Goal: Task Accomplishment & Management: Use online tool/utility

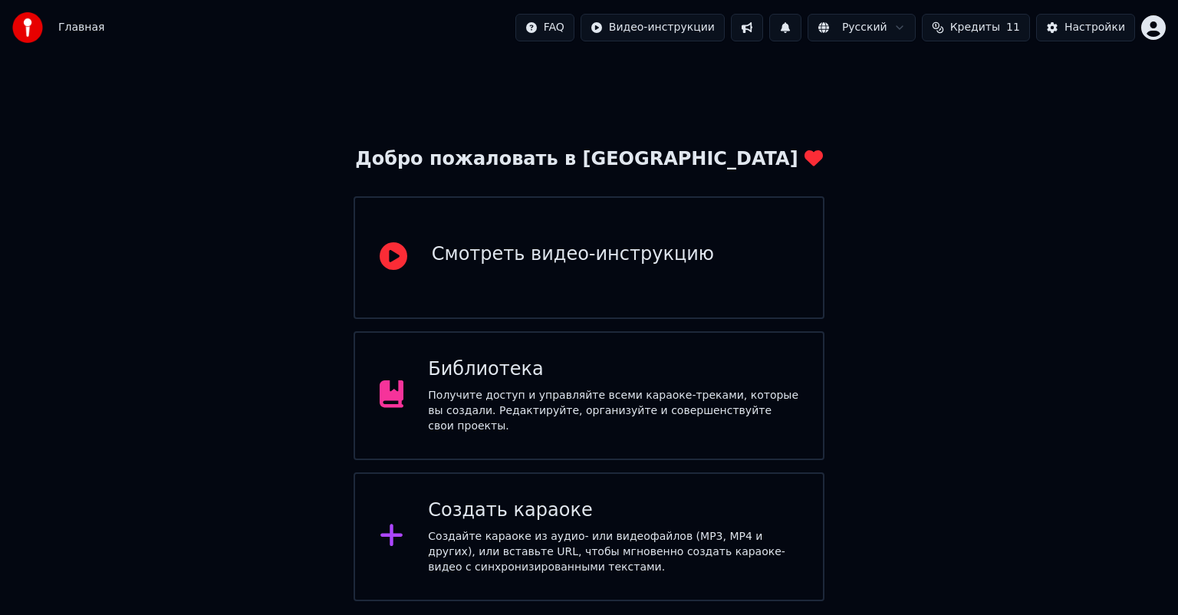
click at [579, 402] on div "Получите доступ и управляйте всеми караоке-треками, которые вы создали. Редакти…" at bounding box center [613, 411] width 370 height 46
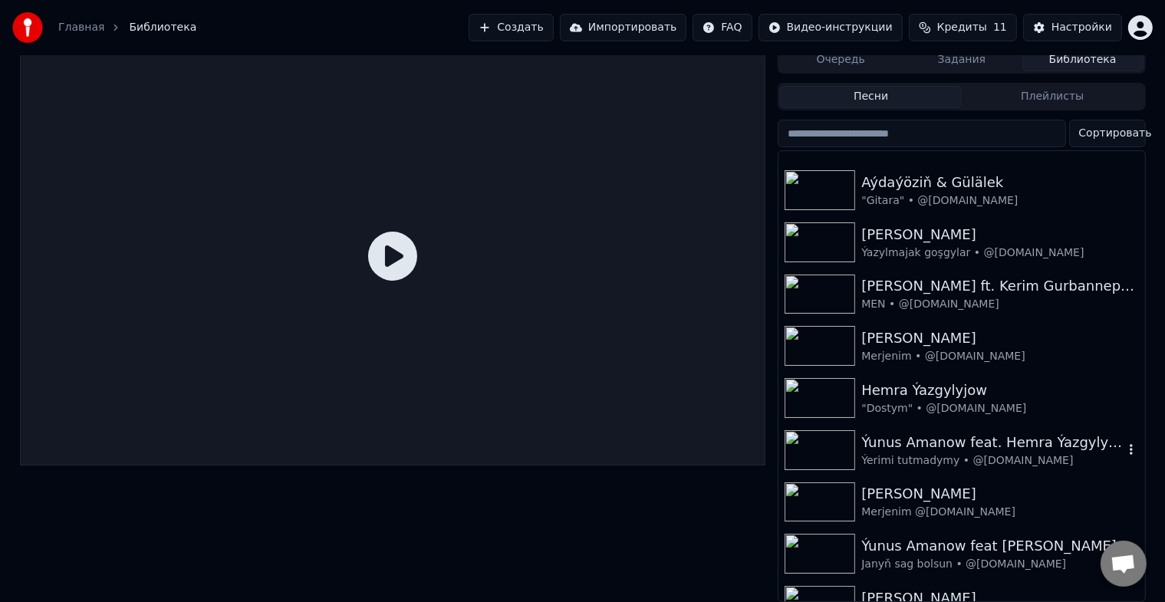
scroll to position [297, 0]
click at [810, 335] on img at bounding box center [819, 347] width 71 height 40
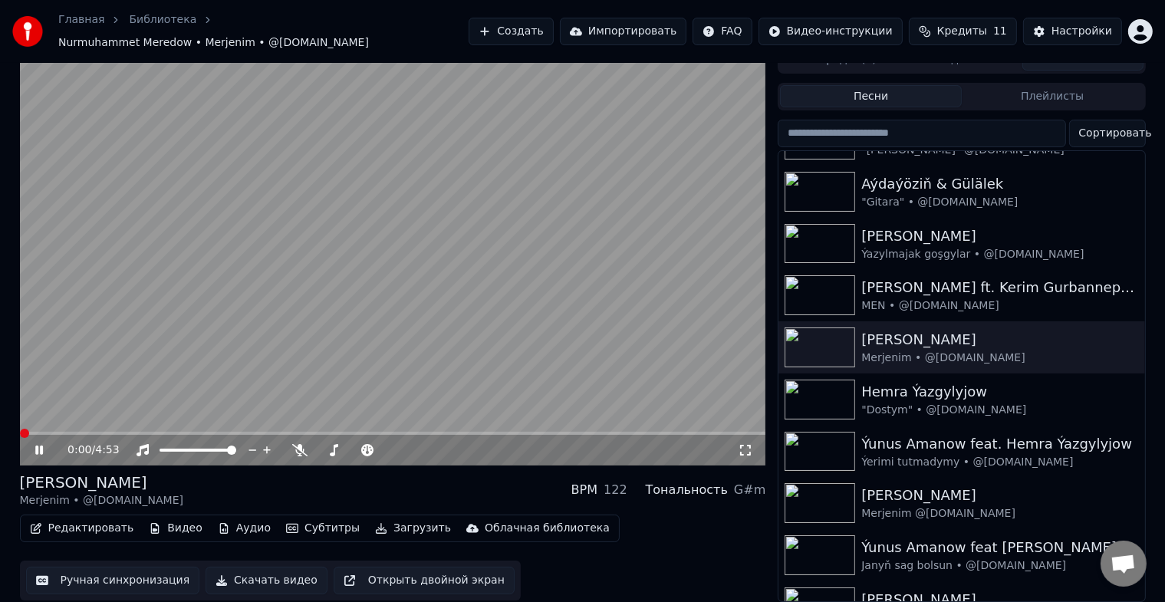
click at [20, 432] on span at bounding box center [20, 433] width 0 height 3
click at [103, 570] on button "Ручная синхронизация" at bounding box center [113, 581] width 174 height 28
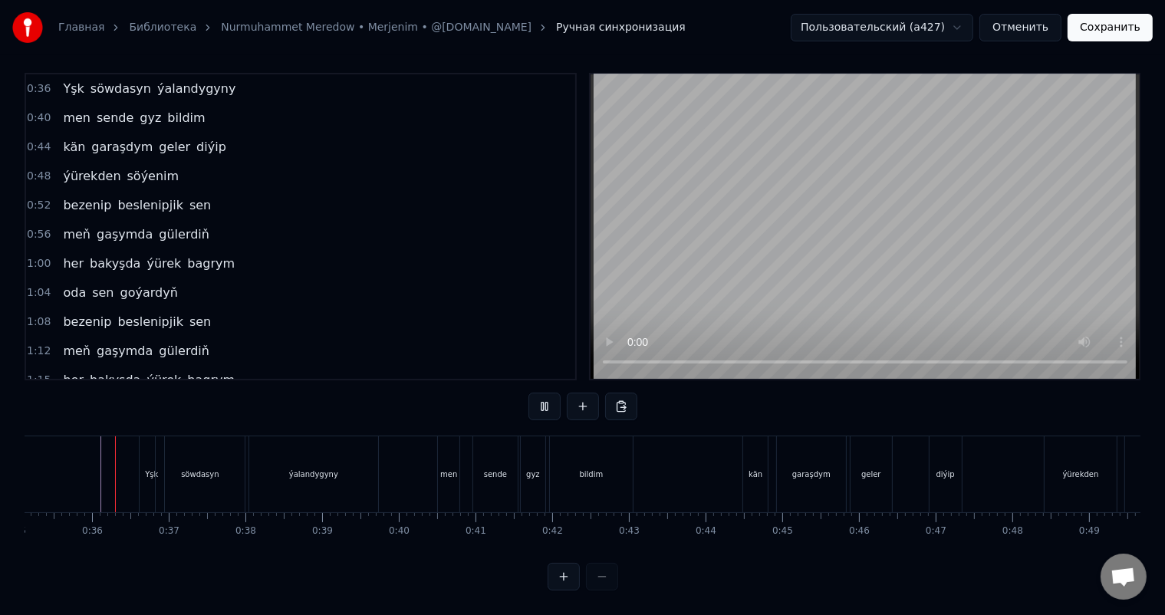
scroll to position [0, 2691]
click at [442, 452] on div "men" at bounding box center [449, 474] width 21 height 76
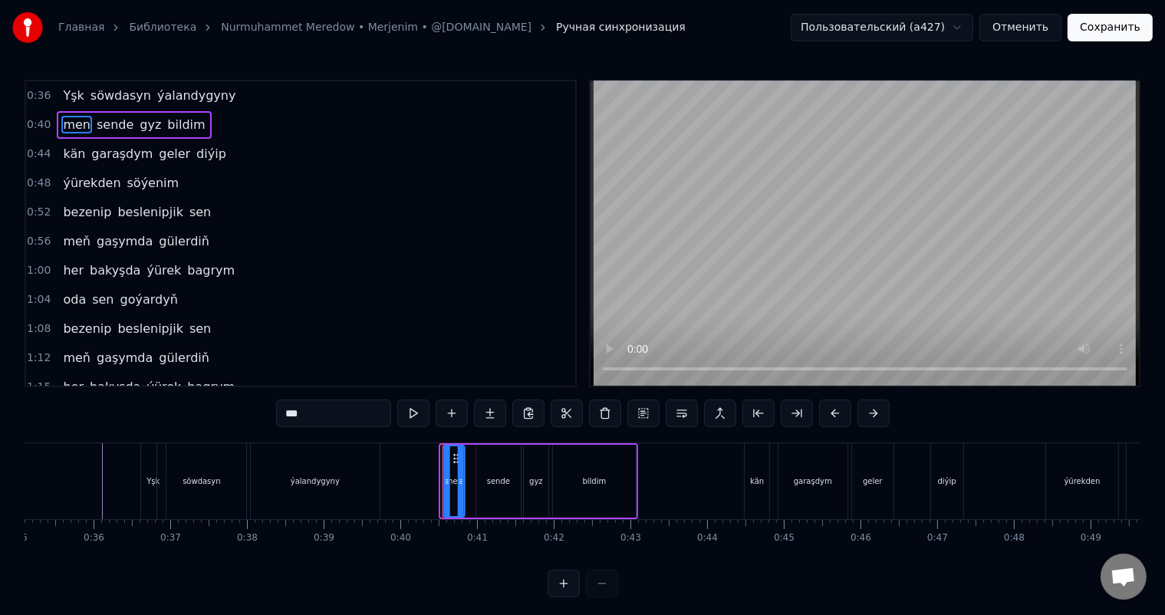
click at [454, 455] on icon at bounding box center [456, 458] width 12 height 12
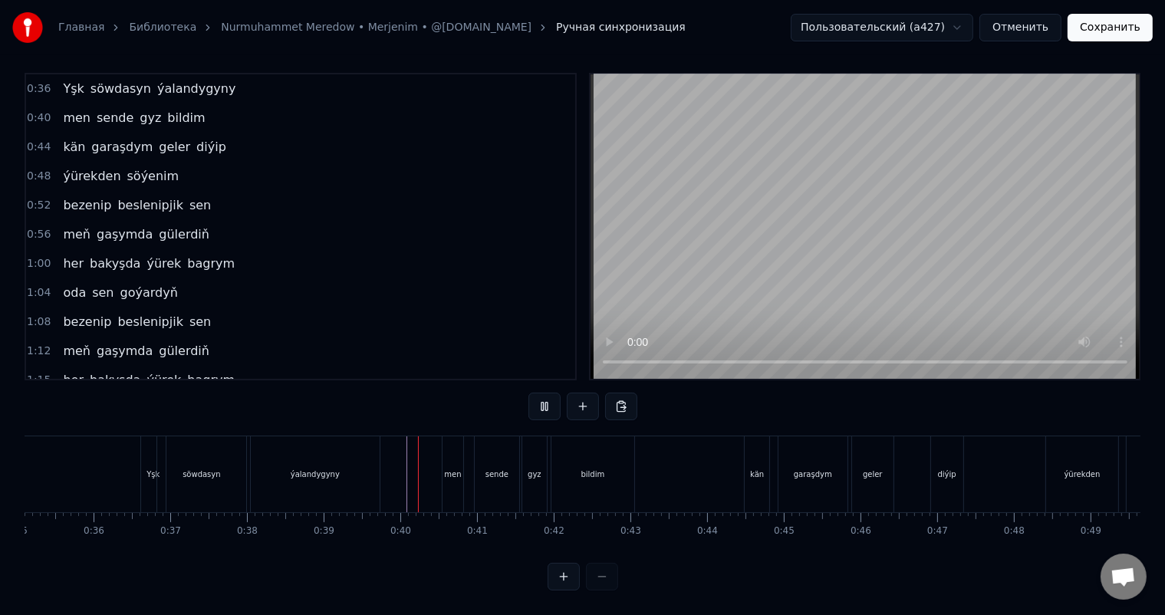
scroll to position [20, 0]
click at [608, 462] on div "bildim" at bounding box center [592, 474] width 83 height 76
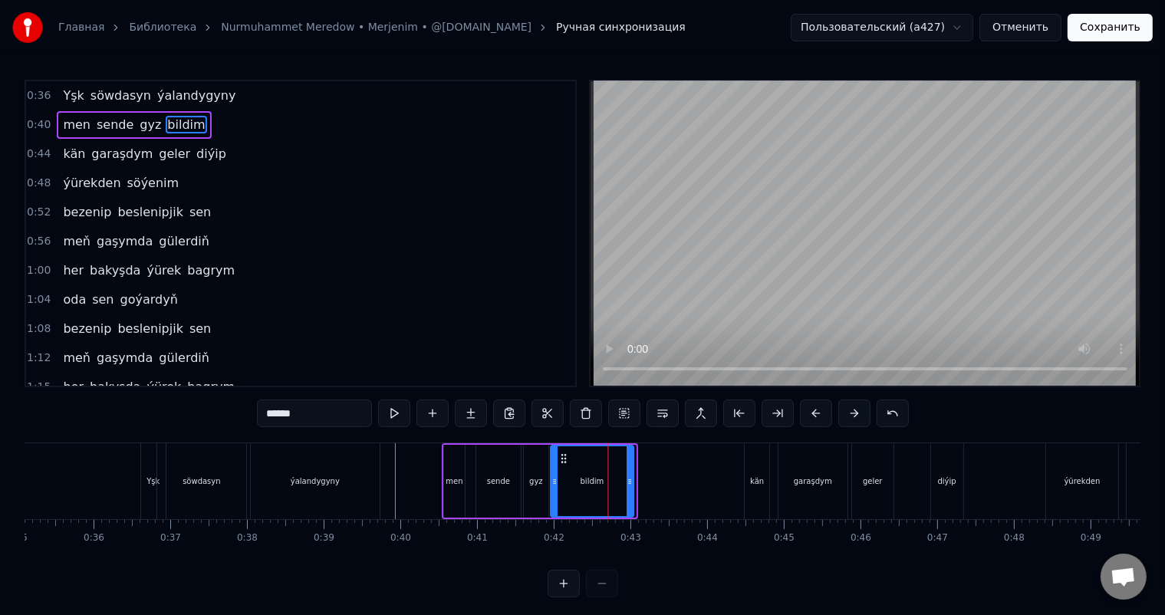
click at [561, 456] on icon at bounding box center [563, 458] width 12 height 12
click at [626, 478] on icon at bounding box center [628, 481] width 6 height 12
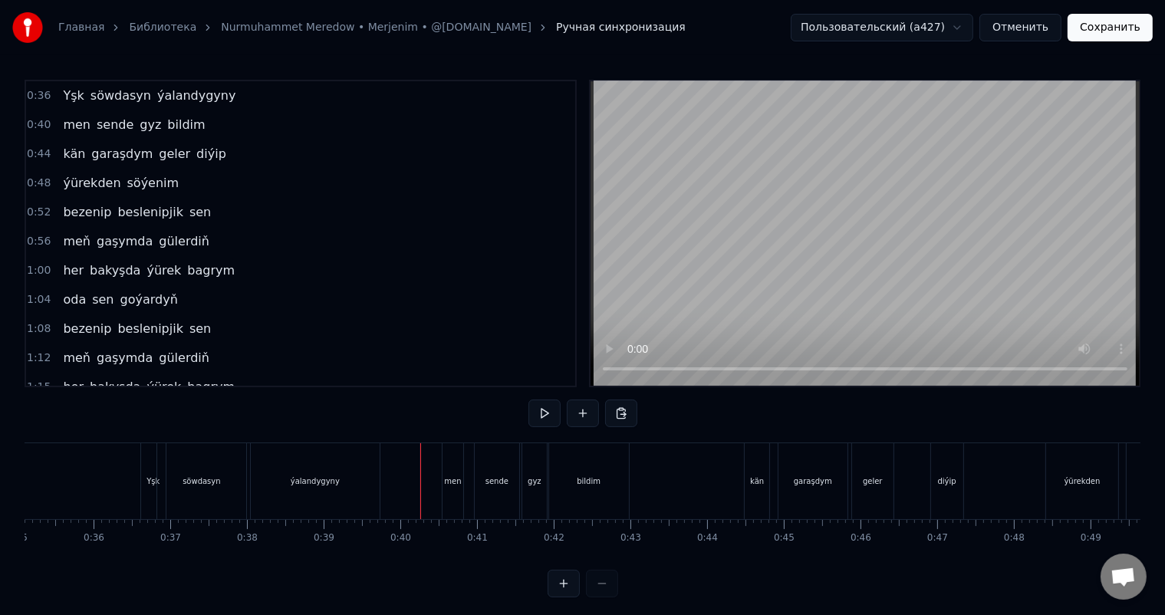
click at [511, 468] on div "sende" at bounding box center [497, 481] width 44 height 76
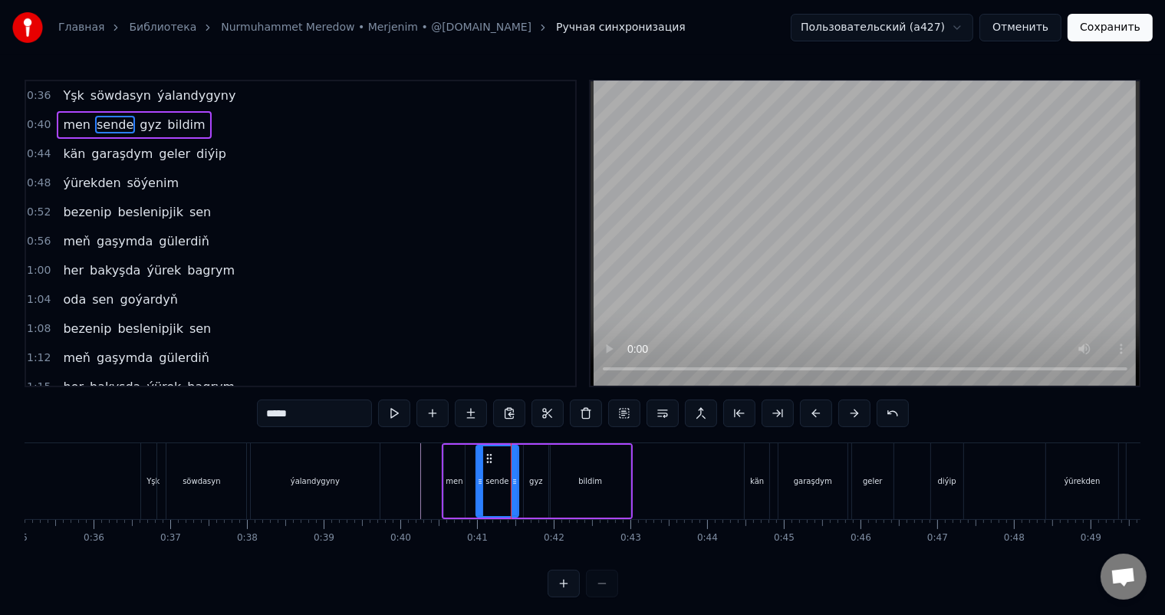
click at [515, 481] on icon at bounding box center [514, 481] width 6 height 12
click at [533, 477] on div "gyz" at bounding box center [536, 481] width 14 height 12
type input "***"
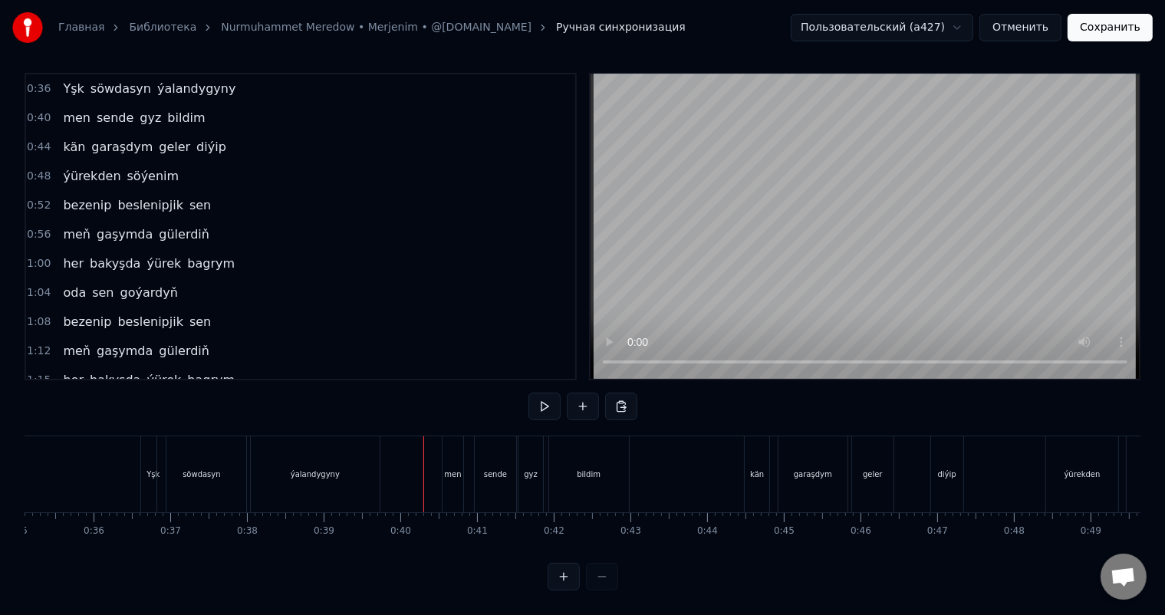
scroll to position [20, 0]
click at [757, 468] on div "kän" at bounding box center [757, 474] width 14 height 12
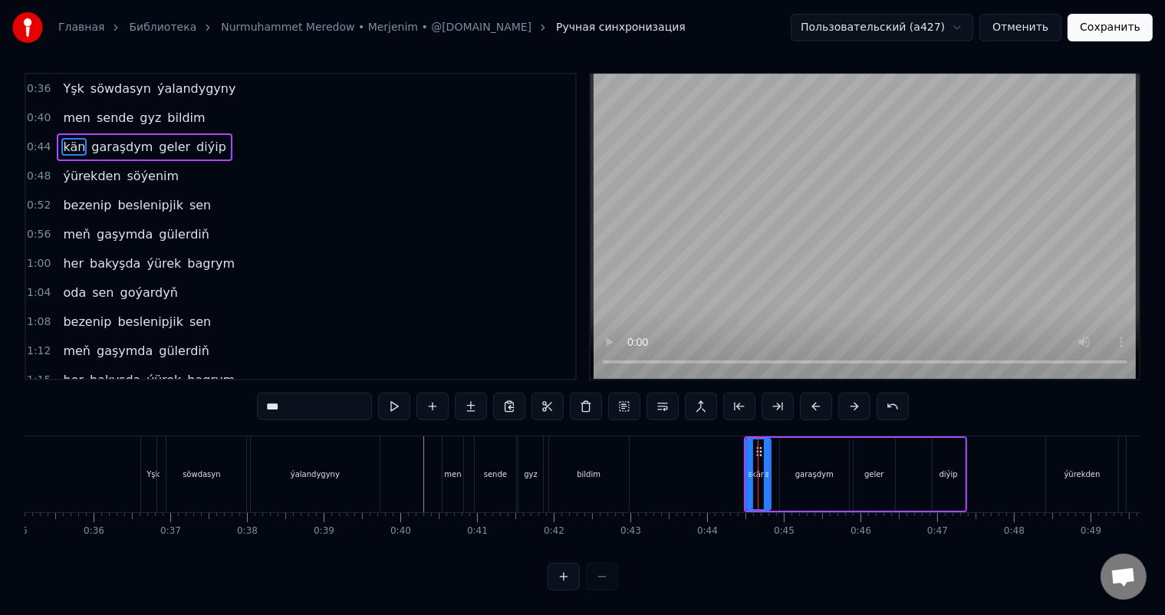
scroll to position [0, 0]
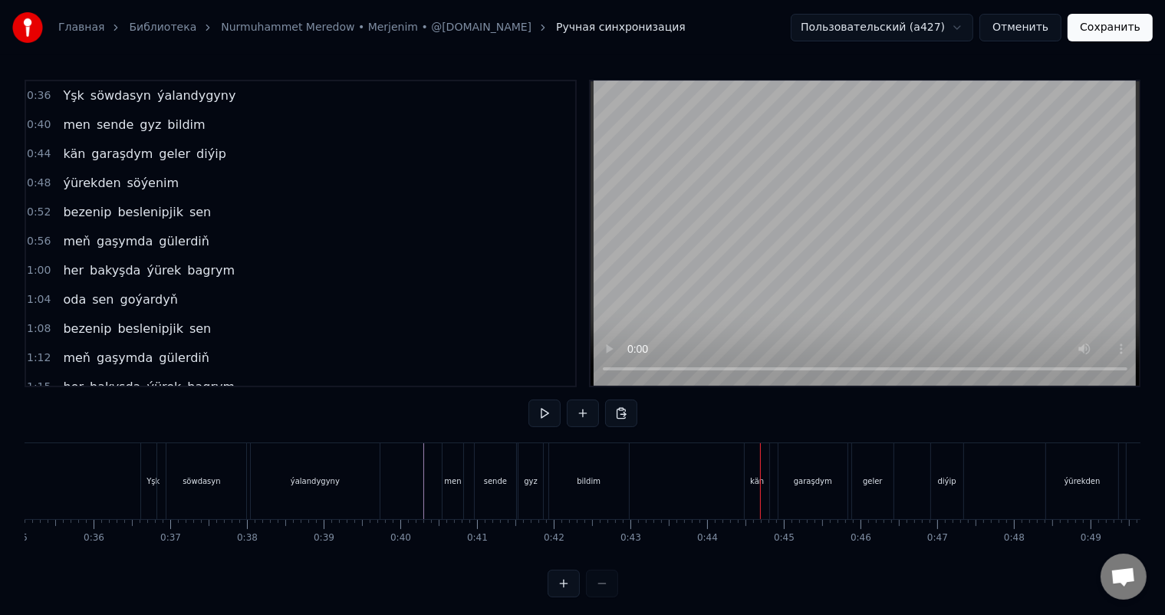
click at [754, 464] on div "kän" at bounding box center [756, 481] width 25 height 76
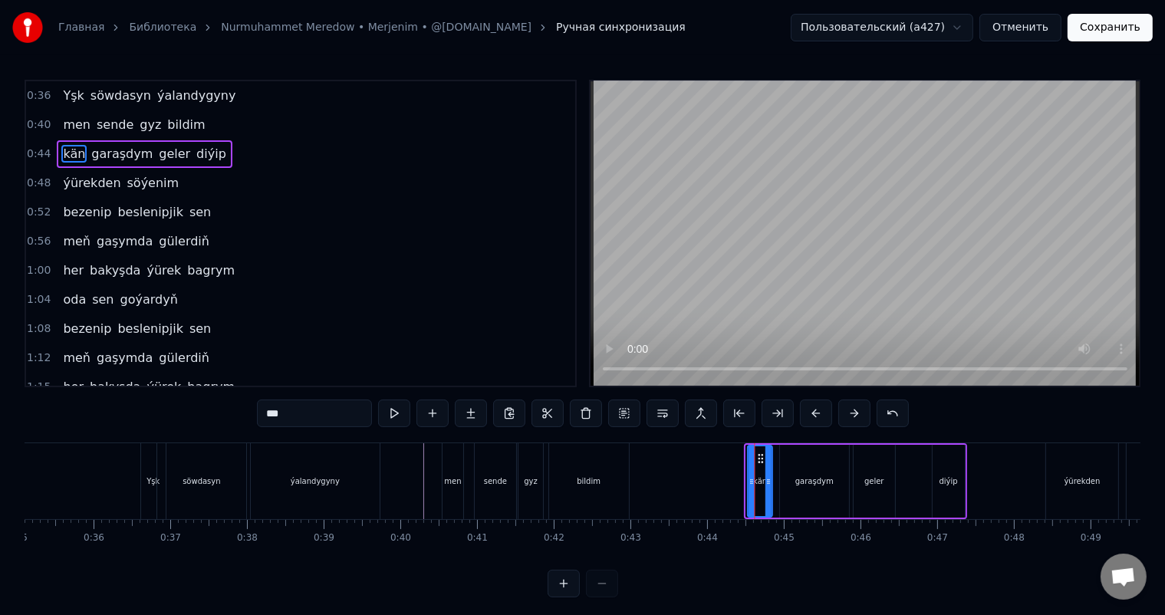
click at [759, 458] on circle at bounding box center [759, 458] width 1 height 1
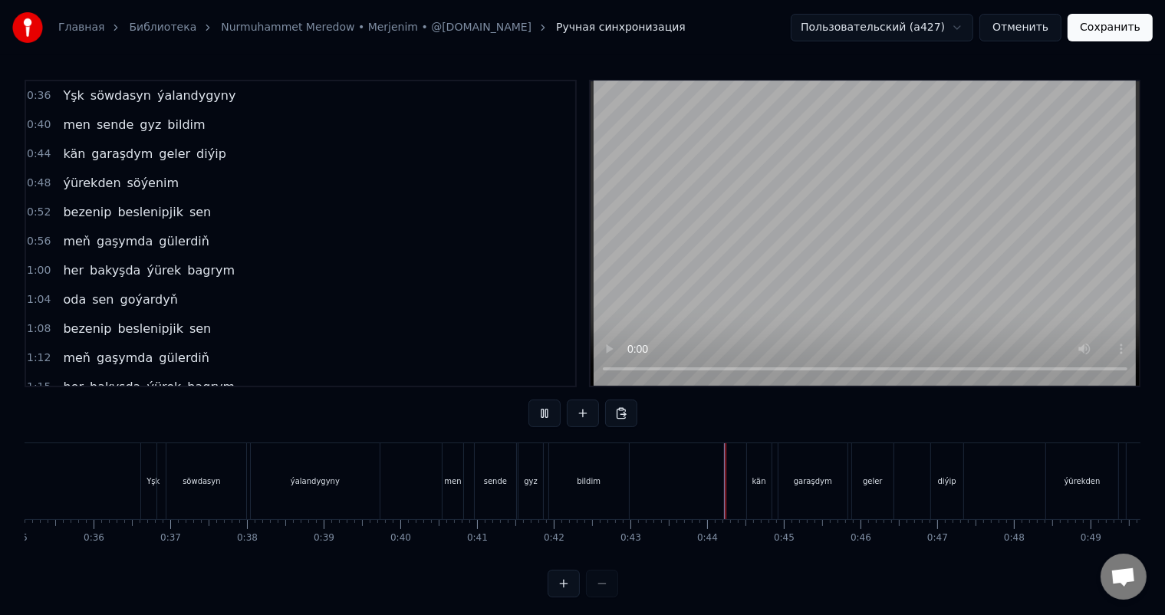
scroll to position [20, 0]
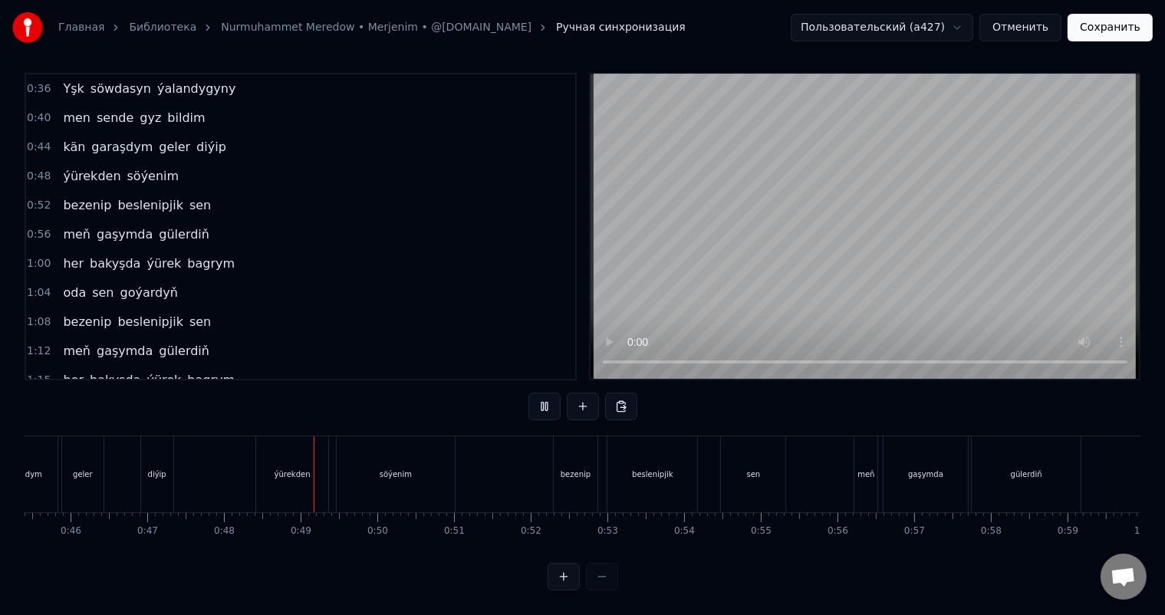
scroll to position [0, 3653]
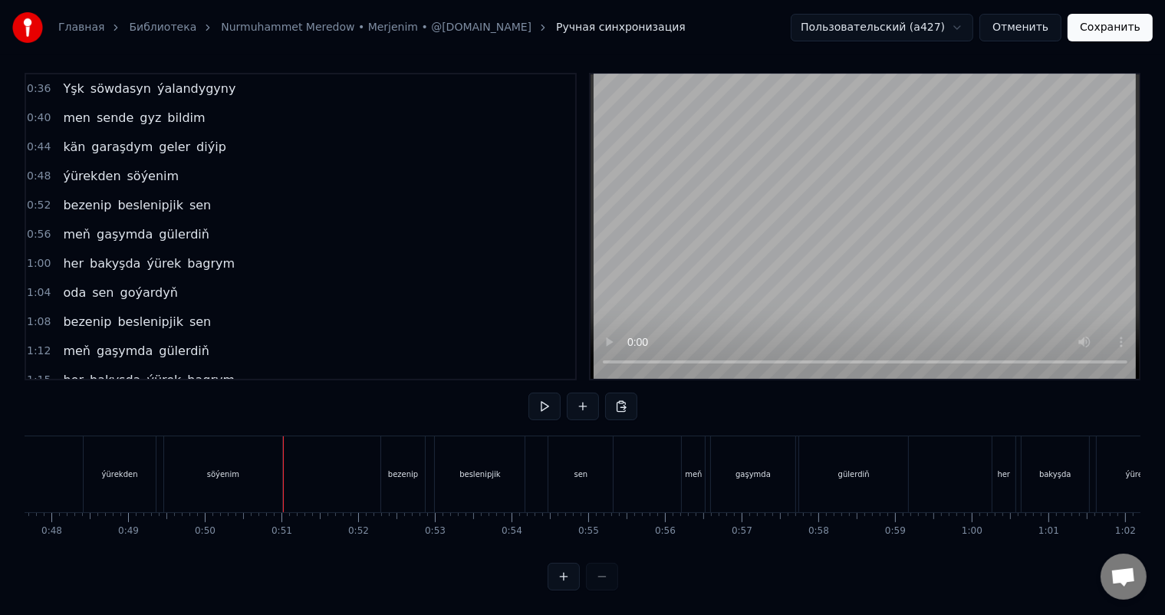
click at [250, 454] on div "söýenim" at bounding box center [223, 474] width 118 height 76
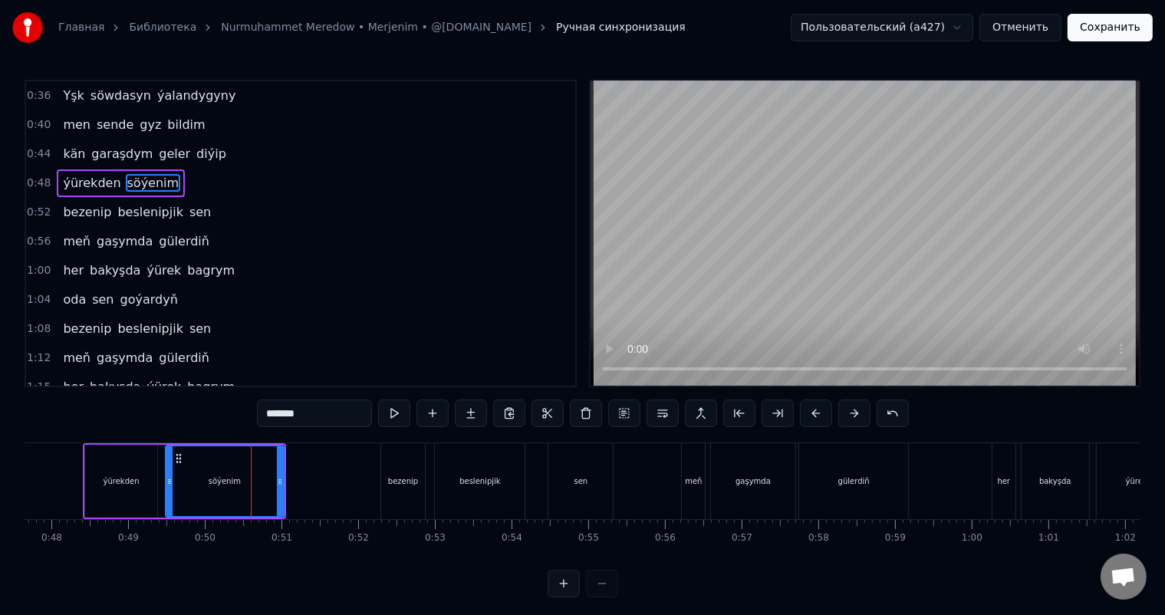
click at [131, 469] on div "ýürekden" at bounding box center [121, 481] width 72 height 73
type input "********"
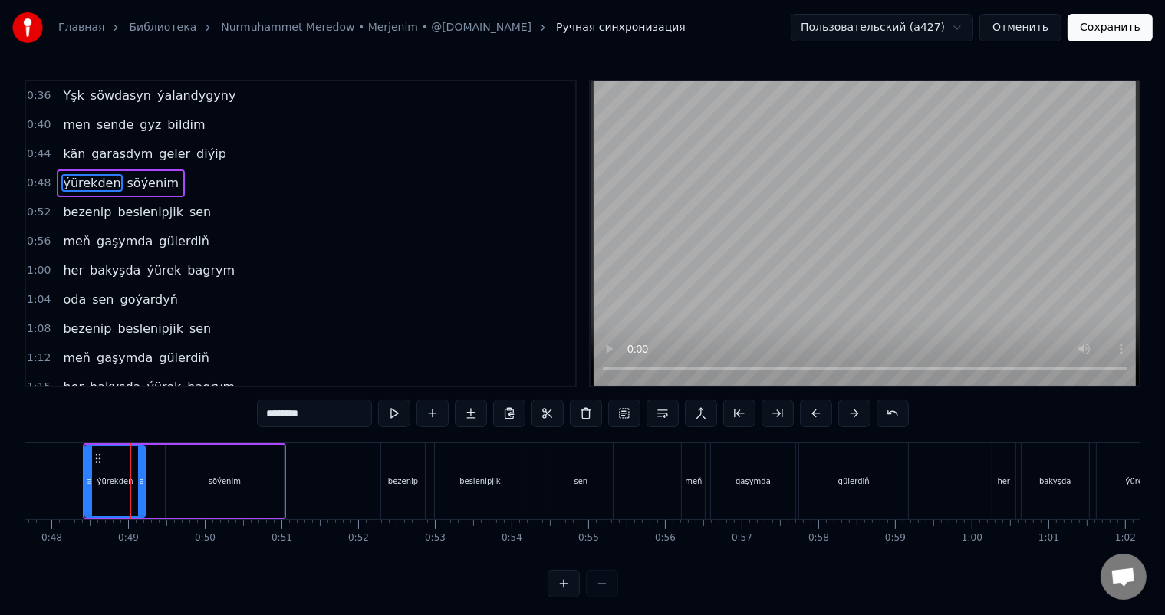
drag, startPoint x: 154, startPoint y: 480, endPoint x: 142, endPoint y: 480, distance: 12.3
click at [142, 480] on icon at bounding box center [141, 481] width 6 height 12
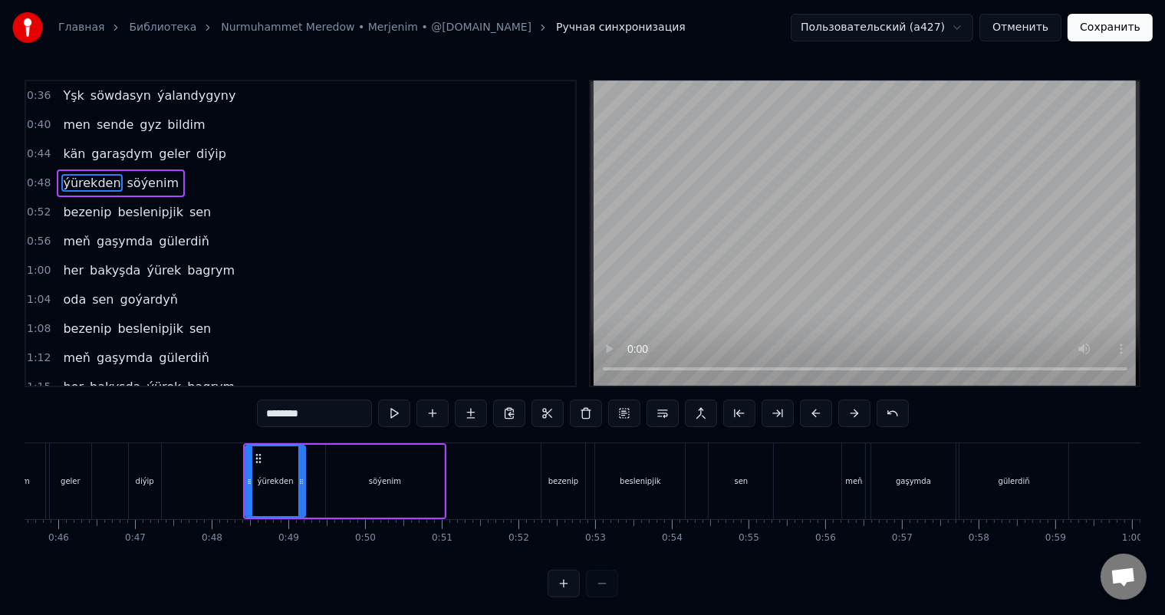
scroll to position [0, 3405]
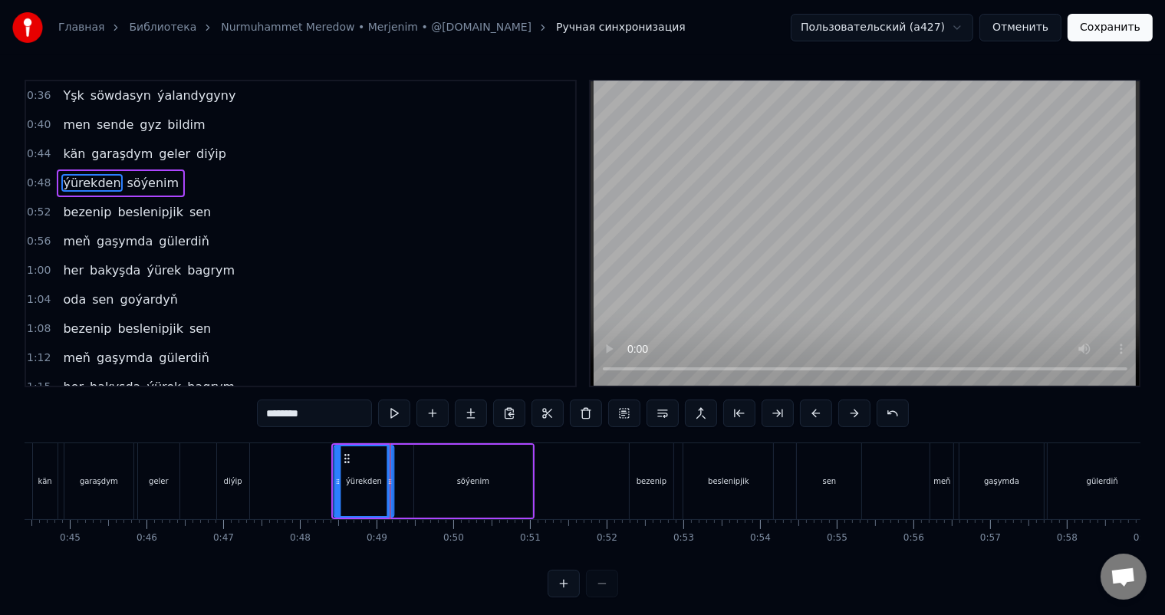
click at [344, 457] on icon at bounding box center [346, 458] width 12 height 12
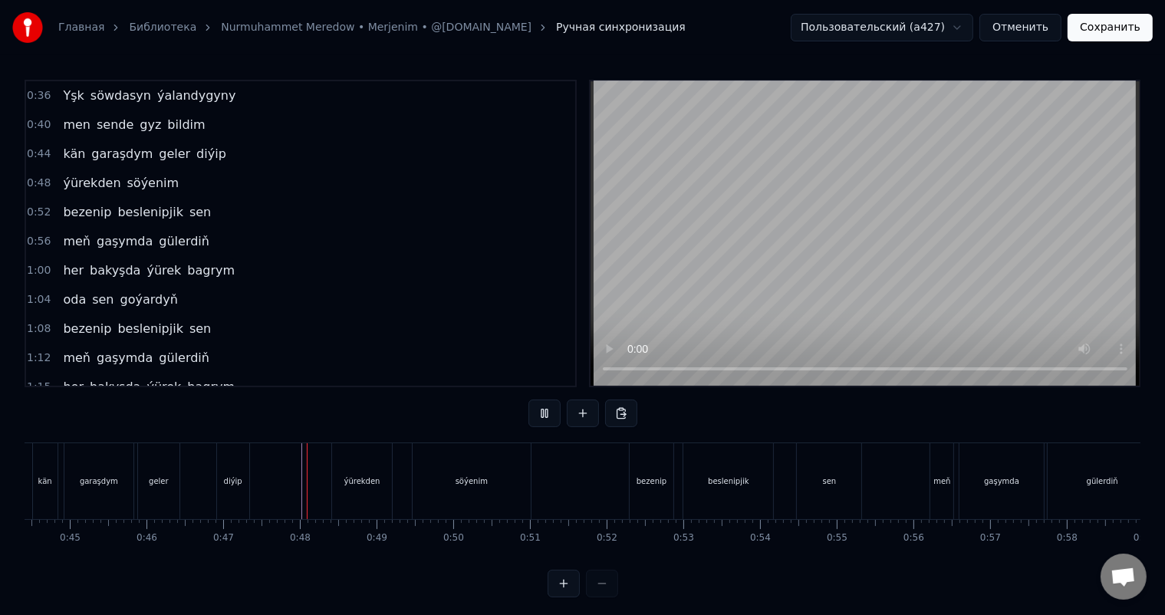
scroll to position [20, 0]
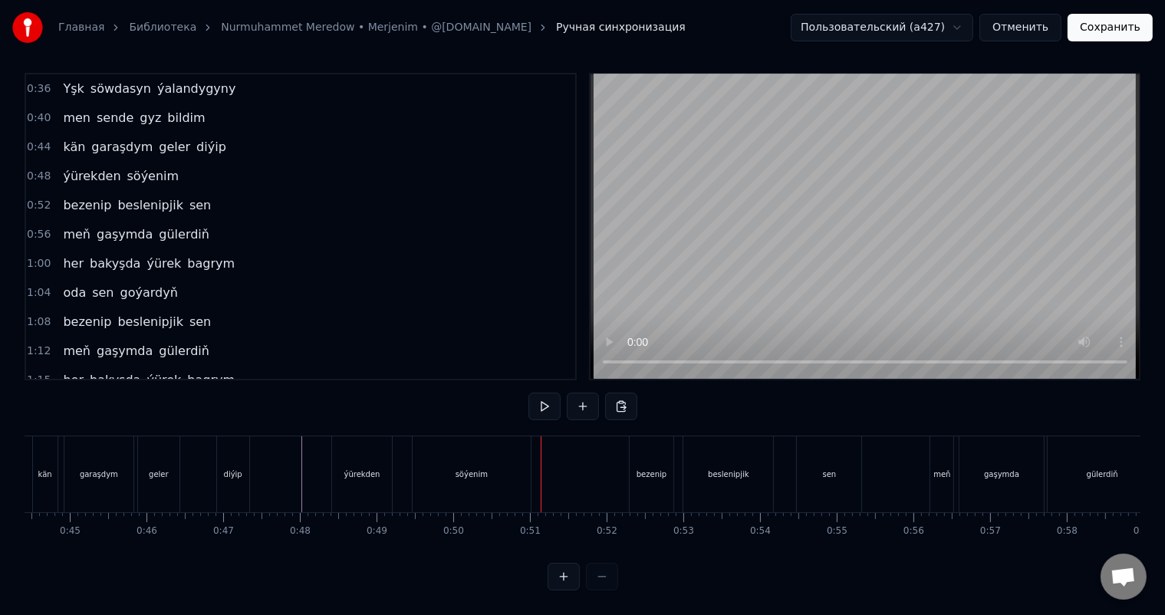
click at [489, 451] on div "söýenim" at bounding box center [471, 474] width 118 height 76
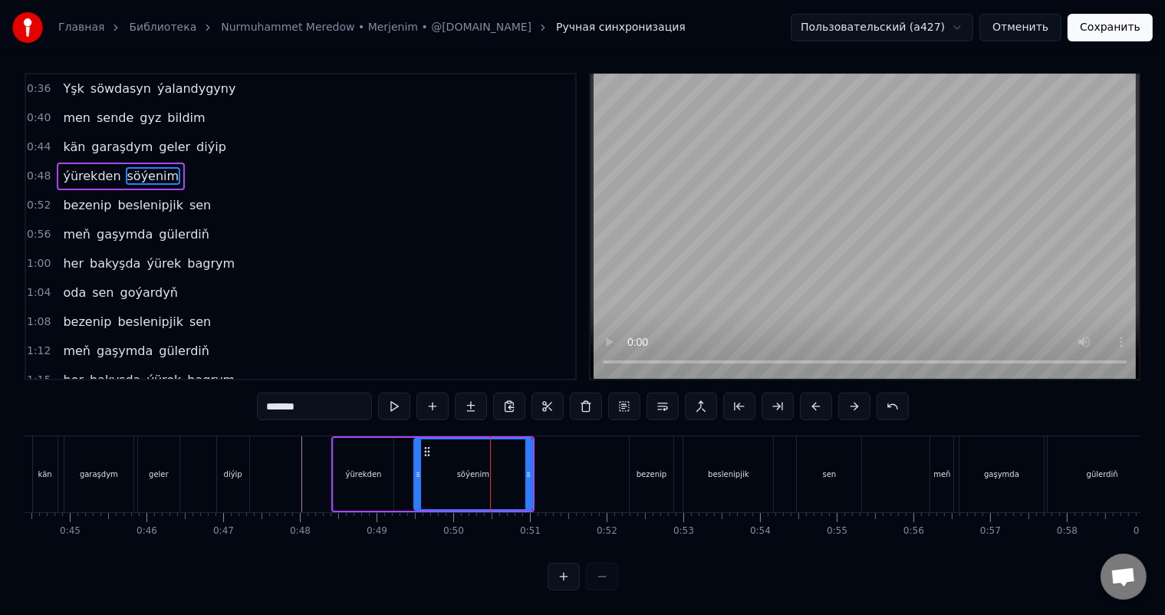
scroll to position [0, 0]
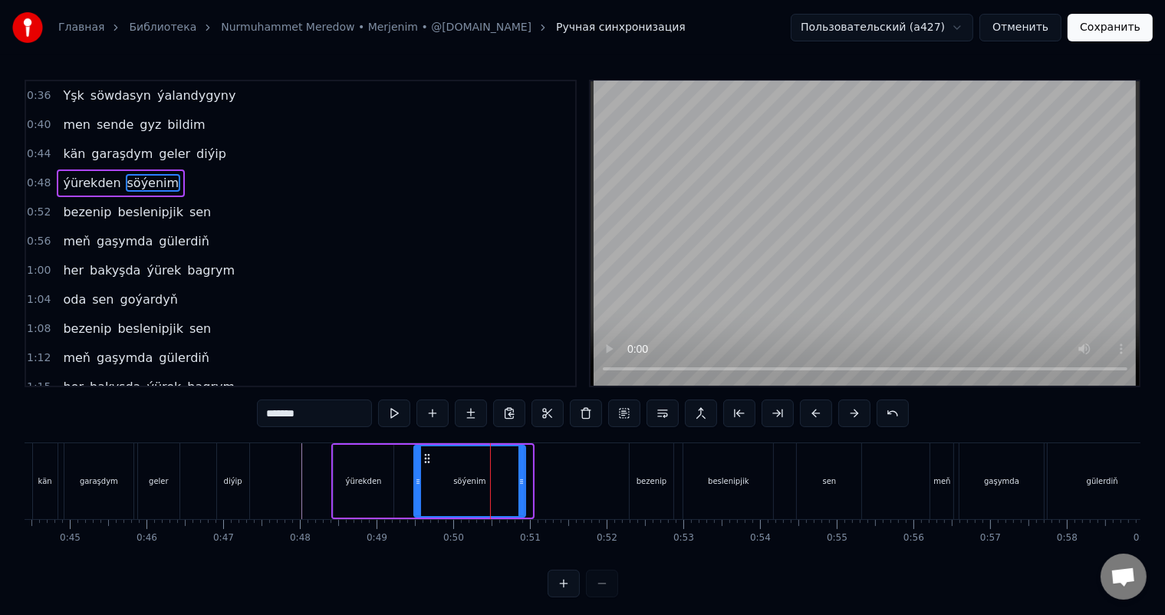
click at [521, 478] on icon at bounding box center [521, 481] width 6 height 12
drag, startPoint x: 423, startPoint y: 457, endPoint x: 416, endPoint y: 456, distance: 7.7
click at [416, 456] on icon at bounding box center [421, 458] width 12 height 12
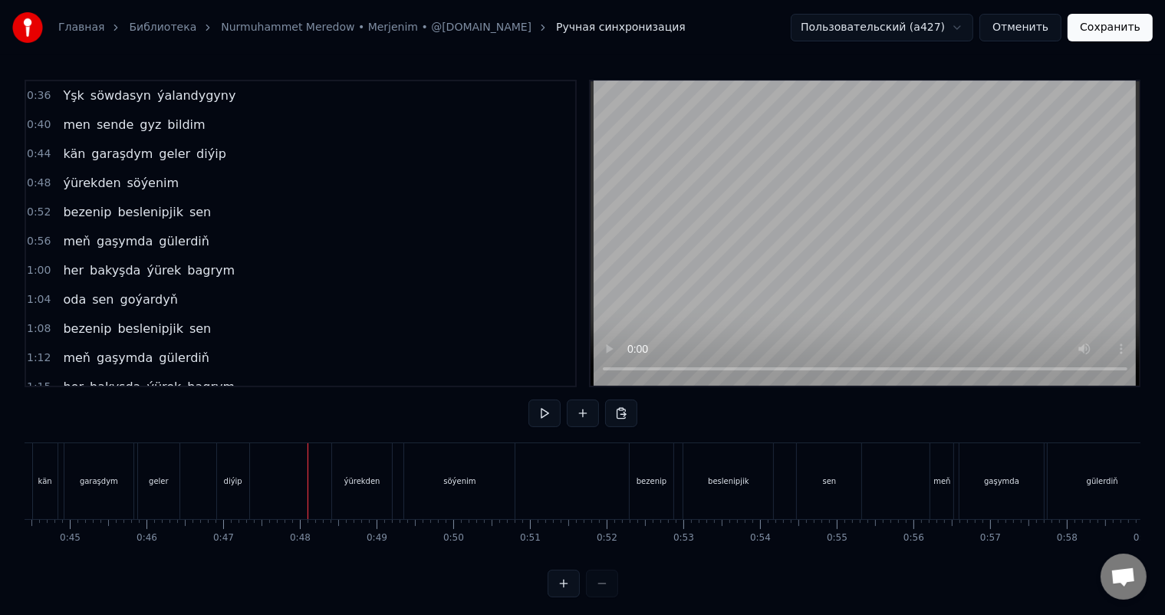
scroll to position [20, 0]
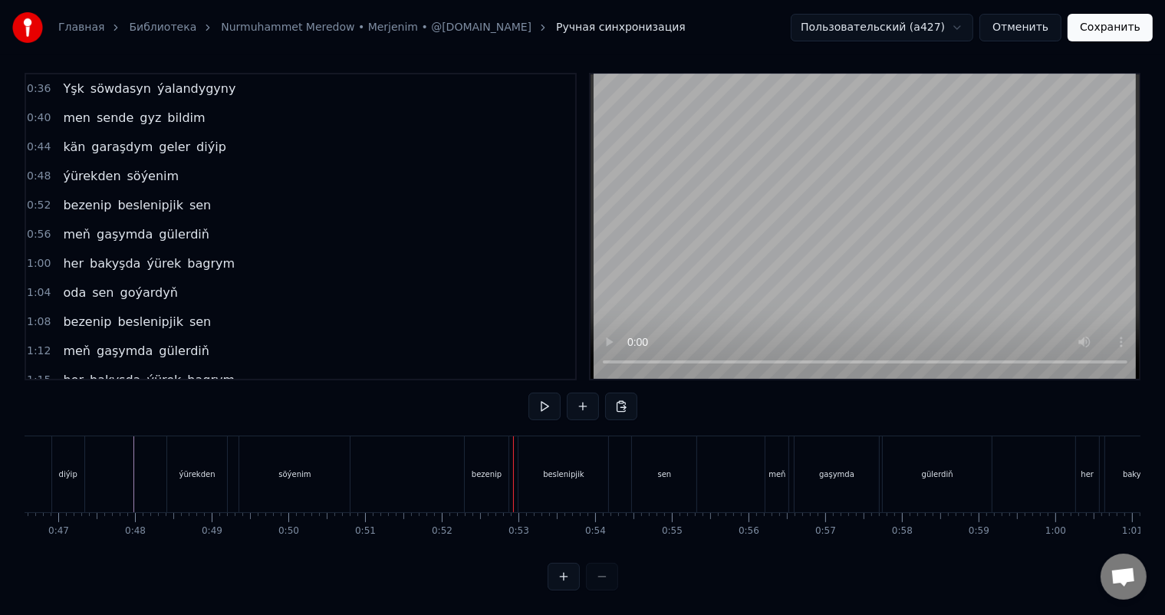
scroll to position [0, 3607]
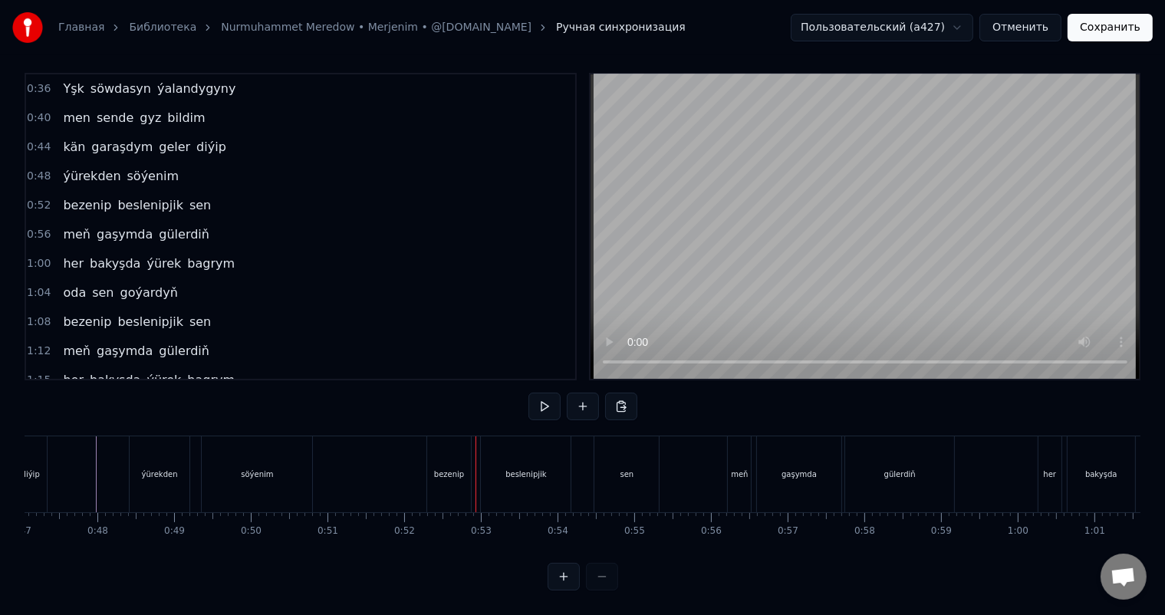
click at [452, 468] on div "bezenip" at bounding box center [449, 474] width 30 height 12
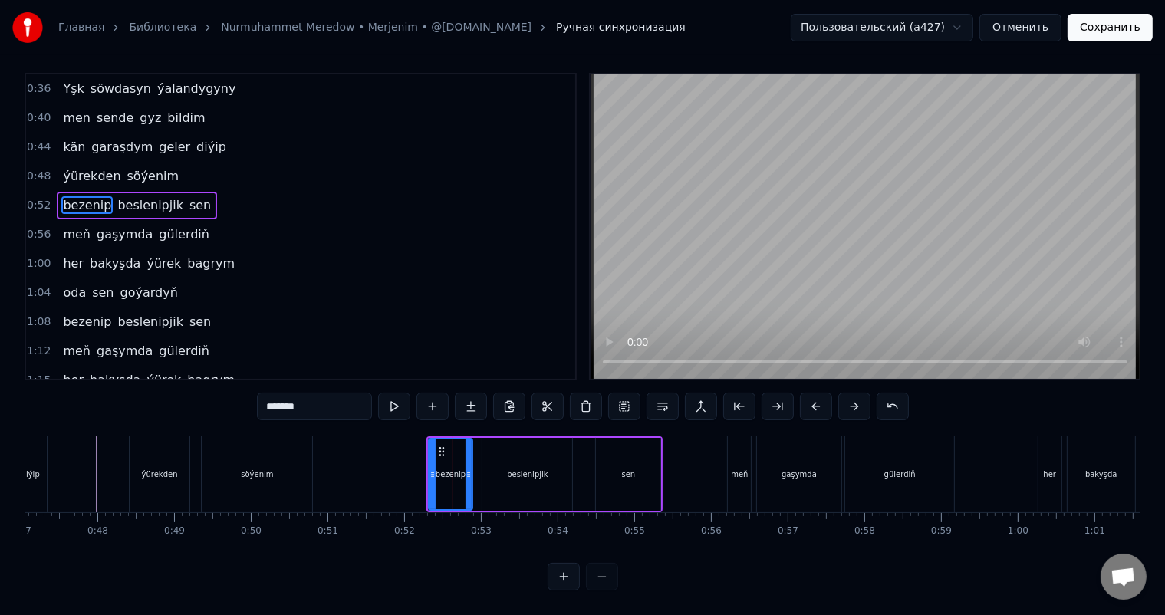
scroll to position [0, 0]
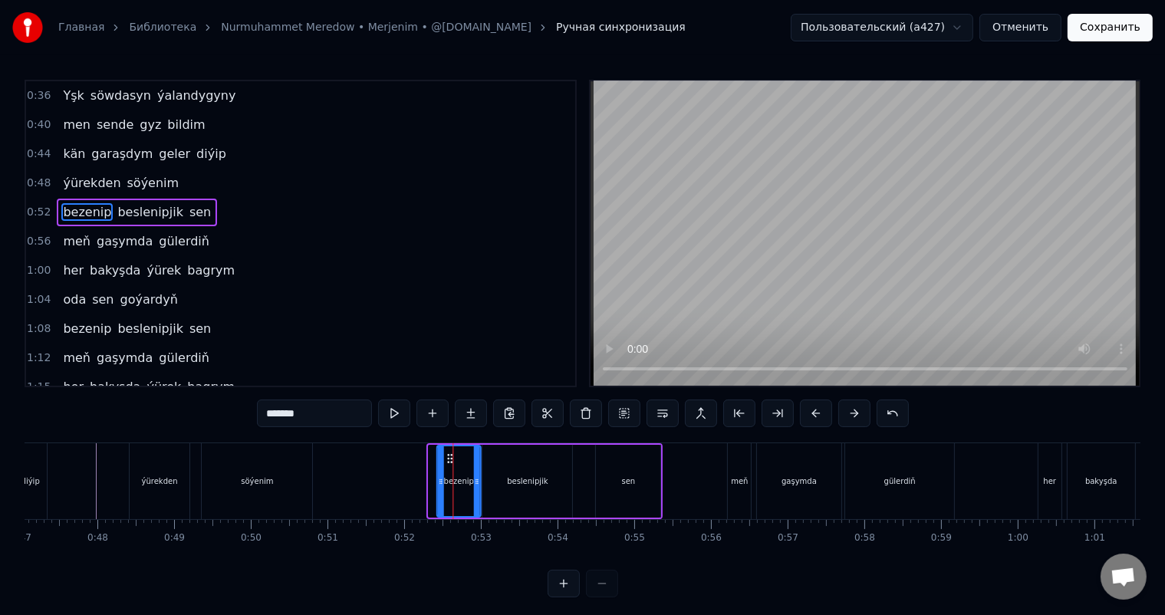
drag, startPoint x: 441, startPoint y: 453, endPoint x: 449, endPoint y: 454, distance: 7.7
click at [449, 454] on icon at bounding box center [449, 458] width 12 height 12
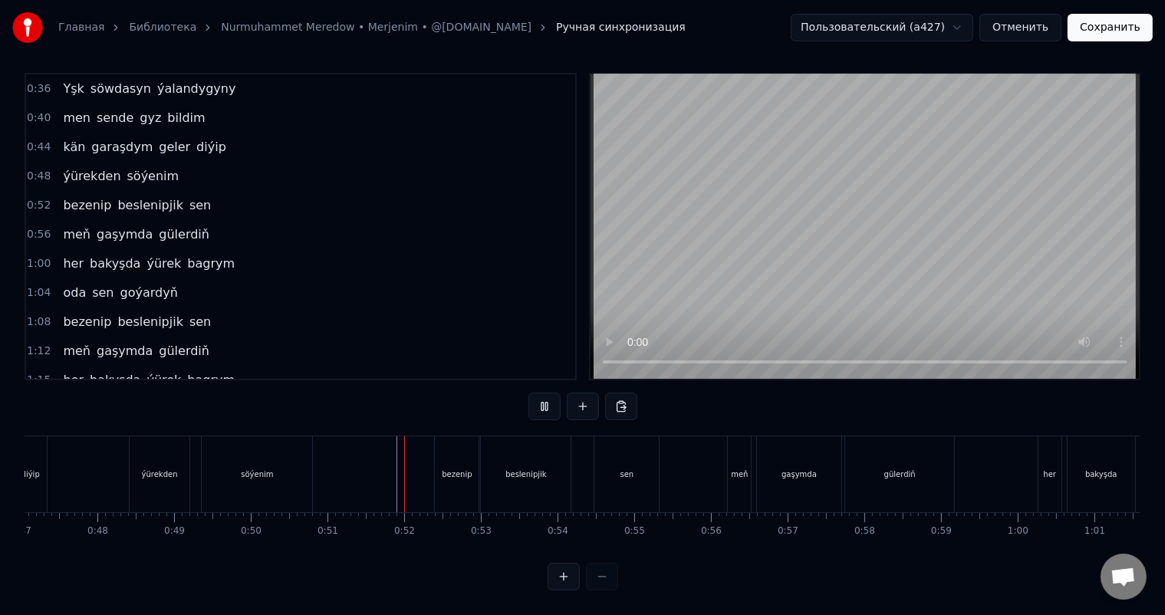
scroll to position [20, 0]
click at [928, 468] on div "gülerdiň" at bounding box center [899, 474] width 109 height 76
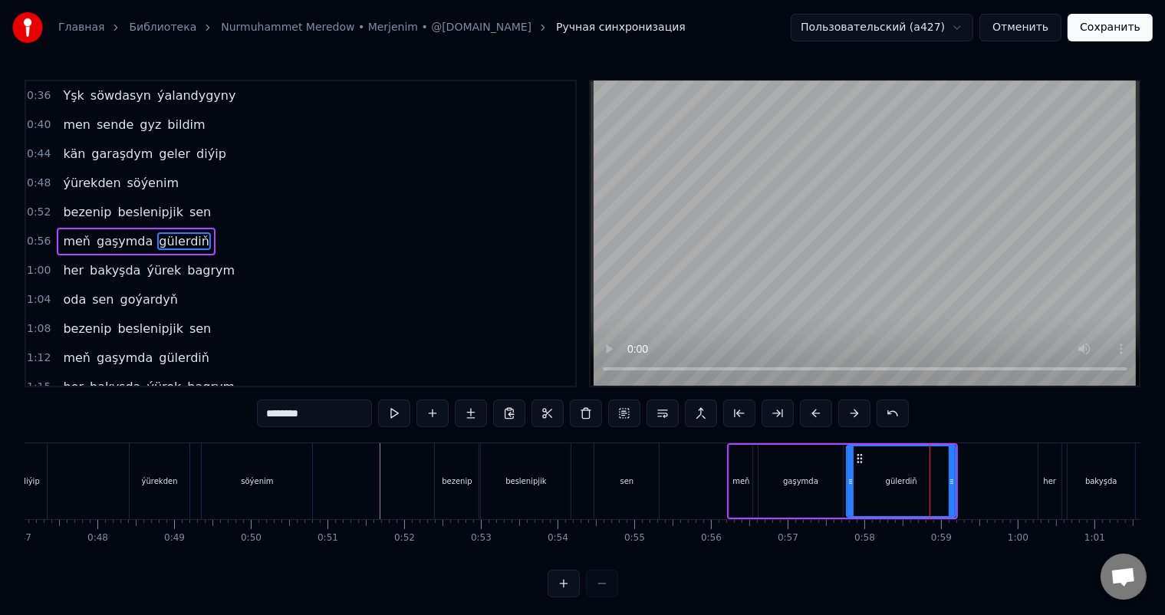
scroll to position [2, 0]
click at [954, 476] on div "gülerdiň" at bounding box center [901, 481] width 110 height 73
click at [953, 479] on div at bounding box center [953, 481] width 1 height 76
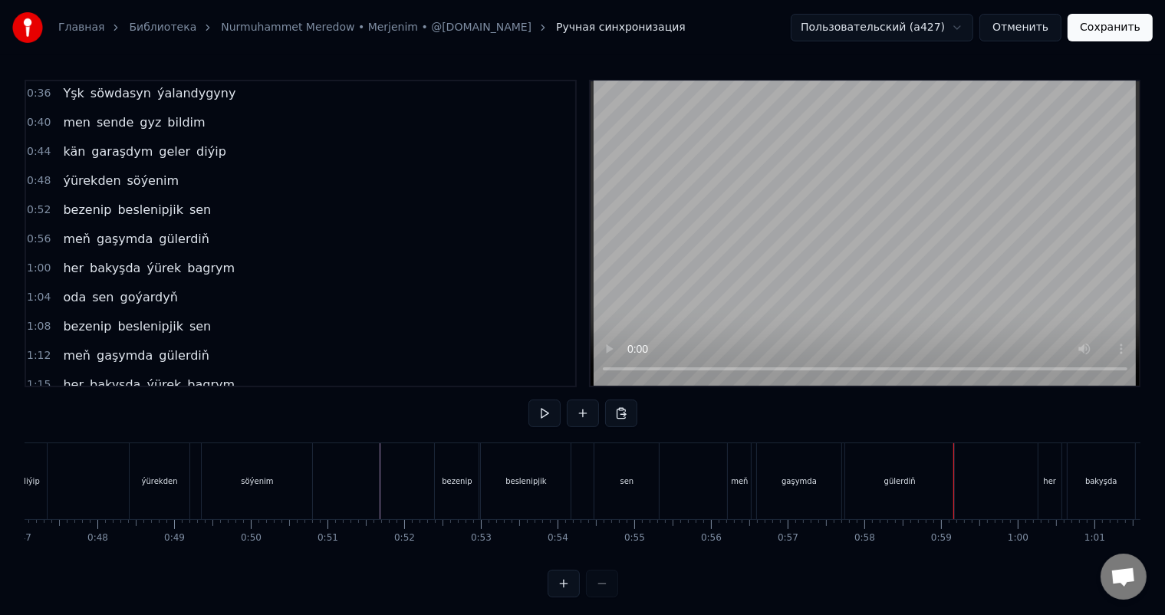
click at [932, 478] on div "gülerdiň" at bounding box center [899, 481] width 109 height 76
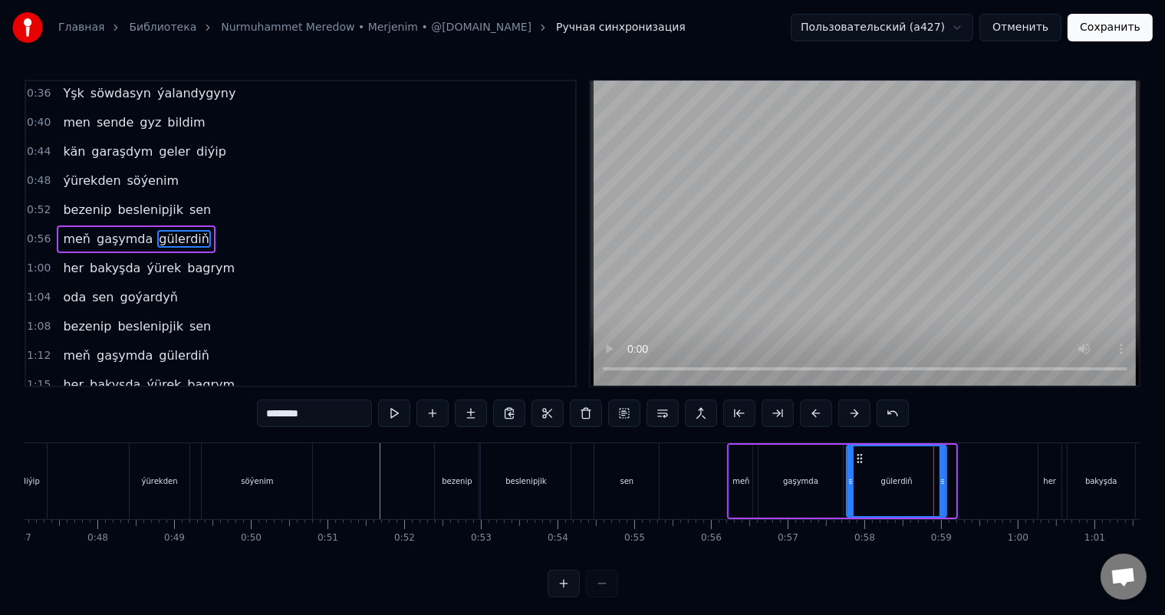
drag, startPoint x: 954, startPoint y: 478, endPoint x: 945, endPoint y: 478, distance: 9.2
click at [945, 478] on div "gülerdiň" at bounding box center [896, 481] width 101 height 73
click at [803, 472] on div "gaşymda" at bounding box center [800, 481] width 84 height 73
type input "*******"
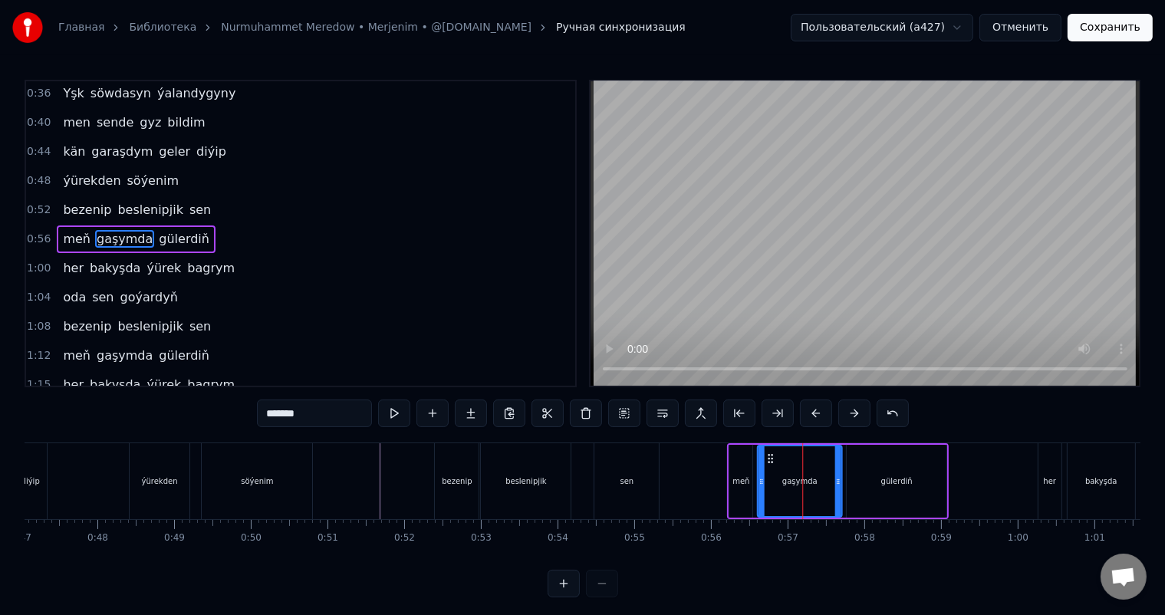
click at [771, 458] on circle at bounding box center [771, 458] width 1 height 1
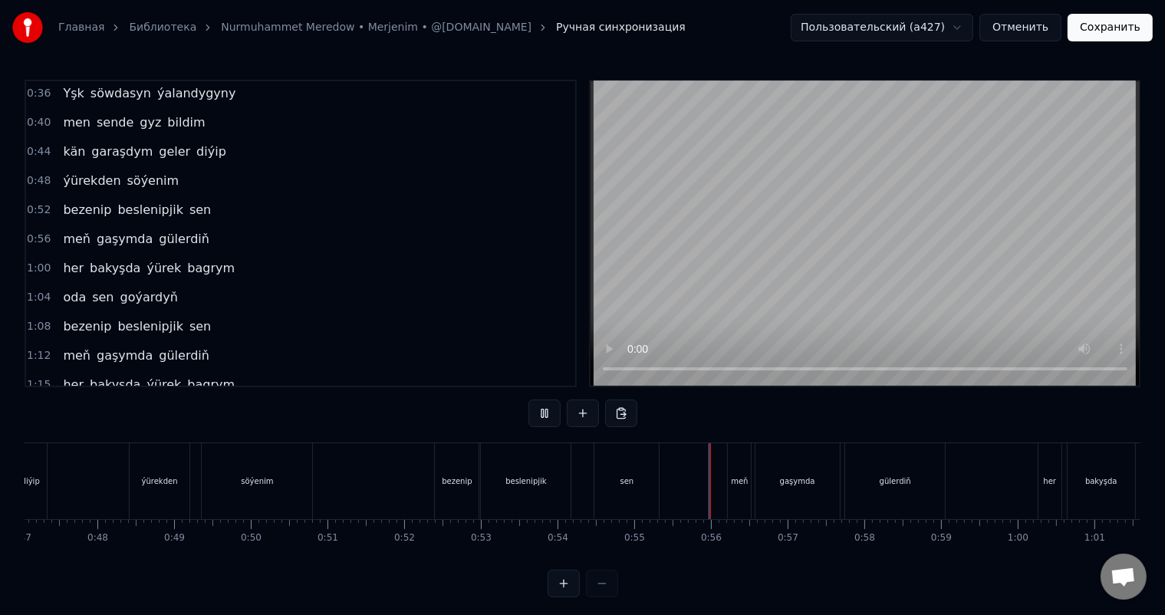
scroll to position [20, 0]
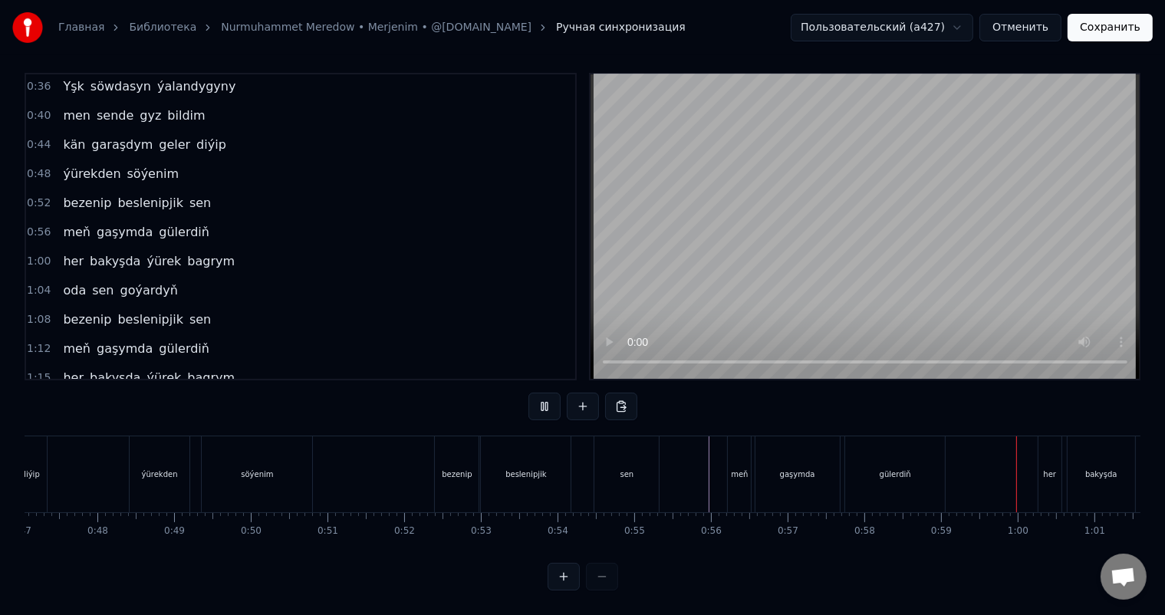
click at [913, 460] on div "gülerdiň" at bounding box center [895, 474] width 100 height 76
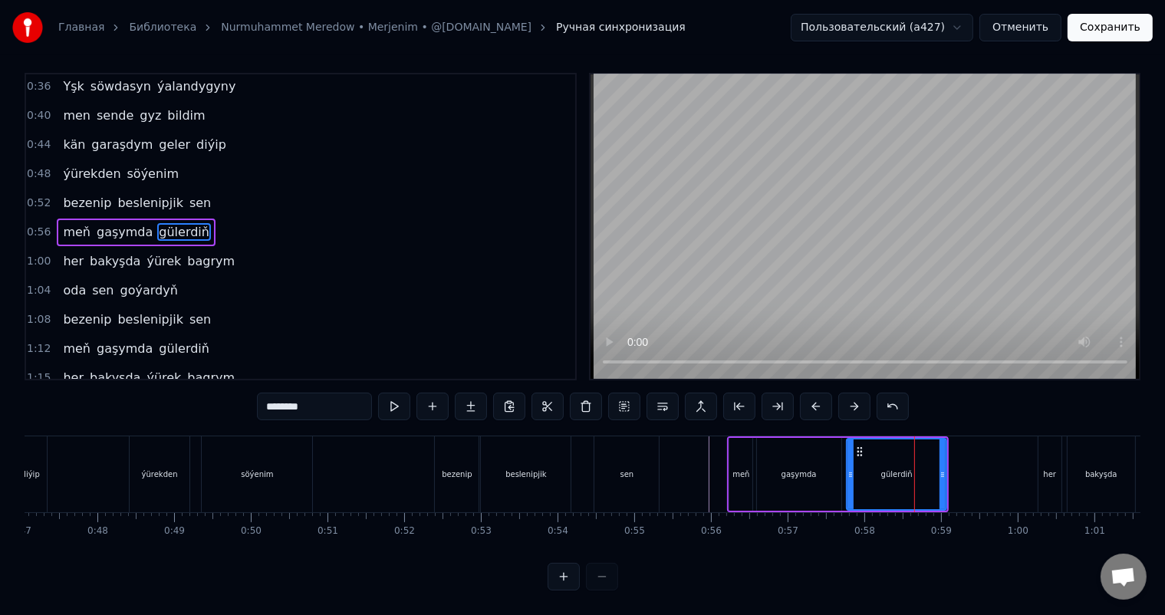
scroll to position [0, 0]
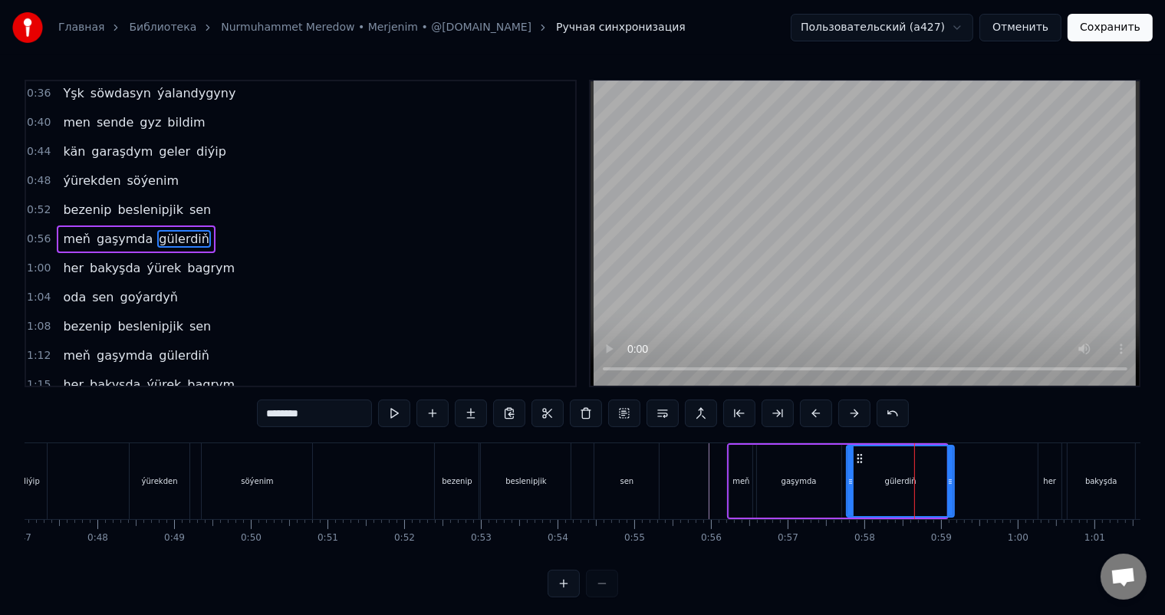
click at [951, 481] on icon at bounding box center [950, 481] width 6 height 12
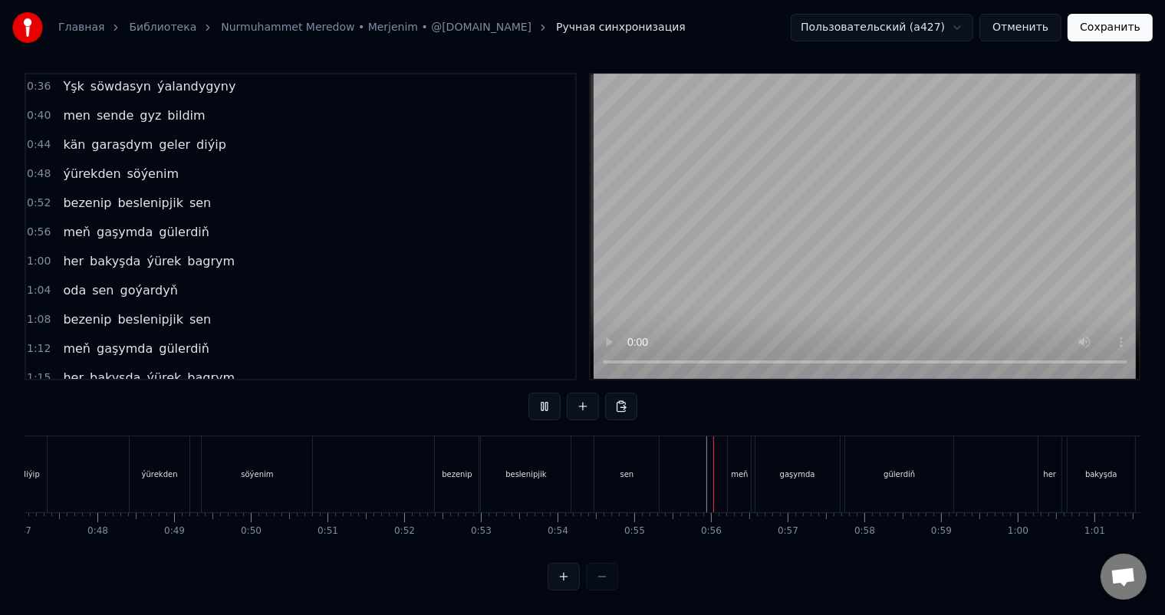
scroll to position [20, 0]
click at [889, 468] on div "gülerdiň" at bounding box center [898, 474] width 31 height 12
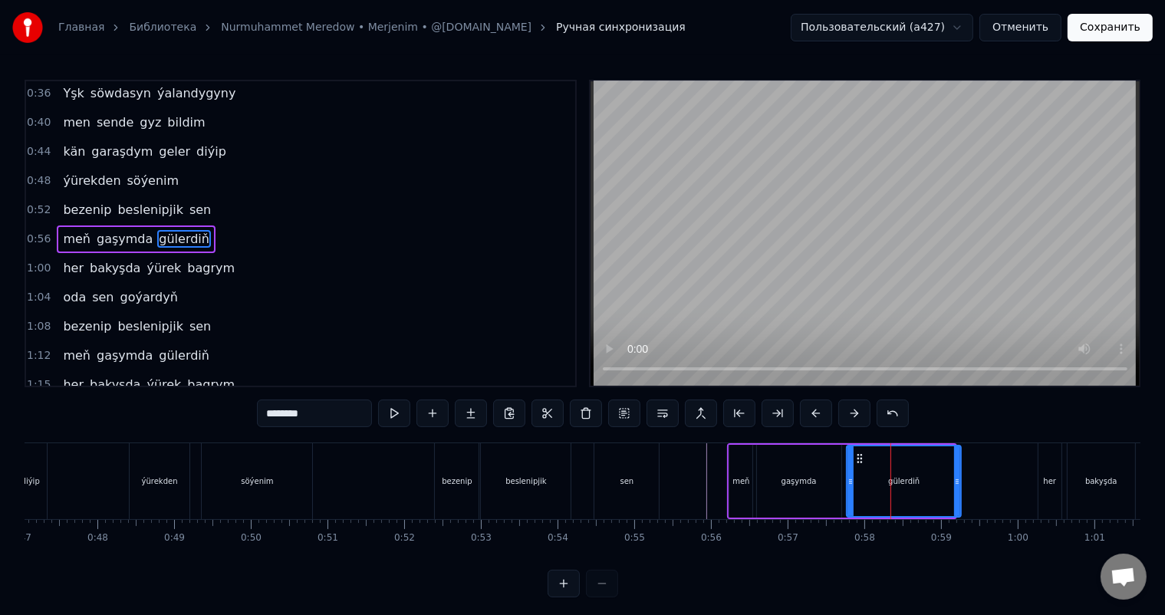
drag, startPoint x: 953, startPoint y: 479, endPoint x: 961, endPoint y: 480, distance: 7.7
click at [960, 480] on icon at bounding box center [957, 481] width 6 height 12
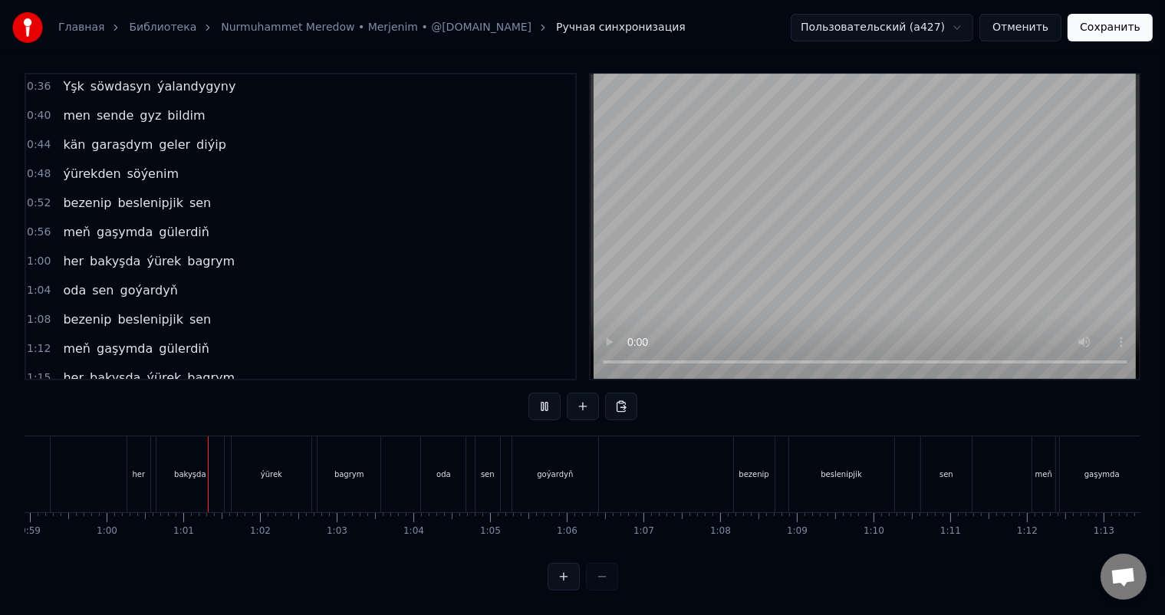
scroll to position [0, 4573]
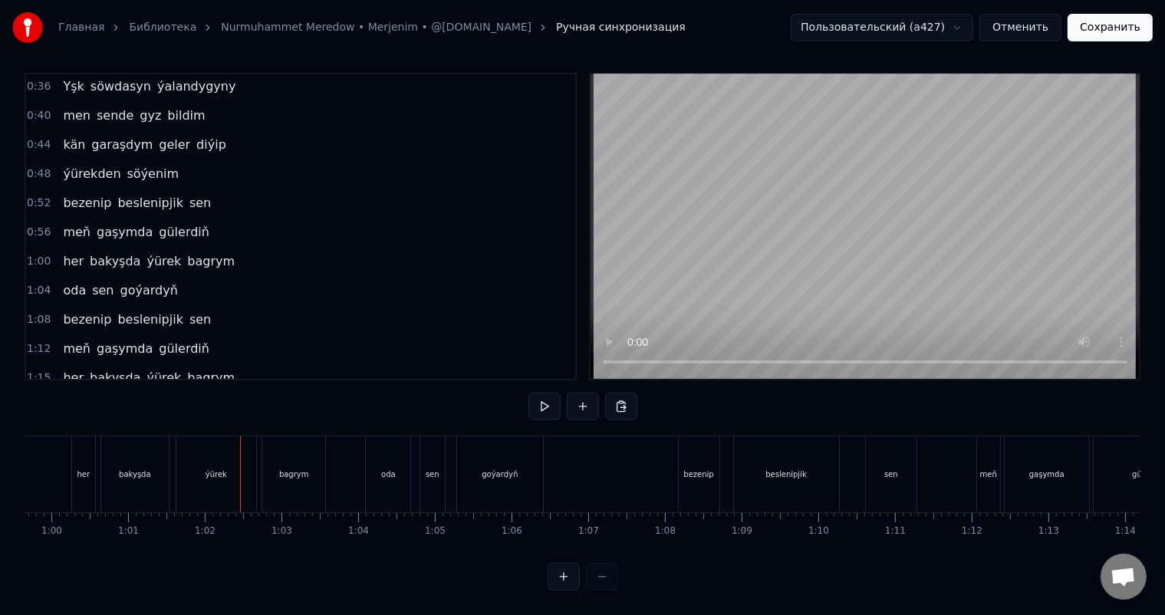
click at [212, 470] on div "ýürek" at bounding box center [216, 474] width 80 height 76
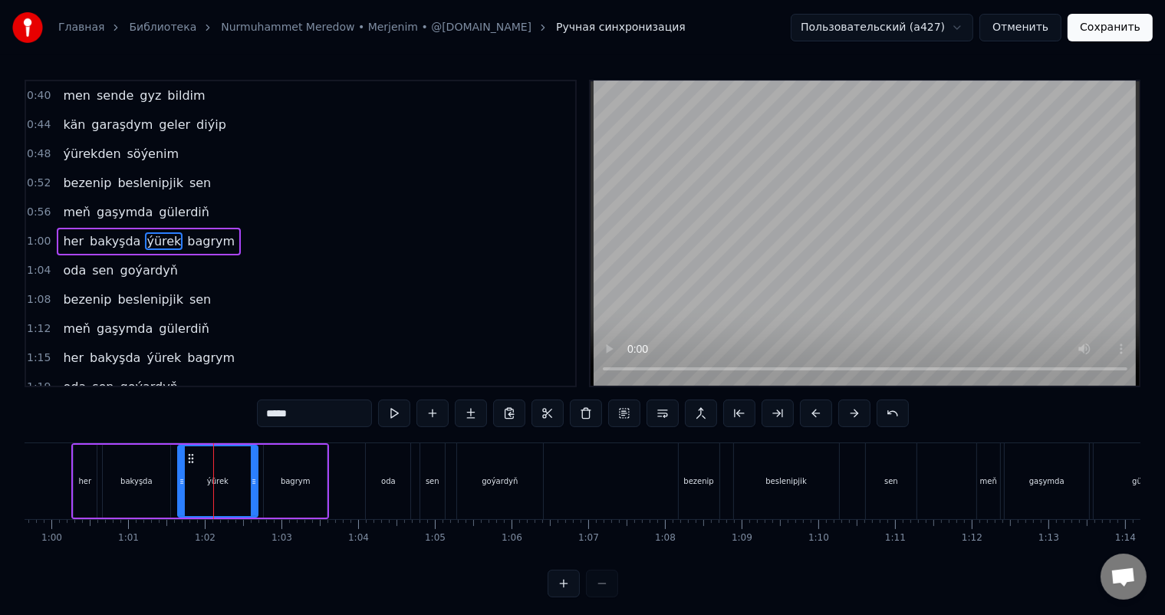
scroll to position [31, 0]
click at [247, 478] on icon at bounding box center [249, 481] width 6 height 12
click at [293, 475] on div "bagrym" at bounding box center [296, 481] width 30 height 12
type input "******"
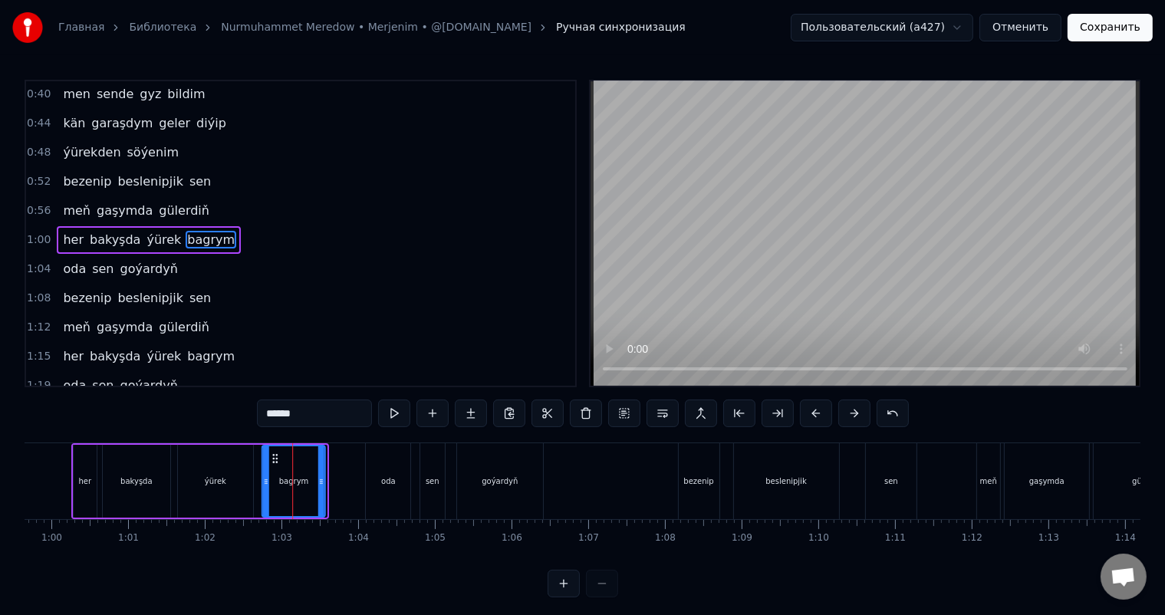
click at [273, 456] on icon at bounding box center [275, 458] width 12 height 12
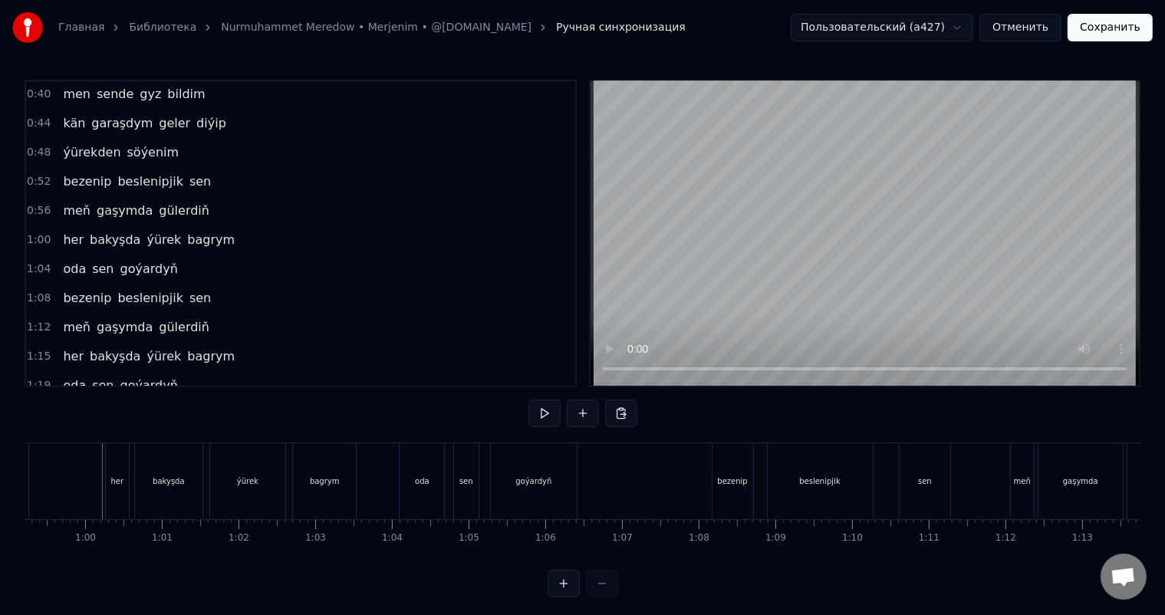
drag, startPoint x: 61, startPoint y: 463, endPoint x: 71, endPoint y: 468, distance: 10.7
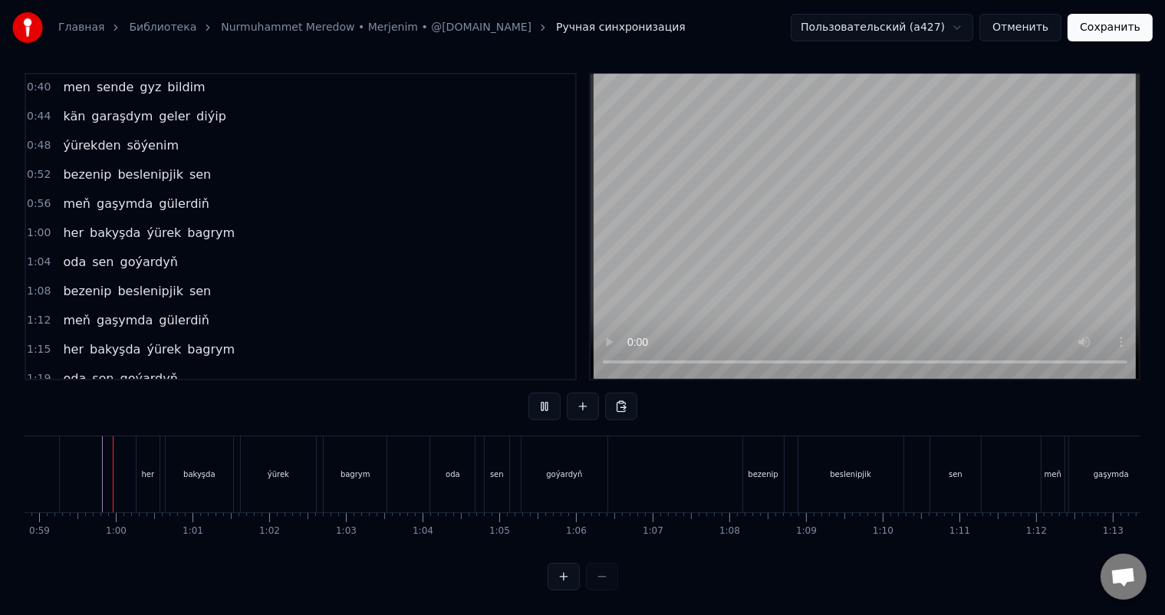
scroll to position [20, 0]
click at [211, 451] on div "bakyşda" at bounding box center [199, 474] width 67 height 76
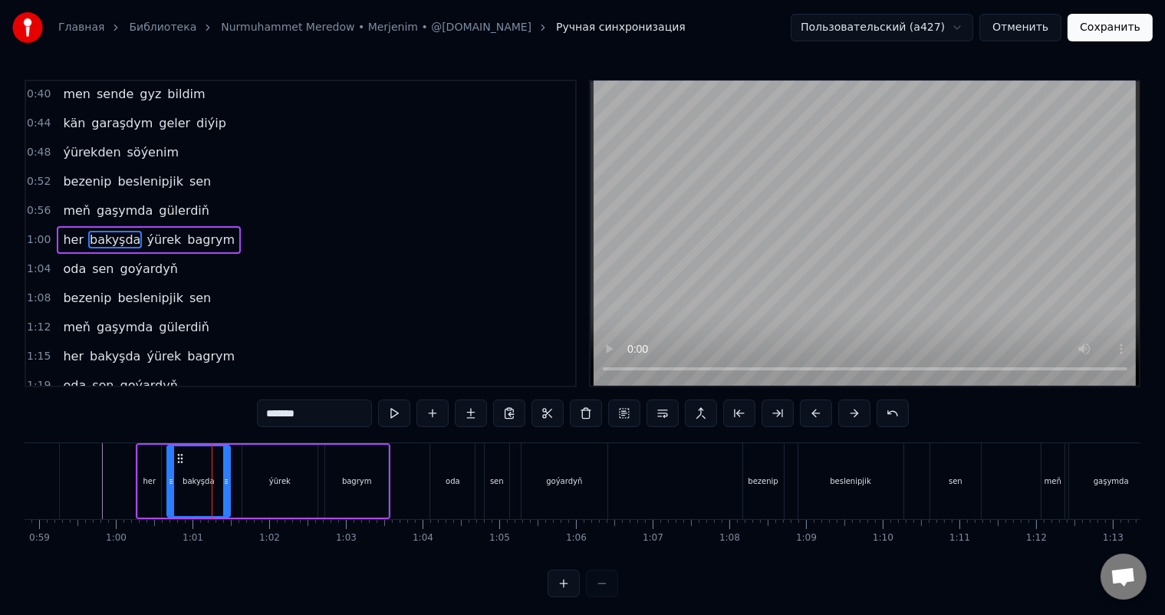
click at [225, 473] on div at bounding box center [226, 481] width 6 height 70
click at [268, 478] on div "ýürek" at bounding box center [279, 481] width 75 height 73
type input "*****"
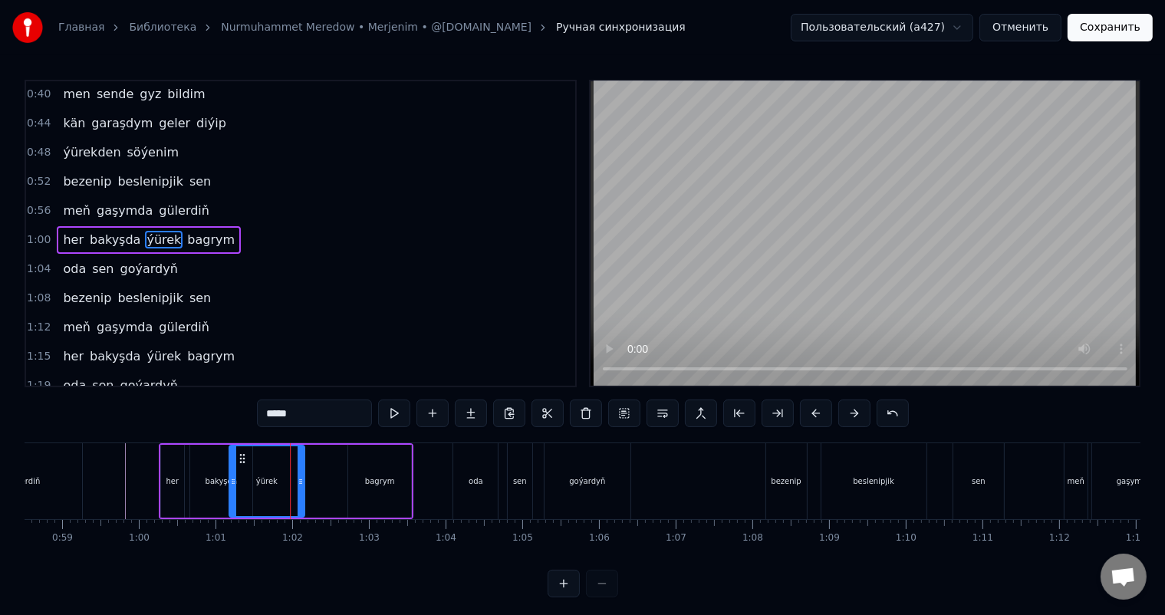
scroll to position [0, 4477]
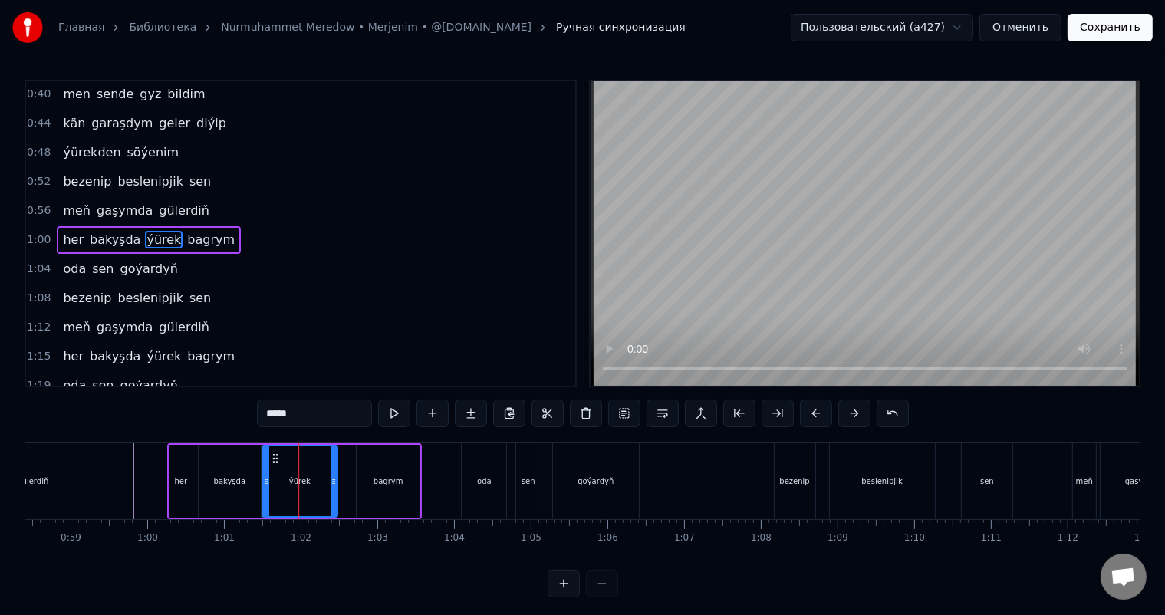
drag, startPoint x: 251, startPoint y: 456, endPoint x: 271, endPoint y: 458, distance: 20.0
click at [271, 458] on icon at bounding box center [275, 458] width 12 height 12
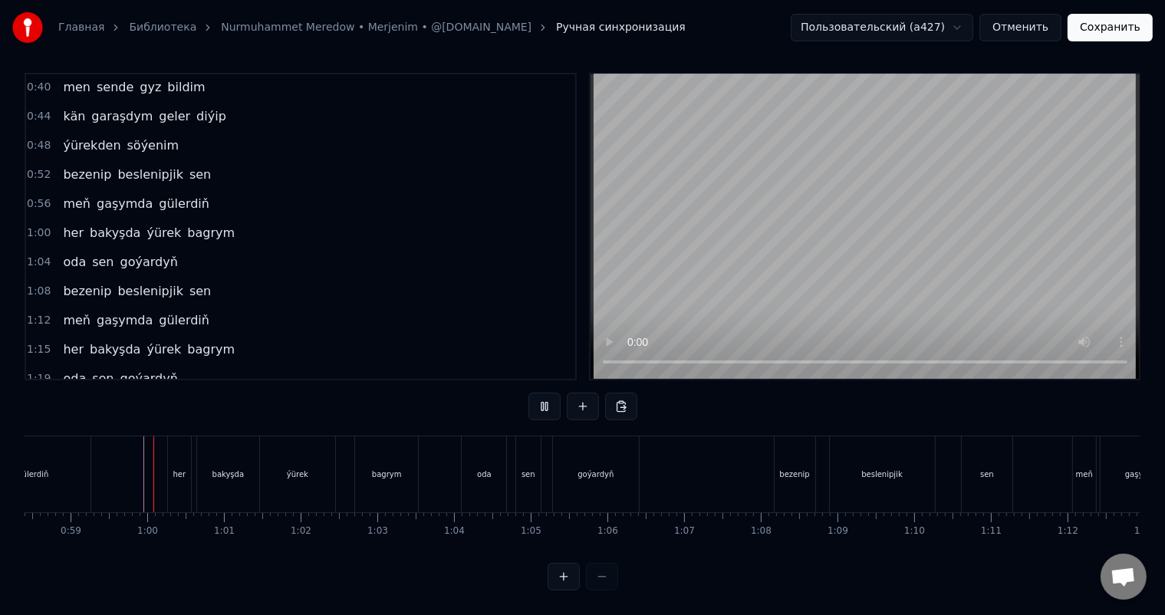
scroll to position [20, 0]
click at [294, 468] on div "ýürek" at bounding box center [297, 474] width 21 height 12
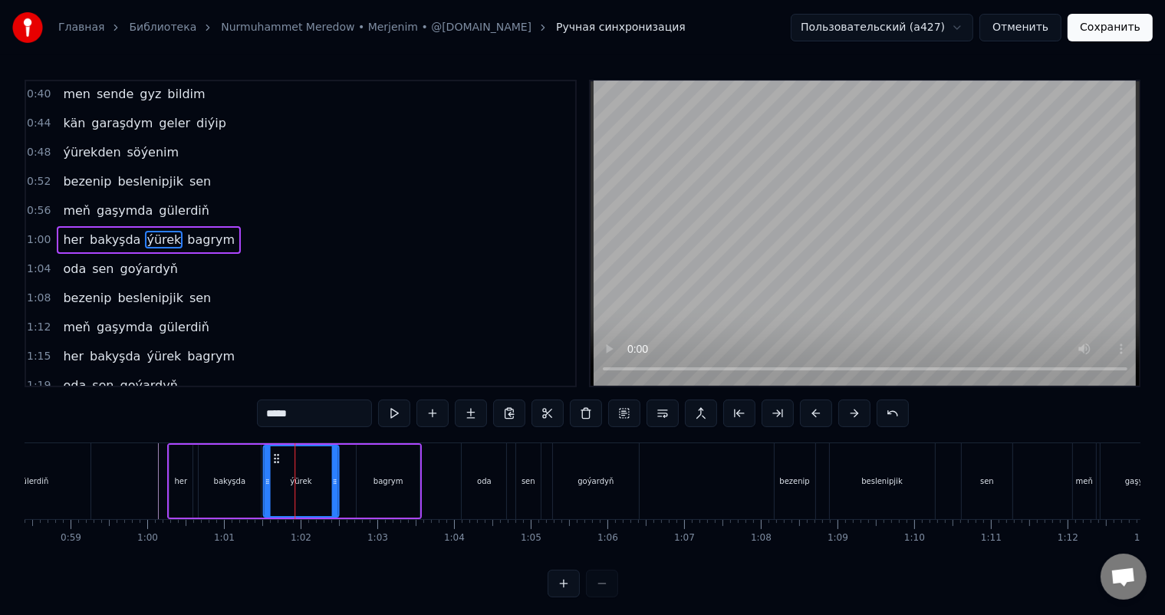
click at [274, 457] on icon at bounding box center [276, 458] width 12 height 12
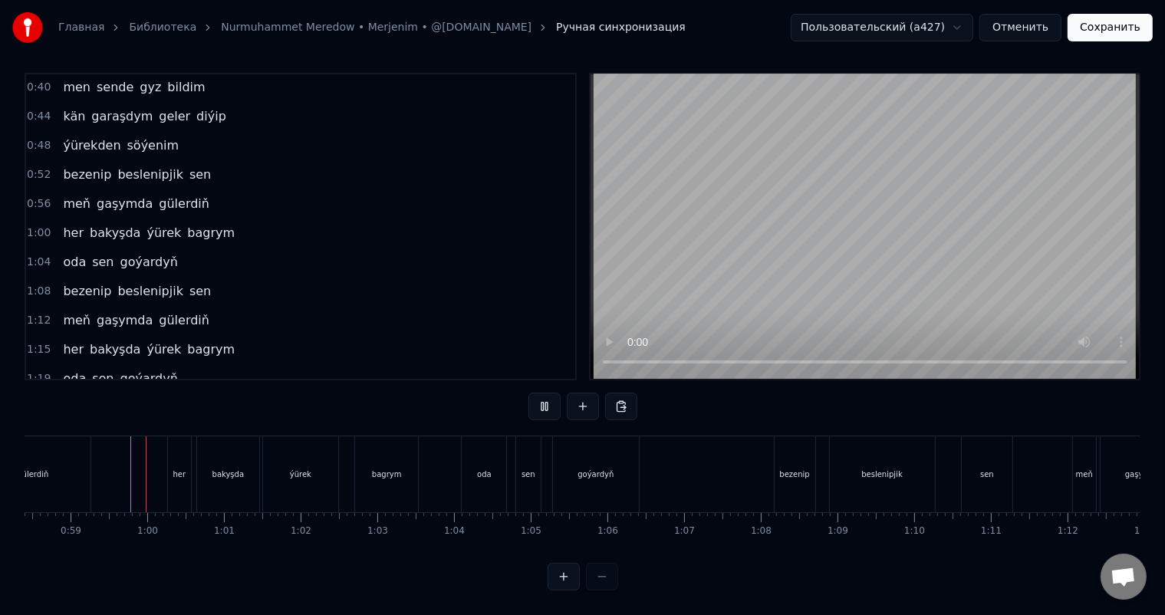
scroll to position [20, 0]
click at [491, 454] on div "oda" at bounding box center [484, 474] width 44 height 76
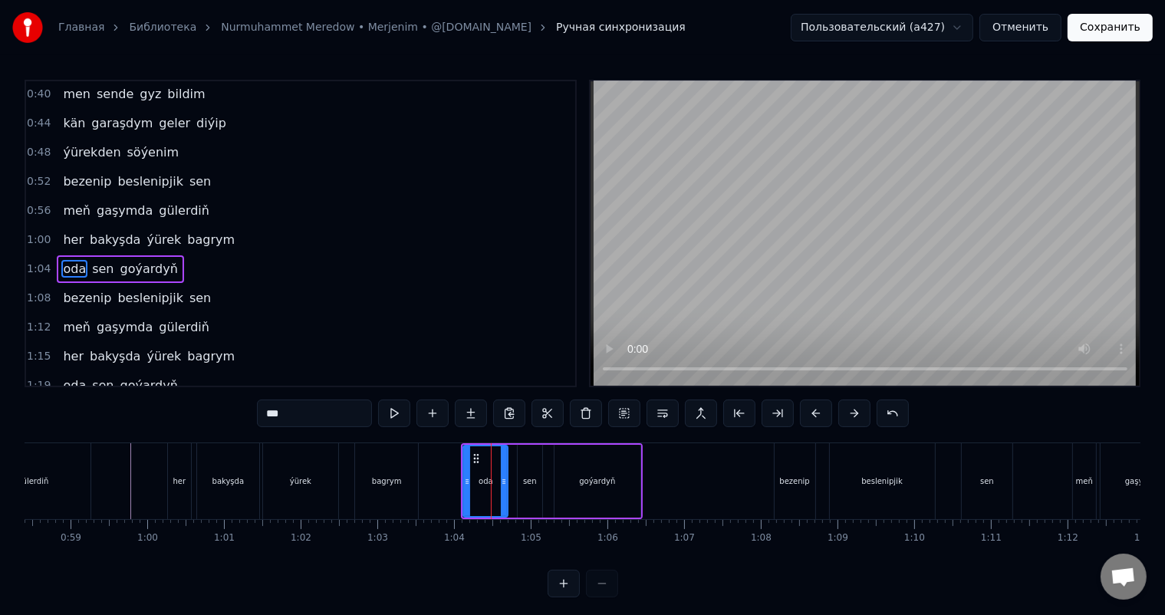
scroll to position [58, 0]
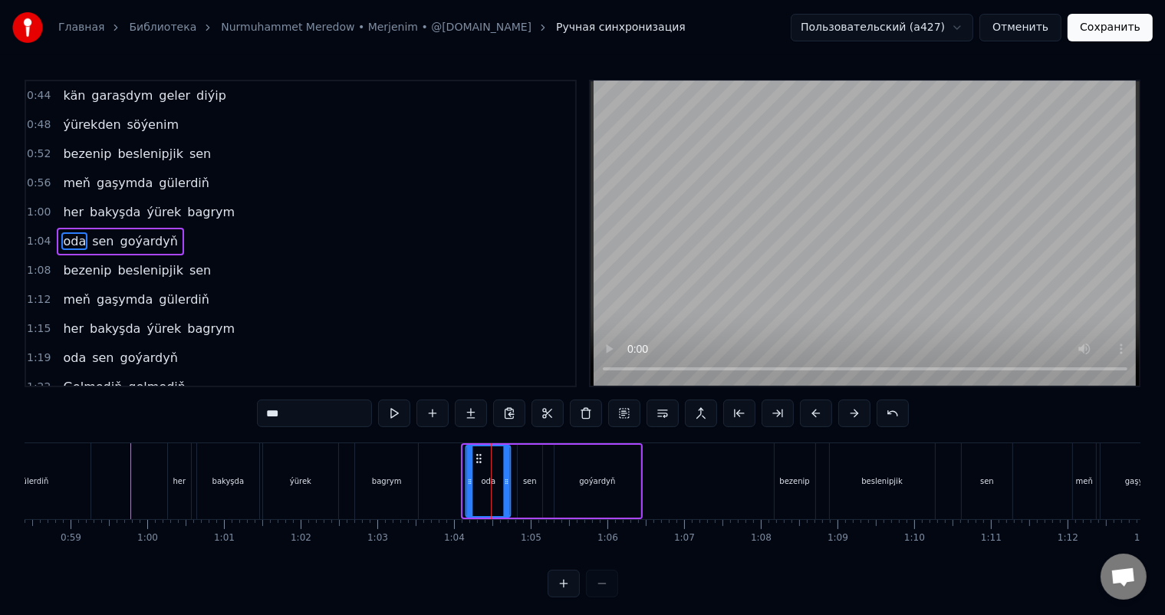
click at [478, 454] on icon at bounding box center [479, 458] width 12 height 12
click at [531, 469] on div "sen" at bounding box center [530, 481] width 25 height 73
click at [524, 455] on circle at bounding box center [524, 455] width 1 height 1
click at [595, 465] on div "goýardyň" at bounding box center [597, 481] width 86 height 73
type input "********"
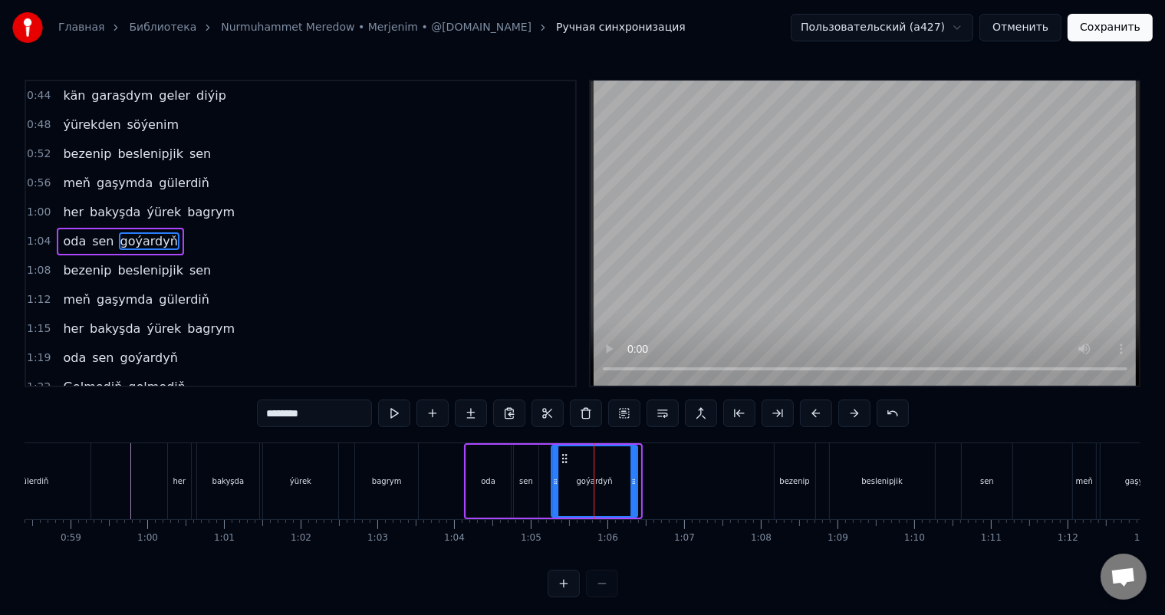
click at [563, 456] on icon at bounding box center [564, 458] width 12 height 12
click at [635, 483] on icon at bounding box center [634, 481] width 6 height 12
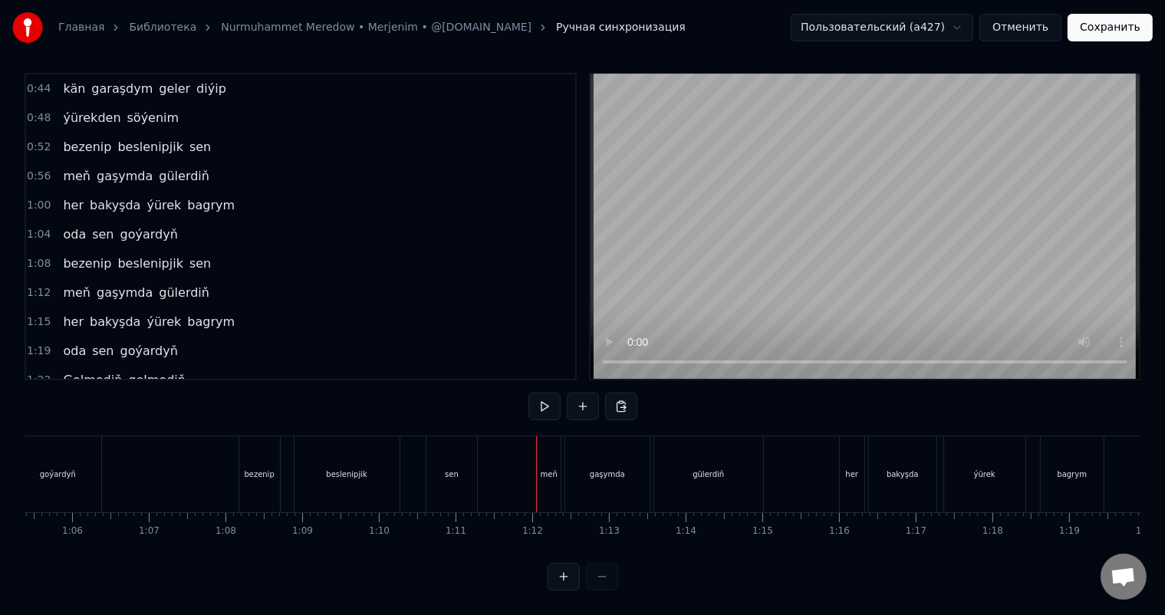
scroll to position [0, 4950]
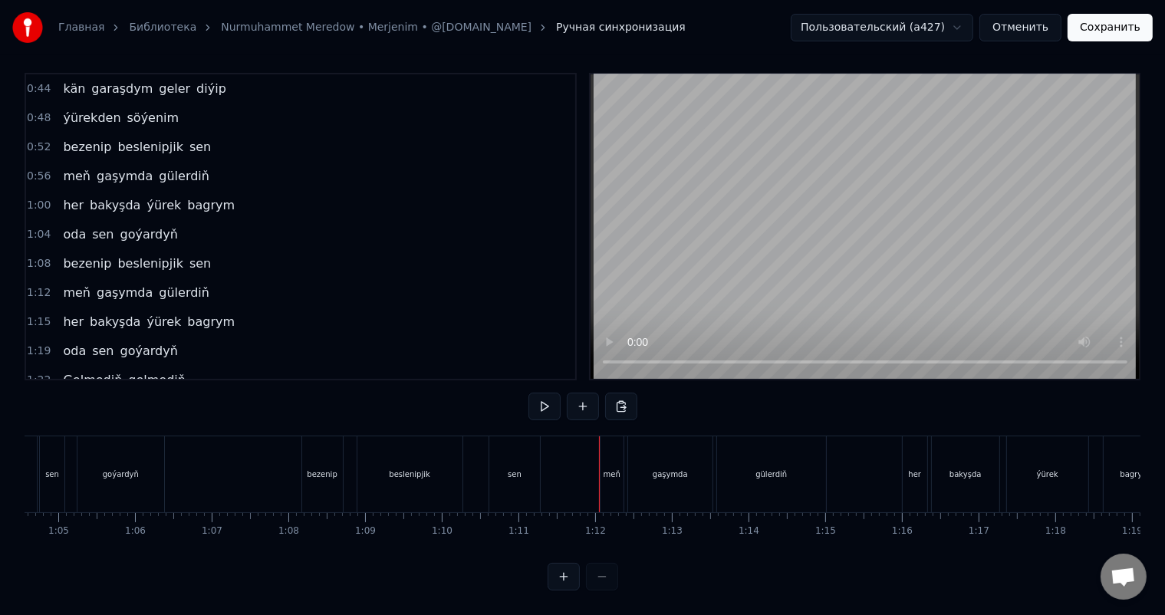
click at [333, 445] on div "bezenip" at bounding box center [322, 474] width 41 height 76
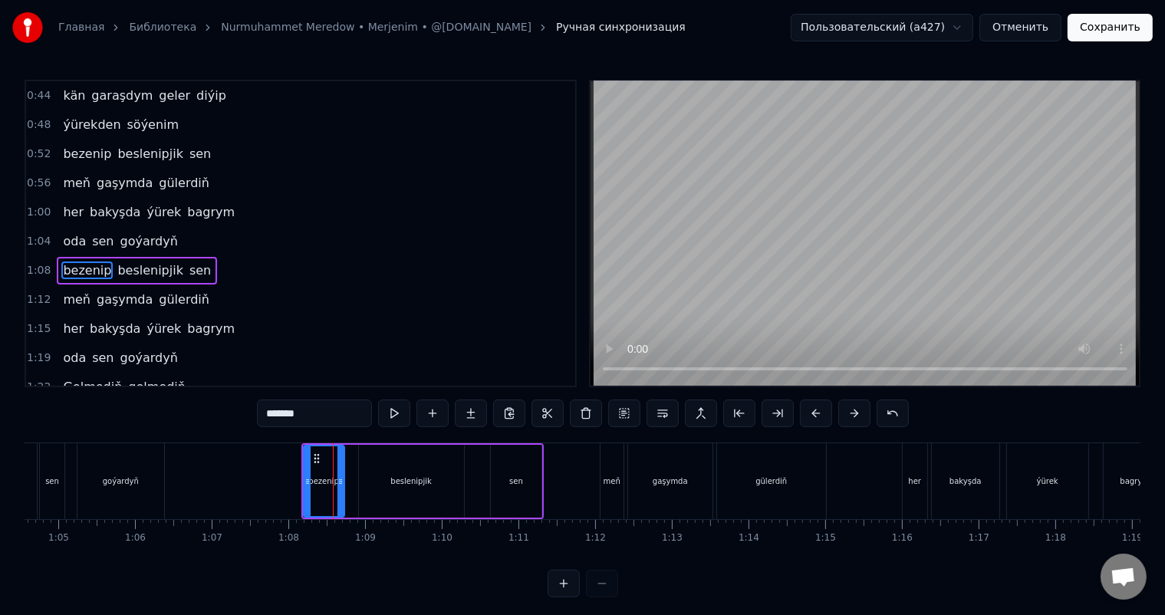
scroll to position [87, 0]
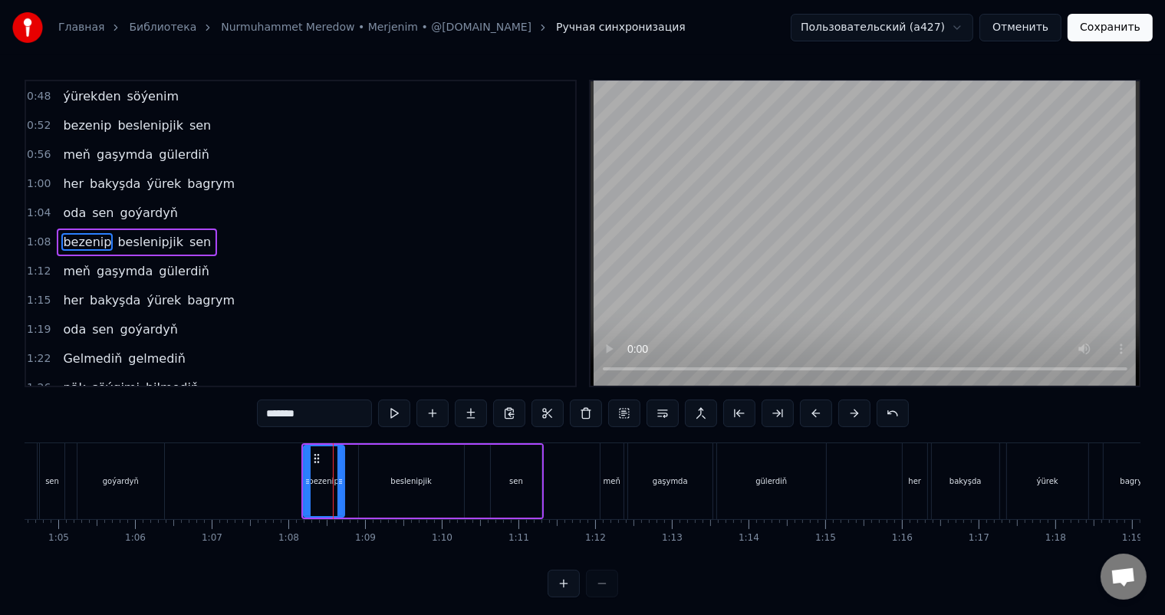
click at [366, 453] on div "beslenipjik" at bounding box center [411, 481] width 105 height 73
type input "**********"
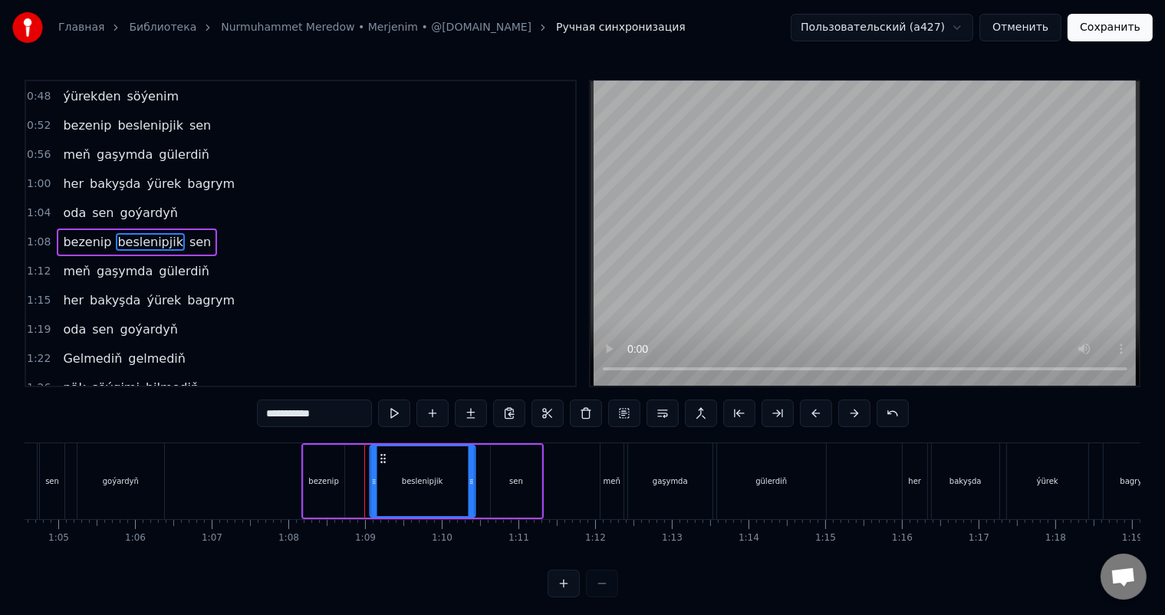
drag, startPoint x: 371, startPoint y: 455, endPoint x: 382, endPoint y: 455, distance: 10.8
click at [382, 455] on icon at bounding box center [382, 458] width 12 height 12
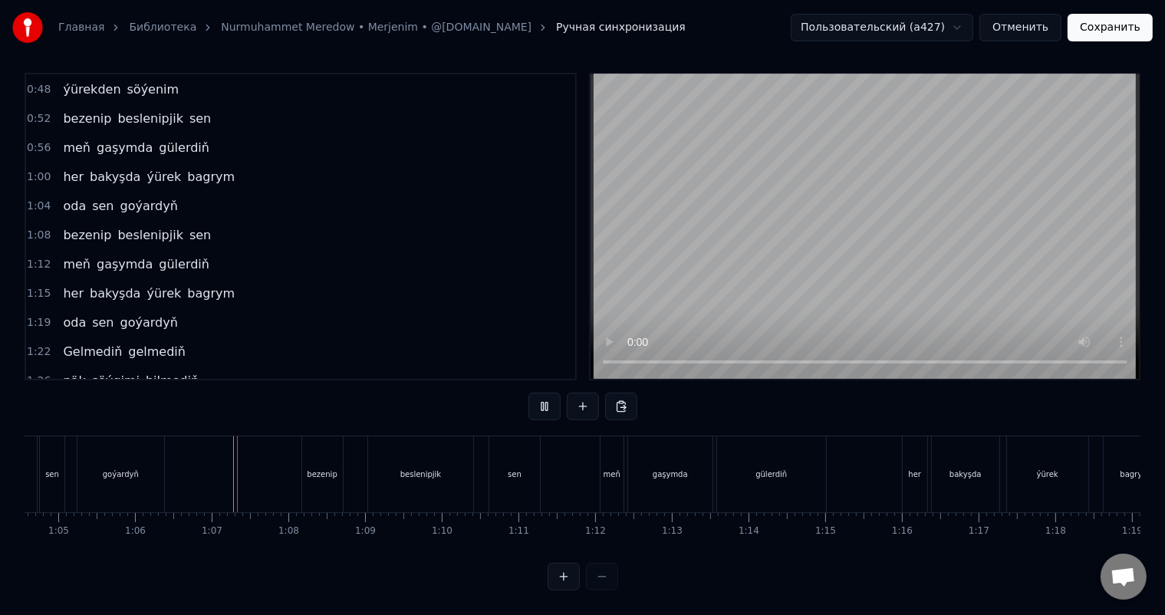
scroll to position [20, 0]
click at [328, 450] on div "bezenip" at bounding box center [322, 474] width 41 height 76
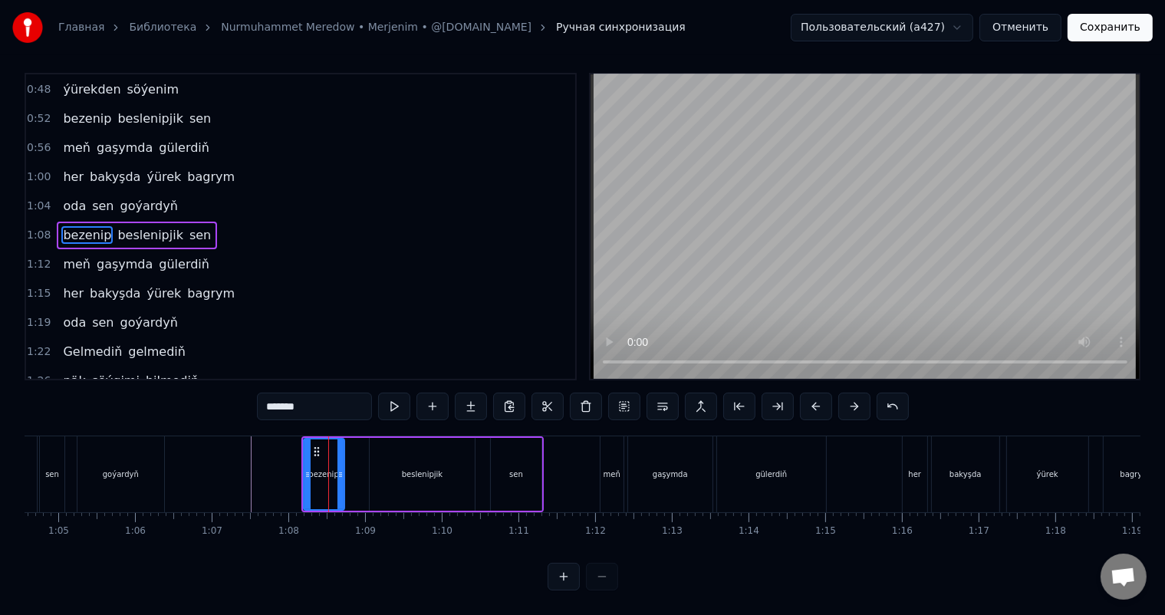
scroll to position [0, 0]
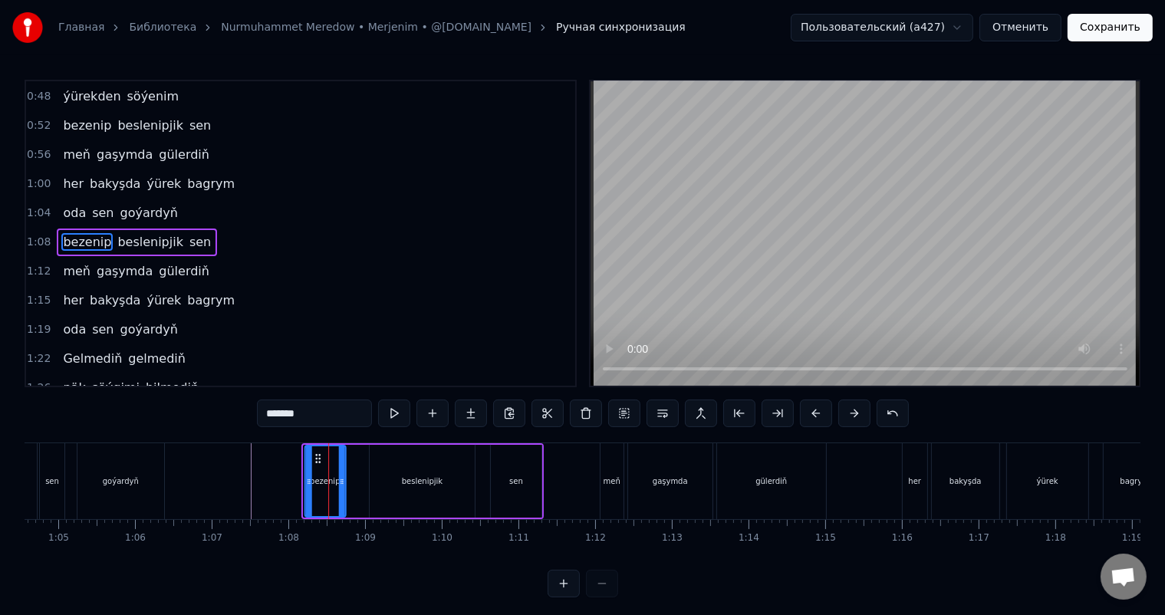
click at [316, 455] on icon at bounding box center [317, 458] width 12 height 12
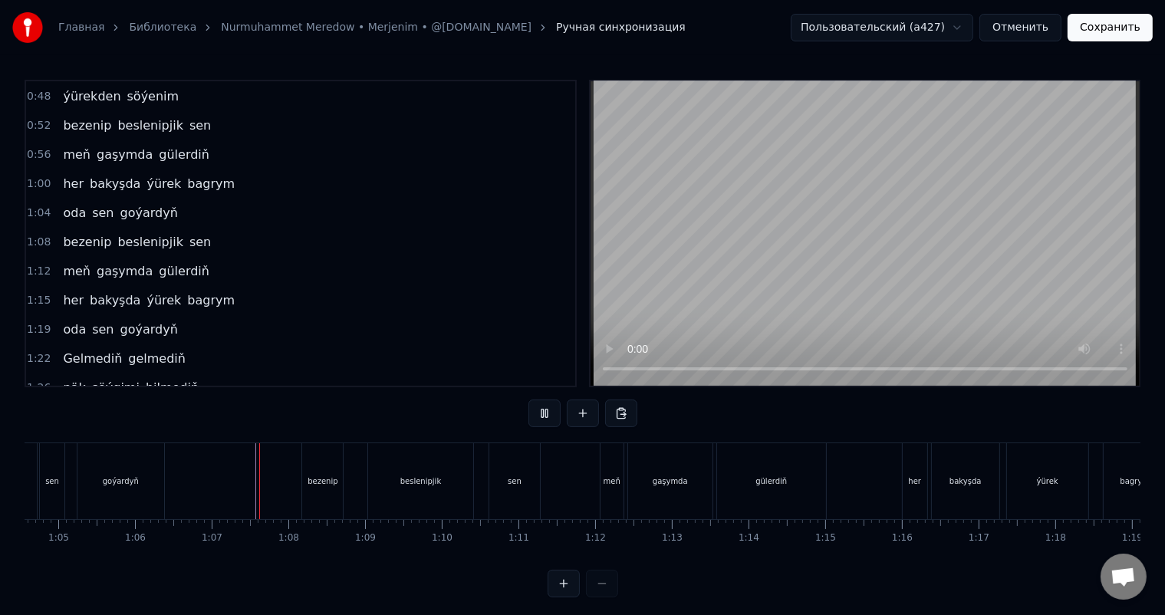
scroll to position [20, 0]
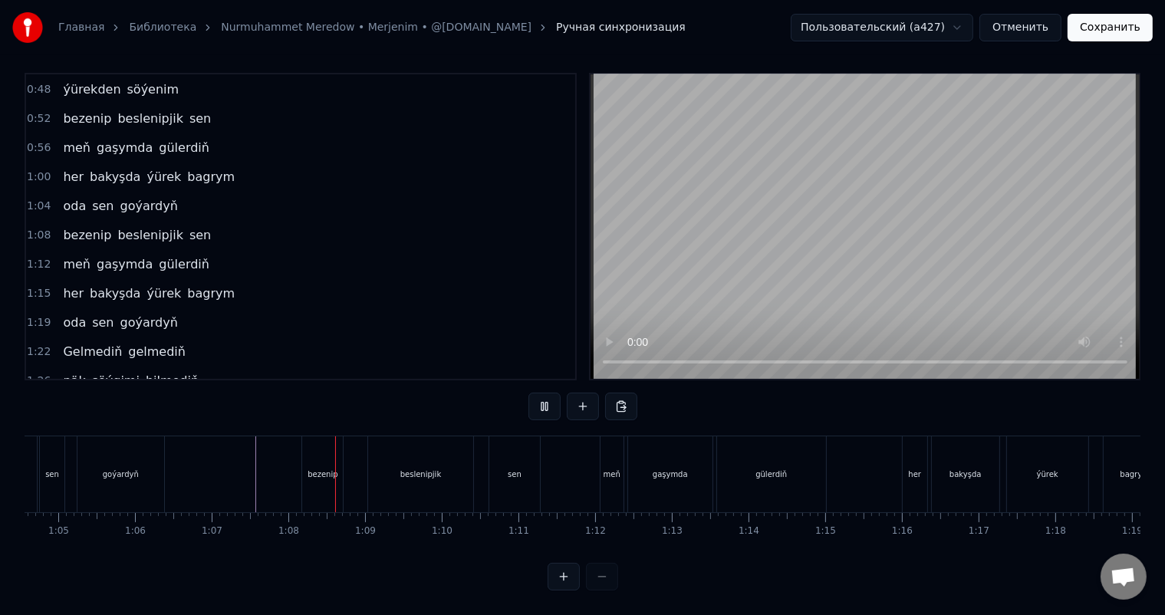
click at [610, 468] on div "meň" at bounding box center [611, 474] width 17 height 12
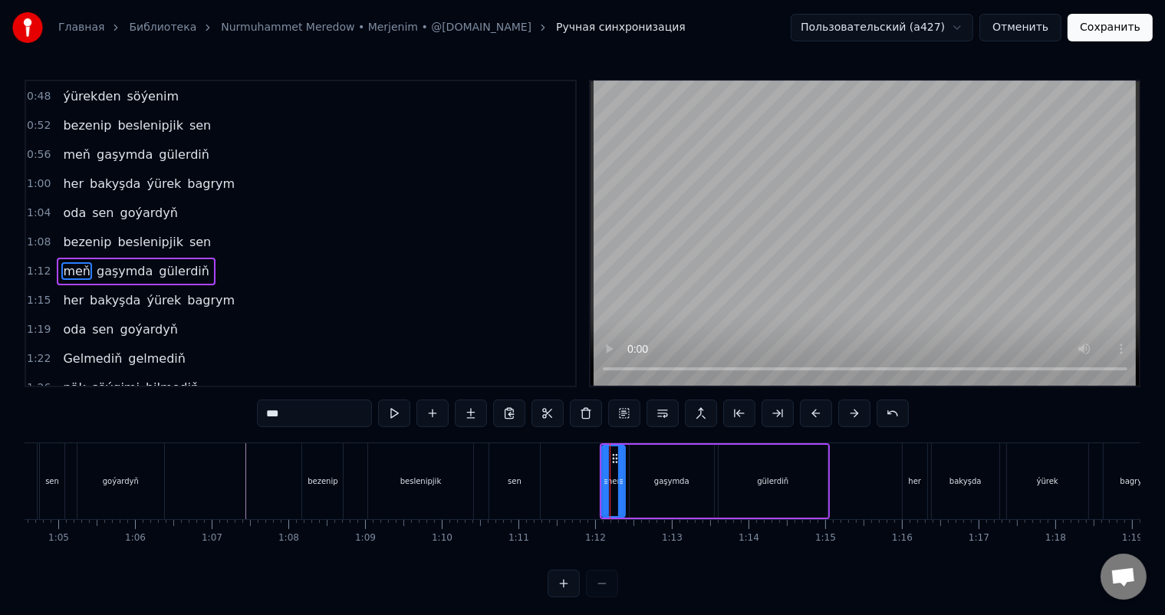
scroll to position [115, 0]
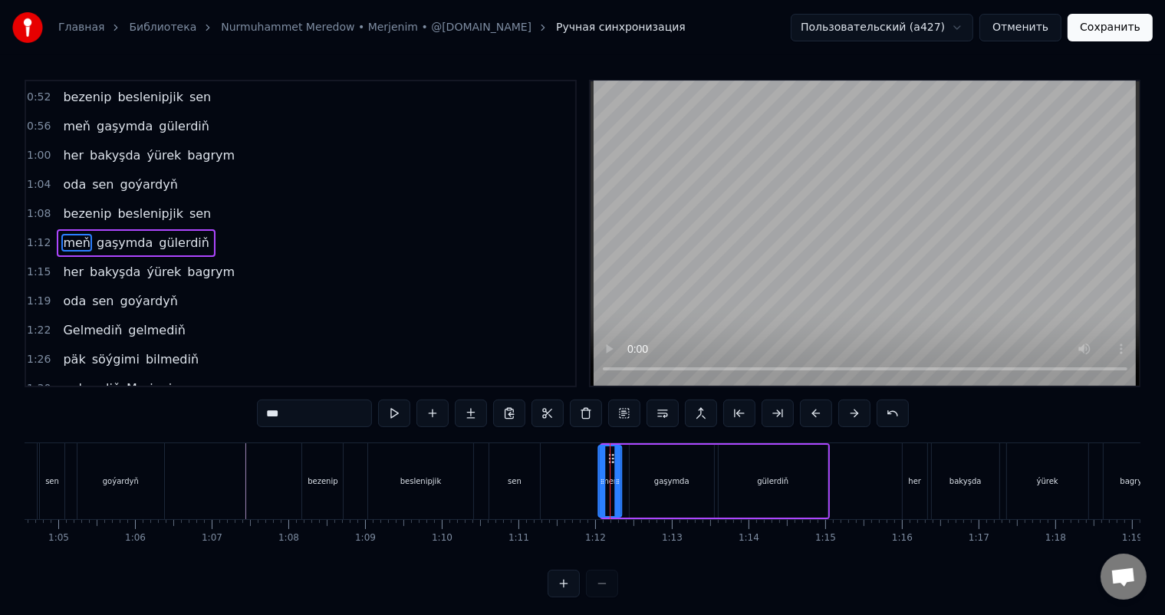
click at [610, 457] on icon at bounding box center [611, 458] width 12 height 12
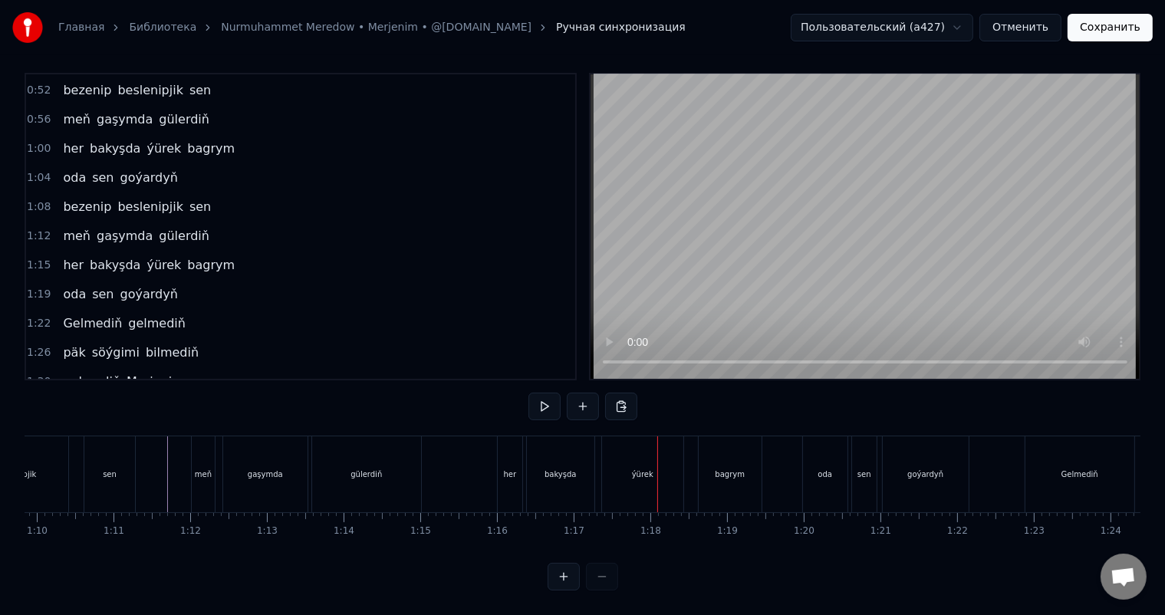
scroll to position [0, 5368]
click at [555, 451] on div "bakyşda" at bounding box center [547, 474] width 67 height 76
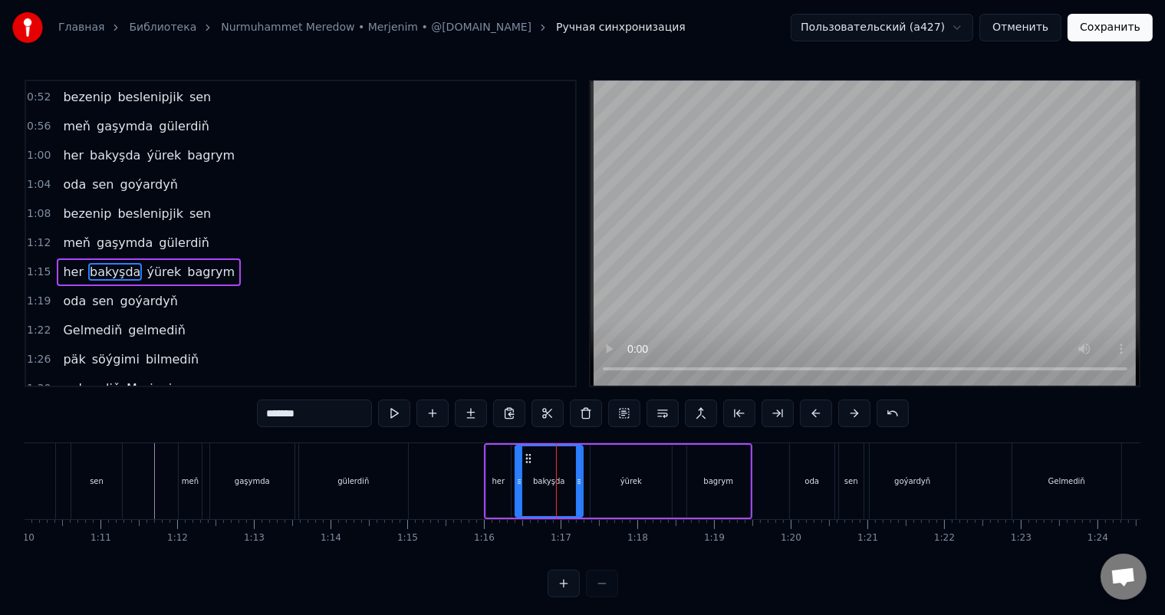
scroll to position [143, 0]
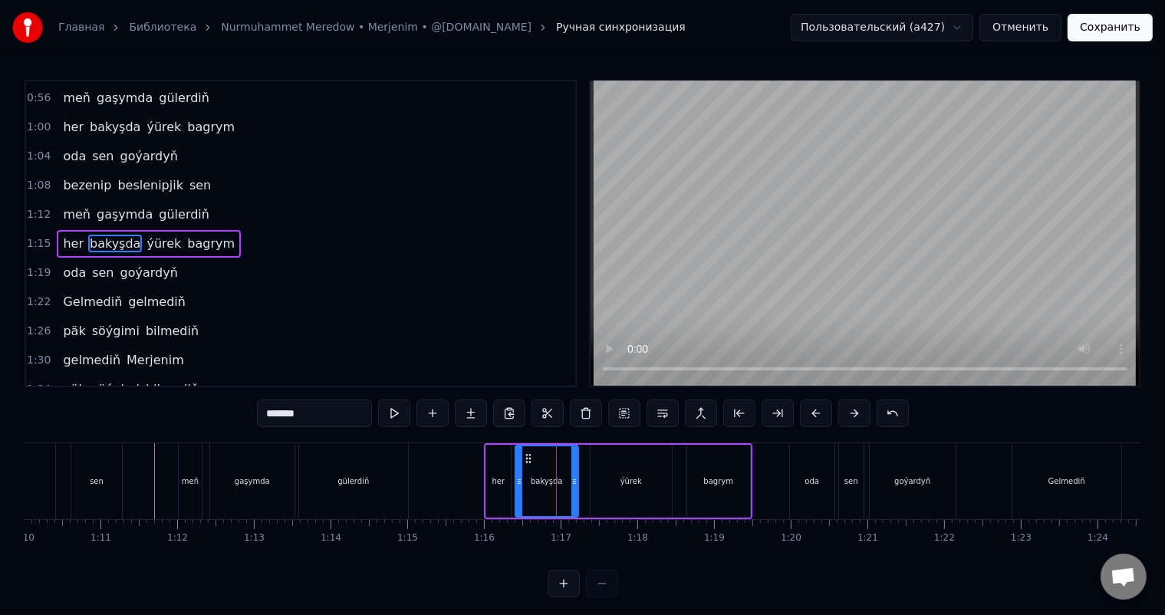
click at [573, 478] on icon at bounding box center [574, 481] width 6 height 12
click at [623, 475] on div "ýürek" at bounding box center [630, 481] width 21 height 12
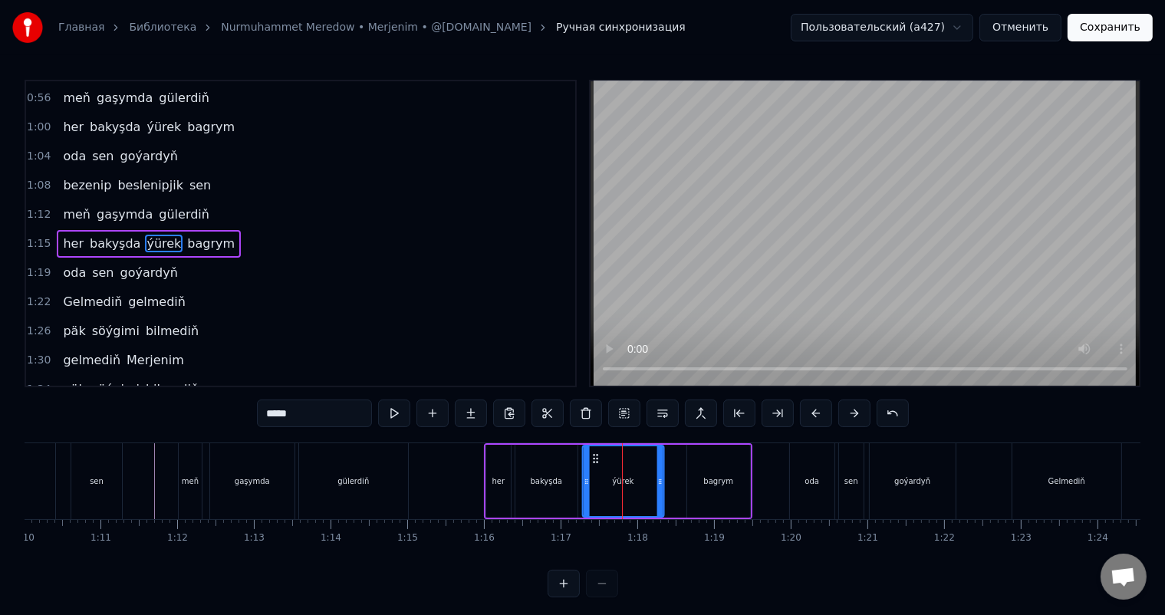
drag, startPoint x: 603, startPoint y: 458, endPoint x: 594, endPoint y: 458, distance: 8.5
click at [594, 458] on icon at bounding box center [595, 458] width 12 height 12
click at [557, 475] on div "bakyşda" at bounding box center [547, 481] width 32 height 12
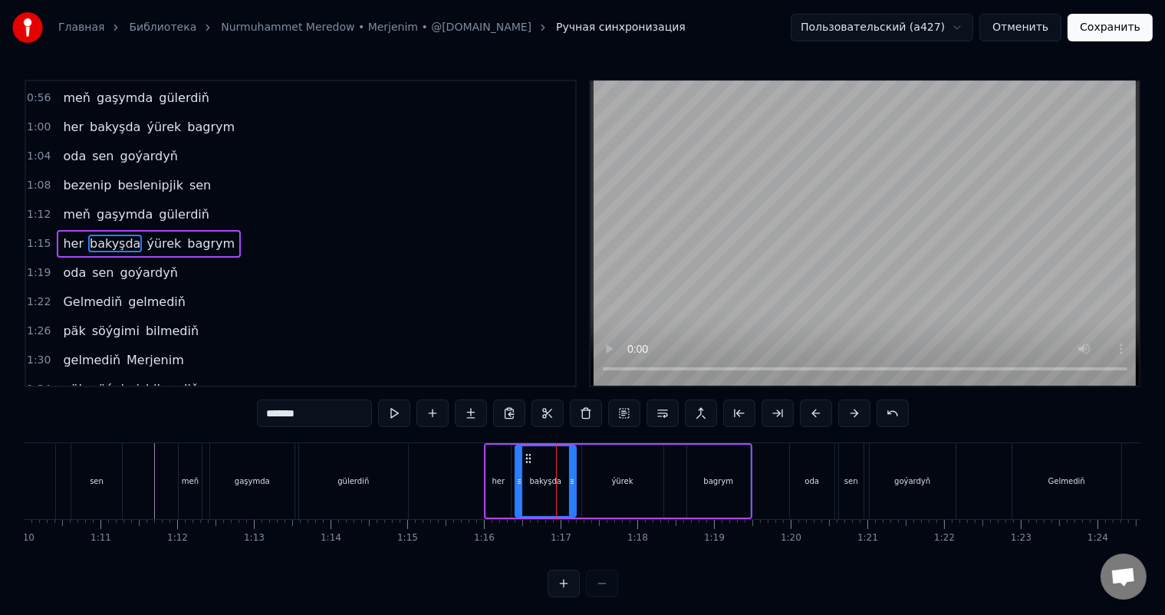
click at [569, 476] on icon at bounding box center [572, 481] width 6 height 12
click at [596, 475] on div "ýürek" at bounding box center [622, 481] width 81 height 73
type input "*****"
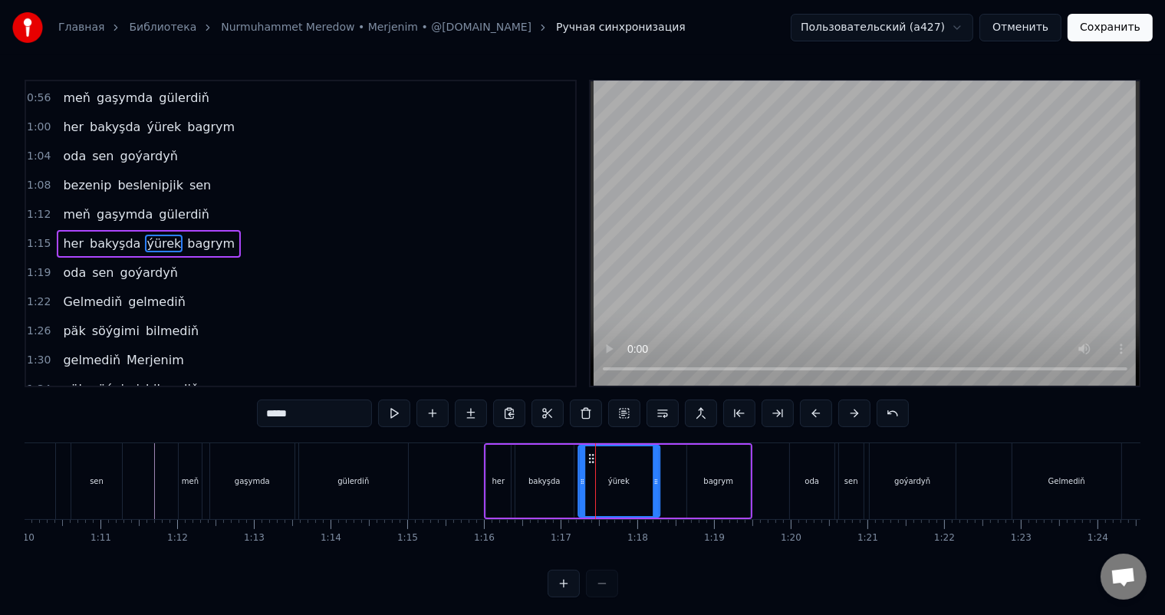
click at [589, 455] on circle at bounding box center [589, 455] width 1 height 1
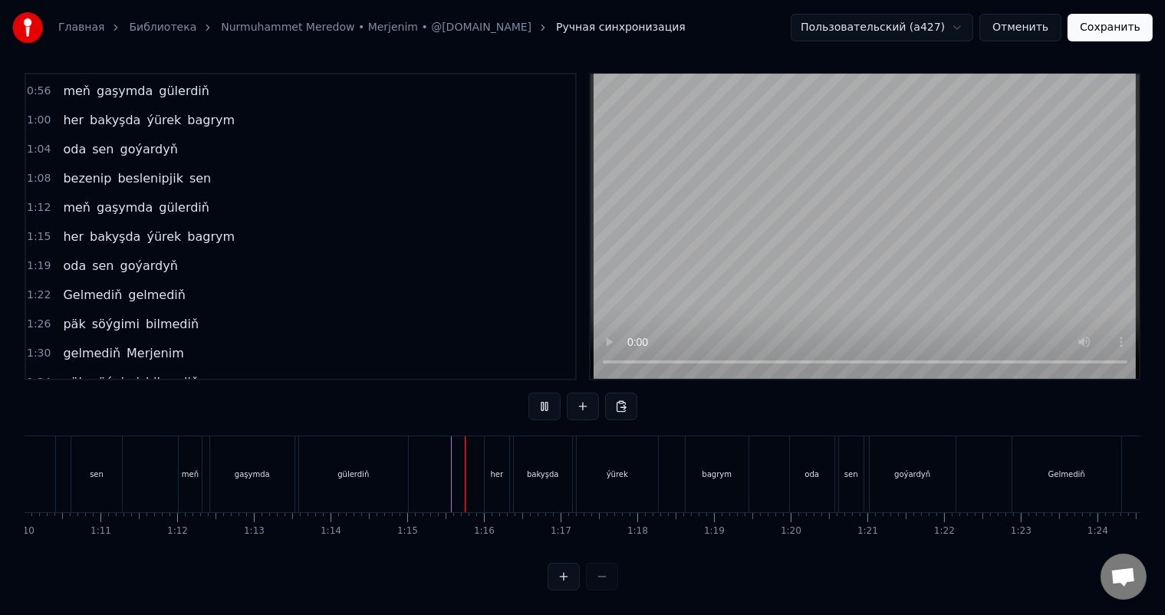
scroll to position [20, 0]
click at [610, 468] on div "ýürek" at bounding box center [616, 474] width 21 height 12
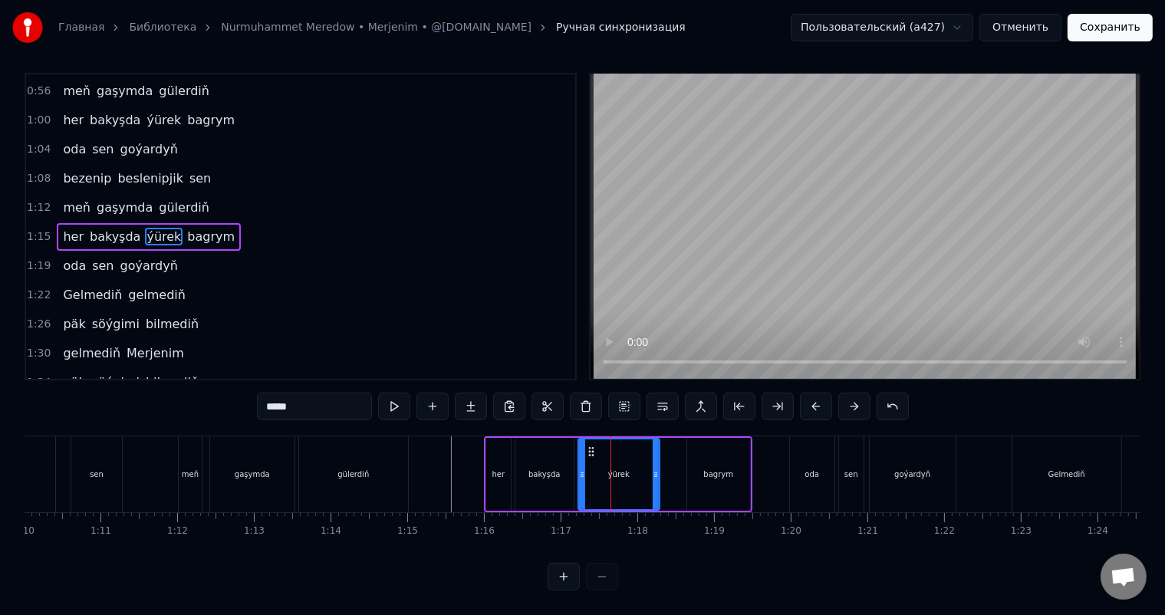
scroll to position [0, 0]
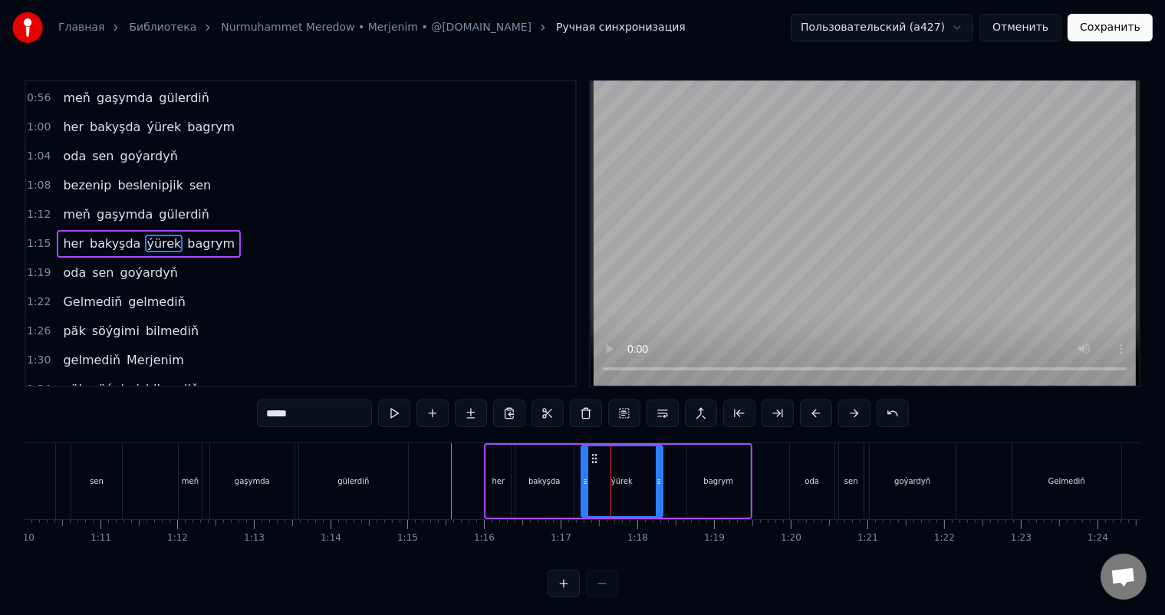
click at [592, 456] on icon at bounding box center [594, 458] width 12 height 12
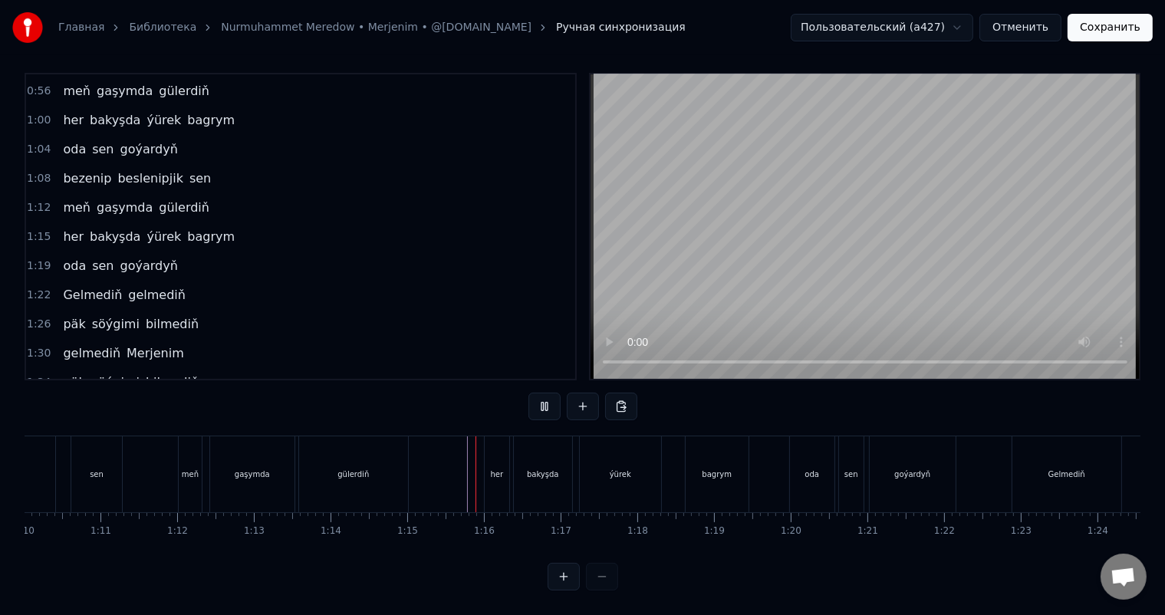
scroll to position [20, 0]
click at [634, 455] on div "ýürek" at bounding box center [620, 474] width 81 height 76
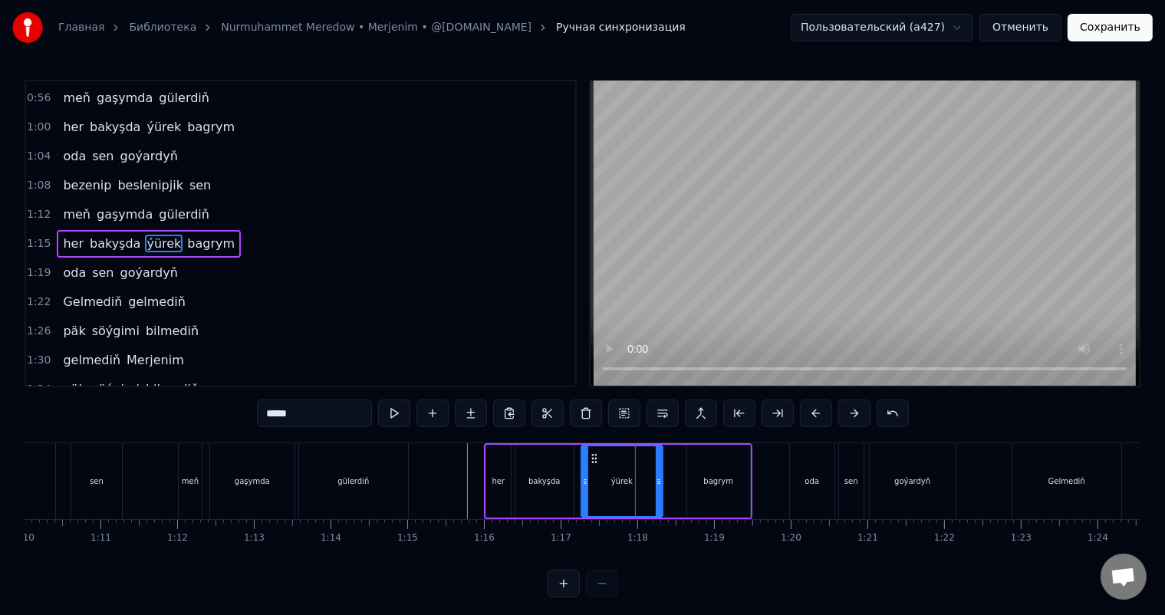
scroll to position [0, 0]
click at [597, 458] on circle at bounding box center [597, 458] width 1 height 1
click at [557, 472] on div "bakyşda" at bounding box center [544, 481] width 58 height 73
type input "*******"
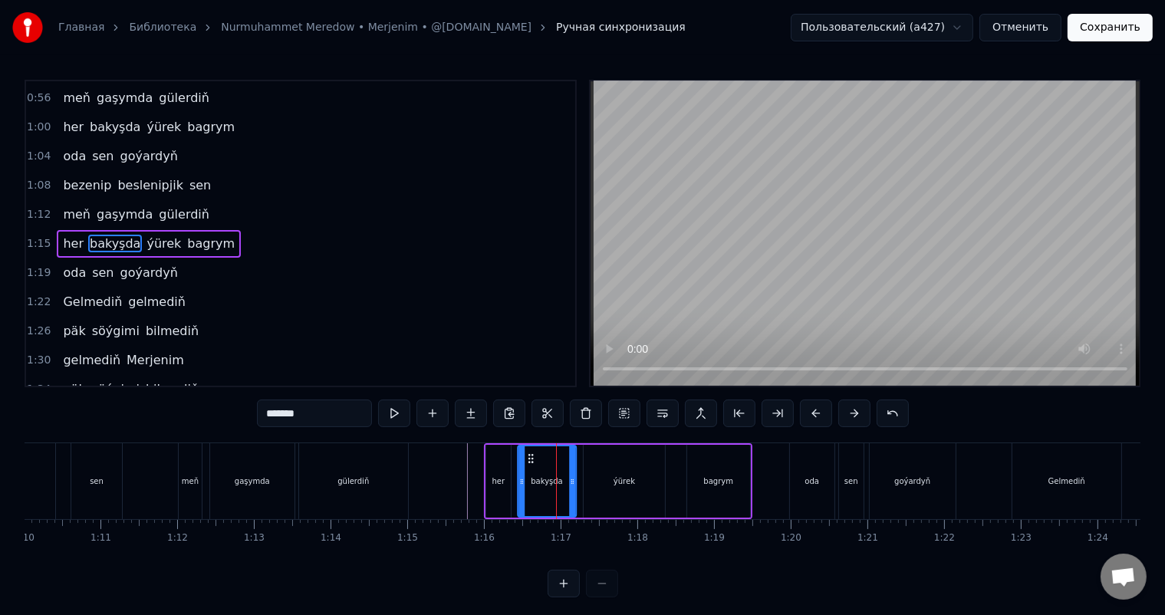
click at [529, 457] on icon at bounding box center [530, 458] width 12 height 12
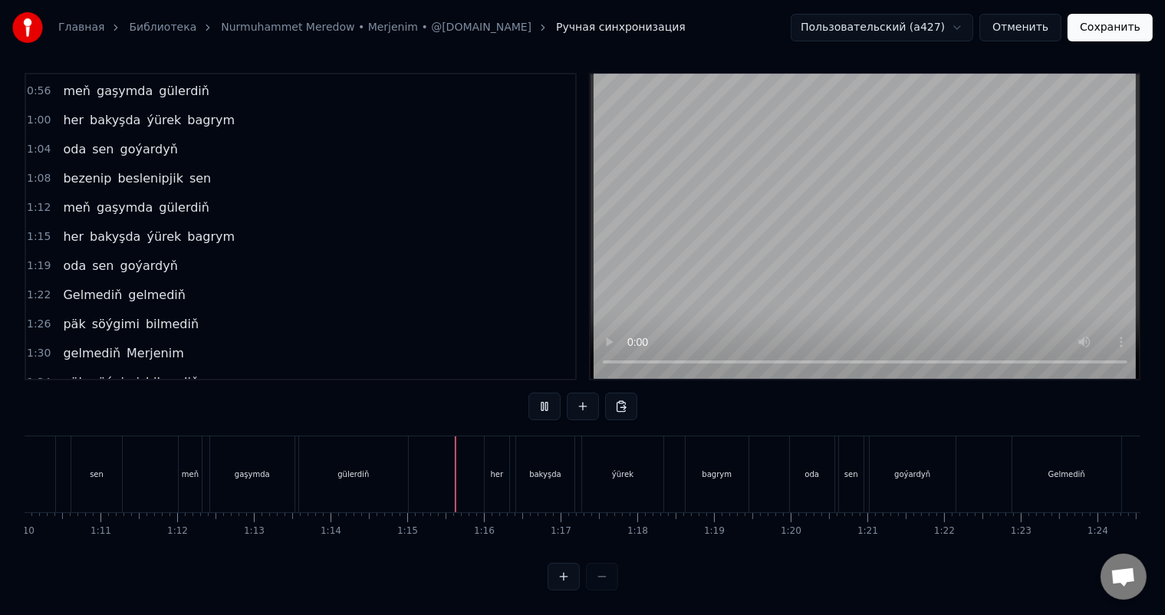
scroll to position [20, 0]
click at [616, 468] on div "ýürek" at bounding box center [622, 474] width 21 height 12
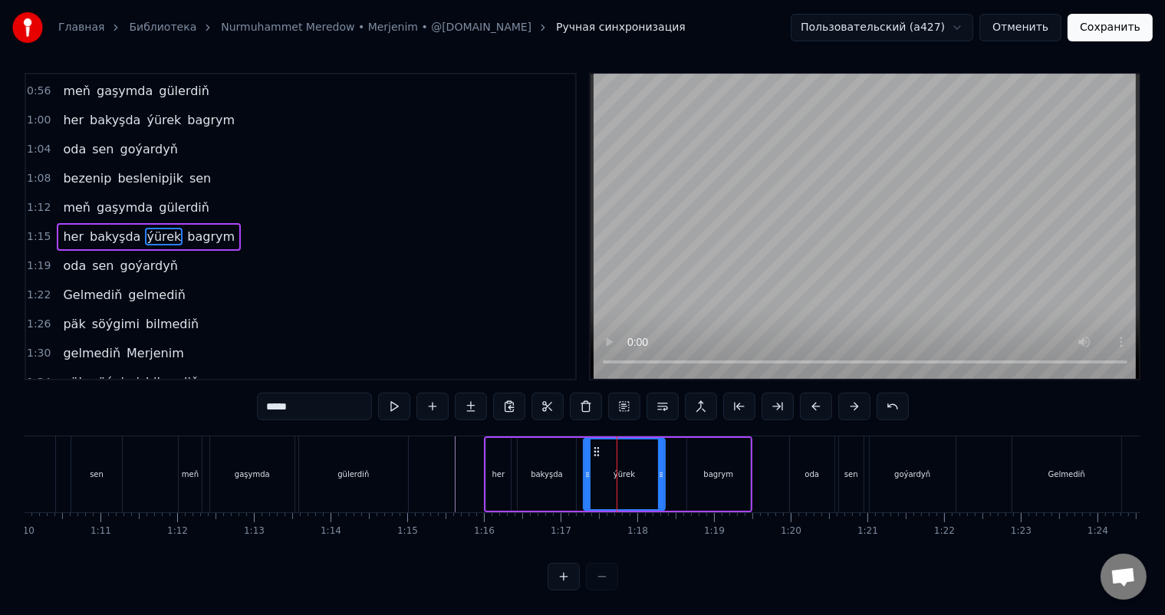
scroll to position [0, 0]
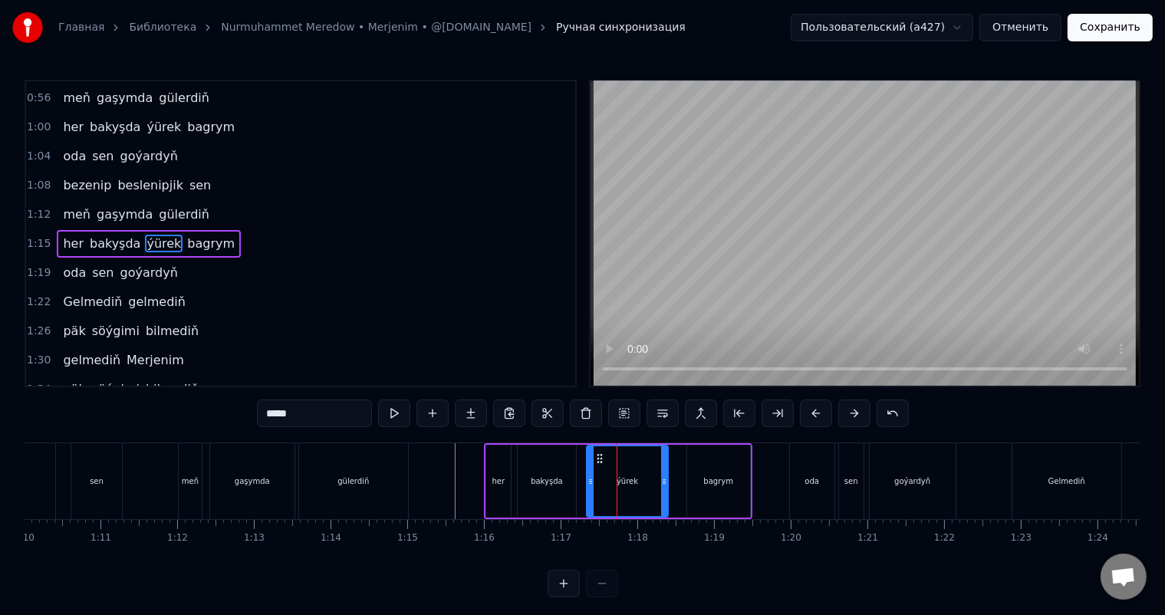
click at [599, 456] on icon at bounding box center [599, 458] width 12 height 12
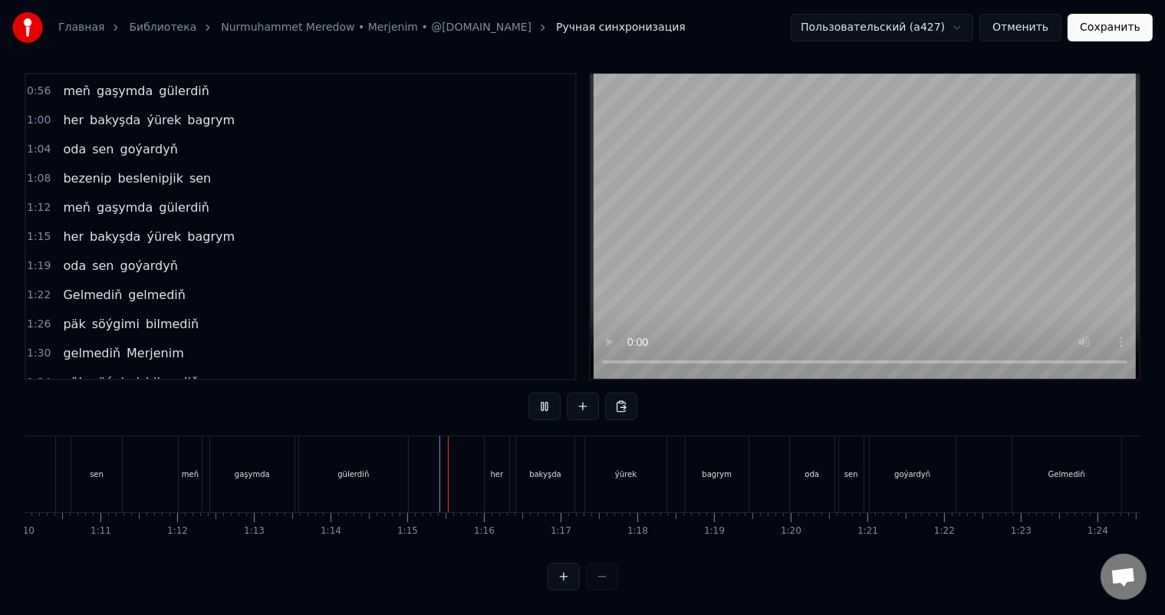
scroll to position [20, 0]
click at [703, 449] on div "bagrym" at bounding box center [716, 474] width 63 height 76
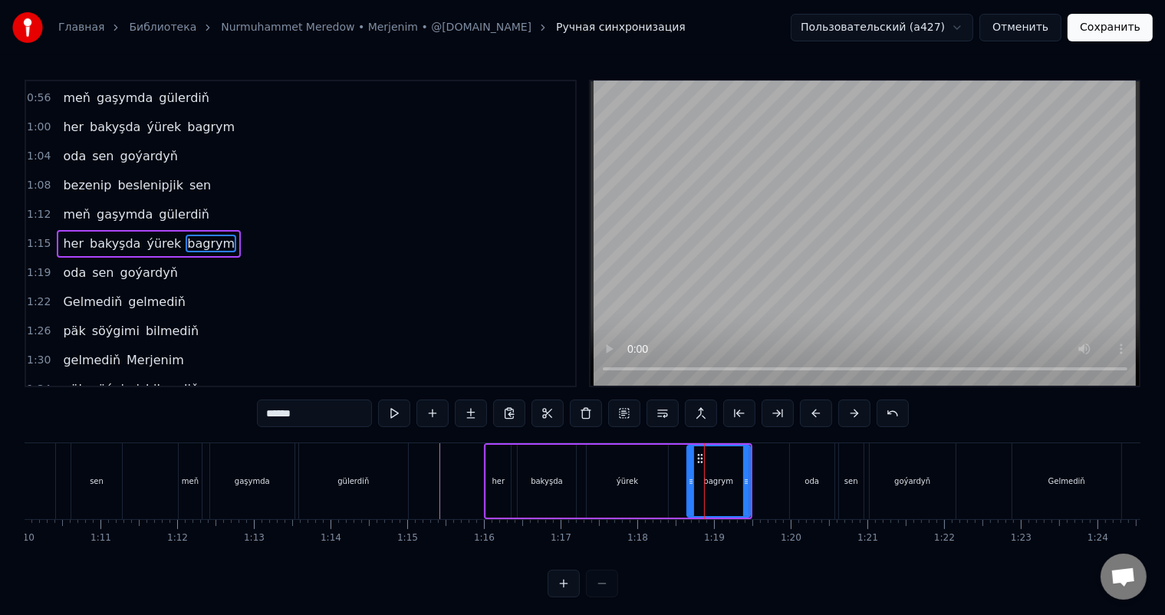
click at [695, 451] on div "bagrym" at bounding box center [718, 481] width 61 height 70
click at [698, 455] on icon at bounding box center [700, 458] width 12 height 12
click at [697, 457] on icon at bounding box center [698, 458] width 12 height 12
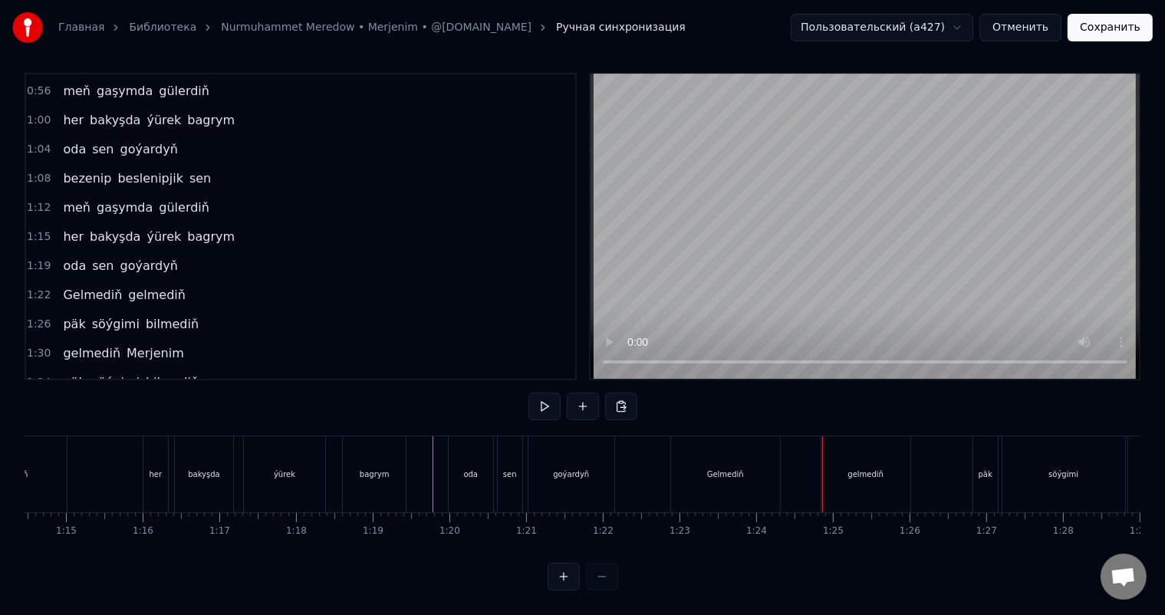
scroll to position [0, 5759]
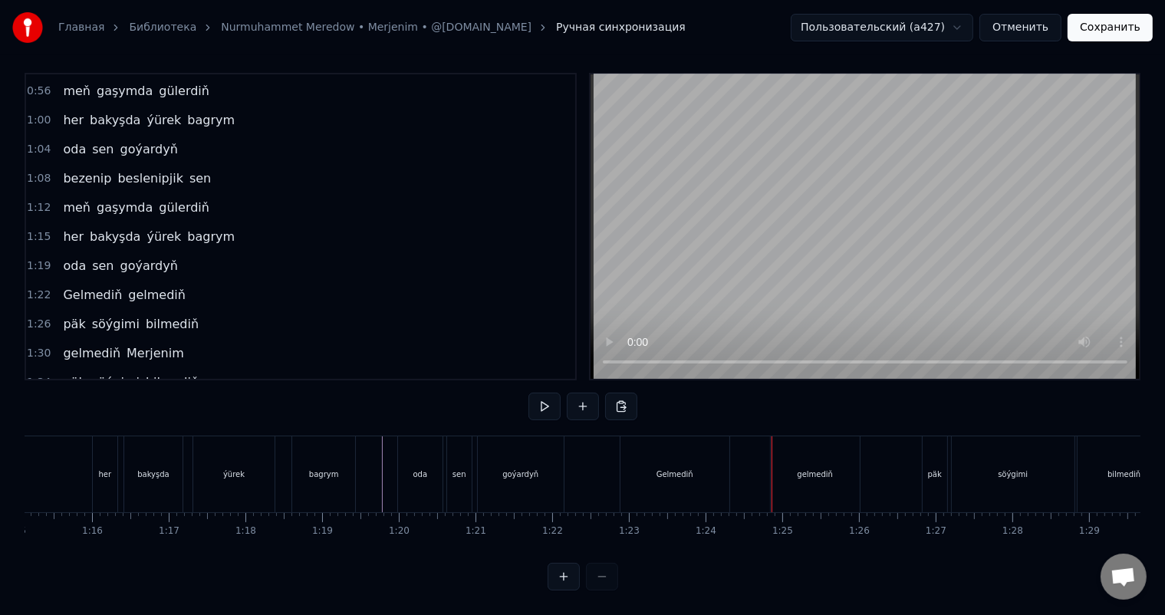
click at [671, 472] on div "Gelmediň" at bounding box center [674, 474] width 109 height 76
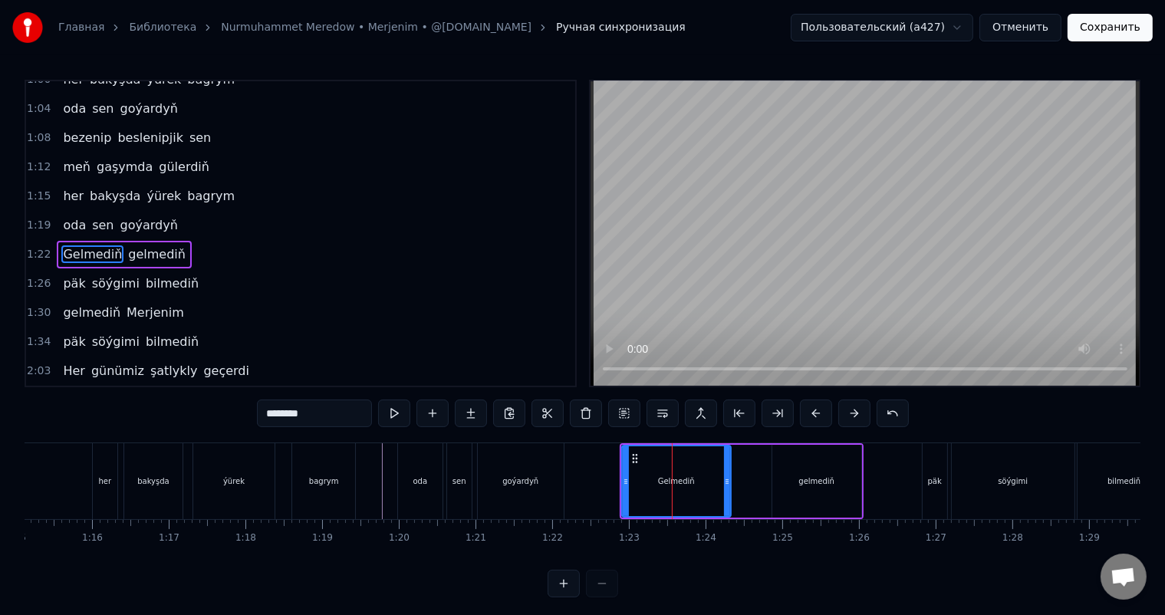
scroll to position [199, 0]
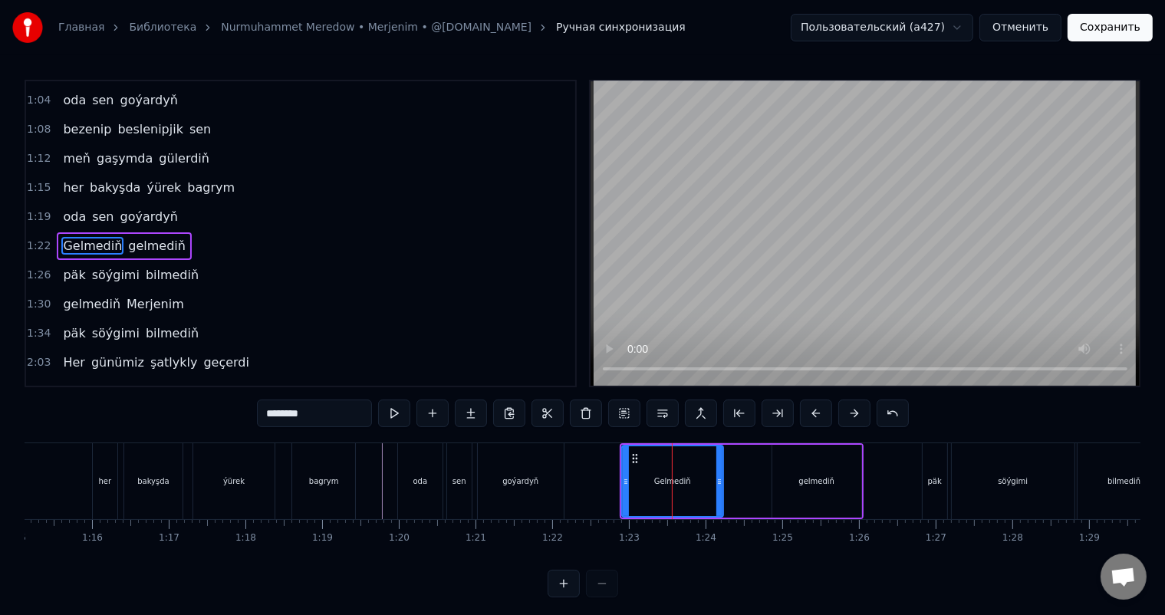
click at [718, 481] on icon at bounding box center [719, 481] width 6 height 12
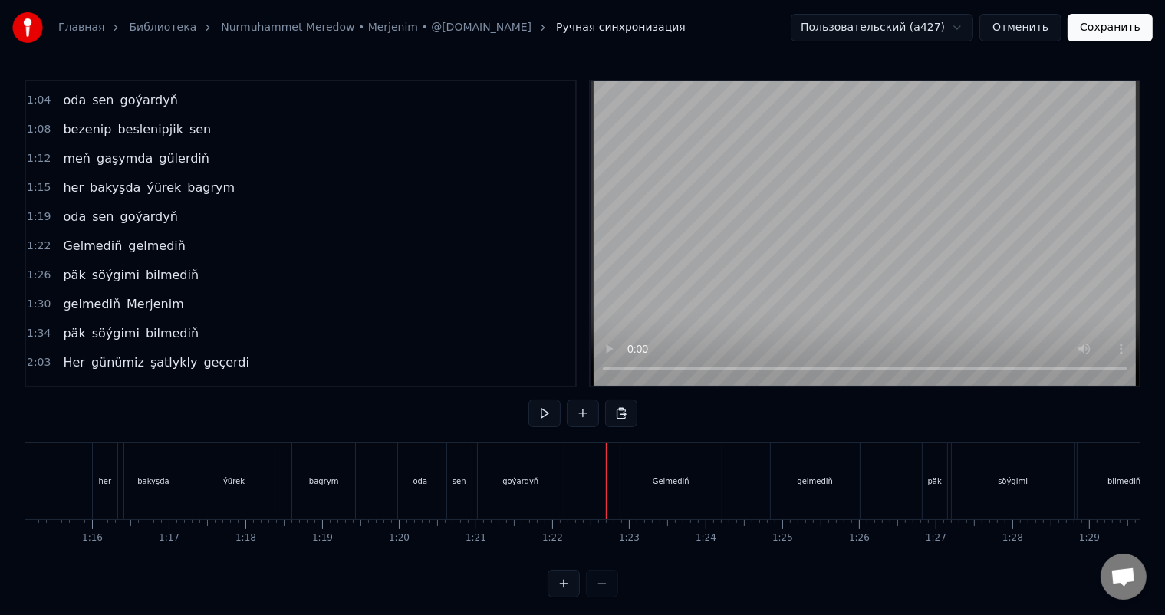
click at [644, 466] on div "Gelmediň" at bounding box center [670, 481] width 101 height 76
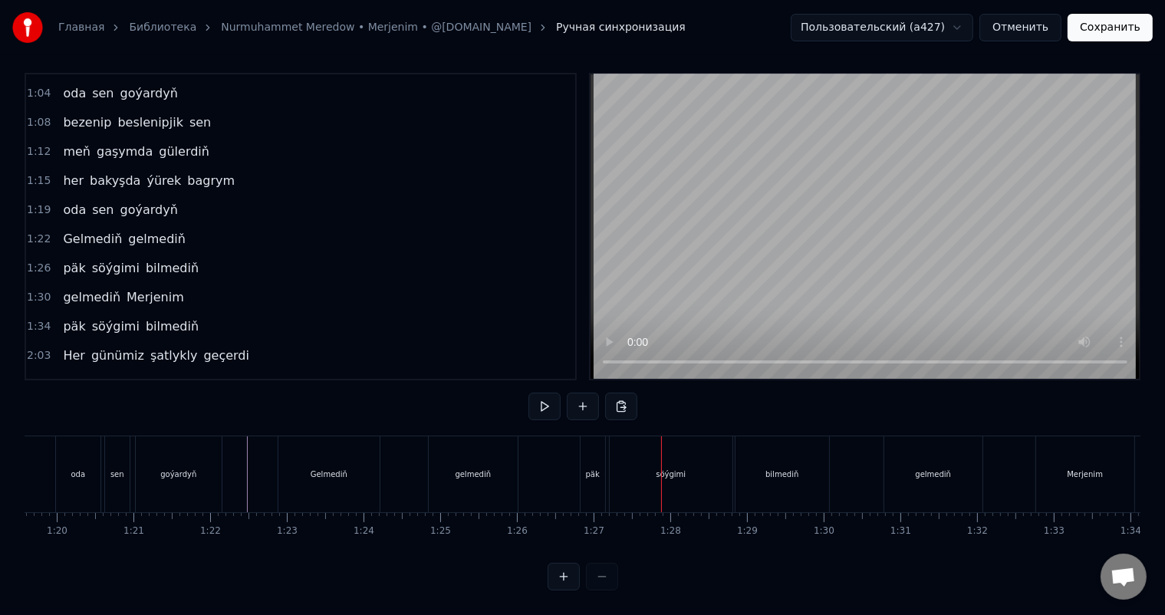
scroll to position [0, 6114]
click at [485, 466] on div "gelmediň" at bounding box center [460, 474] width 89 height 76
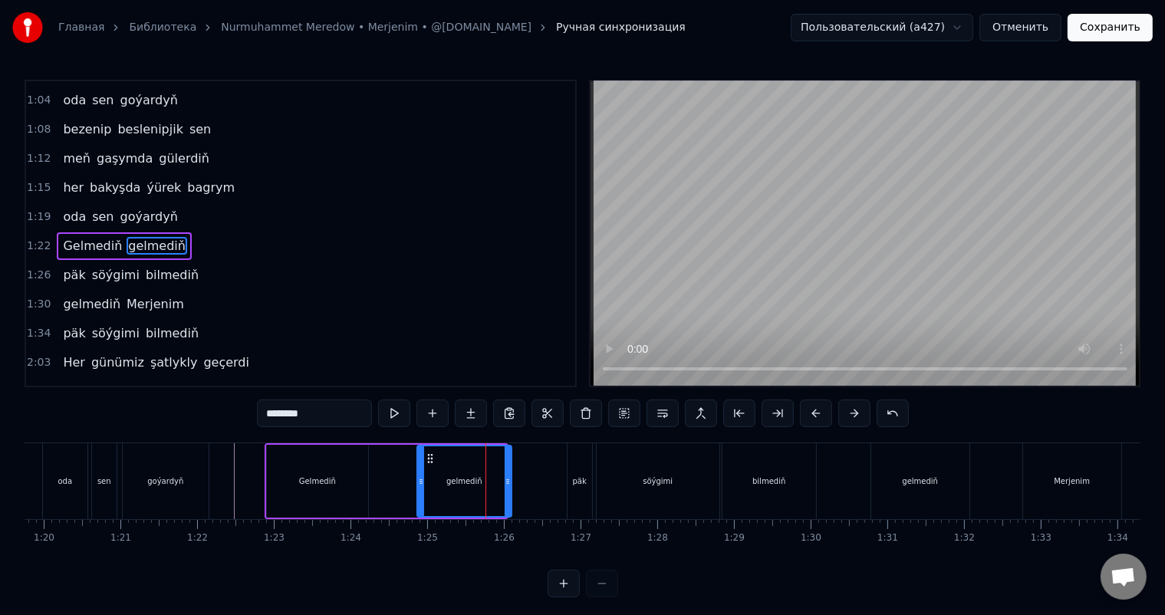
drag, startPoint x: 504, startPoint y: 477, endPoint x: 481, endPoint y: 480, distance: 23.2
click at [511, 478] on icon at bounding box center [507, 481] width 6 height 12
click at [399, 469] on div "[PERSON_NAME]" at bounding box center [390, 481] width 251 height 76
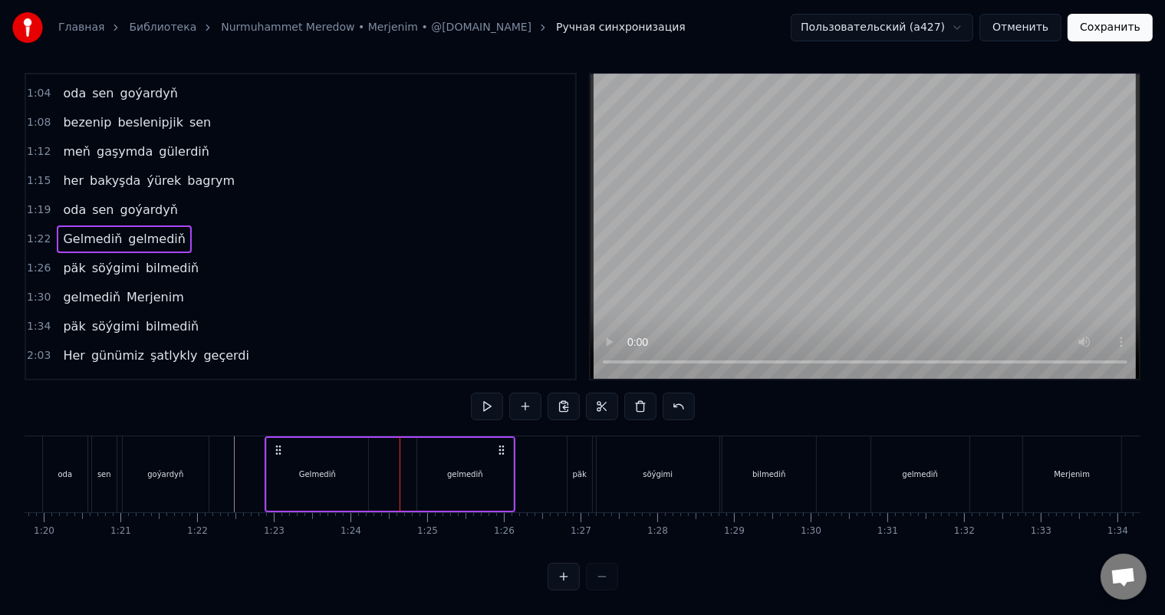
scroll to position [20, 0]
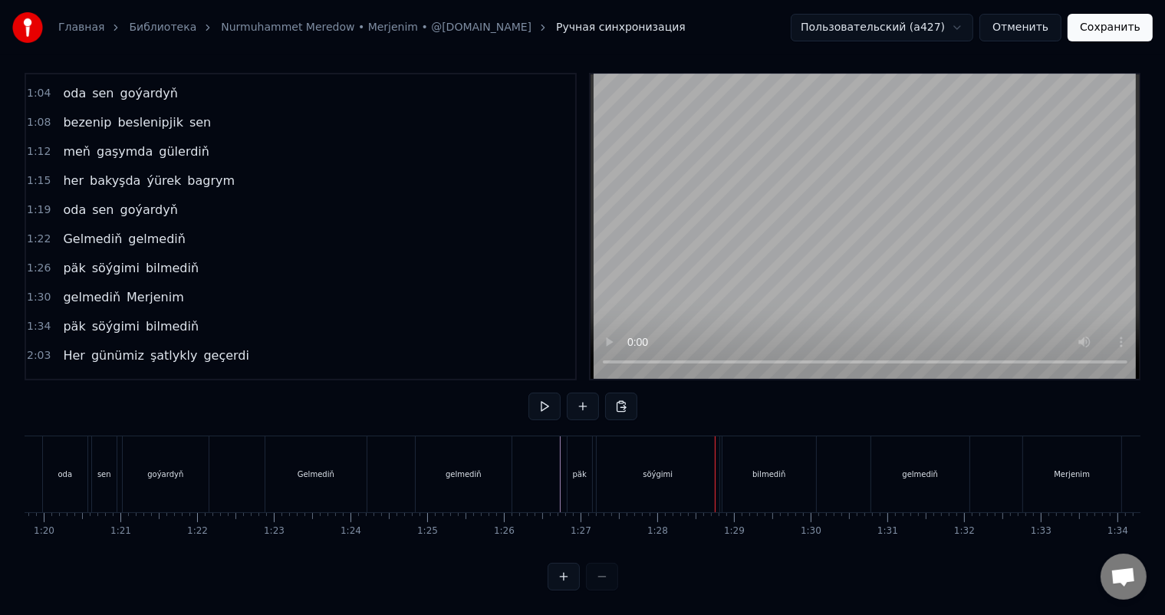
click at [678, 464] on div "söýgimi" at bounding box center [657, 474] width 123 height 76
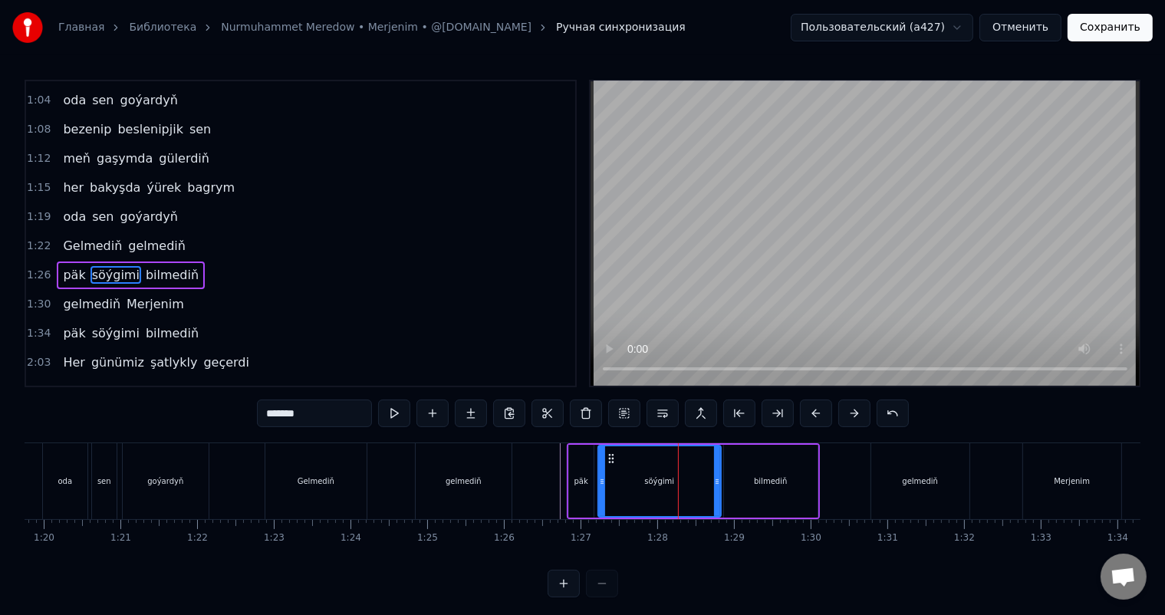
scroll to position [228, 0]
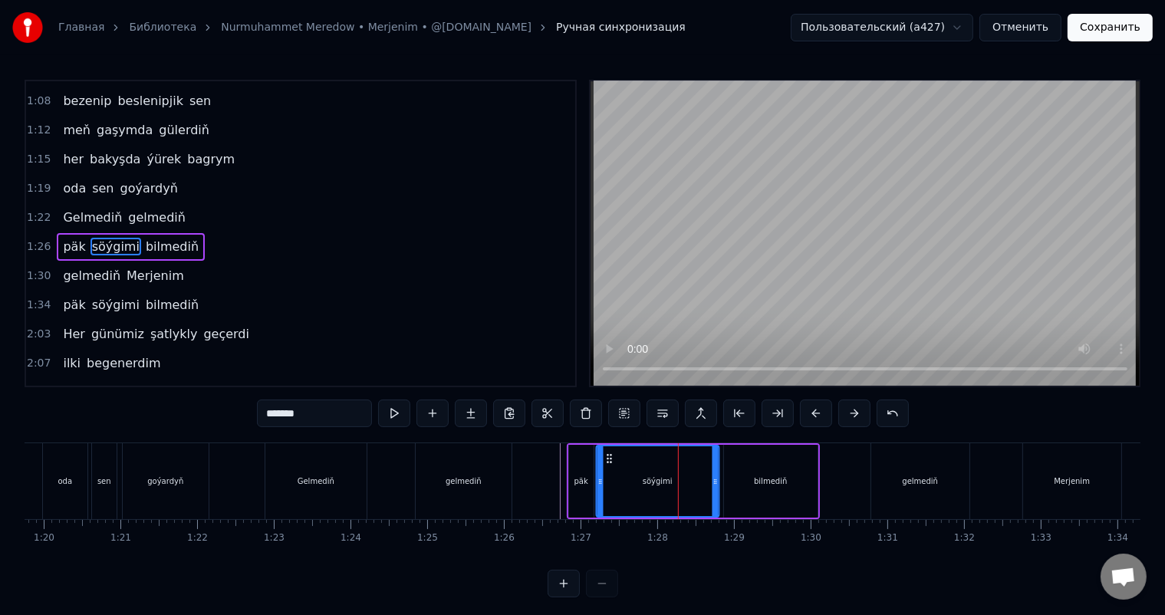
click at [607, 455] on circle at bounding box center [607, 455] width 1 height 1
drag, startPoint x: 715, startPoint y: 478, endPoint x: 699, endPoint y: 476, distance: 15.4
click at [699, 476] on icon at bounding box center [699, 481] width 6 height 12
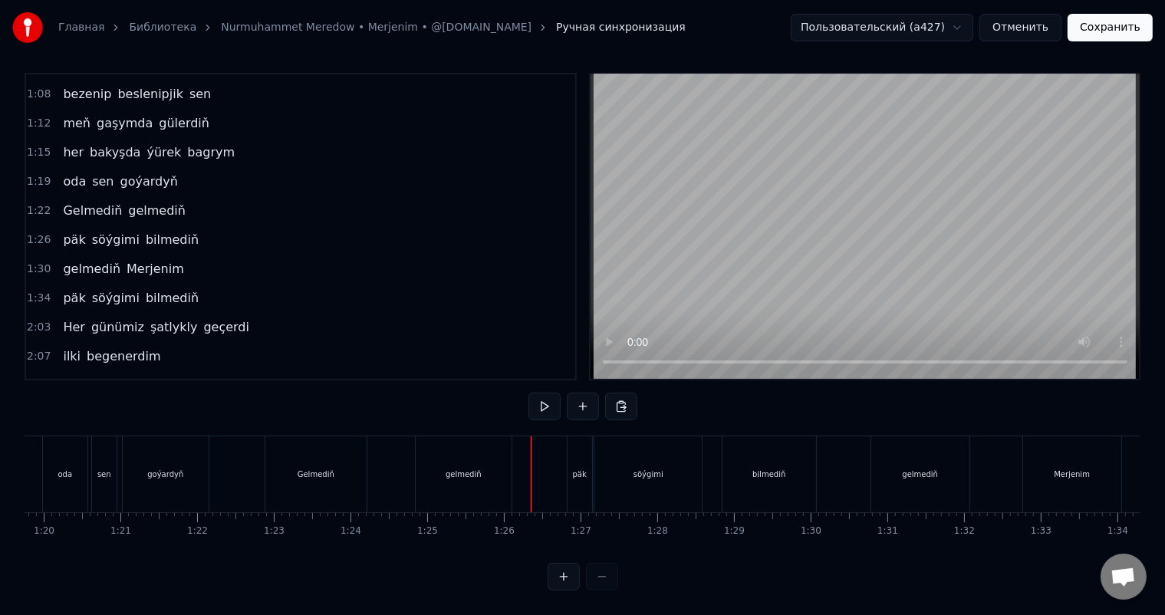
scroll to position [20, 0]
click at [628, 460] on div "söýgimi" at bounding box center [647, 474] width 107 height 76
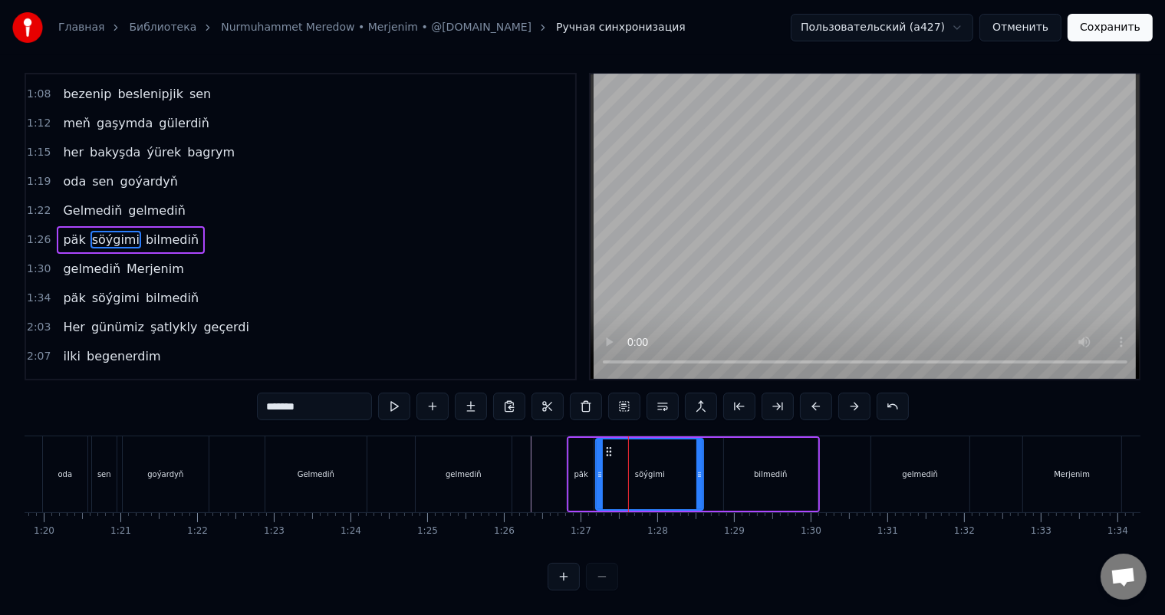
scroll to position [0, 0]
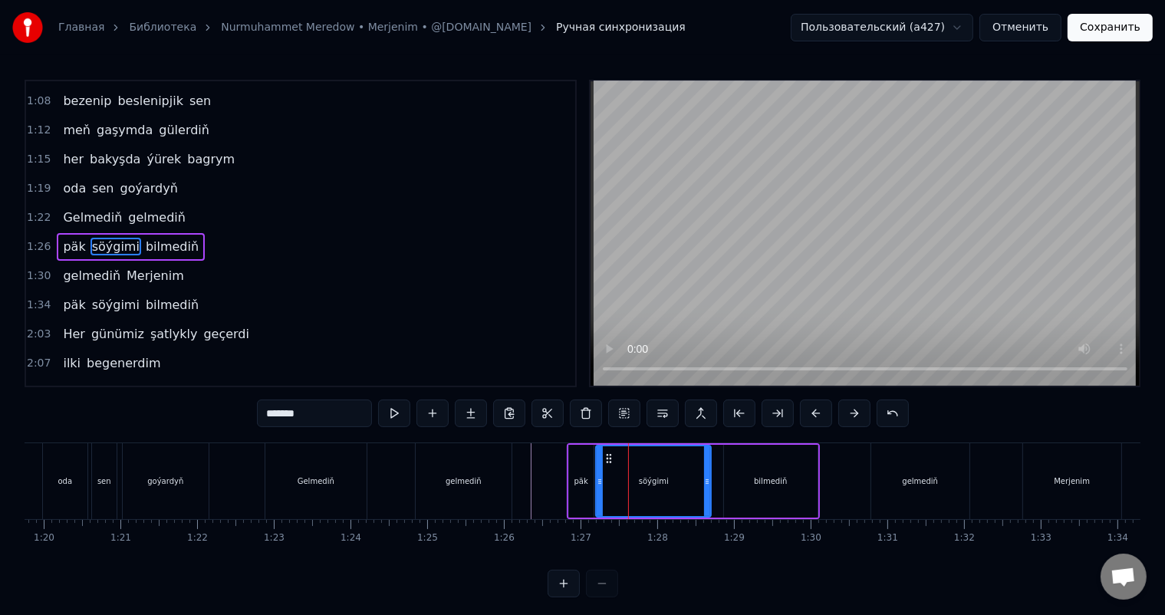
drag, startPoint x: 699, startPoint y: 479, endPoint x: 707, endPoint y: 480, distance: 7.7
click at [707, 480] on icon at bounding box center [707, 481] width 6 height 12
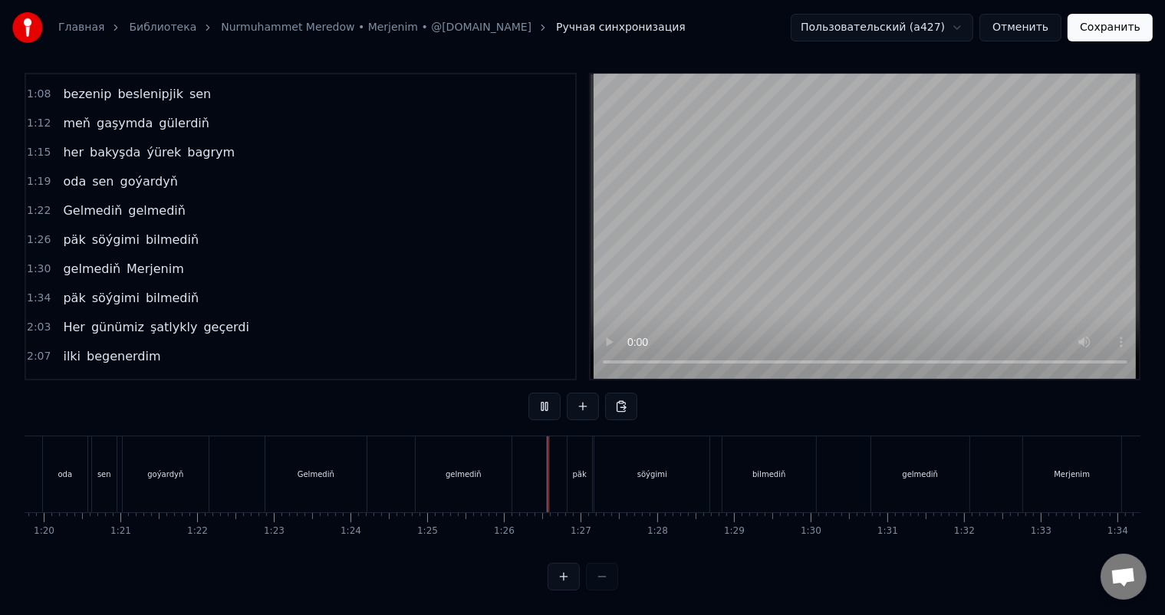
scroll to position [20, 0]
click at [679, 457] on div "söýgimi" at bounding box center [651, 474] width 115 height 76
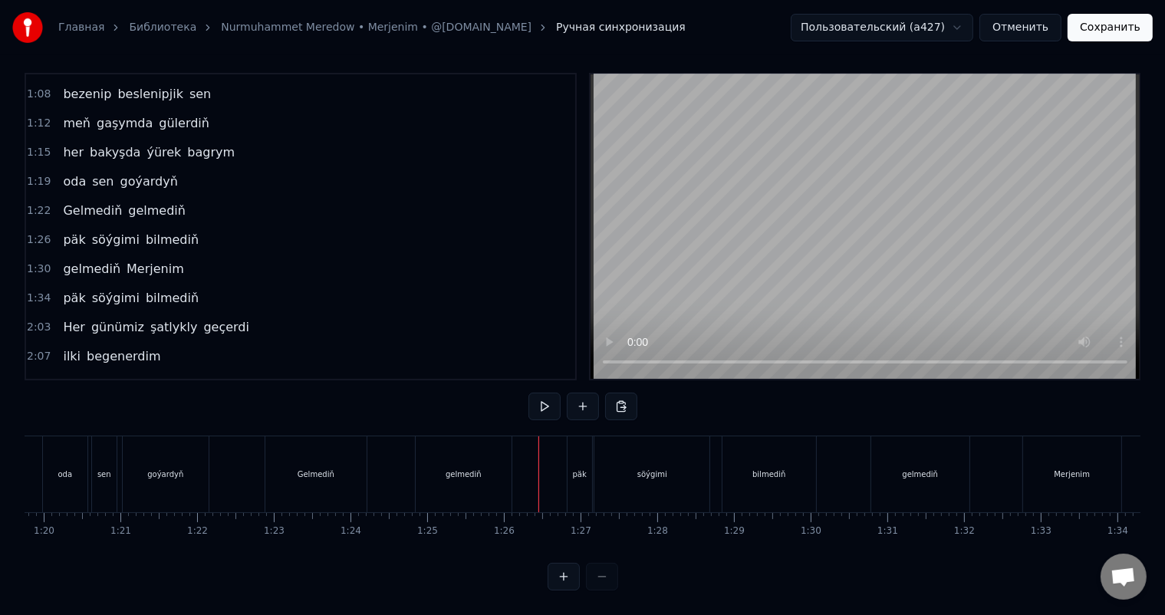
scroll to position [20, 0]
click at [662, 468] on div "söýgimi" at bounding box center [652, 474] width 30 height 12
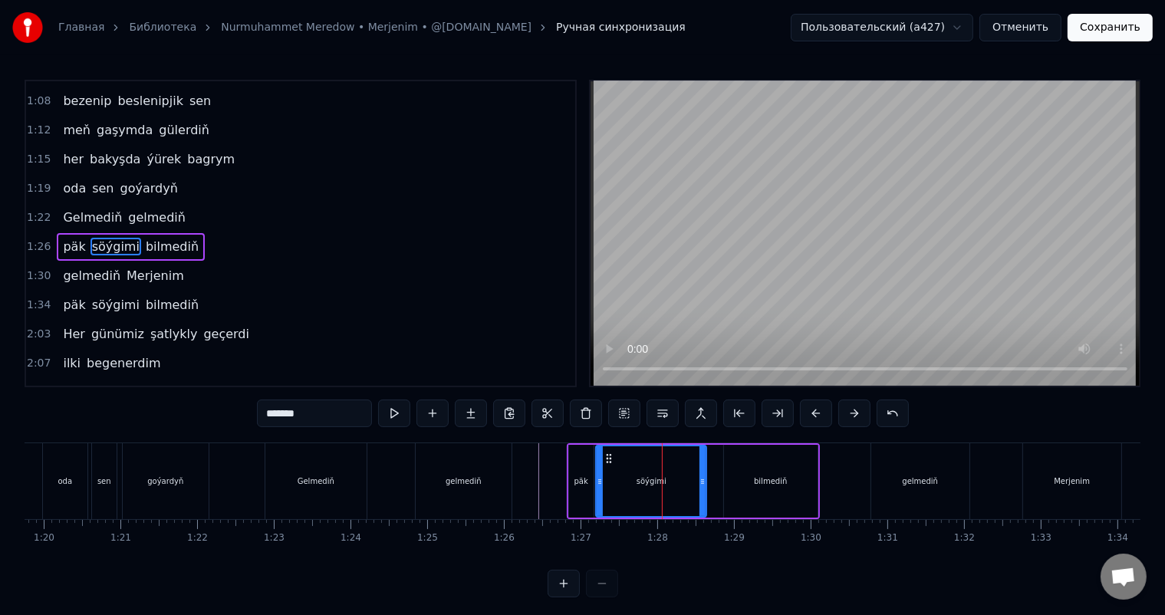
click at [702, 478] on icon at bounding box center [702, 481] width 6 height 12
click at [605, 457] on icon at bounding box center [606, 458] width 12 height 12
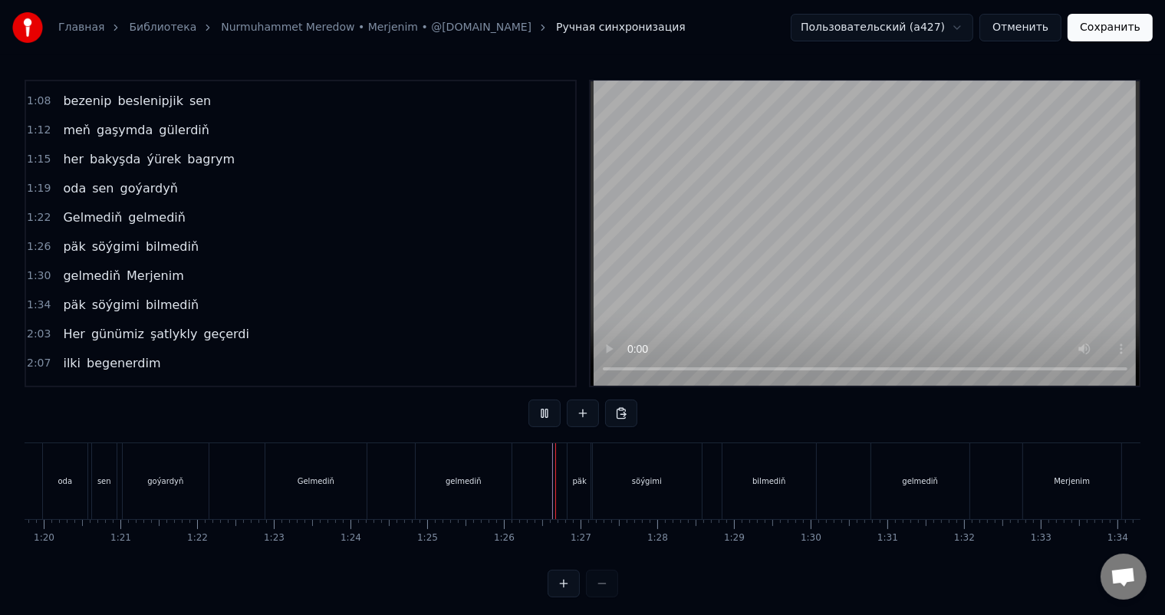
scroll to position [20, 0]
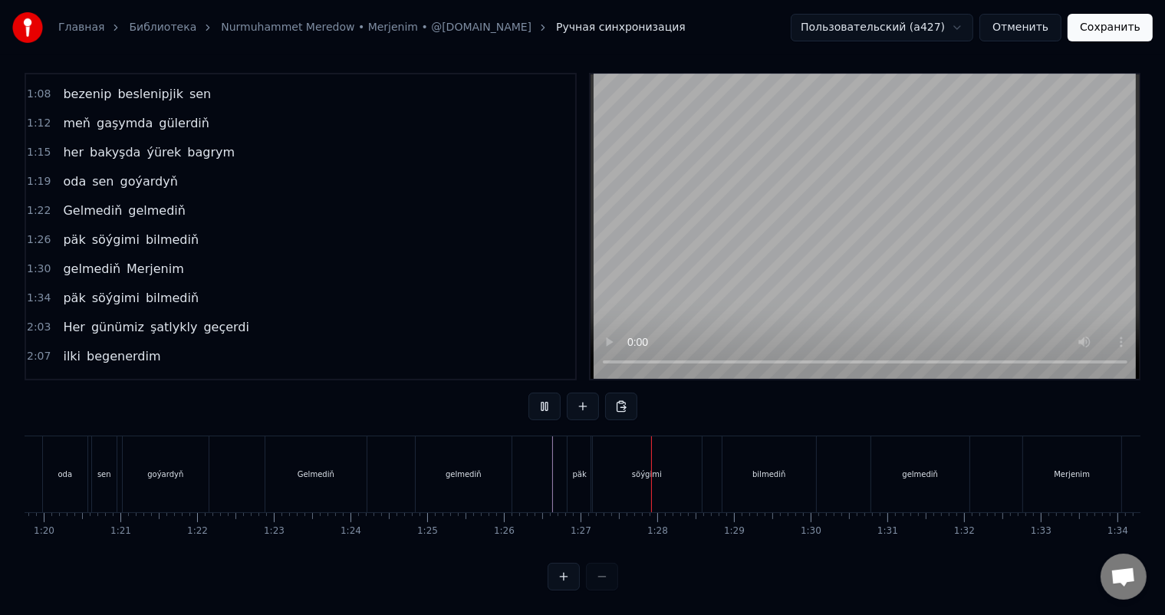
click at [584, 468] on div "päk" at bounding box center [580, 474] width 14 height 12
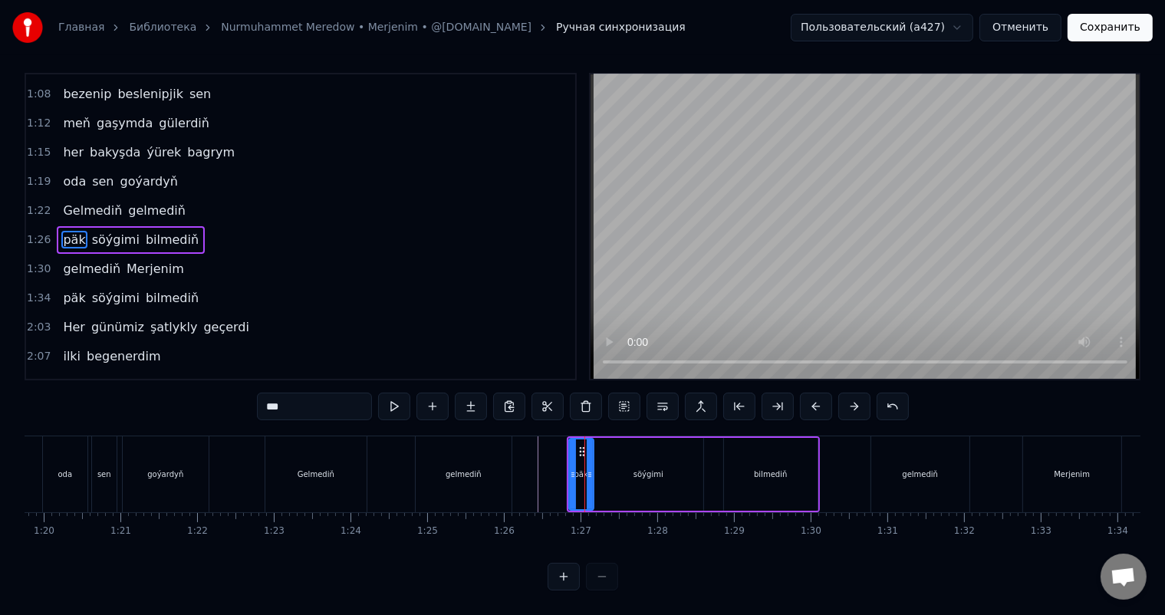
scroll to position [0, 0]
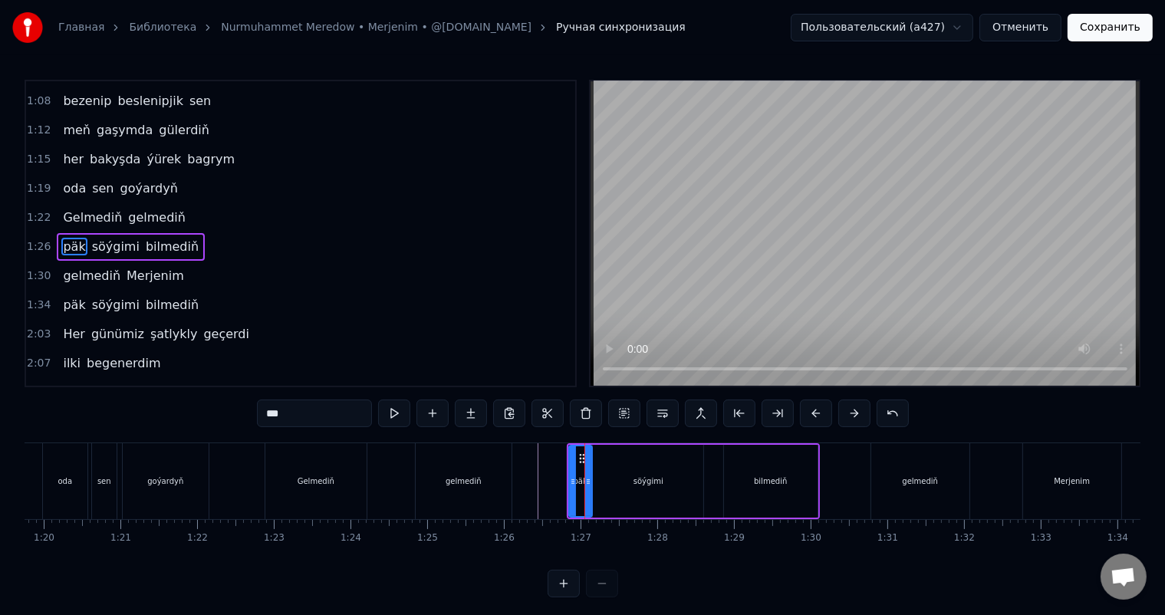
click at [586, 472] on div at bounding box center [588, 481] width 6 height 70
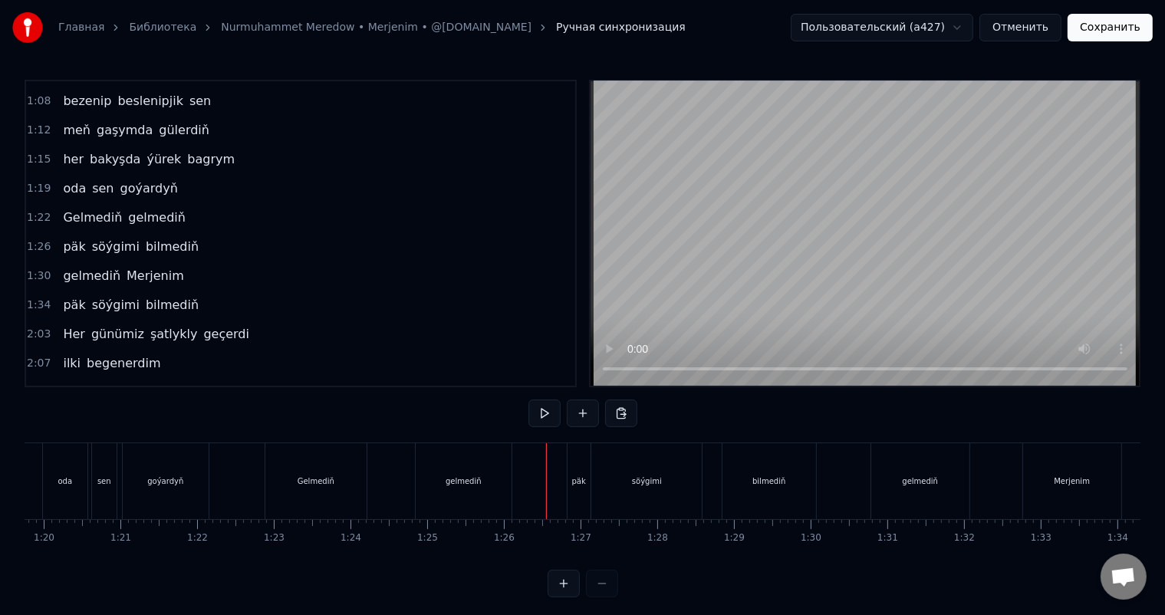
scroll to position [20, 0]
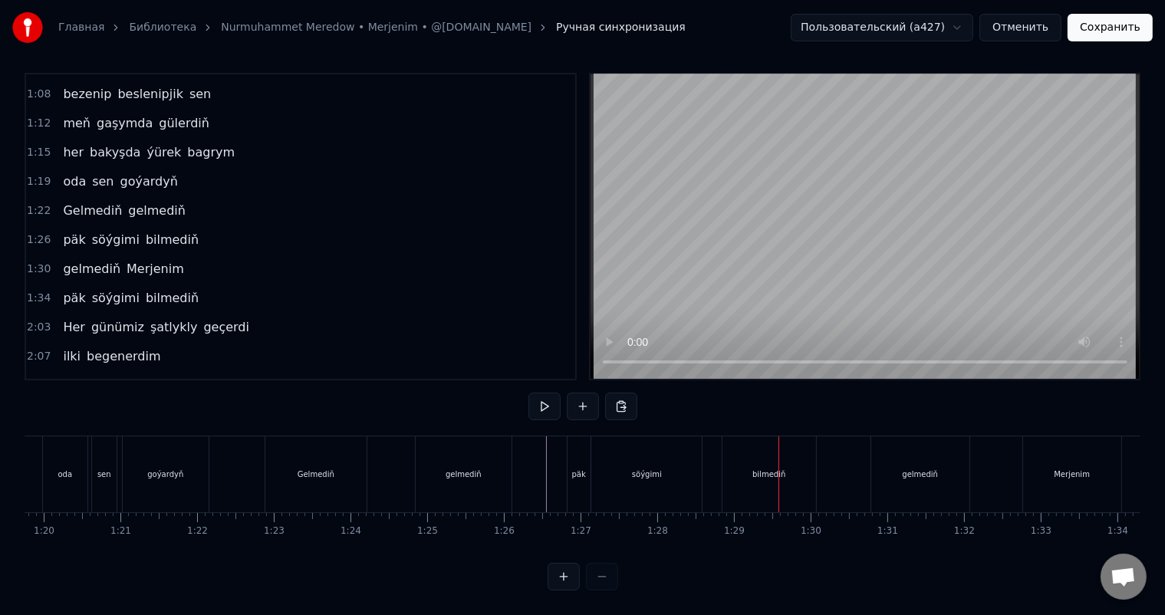
click at [697, 471] on div "söýgimi" at bounding box center [646, 474] width 110 height 76
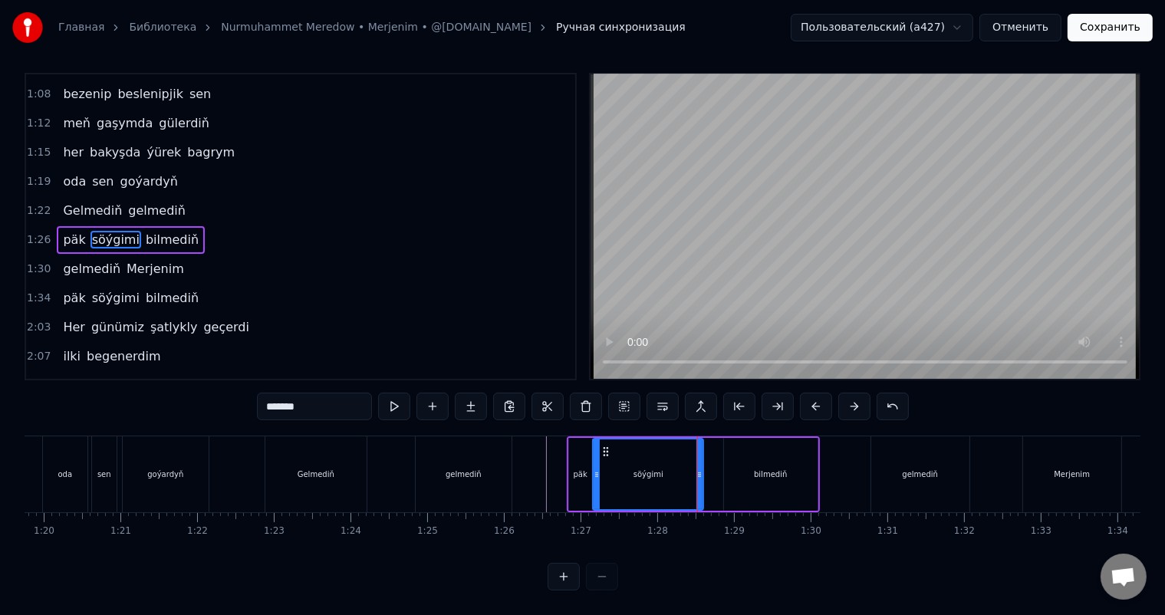
scroll to position [0, 0]
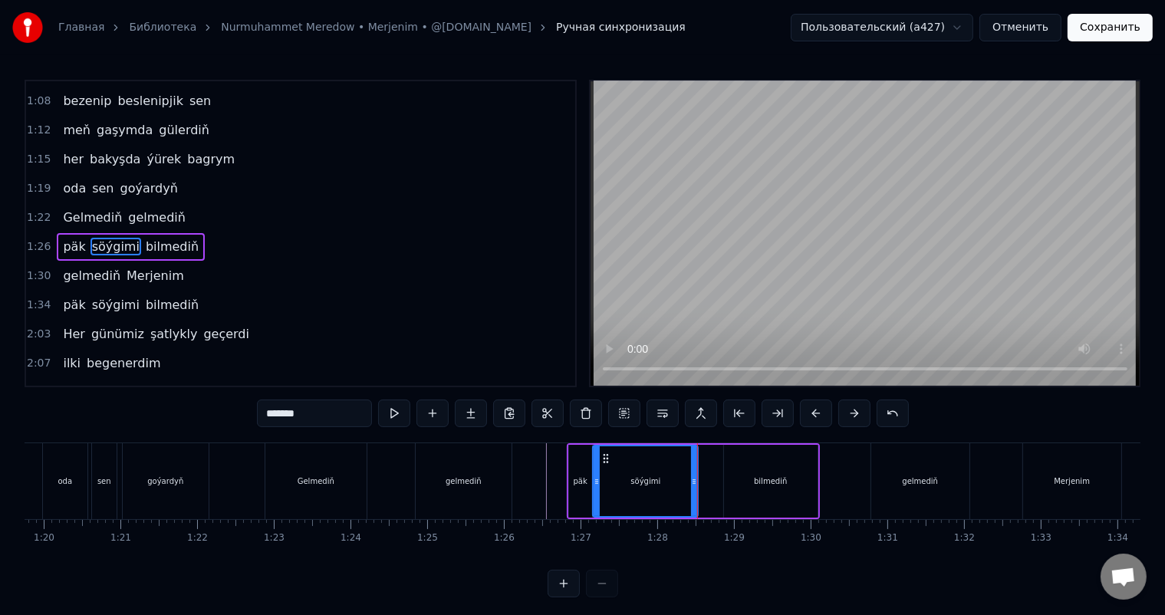
click at [693, 479] on icon at bounding box center [694, 481] width 6 height 12
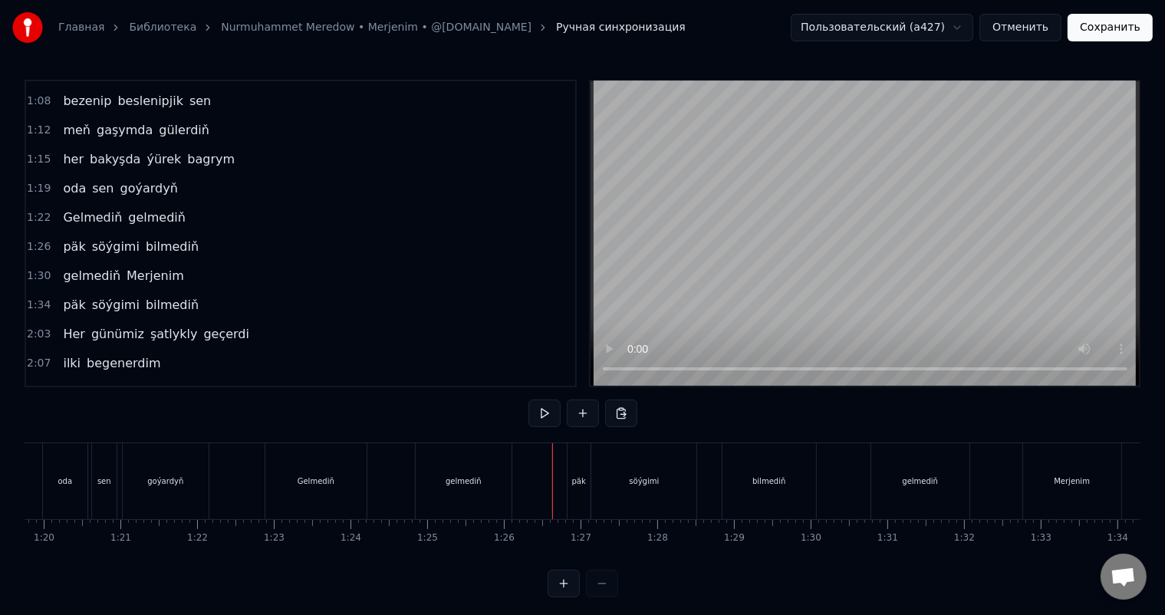
scroll to position [20, 0]
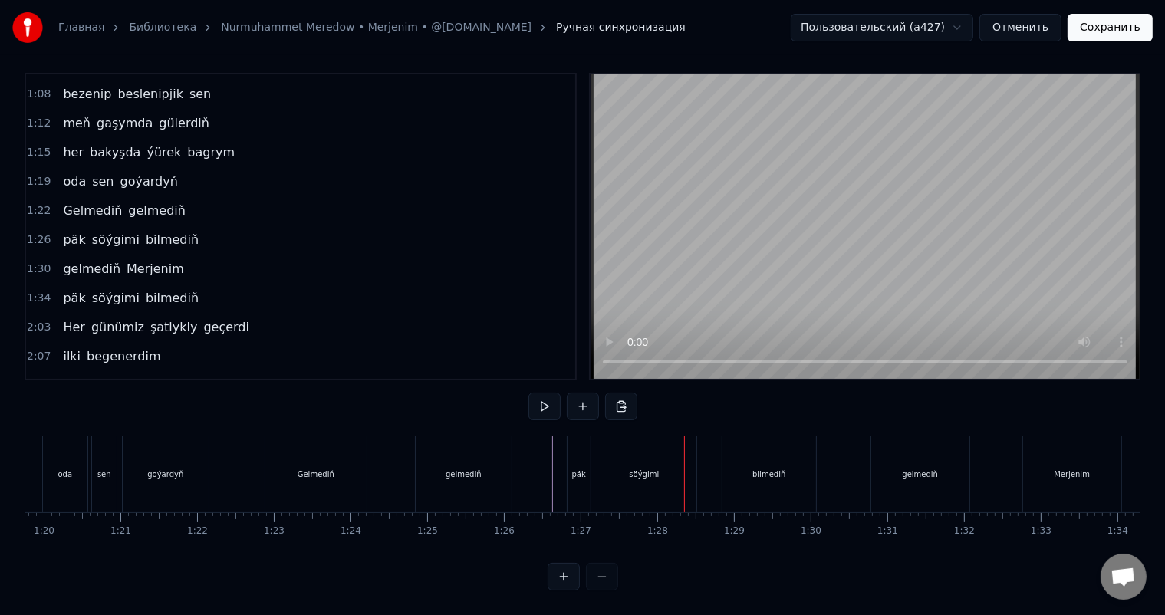
click at [622, 455] on div "söýgimi" at bounding box center [643, 474] width 105 height 76
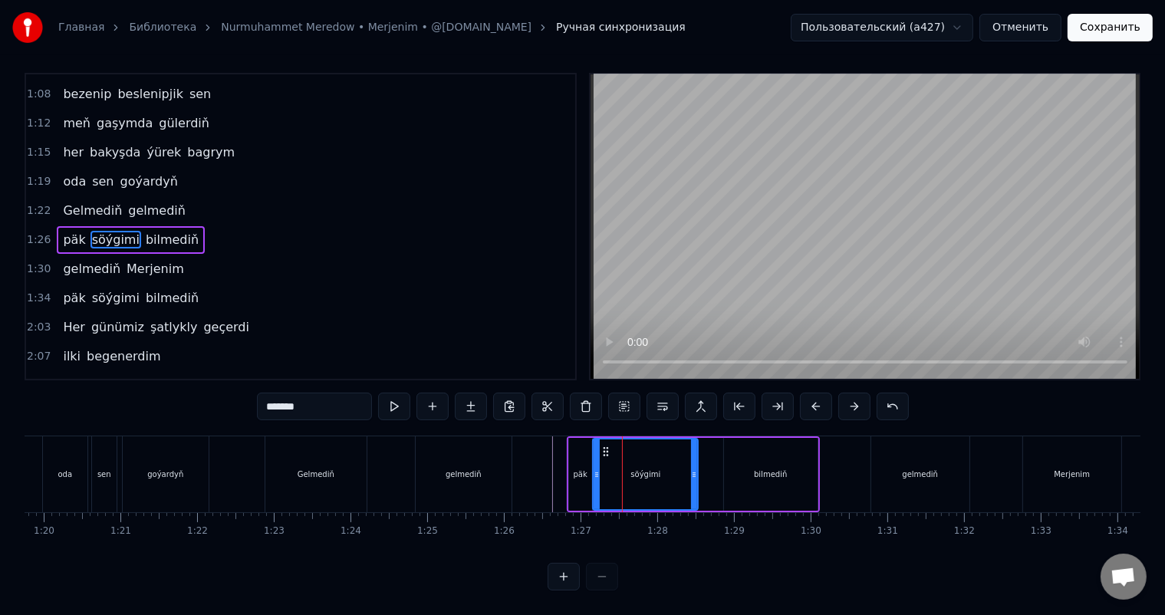
scroll to position [0, 0]
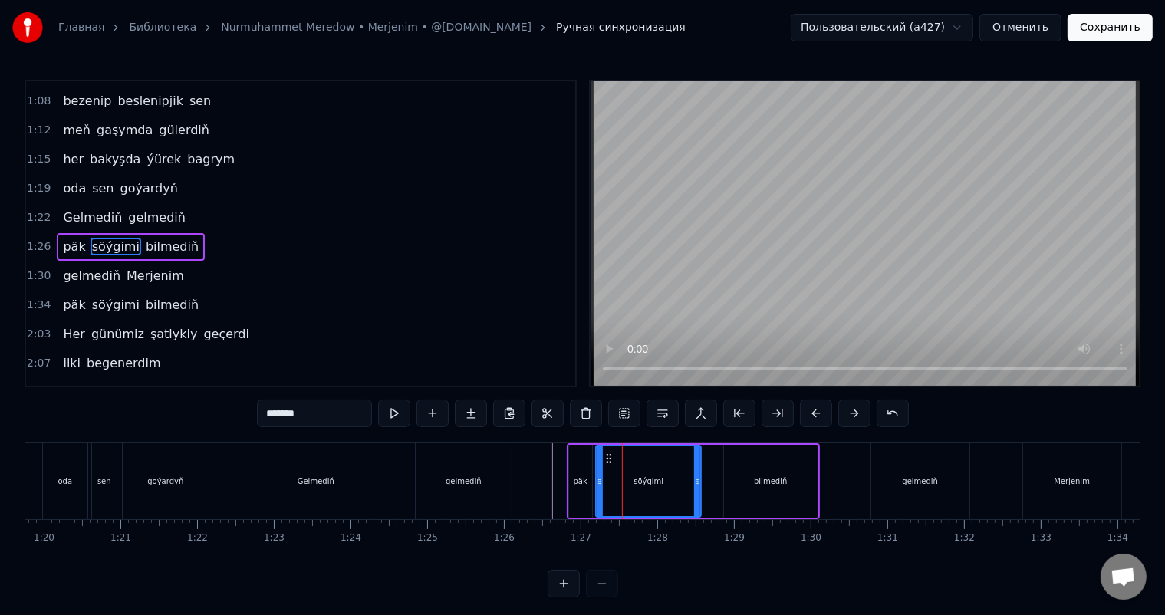
click at [610, 458] on circle at bounding box center [610, 458] width 1 height 1
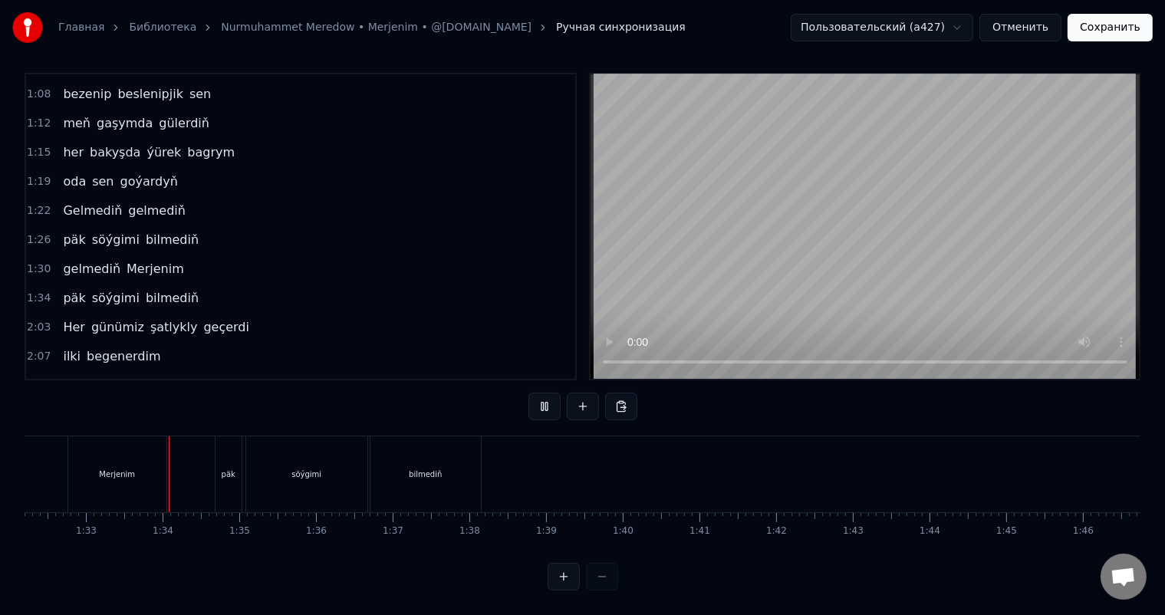
scroll to position [0, 7086]
click at [314, 467] on div "söýgimi" at bounding box center [288, 474] width 121 height 76
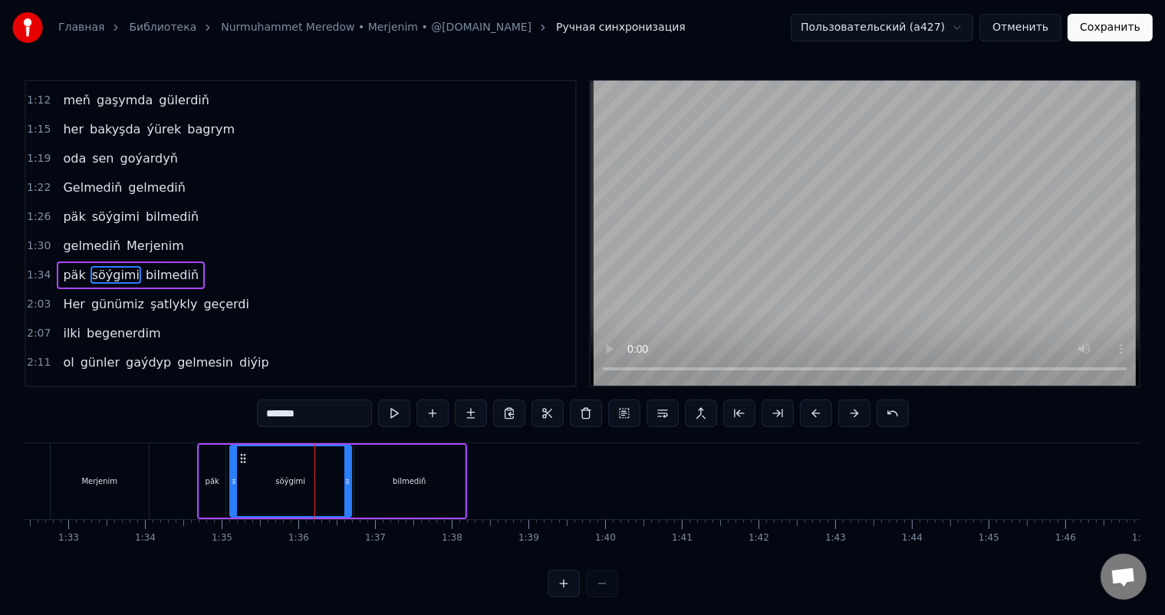
scroll to position [284, 0]
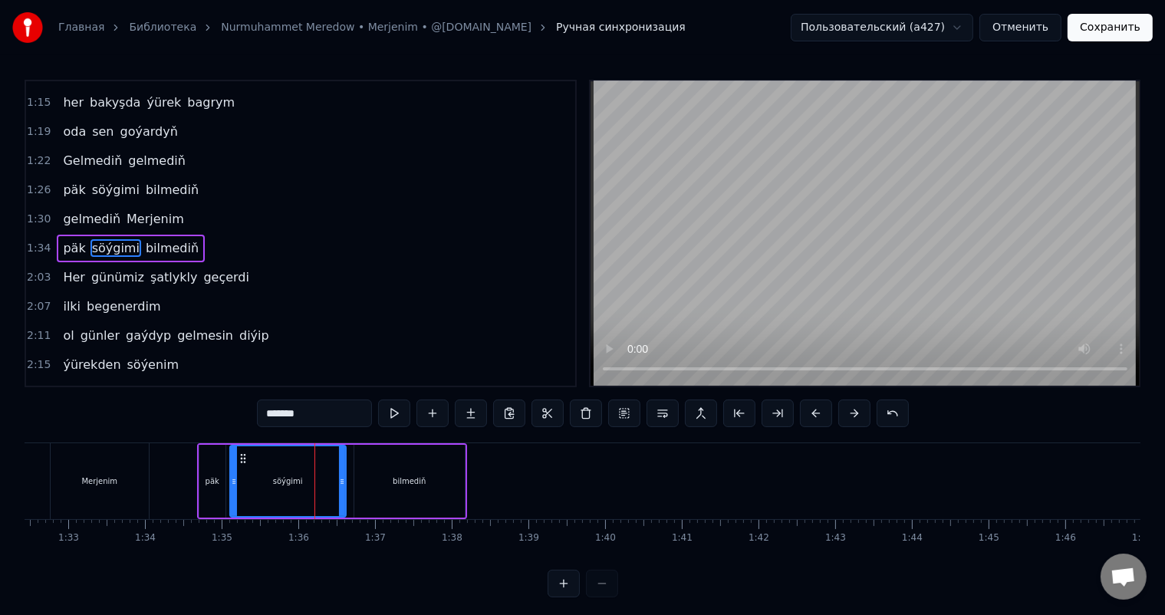
click at [339, 479] on icon at bounding box center [342, 481] width 6 height 12
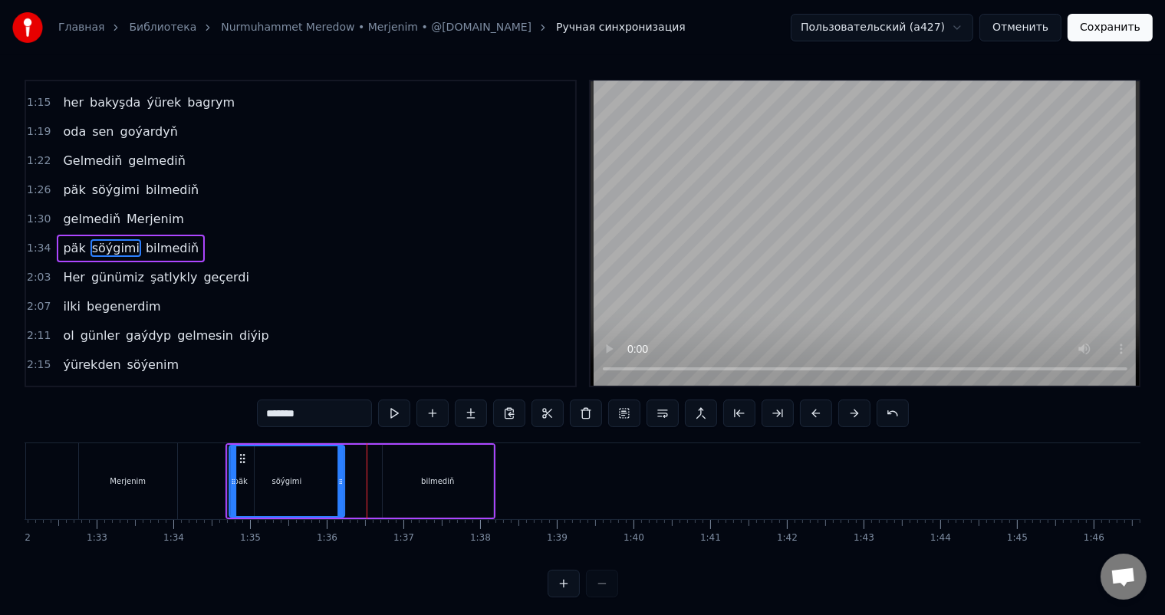
scroll to position [0, 7055]
drag, startPoint x: 242, startPoint y: 456, endPoint x: 272, endPoint y: 458, distance: 29.9
click at [272, 458] on icon at bounding box center [274, 458] width 12 height 12
click at [240, 479] on div "päk" at bounding box center [244, 481] width 14 height 12
type input "***"
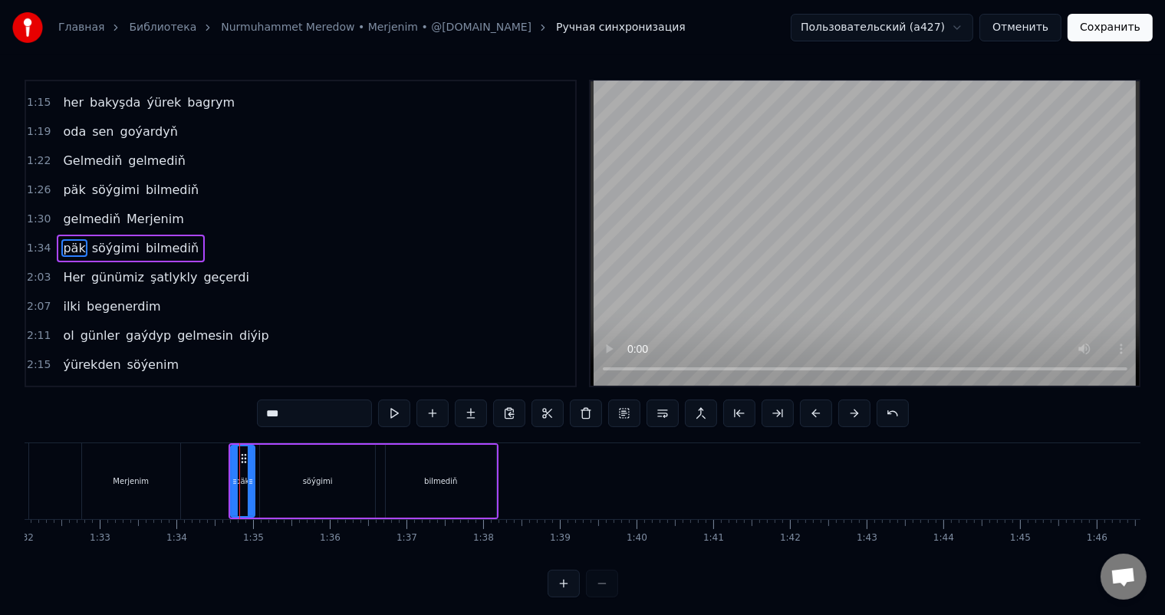
click at [249, 480] on icon at bounding box center [251, 481] width 6 height 12
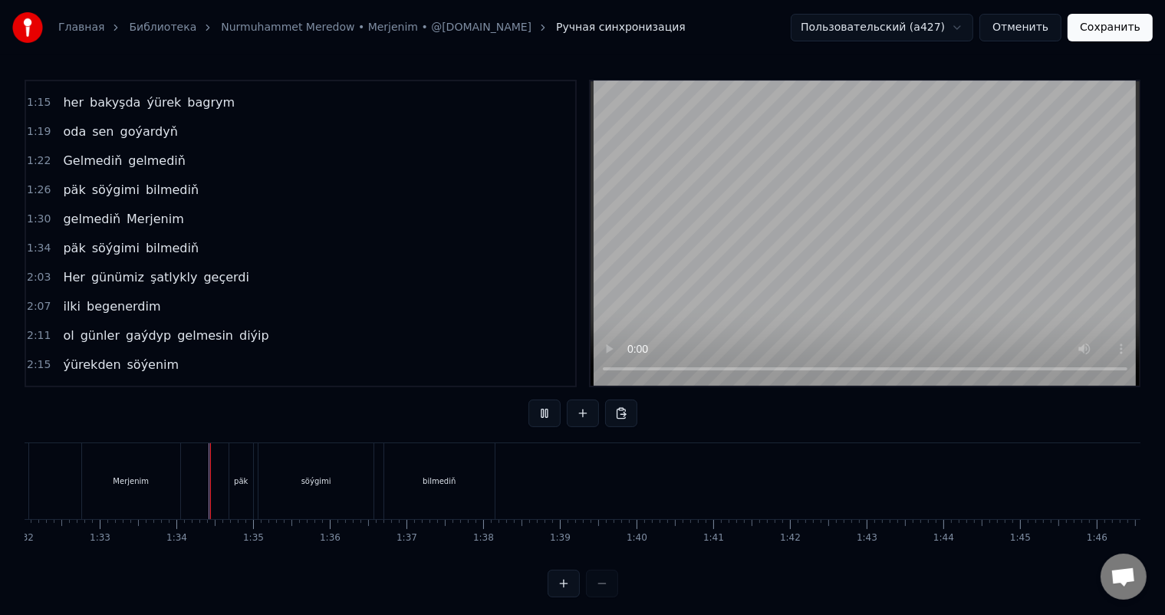
scroll to position [20, 0]
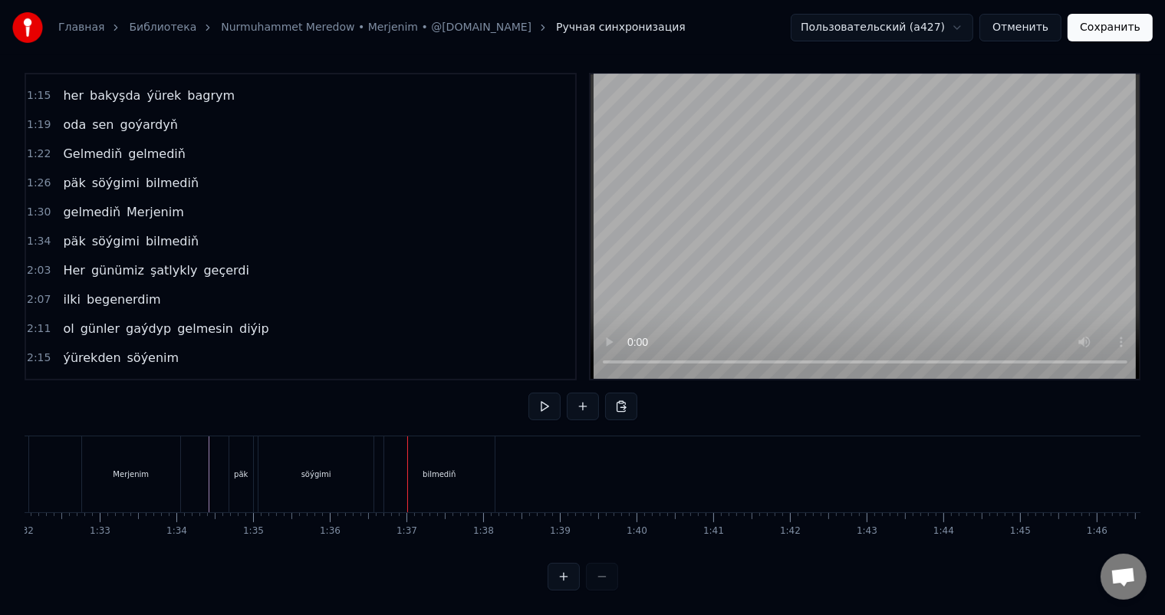
click at [273, 454] on div "söýgimi" at bounding box center [315, 474] width 115 height 76
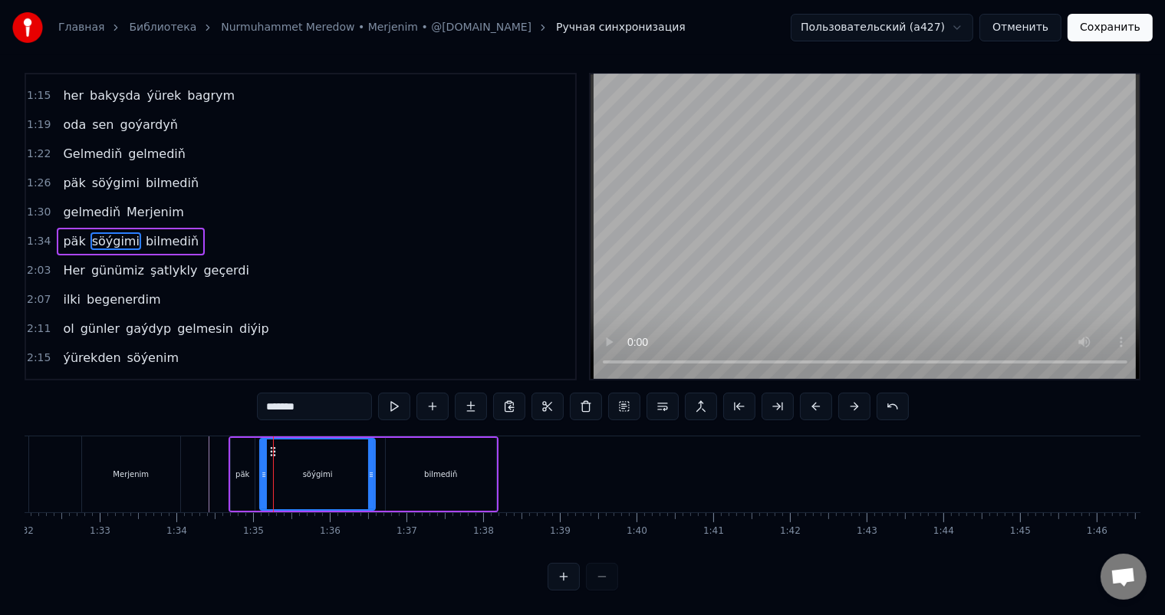
scroll to position [0, 0]
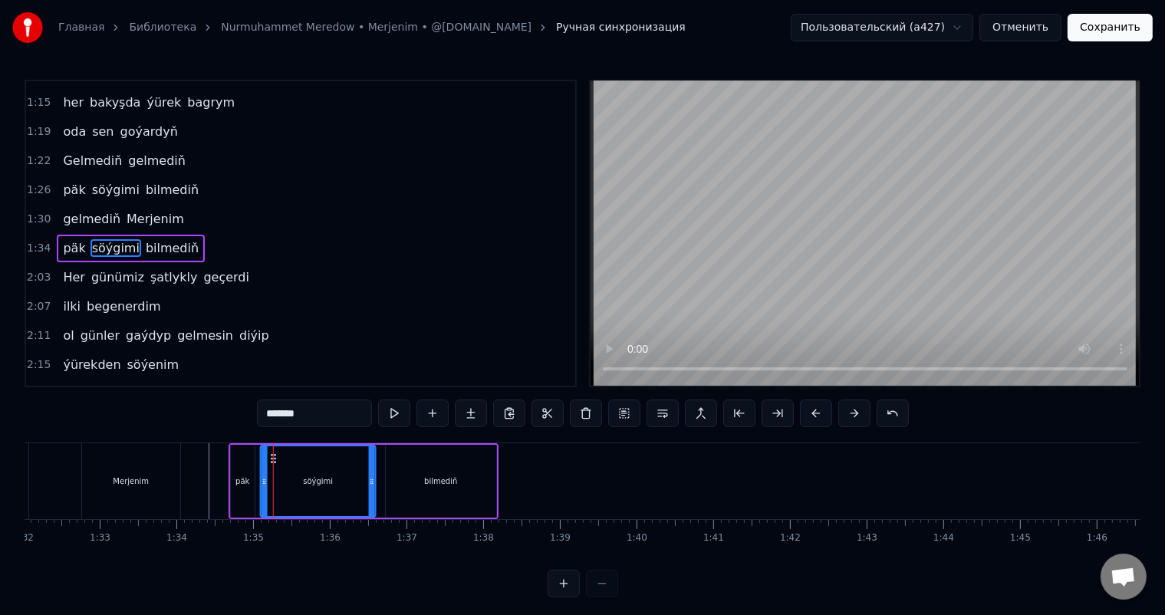
click at [272, 453] on icon at bounding box center [274, 458] width 12 height 12
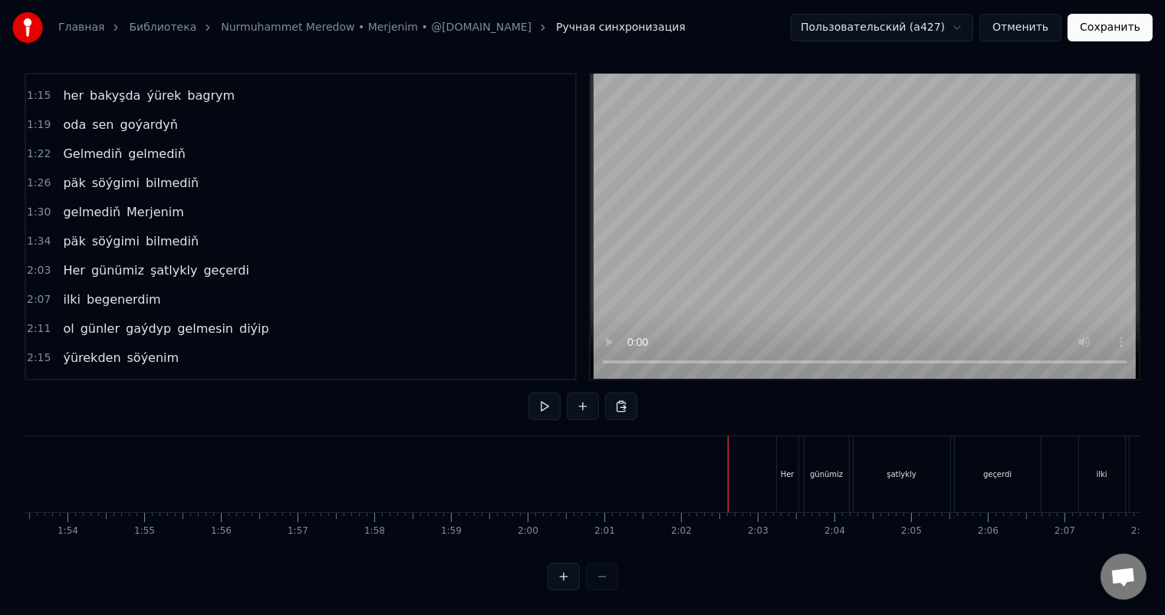
scroll to position [0, 8861]
click at [621, 468] on div "Her" at bounding box center [623, 474] width 14 height 12
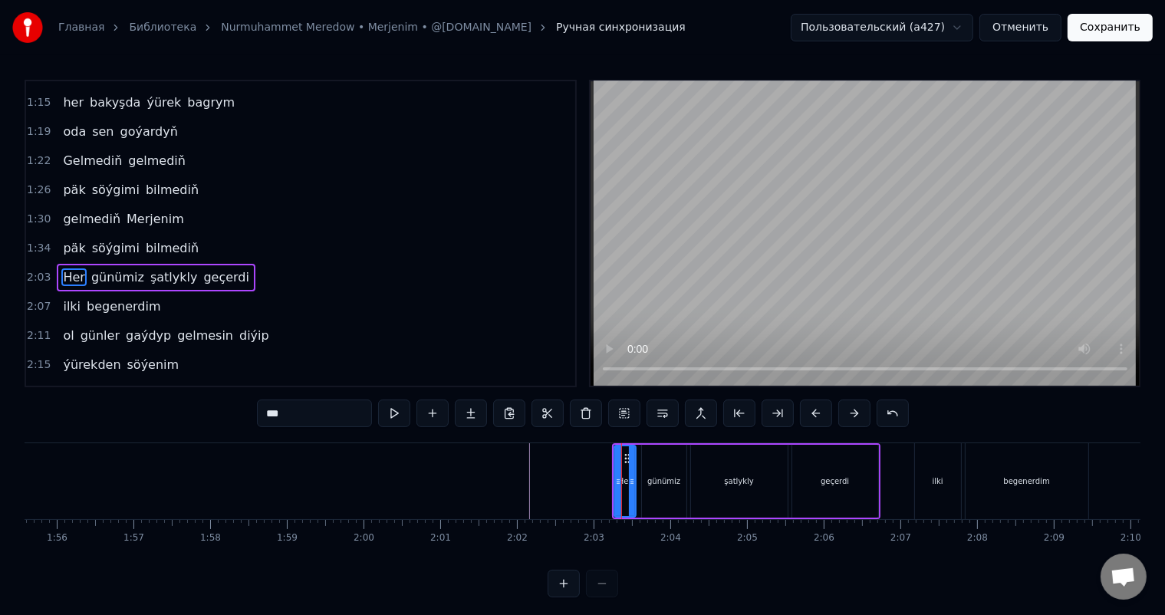
scroll to position [313, 0]
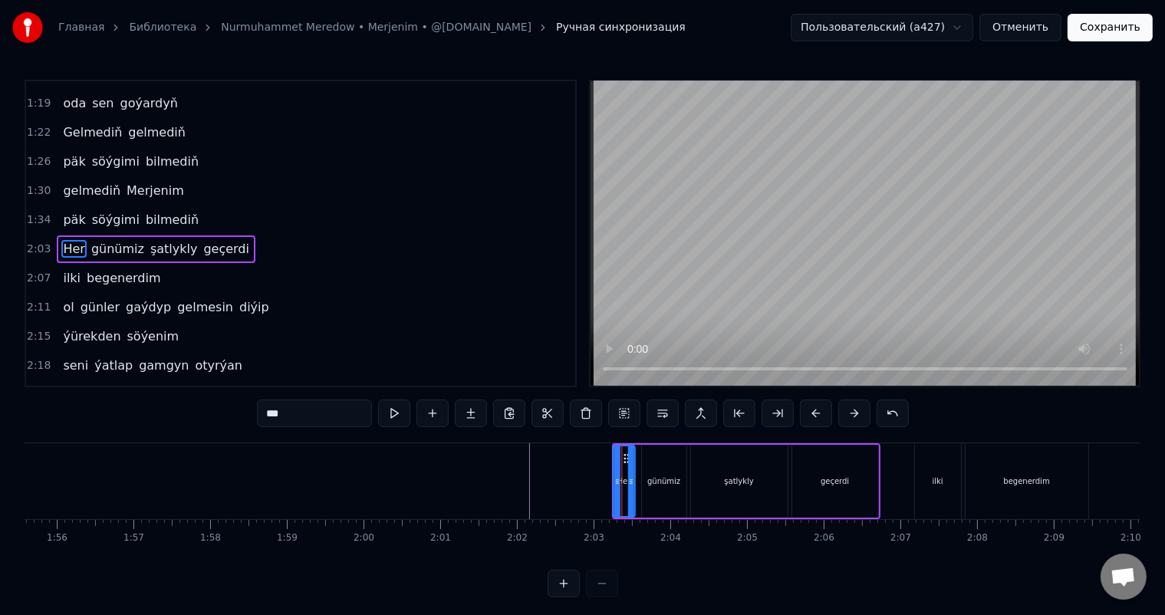
click at [626, 455] on icon at bounding box center [625, 458] width 12 height 12
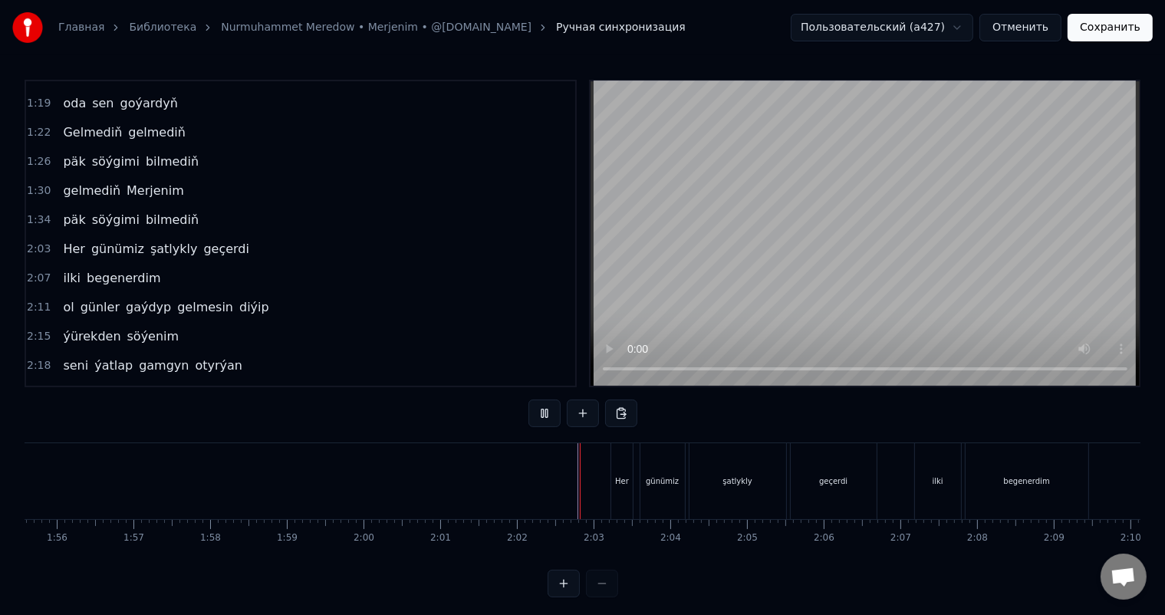
scroll to position [20, 0]
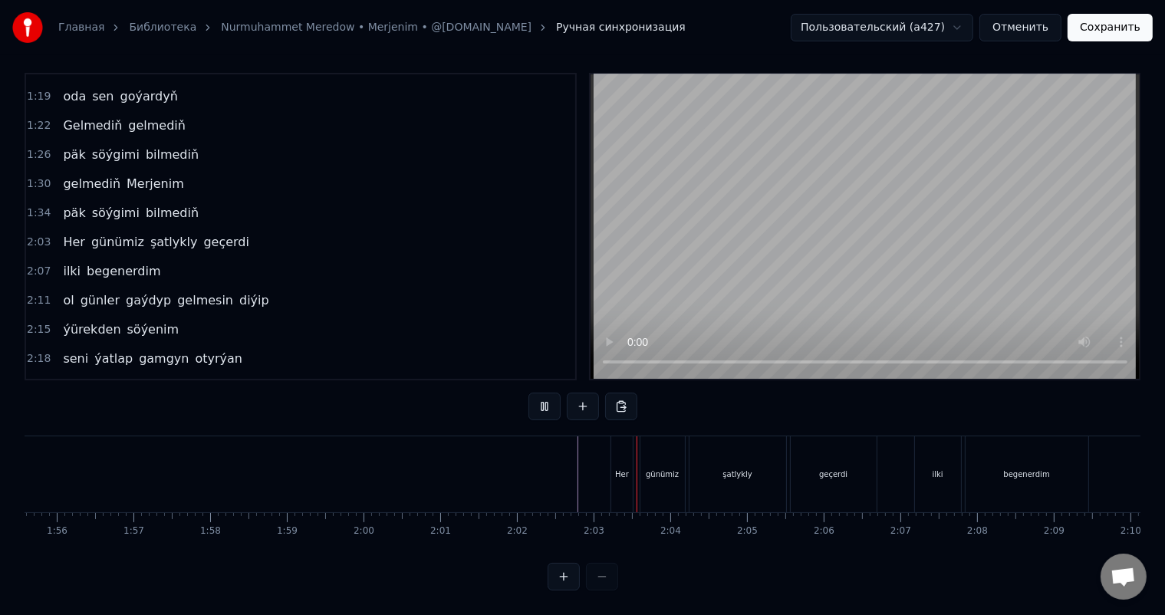
click at [626, 444] on div "Her" at bounding box center [621, 474] width 21 height 76
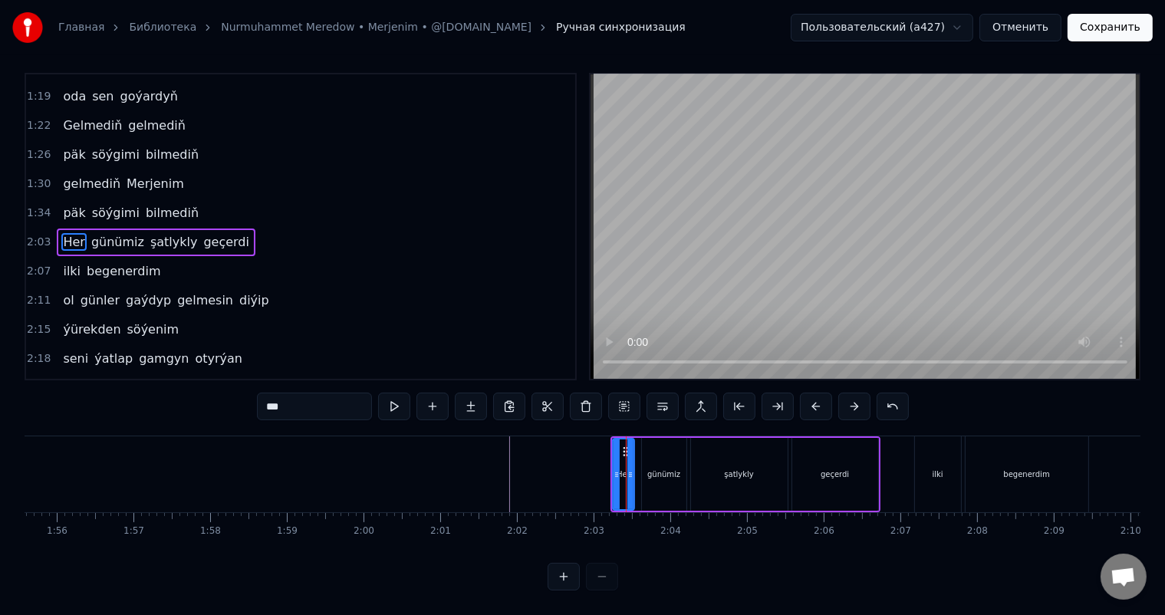
scroll to position [0, 0]
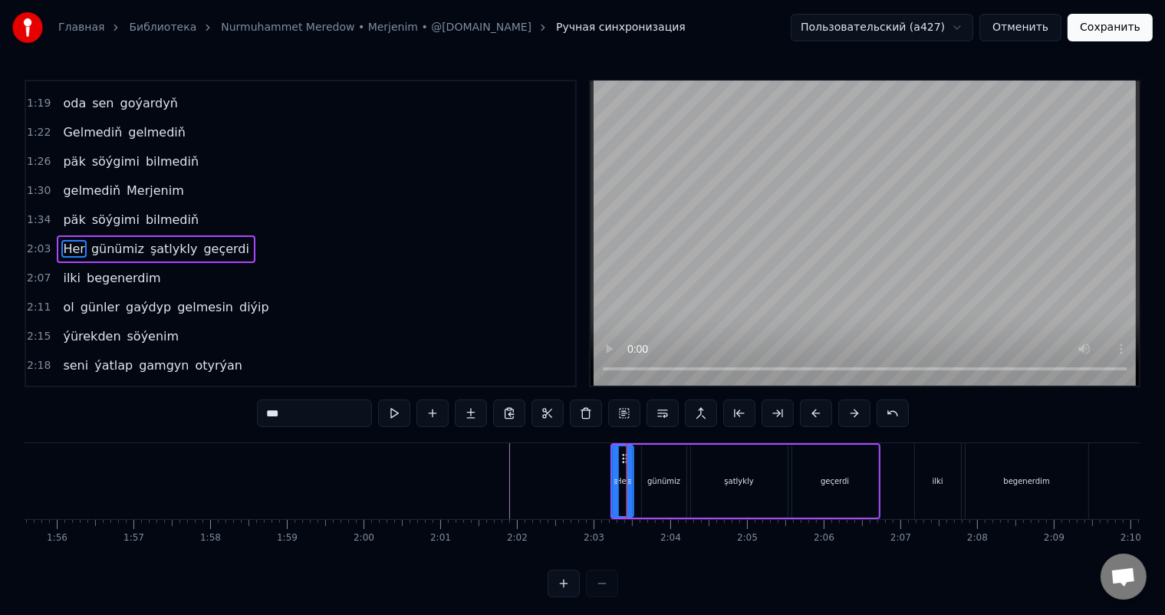
click at [623, 455] on circle at bounding box center [623, 455] width 1 height 1
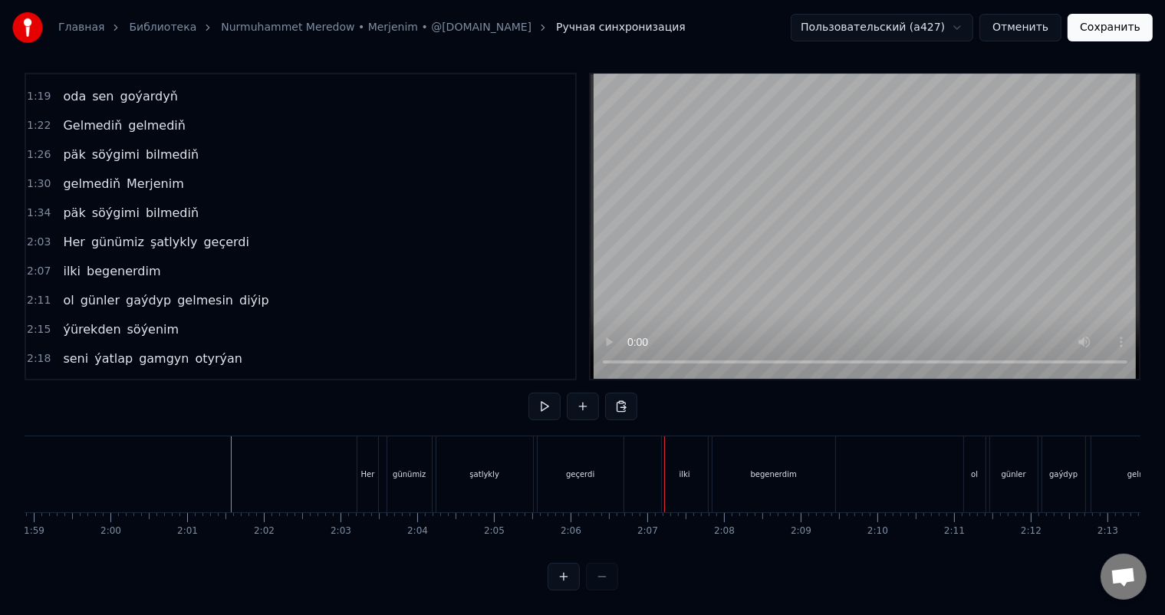
scroll to position [0, 9140]
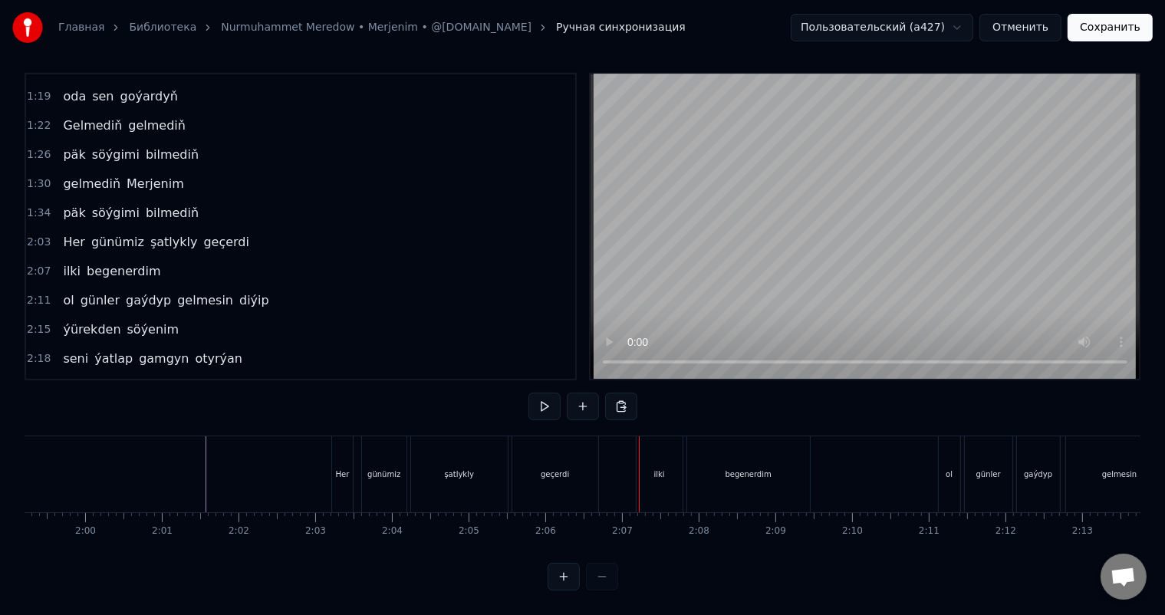
click at [571, 470] on div "geçerdi" at bounding box center [555, 474] width 86 height 76
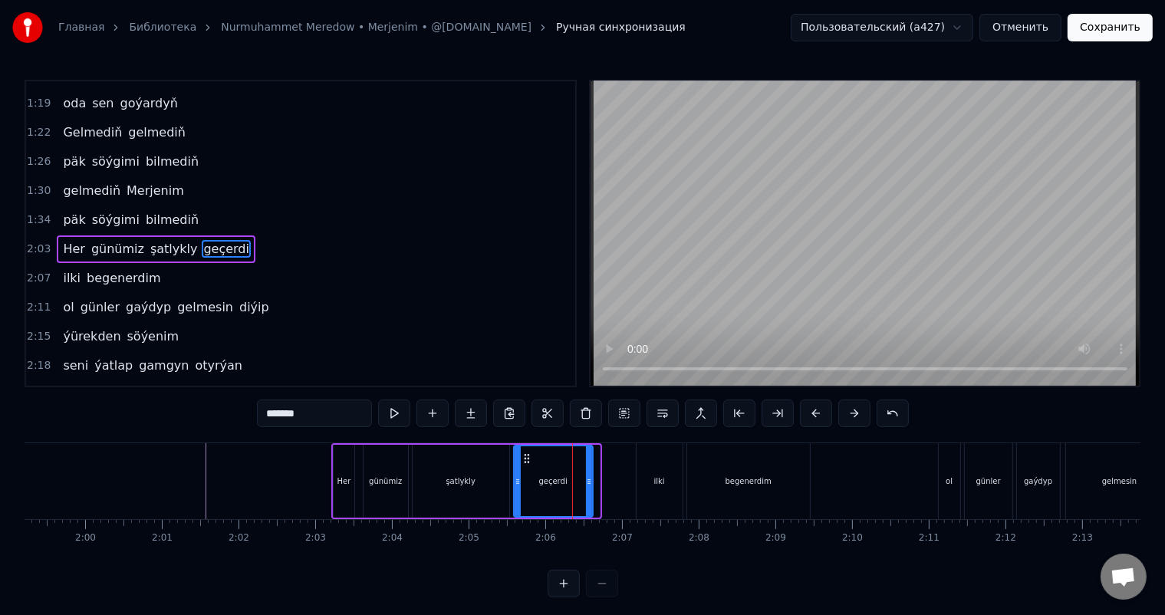
click at [588, 475] on icon at bounding box center [589, 481] width 6 height 12
click at [486, 481] on div "şatlykly" at bounding box center [460, 481] width 97 height 73
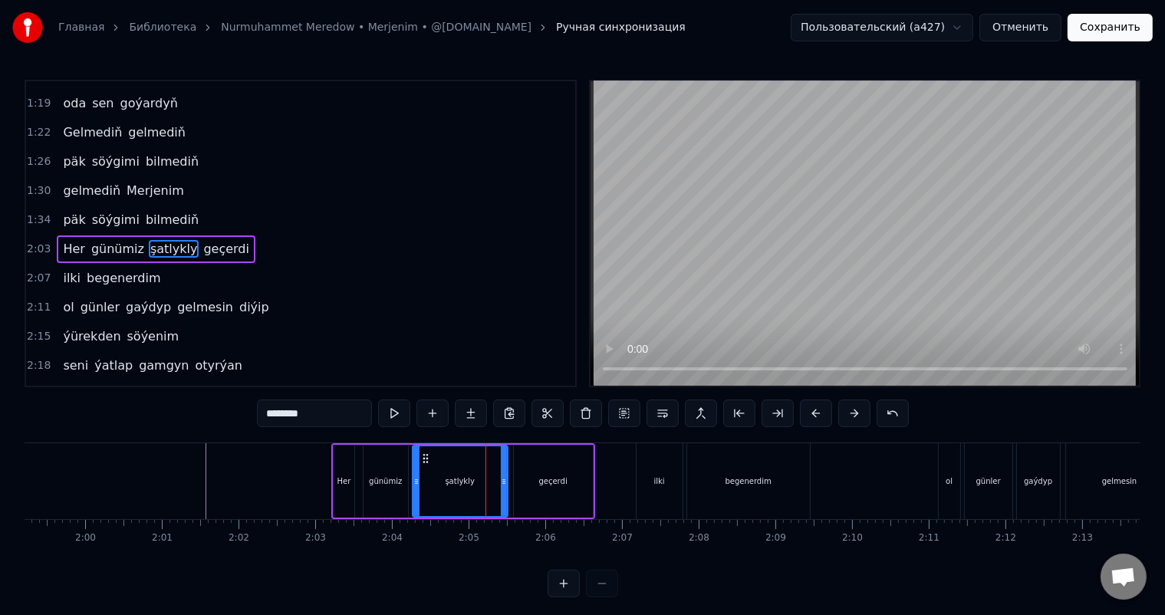
click at [503, 478] on icon at bounding box center [504, 481] width 6 height 12
click at [421, 455] on icon at bounding box center [423, 458] width 12 height 12
click at [393, 472] on div "günümiz" at bounding box center [385, 481] width 44 height 73
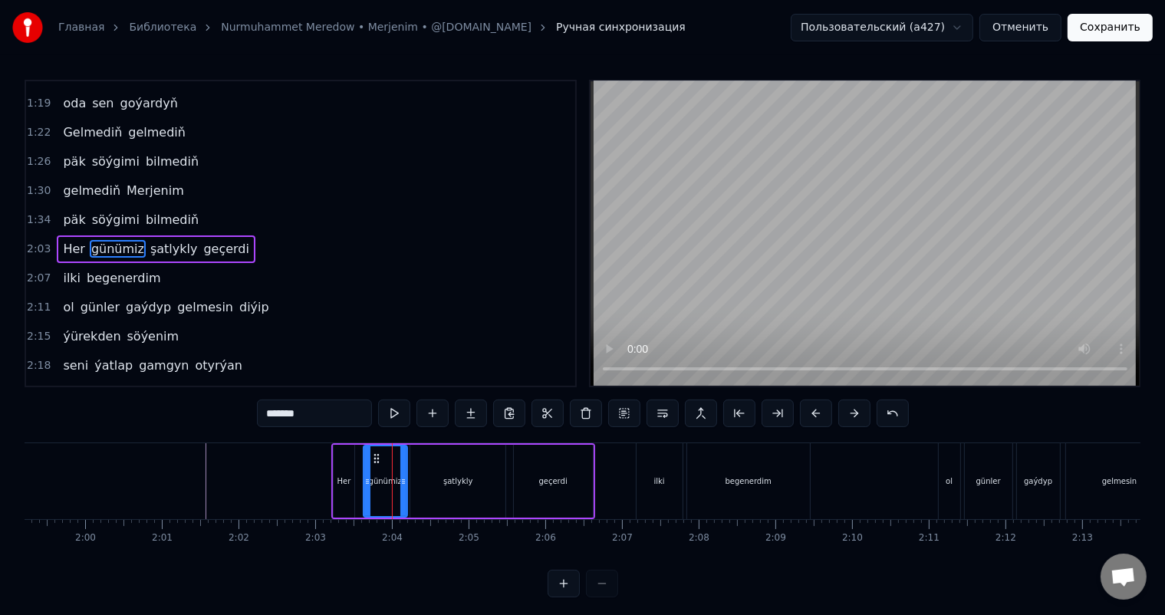
click at [402, 477] on icon at bounding box center [403, 481] width 6 height 12
click at [423, 463] on div "şatlykly" at bounding box center [457, 481] width 95 height 73
type input "********"
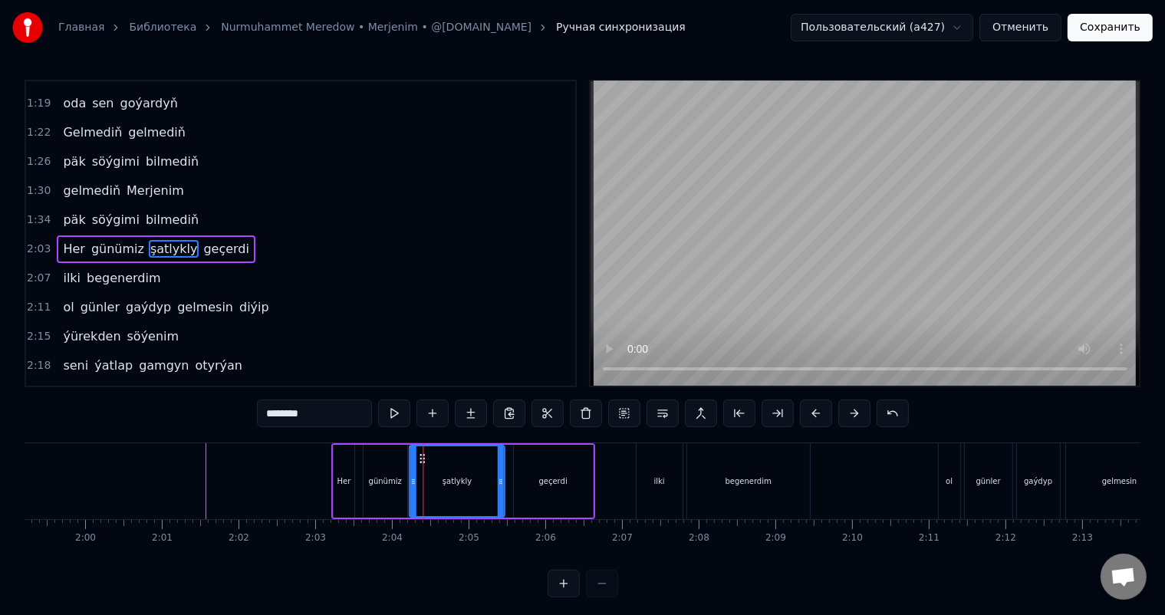
click at [418, 456] on icon at bounding box center [422, 458] width 12 height 12
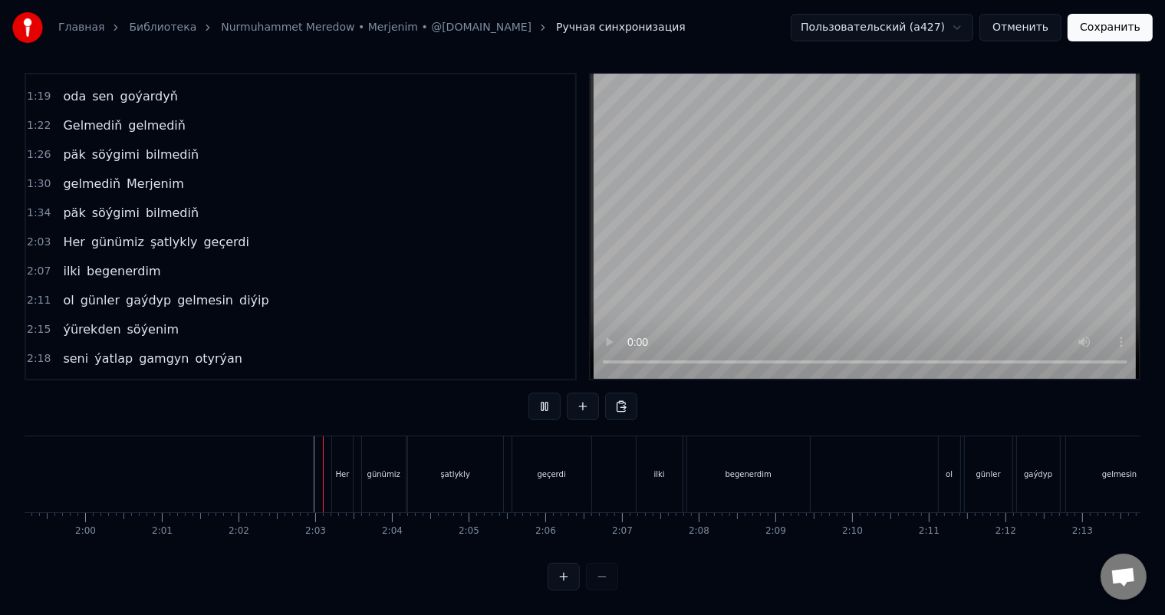
scroll to position [20, 0]
click at [657, 468] on div "ilki" at bounding box center [659, 474] width 11 height 12
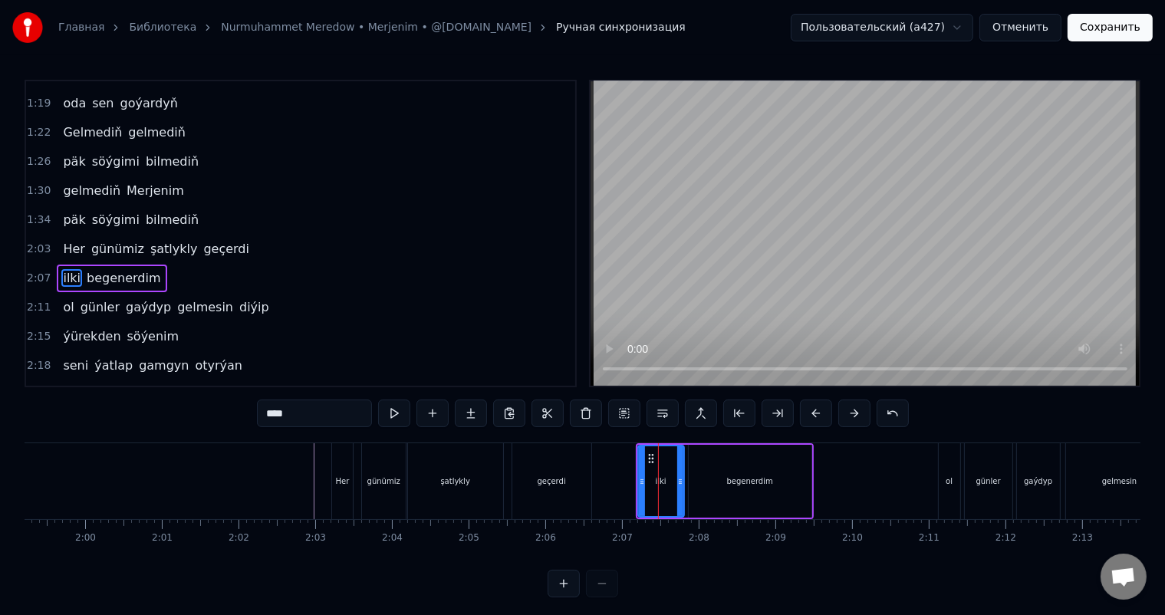
scroll to position [340, 0]
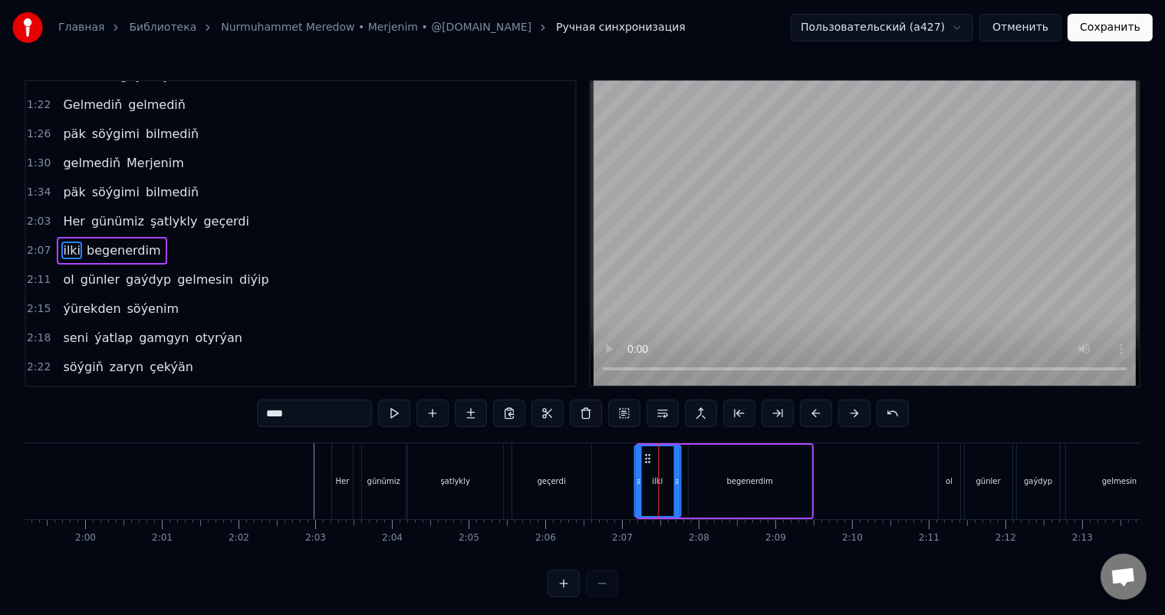
click at [645, 455] on circle at bounding box center [645, 455] width 1 height 1
click at [728, 478] on div "begenerdim" at bounding box center [750, 481] width 46 height 12
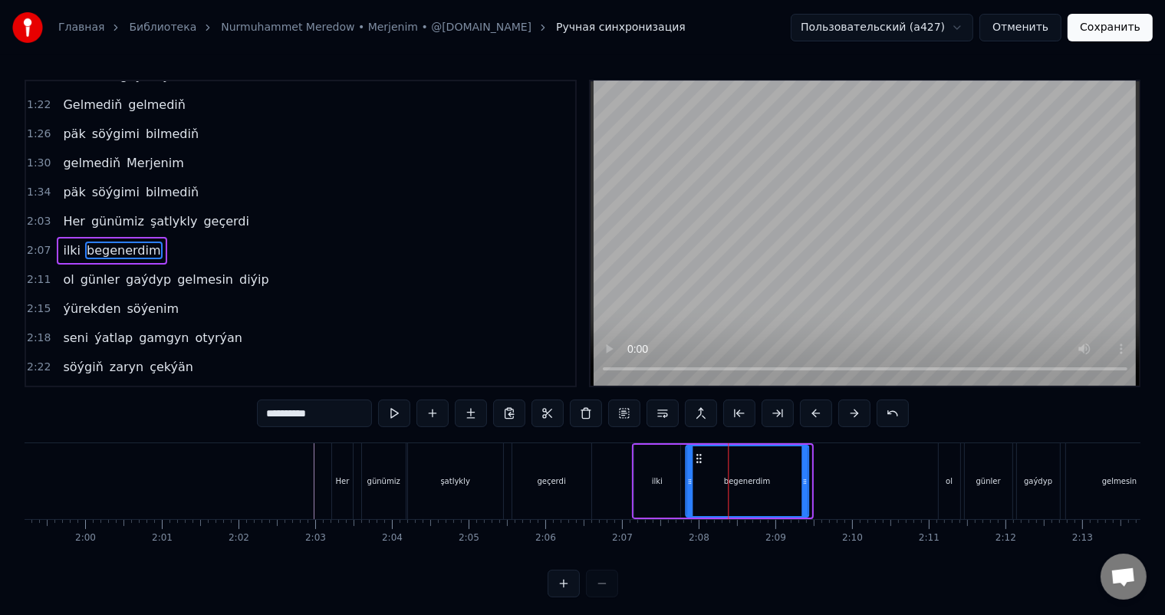
click at [693, 456] on icon at bounding box center [698, 458] width 12 height 12
click at [583, 484] on div "geçerdi" at bounding box center [551, 481] width 79 height 76
type input "*******"
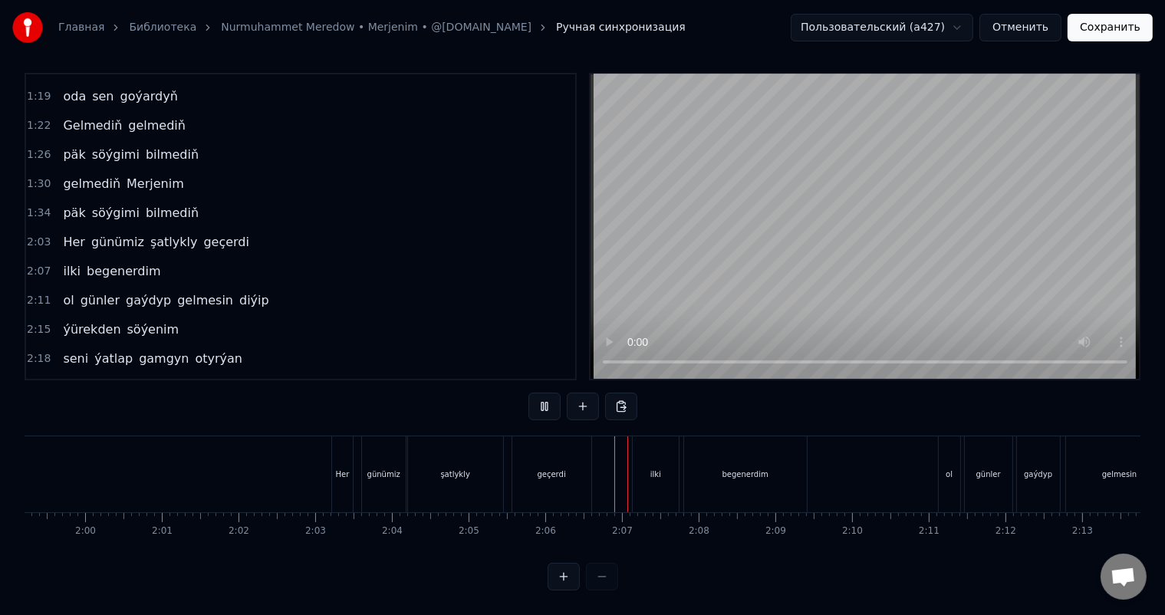
scroll to position [20, 0]
click at [948, 448] on div "ol" at bounding box center [948, 474] width 21 height 76
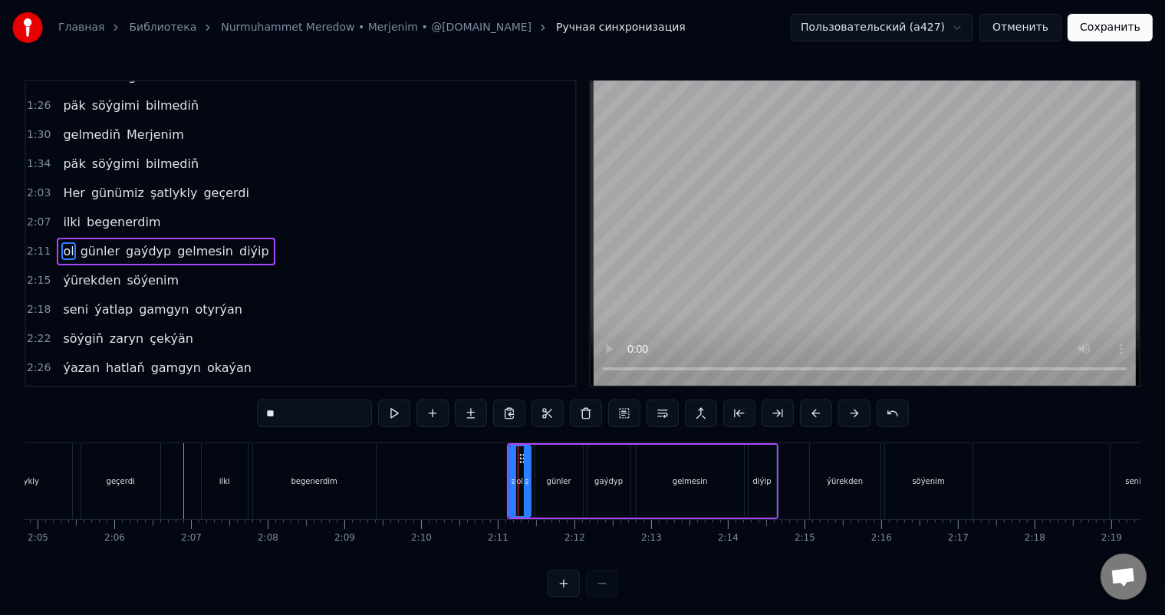
scroll to position [0, 9620]
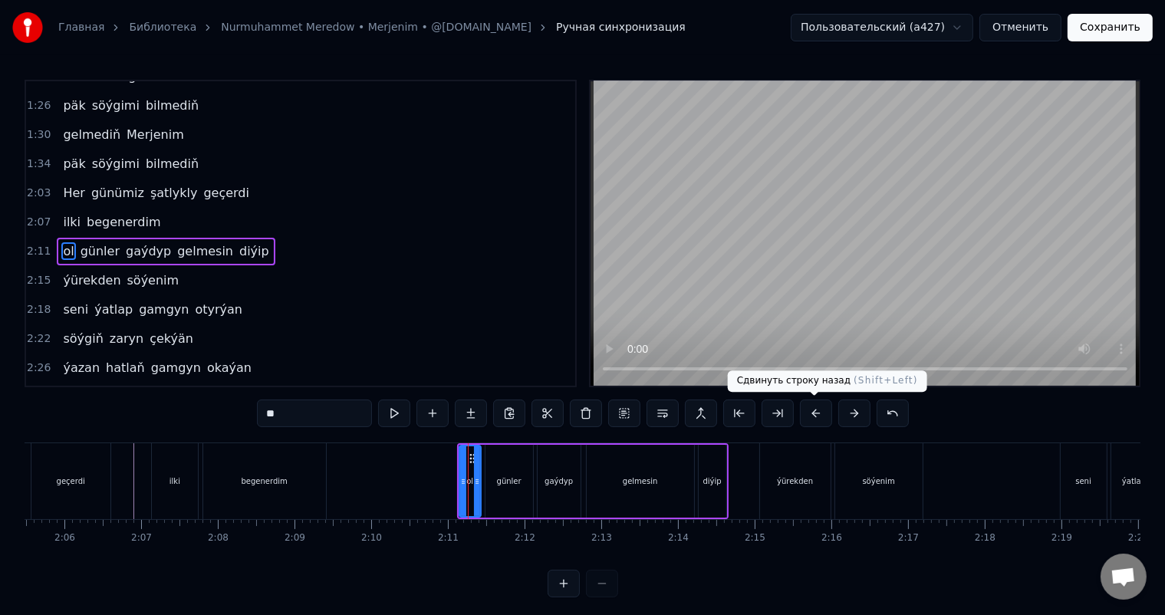
click at [822, 412] on button at bounding box center [816, 413] width 32 height 28
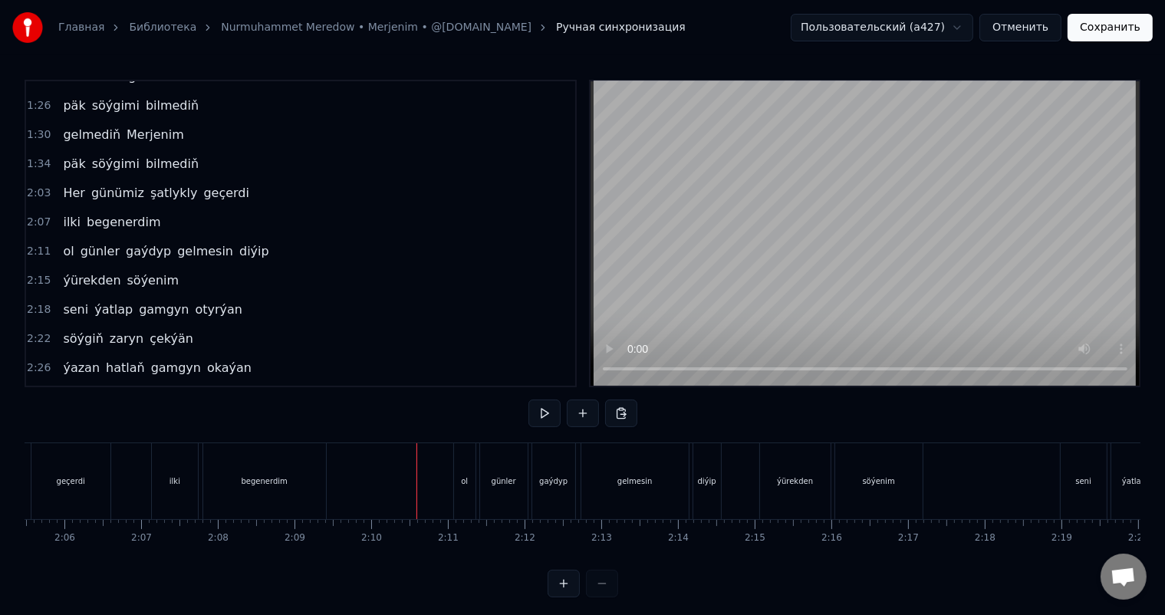
click at [457, 460] on div "ol" at bounding box center [464, 481] width 21 height 76
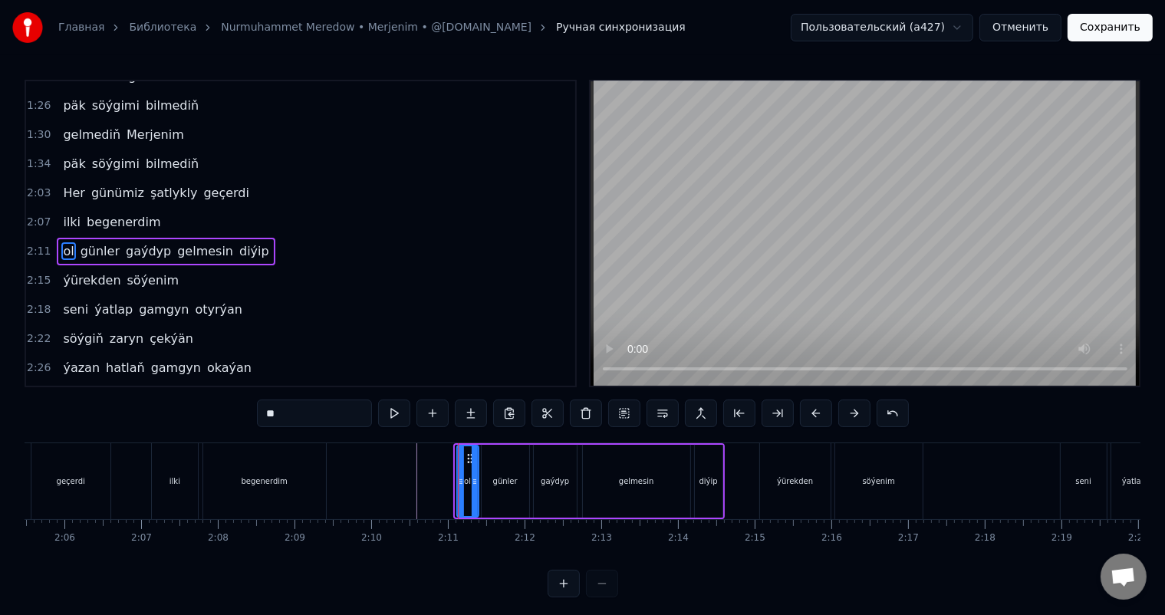
click at [468, 454] on icon at bounding box center [469, 458] width 12 height 12
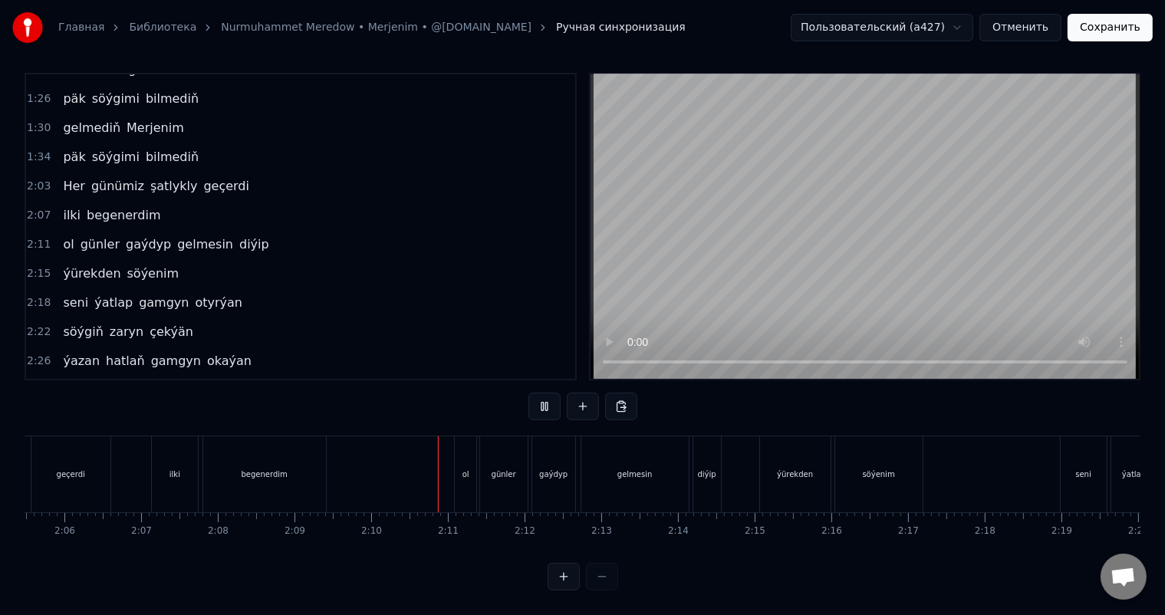
scroll to position [20, 0]
click at [780, 447] on div "ýürekden" at bounding box center [795, 474] width 71 height 76
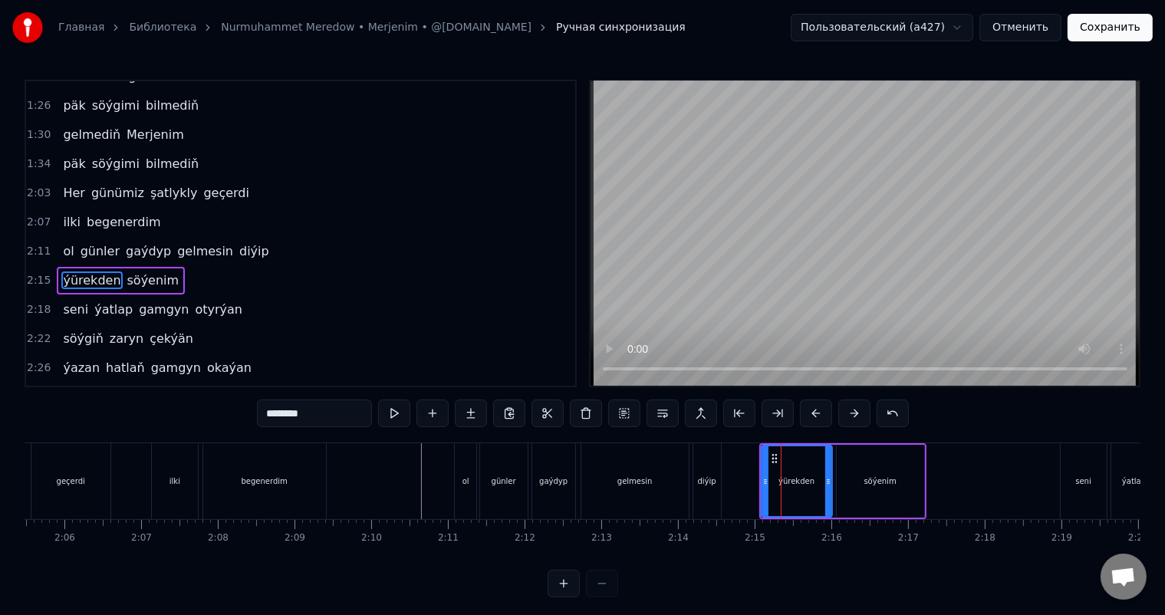
scroll to position [397, 0]
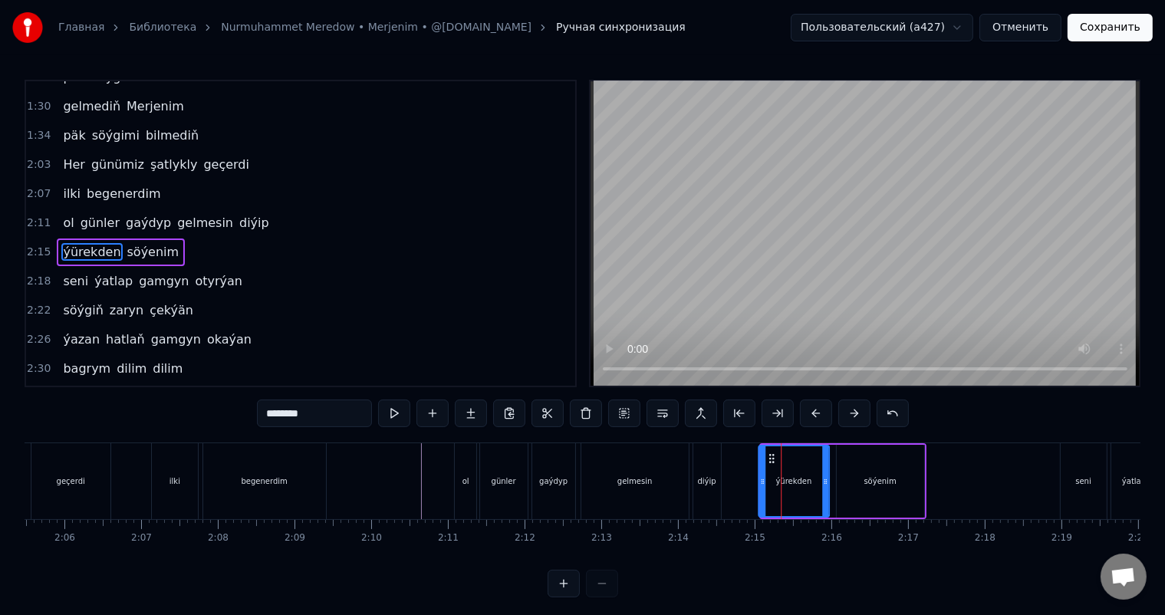
click at [769, 455] on icon at bounding box center [771, 458] width 12 height 12
drag, startPoint x: 826, startPoint y: 478, endPoint x: 812, endPoint y: 478, distance: 14.6
click at [812, 478] on icon at bounding box center [810, 481] width 6 height 12
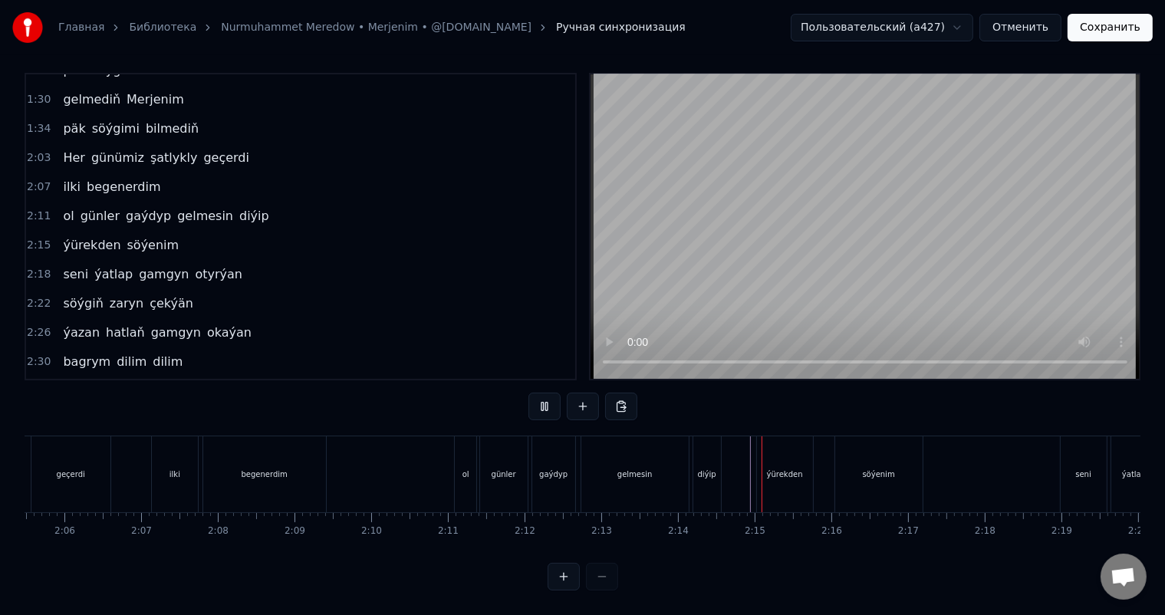
scroll to position [20, 0]
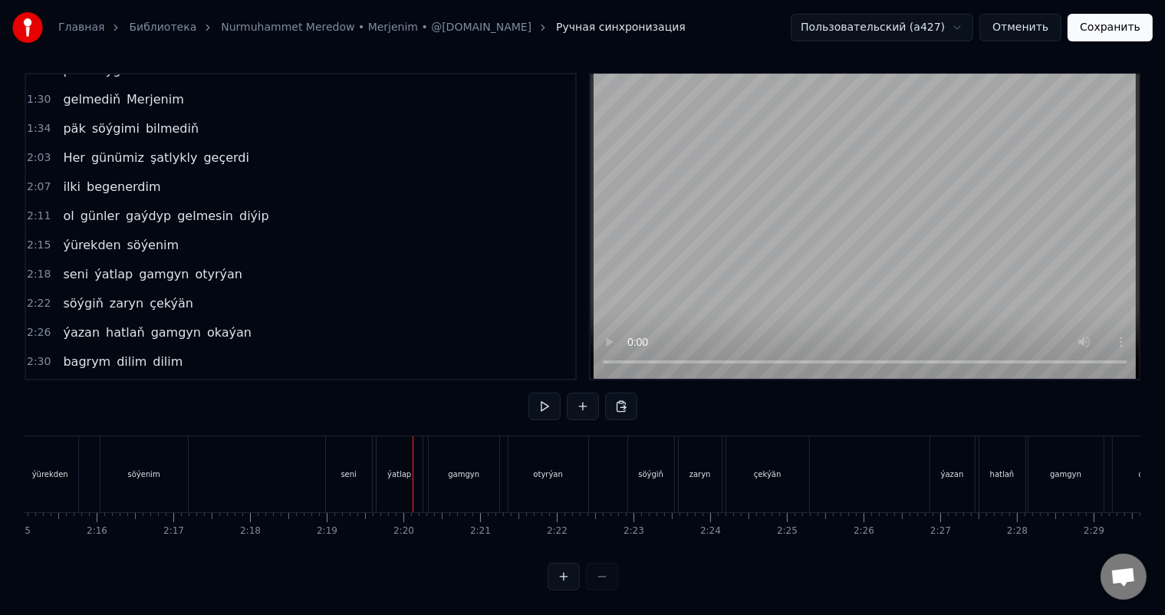
scroll to position [0, 10329]
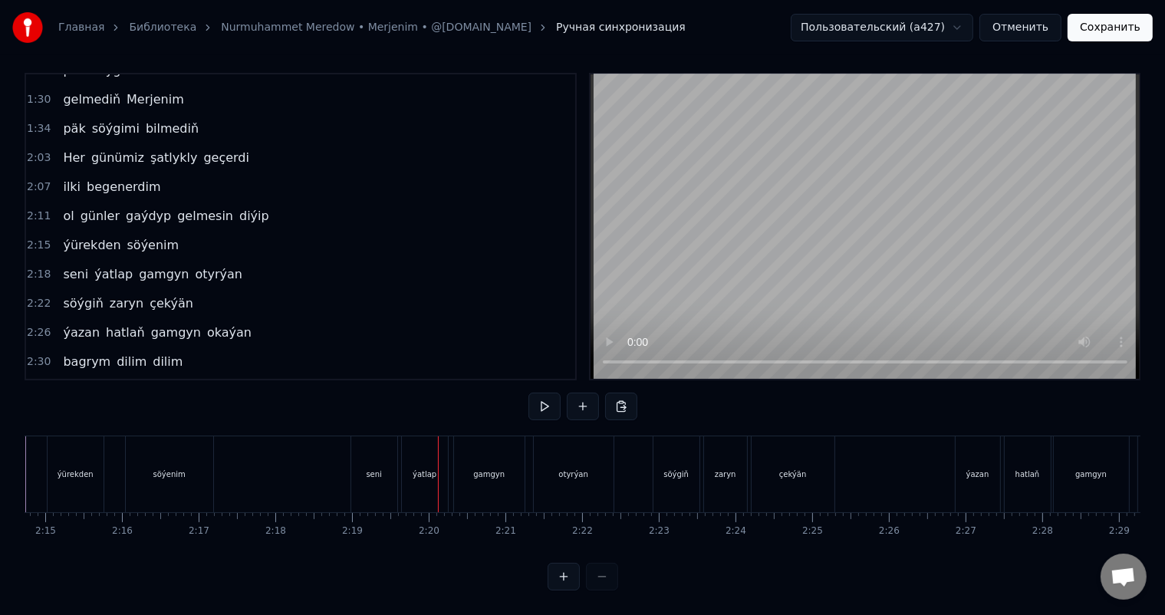
click at [381, 445] on div "seni" at bounding box center [374, 474] width 46 height 76
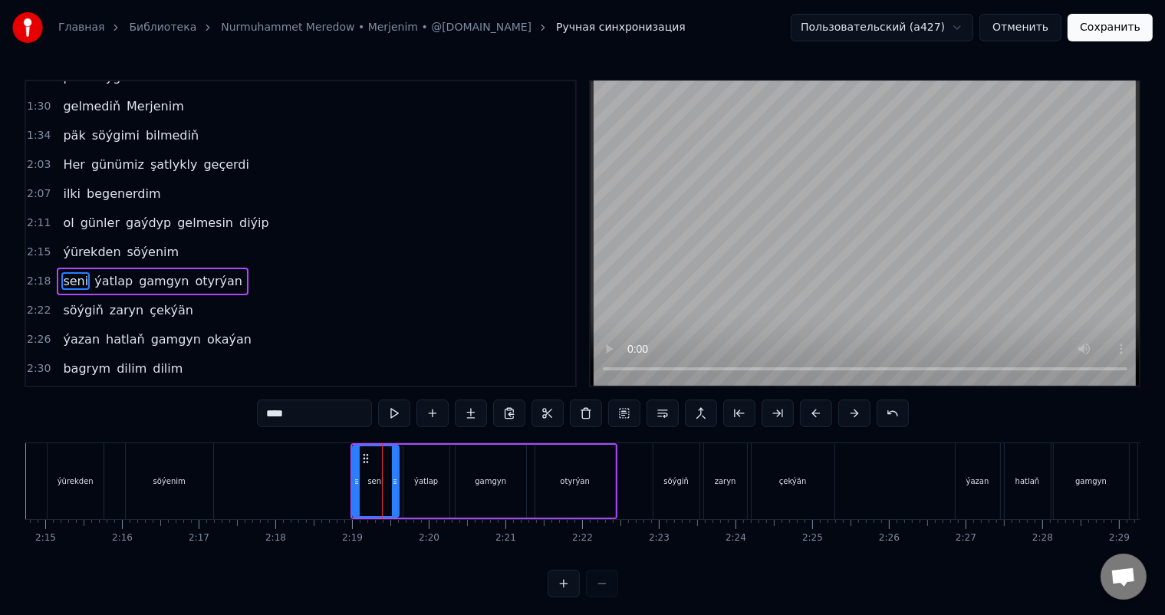
scroll to position [426, 0]
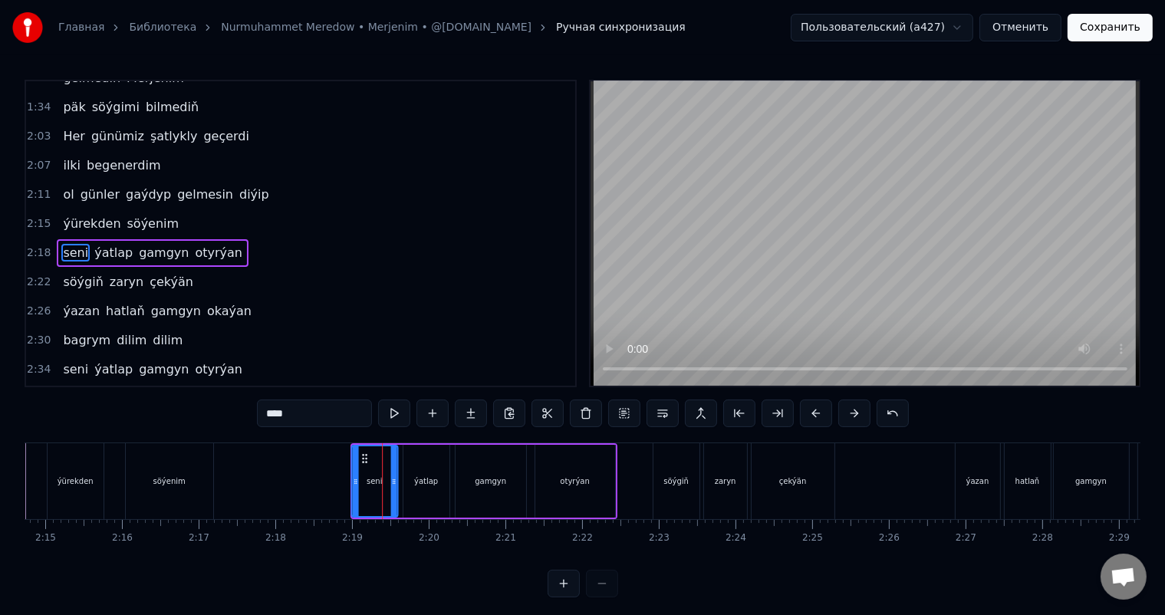
click at [363, 454] on icon at bounding box center [364, 458] width 12 height 12
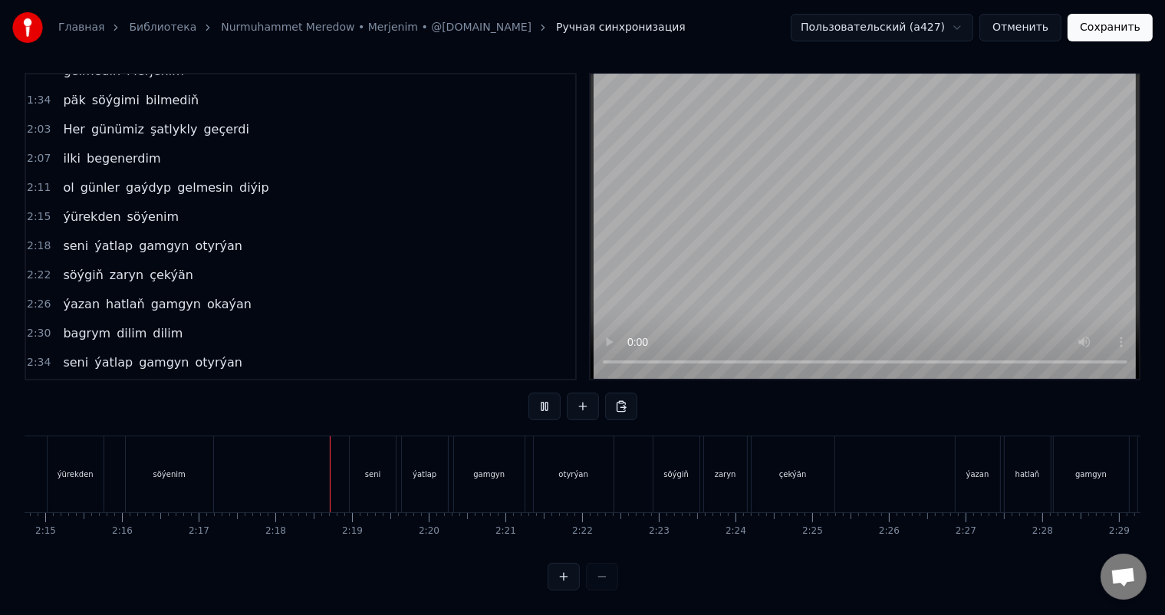
scroll to position [20, 0]
click at [311, 468] on div at bounding box center [943, 474] width 22497 height 76
click at [682, 468] on div "söýgiň" at bounding box center [675, 474] width 25 height 12
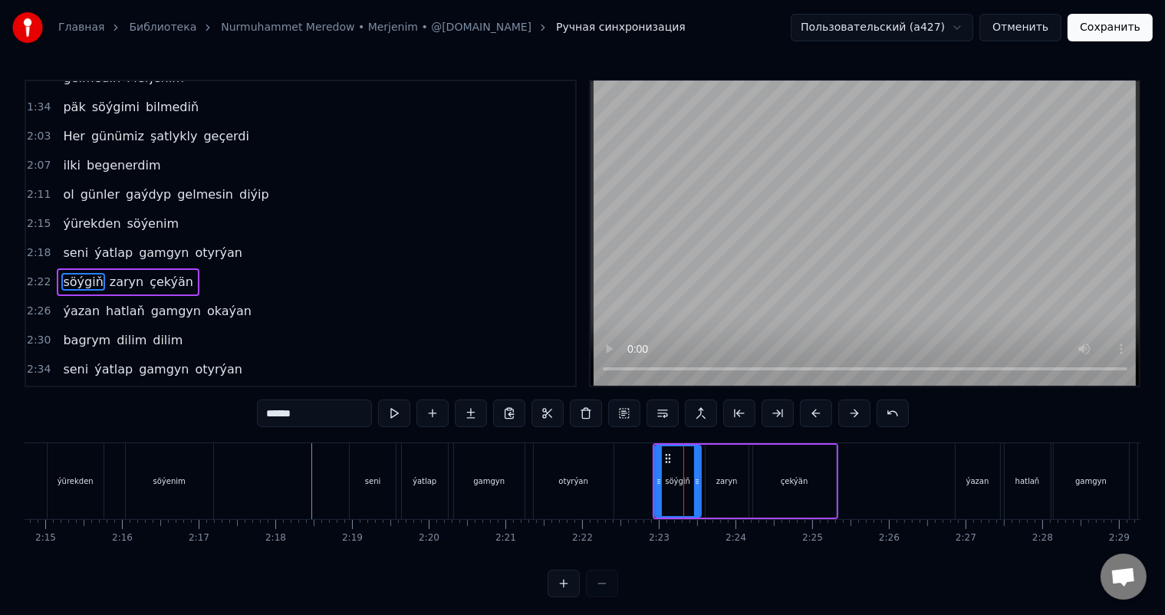
scroll to position [454, 0]
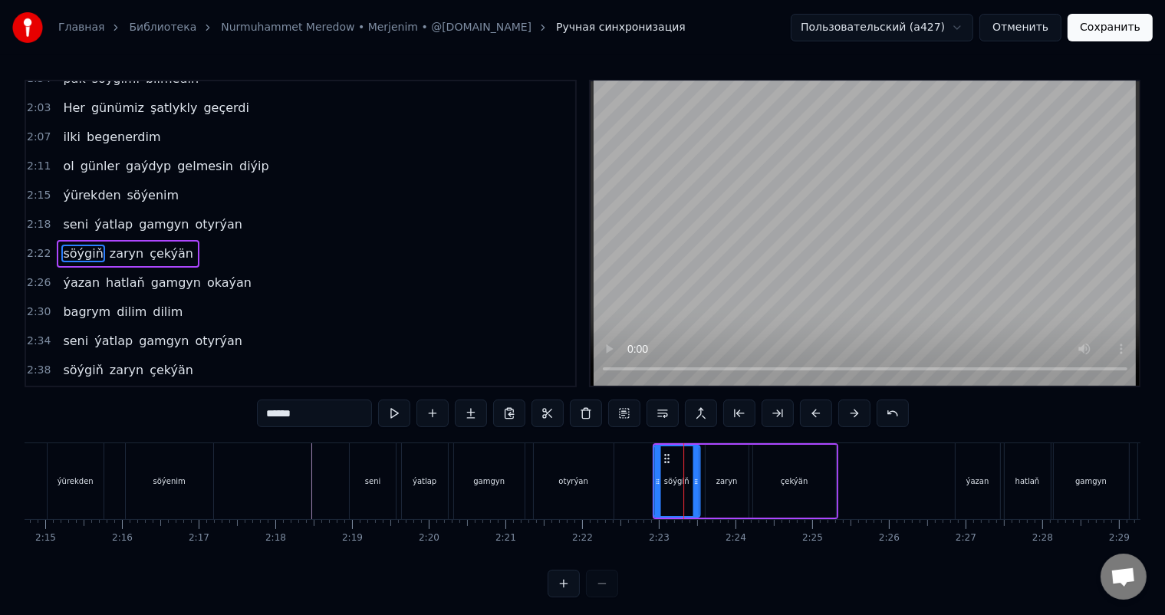
click at [665, 455] on icon at bounding box center [666, 458] width 12 height 12
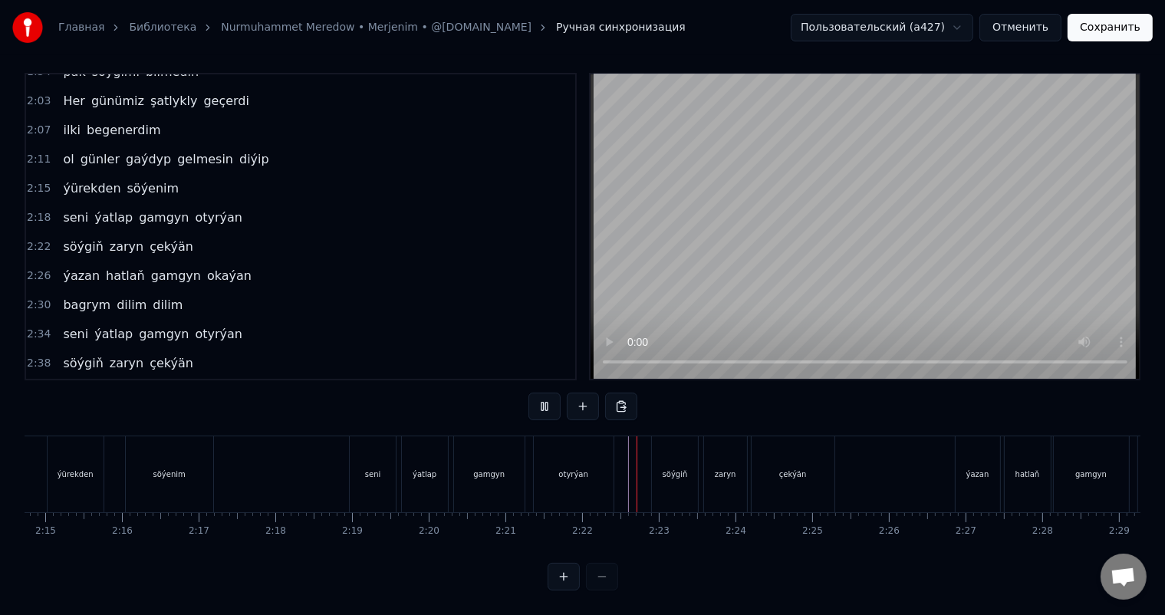
scroll to position [20, 0]
click at [623, 460] on div at bounding box center [943, 474] width 22497 height 76
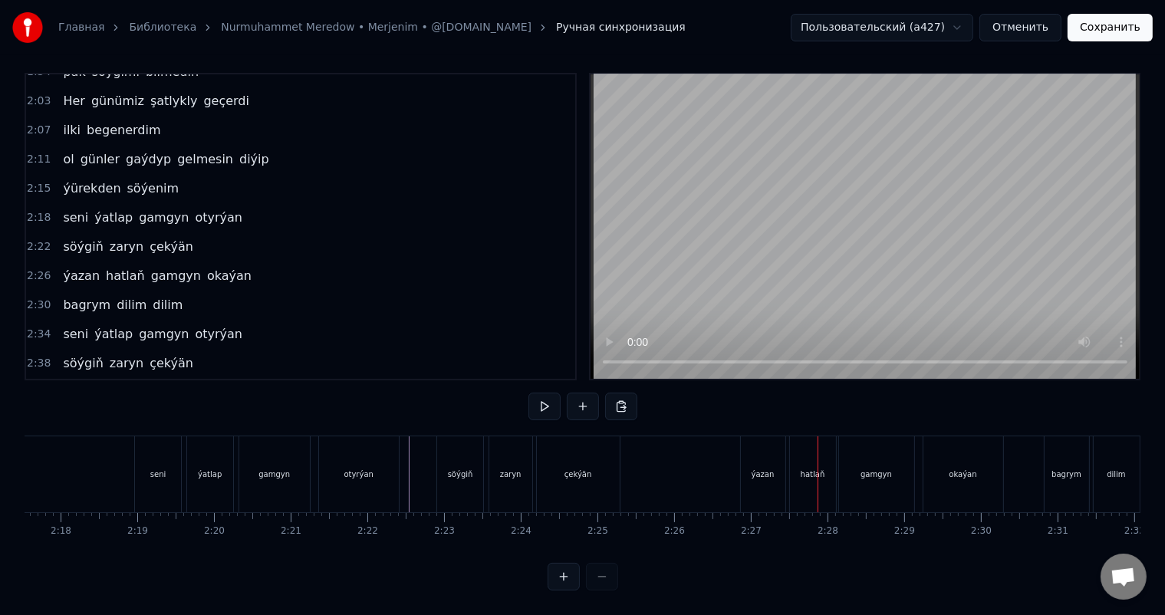
scroll to position [0, 10570]
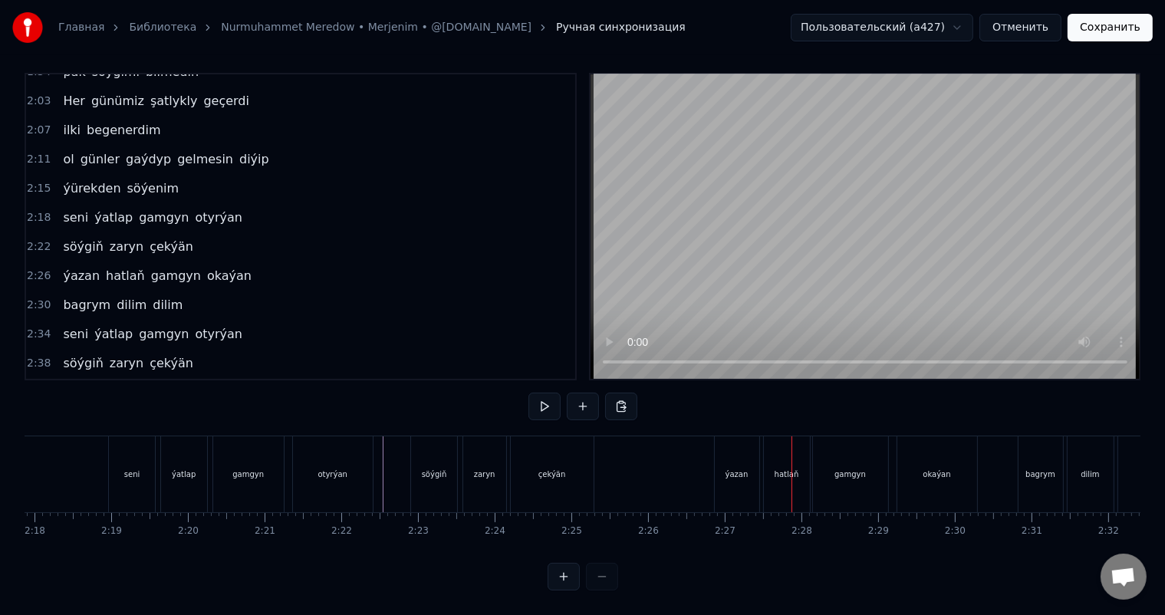
click at [731, 468] on div "ýazan" at bounding box center [736, 474] width 23 height 12
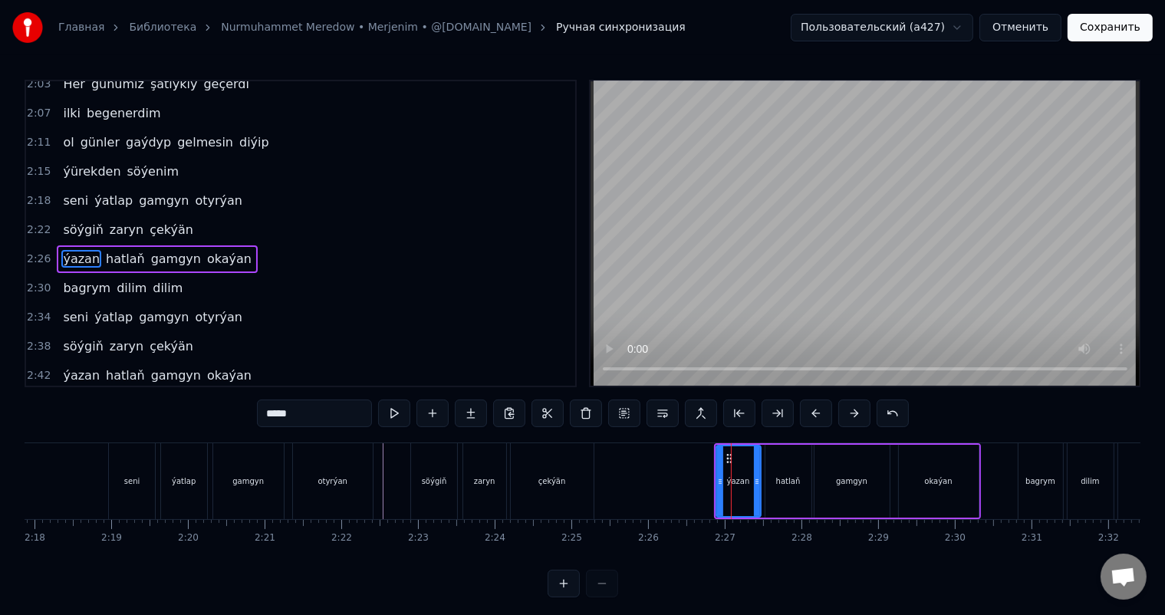
scroll to position [481, 0]
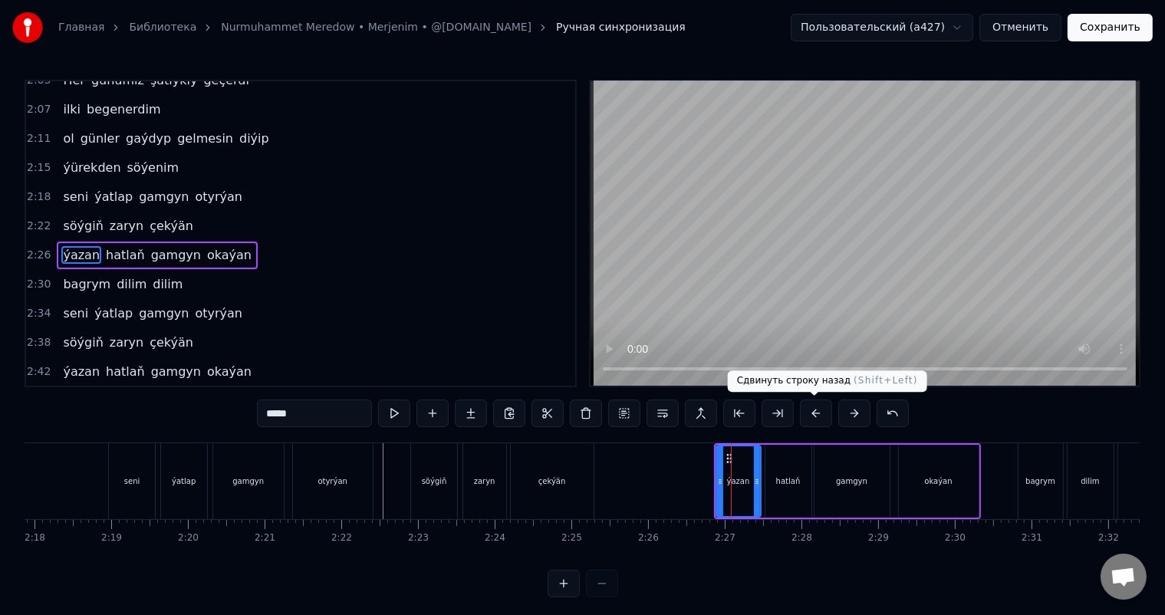
click at [812, 411] on button at bounding box center [816, 413] width 32 height 28
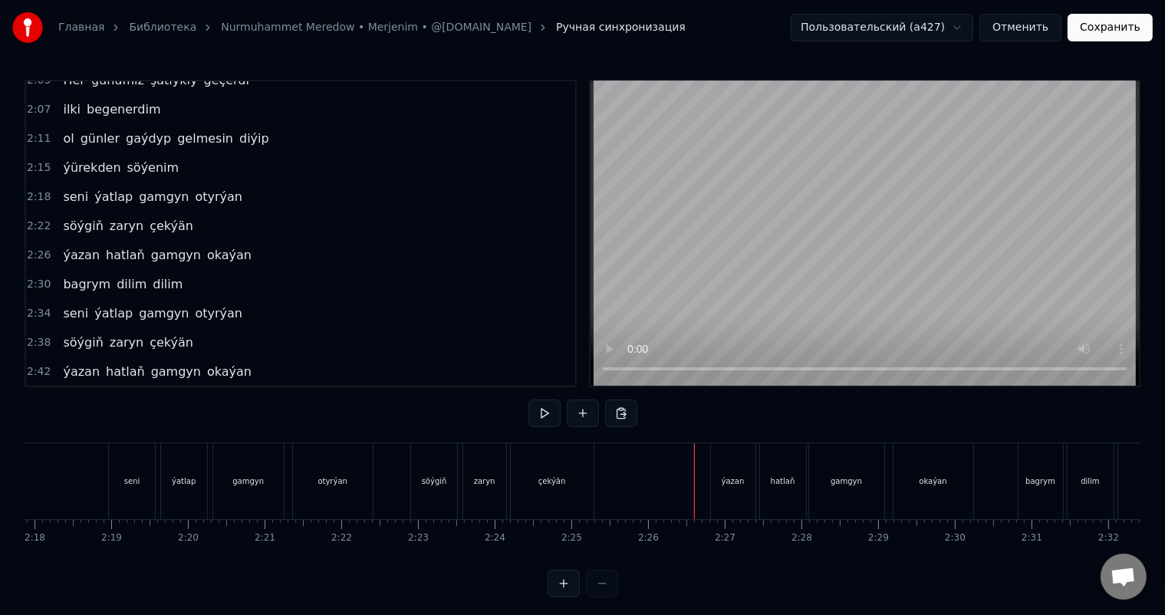
click at [694, 467] on div at bounding box center [694, 481] width 1 height 76
click at [672, 469] on div at bounding box center [702, 481] width 22497 height 76
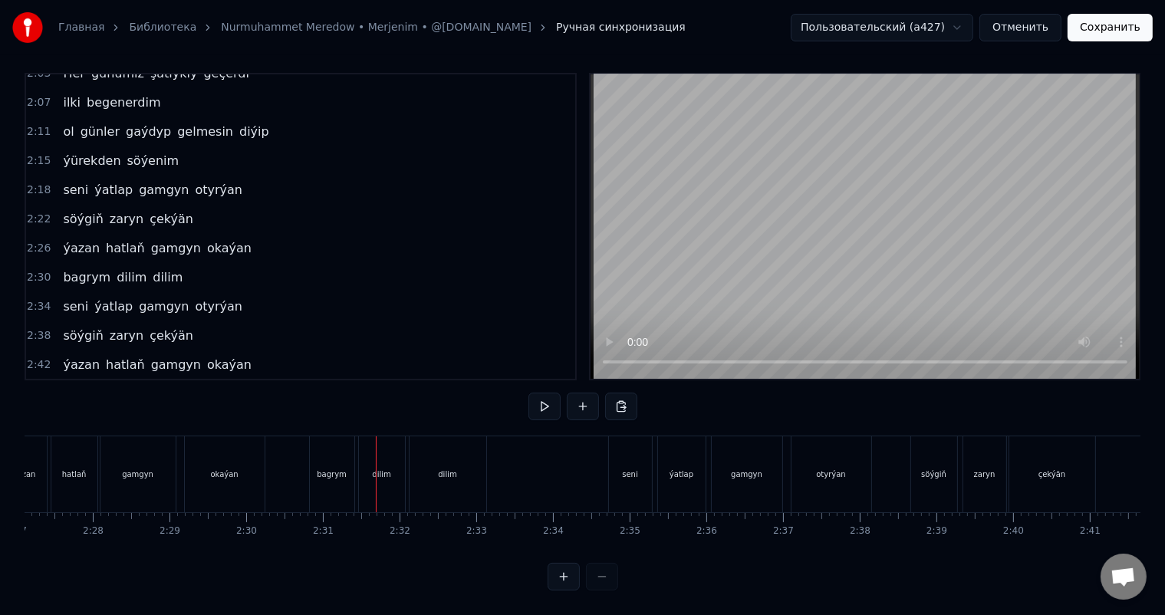
scroll to position [0, 11228]
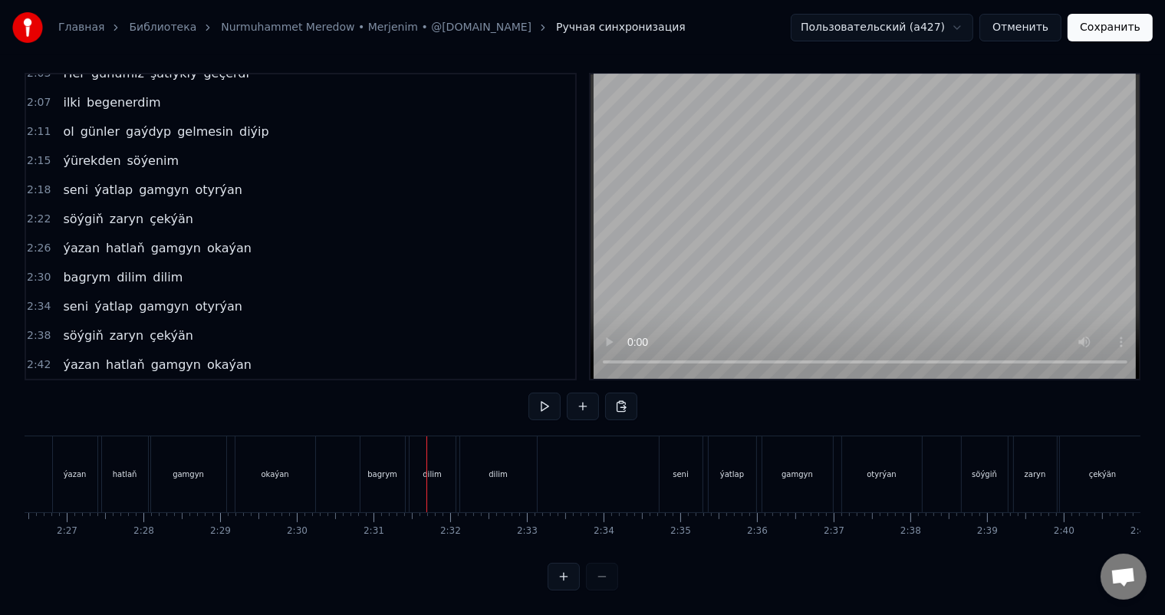
click at [388, 468] on div "bagrym" at bounding box center [382, 474] width 30 height 12
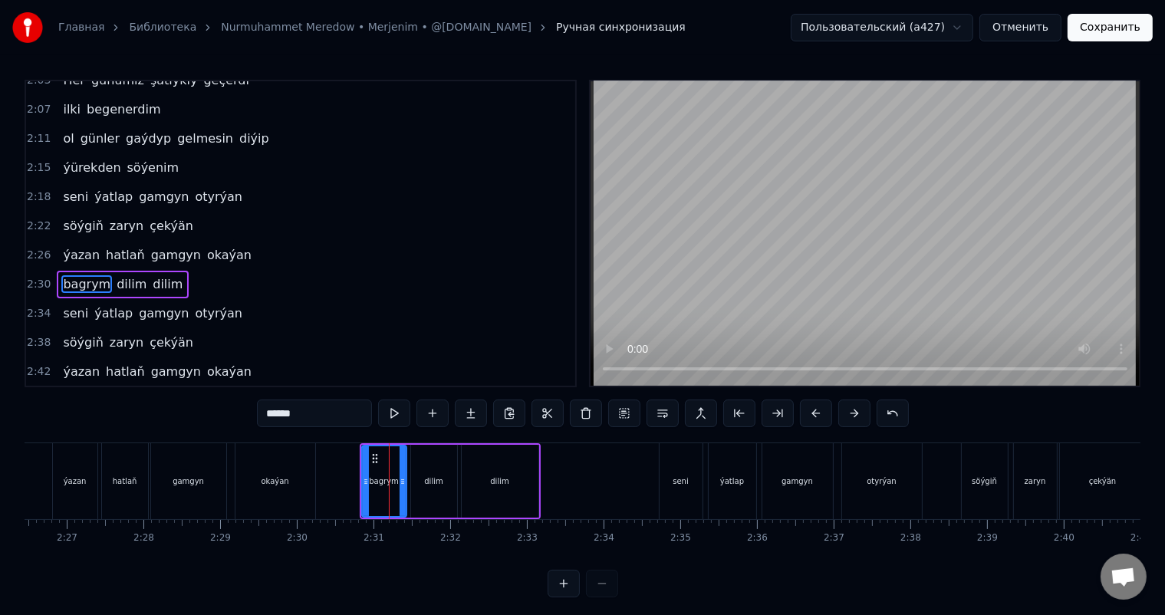
scroll to position [510, 0]
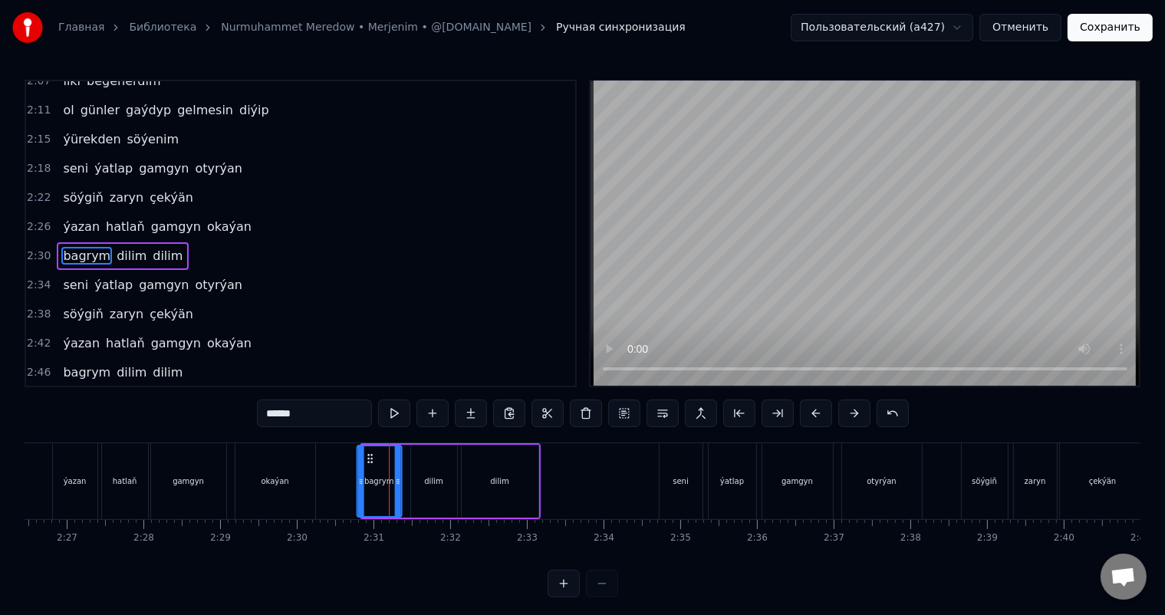
click at [366, 456] on icon at bounding box center [369, 458] width 12 height 12
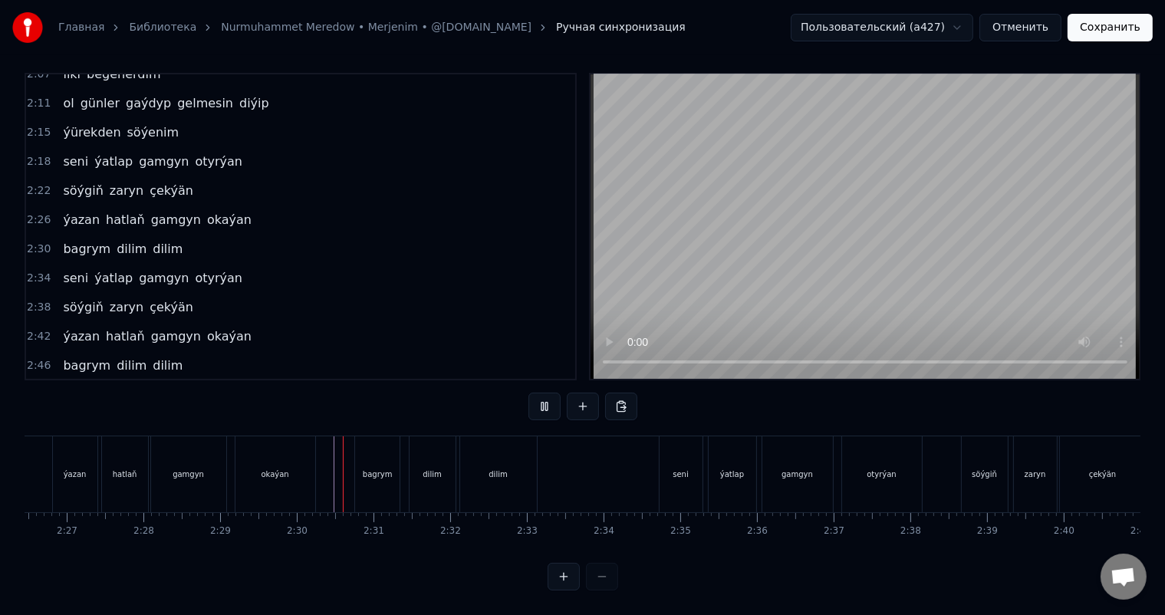
scroll to position [20, 0]
click at [327, 469] on div at bounding box center [45, 474] width 22497 height 76
click at [322, 460] on div at bounding box center [45, 474] width 22497 height 76
click at [320, 449] on div at bounding box center [45, 474] width 22497 height 76
click at [45, 456] on div at bounding box center [45, 474] width 22497 height 76
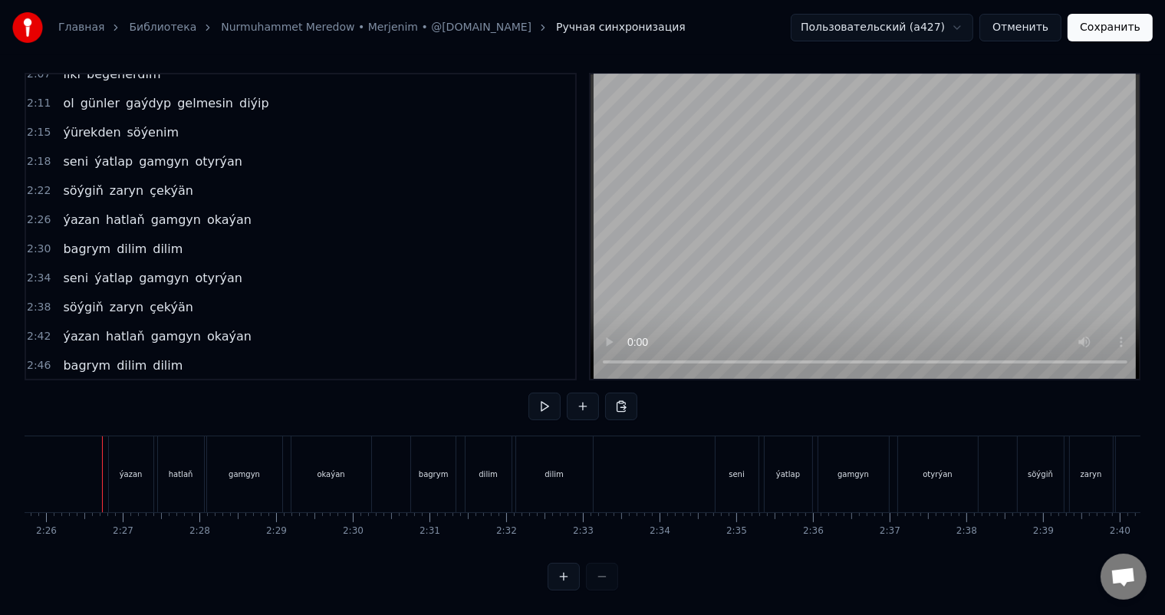
click at [77, 452] on div at bounding box center [101, 474] width 22497 height 76
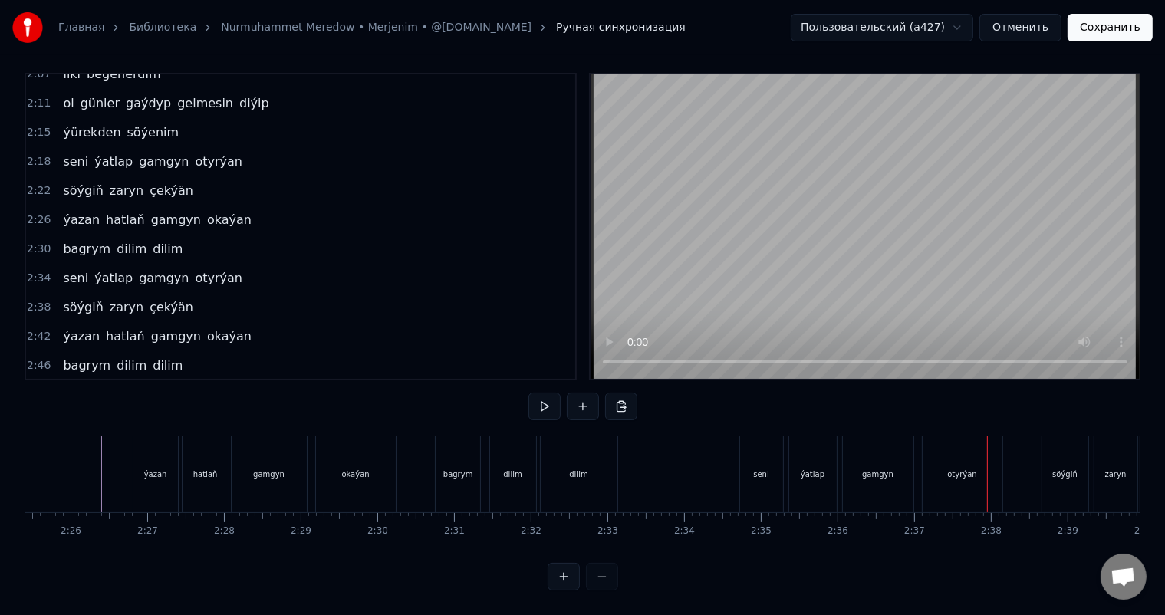
click at [466, 452] on div "bagrym" at bounding box center [457, 474] width 44 height 76
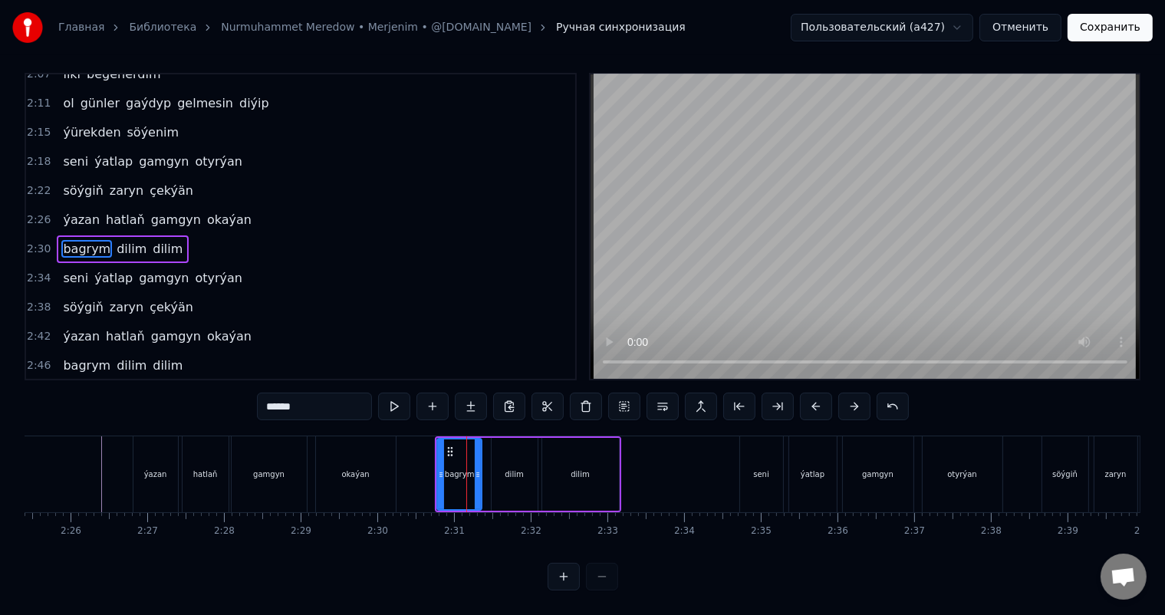
scroll to position [0, 0]
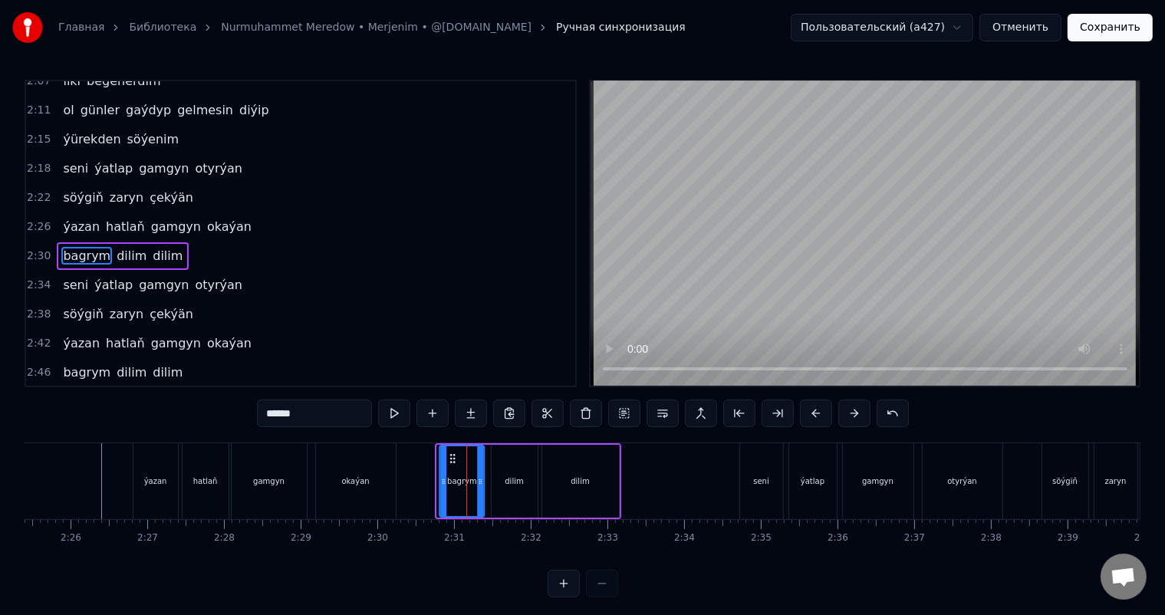
click at [452, 454] on icon at bounding box center [452, 458] width 12 height 12
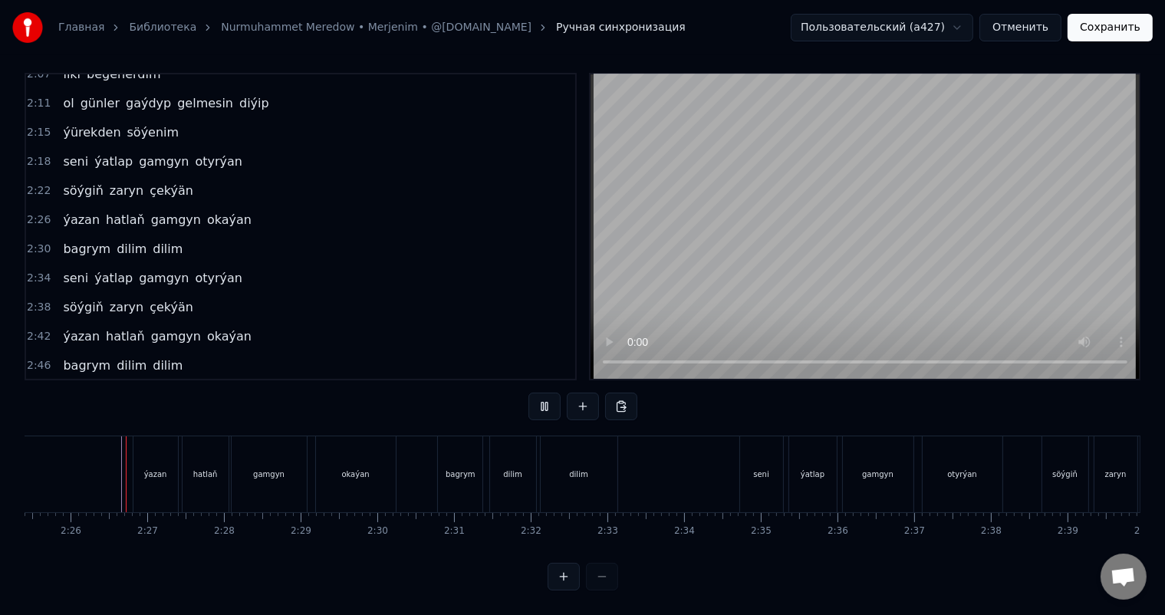
scroll to position [20, 0]
click at [442, 451] on div "bagrym" at bounding box center [460, 474] width 44 height 76
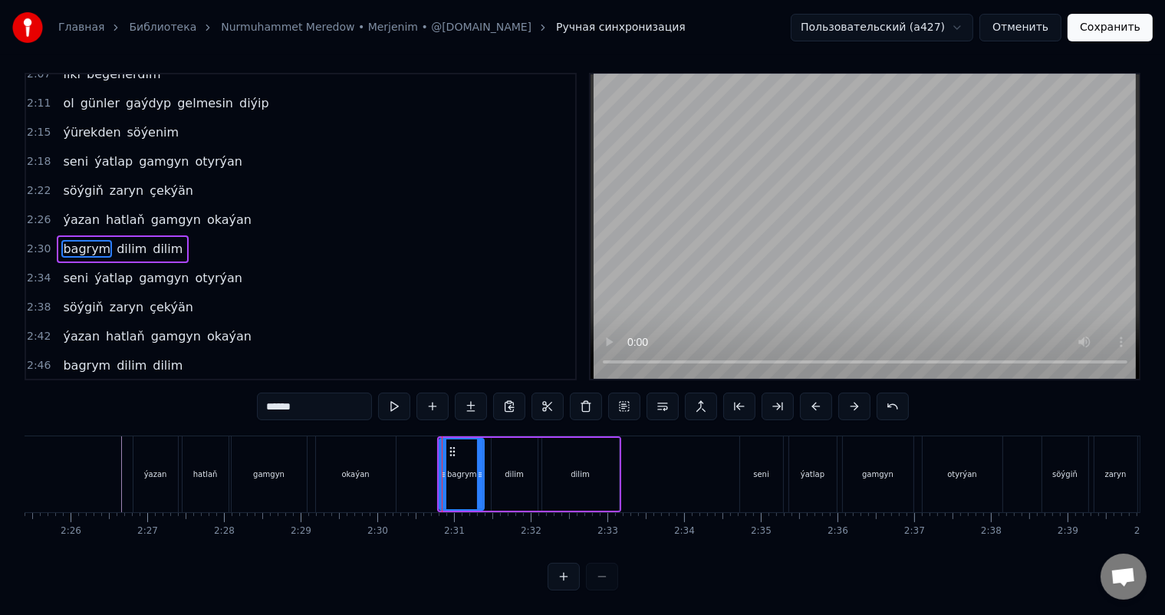
scroll to position [0, 0]
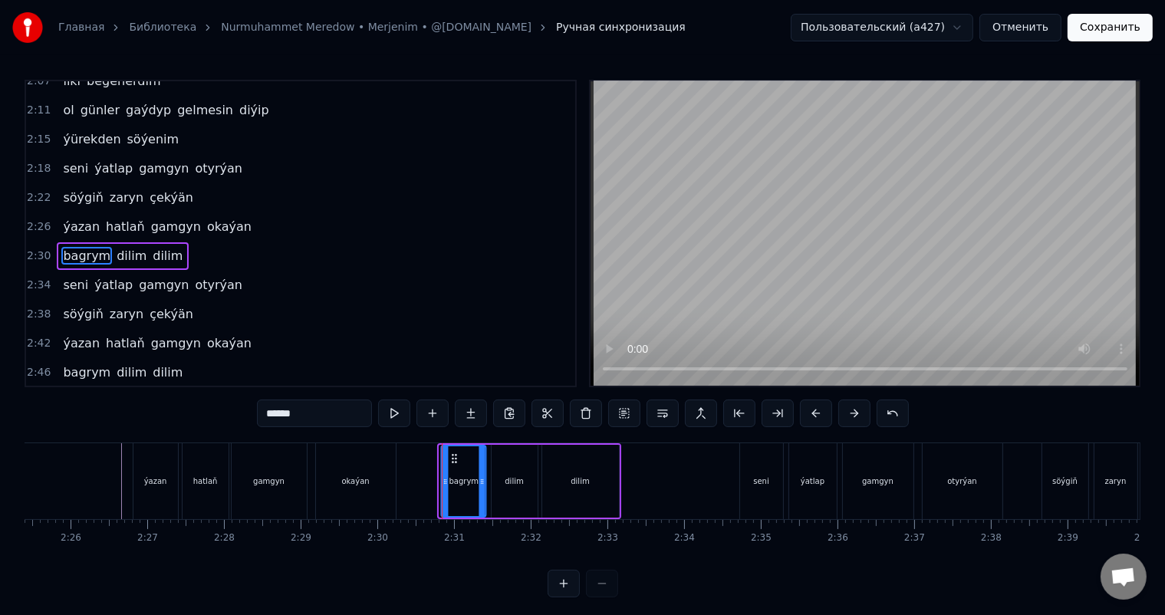
click at [452, 455] on circle at bounding box center [452, 455] width 1 height 1
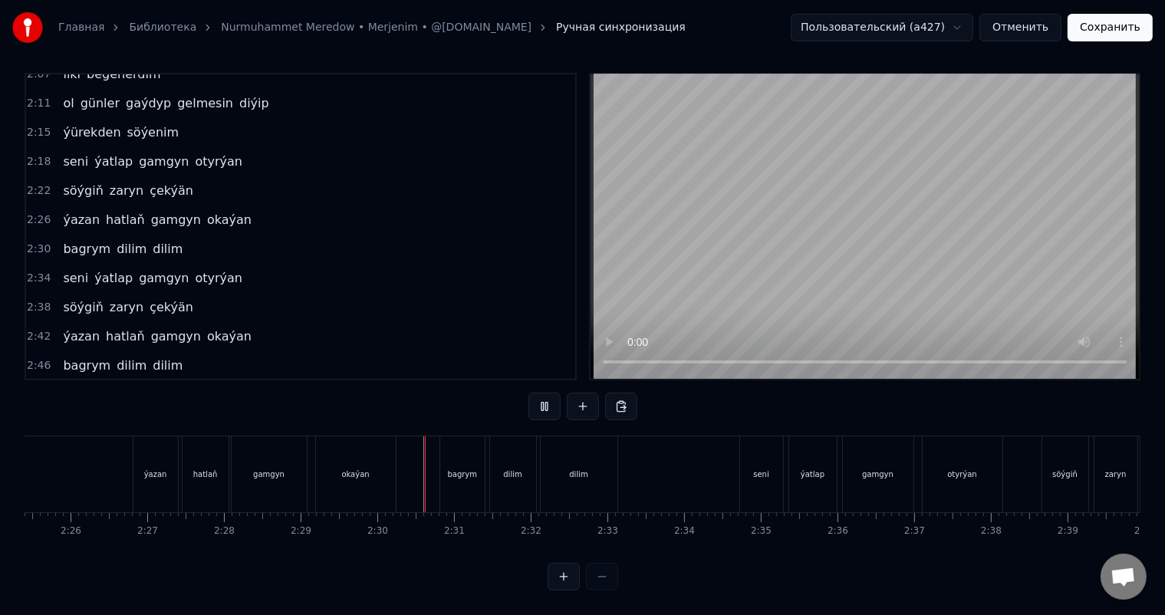
scroll to position [20, 0]
click at [412, 460] on div at bounding box center [125, 474] width 22497 height 76
click at [408, 454] on div at bounding box center [125, 474] width 22497 height 76
click at [464, 450] on div "bagrym" at bounding box center [462, 474] width 44 height 76
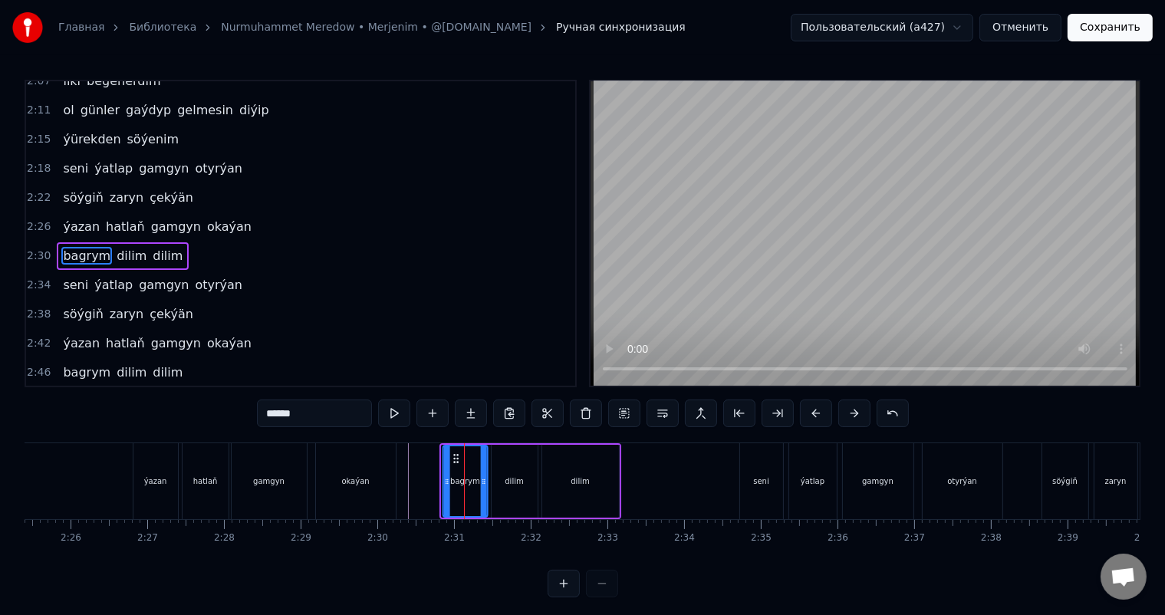
click at [455, 452] on icon at bounding box center [455, 458] width 12 height 12
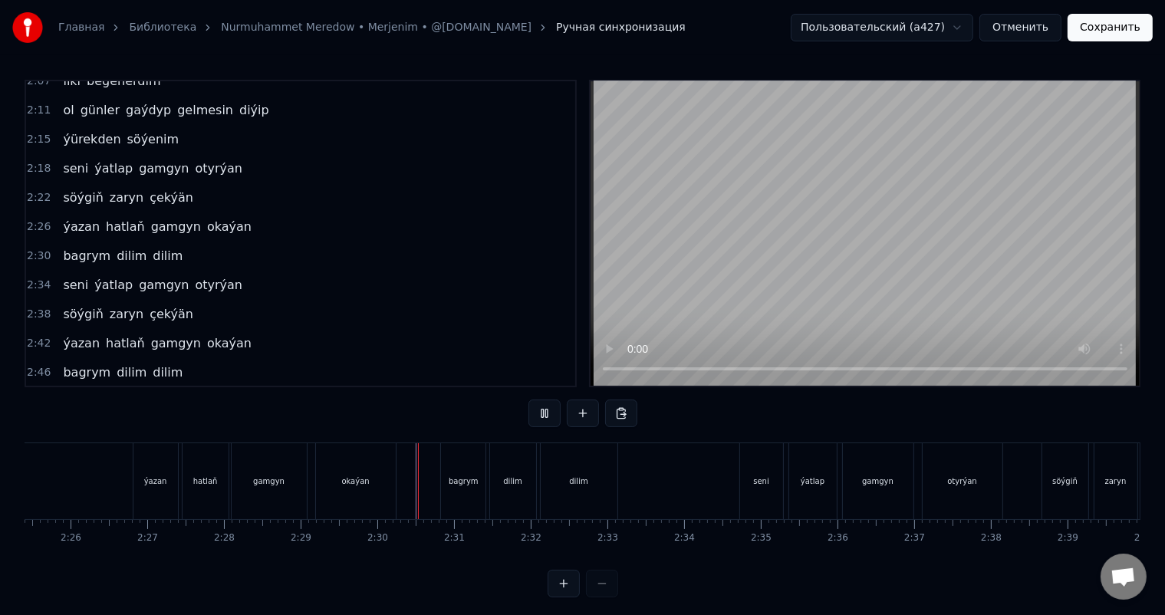
scroll to position [20, 0]
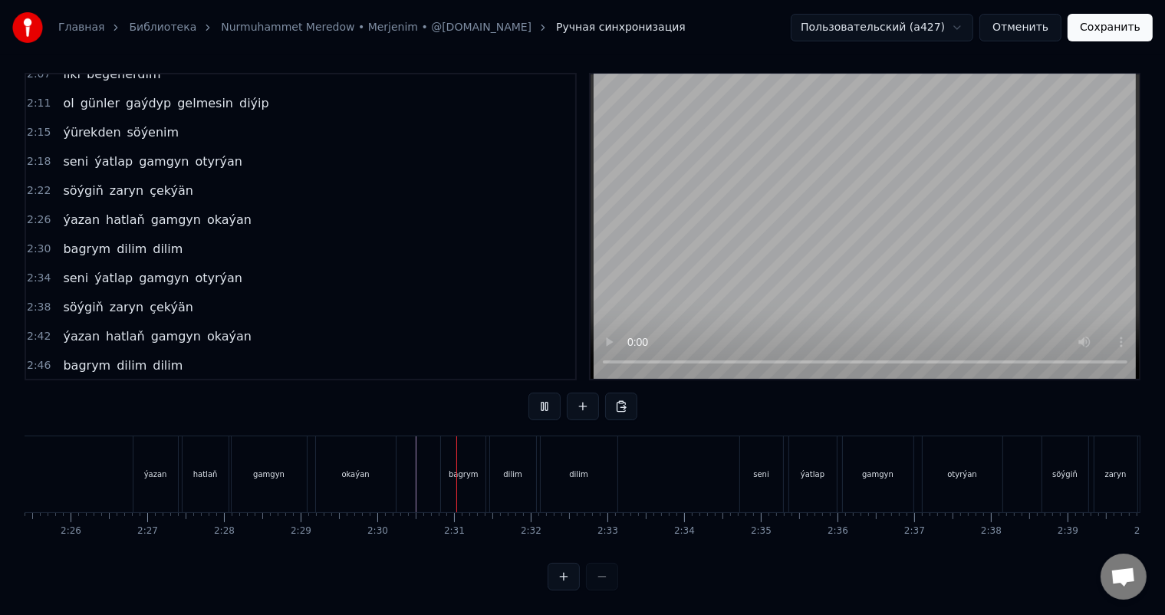
click at [411, 465] on div at bounding box center [125, 474] width 22497 height 76
click at [406, 465] on div at bounding box center [125, 474] width 22497 height 76
click at [747, 445] on div "seni" at bounding box center [761, 474] width 43 height 76
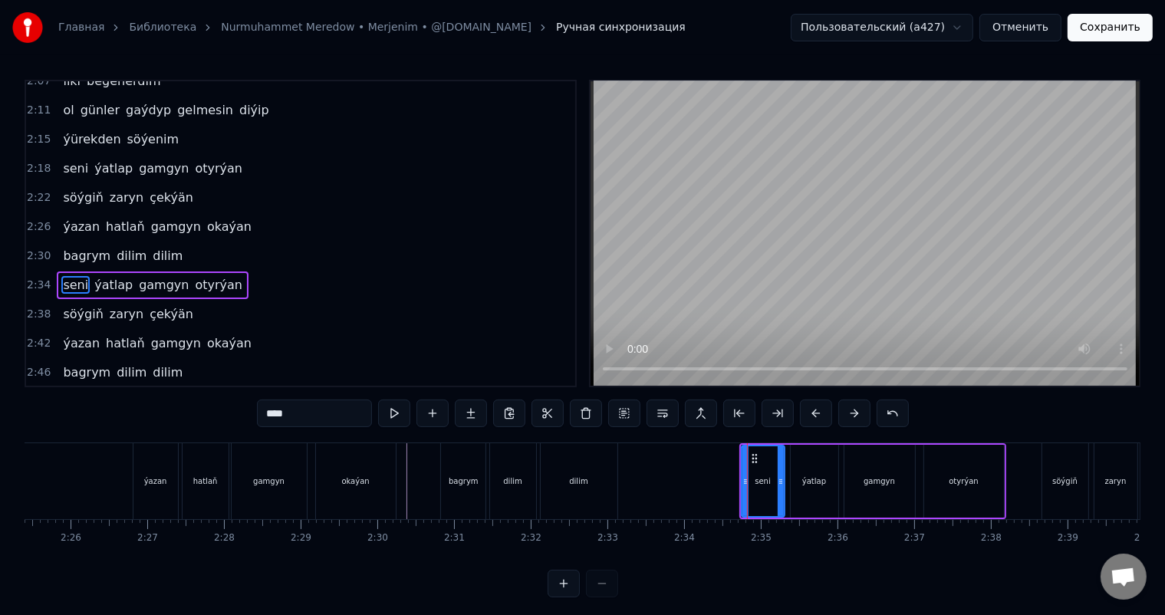
scroll to position [538, 0]
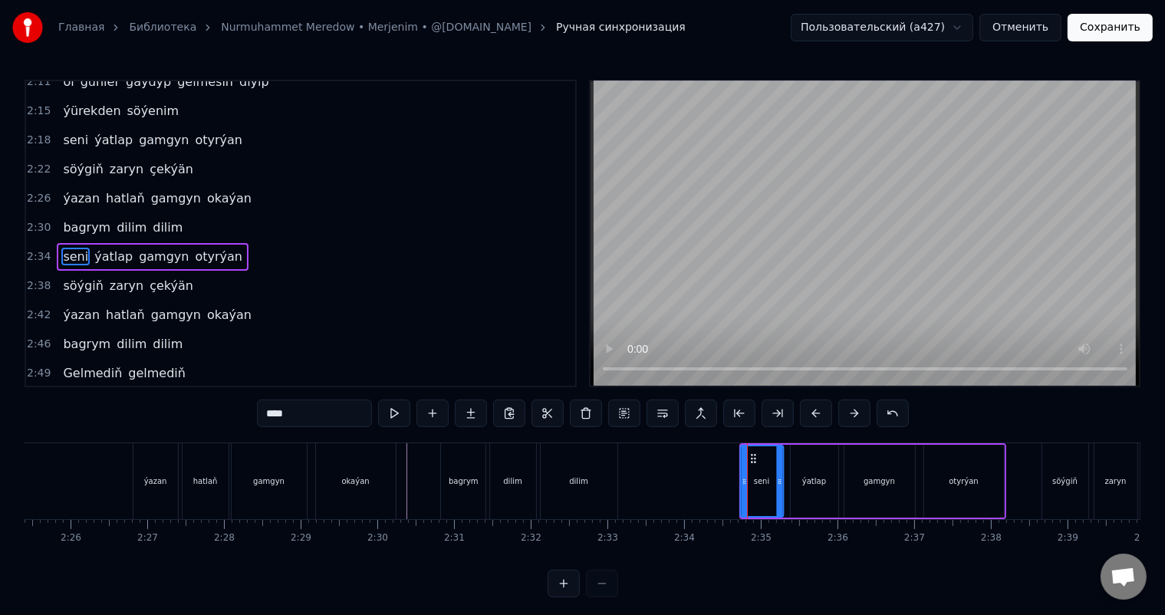
click at [750, 455] on icon at bounding box center [753, 458] width 12 height 12
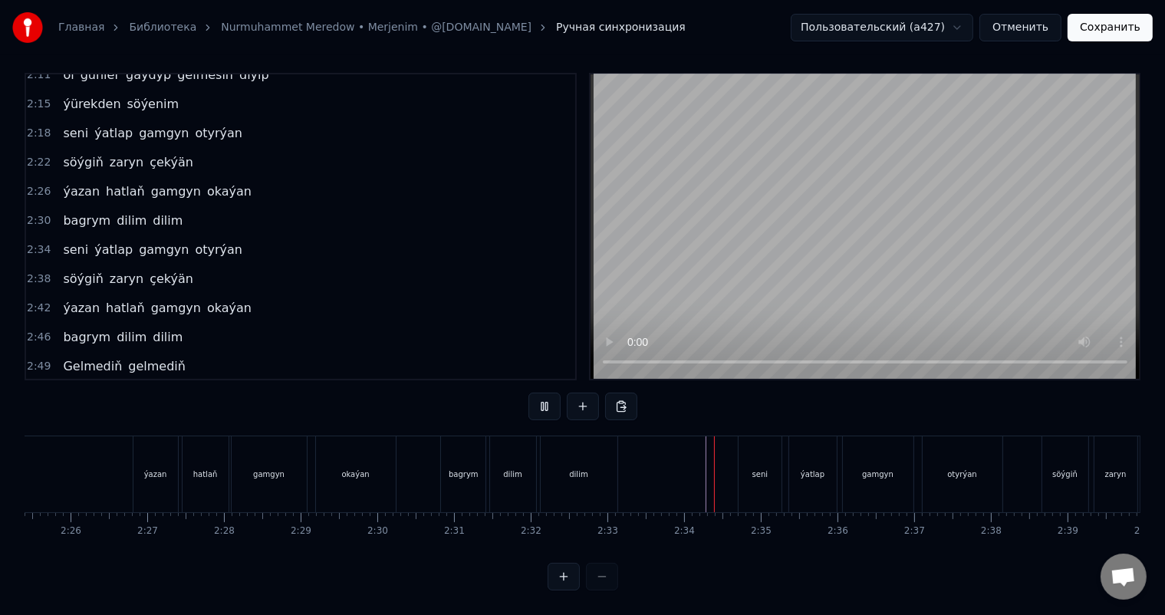
scroll to position [20, 0]
click at [688, 455] on div at bounding box center [125, 474] width 22497 height 76
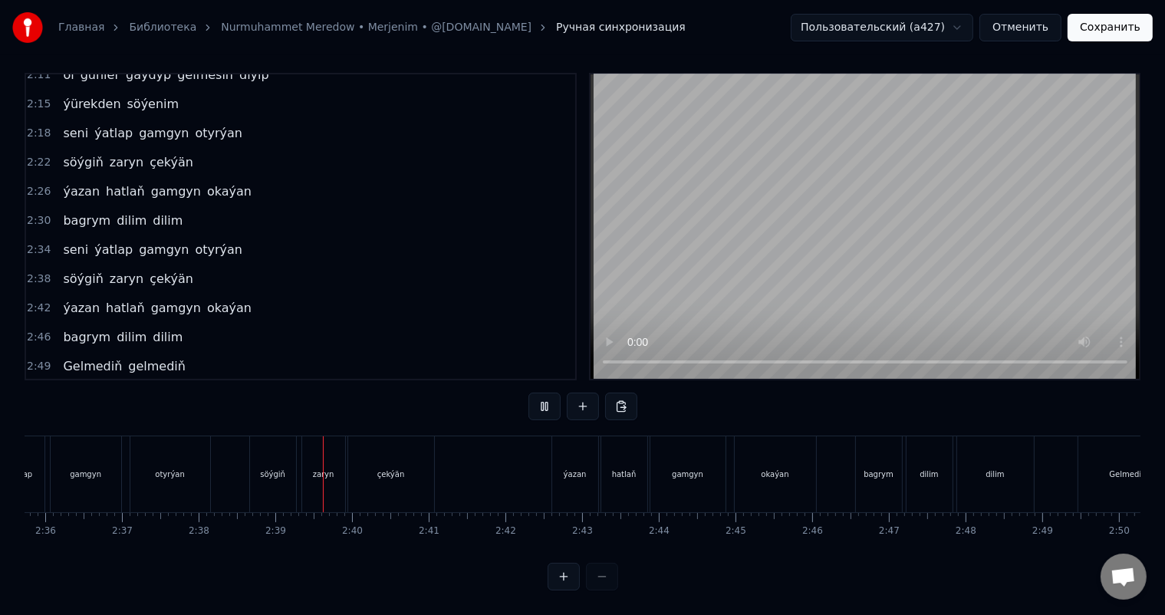
scroll to position [0, 12116]
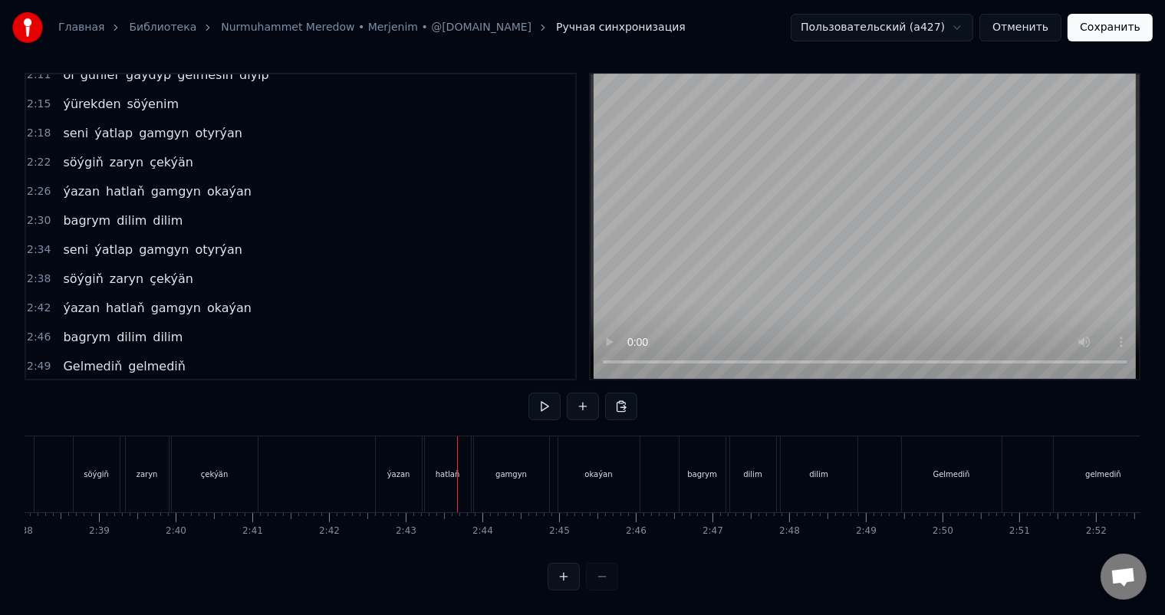
click at [396, 468] on div "ýazan" at bounding box center [398, 474] width 23 height 12
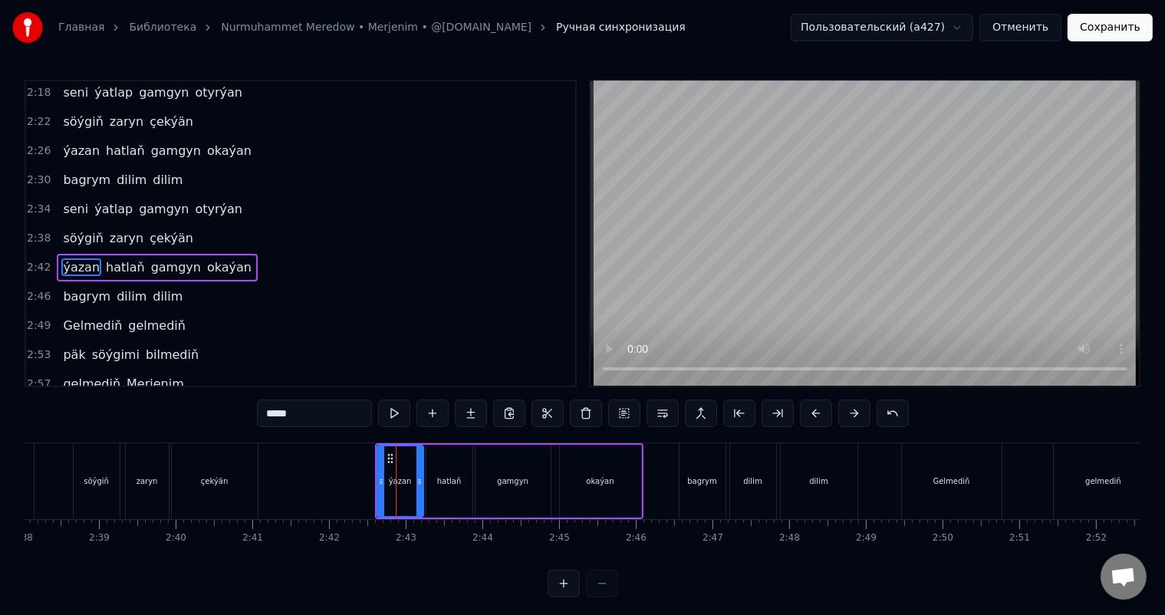
scroll to position [595, 0]
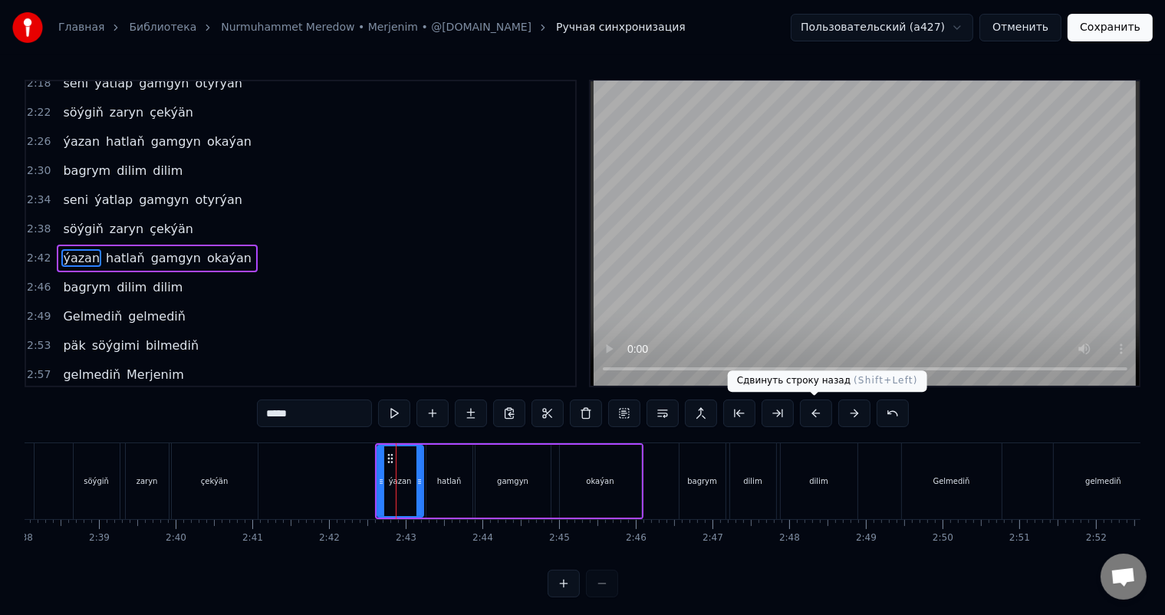
click at [813, 413] on button at bounding box center [816, 413] width 32 height 28
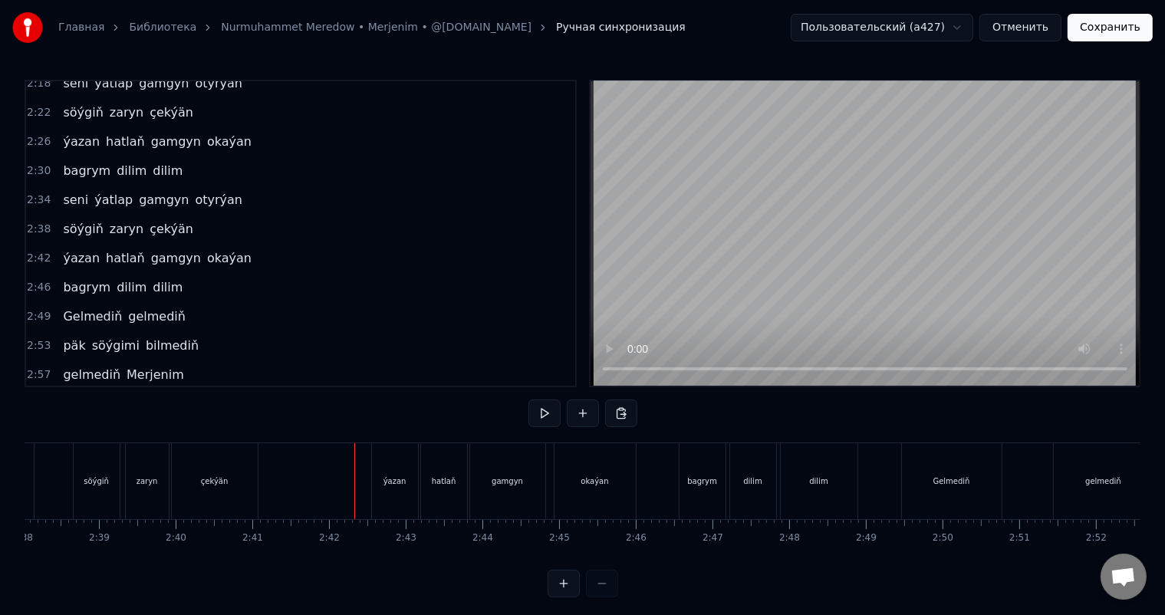
click at [389, 463] on div "ýazan" at bounding box center [395, 481] width 46 height 76
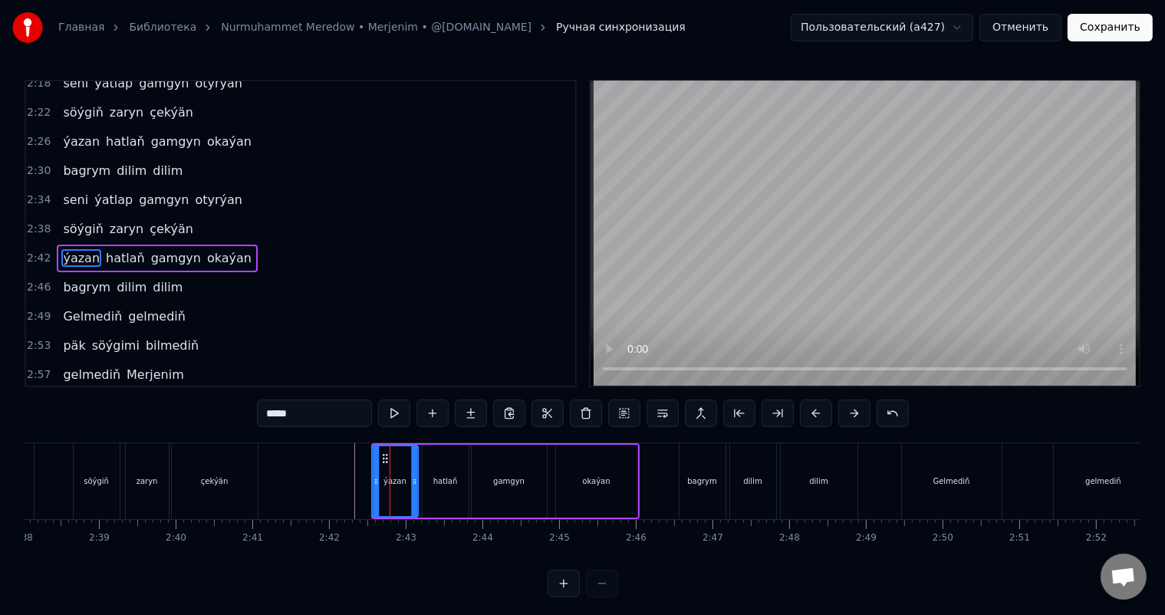
click at [382, 455] on icon at bounding box center [385, 458] width 12 height 12
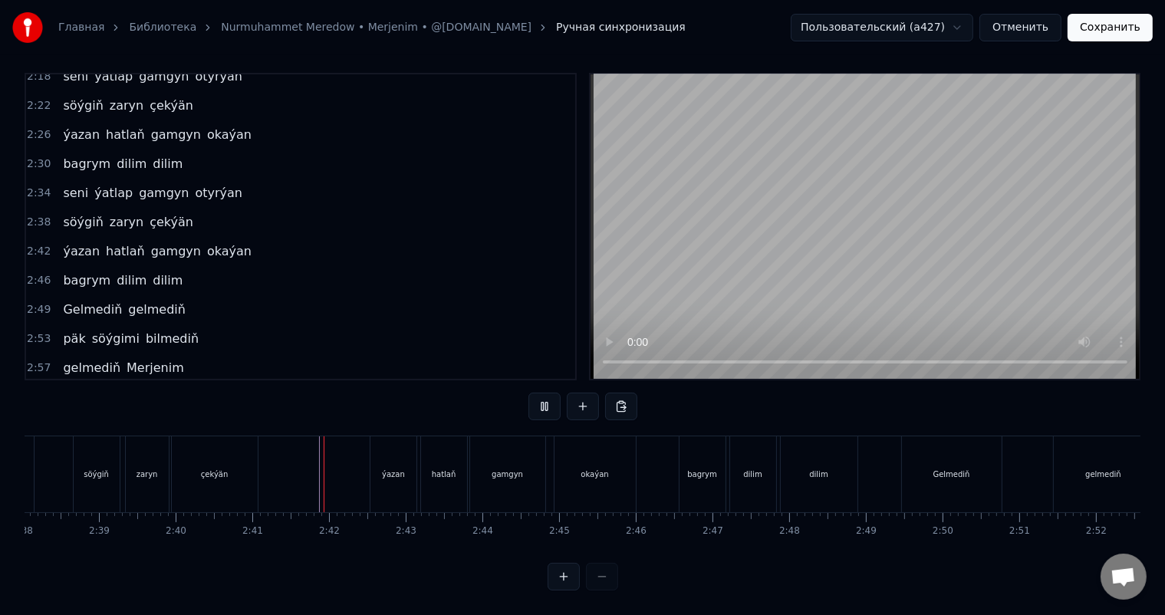
scroll to position [20, 0]
click at [688, 454] on div "bagrym" at bounding box center [702, 474] width 46 height 76
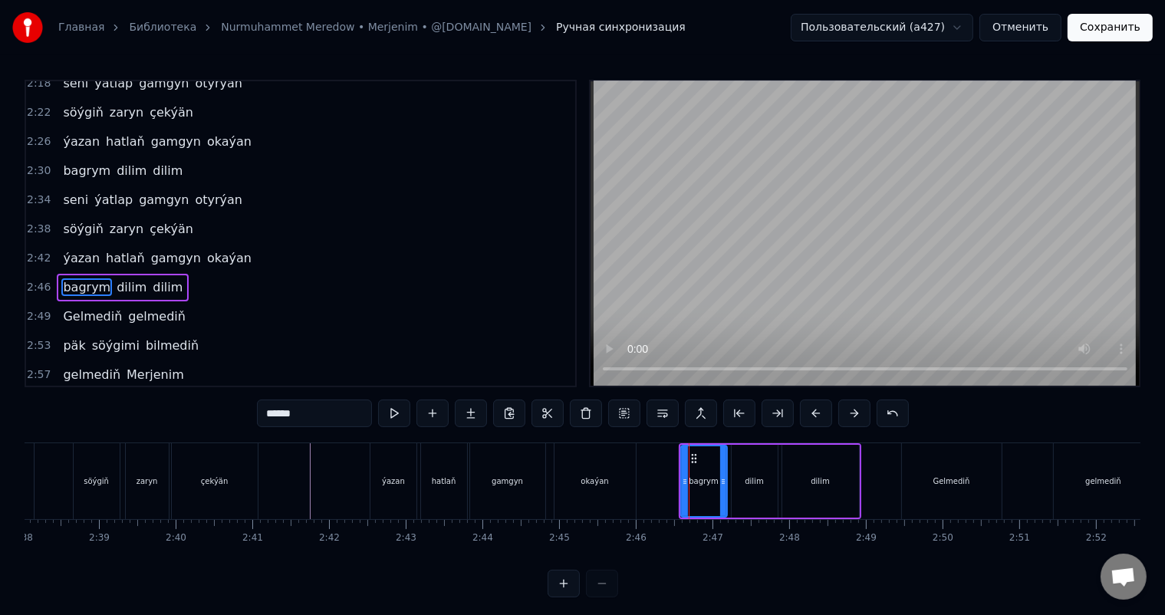
scroll to position [623, 0]
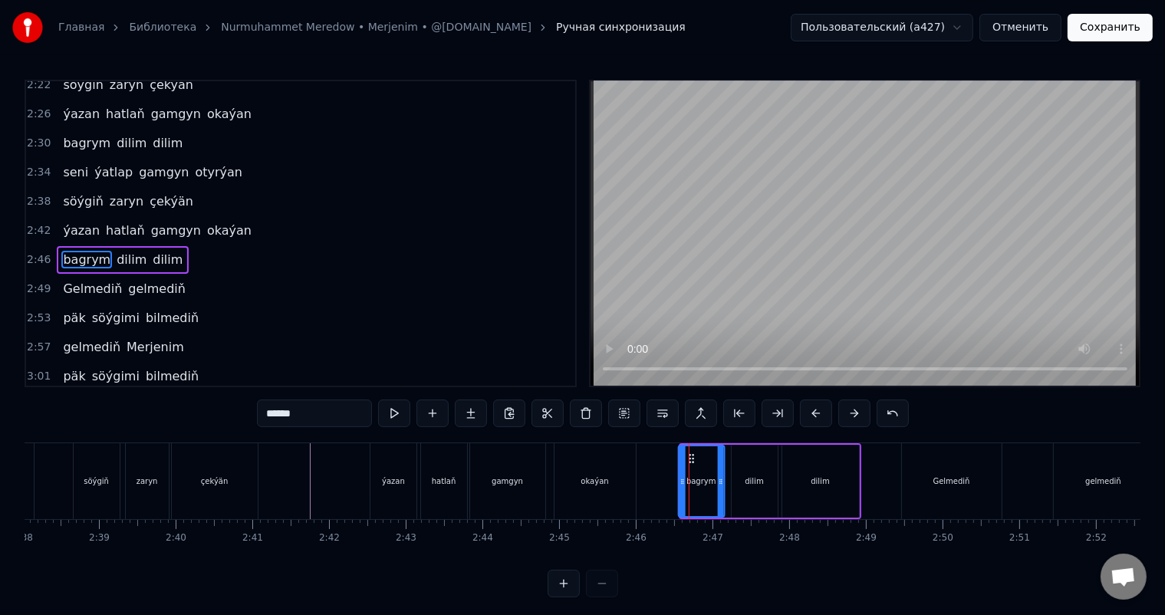
click at [691, 456] on icon at bounding box center [691, 458] width 12 height 12
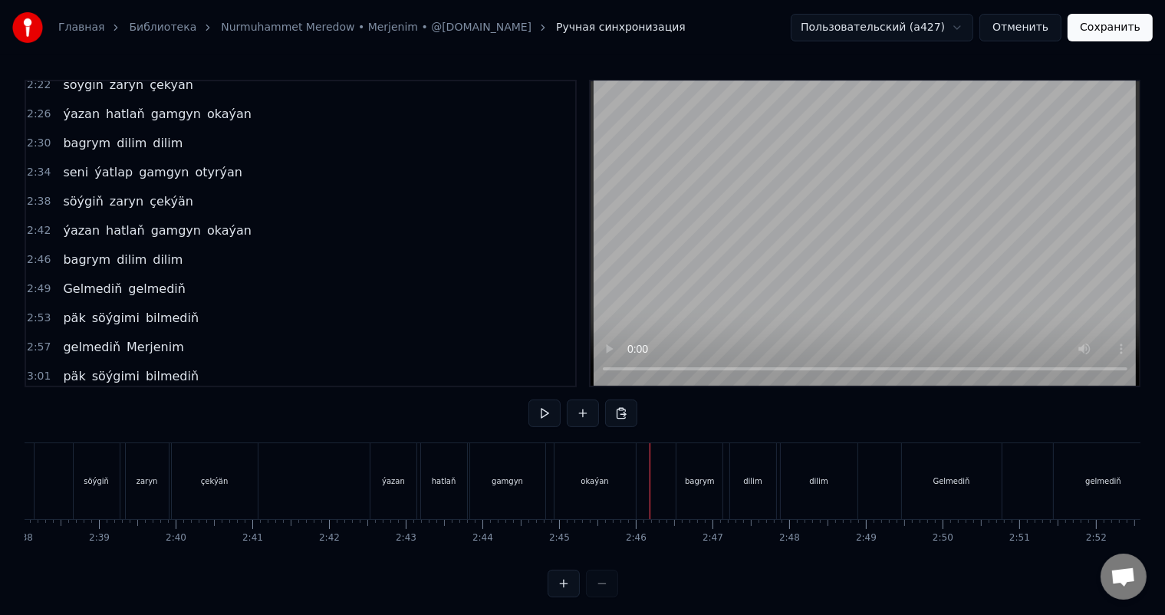
scroll to position [20, 0]
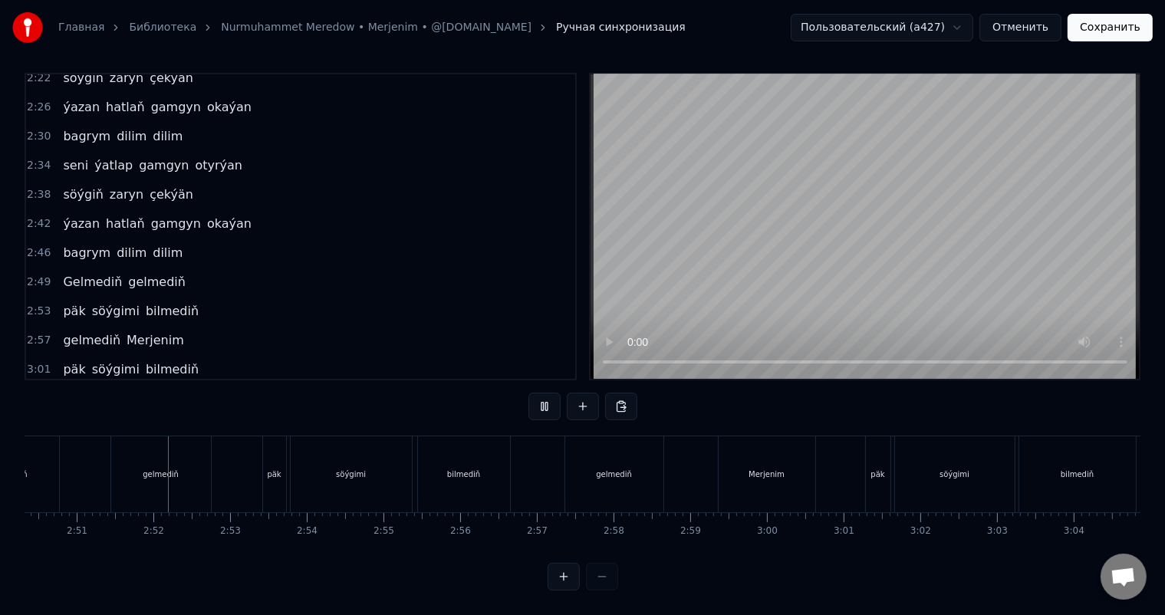
scroll to position [0, 13086]
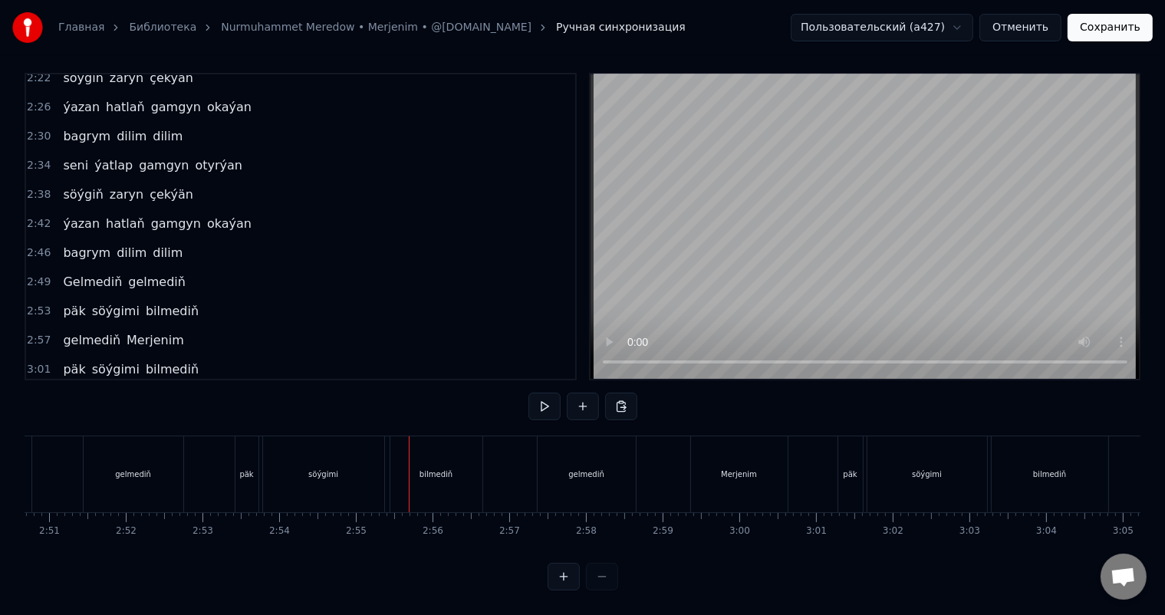
click at [247, 468] on div "päk" at bounding box center [246, 474] width 14 height 12
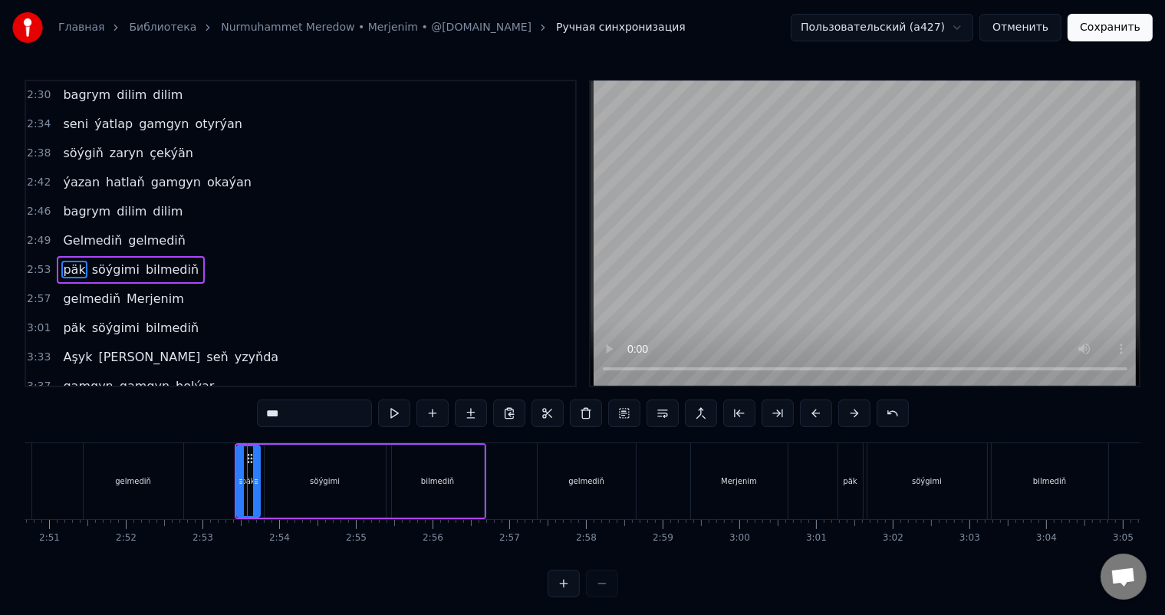
scroll to position [679, 0]
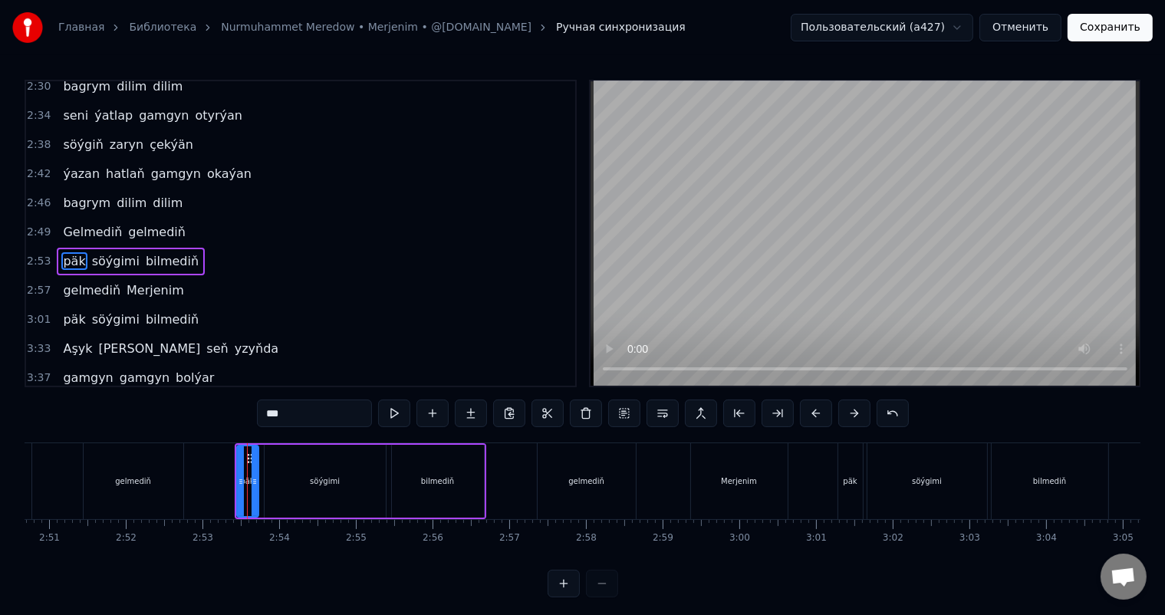
click at [254, 475] on icon at bounding box center [254, 481] width 6 height 12
click at [292, 479] on div "söýgimi" at bounding box center [325, 481] width 121 height 73
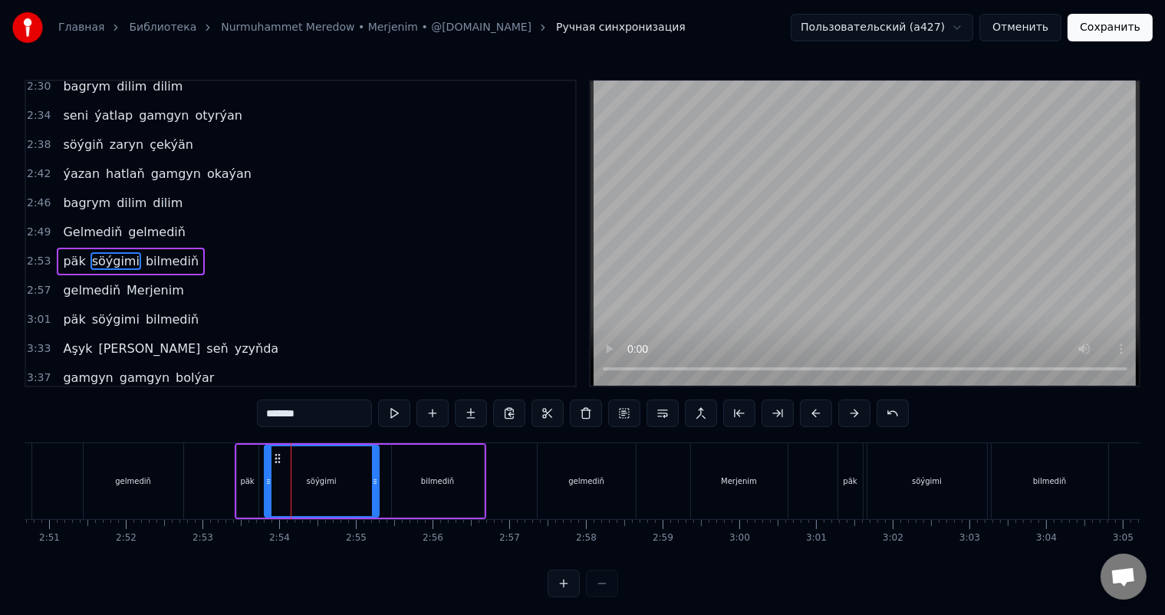
click at [373, 476] on icon at bounding box center [375, 481] width 6 height 12
click at [426, 476] on div "bilmediň" at bounding box center [437, 481] width 33 height 12
type input "********"
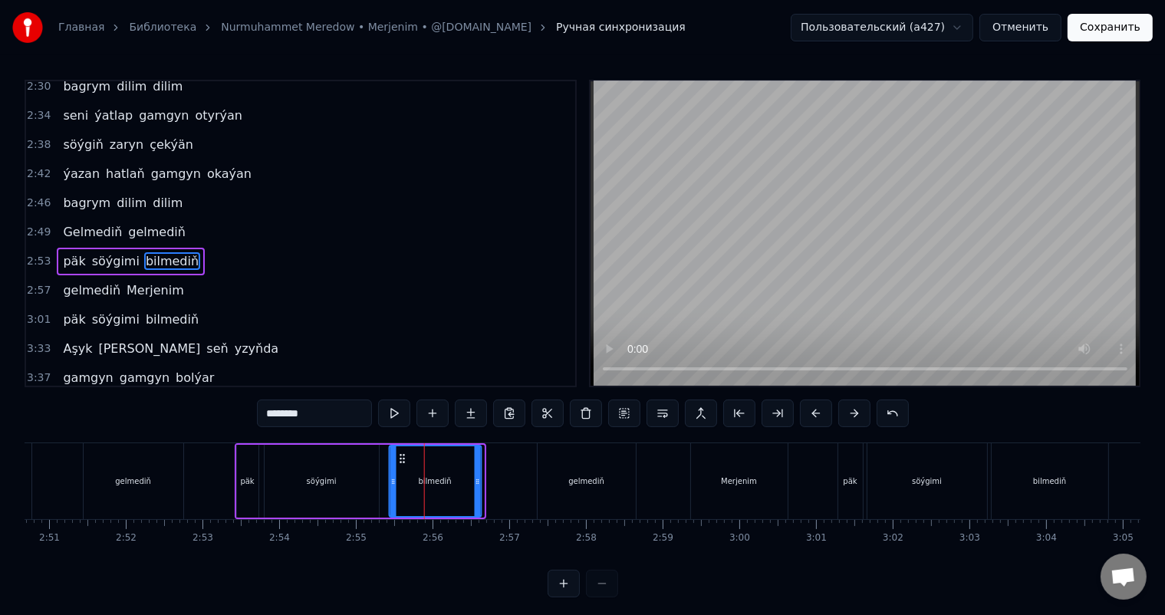
click at [399, 458] on icon at bounding box center [402, 458] width 12 height 12
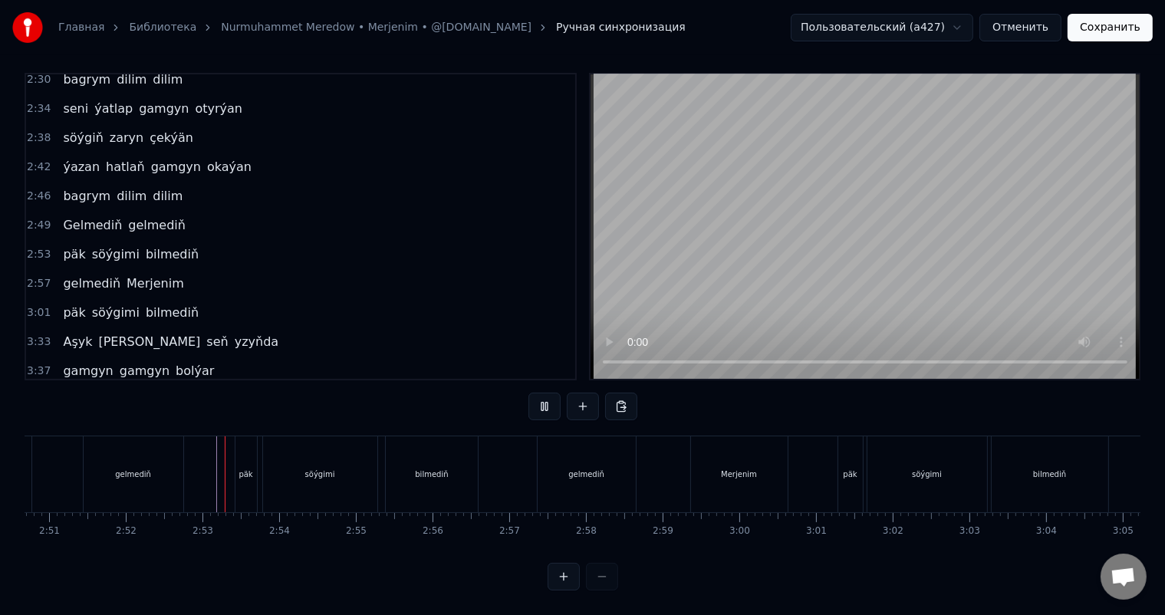
scroll to position [20, 0]
click at [245, 446] on div "päk" at bounding box center [245, 474] width 21 height 76
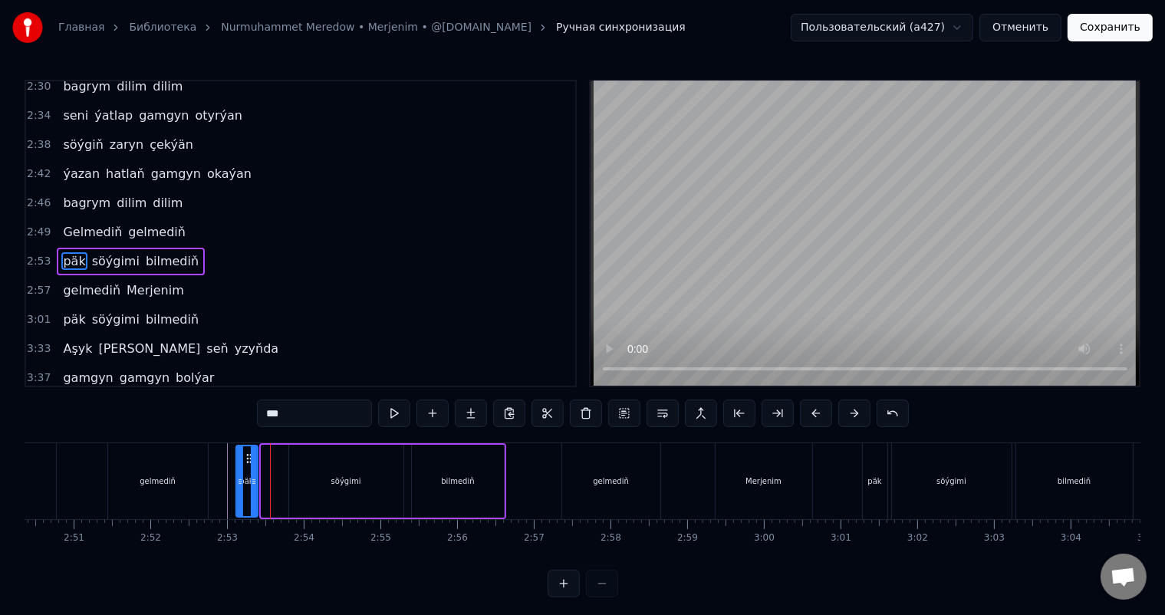
scroll to position [0, 13054]
drag, startPoint x: 246, startPoint y: 457, endPoint x: 278, endPoint y: 461, distance: 31.7
click at [278, 461] on icon at bounding box center [281, 458] width 12 height 12
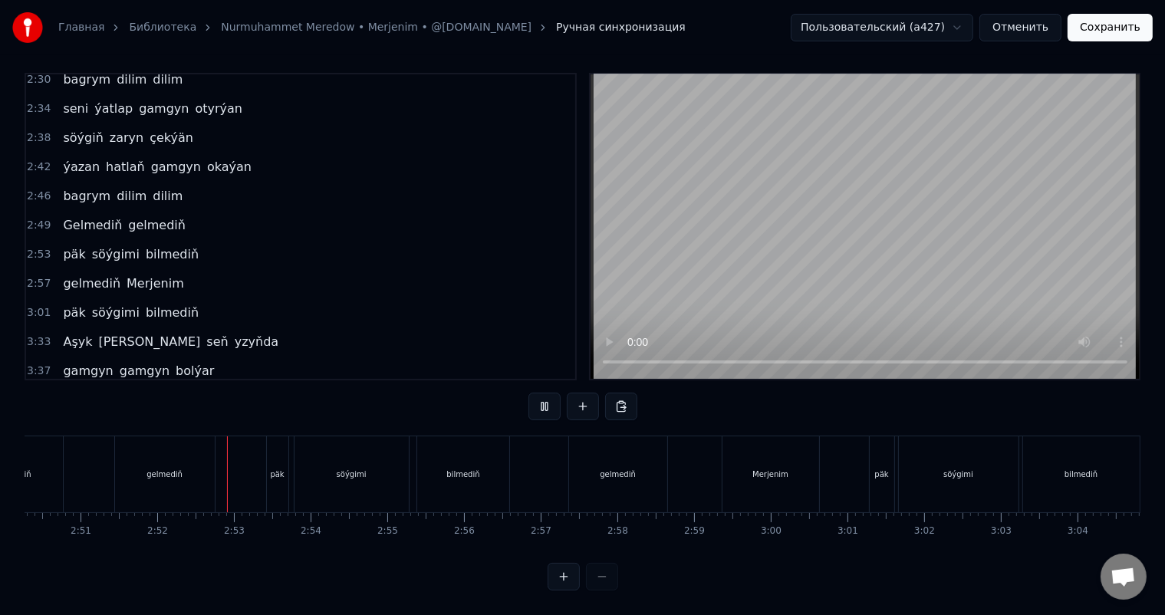
scroll to position [20, 0]
click at [337, 460] on div "söýgimi" at bounding box center [351, 474] width 114 height 76
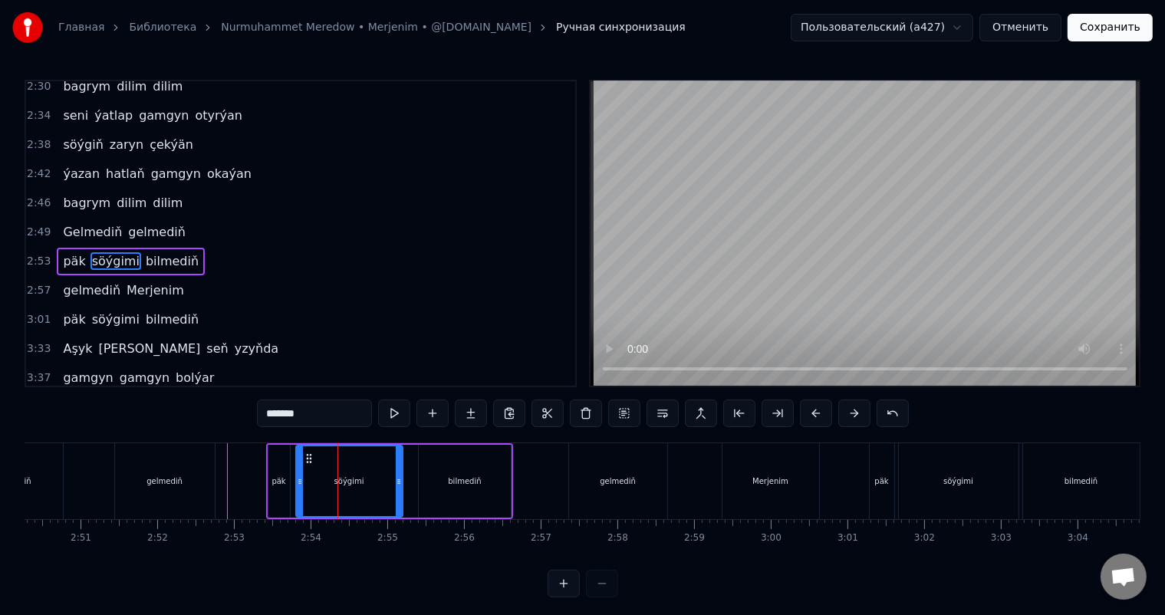
drag, startPoint x: 405, startPoint y: 477, endPoint x: 396, endPoint y: 477, distance: 8.4
click at [396, 477] on icon at bounding box center [399, 481] width 6 height 12
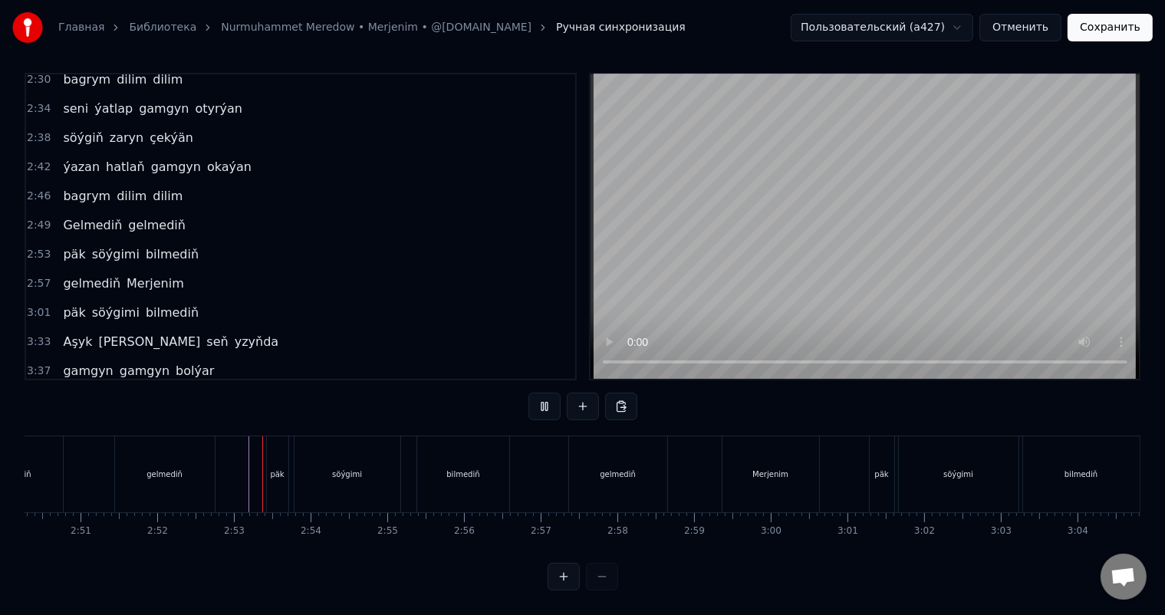
scroll to position [20, 0]
click at [376, 445] on div "söýgimi" at bounding box center [347, 474] width 106 height 76
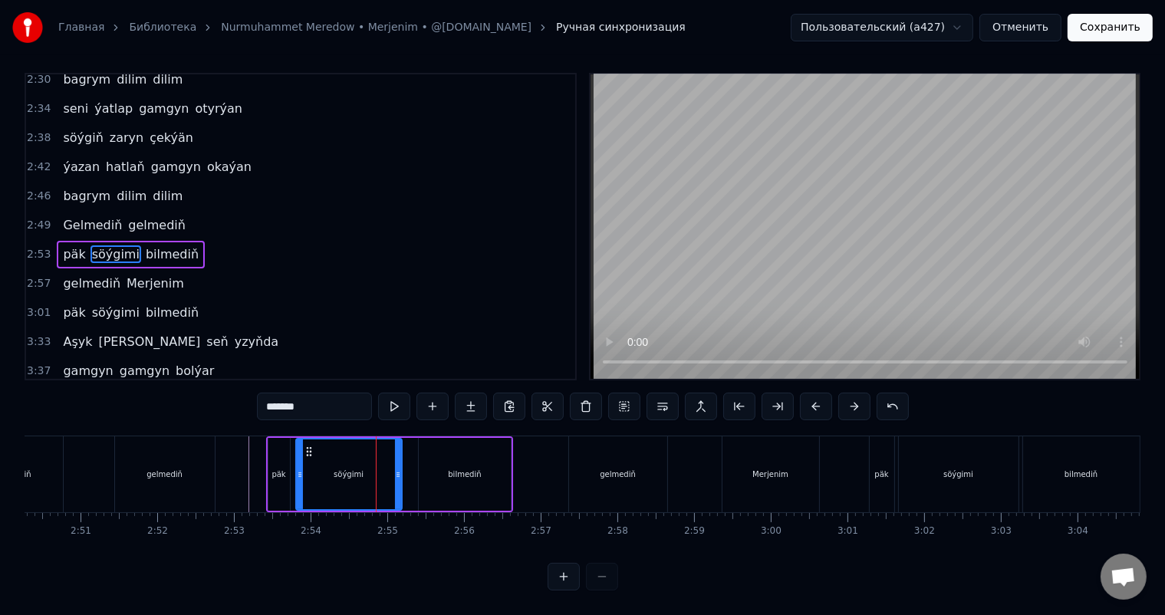
scroll to position [0, 0]
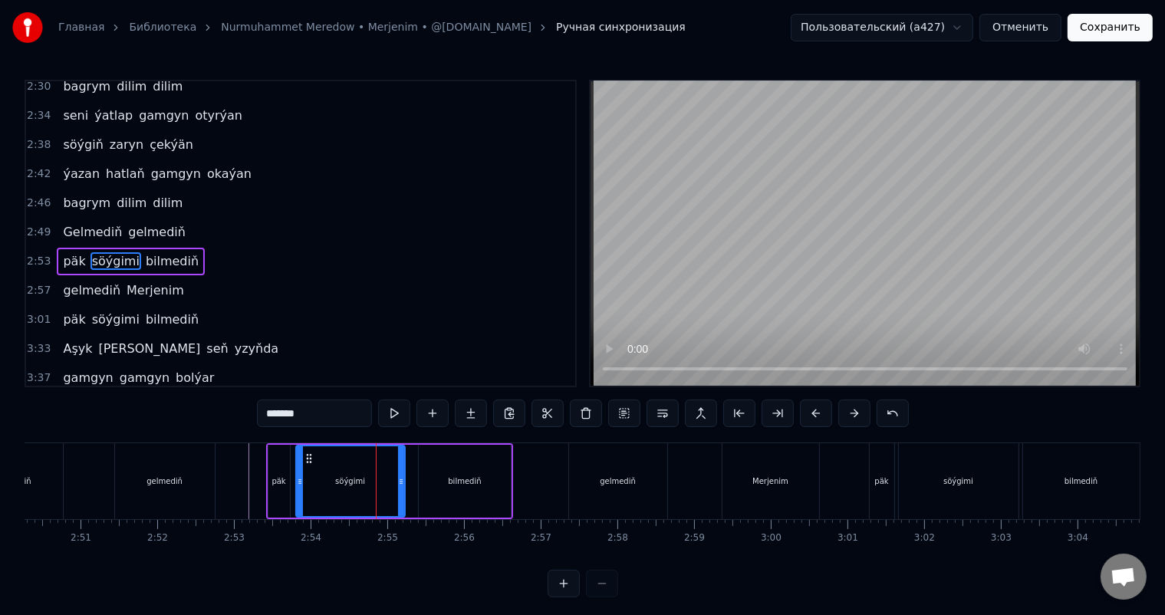
click at [402, 475] on icon at bounding box center [401, 481] width 6 height 12
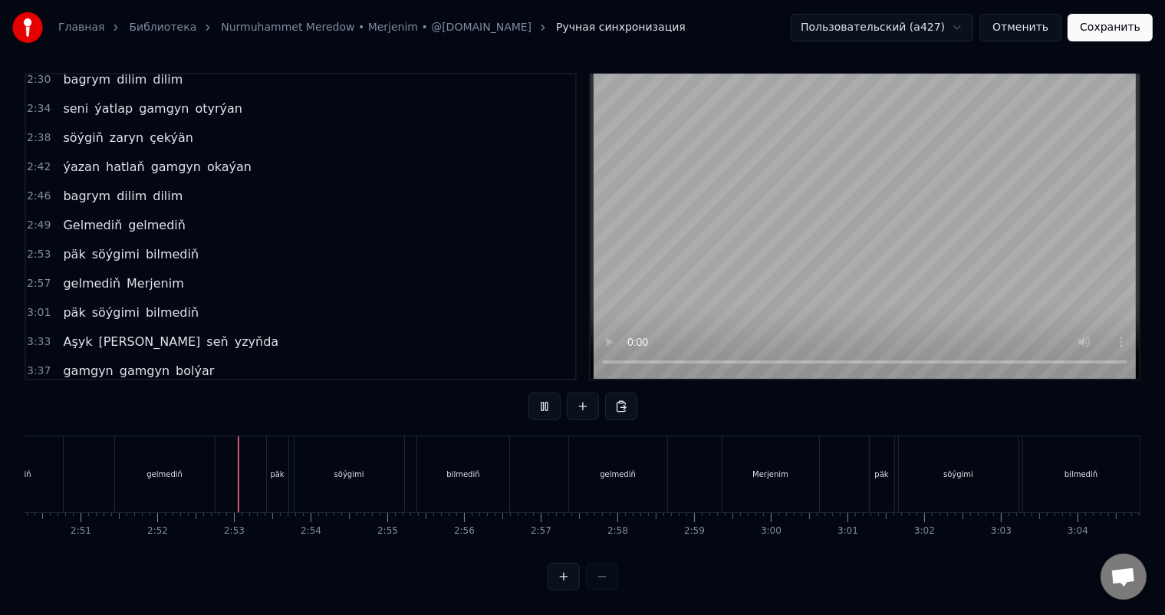
scroll to position [20, 0]
click at [334, 452] on div "söýgimi" at bounding box center [349, 474] width 110 height 76
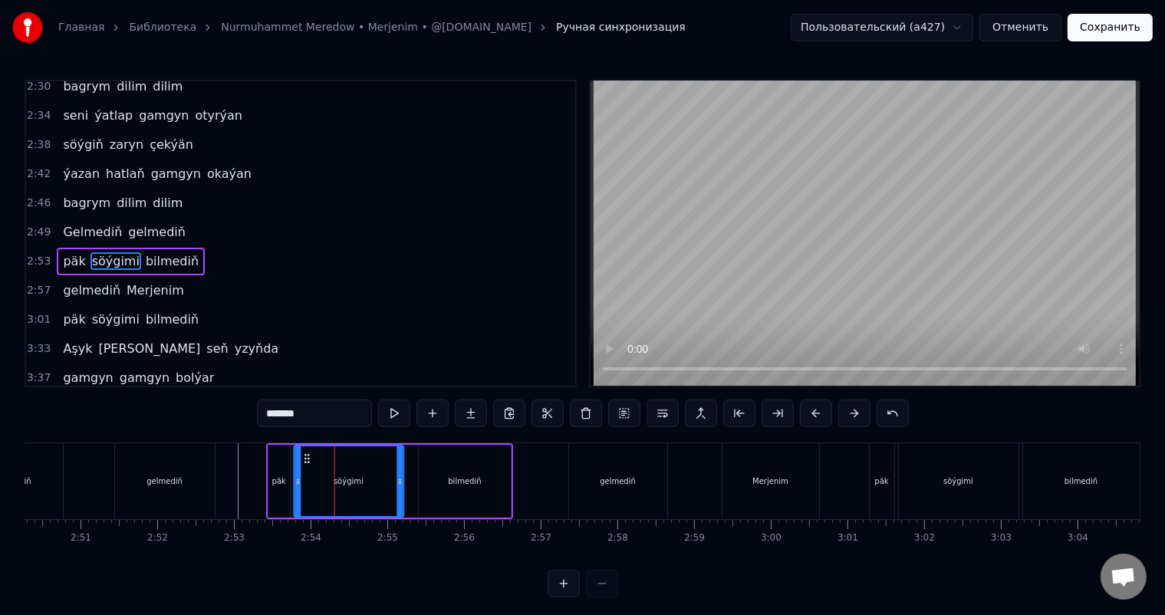
click at [306, 456] on icon at bounding box center [307, 458] width 12 height 12
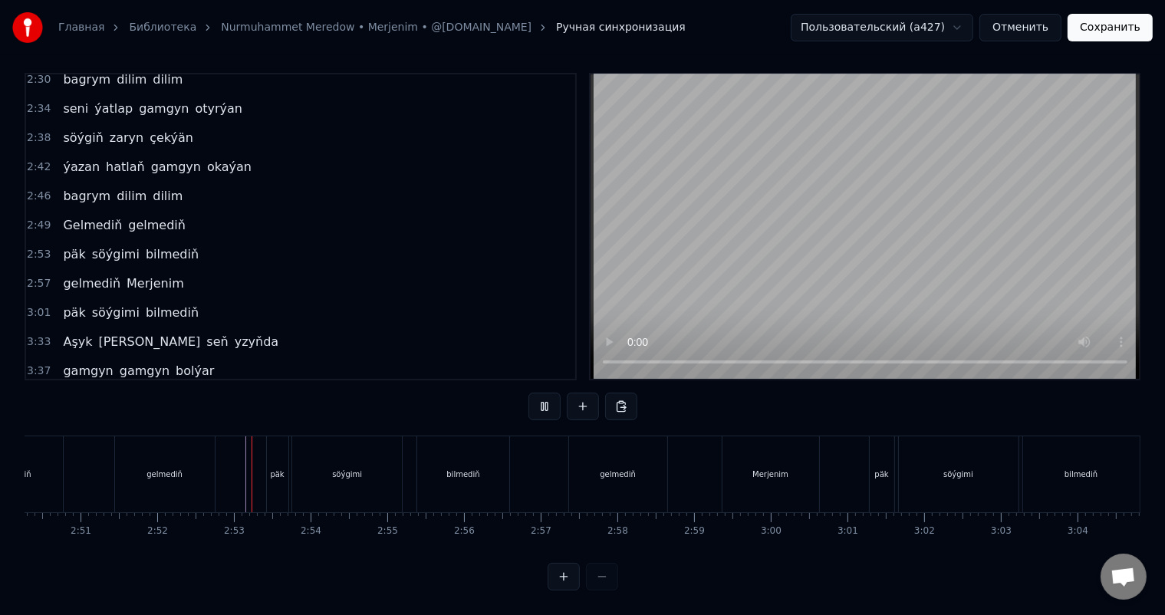
scroll to position [20, 0]
click at [597, 463] on div "gelmediň" at bounding box center [618, 474] width 98 height 76
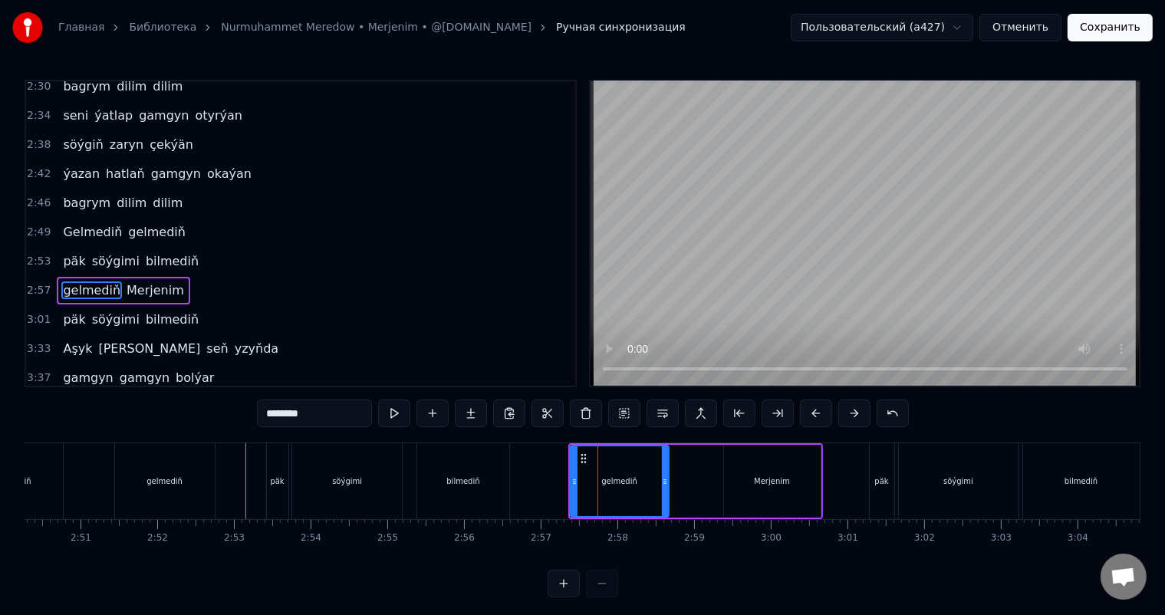
scroll to position [708, 0]
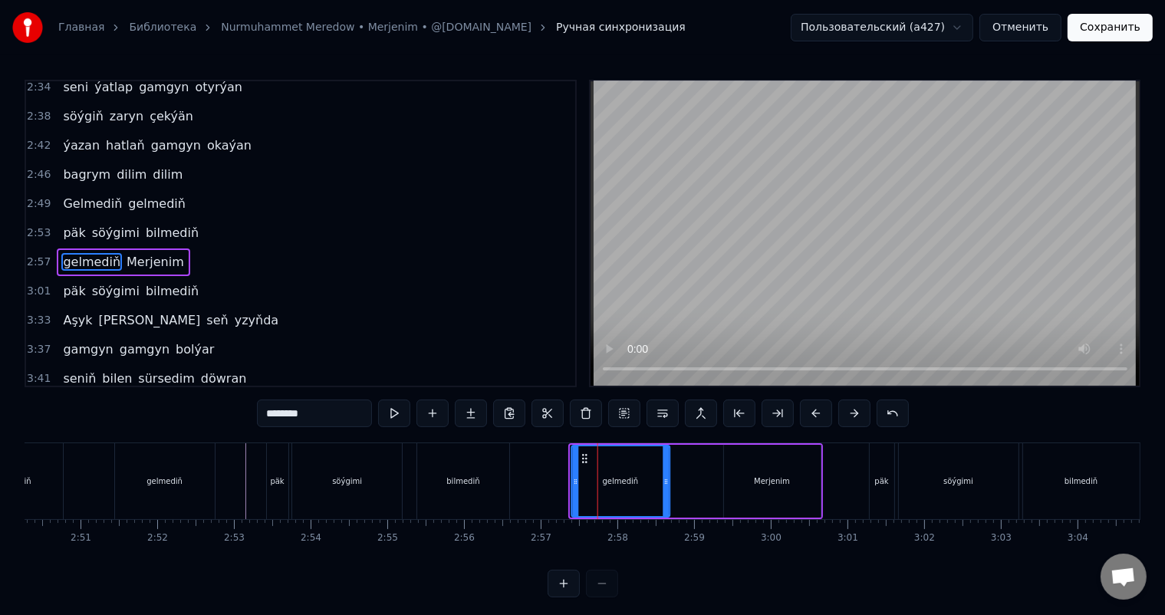
click at [583, 456] on icon at bounding box center [584, 458] width 12 height 12
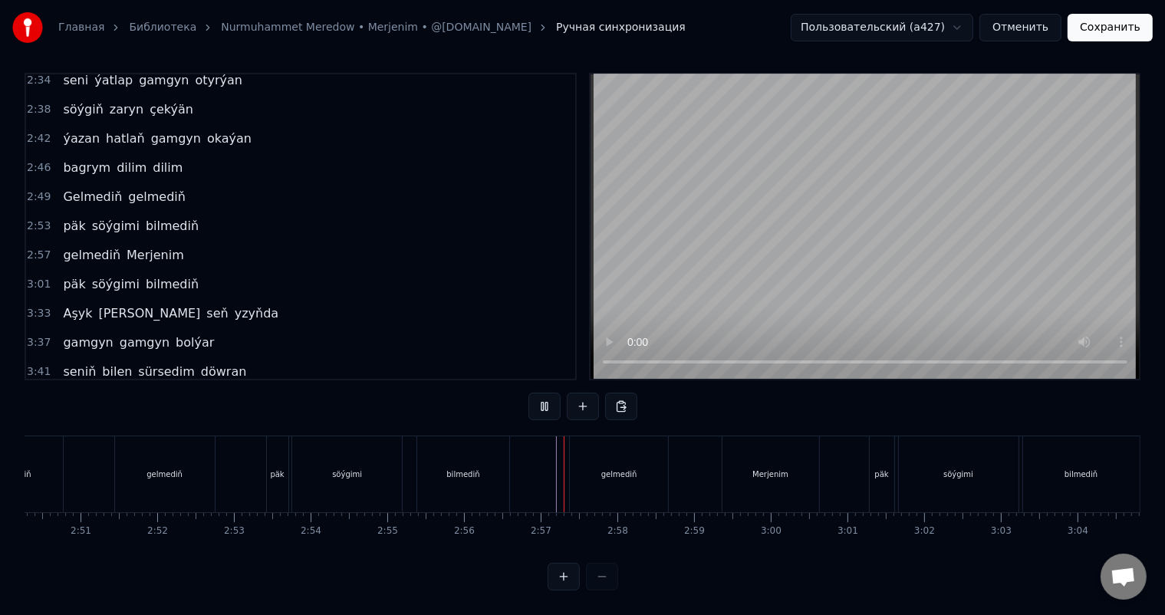
scroll to position [20, 0]
click at [757, 468] on div "Merjenim" at bounding box center [770, 474] width 36 height 12
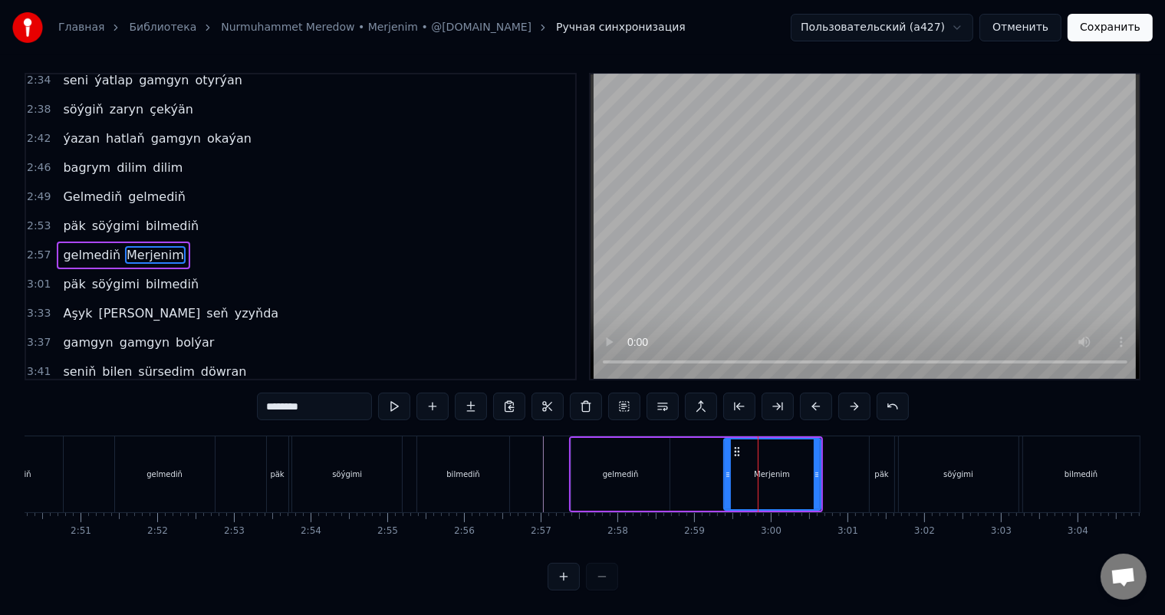
scroll to position [0, 0]
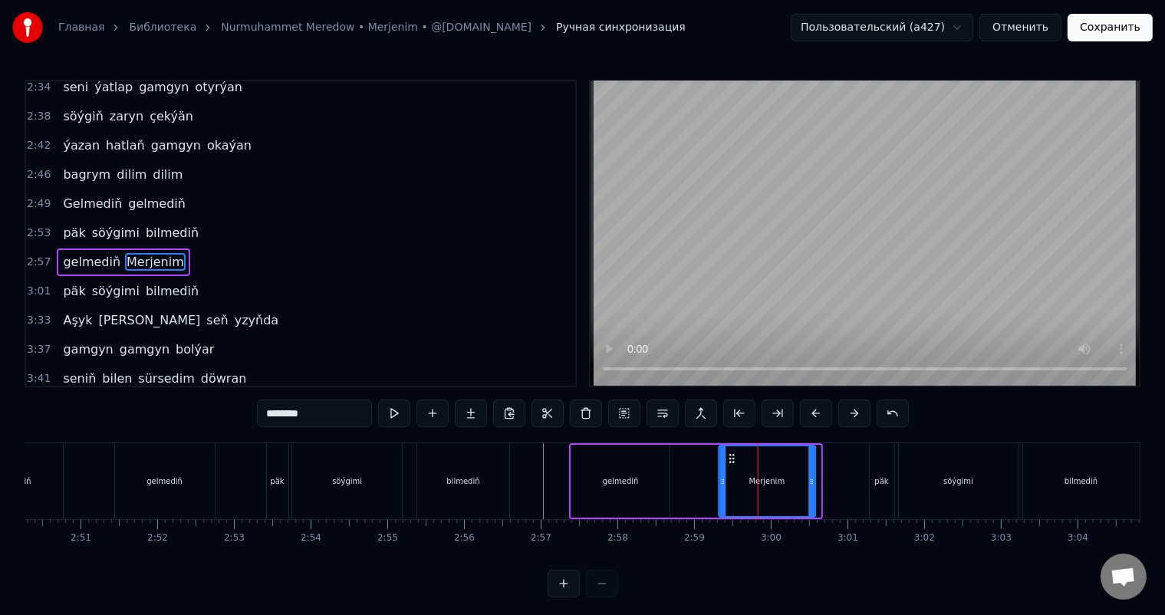
click at [730, 458] on circle at bounding box center [730, 458] width 1 height 1
click at [695, 468] on div "gelmediň Merjenim" at bounding box center [693, 481] width 248 height 76
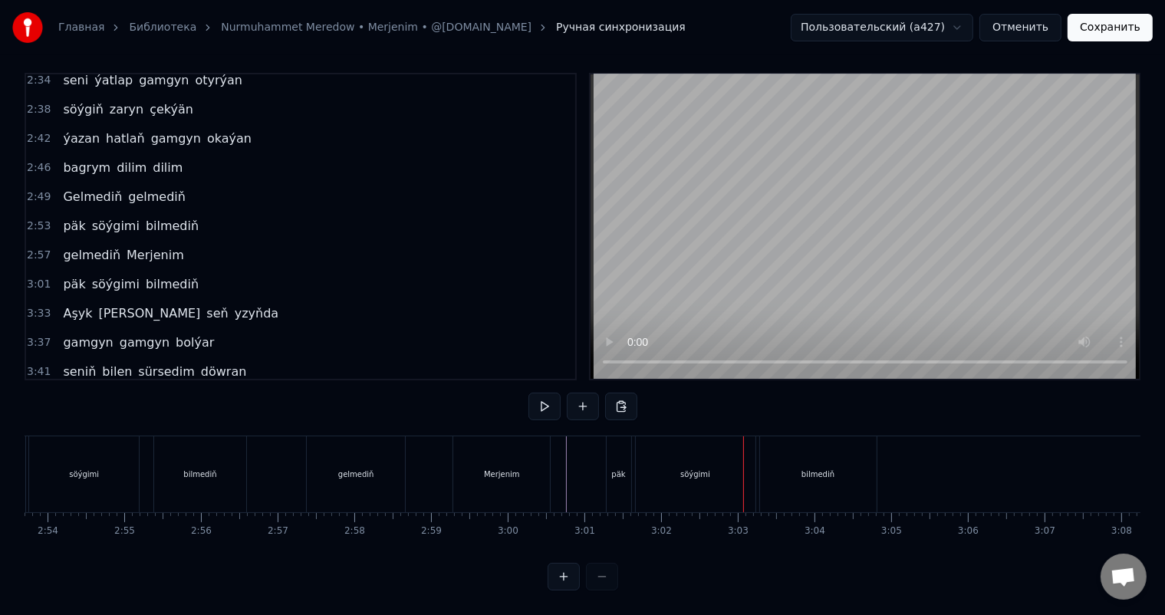
scroll to position [0, 13329]
click at [617, 459] on div "päk" at bounding box center [606, 474] width 26 height 76
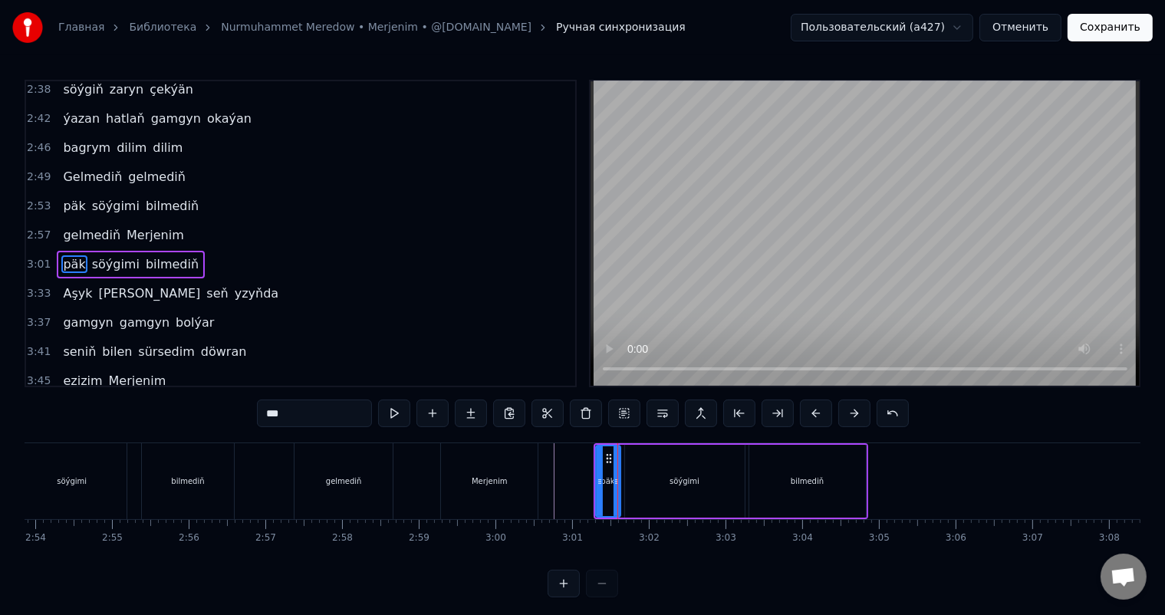
scroll to position [736, 0]
click at [614, 478] on icon at bounding box center [614, 481] width 6 height 12
click at [650, 479] on div "söýgimi" at bounding box center [685, 481] width 120 height 73
type input "*******"
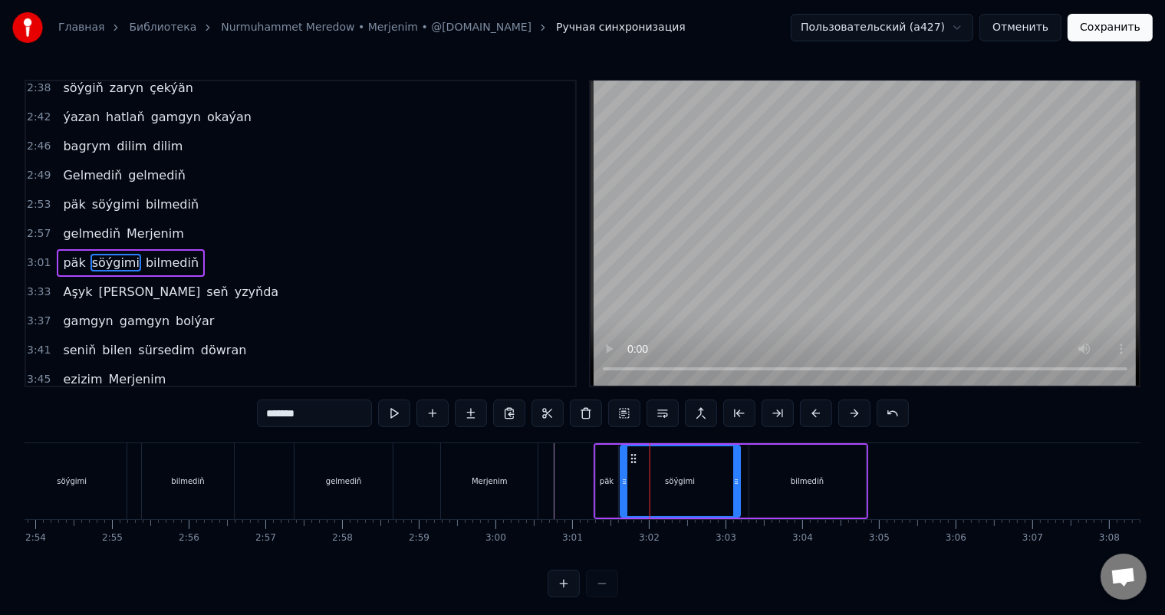
click at [633, 453] on icon at bounding box center [633, 458] width 12 height 12
click at [728, 480] on icon at bounding box center [728, 481] width 6 height 12
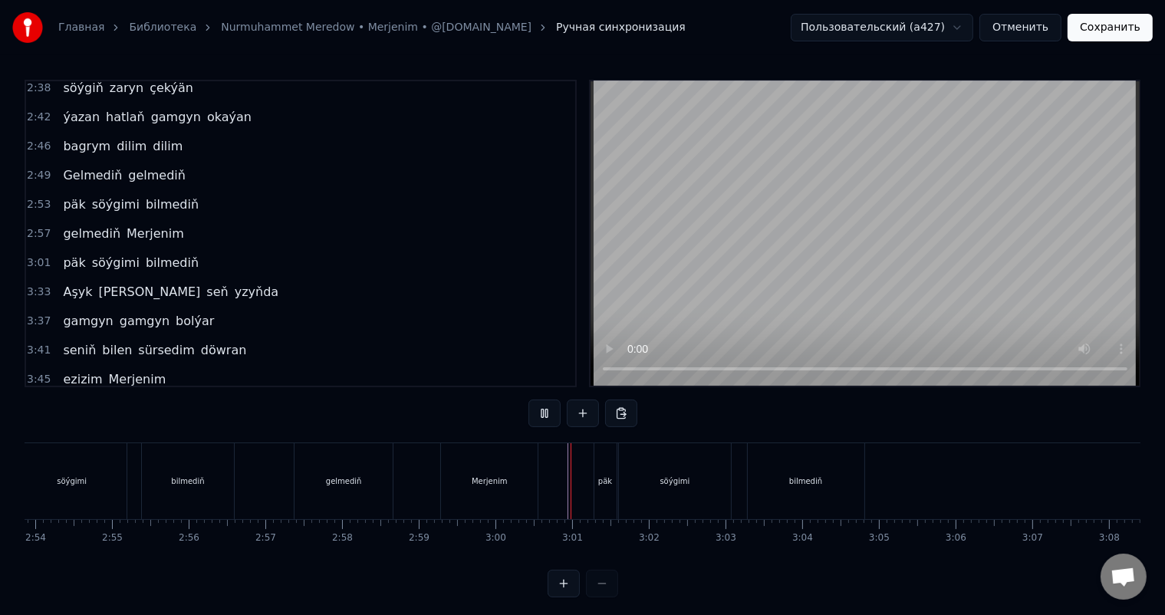
scroll to position [20, 0]
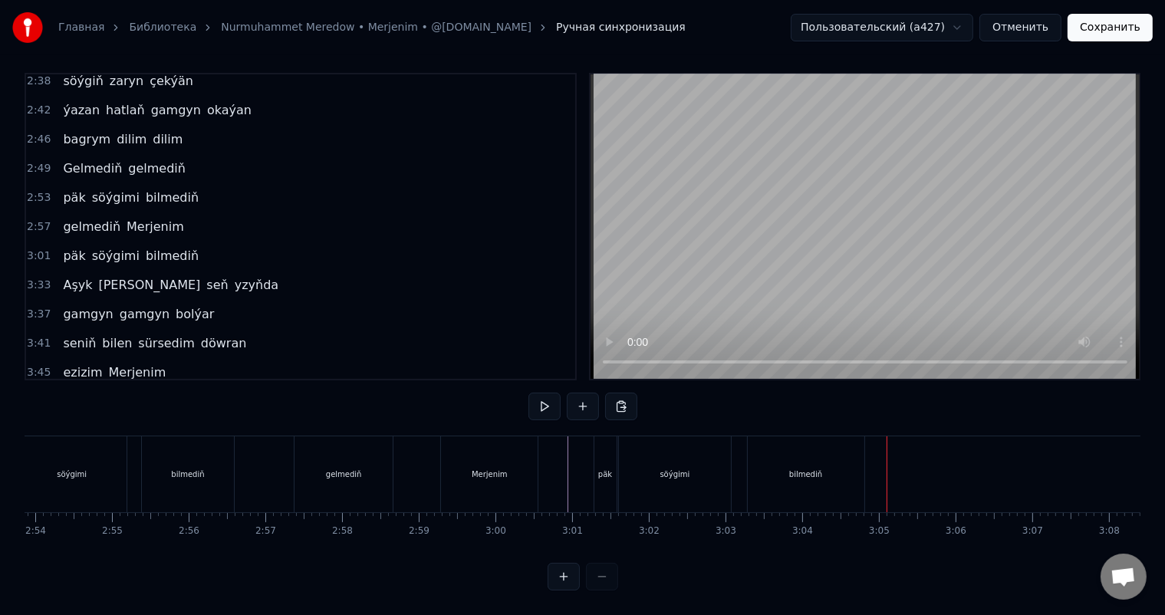
click at [812, 468] on div "bilmediň" at bounding box center [805, 474] width 33 height 12
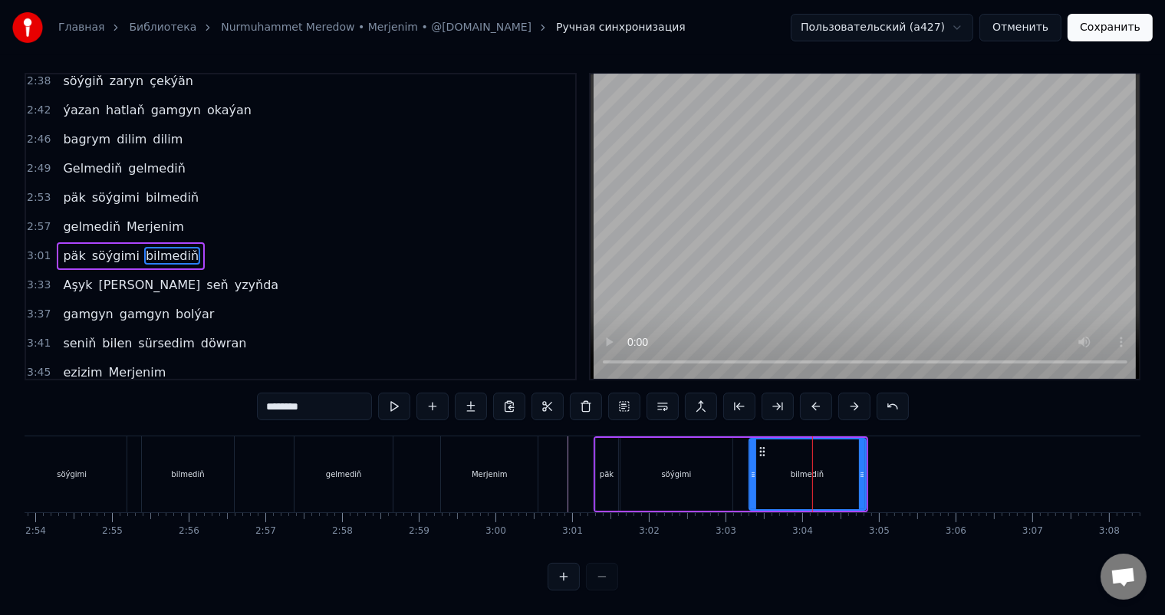
scroll to position [0, 0]
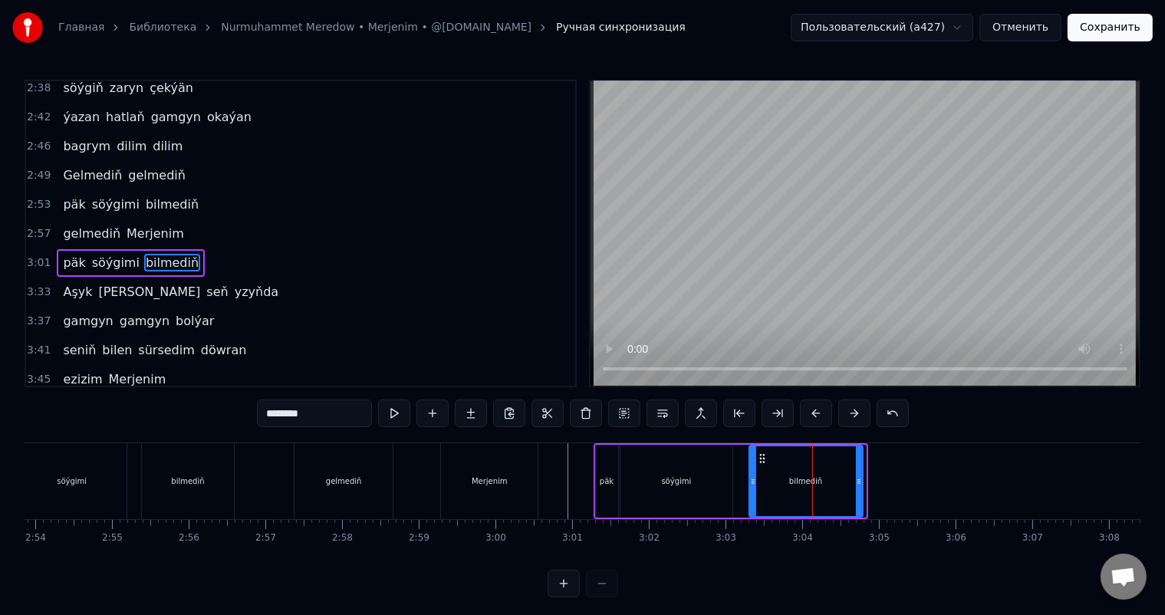
click at [856, 478] on icon at bounding box center [859, 481] width 6 height 12
click at [759, 458] on circle at bounding box center [759, 458] width 1 height 1
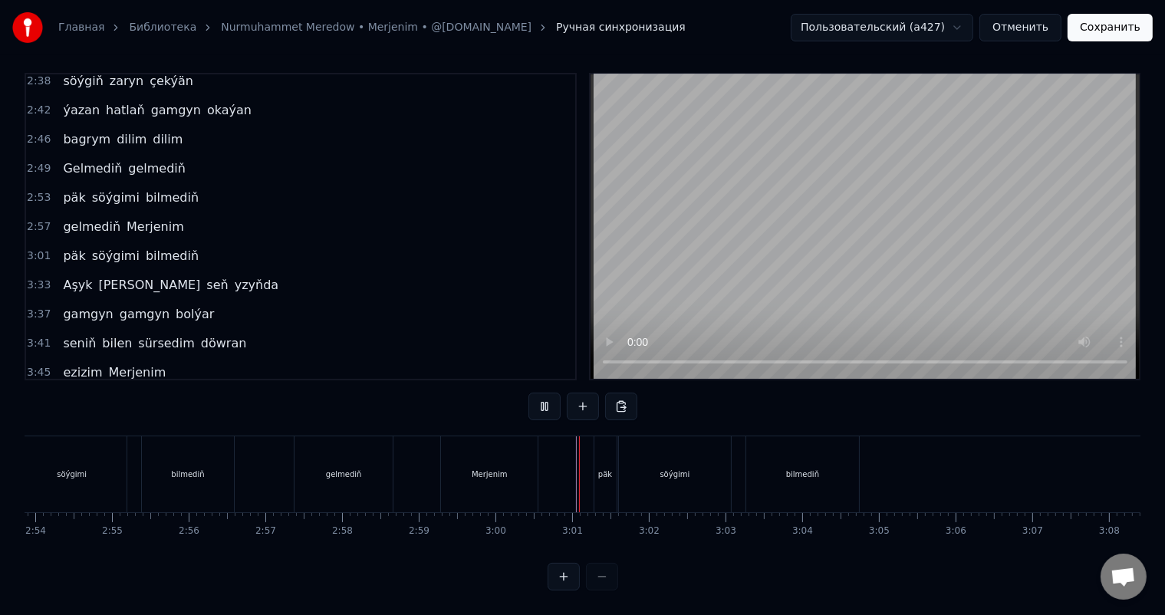
scroll to position [20, 0]
click at [672, 468] on div "söýgimi" at bounding box center [675, 474] width 30 height 12
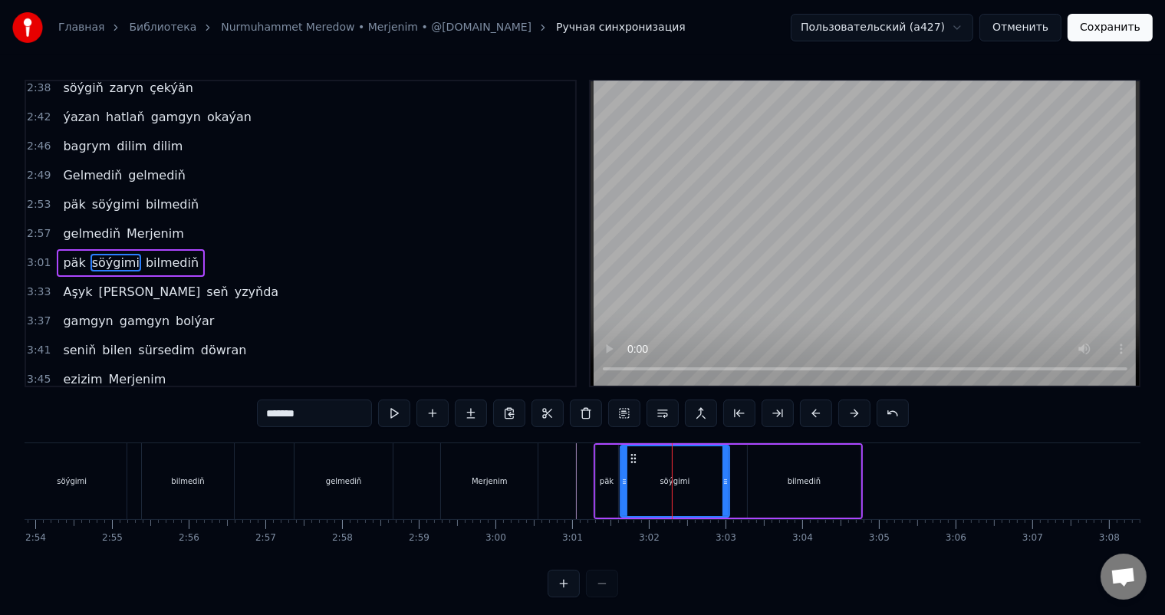
click at [725, 479] on circle at bounding box center [725, 479] width 1 height 1
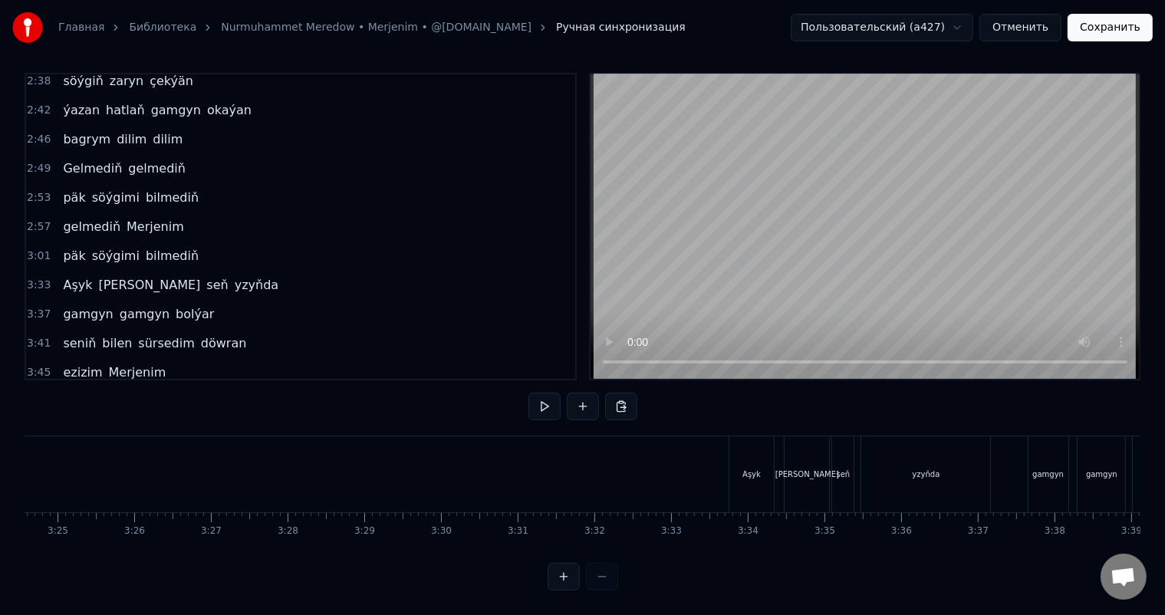
scroll to position [0, 15659]
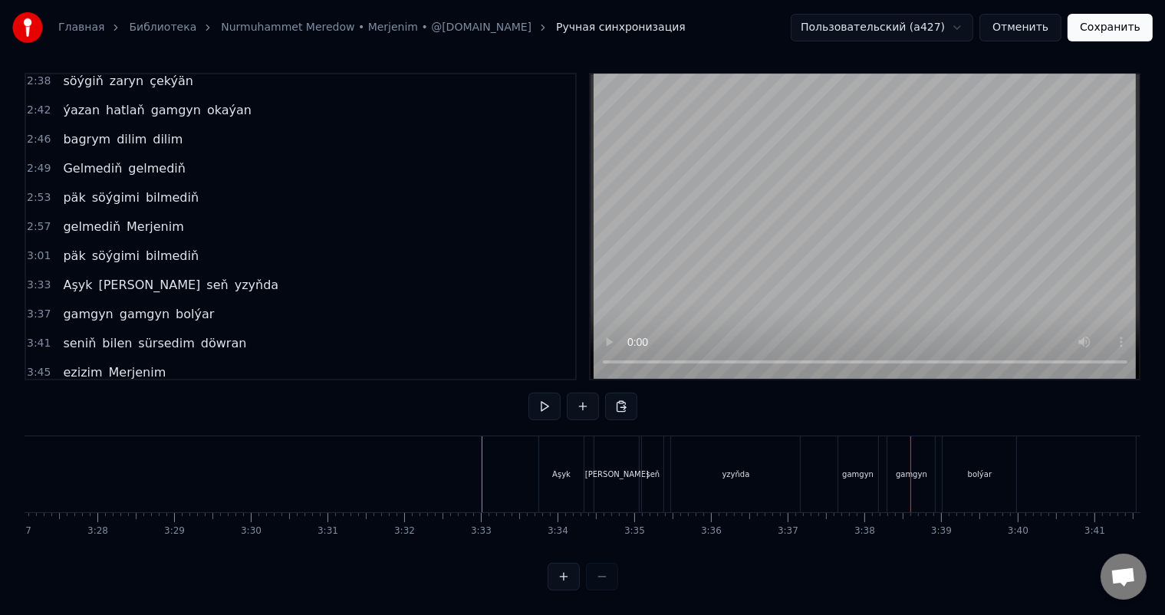
scroll to position [0, 15861]
click at [574, 448] on div "Aşyk" at bounding box center [574, 474] width 44 height 76
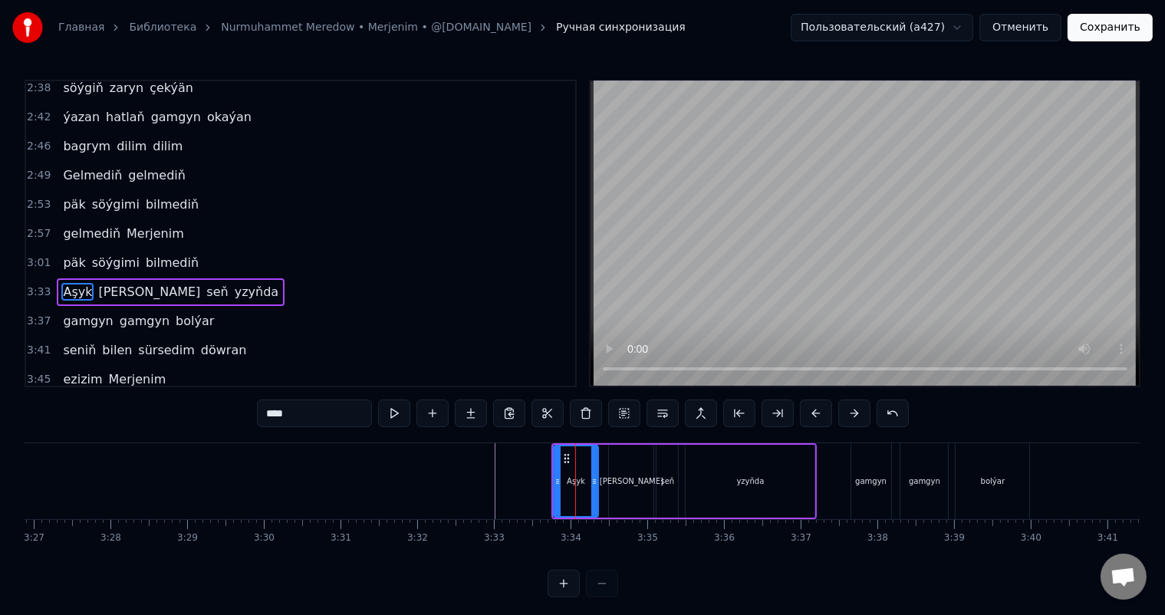
scroll to position [764, 0]
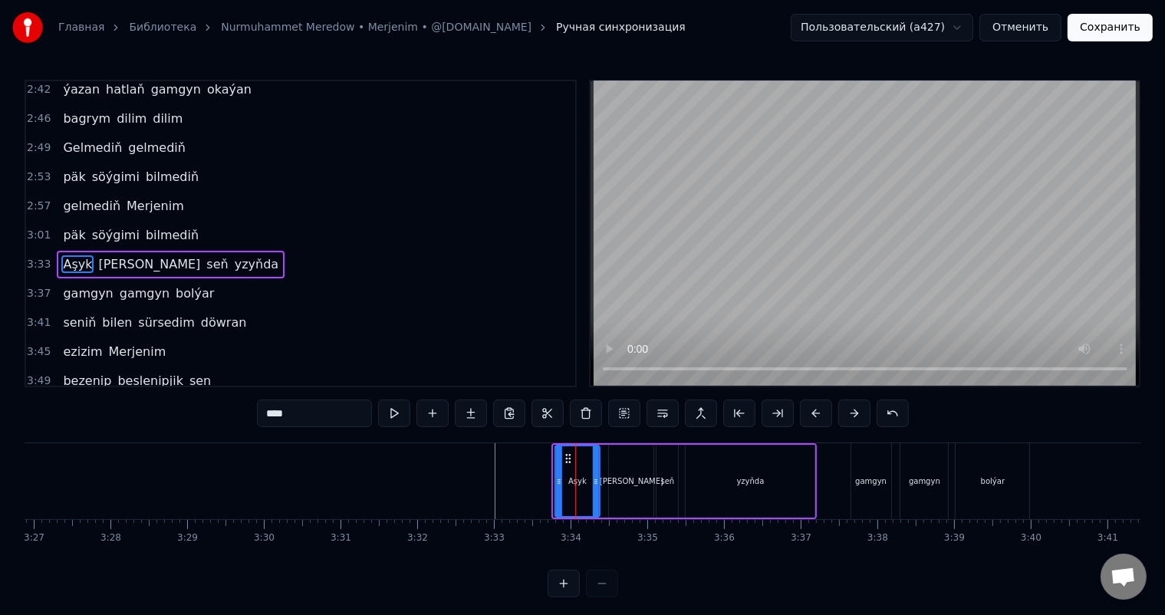
click at [567, 455] on icon at bounding box center [568, 458] width 12 height 12
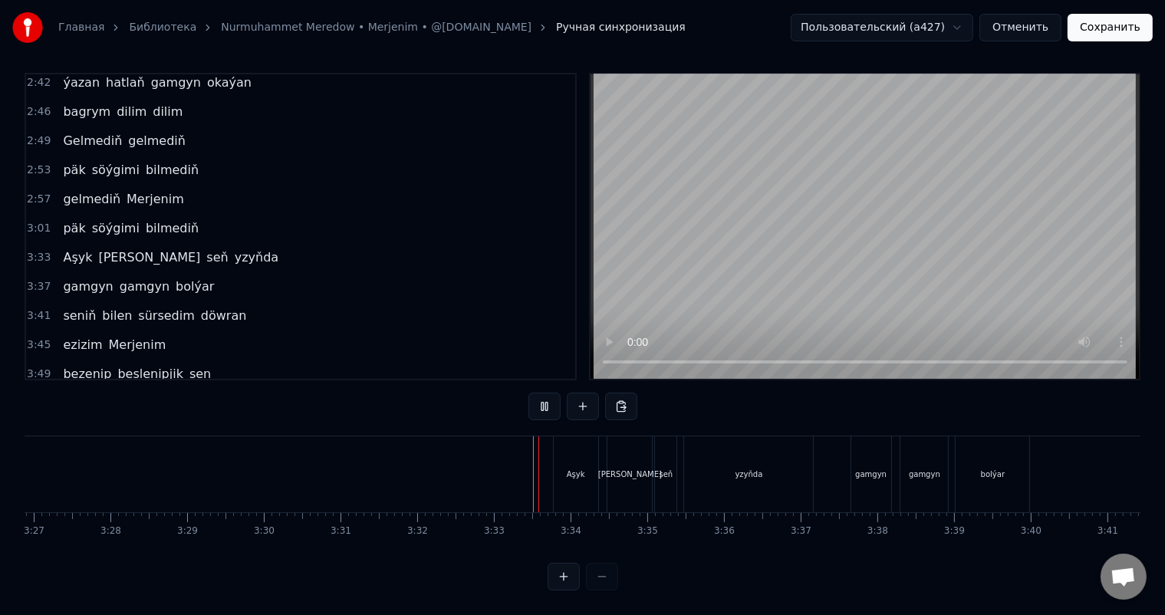
scroll to position [20, 0]
click at [787, 466] on div "yzyňda" at bounding box center [748, 474] width 129 height 76
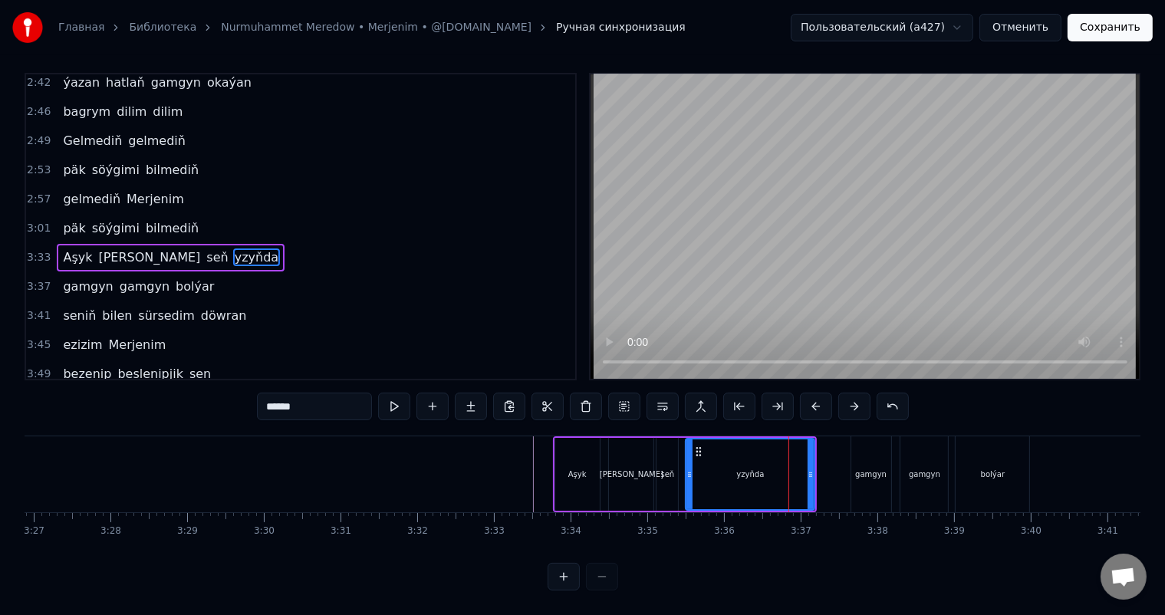
scroll to position [0, 0]
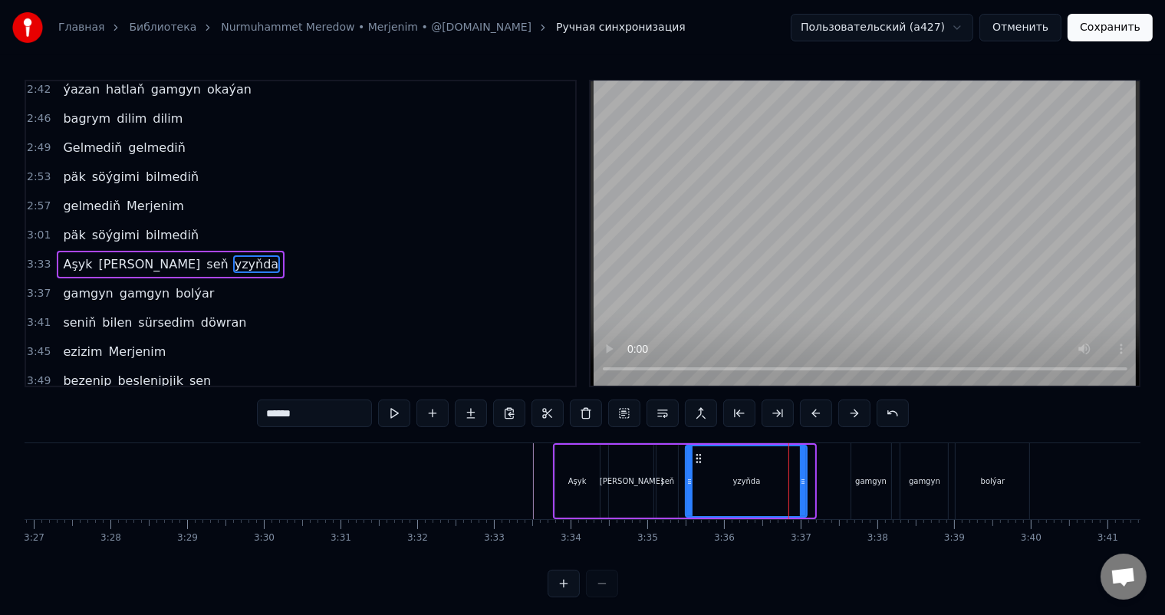
drag, startPoint x: 811, startPoint y: 477, endPoint x: 803, endPoint y: 476, distance: 7.7
click at [803, 476] on icon at bounding box center [803, 481] width 6 height 12
click at [693, 455] on icon at bounding box center [695, 458] width 12 height 12
click at [661, 476] on div "seň" at bounding box center [668, 481] width 14 height 12
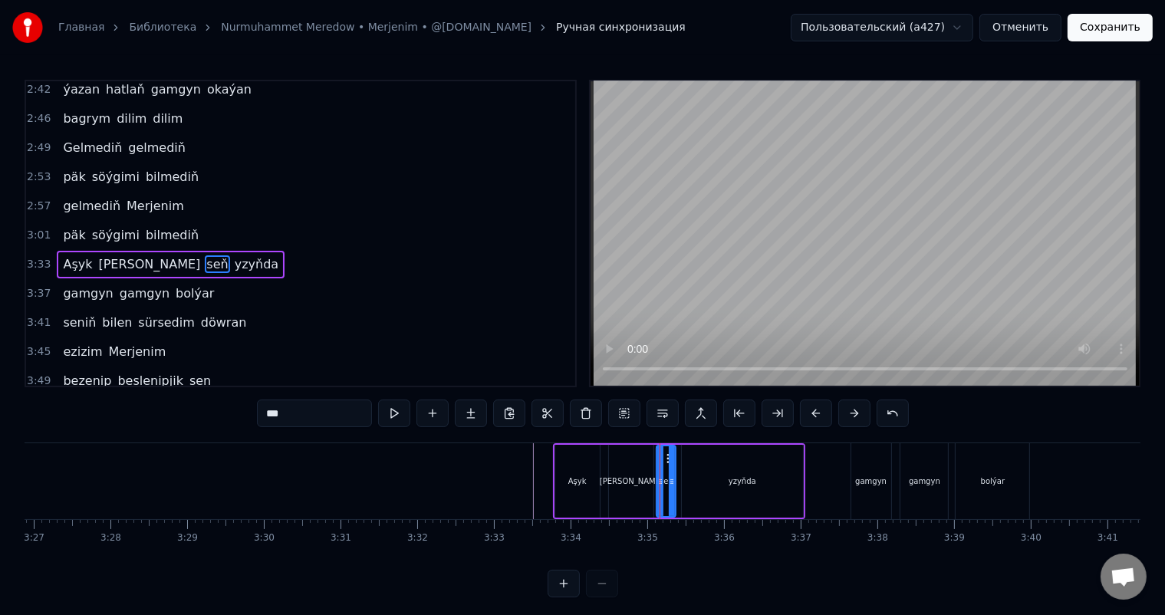
click at [672, 480] on icon at bounding box center [672, 481] width 6 height 12
click at [633, 475] on div "[PERSON_NAME]" at bounding box center [632, 481] width 64 height 12
type input "****"
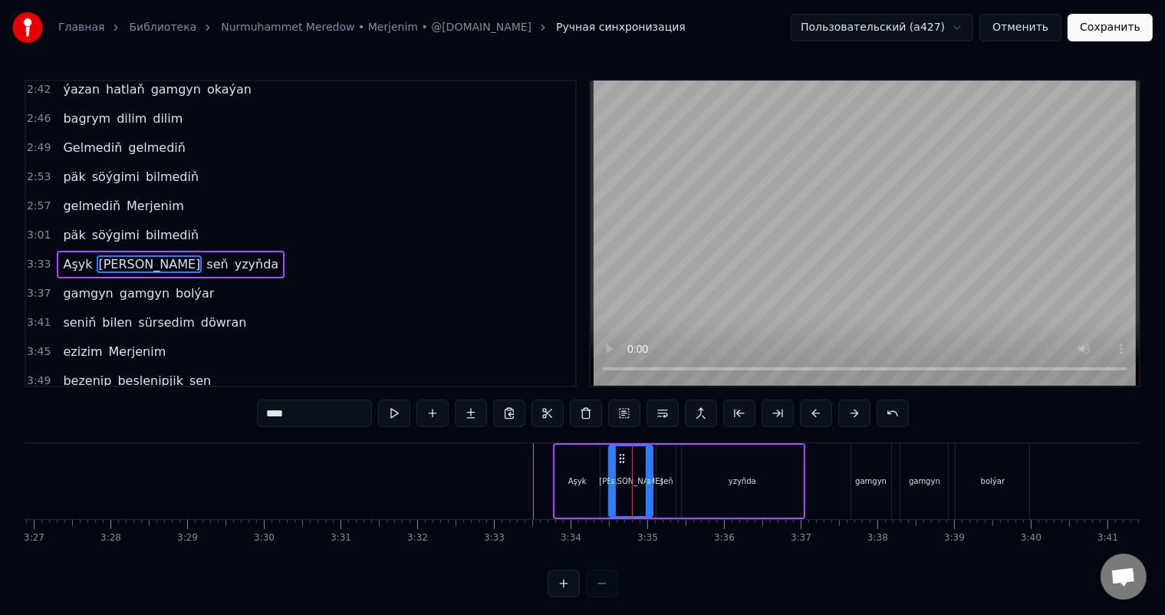
click at [646, 479] on icon at bounding box center [649, 481] width 6 height 12
click at [616, 452] on icon at bounding box center [619, 458] width 12 height 12
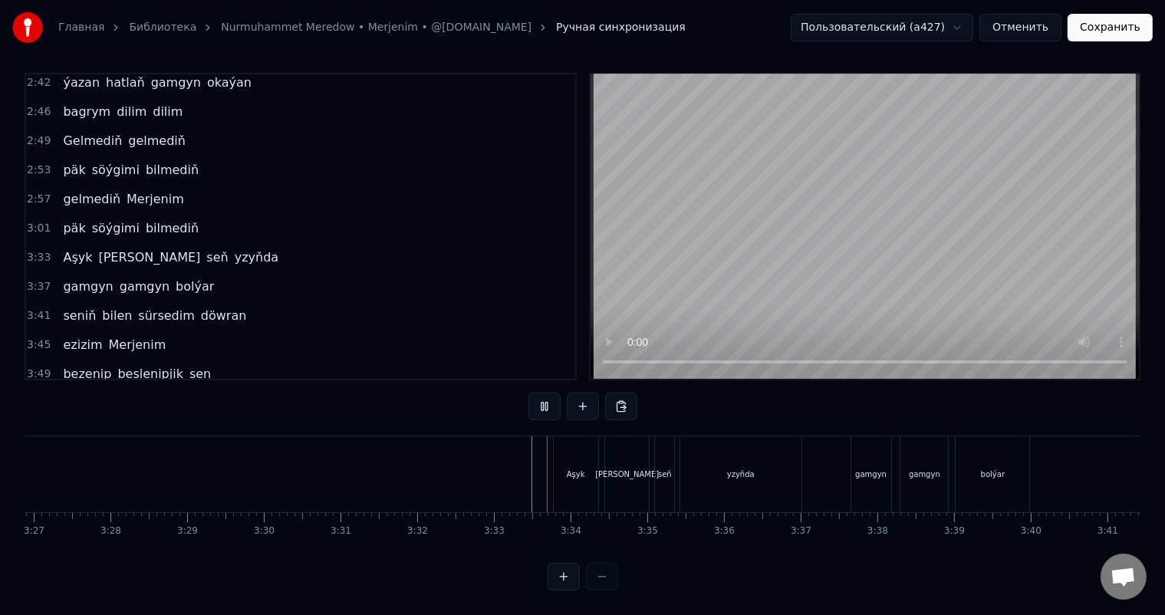
scroll to position [20, 0]
click at [877, 468] on div "gamgyn" at bounding box center [870, 474] width 31 height 12
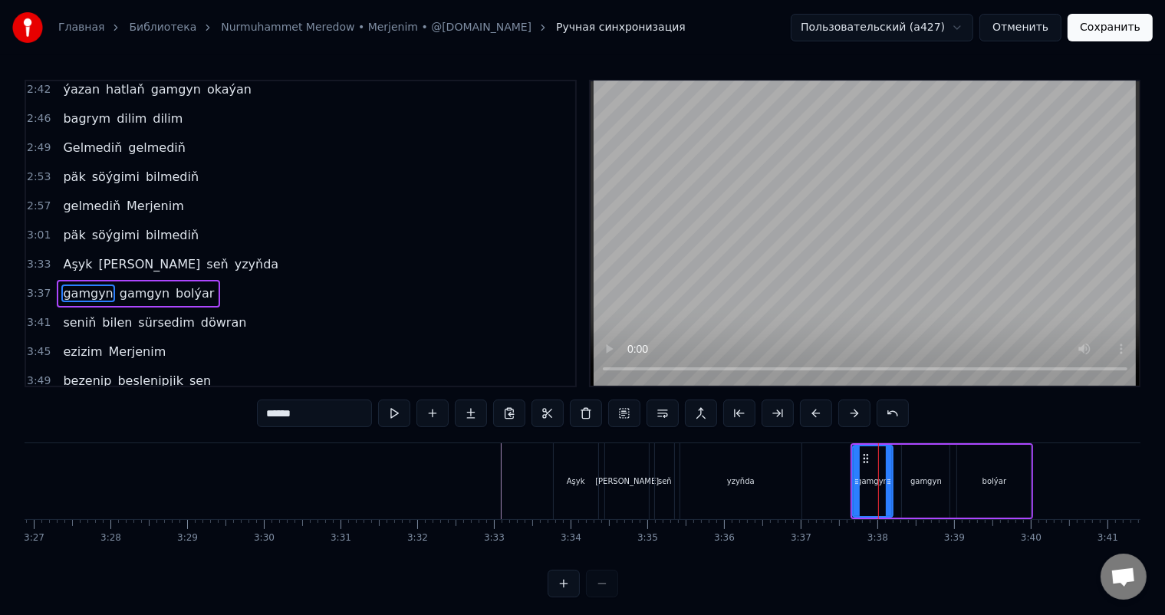
scroll to position [792, 0]
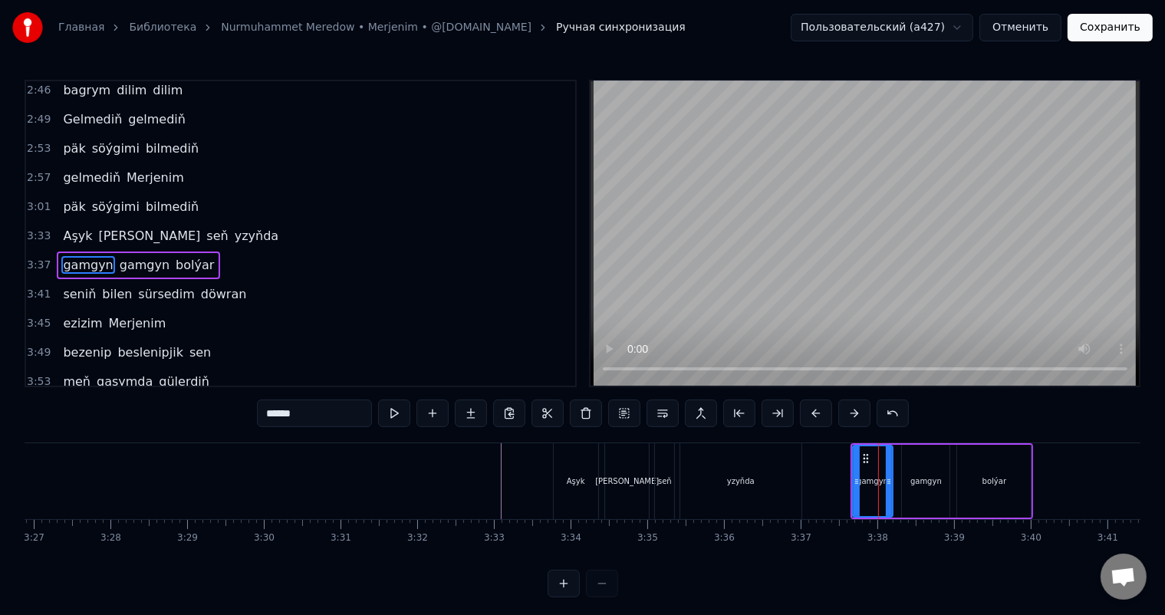
click at [909, 463] on div "gamgyn" at bounding box center [926, 481] width 48 height 73
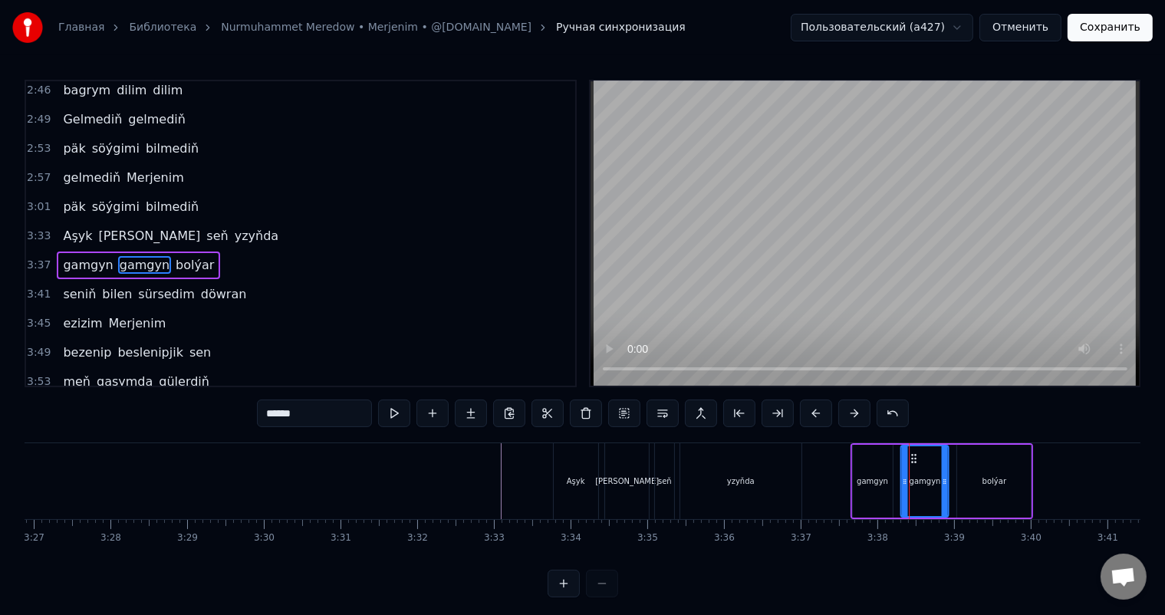
click at [911, 456] on icon at bounding box center [914, 458] width 12 height 12
click at [966, 475] on div "bolýar" at bounding box center [994, 481] width 74 height 73
type input "******"
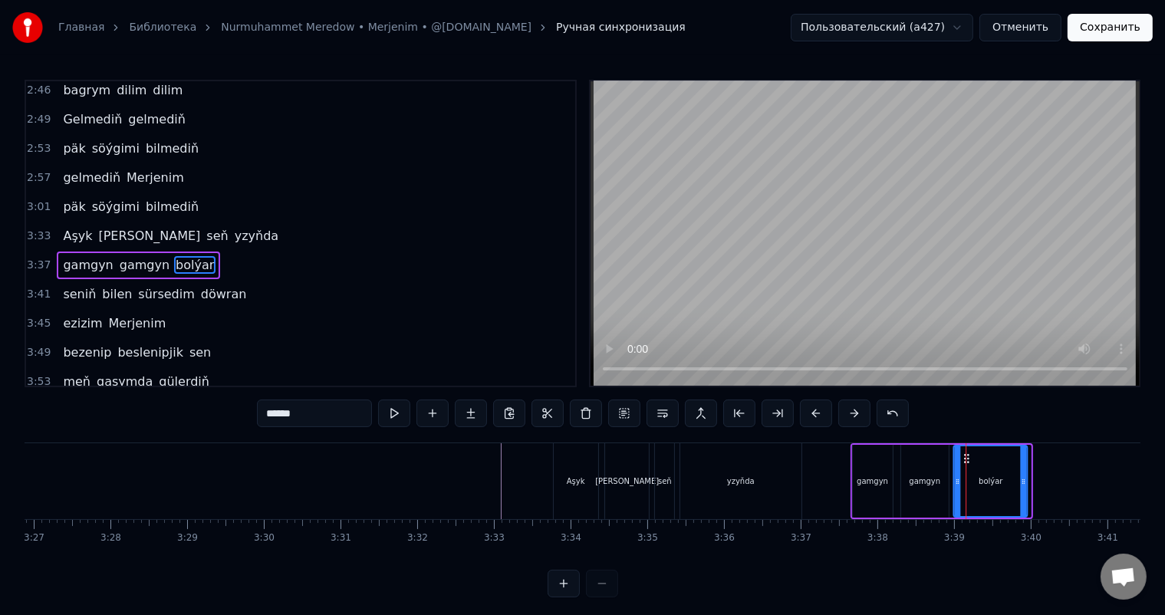
click at [964, 454] on icon at bounding box center [967, 458] width 12 height 12
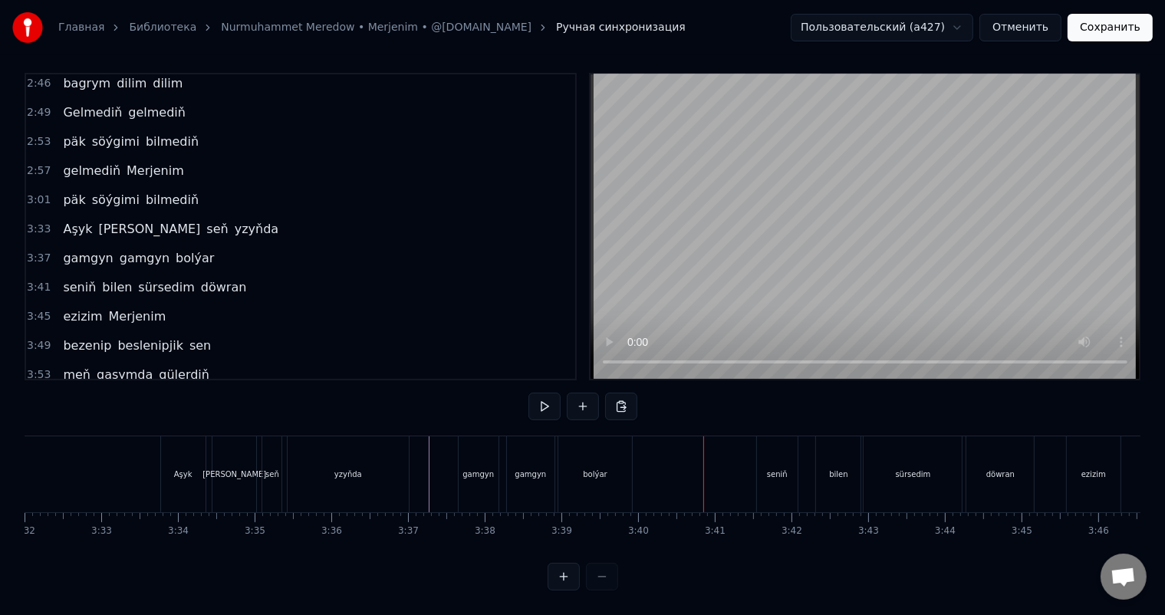
scroll to position [0, 16228]
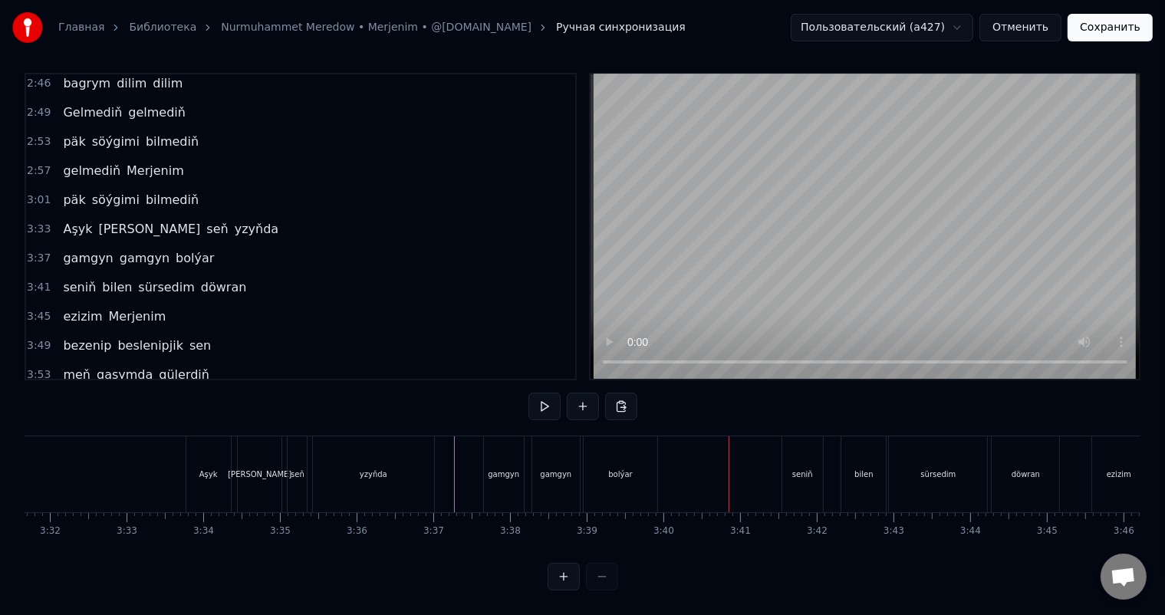
click at [629, 468] on div "bolýar" at bounding box center [620, 474] width 24 height 12
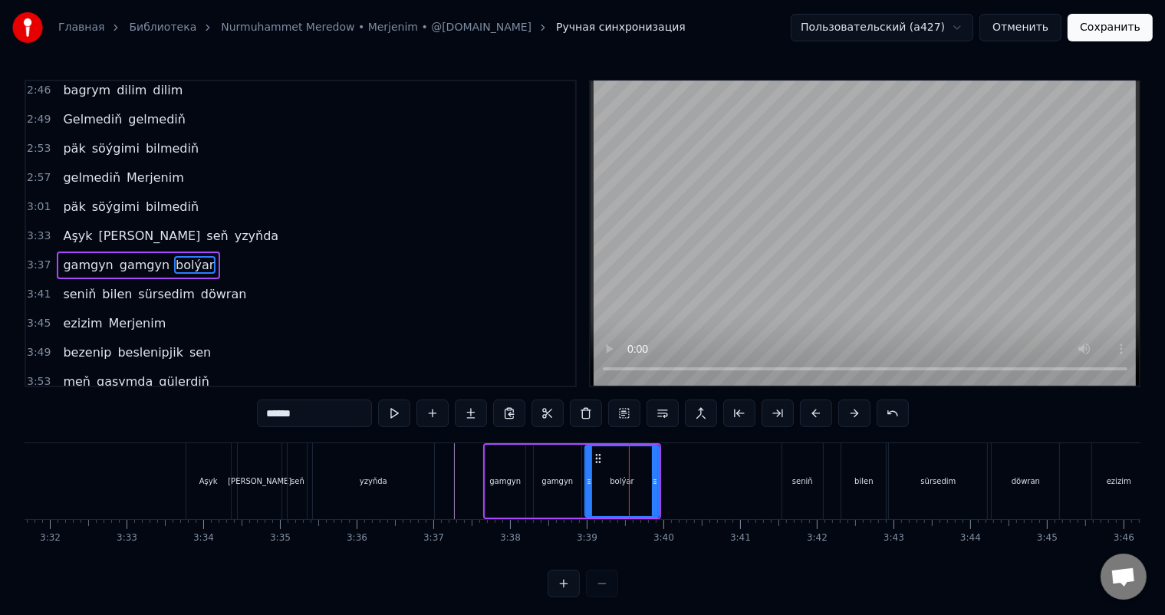
scroll to position [0, 0]
click at [601, 455] on icon at bounding box center [602, 458] width 12 height 12
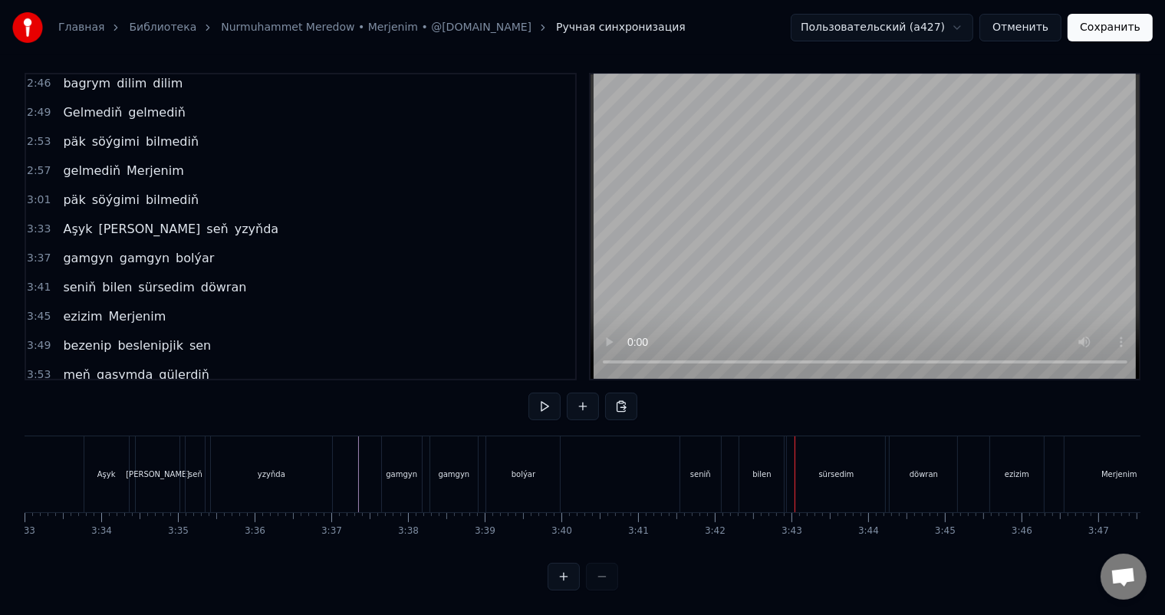
scroll to position [0, 16368]
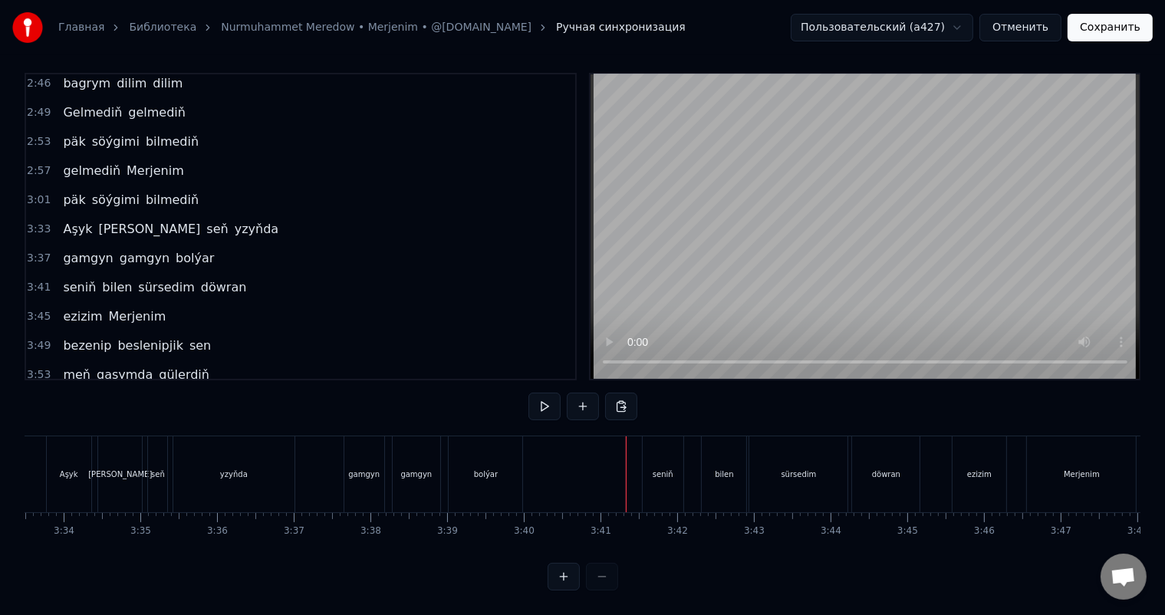
click at [656, 445] on div "seniň" at bounding box center [662, 474] width 41 height 76
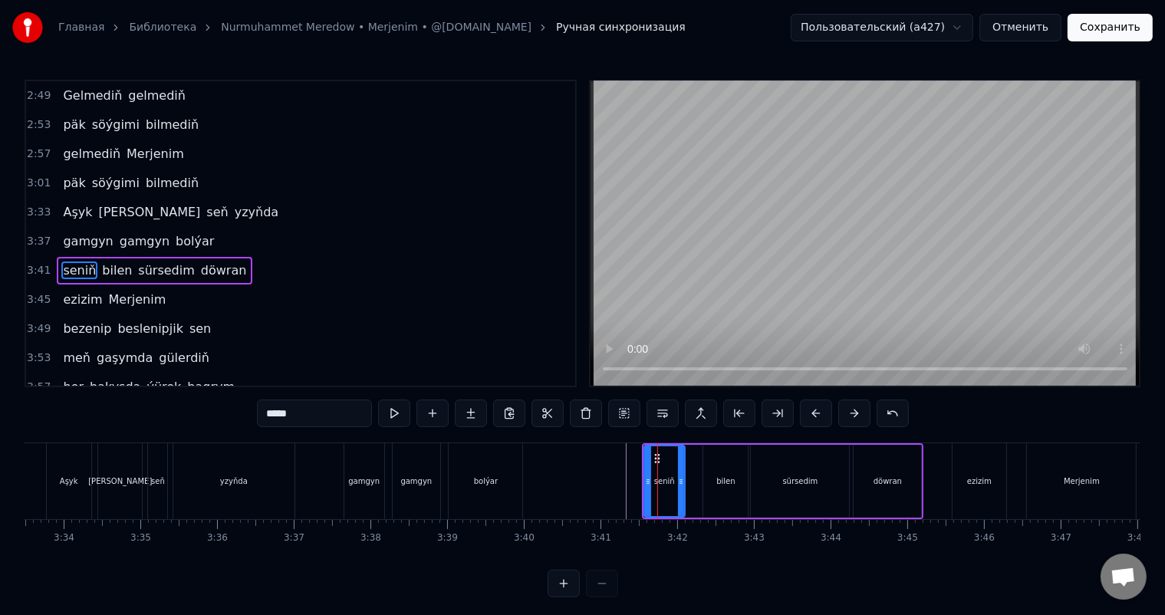
scroll to position [820, 0]
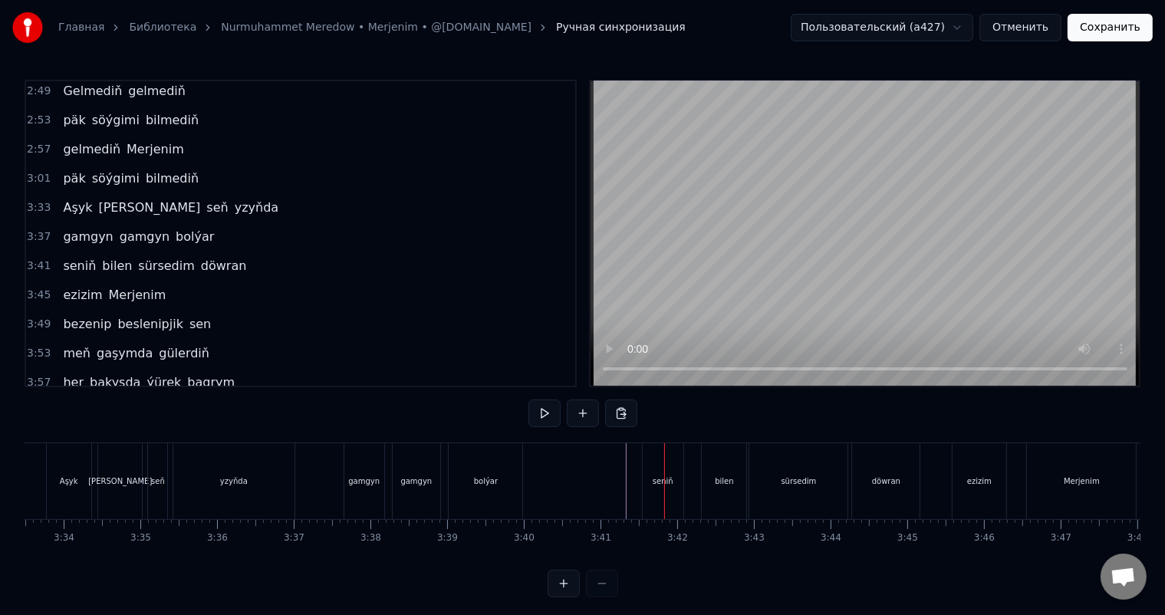
click at [659, 468] on div "seniň" at bounding box center [662, 481] width 41 height 76
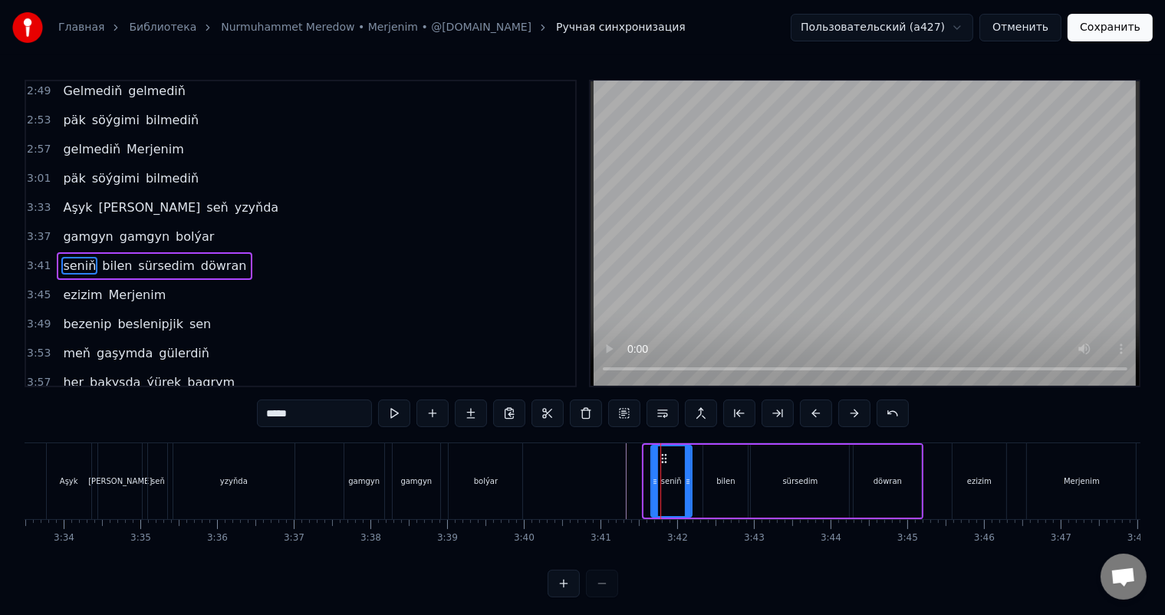
click at [662, 456] on icon at bounding box center [664, 458] width 12 height 12
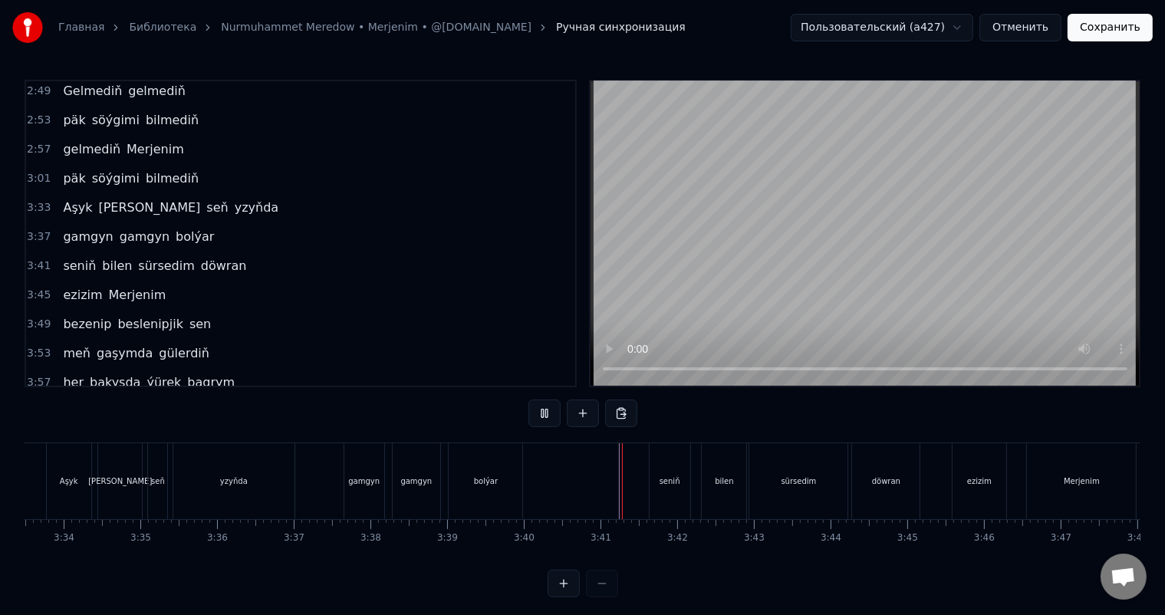
scroll to position [20, 0]
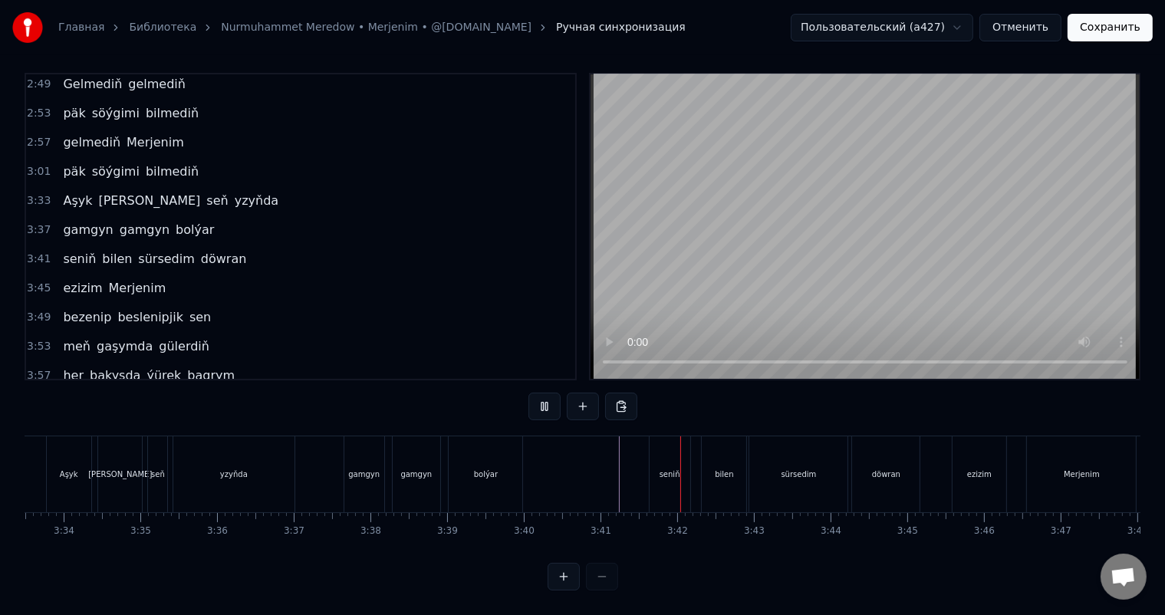
click at [879, 468] on div "döwran" at bounding box center [886, 474] width 28 height 12
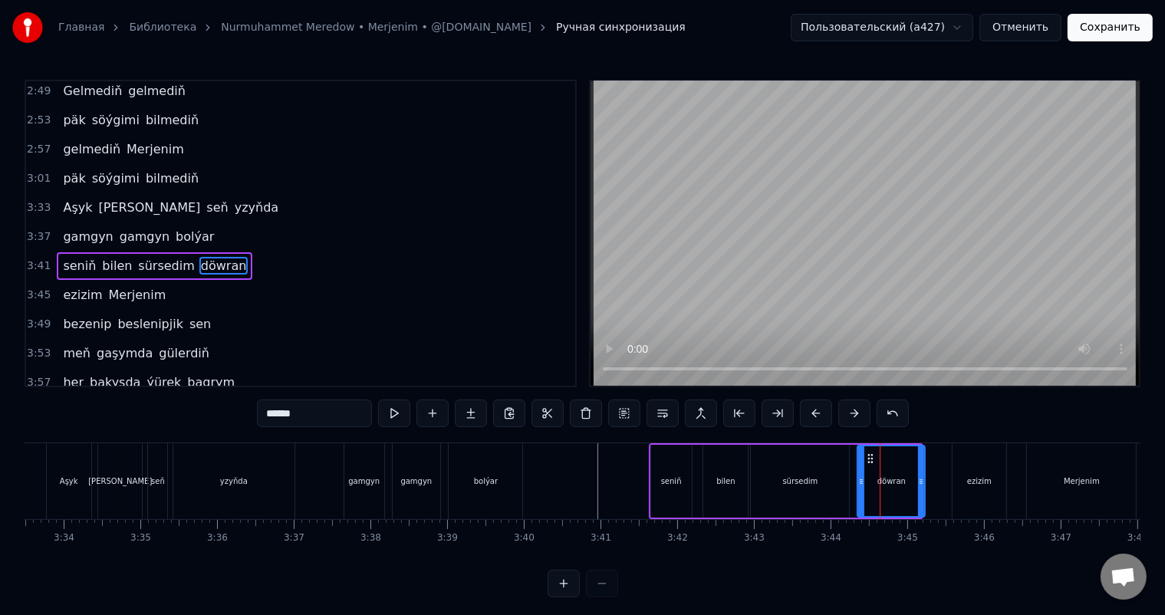
click at [868, 455] on icon at bounding box center [870, 458] width 12 height 12
click at [797, 463] on div "sürsedim" at bounding box center [800, 481] width 98 height 73
type input "********"
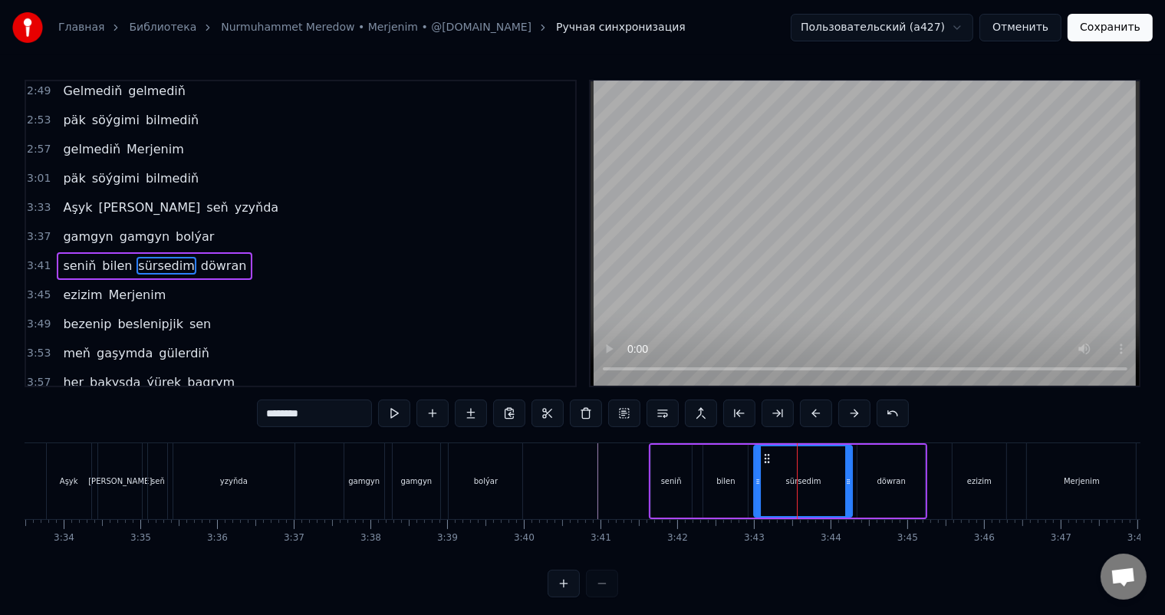
click at [767, 455] on icon at bounding box center [767, 458] width 12 height 12
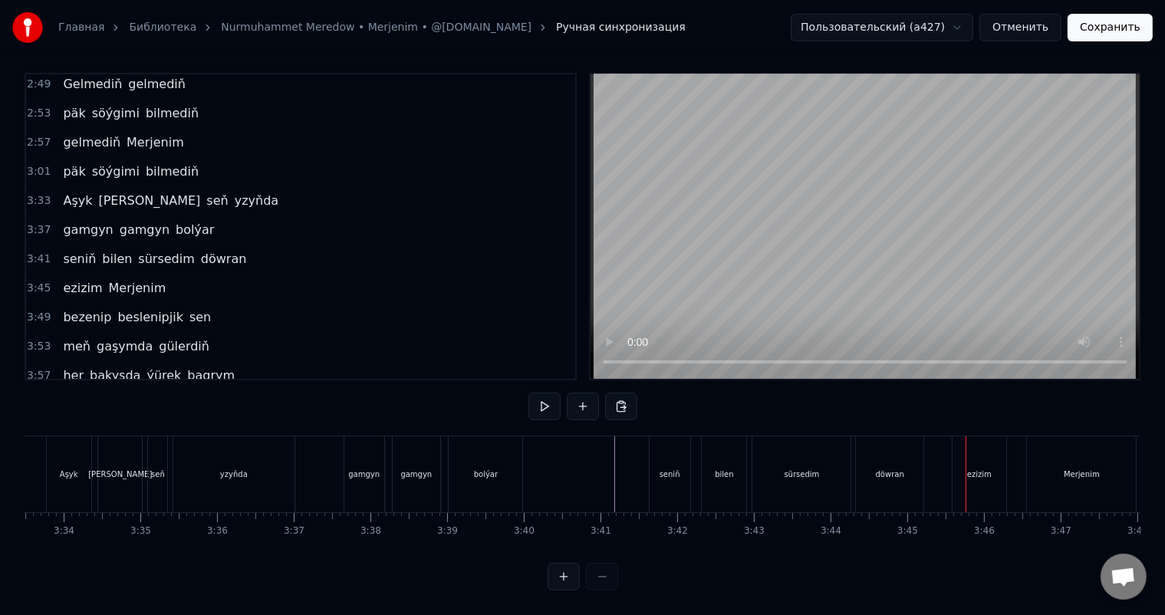
click at [816, 468] on div "sürsedim" at bounding box center [801, 474] width 98 height 76
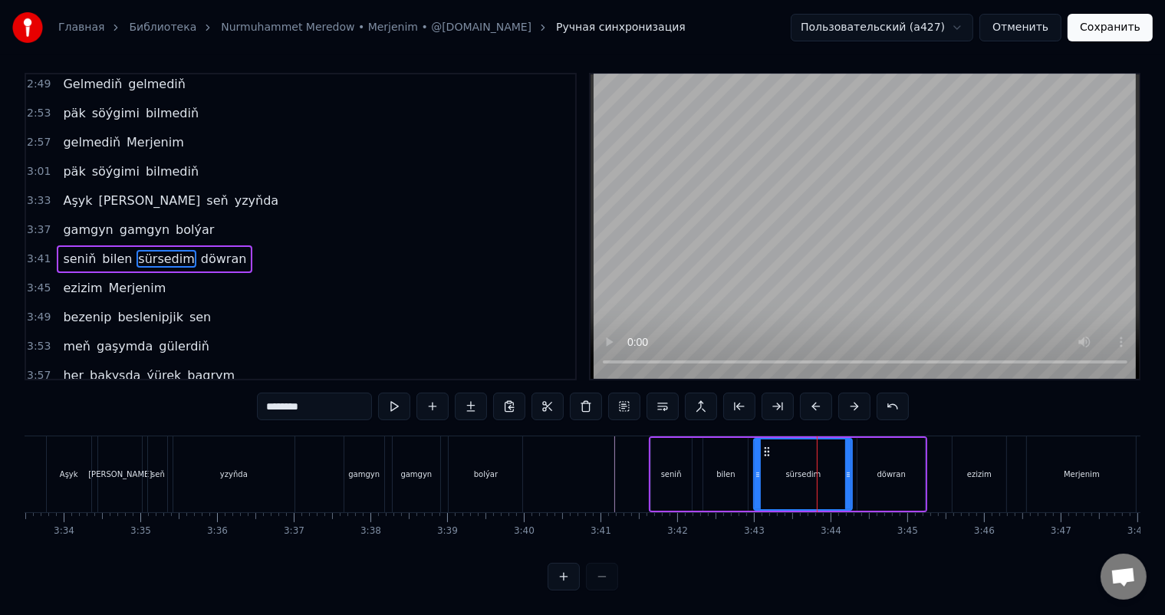
scroll to position [0, 0]
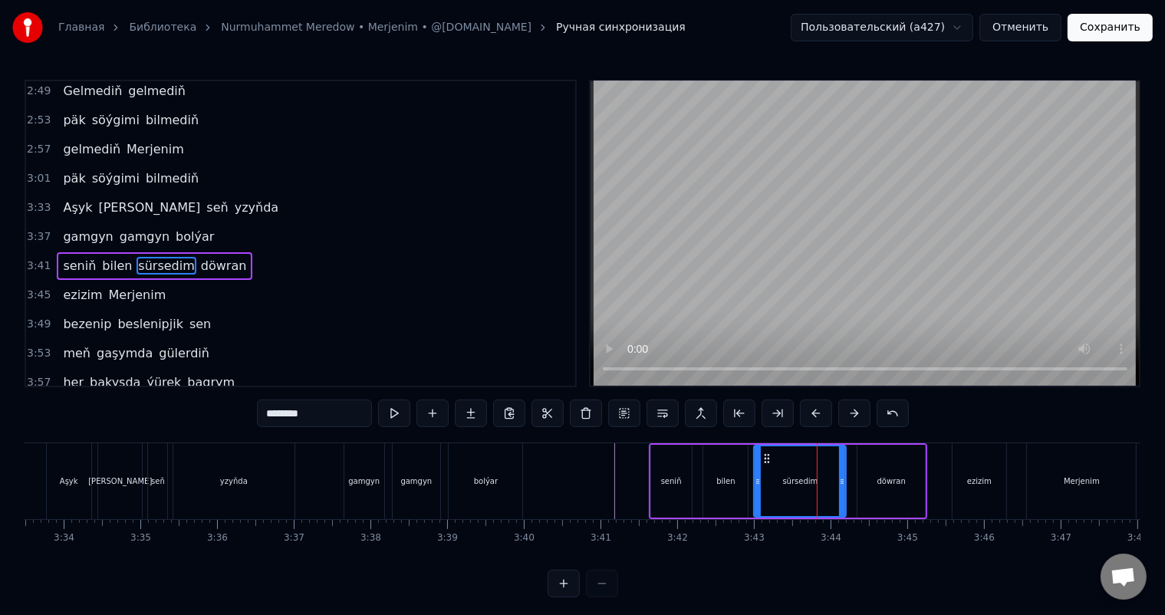
click at [840, 479] on icon at bounding box center [842, 481] width 6 height 12
click at [874, 478] on div "döwran" at bounding box center [890, 481] width 67 height 73
type input "******"
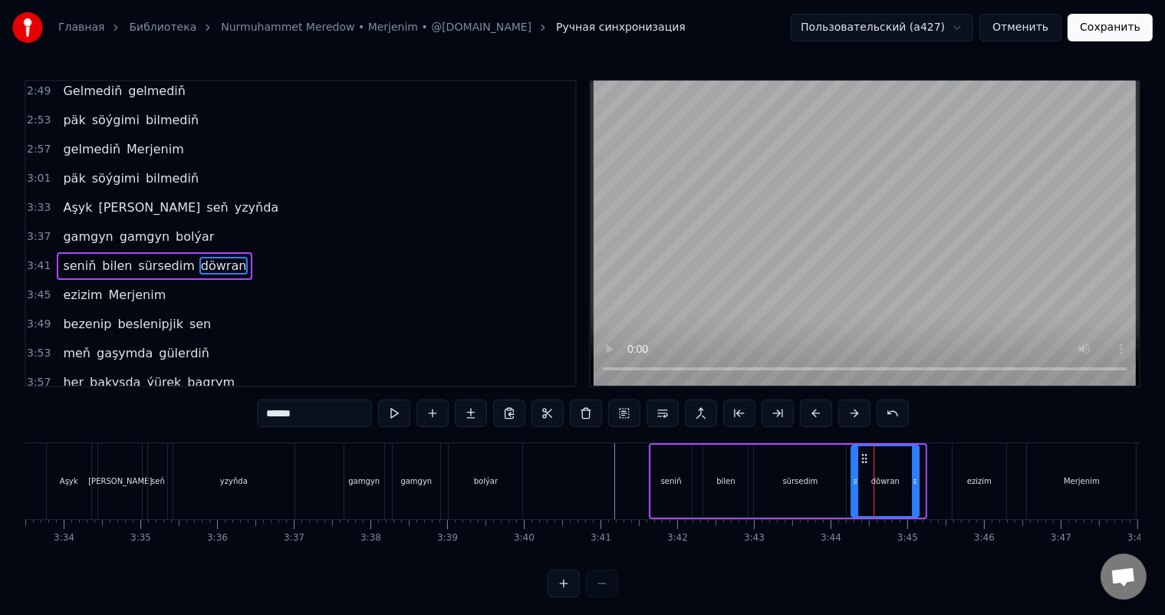
click at [863, 458] on circle at bounding box center [863, 458] width 1 height 1
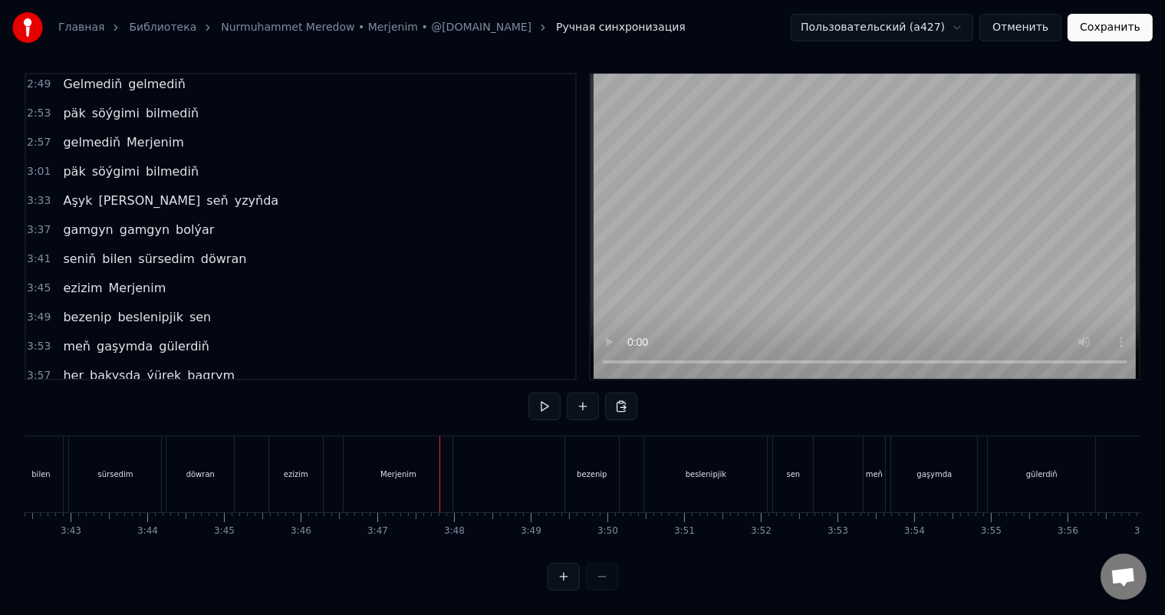
scroll to position [0, 16760]
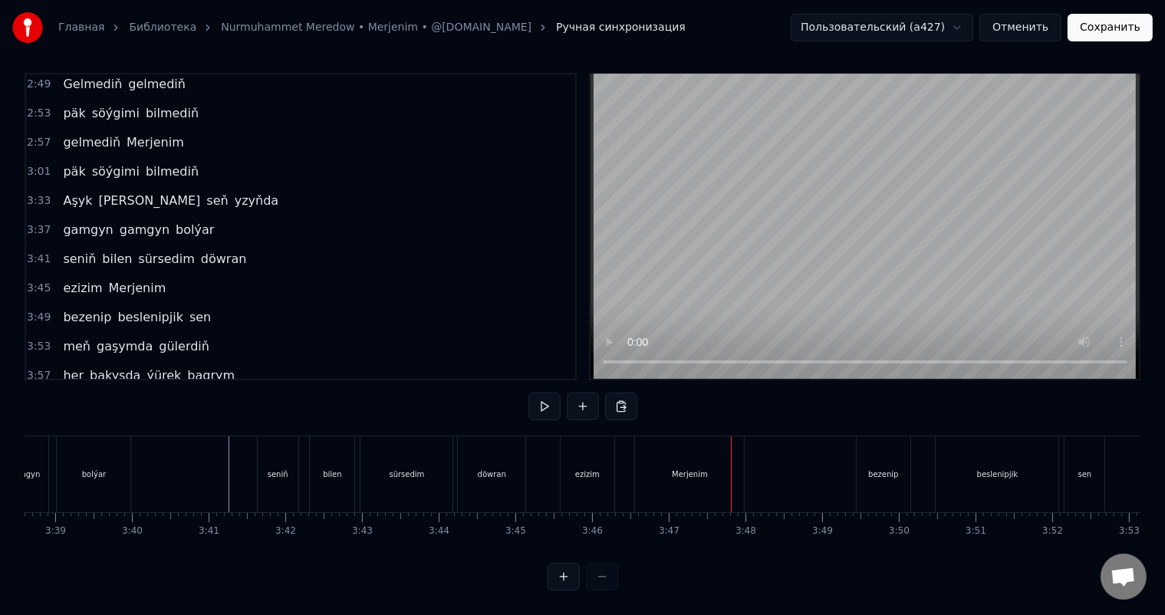
click at [666, 456] on div "Merjenim" at bounding box center [689, 474] width 109 height 76
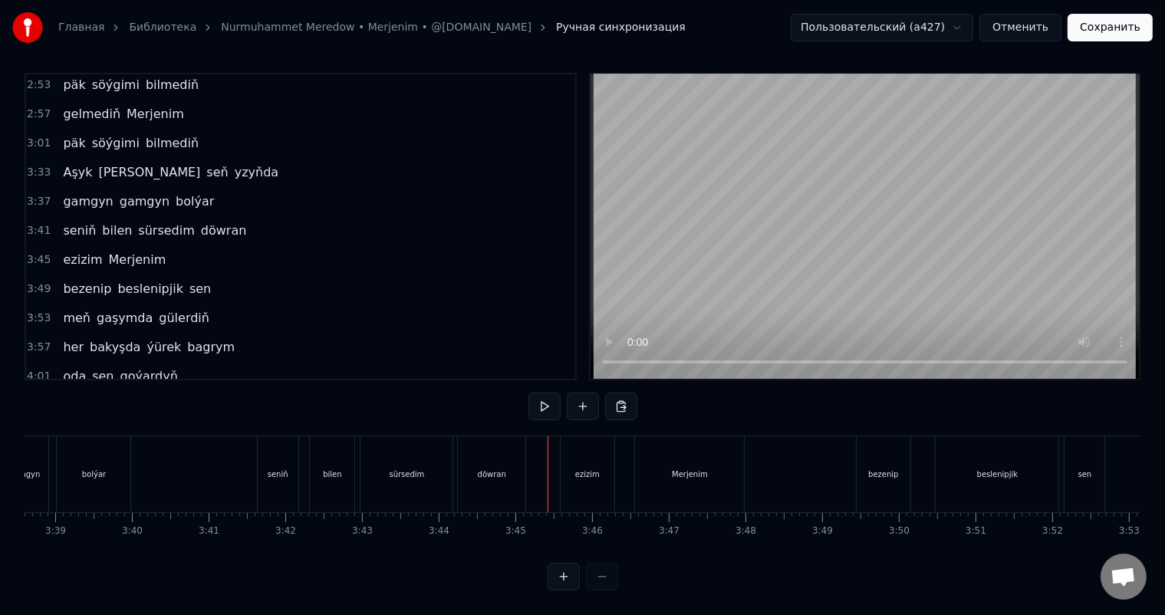
scroll to position [20, 0]
click at [656, 446] on div "Merjenim" at bounding box center [689, 474] width 109 height 76
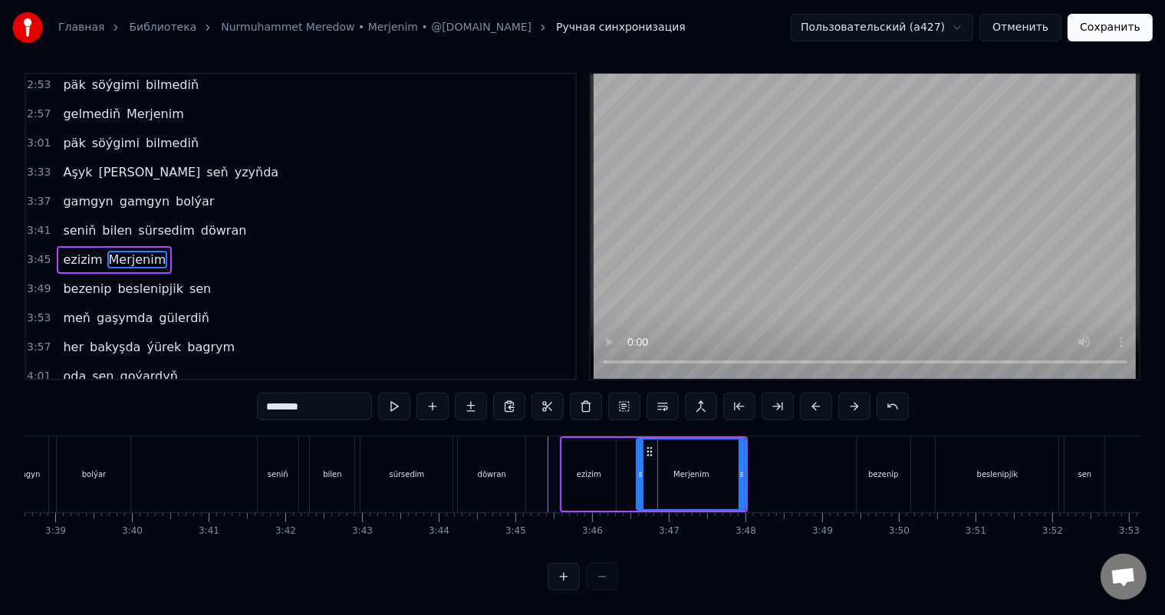
scroll to position [0, 0]
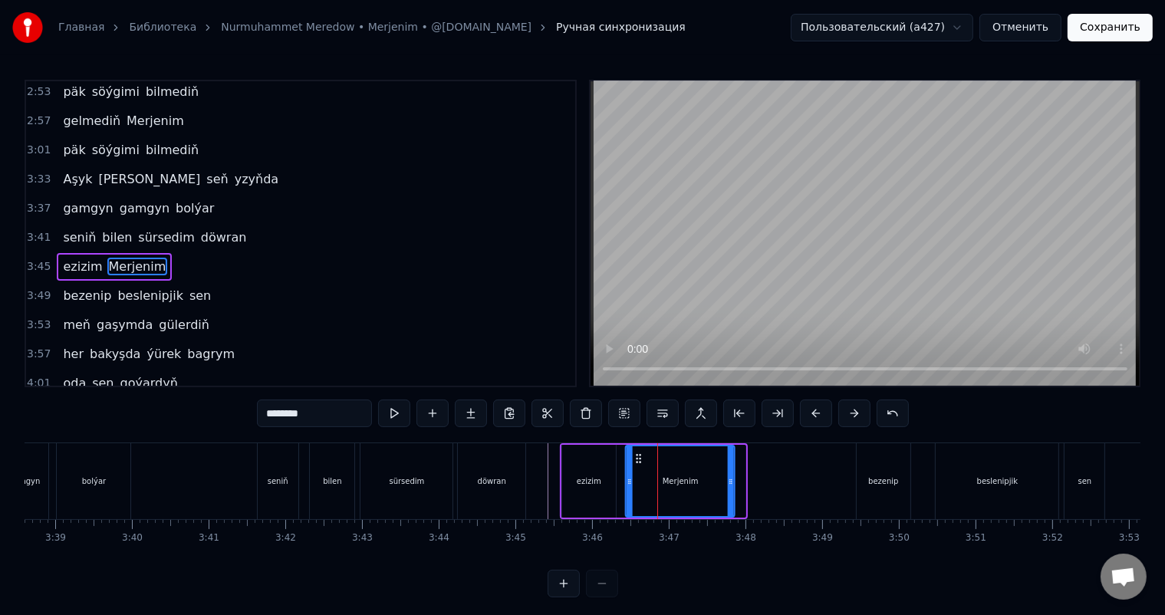
drag, startPoint x: 648, startPoint y: 452, endPoint x: 637, endPoint y: 453, distance: 10.8
click at [637, 453] on icon at bounding box center [639, 458] width 12 height 12
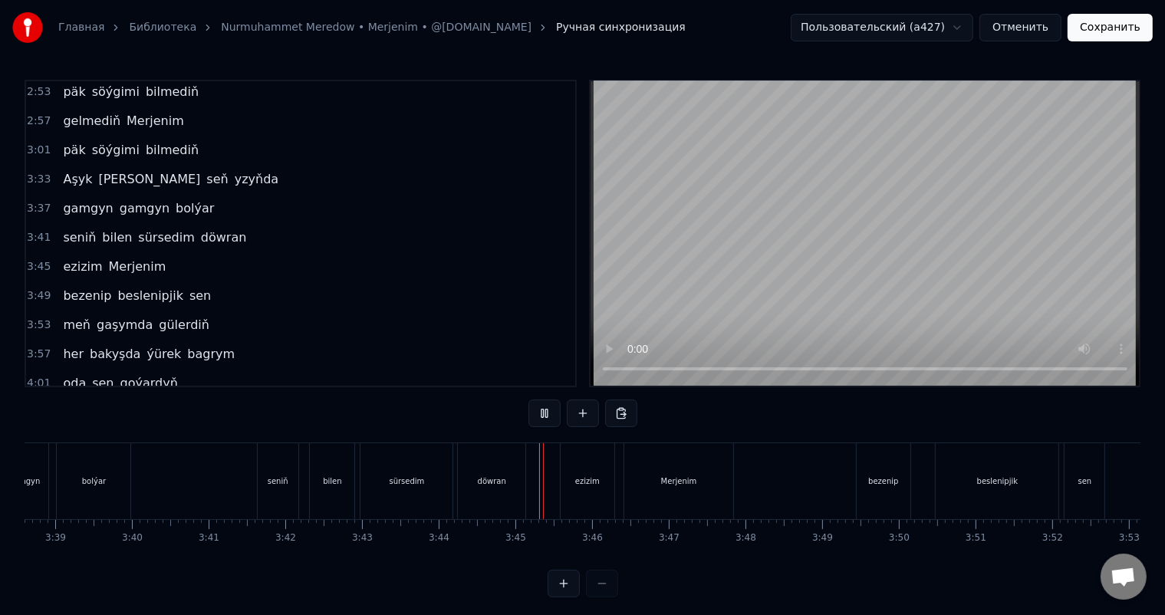
scroll to position [20, 0]
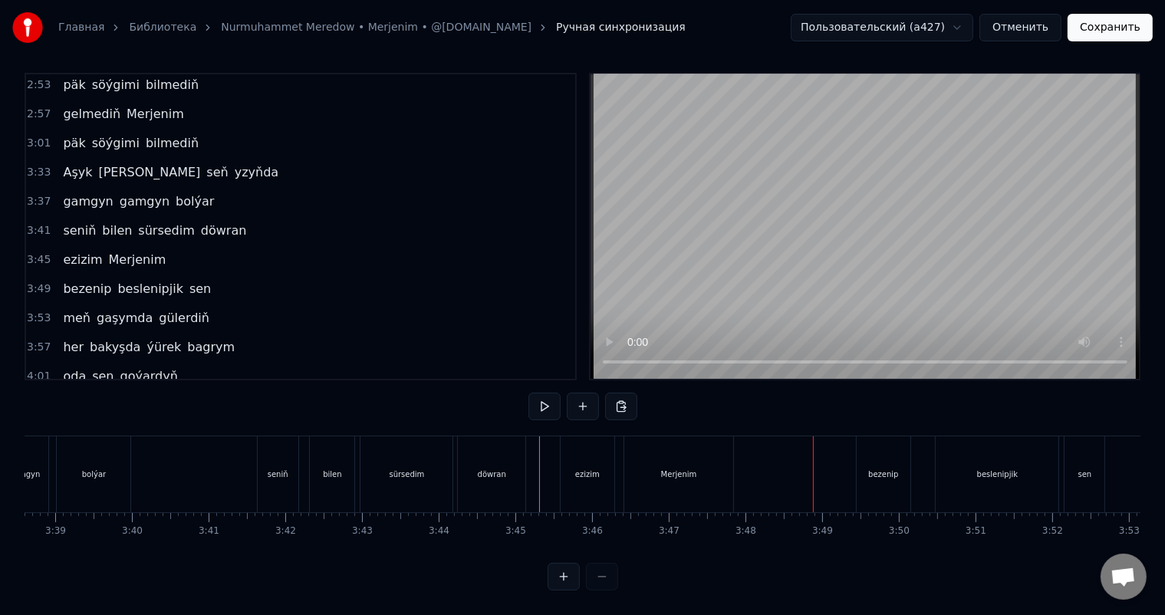
click at [708, 455] on div "Merjenim" at bounding box center [678, 474] width 109 height 76
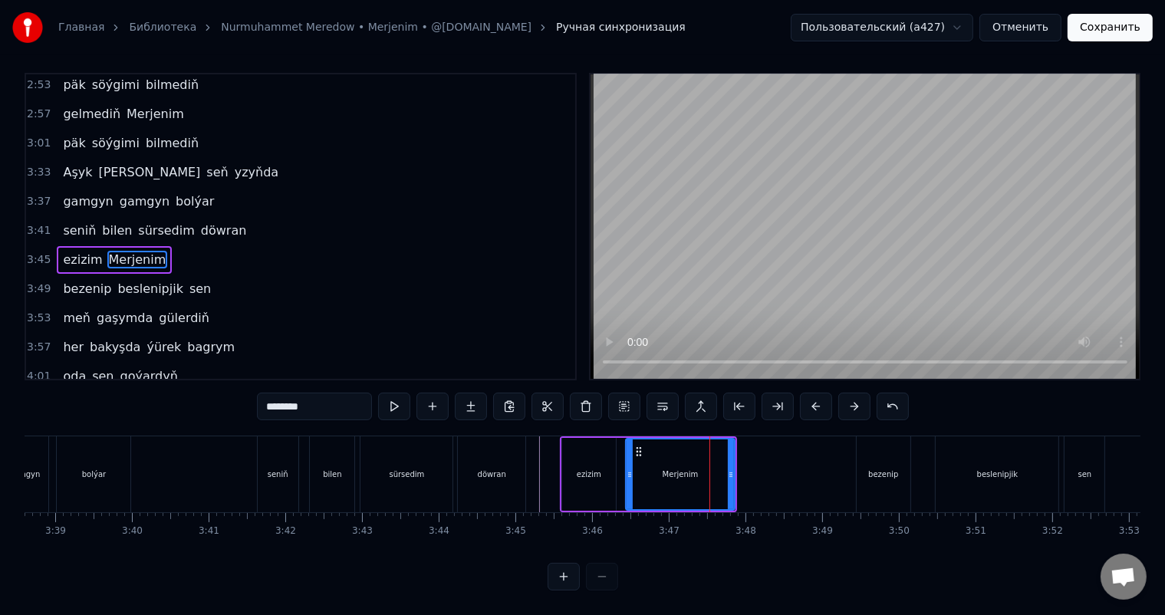
scroll to position [0, 0]
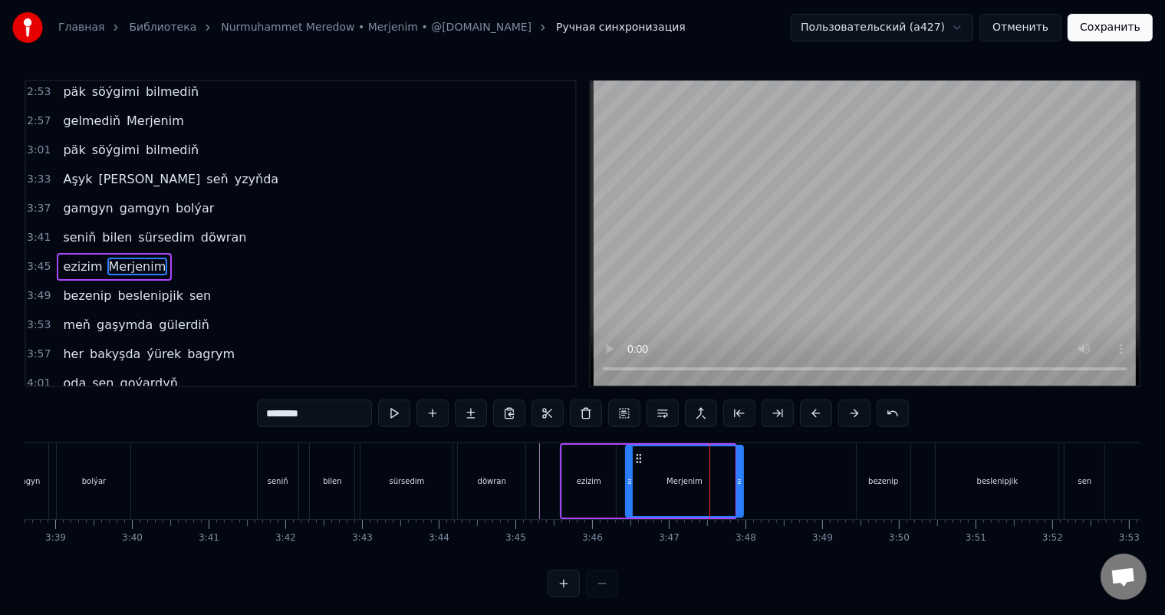
drag, startPoint x: 731, startPoint y: 475, endPoint x: 739, endPoint y: 477, distance: 7.8
click at [739, 477] on icon at bounding box center [739, 481] width 6 height 12
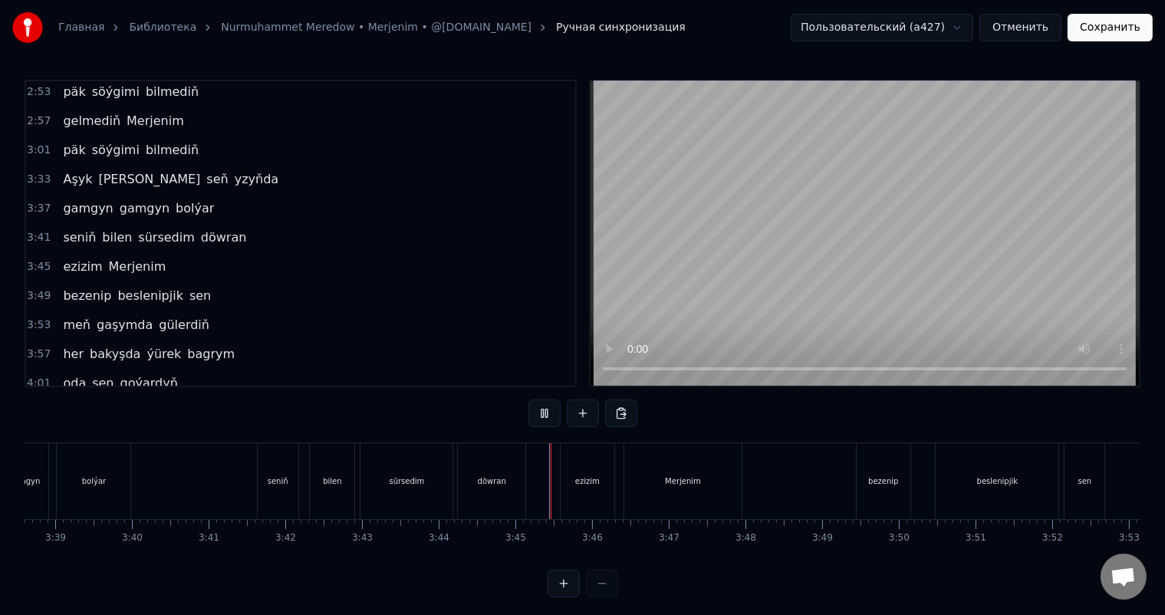
scroll to position [20, 0]
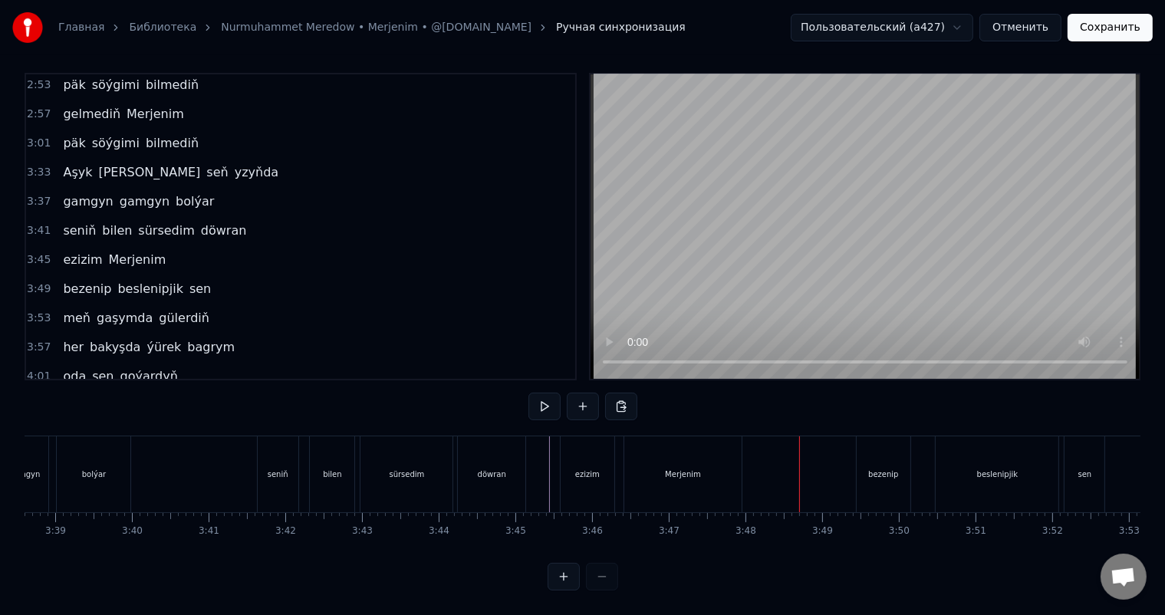
click at [703, 463] on div "Merjenim" at bounding box center [682, 474] width 117 height 76
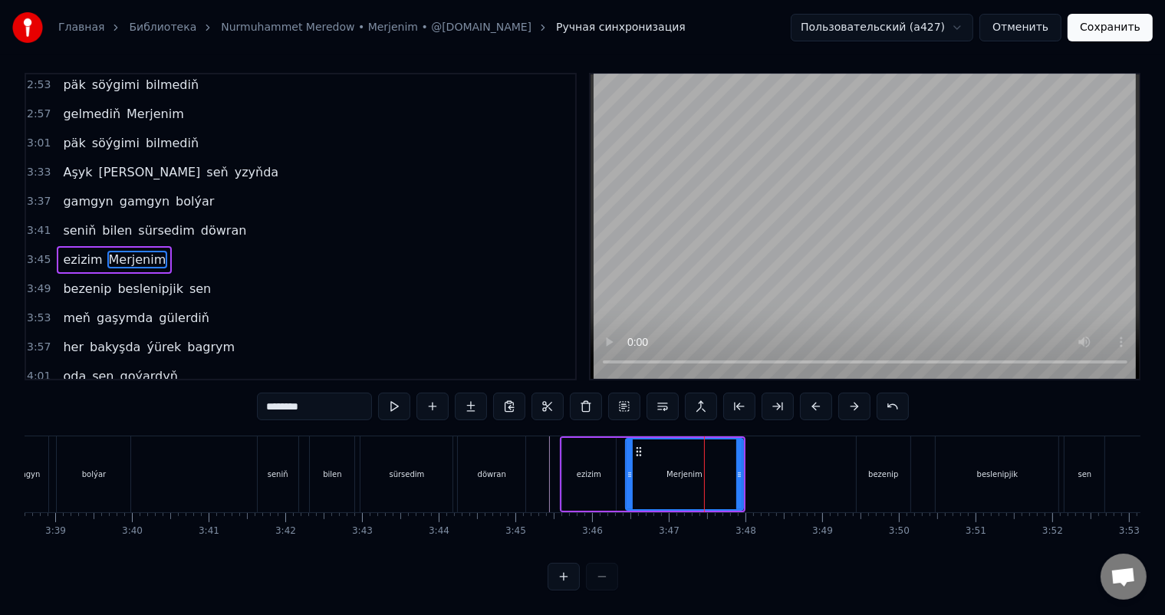
scroll to position [0, 0]
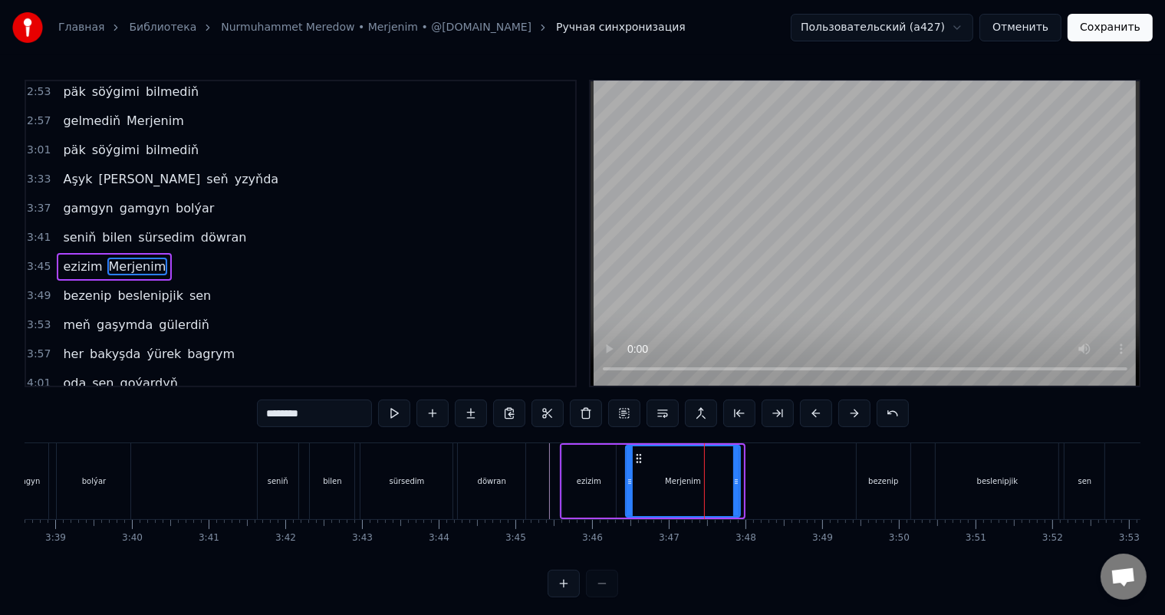
click at [733, 477] on icon at bounding box center [736, 481] width 6 height 12
click at [638, 455] on icon at bounding box center [640, 458] width 12 height 12
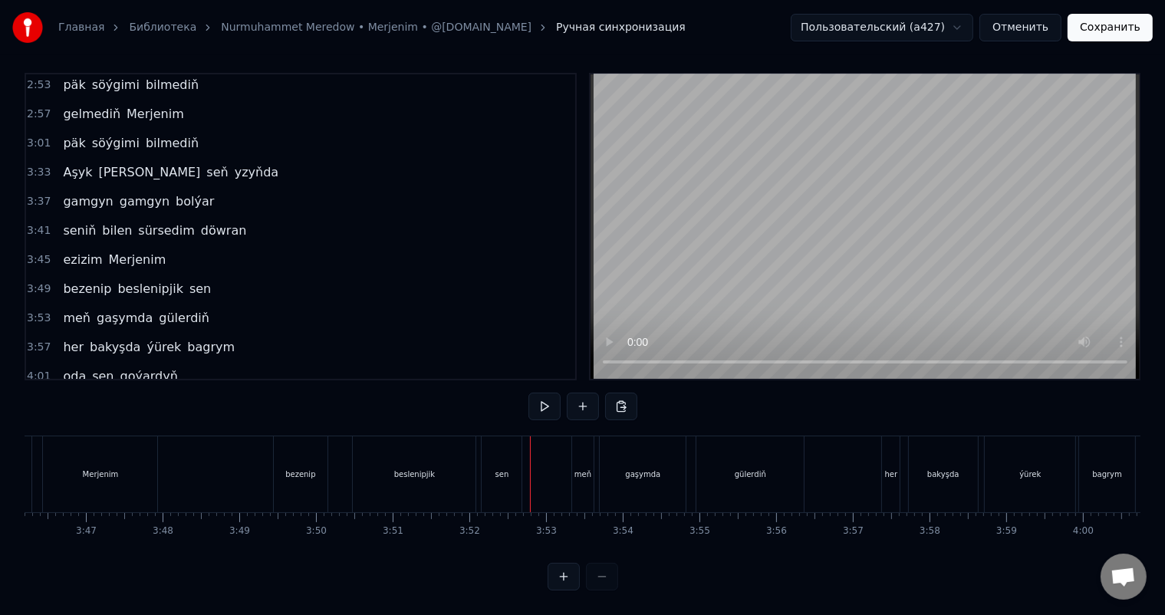
scroll to position [0, 17305]
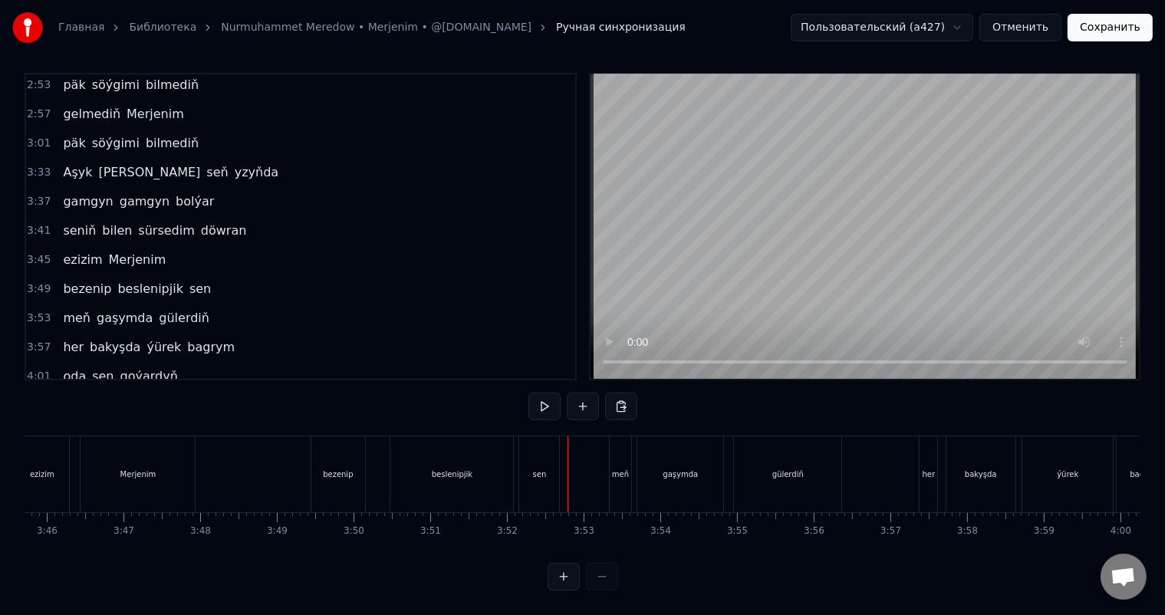
click at [340, 446] on div "bezenip" at bounding box center [338, 474] width 54 height 76
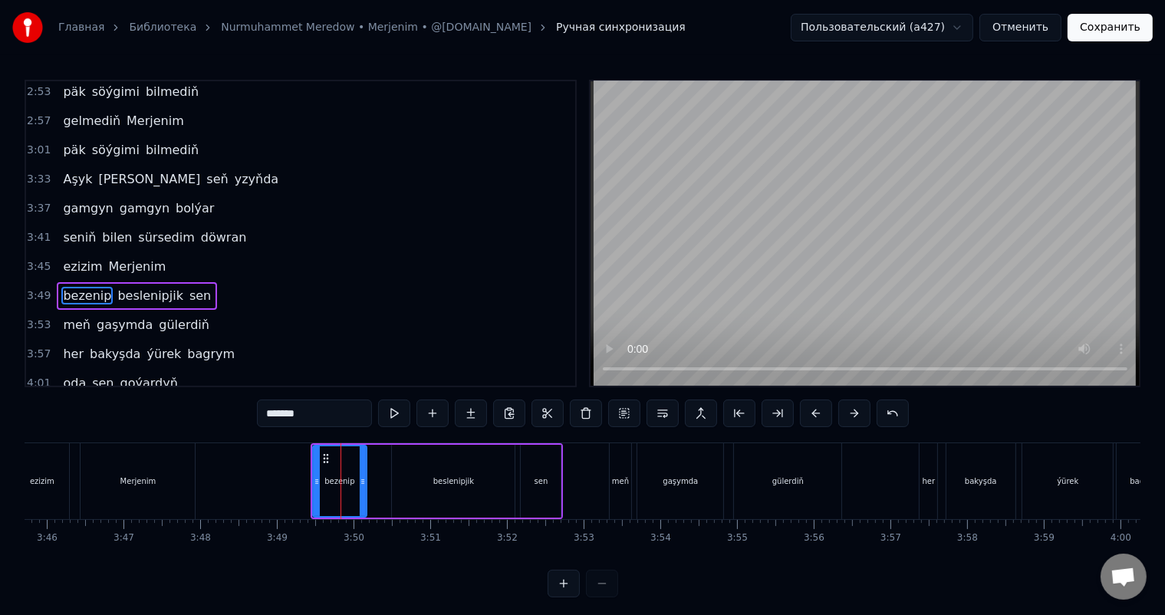
scroll to position [877, 0]
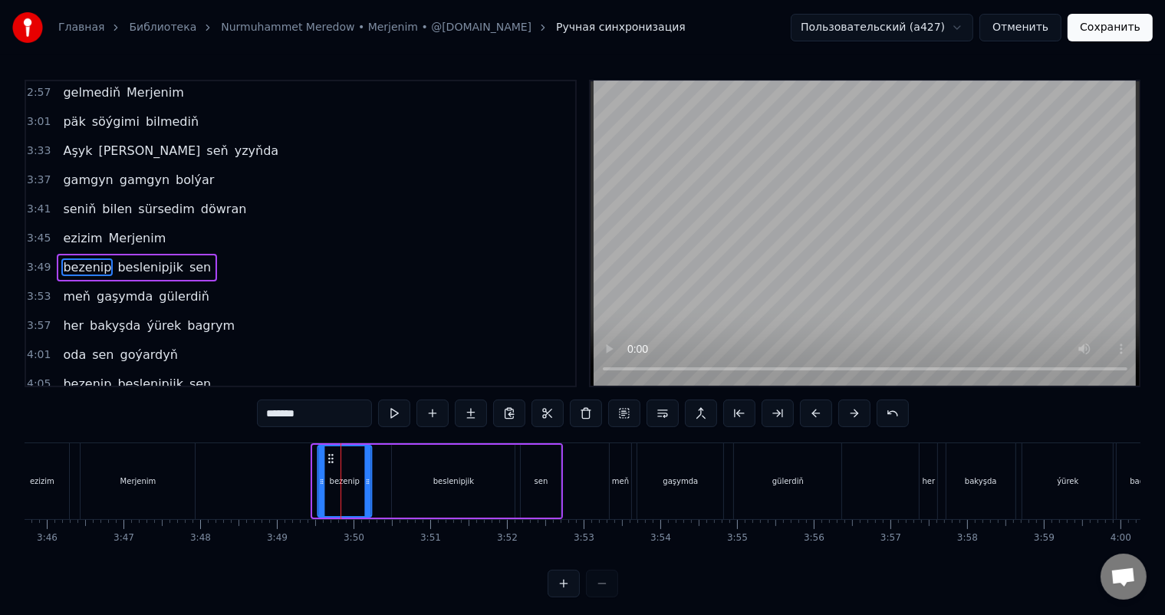
click at [331, 457] on icon at bounding box center [330, 458] width 12 height 12
click at [411, 463] on div "beslenipjik" at bounding box center [453, 481] width 123 height 73
type input "**********"
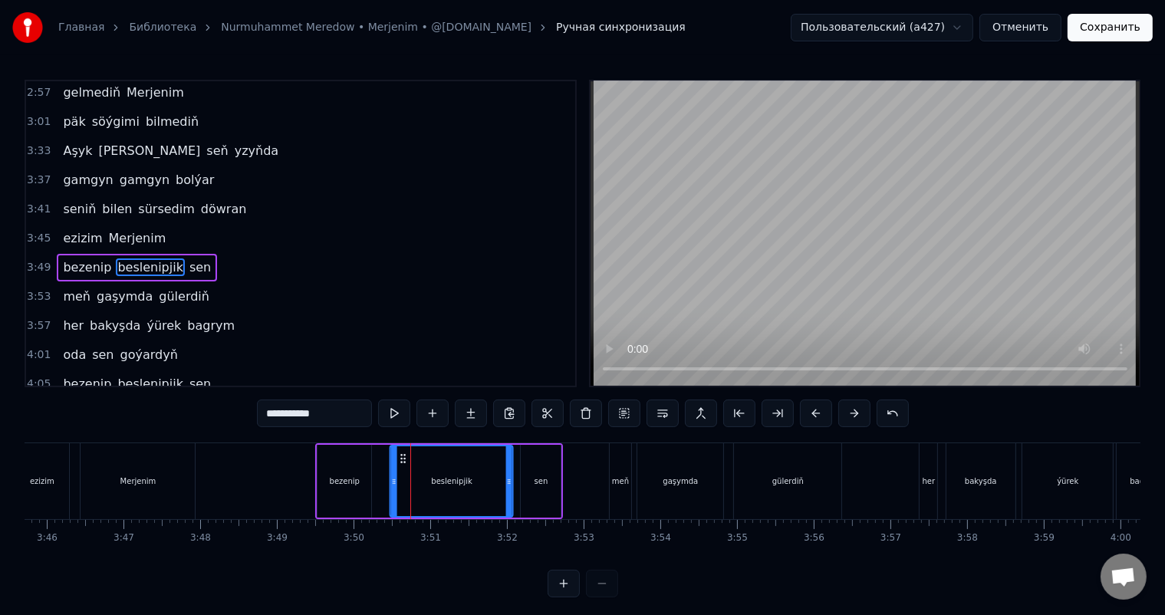
click at [401, 455] on circle at bounding box center [401, 455] width 1 height 1
drag, startPoint x: 509, startPoint y: 478, endPoint x: 495, endPoint y: 478, distance: 13.8
click at [495, 478] on icon at bounding box center [495, 481] width 6 height 12
click at [495, 477] on div at bounding box center [495, 481] width 1 height 76
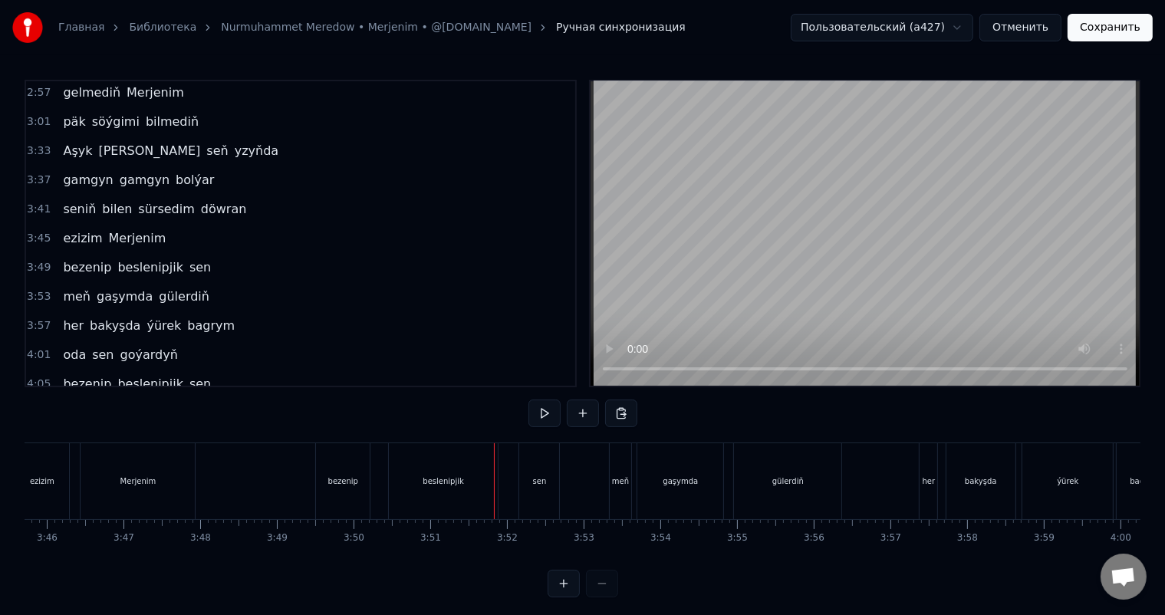
click at [478, 475] on div "beslenipjik" at bounding box center [443, 481] width 109 height 76
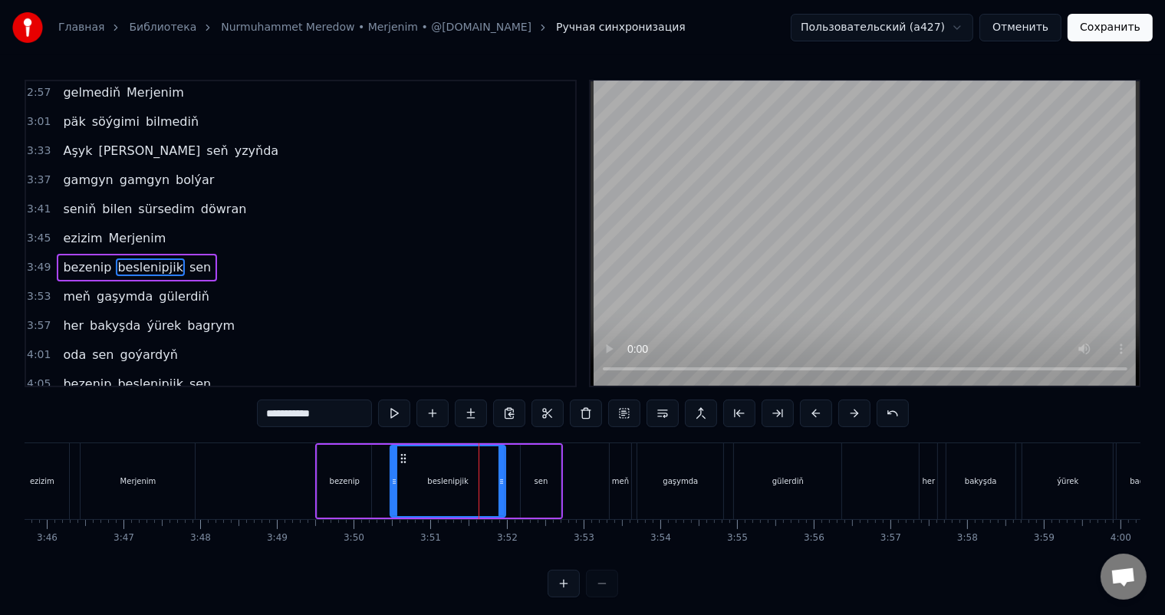
click at [504, 481] on icon at bounding box center [501, 481] width 6 height 12
click at [534, 463] on div "sen" at bounding box center [541, 481] width 40 height 73
type input "***"
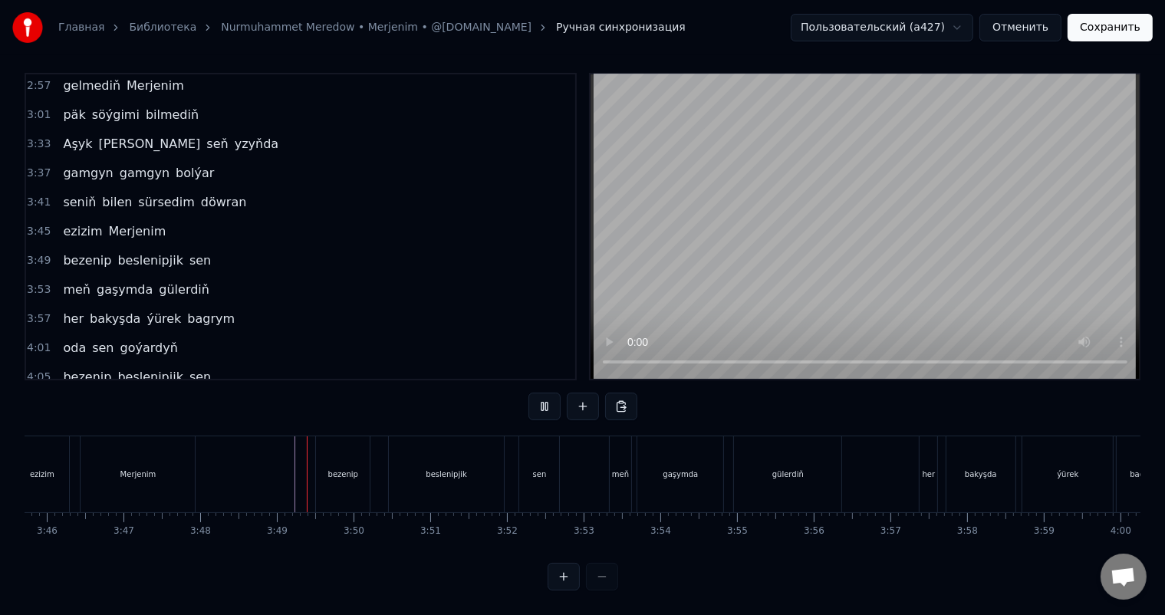
scroll to position [20, 0]
click at [533, 446] on div "sen" at bounding box center [539, 474] width 40 height 76
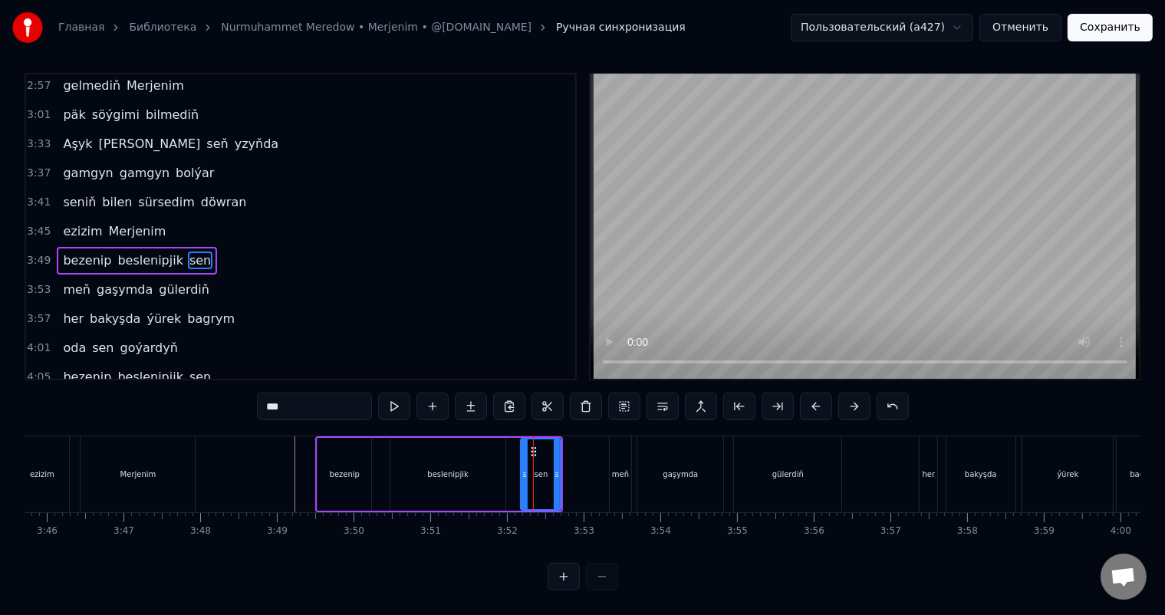
scroll to position [0, 0]
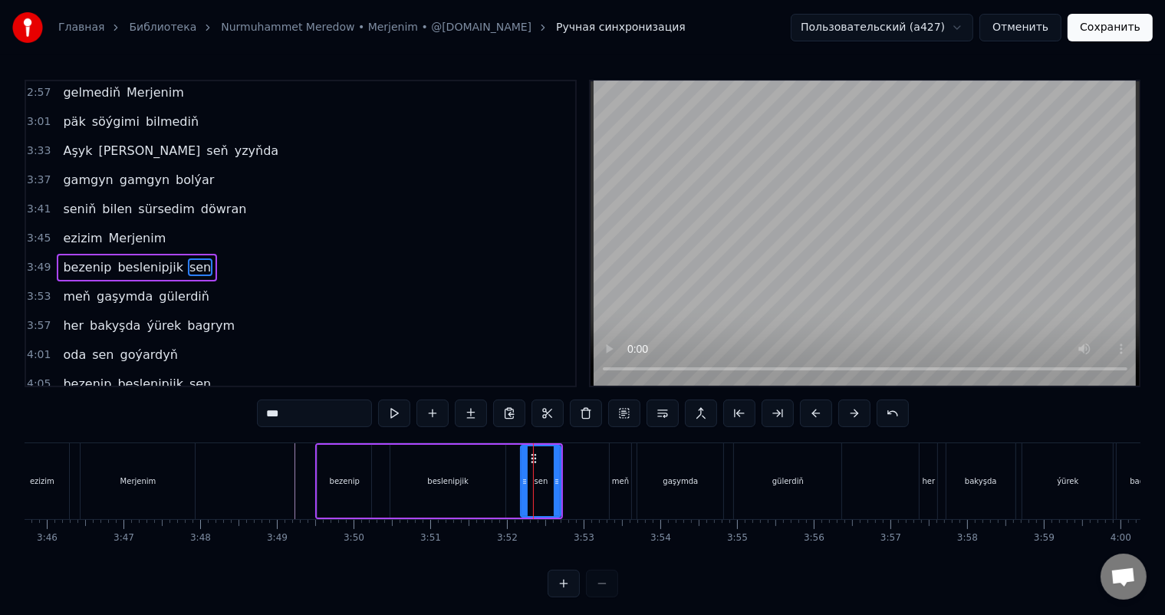
click at [500, 475] on div "beslenipjik" at bounding box center [447, 481] width 115 height 73
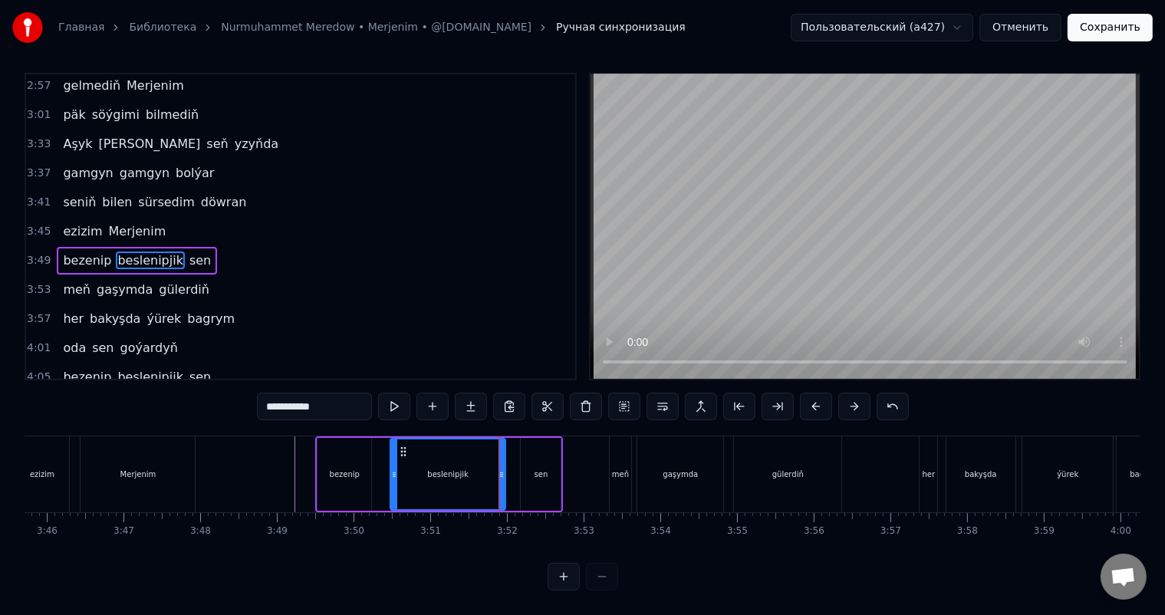
scroll to position [20, 0]
click at [527, 438] on div "sen" at bounding box center [541, 474] width 40 height 73
type input "***"
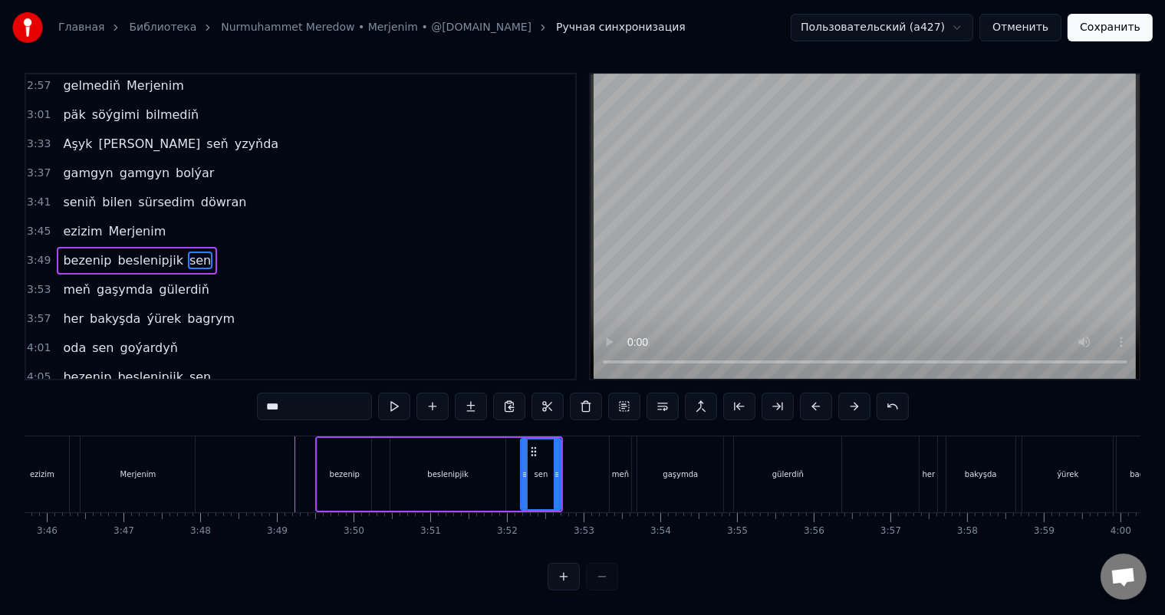
scroll to position [0, 0]
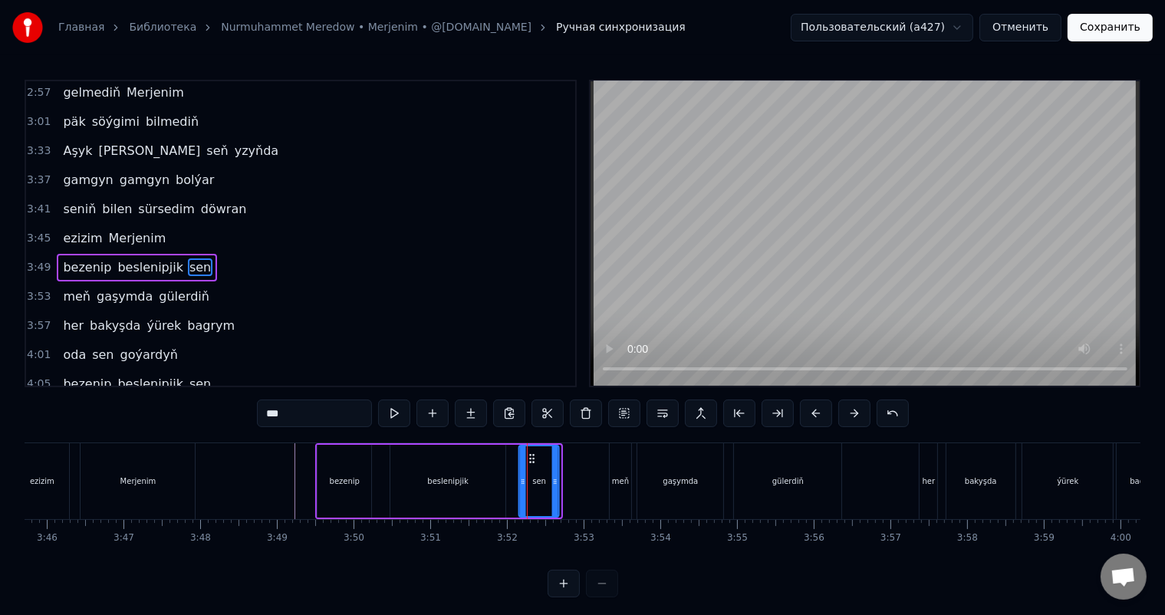
click at [531, 454] on icon at bounding box center [532, 458] width 12 height 12
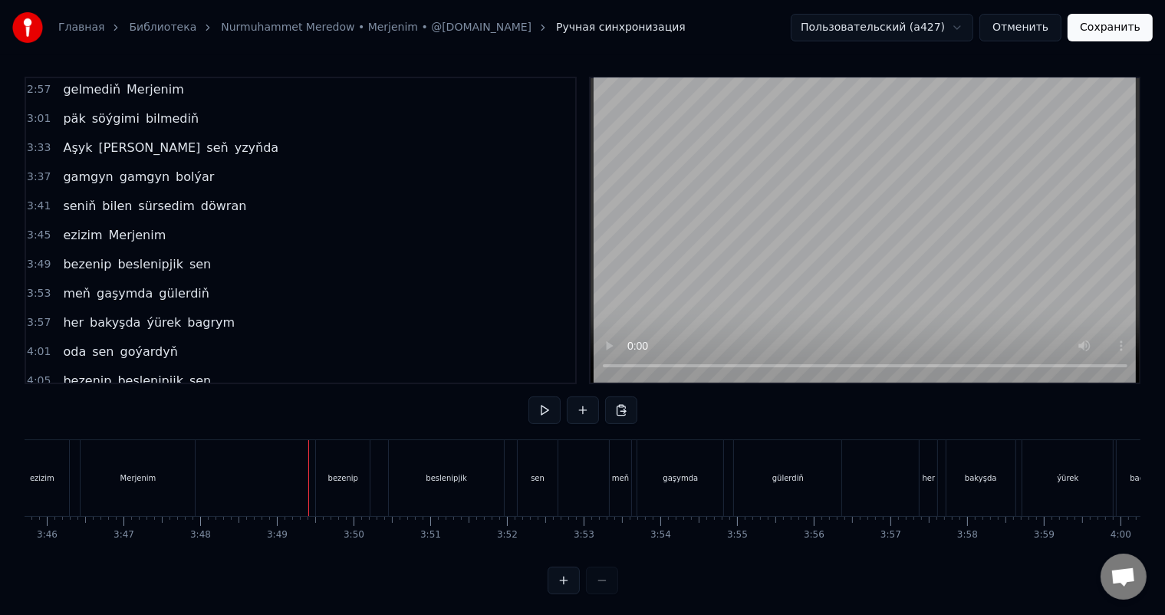
scroll to position [20, 0]
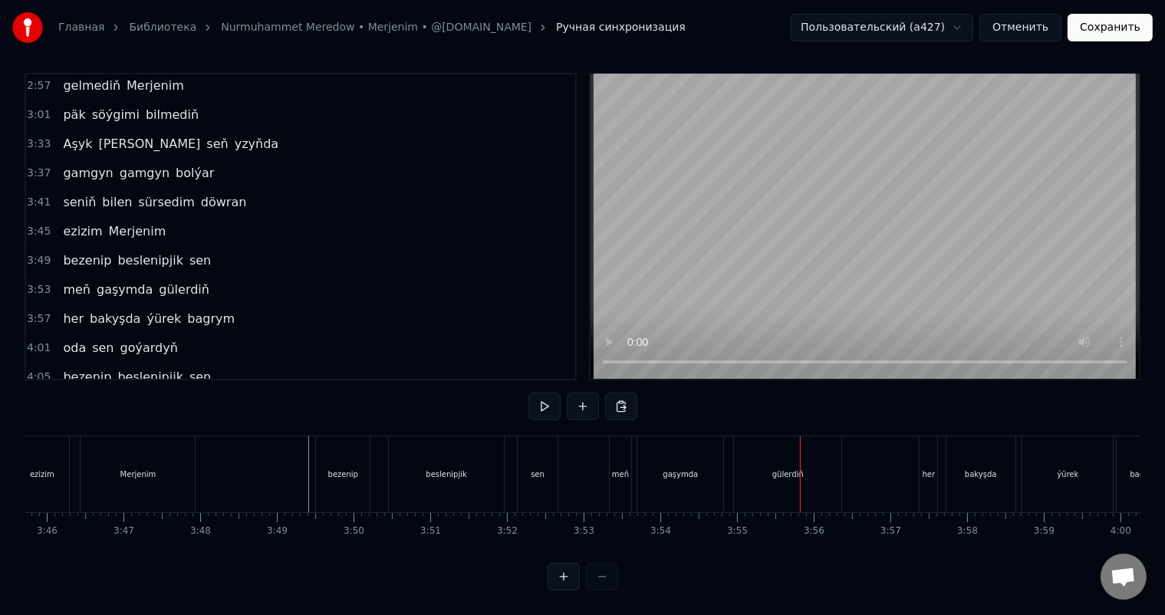
click at [665, 451] on div "gaşymda" at bounding box center [680, 474] width 86 height 76
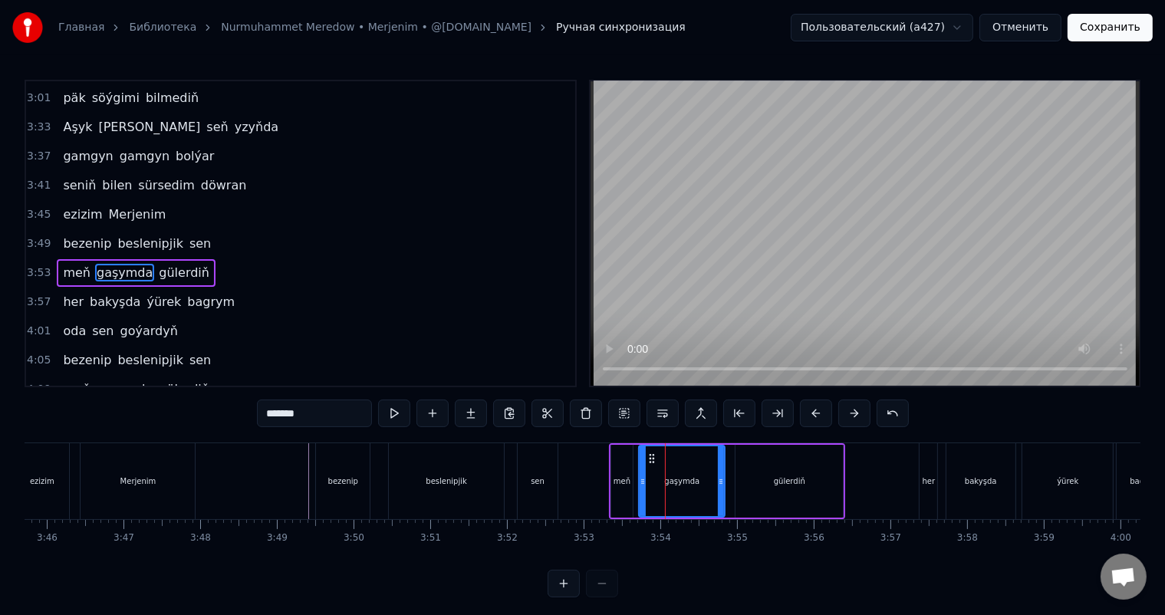
scroll to position [905, 0]
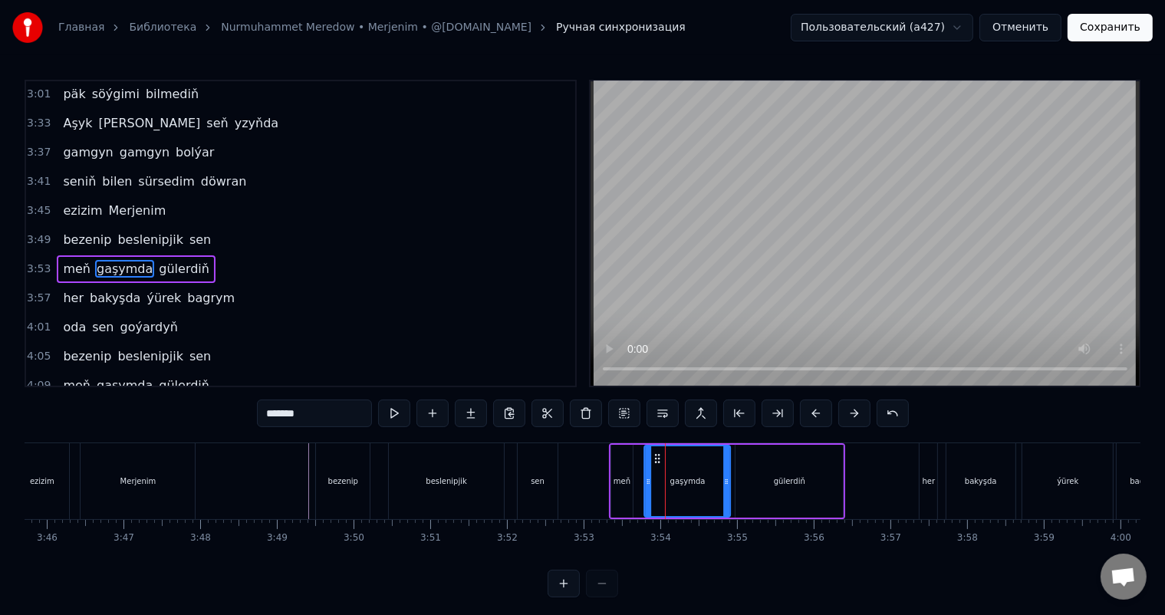
click at [659, 458] on circle at bounding box center [659, 458] width 1 height 1
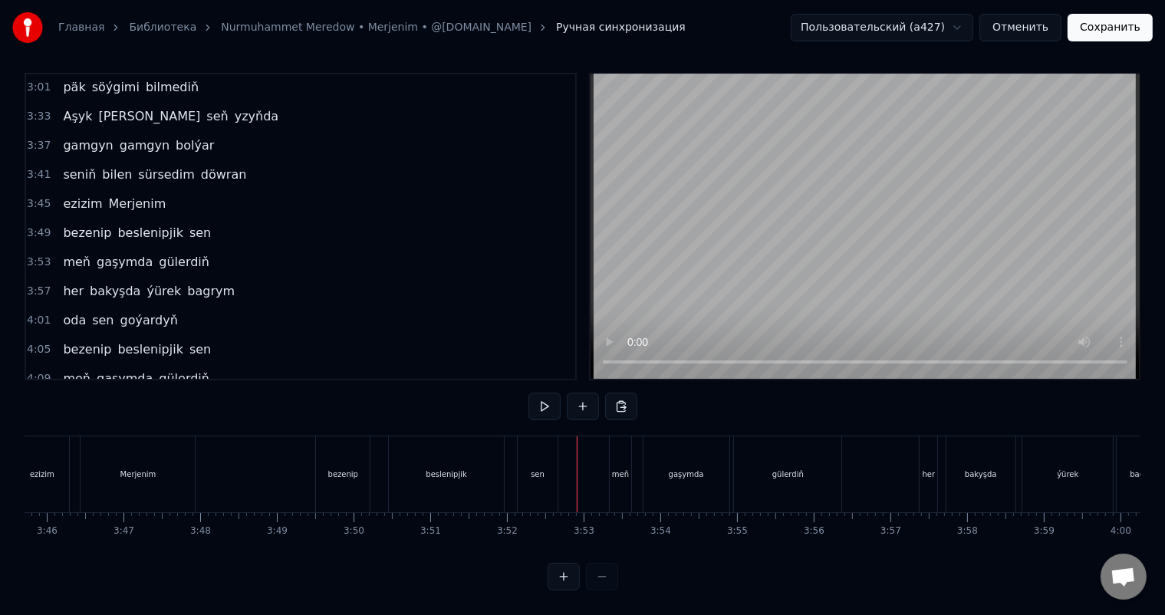
scroll to position [20, 0]
click at [817, 463] on div "gülerdiň" at bounding box center [787, 474] width 107 height 76
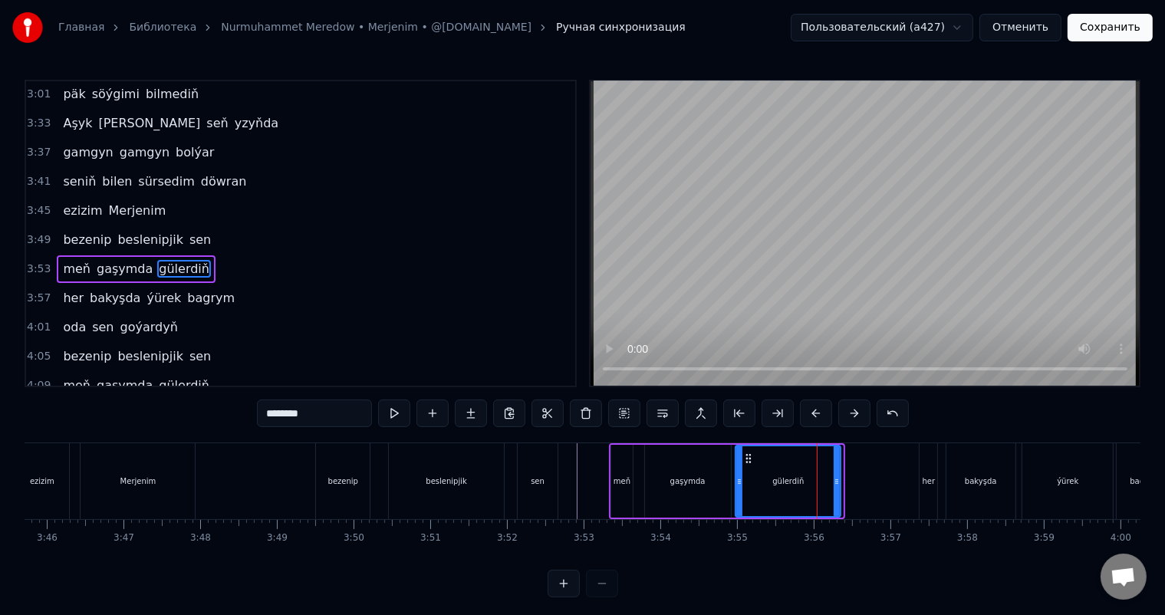
click at [836, 479] on icon at bounding box center [836, 481] width 6 height 12
click at [750, 456] on icon at bounding box center [750, 458] width 12 height 12
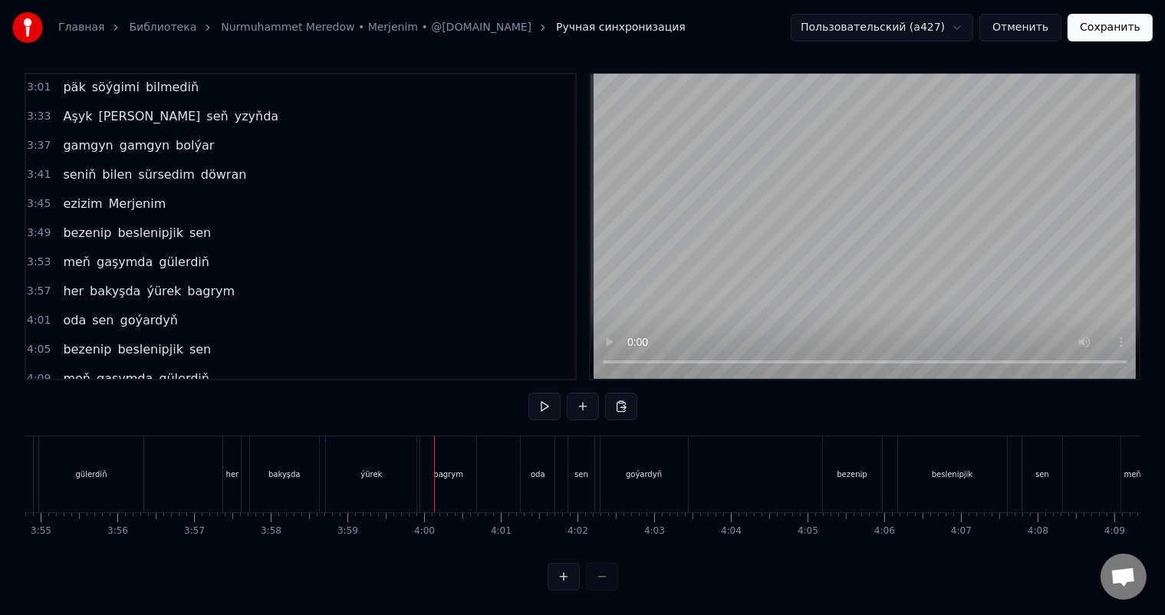
scroll to position [0, 17962]
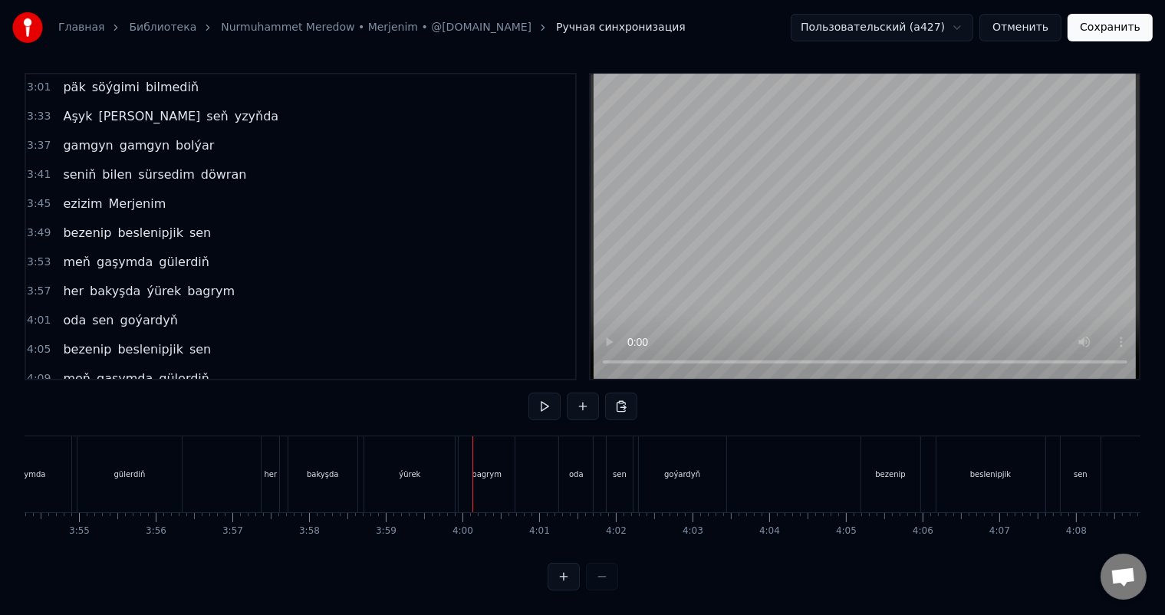
click at [427, 461] on div "ýürek" at bounding box center [409, 474] width 90 height 76
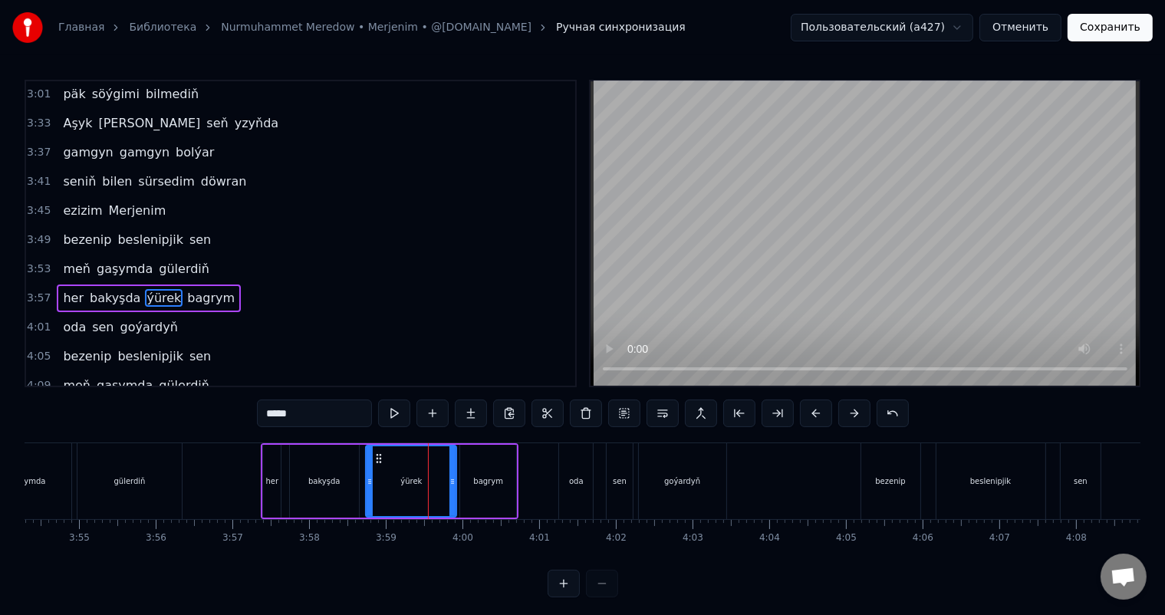
scroll to position [933, 0]
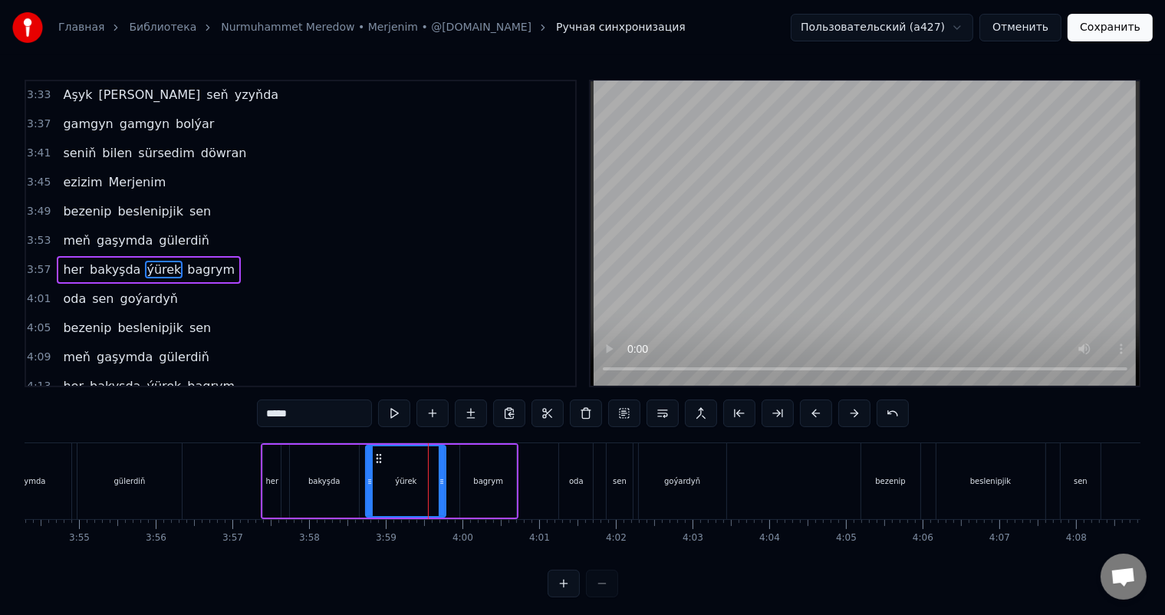
drag, startPoint x: 451, startPoint y: 478, endPoint x: 440, endPoint y: 478, distance: 10.7
click at [440, 478] on icon at bounding box center [442, 481] width 6 height 12
click at [337, 462] on div "bakyşda" at bounding box center [324, 481] width 69 height 73
type input "*******"
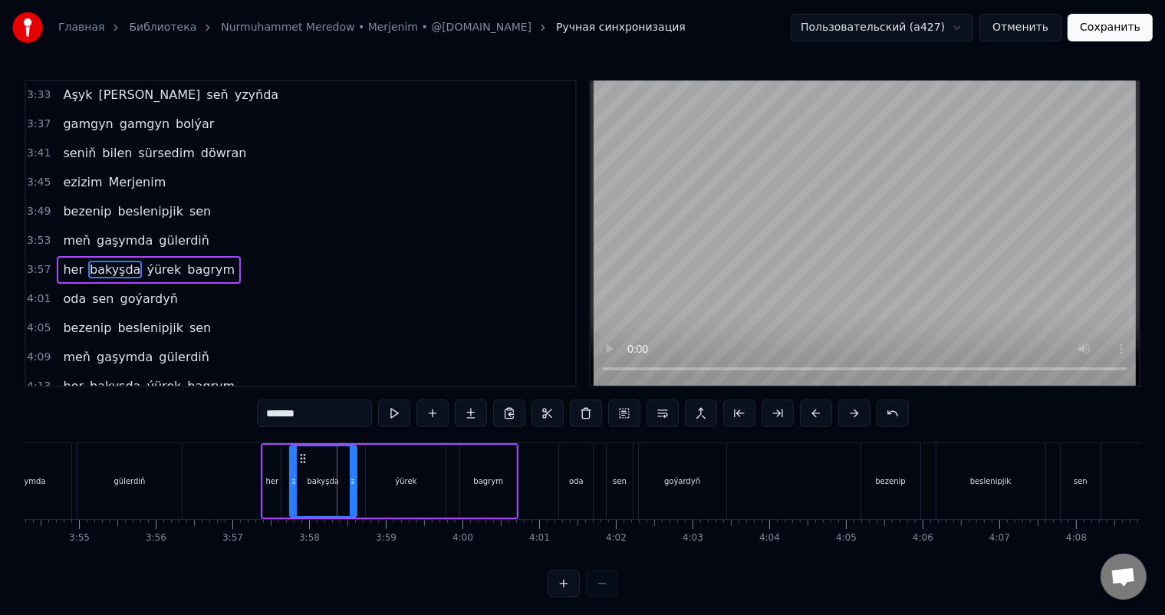
click at [350, 480] on icon at bounding box center [353, 481] width 6 height 12
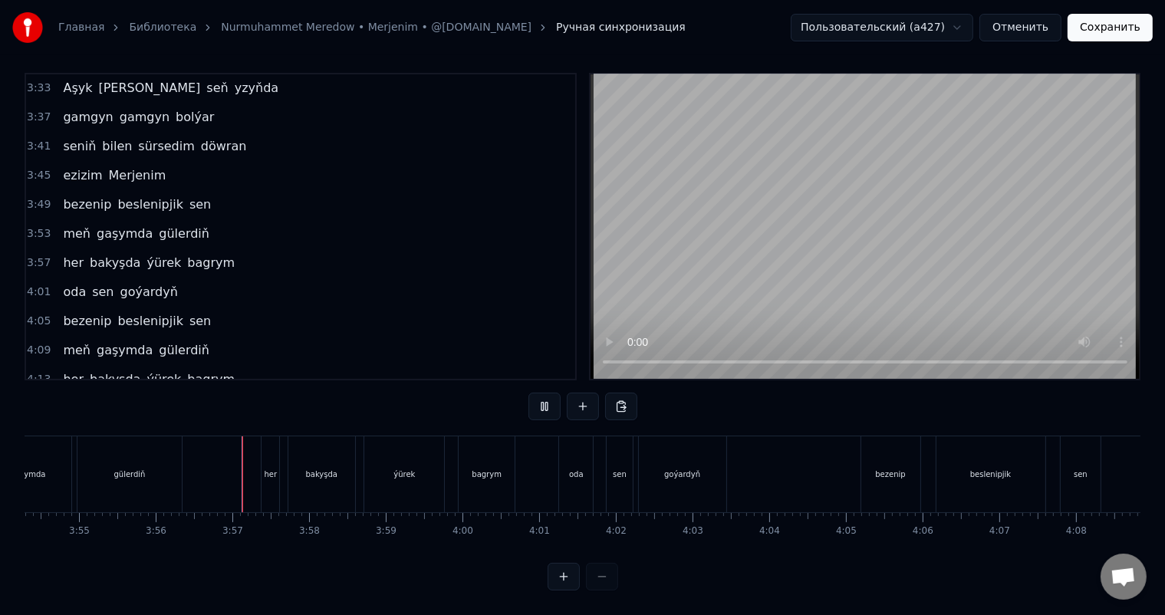
scroll to position [20, 0]
click at [566, 451] on div "oda" at bounding box center [576, 474] width 34 height 76
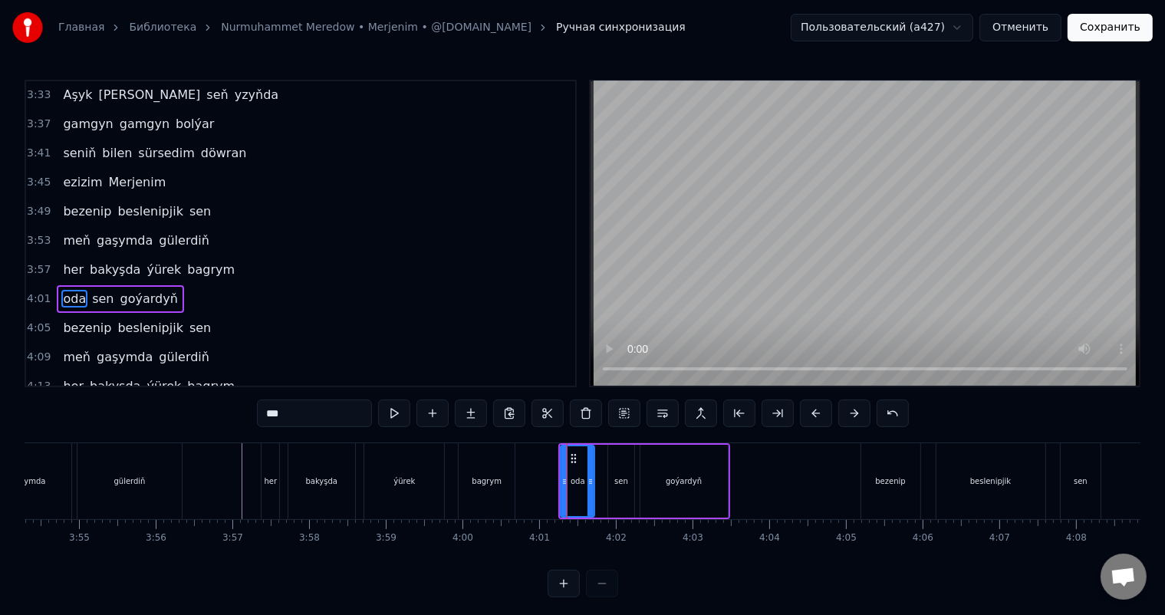
scroll to position [961, 0]
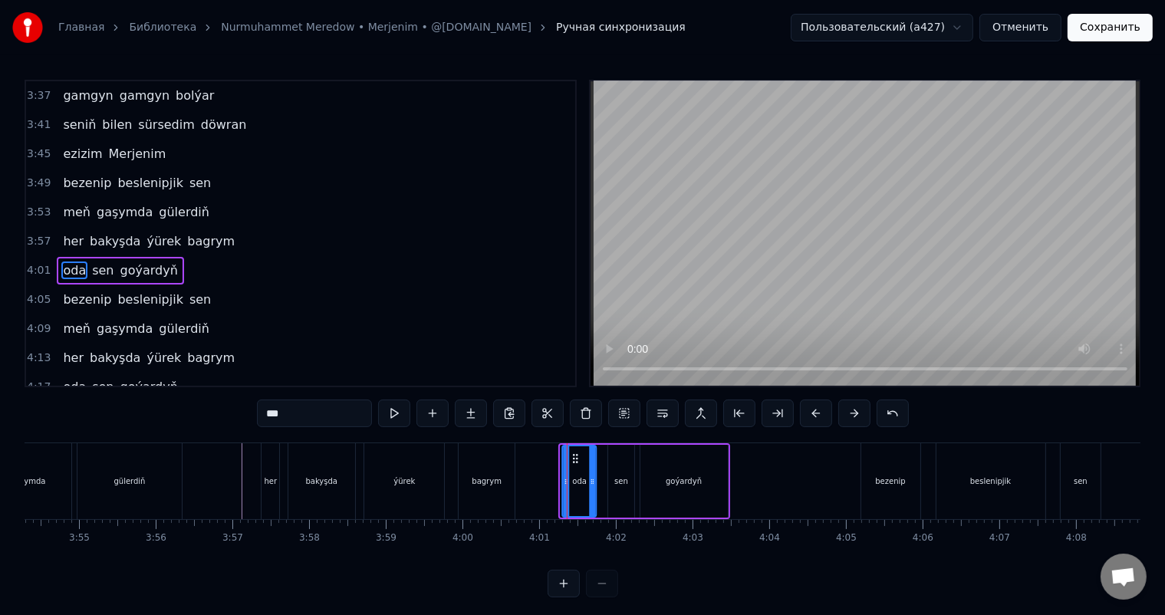
click at [573, 452] on icon at bounding box center [576, 458] width 12 height 12
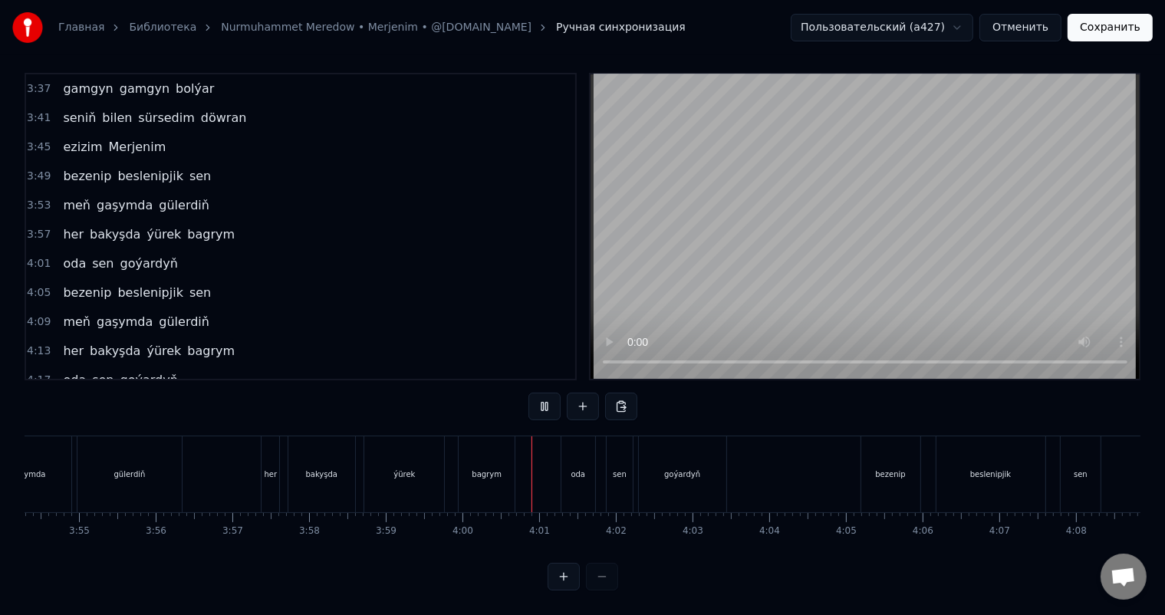
scroll to position [20, 0]
click at [623, 468] on div "sen" at bounding box center [620, 474] width 14 height 12
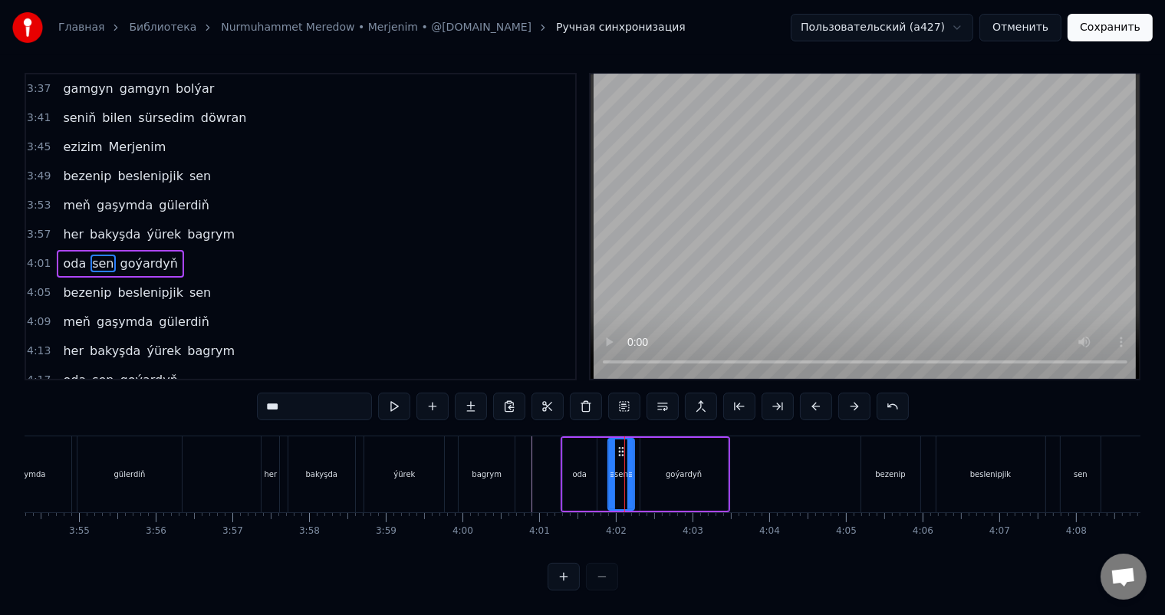
scroll to position [0, 0]
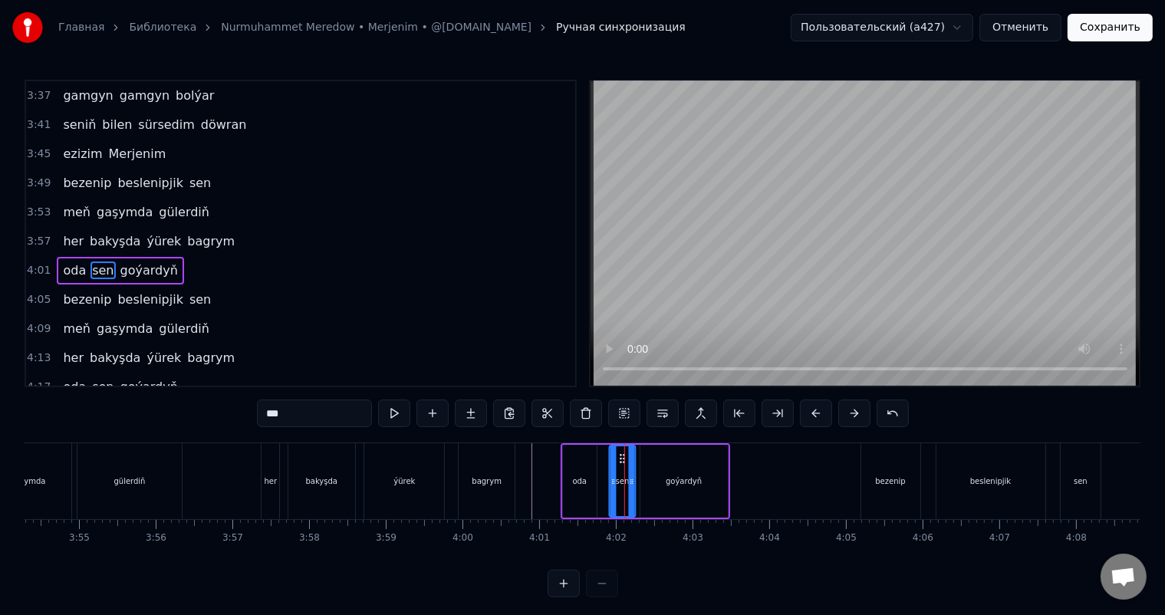
click at [619, 455] on icon at bounding box center [622, 458] width 12 height 12
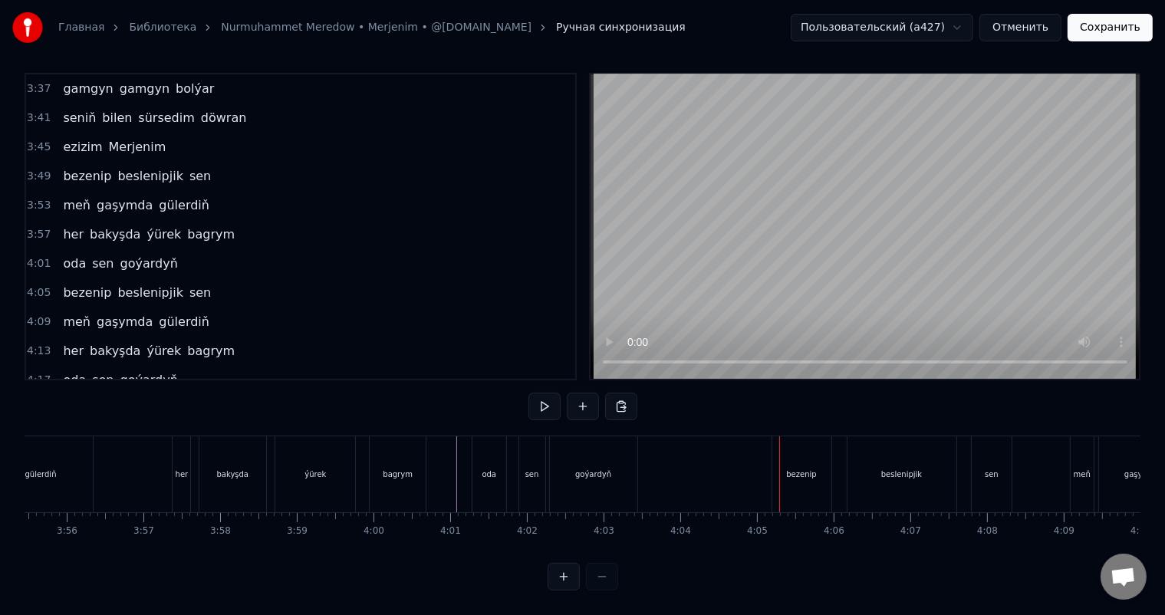
scroll to position [0, 18127]
click at [736, 448] on div "bezenip" at bounding box center [725, 474] width 59 height 76
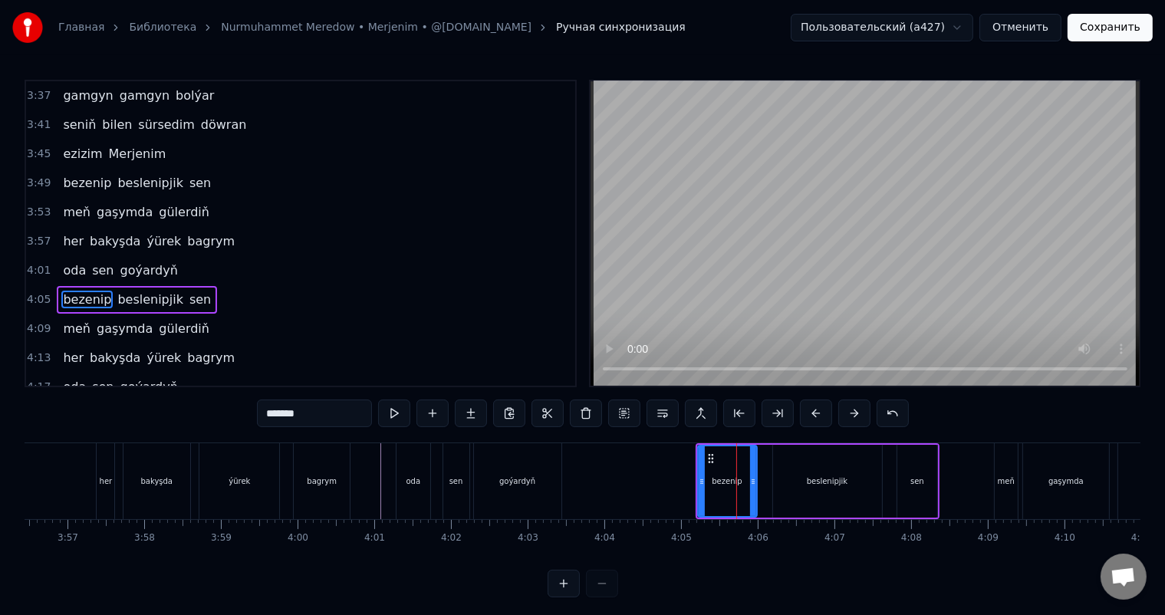
scroll to position [990, 0]
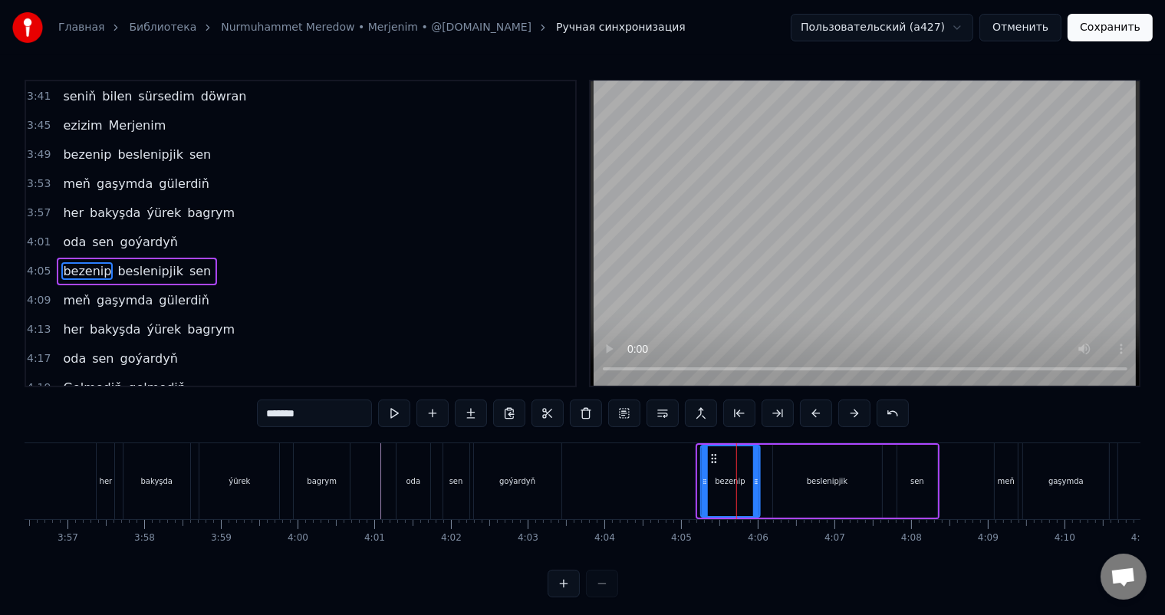
click at [711, 455] on circle at bounding box center [711, 455] width 1 height 1
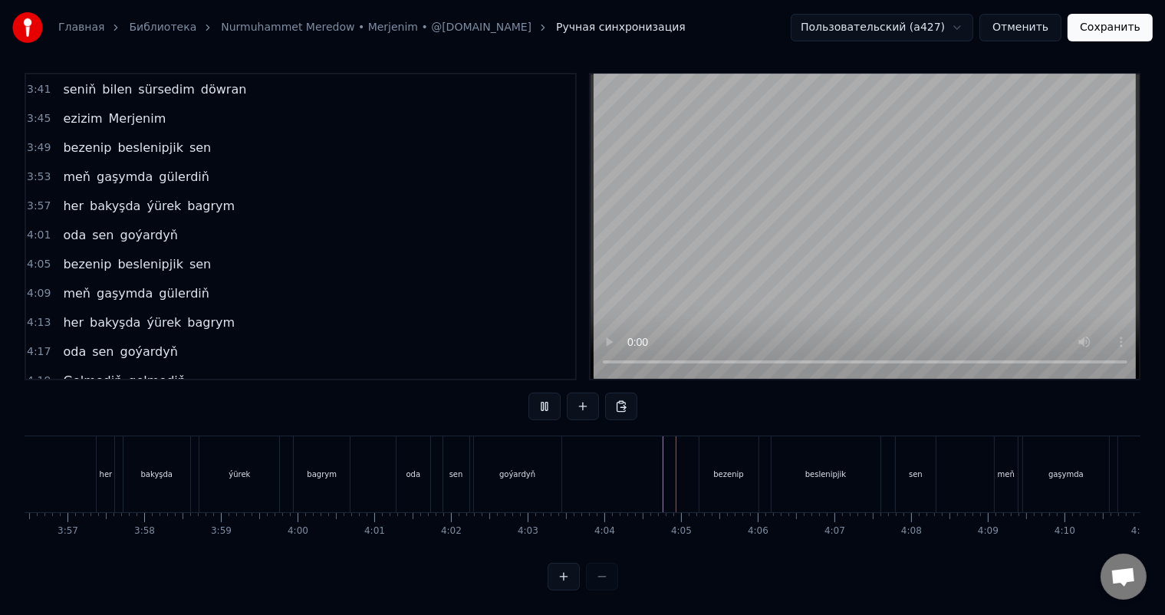
scroll to position [20, 0]
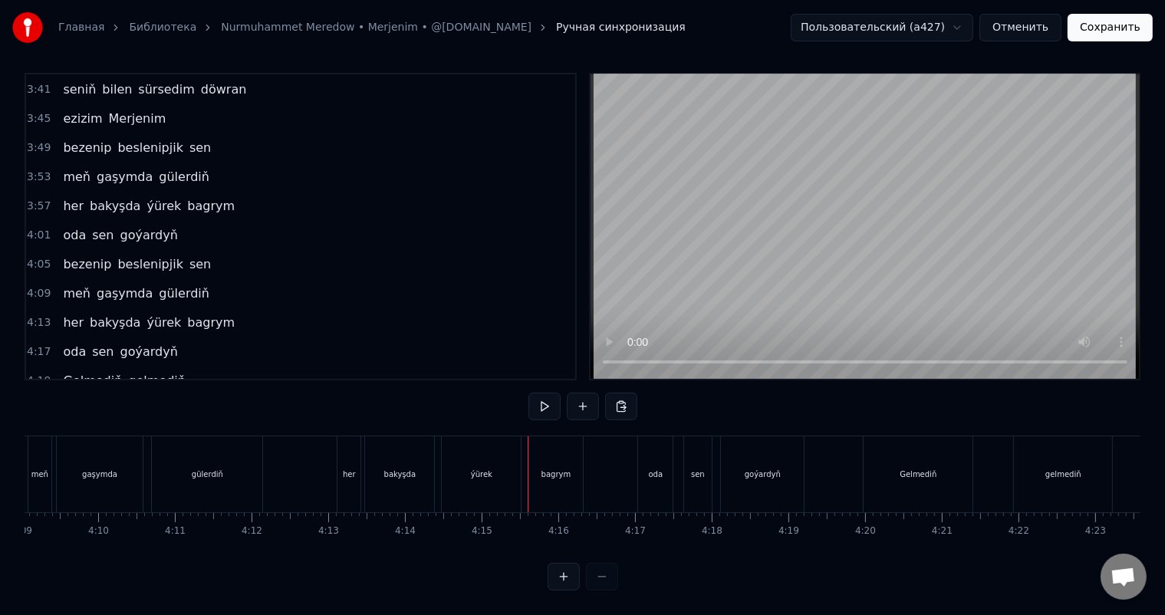
click at [509, 460] on div "ýürek" at bounding box center [481, 474] width 79 height 76
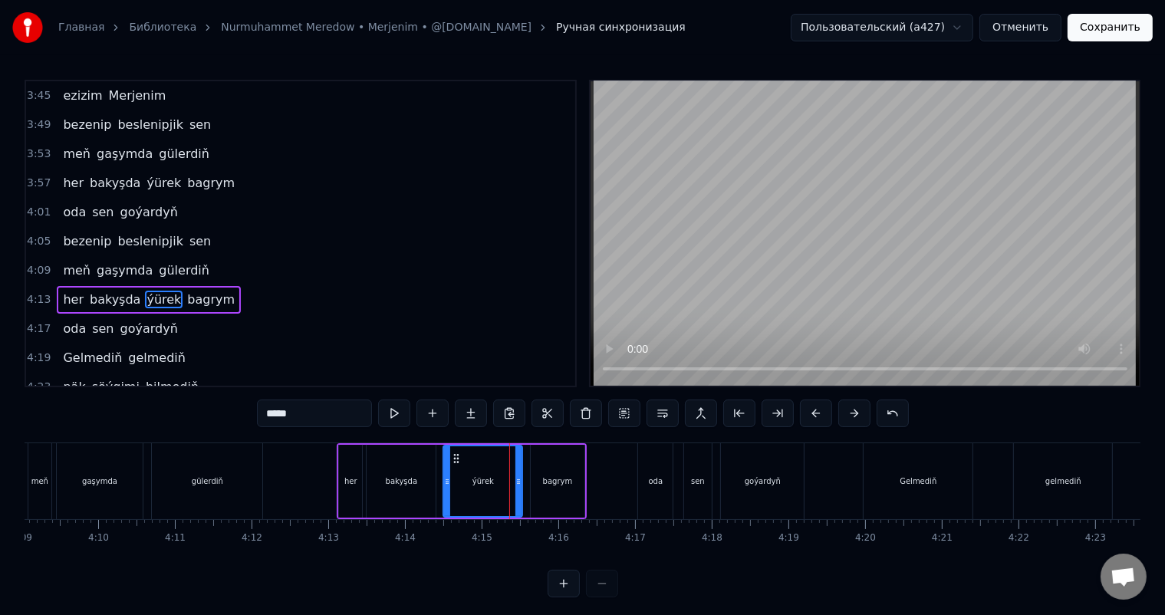
scroll to position [1046, 0]
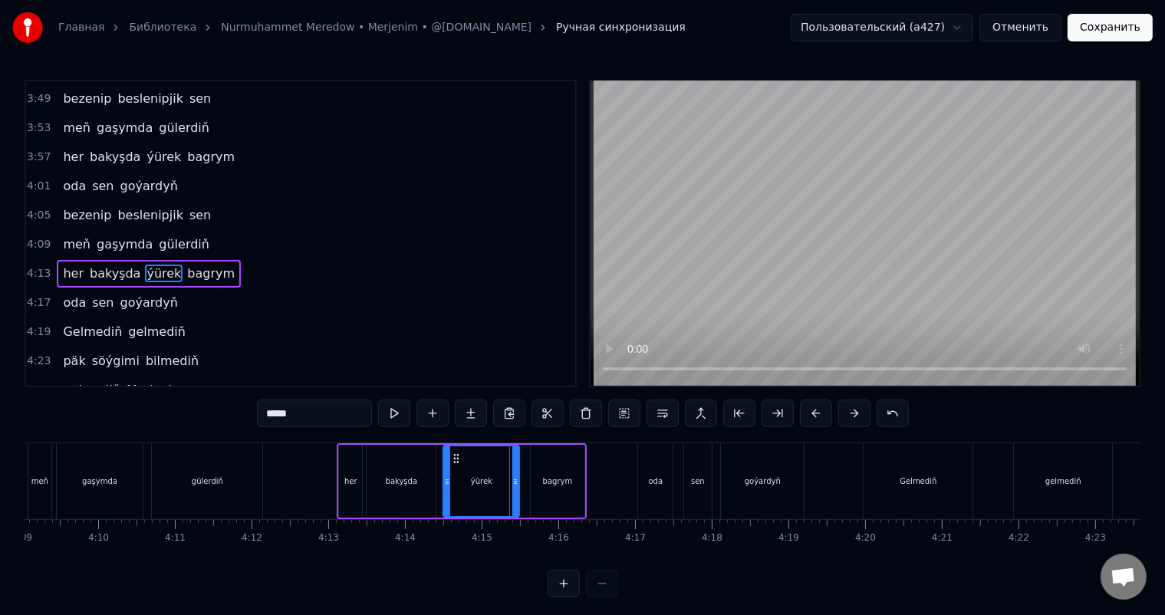
click at [515, 474] on div at bounding box center [515, 481] width 6 height 70
click at [553, 472] on div "bagrym" at bounding box center [558, 481] width 54 height 73
type input "******"
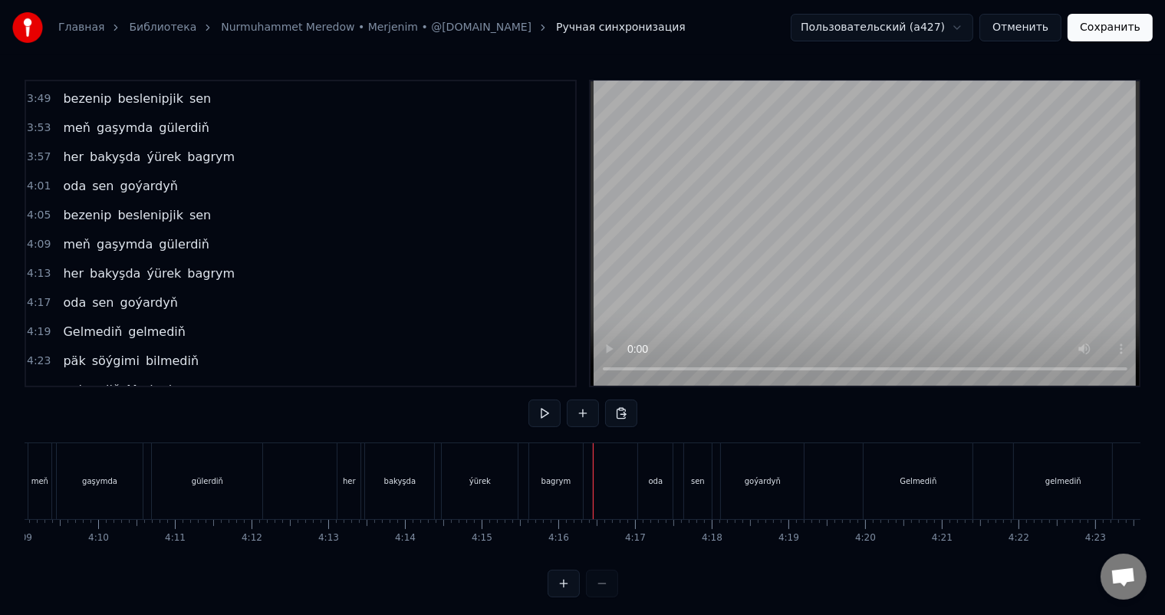
click at [549, 462] on div "bagrym" at bounding box center [556, 481] width 54 height 76
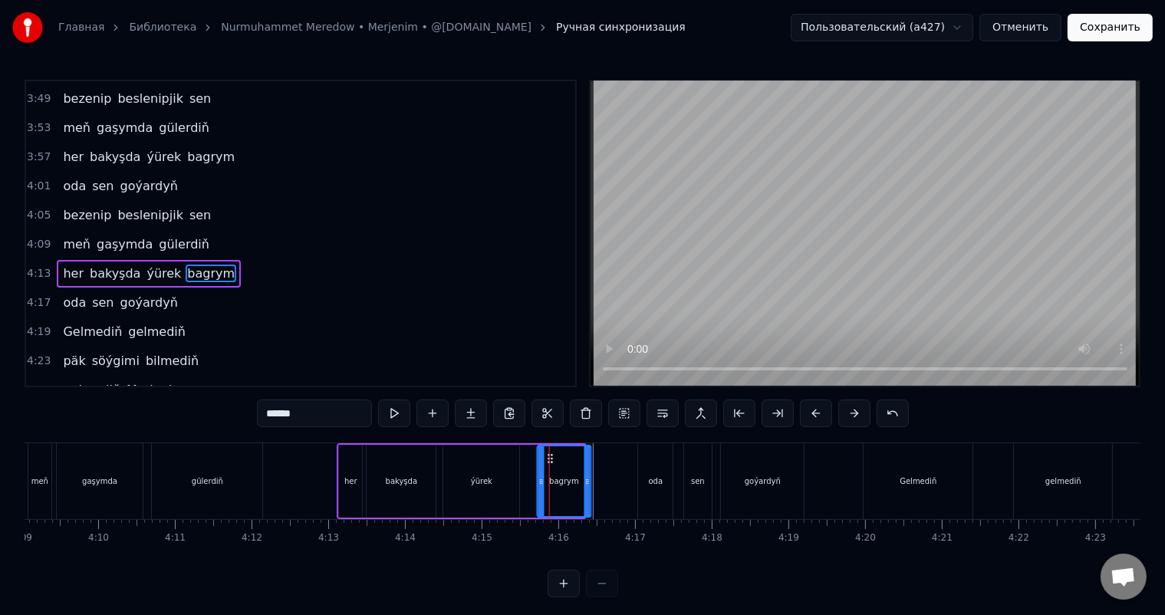
click at [548, 456] on icon at bounding box center [550, 458] width 12 height 12
click at [396, 466] on div "bakyşda" at bounding box center [400, 481] width 69 height 73
type input "*******"
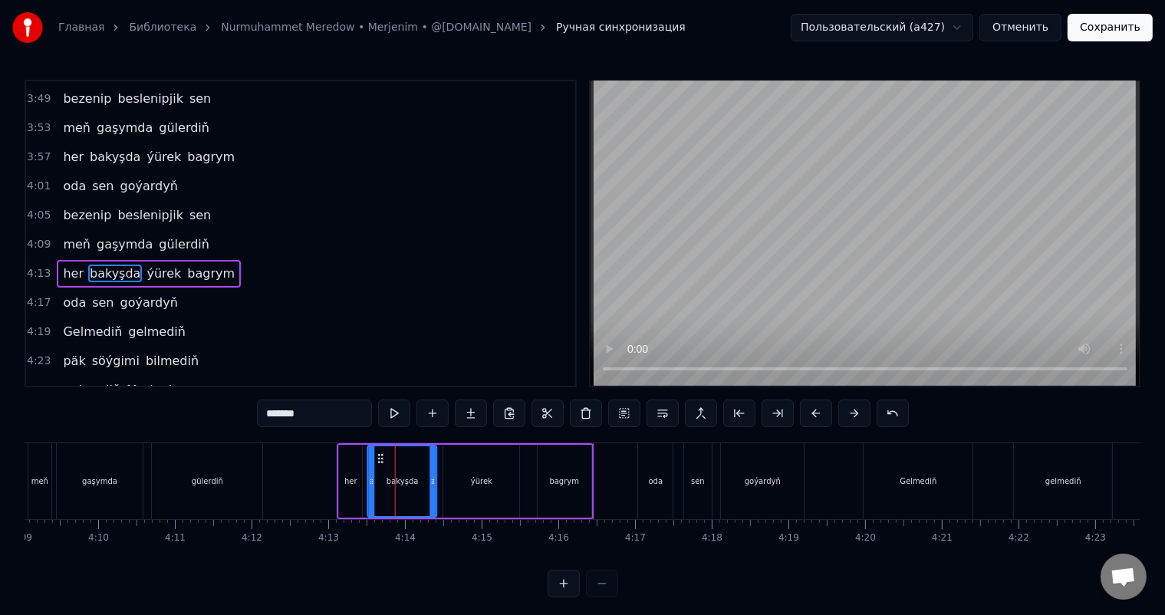
click at [380, 458] on circle at bounding box center [379, 458] width 1 height 1
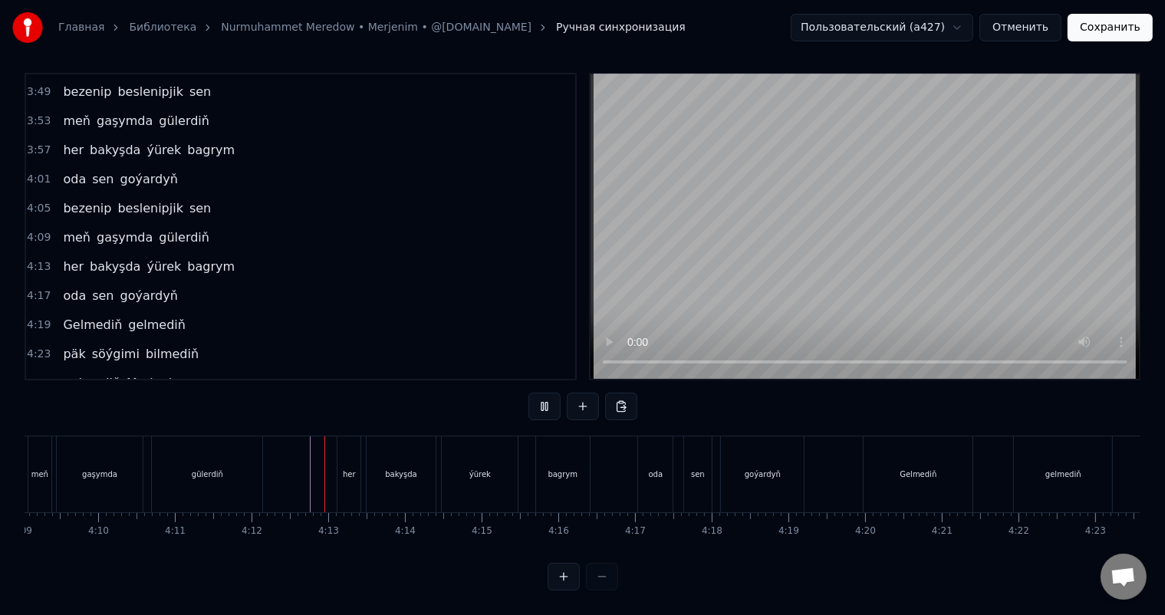
scroll to position [20, 0]
click at [764, 470] on div "goýardyň" at bounding box center [762, 474] width 83 height 76
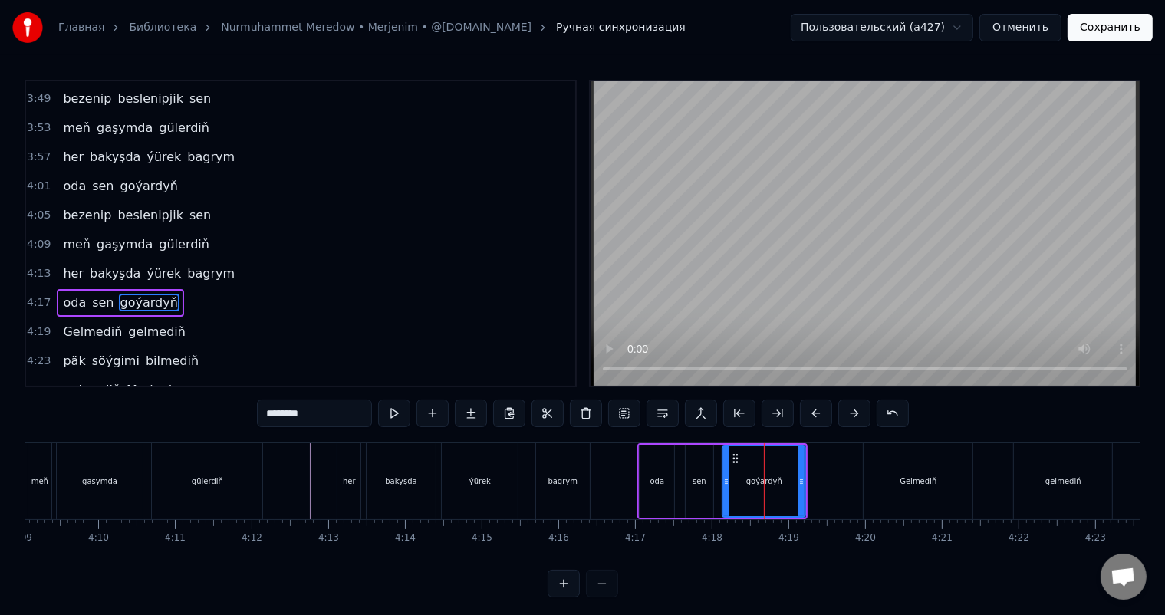
scroll to position [1074, 0]
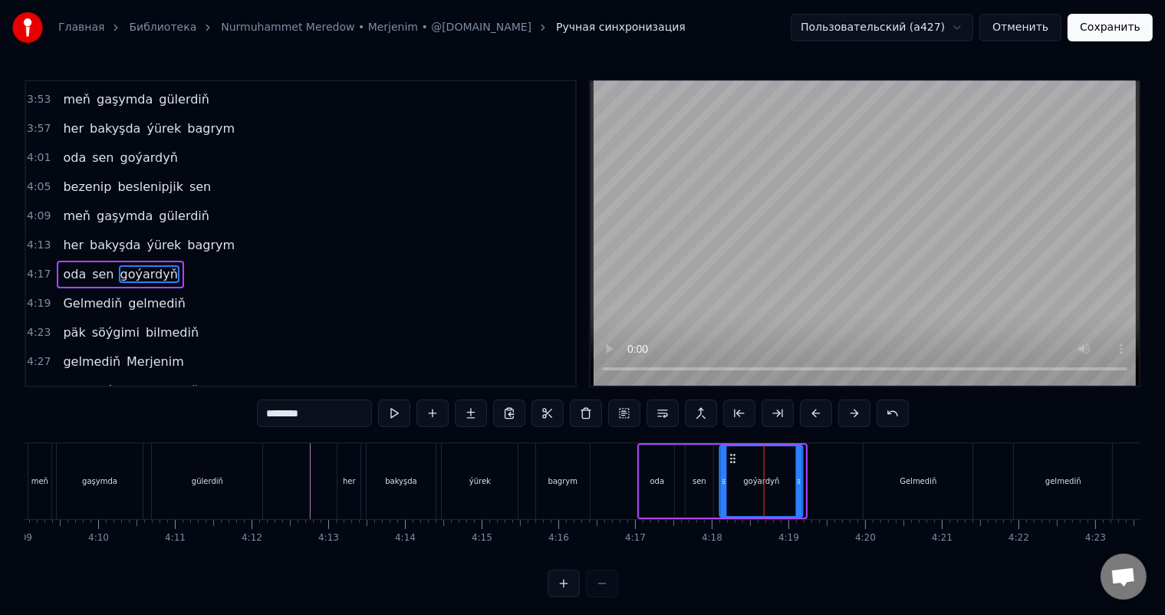
click at [732, 455] on icon at bounding box center [733, 458] width 12 height 12
click at [696, 463] on div "sen" at bounding box center [699, 481] width 28 height 73
type input "***"
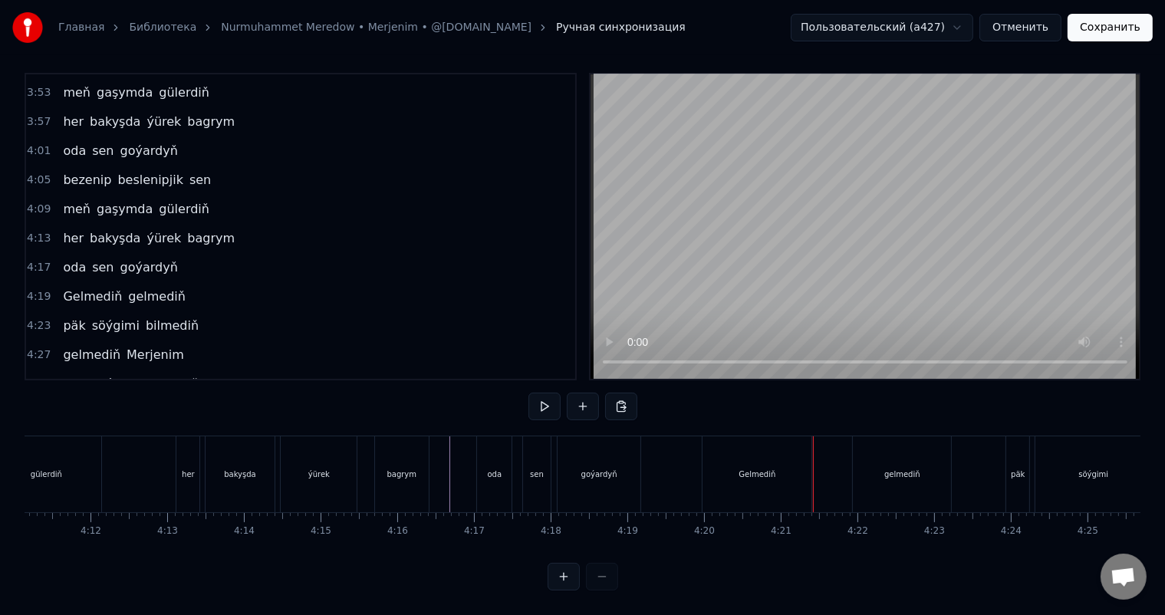
scroll to position [0, 19280]
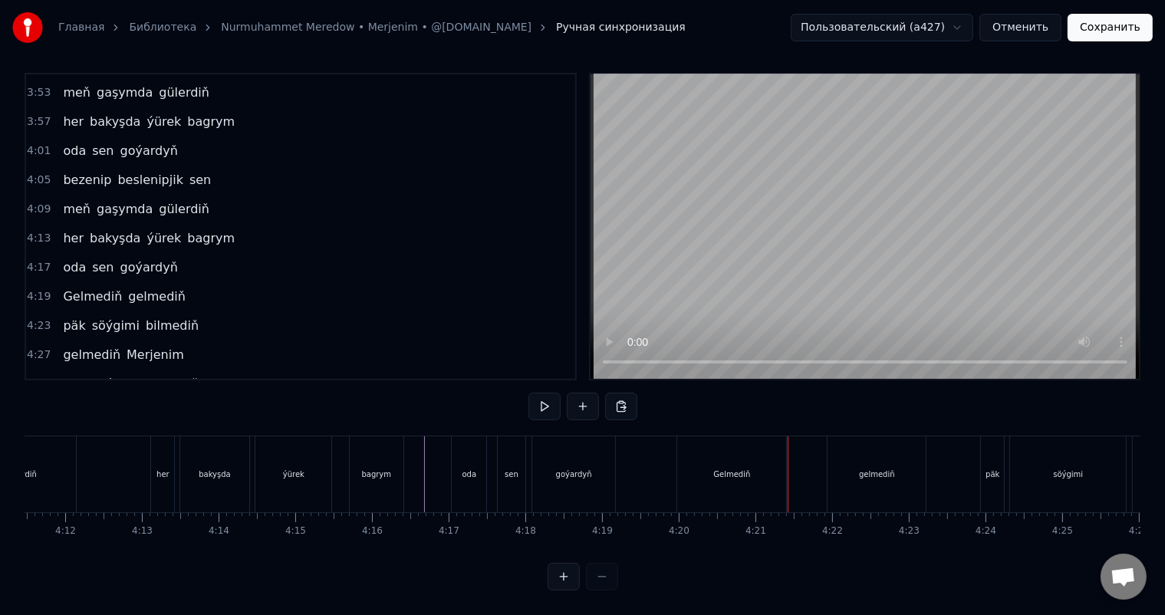
click at [731, 468] on div "Gelmediň" at bounding box center [731, 474] width 37 height 12
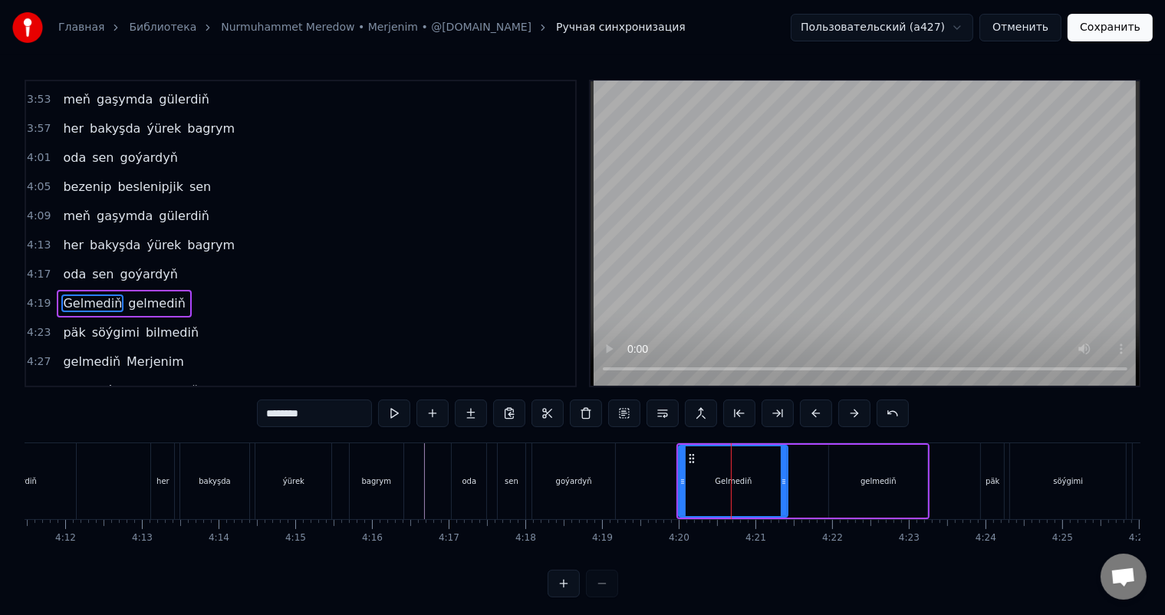
scroll to position [1102, 0]
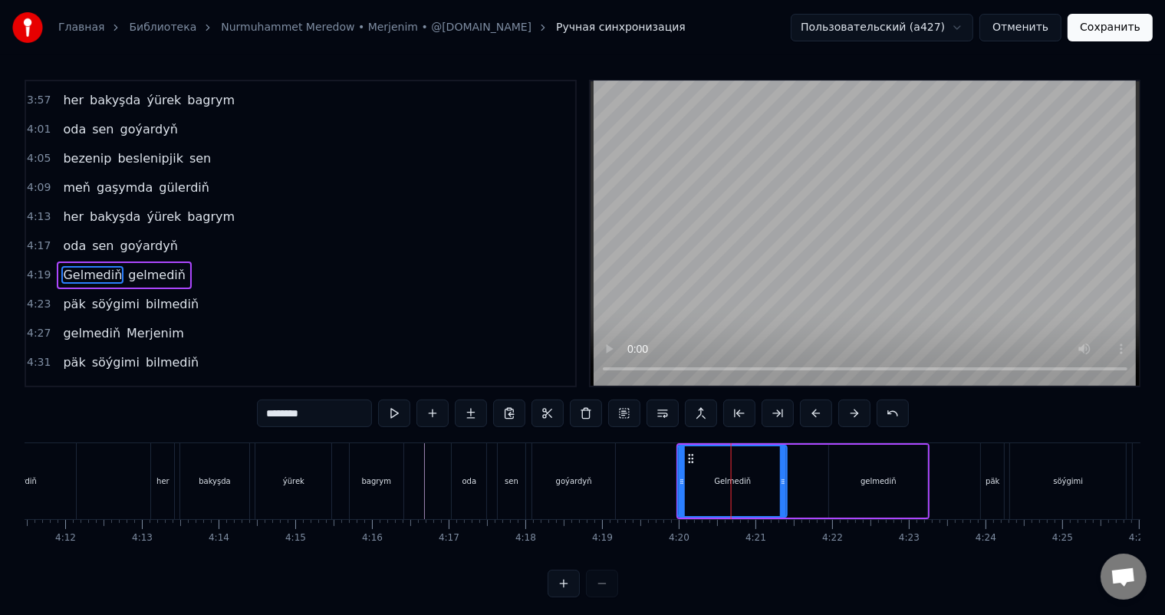
click at [690, 455] on icon at bounding box center [691, 458] width 12 height 12
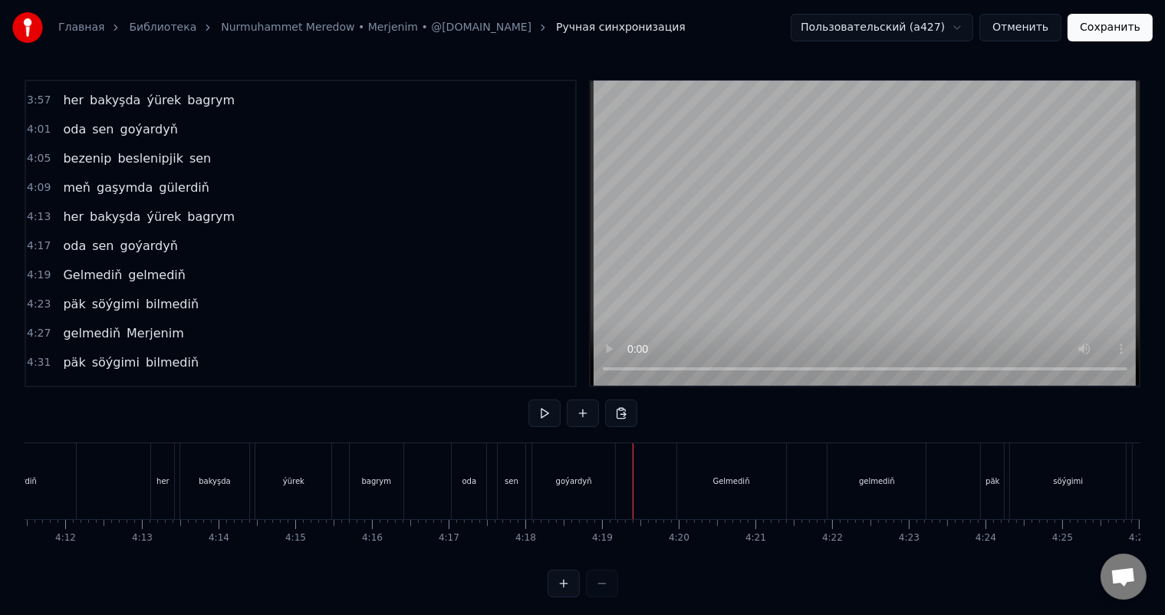
click at [688, 462] on div "Gelmediň" at bounding box center [731, 481] width 109 height 76
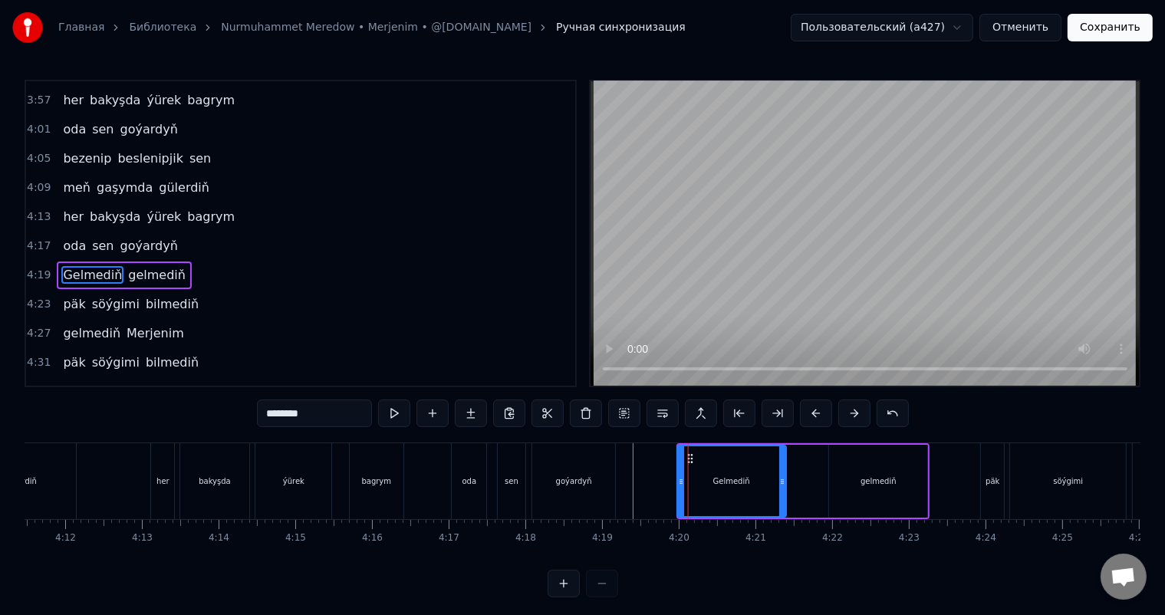
click at [691, 455] on circle at bounding box center [691, 455] width 1 height 1
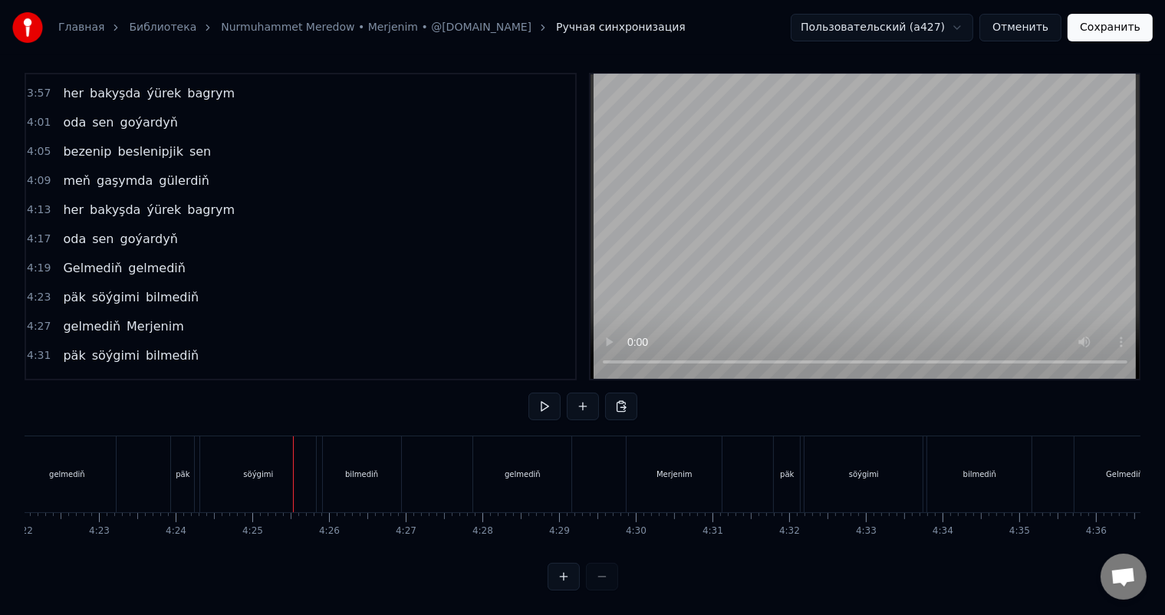
scroll to position [0, 19937]
click at [337, 468] on div "päk" at bounding box center [334, 474] width 14 height 12
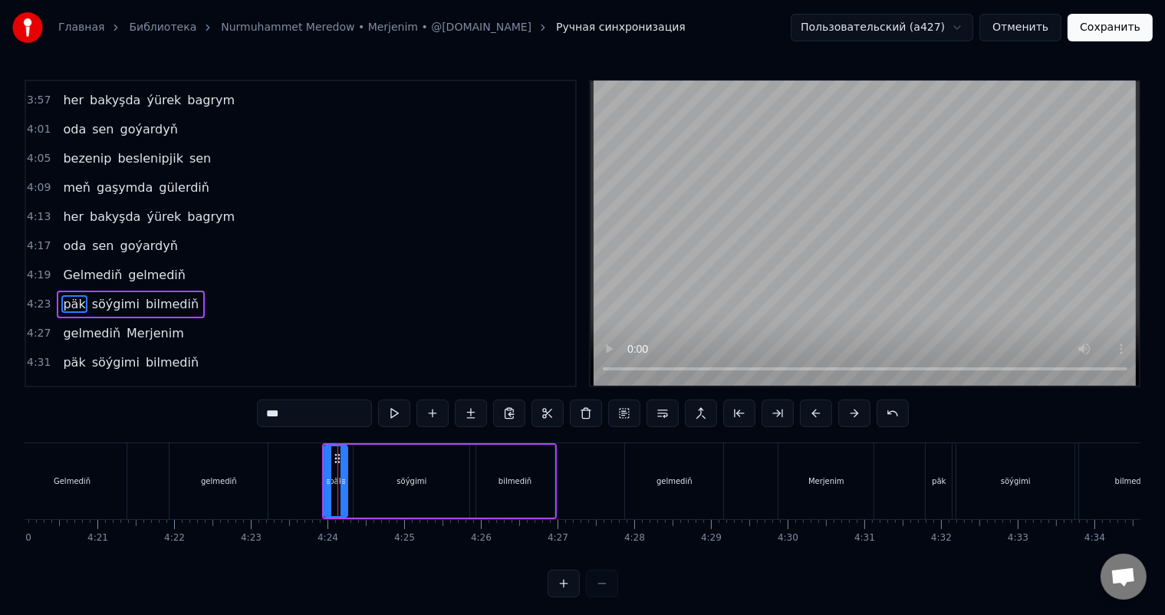
scroll to position [1131, 0]
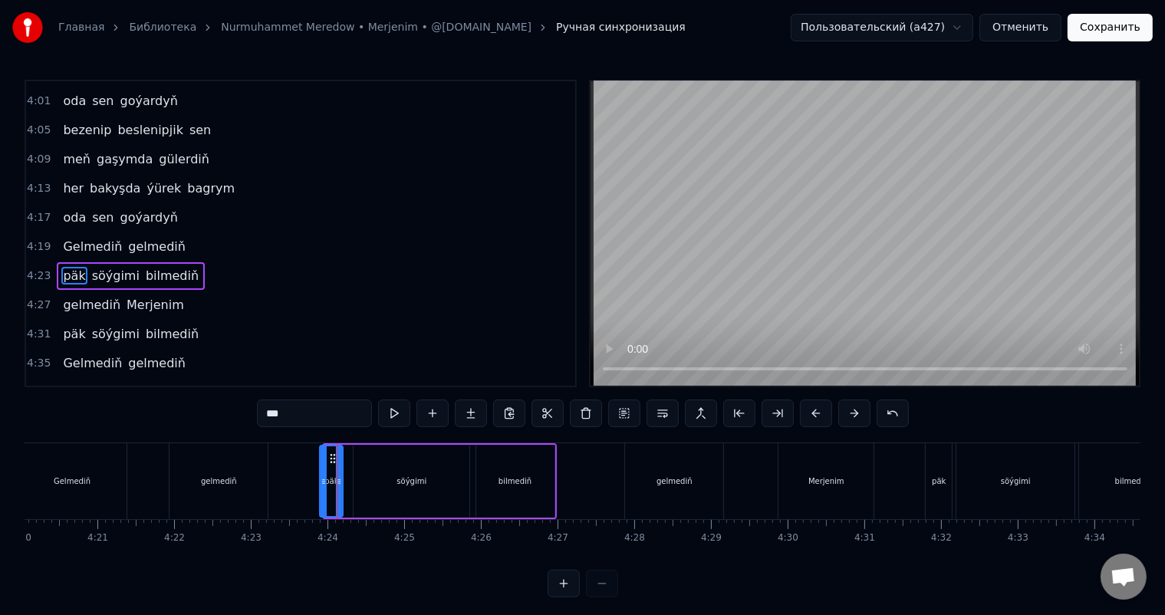
click at [330, 457] on icon at bounding box center [333, 458] width 12 height 12
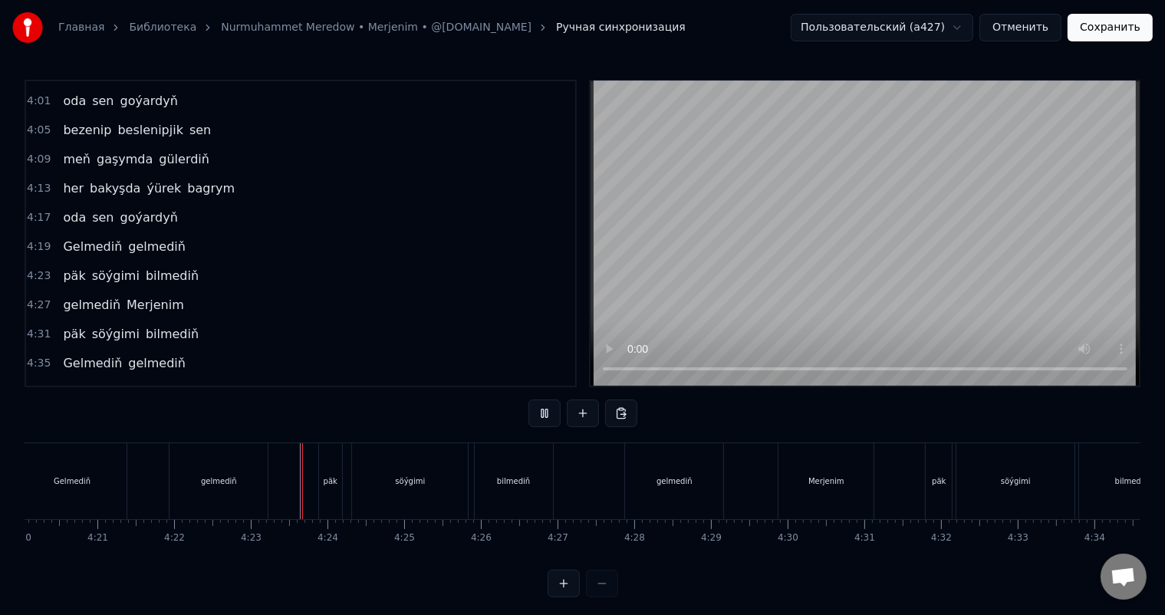
scroll to position [20, 0]
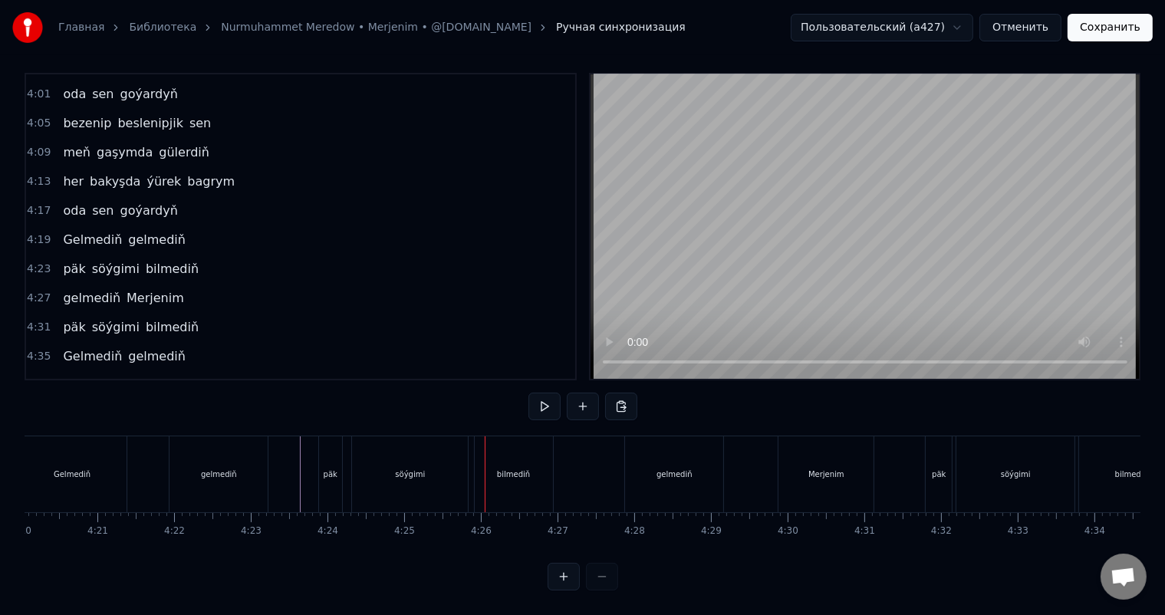
click at [418, 468] on div "söýgimi" at bounding box center [410, 474] width 30 height 12
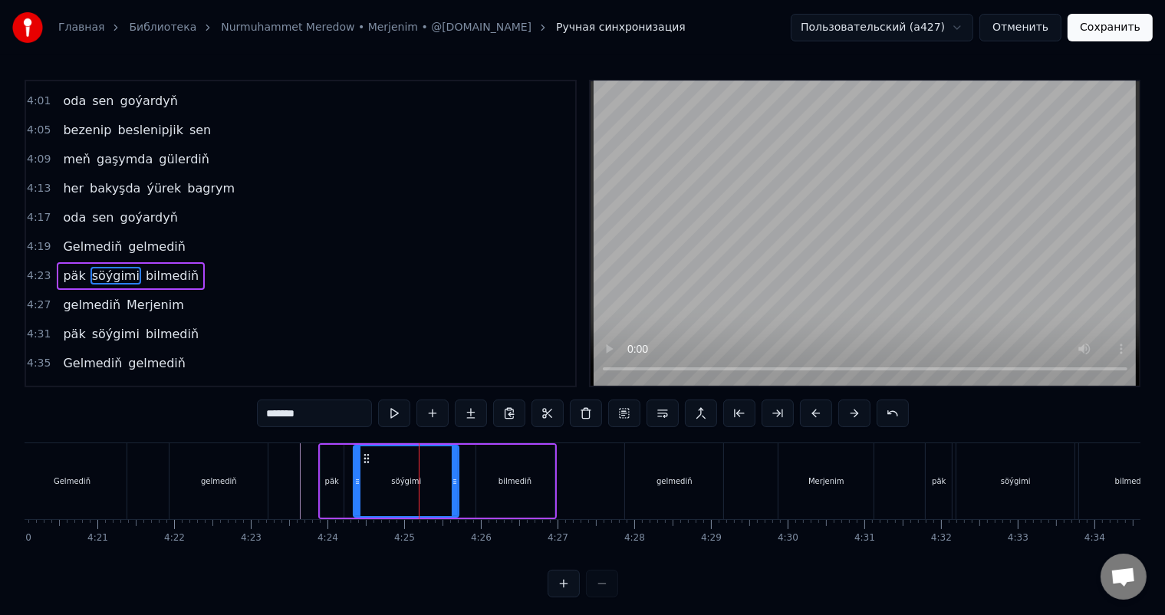
drag, startPoint x: 463, startPoint y: 478, endPoint x: 452, endPoint y: 475, distance: 11.2
click at [452, 475] on icon at bounding box center [455, 481] width 6 height 12
click at [368, 455] on icon at bounding box center [366, 458] width 12 height 12
click at [397, 480] on div "söýgimi" at bounding box center [406, 481] width 30 height 12
click at [330, 475] on div "päk" at bounding box center [332, 481] width 14 height 12
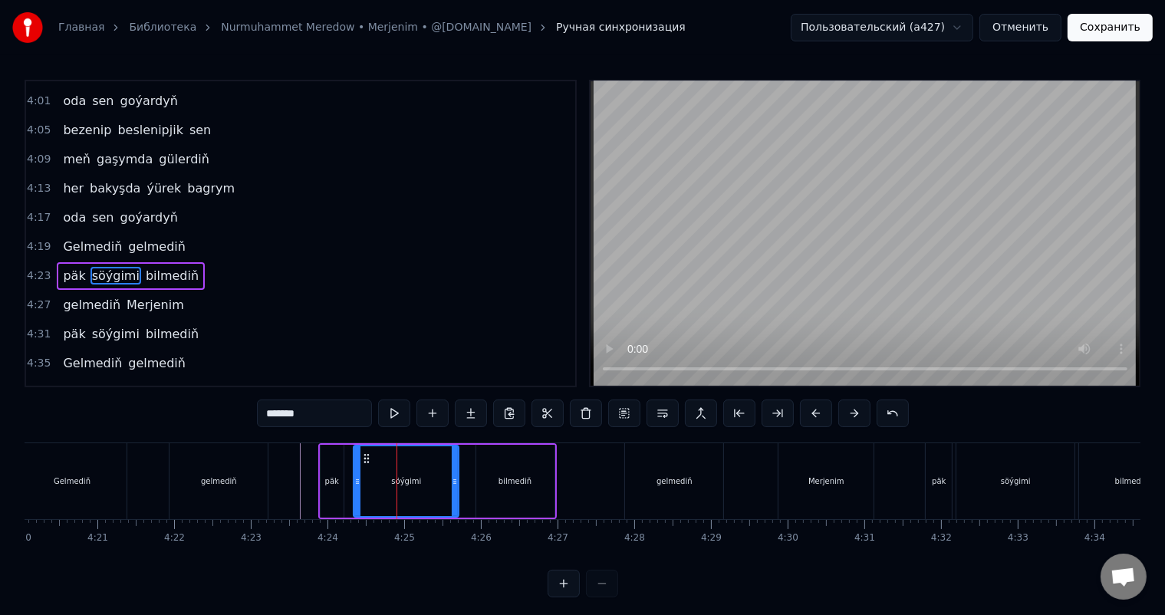
type input "***"
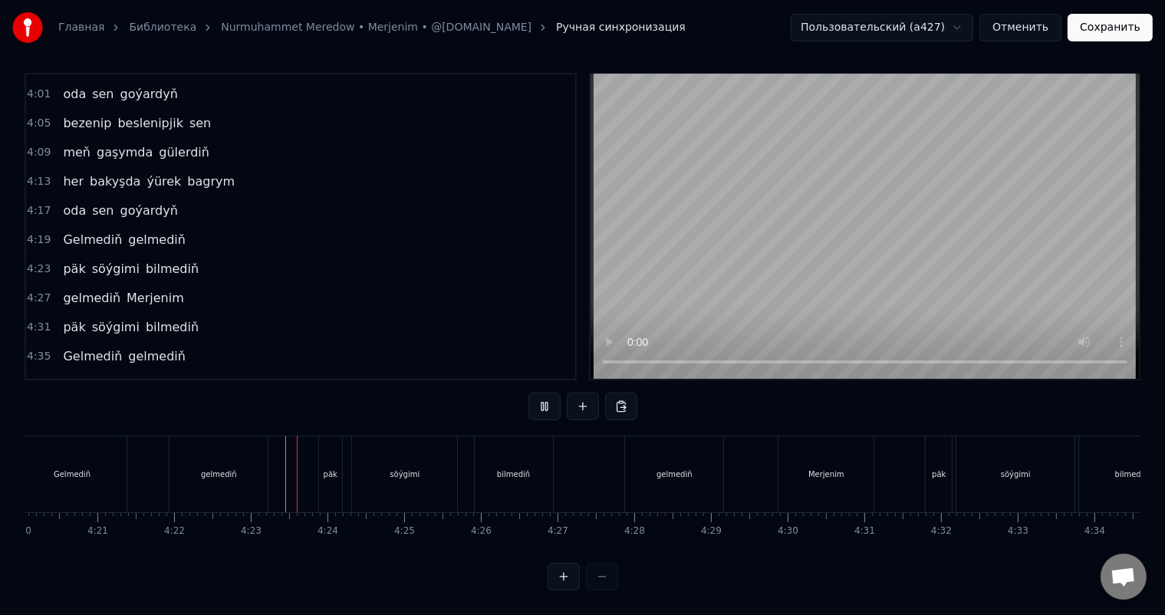
scroll to position [20, 0]
click at [504, 468] on div "bilmediň" at bounding box center [513, 474] width 33 height 12
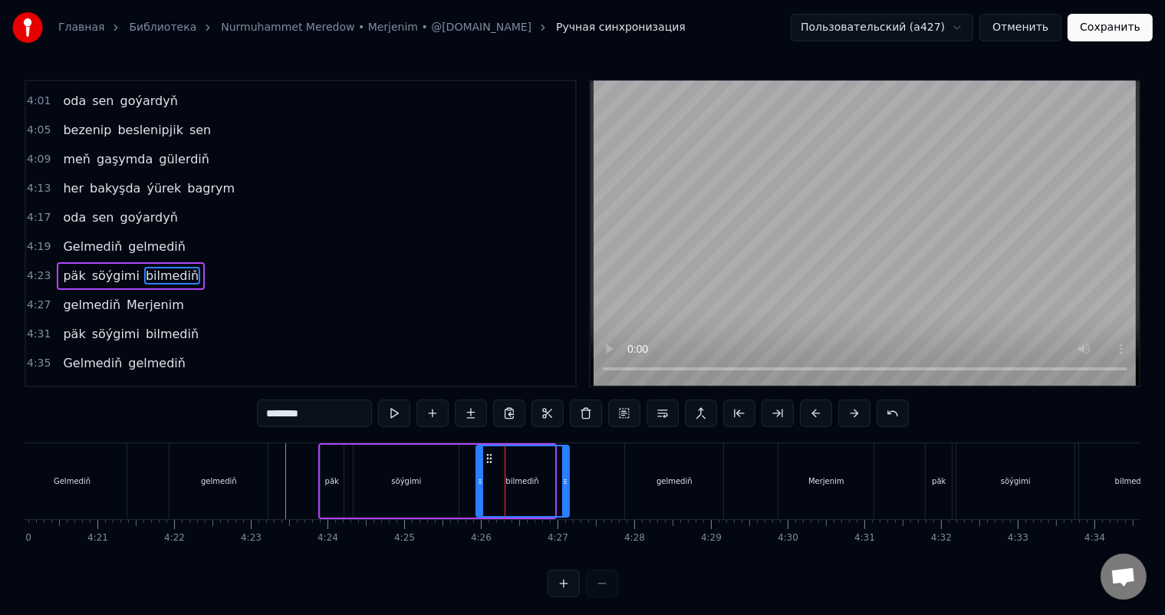
drag, startPoint x: 552, startPoint y: 477, endPoint x: 564, endPoint y: 478, distance: 12.3
click at [564, 478] on icon at bounding box center [565, 481] width 6 height 12
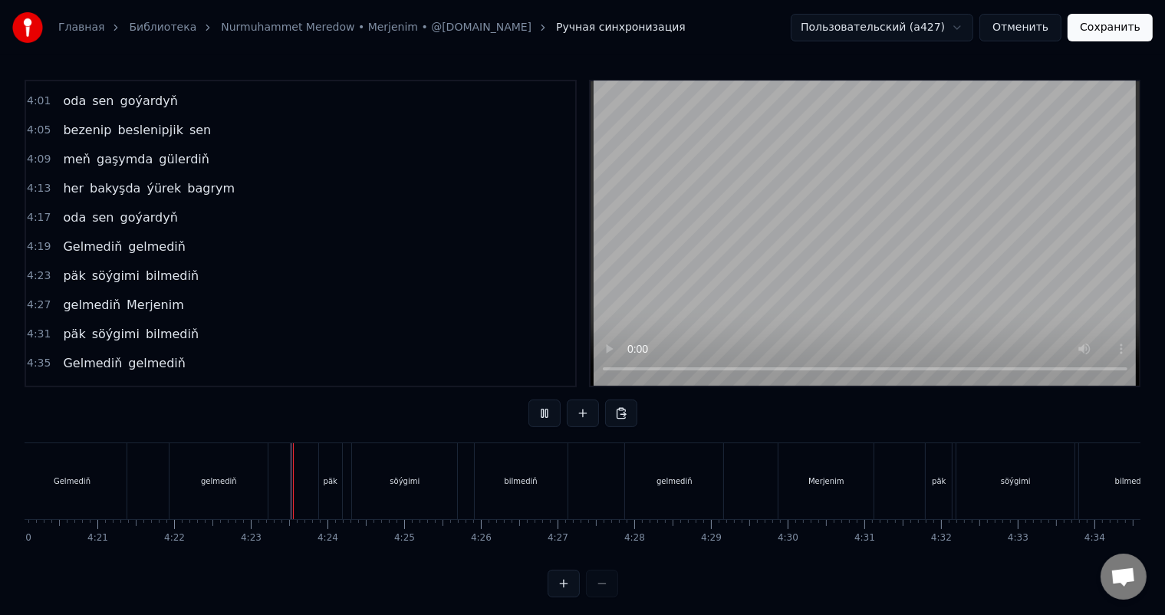
scroll to position [20, 0]
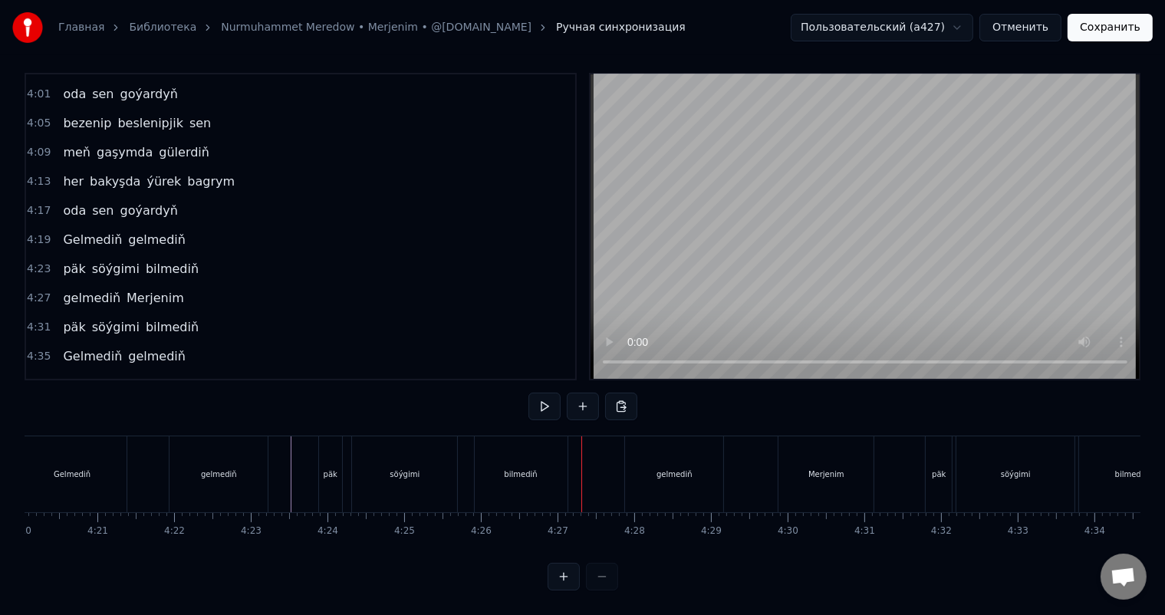
click at [518, 468] on div "bilmediň" at bounding box center [520, 474] width 33 height 12
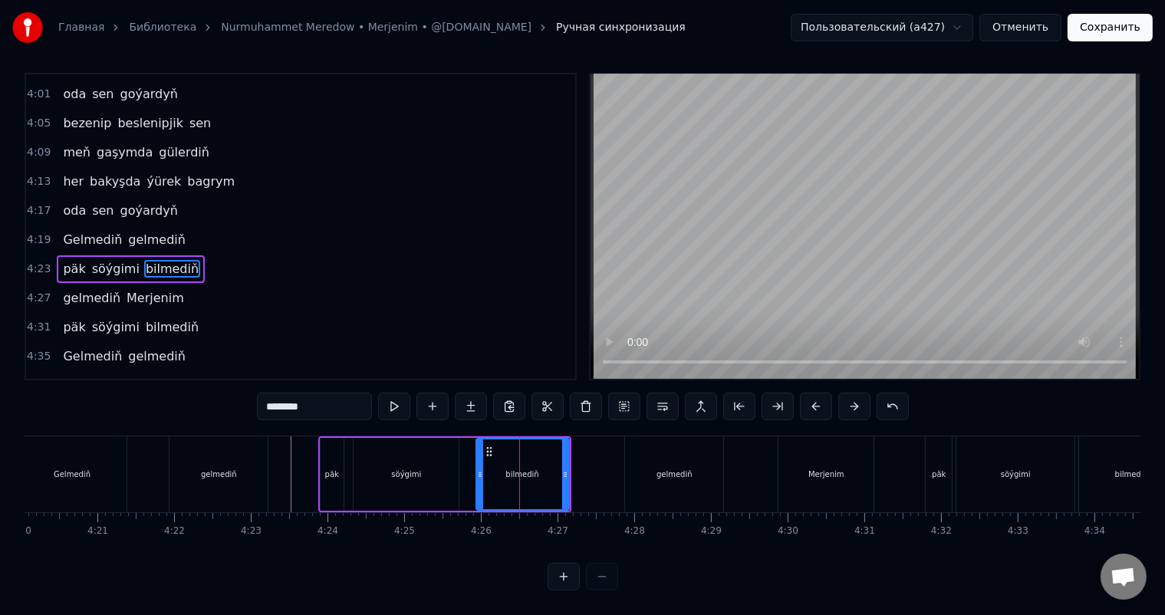
scroll to position [0, 0]
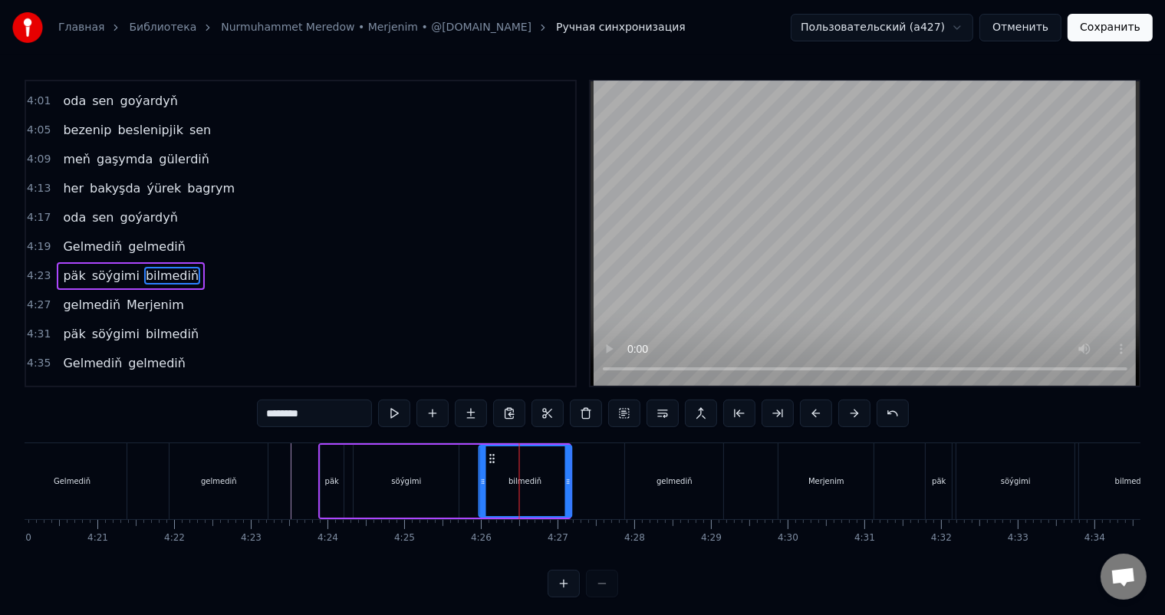
click at [490, 458] on circle at bounding box center [490, 458] width 1 height 1
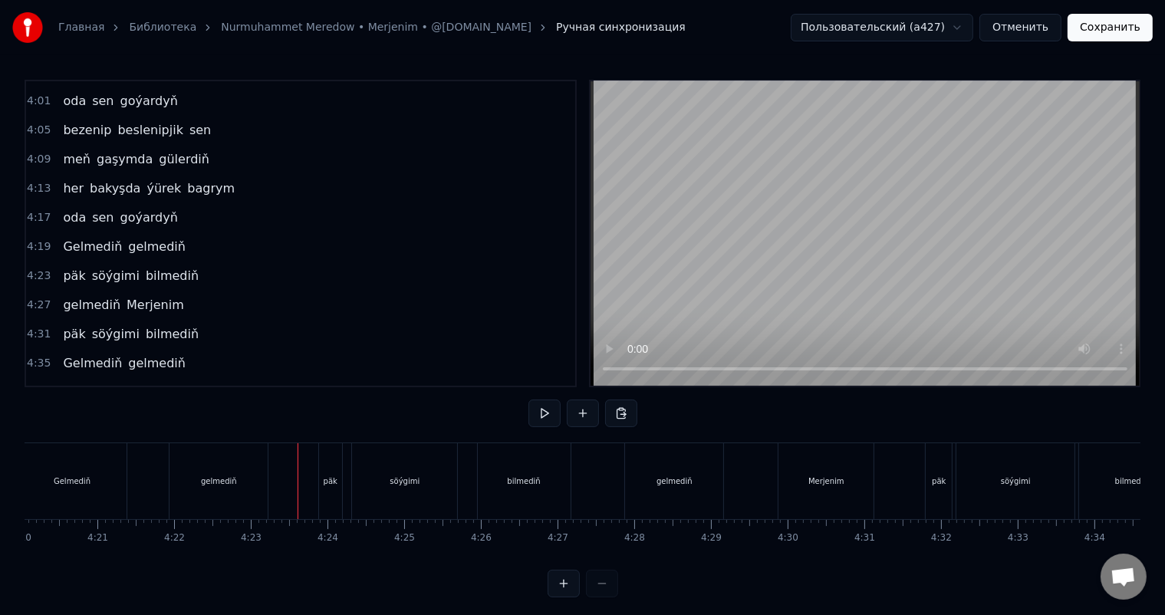
click at [297, 485] on div at bounding box center [297, 481] width 1 height 76
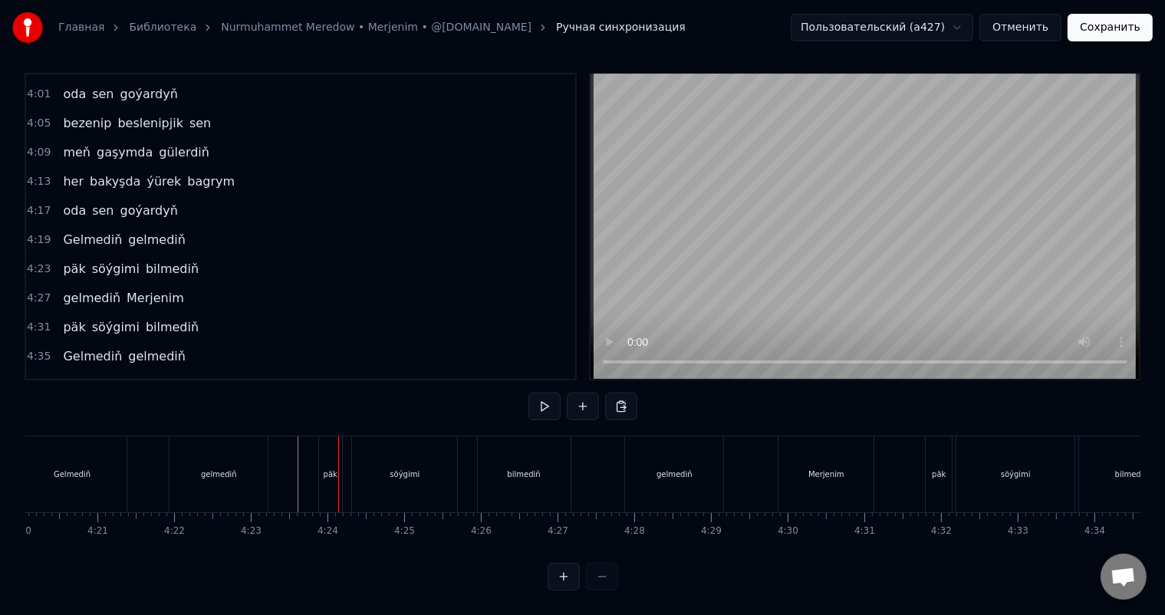
click at [794, 459] on div "Merjenim" at bounding box center [825, 474] width 95 height 76
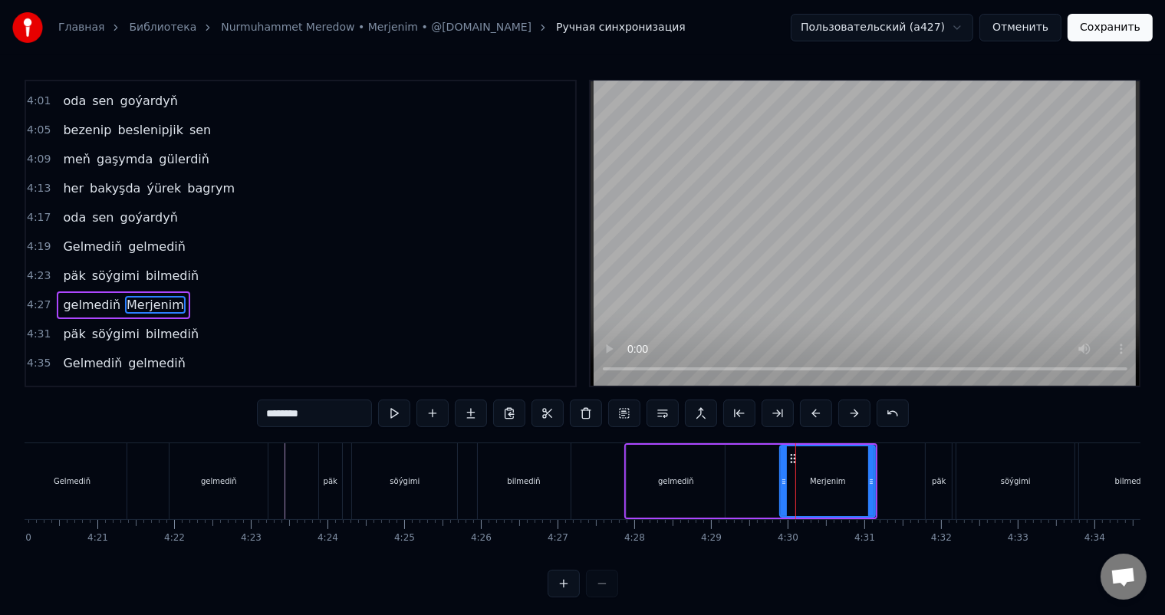
scroll to position [1159, 0]
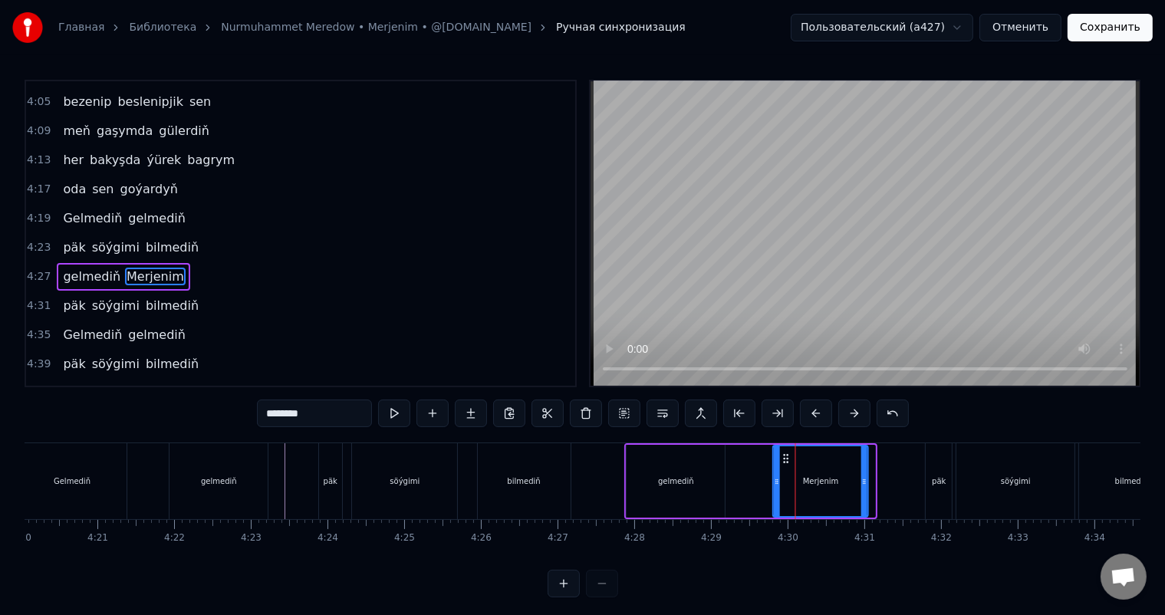
drag, startPoint x: 790, startPoint y: 454, endPoint x: 782, endPoint y: 455, distance: 8.5
click at [782, 455] on icon at bounding box center [786, 458] width 12 height 12
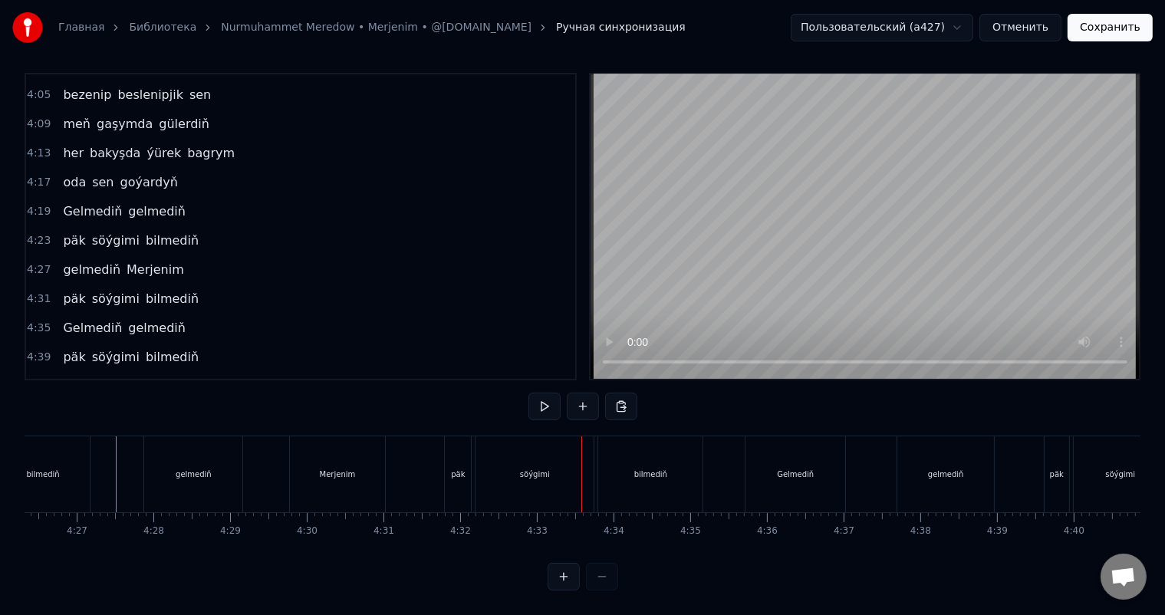
scroll to position [0, 20431]
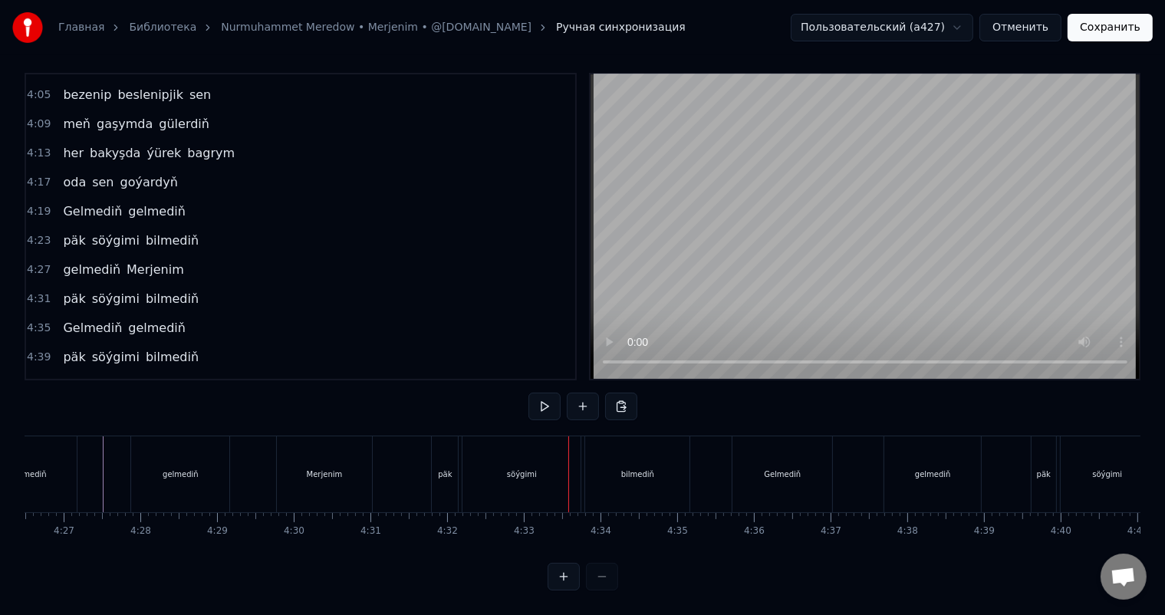
click at [475, 449] on div "söýgimi" at bounding box center [521, 474] width 118 height 76
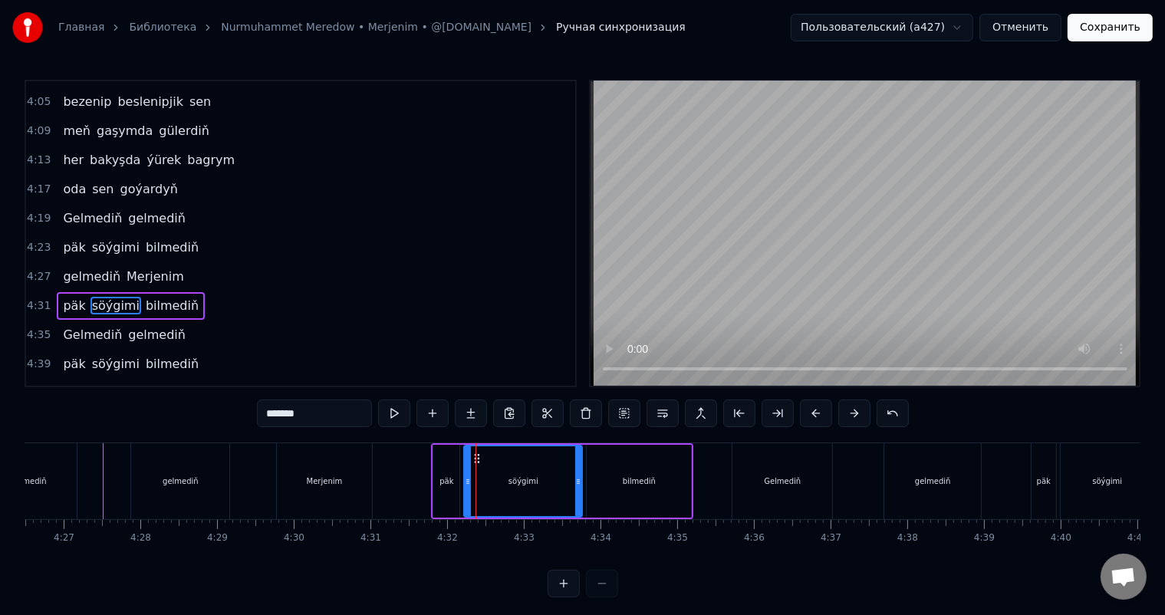
scroll to position [1162, 0]
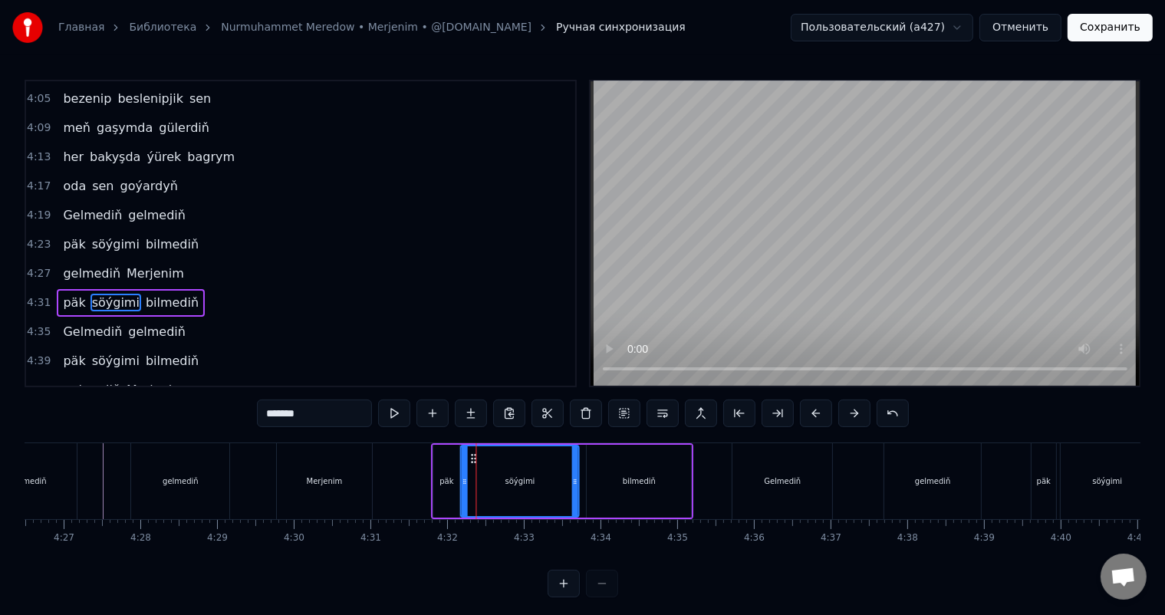
click at [472, 455] on icon at bounding box center [474, 458] width 12 height 12
click at [446, 478] on div "päk" at bounding box center [446, 481] width 14 height 12
type input "***"
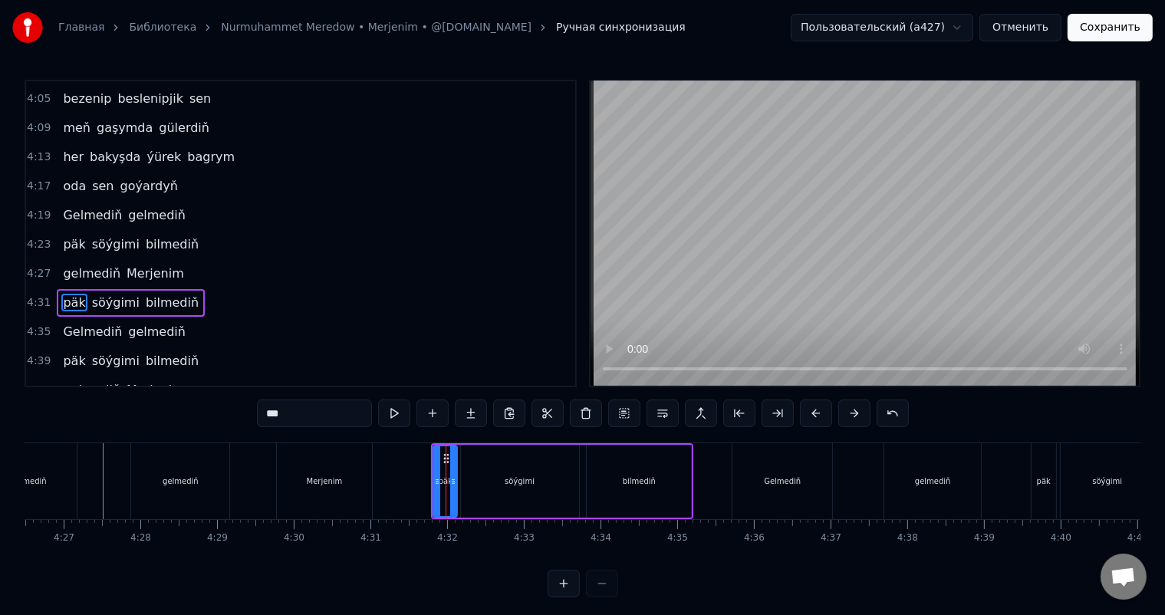
click at [455, 478] on icon at bounding box center [453, 481] width 6 height 12
click at [444, 455] on icon at bounding box center [444, 458] width 12 height 12
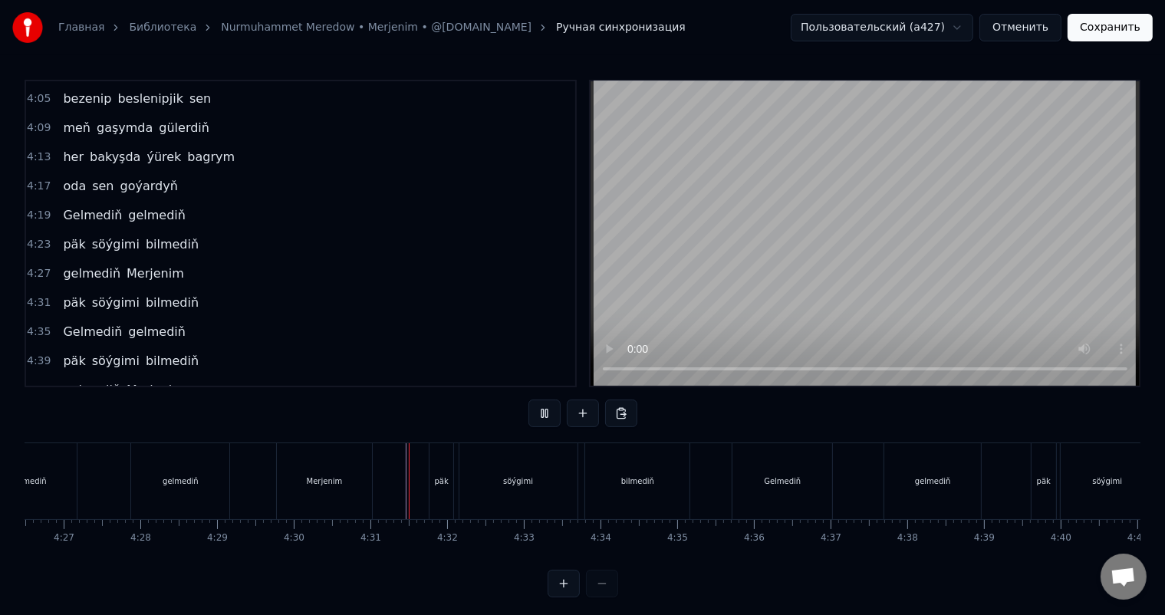
scroll to position [20, 0]
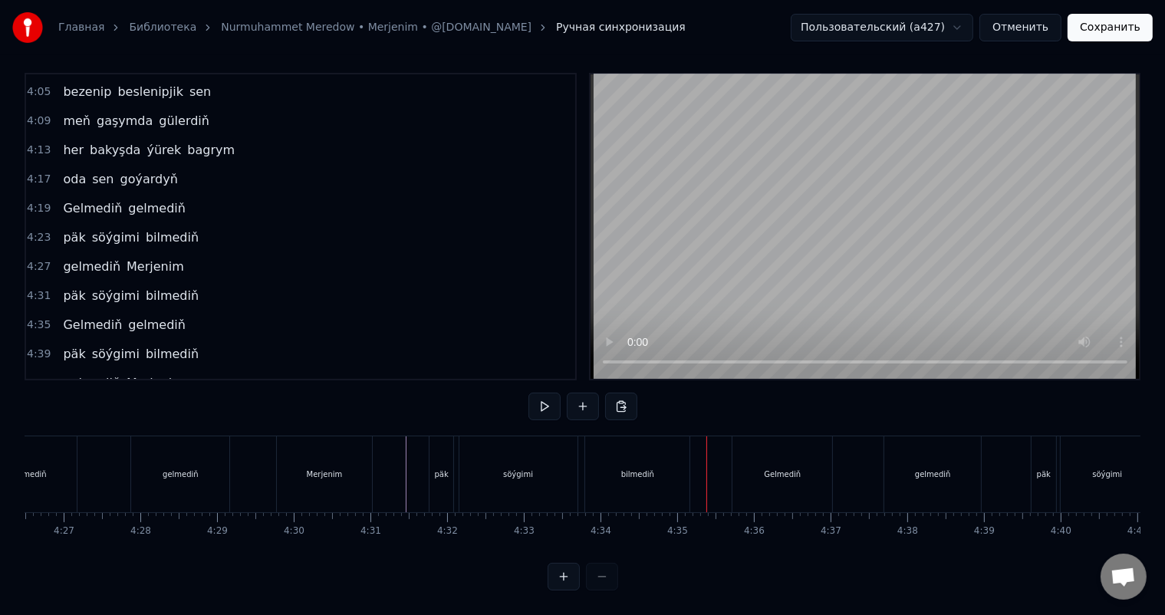
click at [647, 475] on div "bilmediň" at bounding box center [637, 474] width 104 height 76
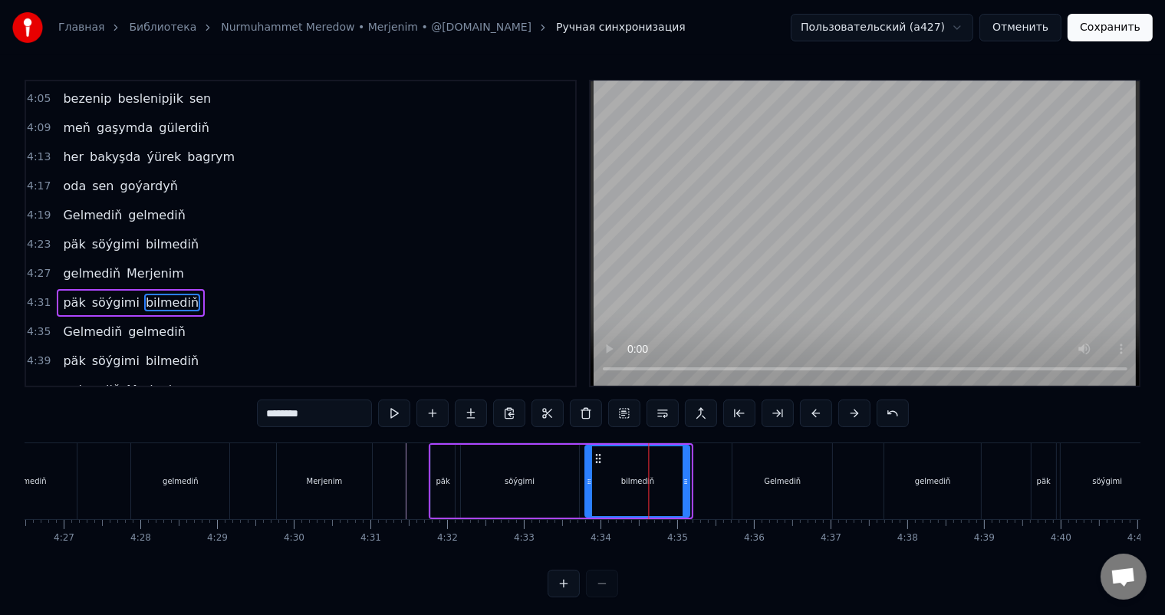
click at [595, 456] on icon at bounding box center [598, 458] width 12 height 12
click at [685, 480] on icon at bounding box center [683, 481] width 6 height 12
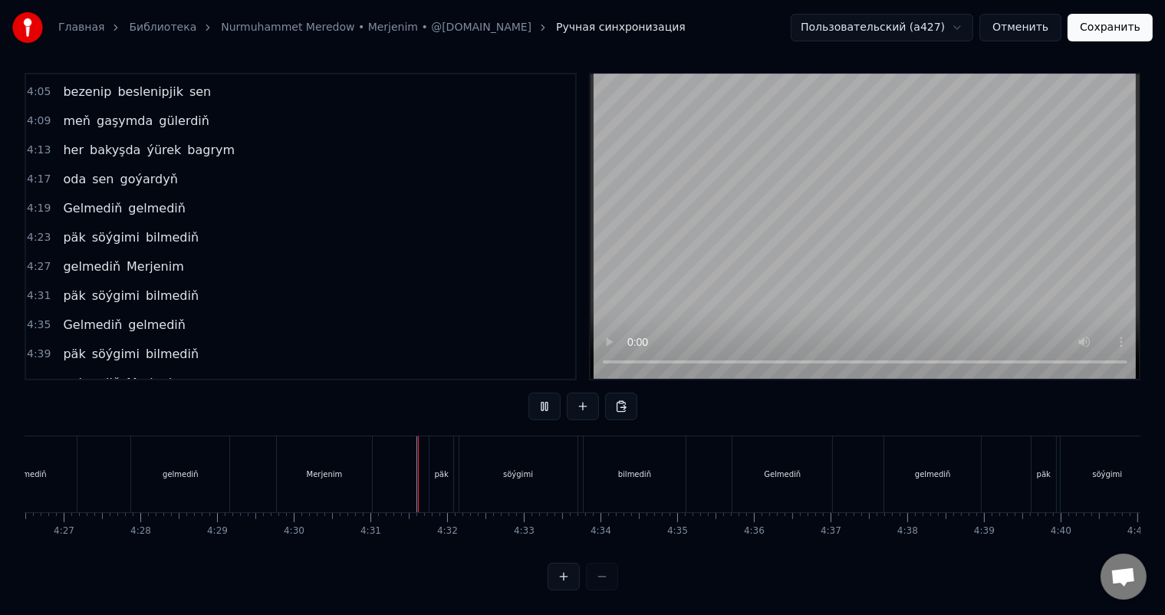
scroll to position [20, 0]
click at [641, 468] on div "bilmediň" at bounding box center [634, 474] width 33 height 12
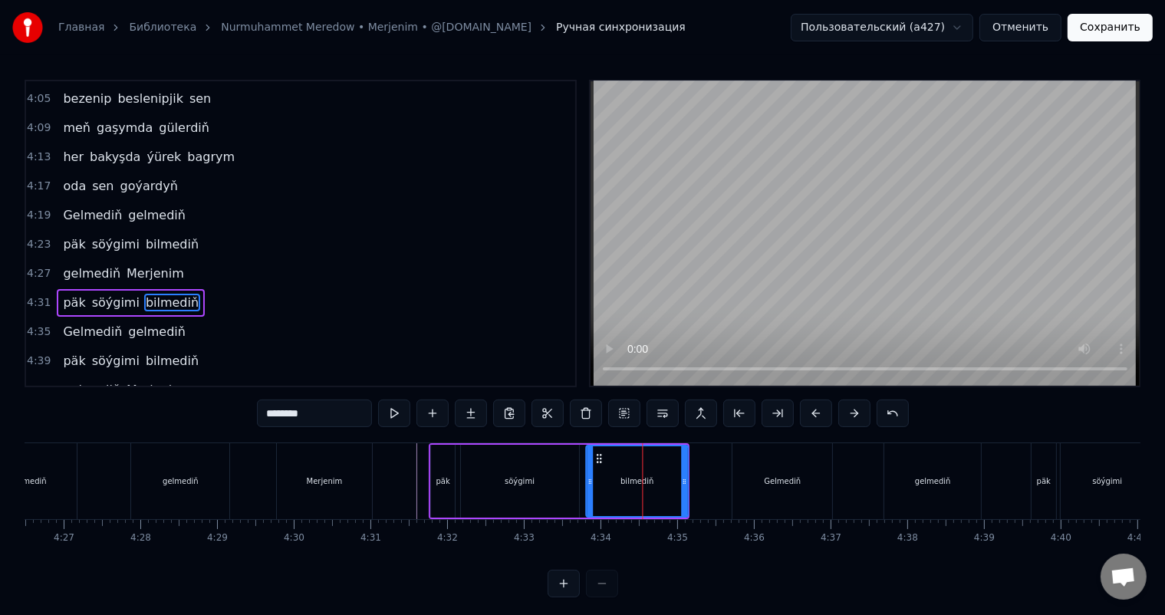
click at [595, 458] on icon at bounding box center [599, 458] width 12 height 12
click at [688, 480] on icon at bounding box center [688, 481] width 6 height 12
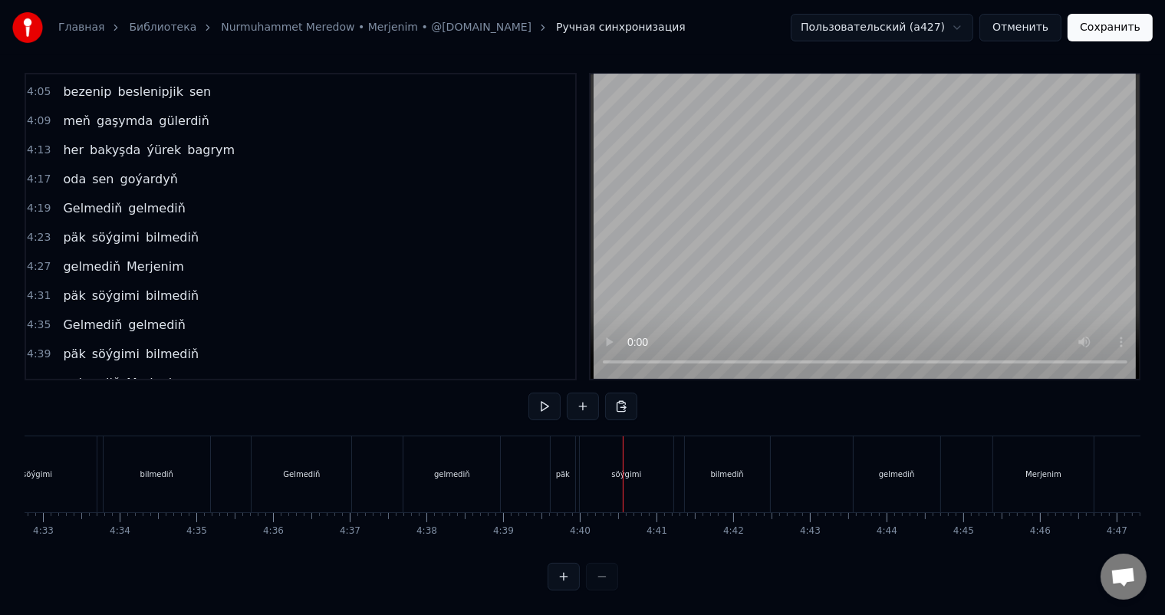
scroll to position [0, 20887]
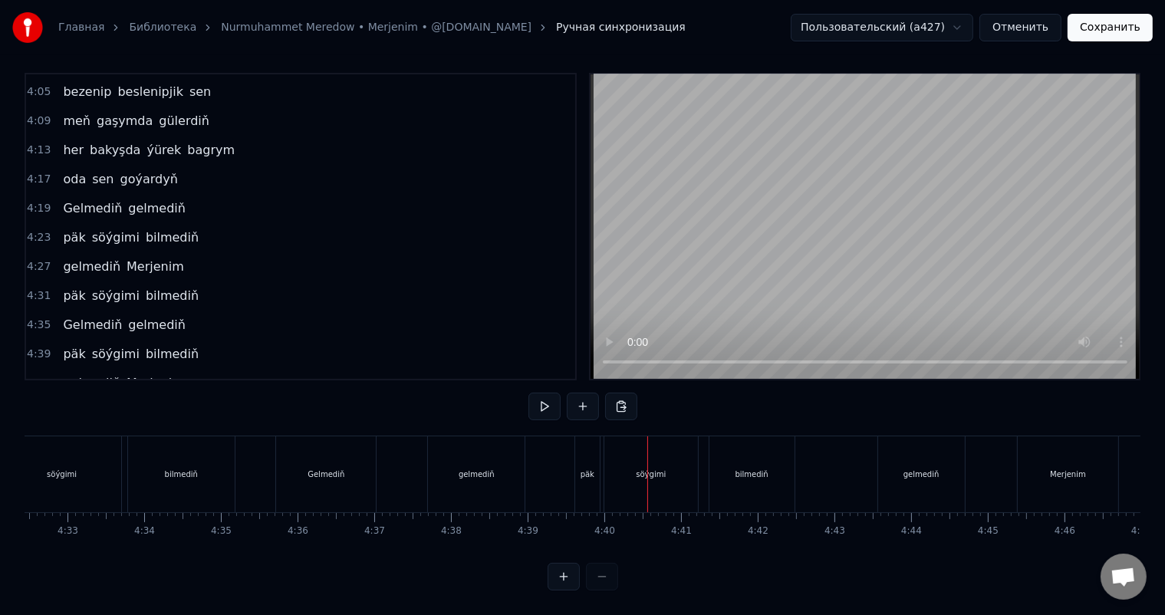
click at [456, 445] on div "gelmediň" at bounding box center [476, 474] width 97 height 76
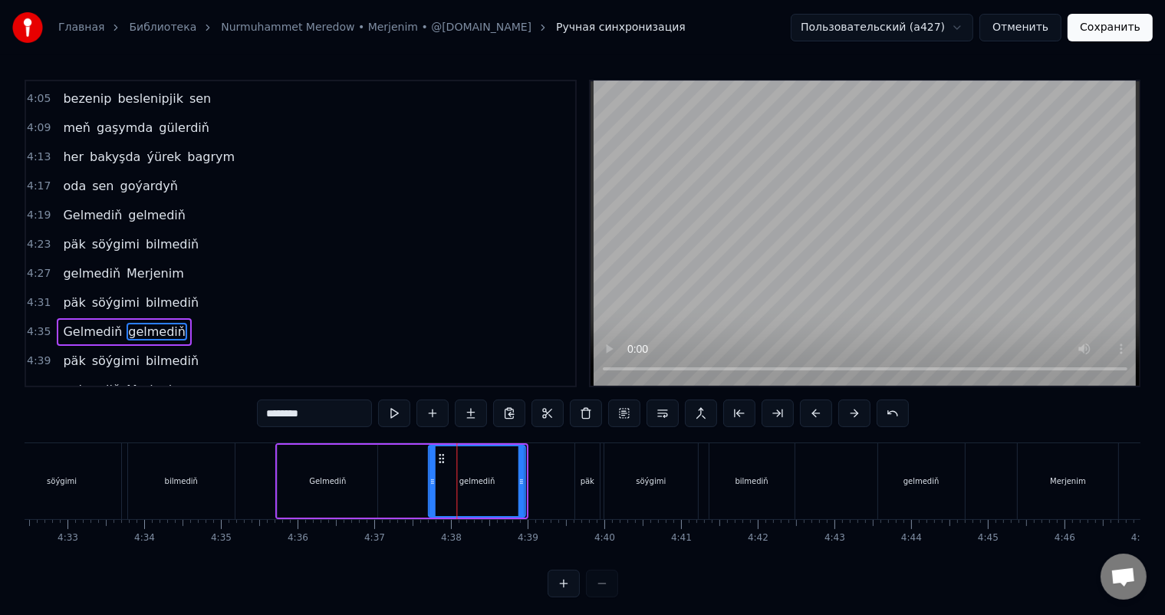
click at [439, 455] on icon at bounding box center [441, 458] width 12 height 12
click at [233, 463] on div "bilmediň" at bounding box center [181, 481] width 107 height 76
type input "********"
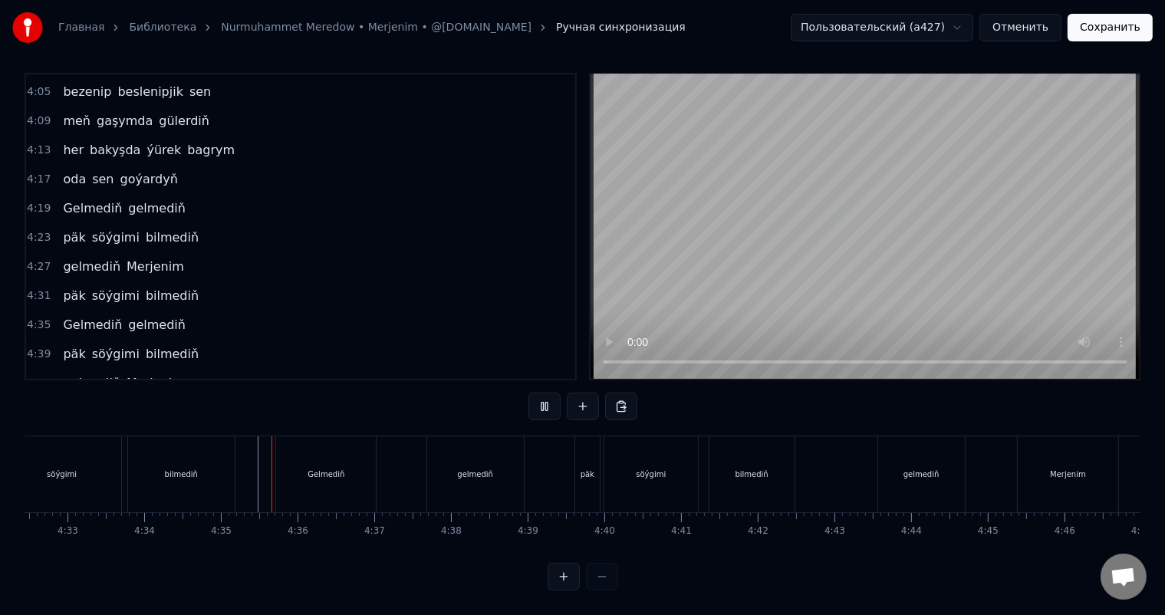
scroll to position [20, 0]
click at [355, 454] on div "Gelmediň" at bounding box center [326, 474] width 100 height 76
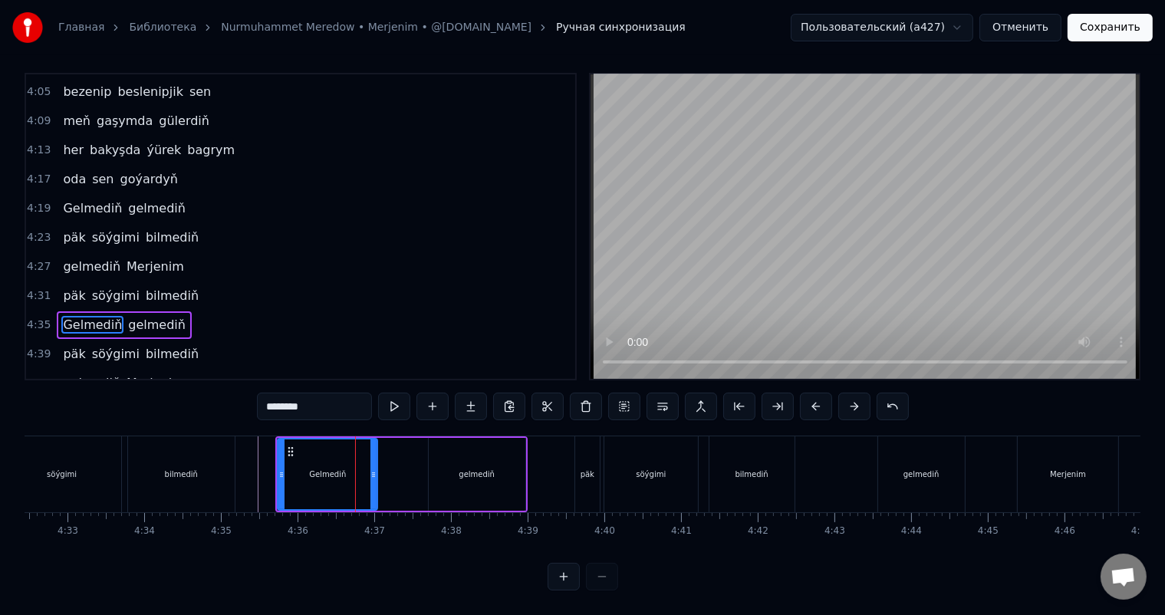
scroll to position [0, 0]
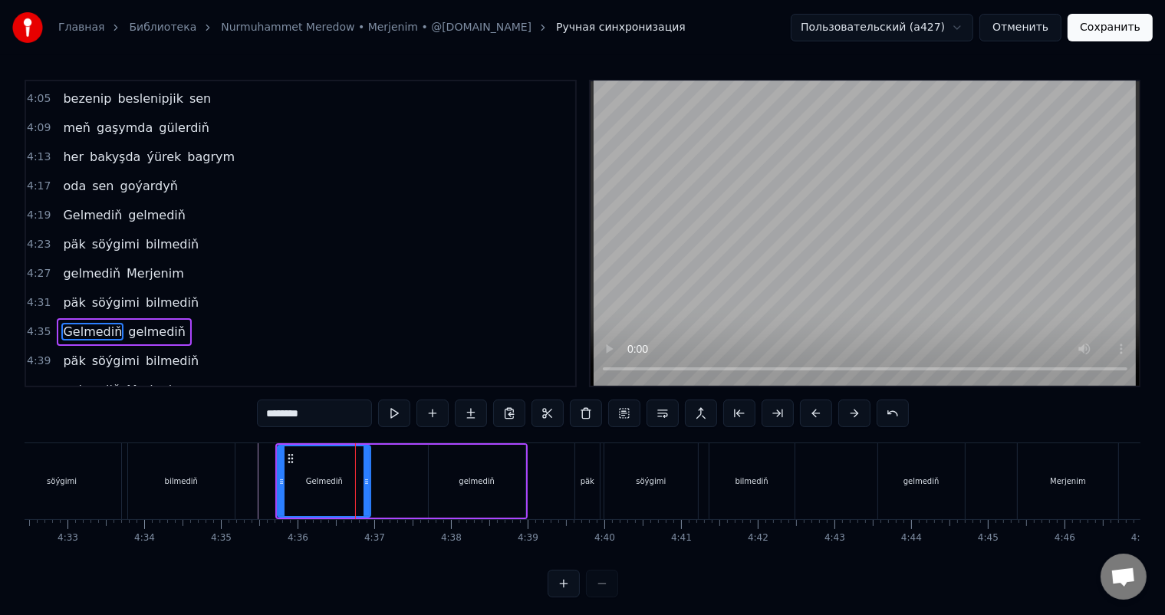
click at [367, 478] on icon at bounding box center [366, 481] width 6 height 12
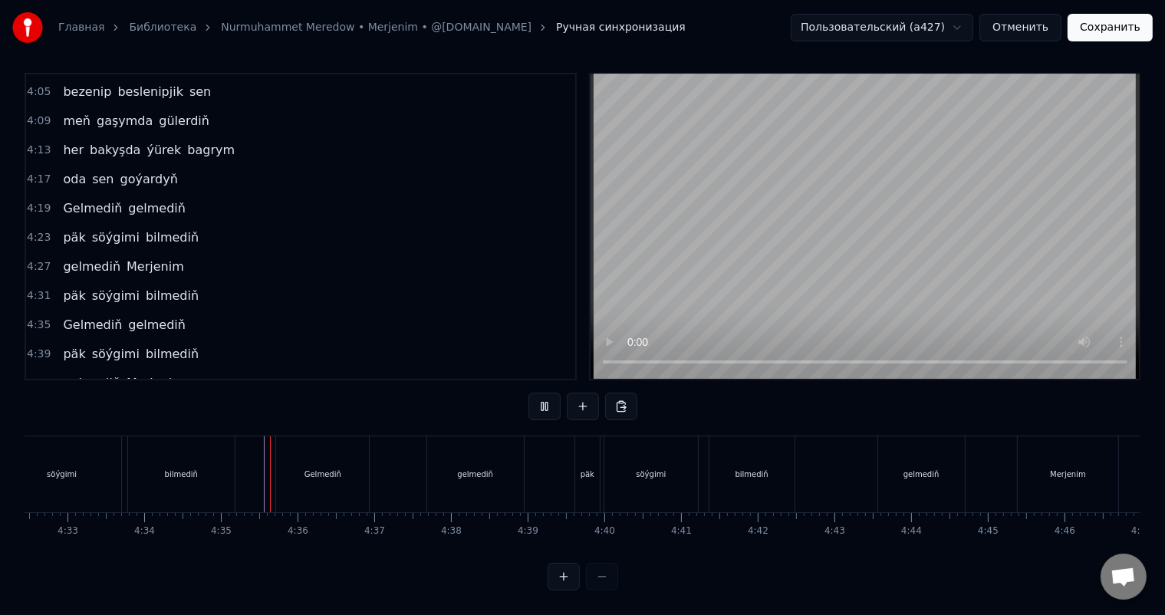
scroll to position [20, 0]
click at [462, 454] on div "gelmediň" at bounding box center [475, 474] width 97 height 76
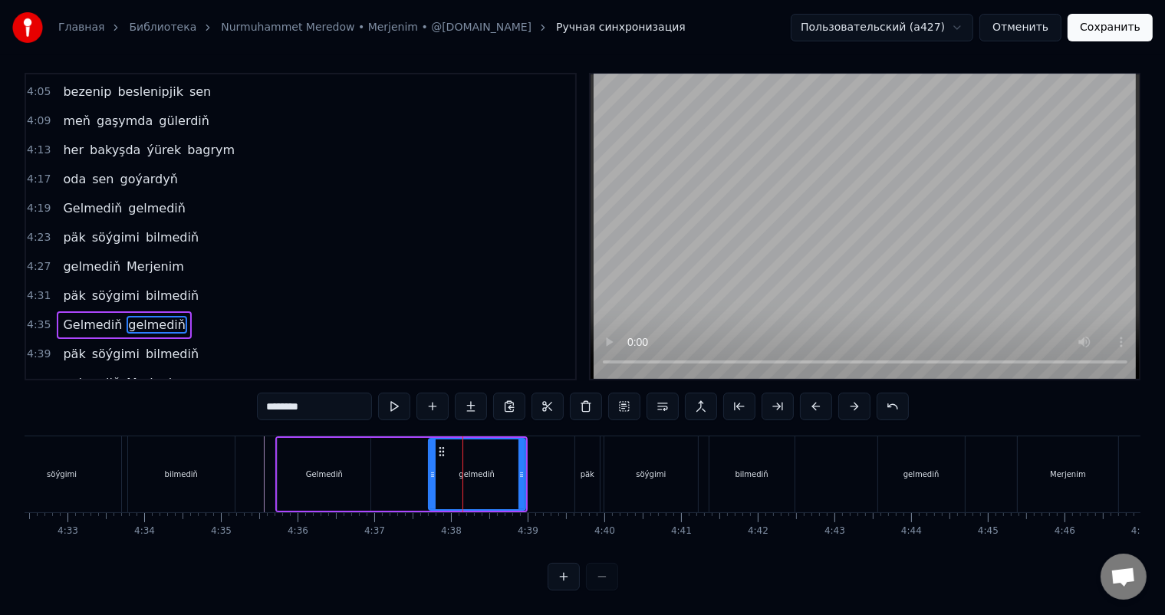
scroll to position [0, 0]
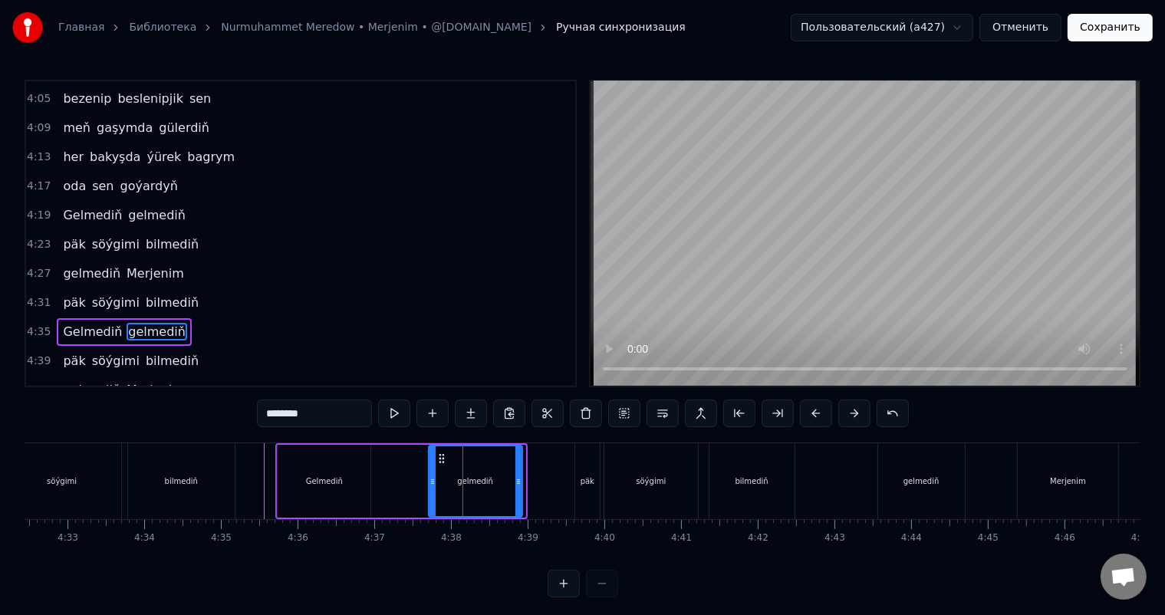
click at [518, 476] on icon at bounding box center [518, 481] width 6 height 12
click at [400, 476] on div "[PERSON_NAME]" at bounding box center [399, 481] width 248 height 76
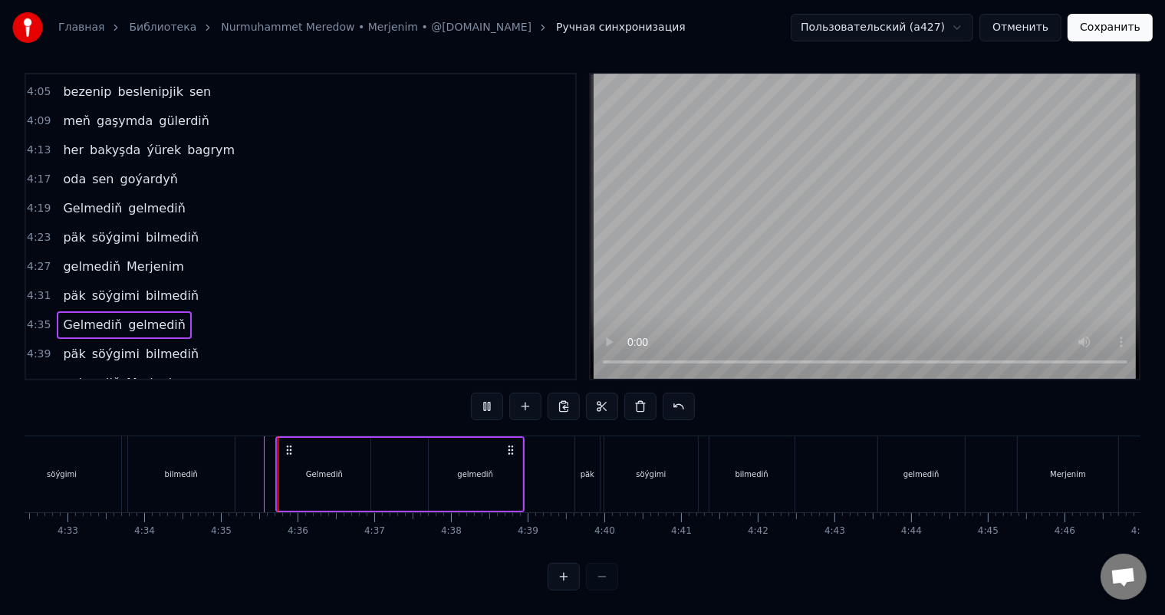
scroll to position [20, 0]
click at [475, 452] on div "gelmediň" at bounding box center [476, 474] width 94 height 73
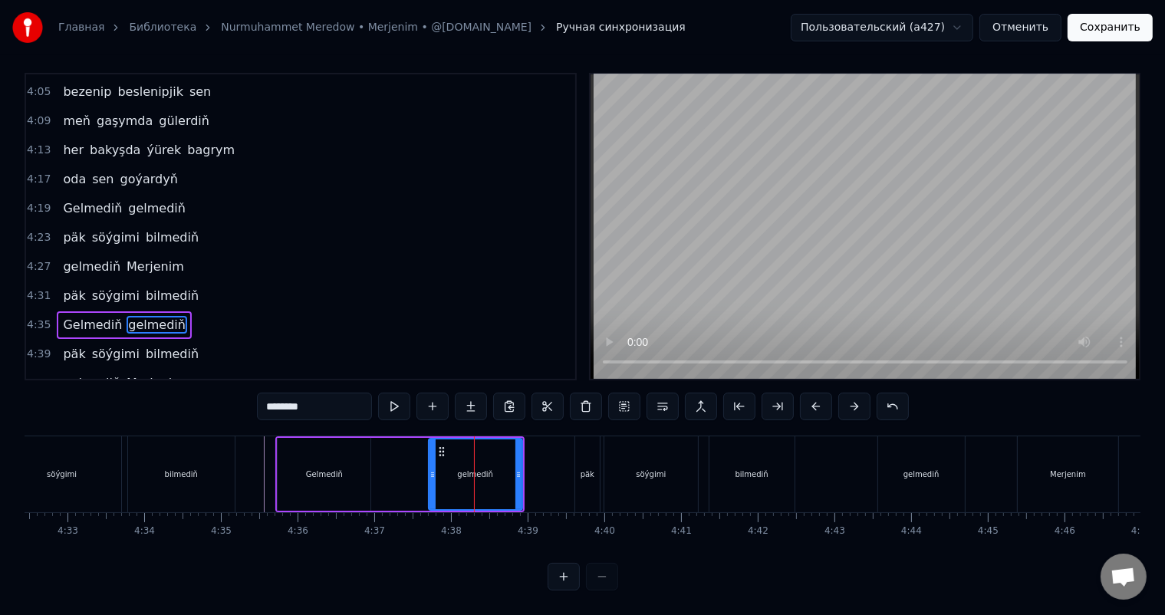
scroll to position [0, 0]
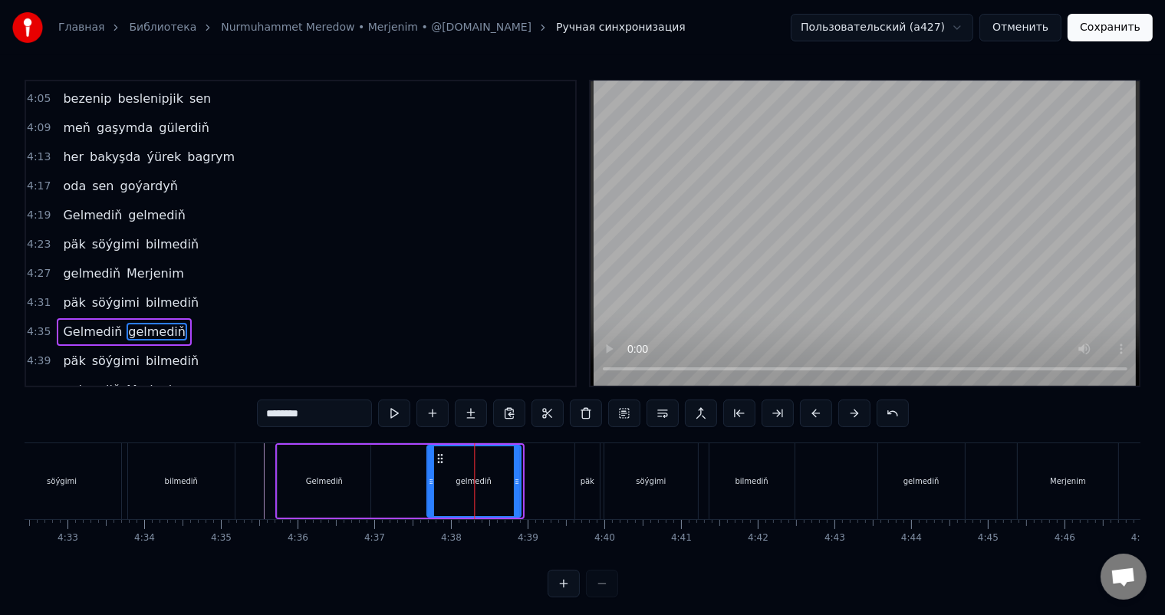
click at [439, 458] on icon at bounding box center [439, 458] width 12 height 12
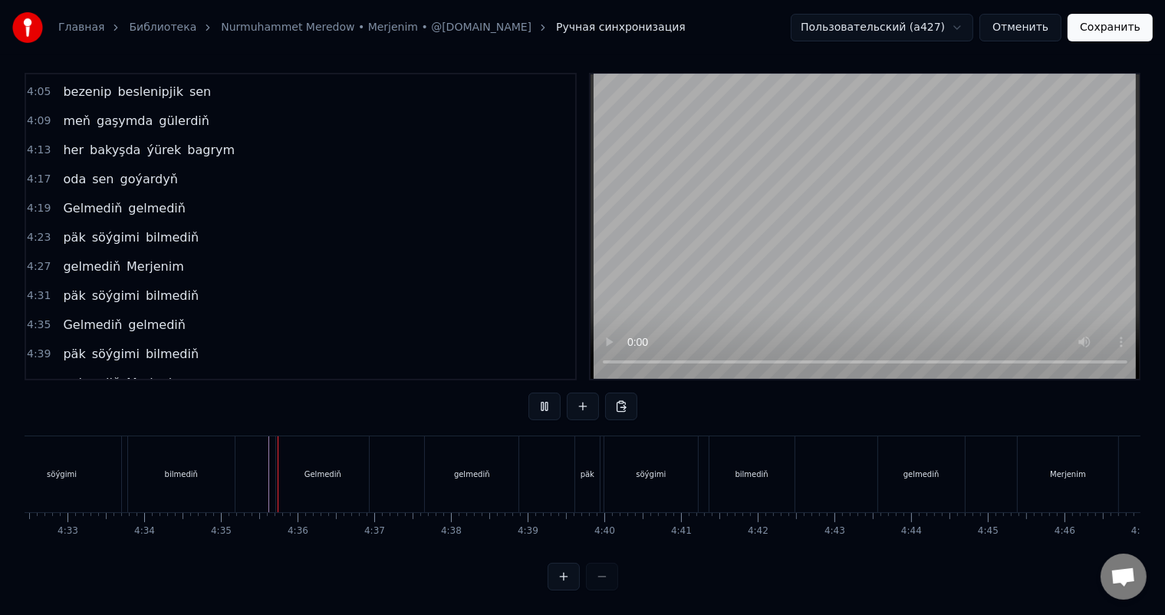
scroll to position [20, 0]
click at [443, 455] on div "gelmediň" at bounding box center [472, 474] width 94 height 76
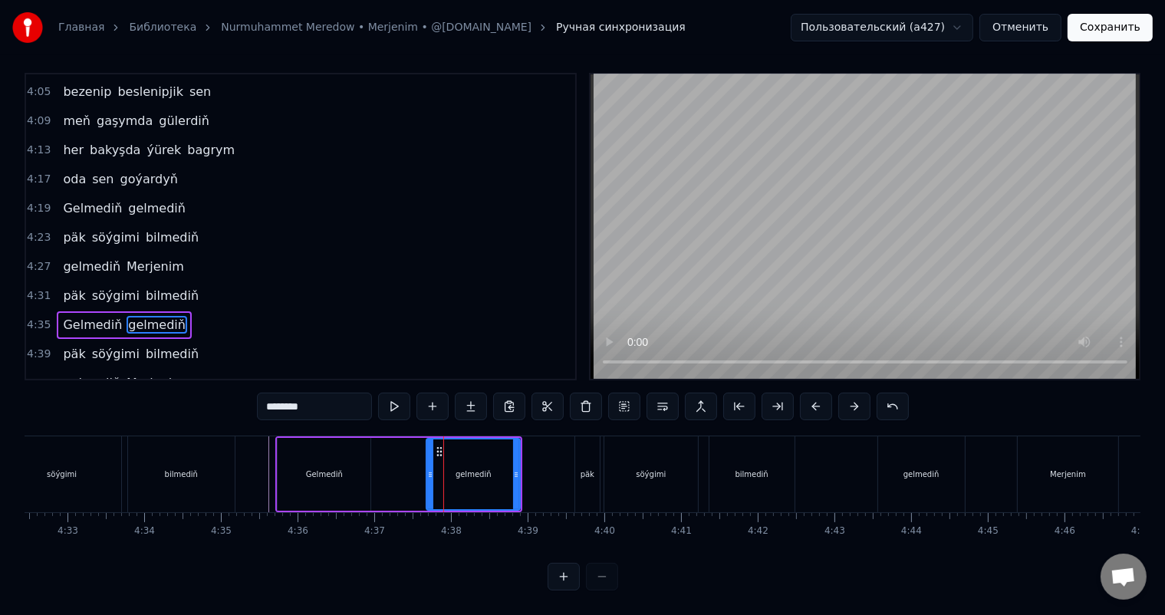
scroll to position [0, 0]
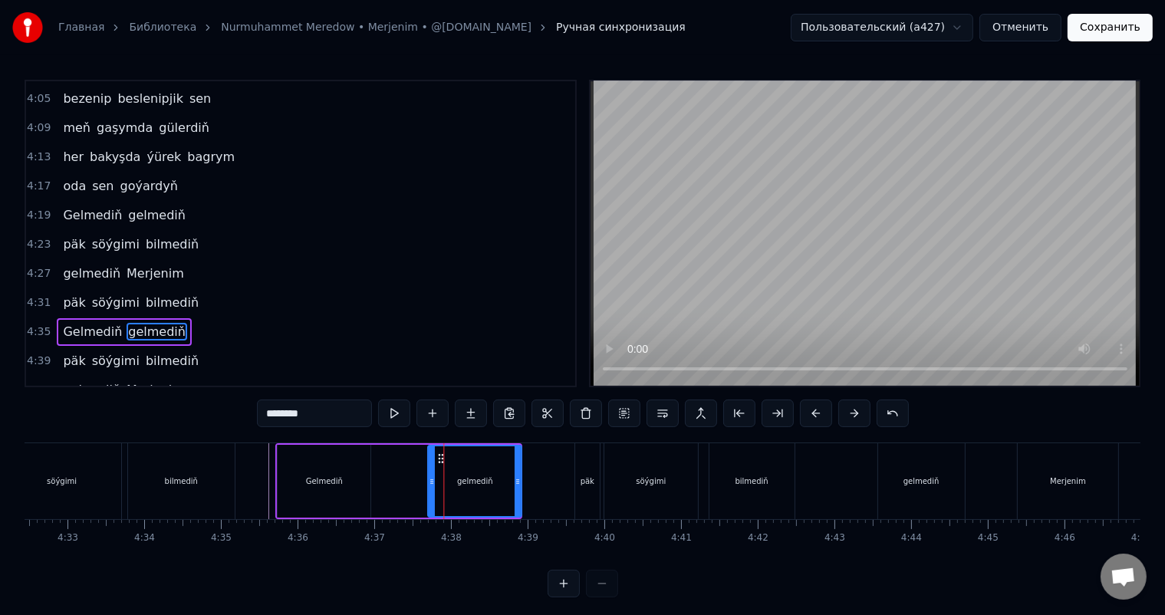
click at [439, 455] on icon at bounding box center [441, 458] width 12 height 12
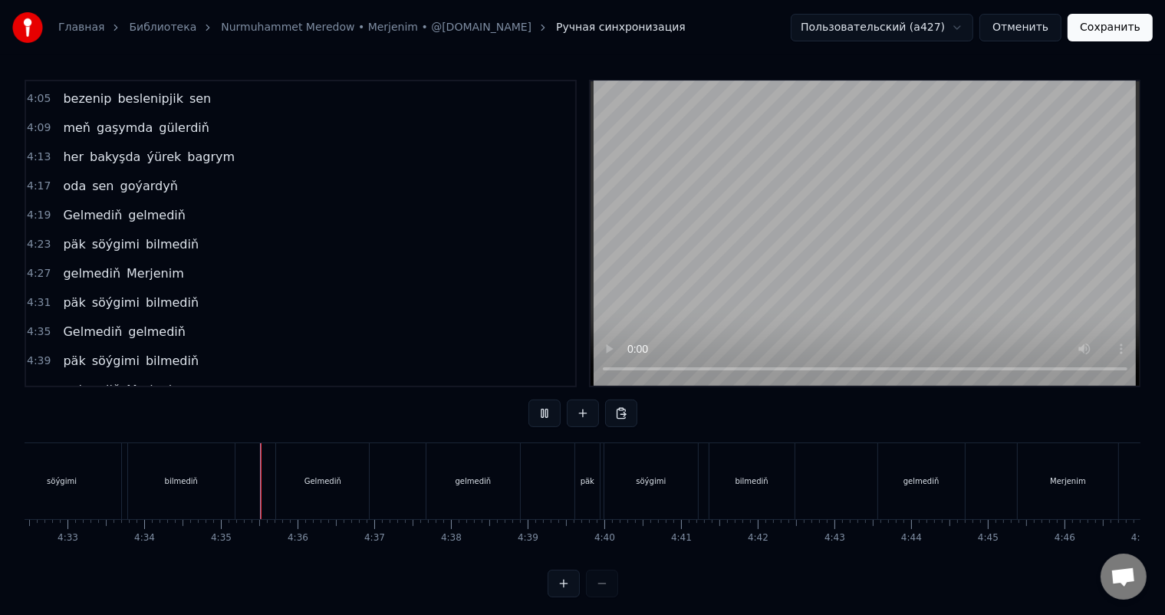
scroll to position [20, 0]
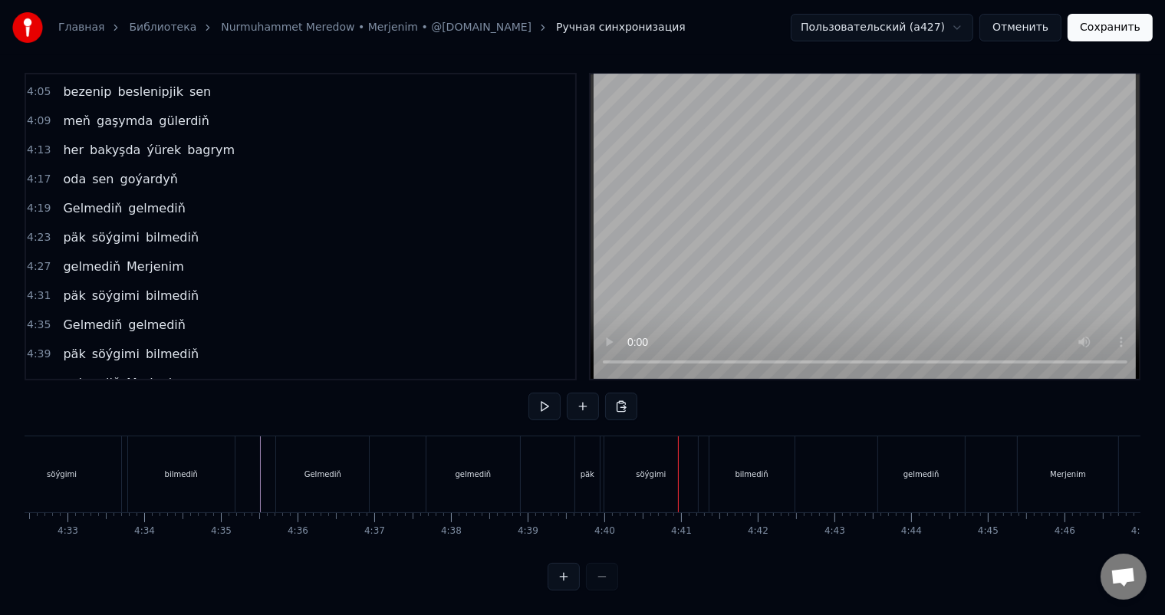
click at [584, 447] on div "päk" at bounding box center [587, 474] width 25 height 76
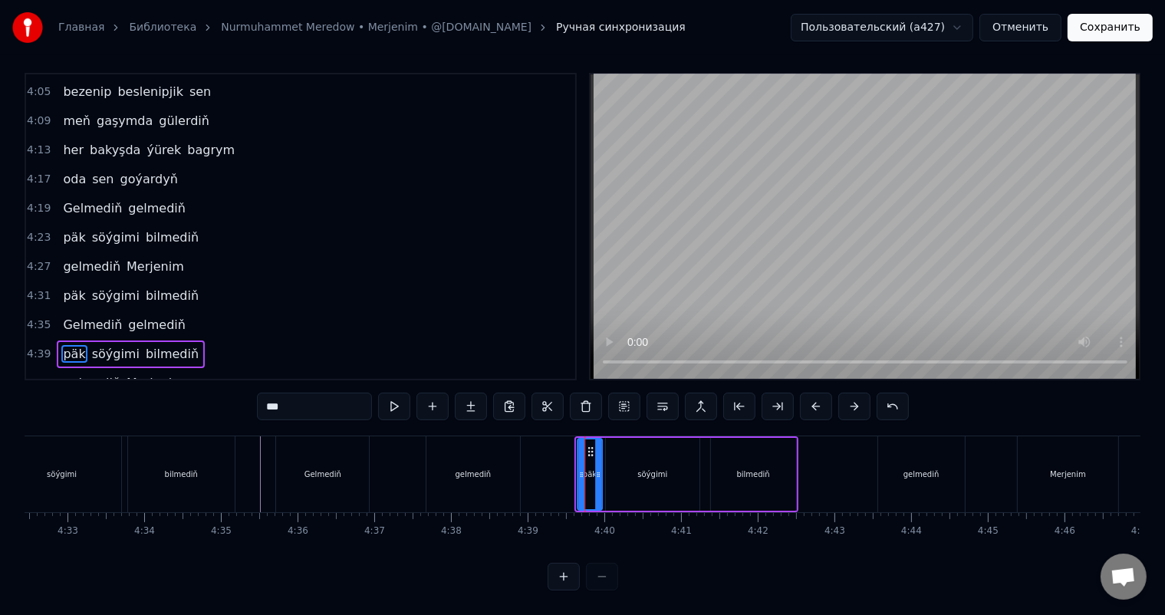
click at [589, 448] on icon at bounding box center [590, 451] width 12 height 12
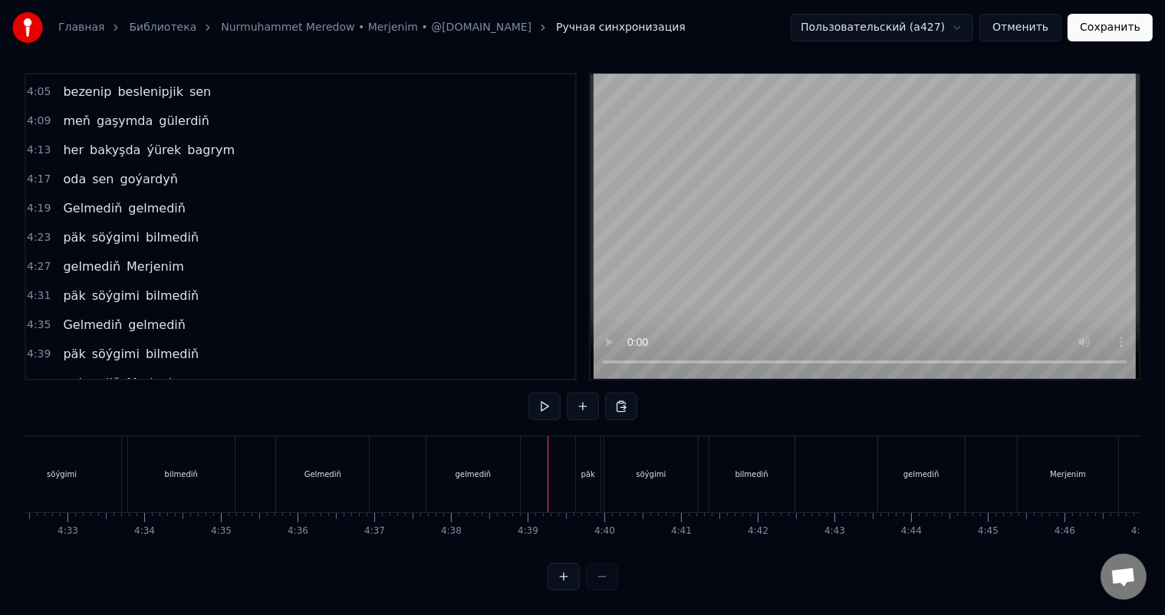
click at [591, 451] on div "päk" at bounding box center [588, 474] width 25 height 76
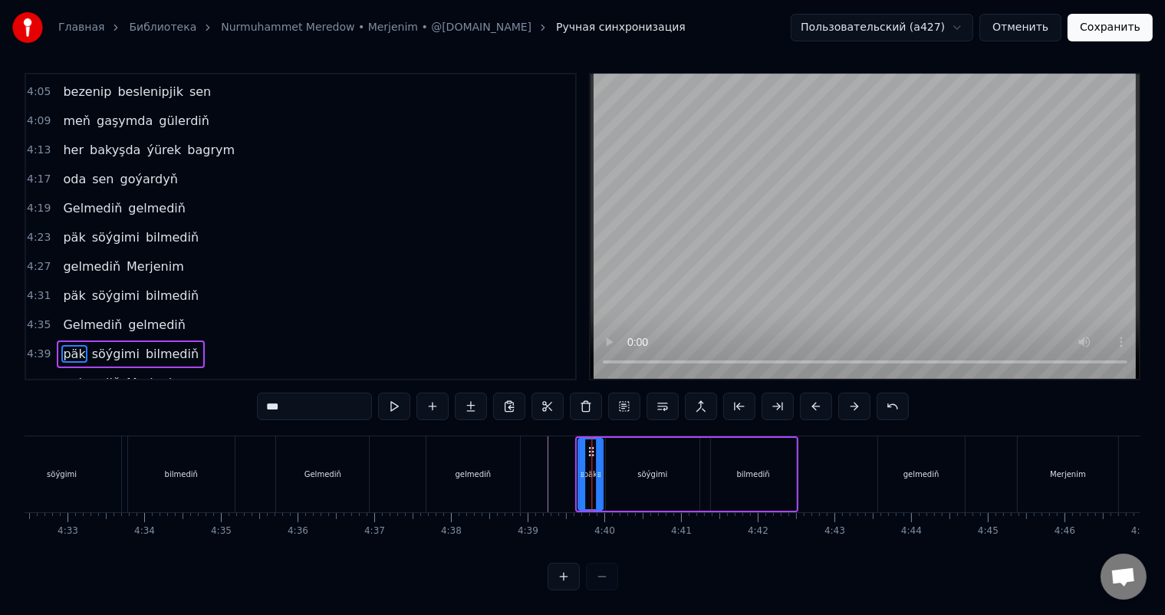
click at [589, 451] on circle at bounding box center [589, 451] width 1 height 1
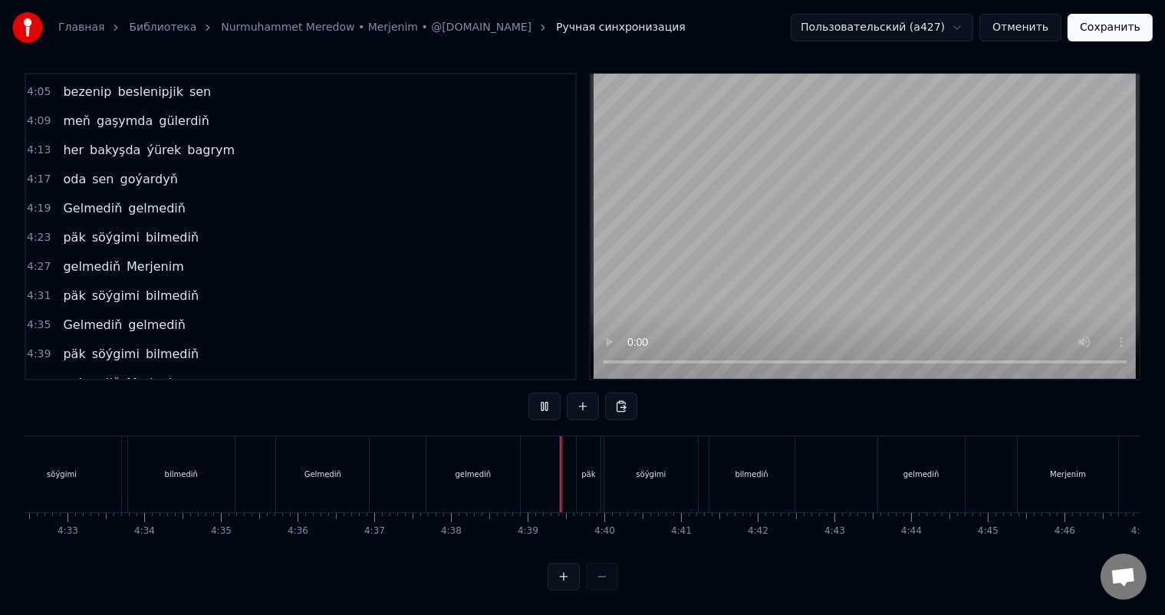
scroll to position [20, 0]
click at [770, 459] on div "bilmediň" at bounding box center [751, 474] width 85 height 76
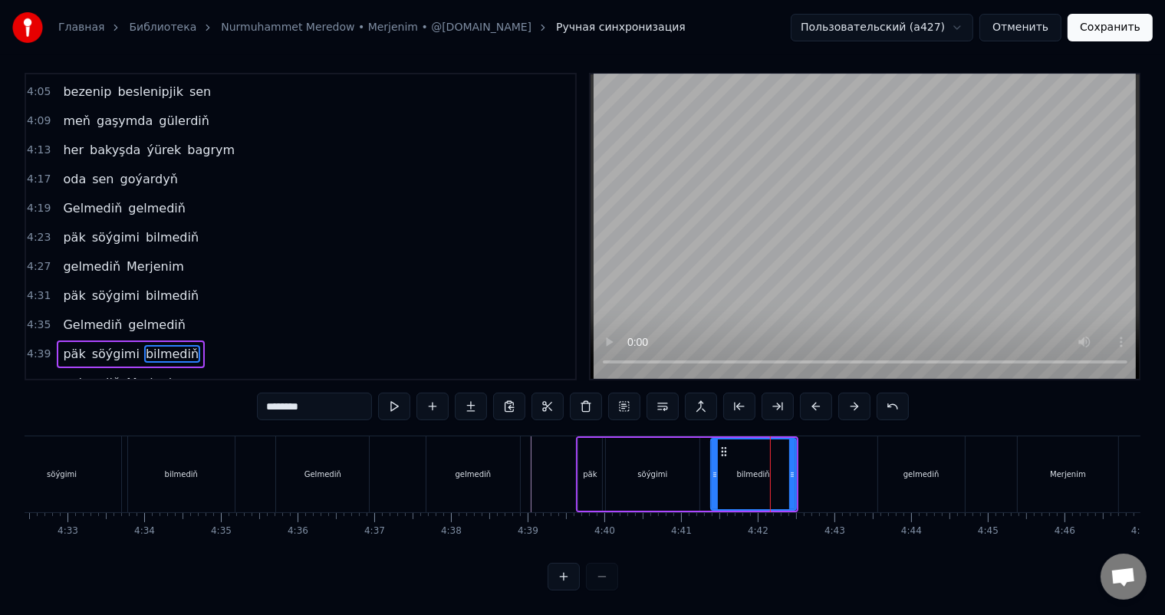
scroll to position [7, 0]
drag, startPoint x: 791, startPoint y: 472, endPoint x: 800, endPoint y: 472, distance: 9.2
click at [800, 472] on icon at bounding box center [801, 474] width 6 height 12
click at [640, 460] on div "söýgimi" at bounding box center [653, 474] width 94 height 73
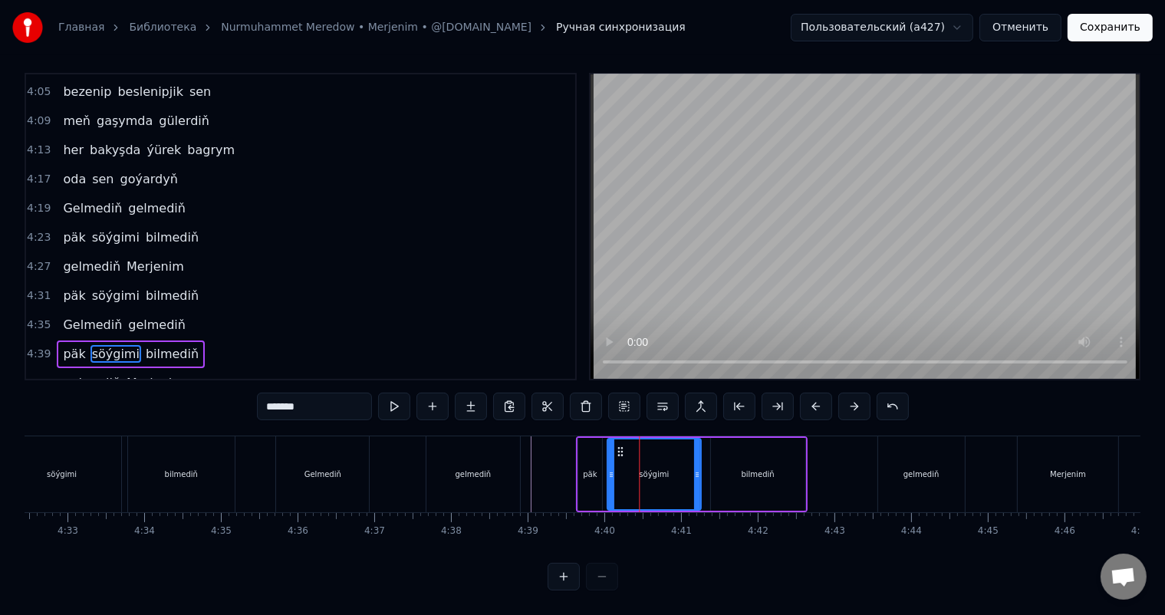
click at [621, 449] on icon at bounding box center [619, 451] width 12 height 12
click at [748, 463] on div "bilmediň" at bounding box center [758, 474] width 94 height 73
type input "********"
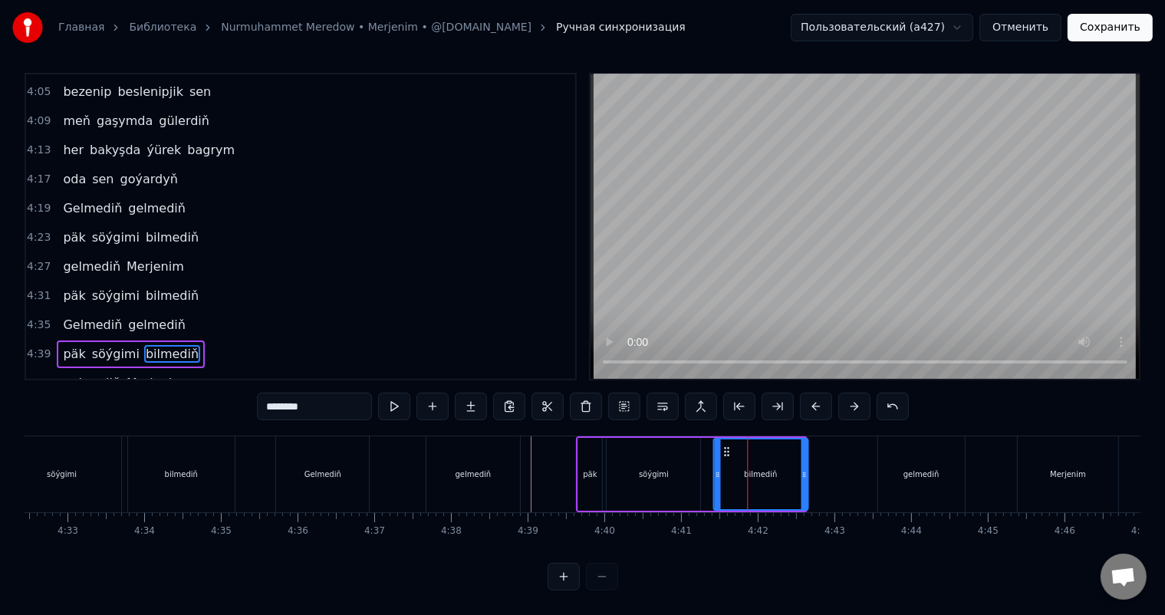
click at [727, 451] on circle at bounding box center [727, 451] width 1 height 1
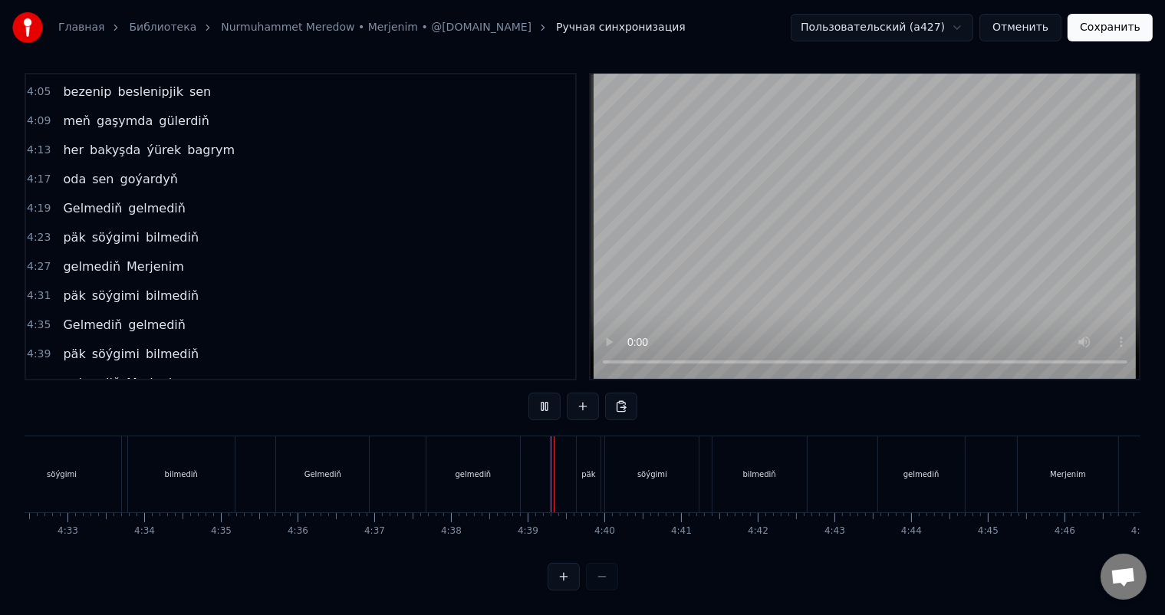
scroll to position [20, 0]
click at [734, 455] on div "bilmediň" at bounding box center [759, 474] width 94 height 76
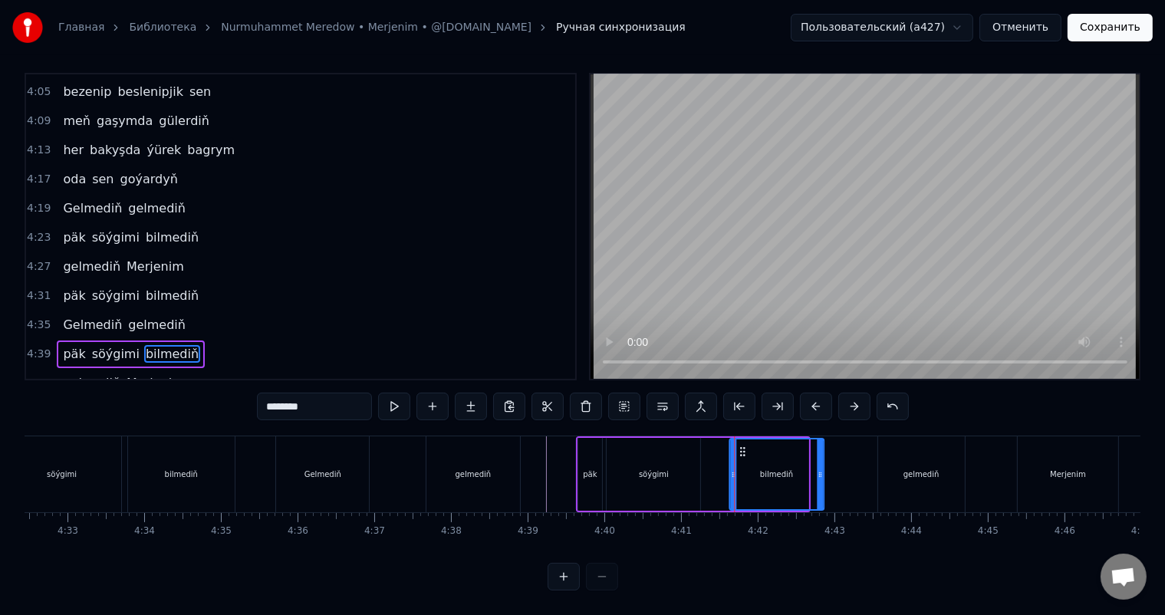
drag, startPoint x: 725, startPoint y: 447, endPoint x: 740, endPoint y: 451, distance: 15.8
click at [740, 451] on icon at bounding box center [742, 451] width 12 height 12
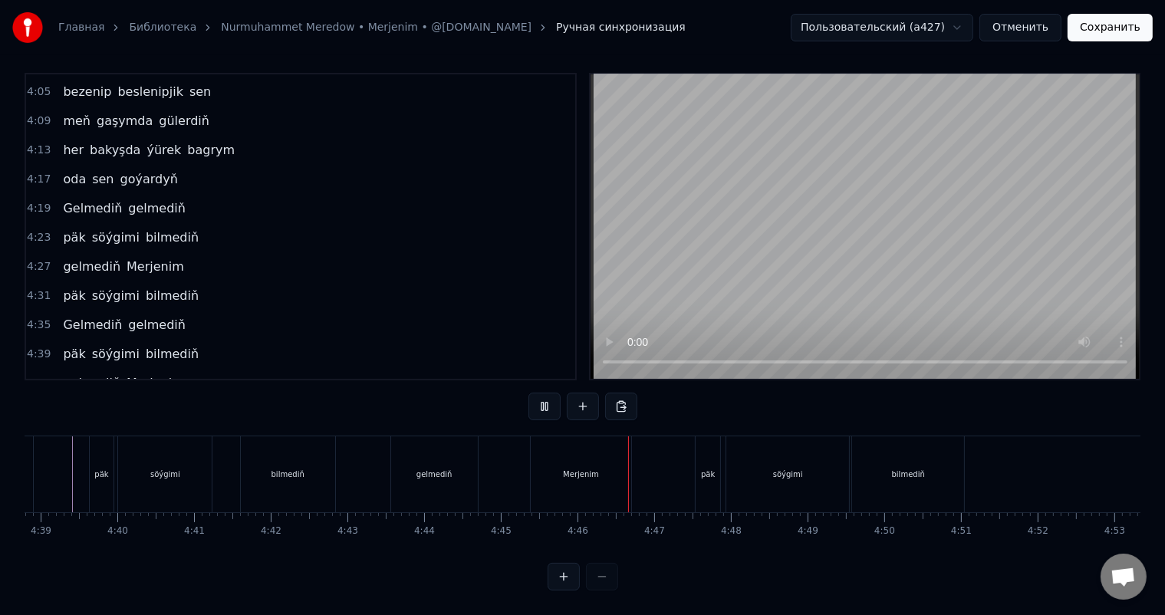
scroll to position [0, 21381]
click at [566, 475] on div "Merjenim" at bounding box center [574, 474] width 100 height 76
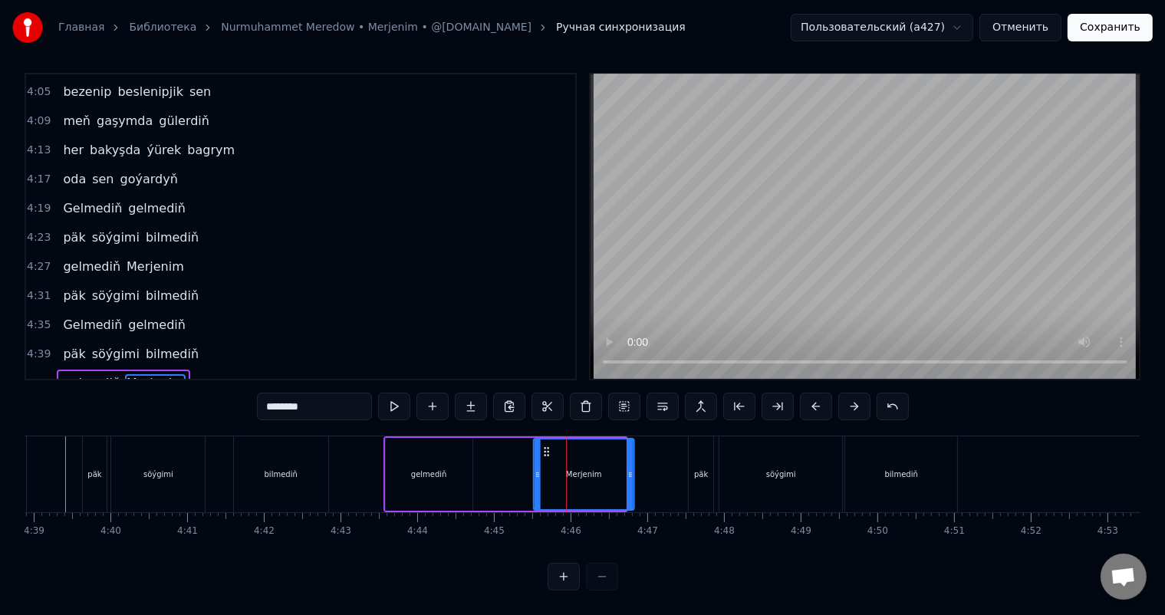
drag, startPoint x: 537, startPoint y: 435, endPoint x: 546, endPoint y: 435, distance: 8.4
click at [546, 445] on icon at bounding box center [546, 451] width 12 height 12
click at [392, 449] on div "gelmediň" at bounding box center [429, 474] width 87 height 73
type input "********"
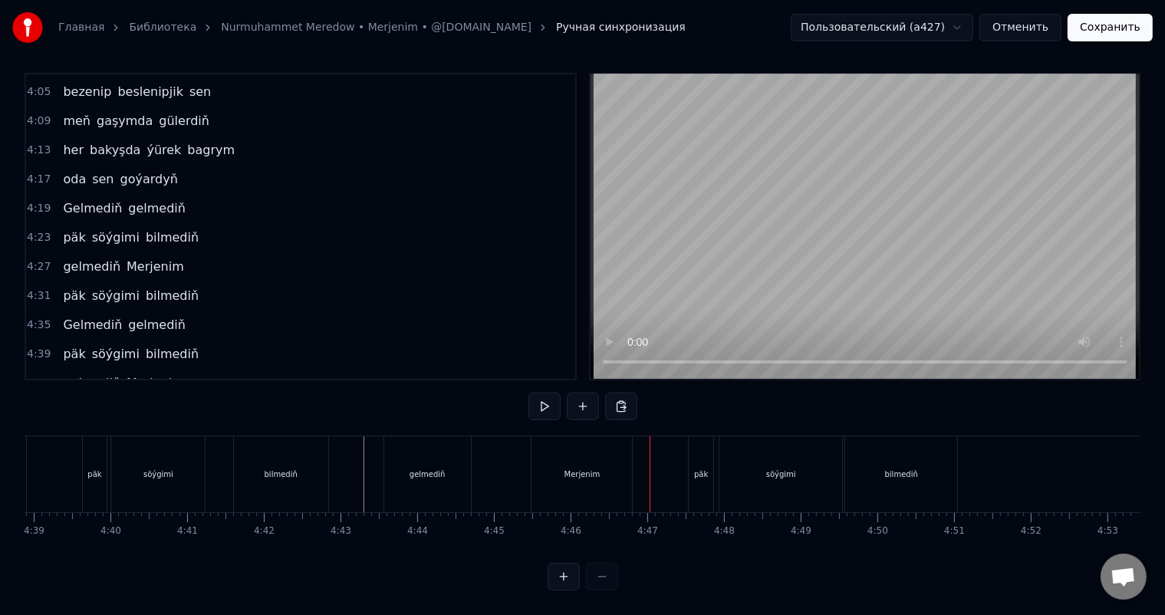
click at [548, 460] on div "Merjenim" at bounding box center [581, 474] width 100 height 76
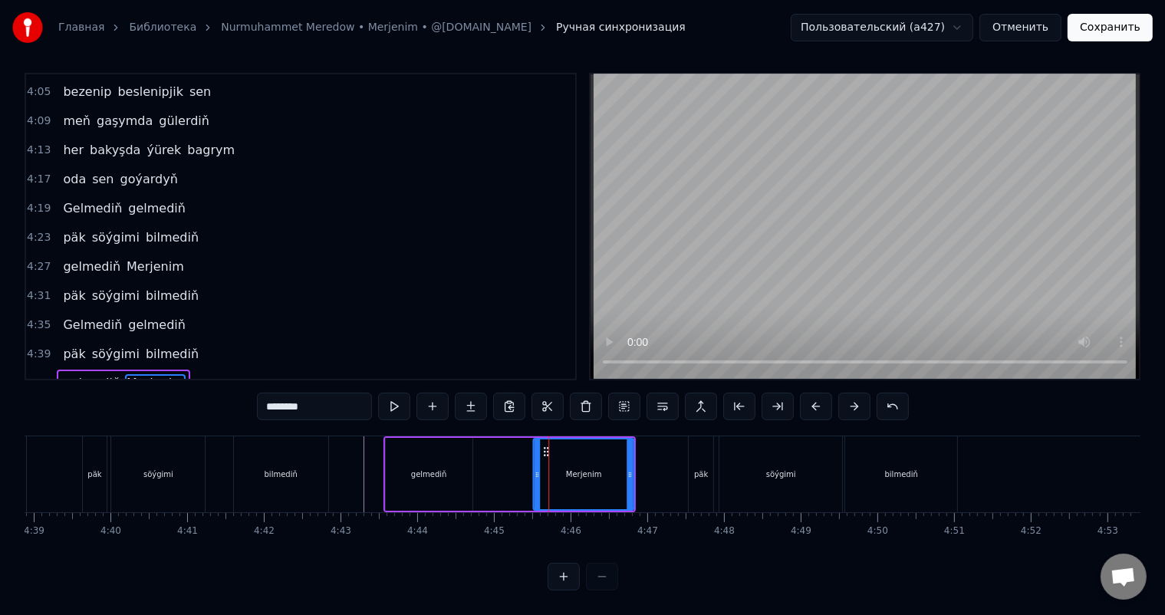
click at [547, 445] on icon at bounding box center [546, 451] width 12 height 12
click at [546, 445] on icon at bounding box center [547, 451] width 12 height 12
click at [504, 443] on div "gelmediň Merjenim" at bounding box center [510, 474] width 254 height 76
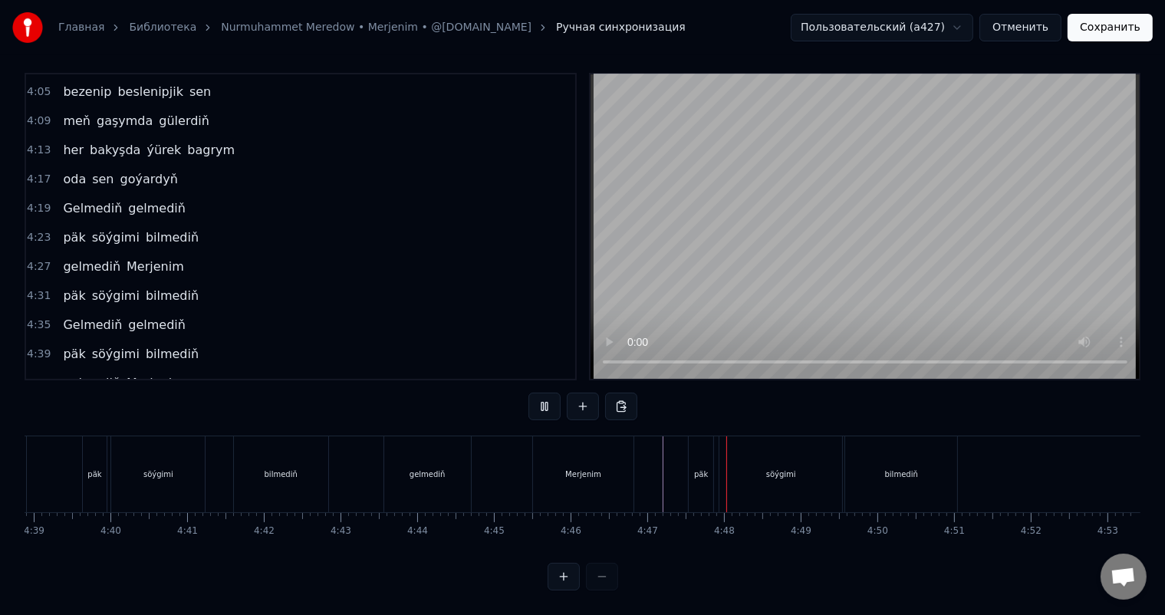
click at [614, 446] on div "Merjenim" at bounding box center [583, 474] width 100 height 76
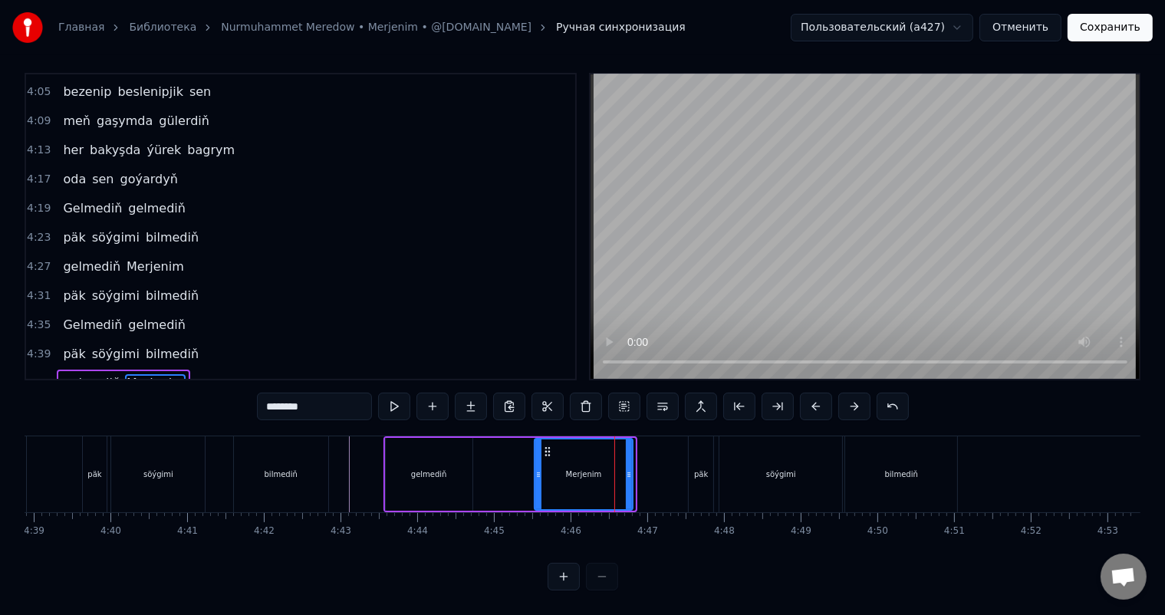
click at [629, 468] on icon at bounding box center [629, 474] width 6 height 12
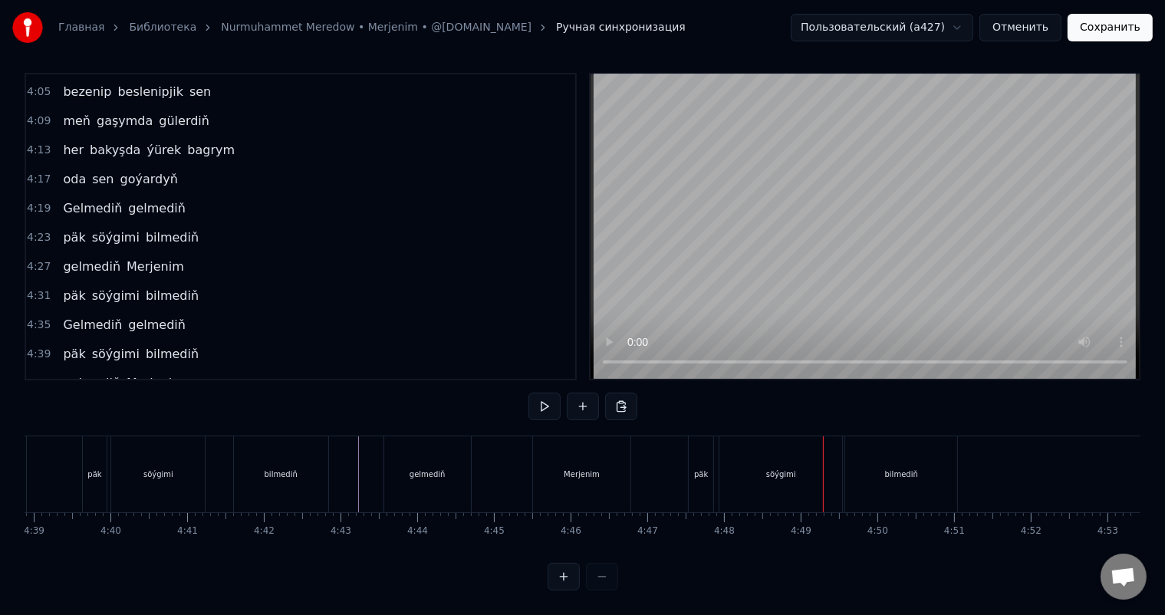
click at [698, 451] on div "päk" at bounding box center [700, 474] width 25 height 76
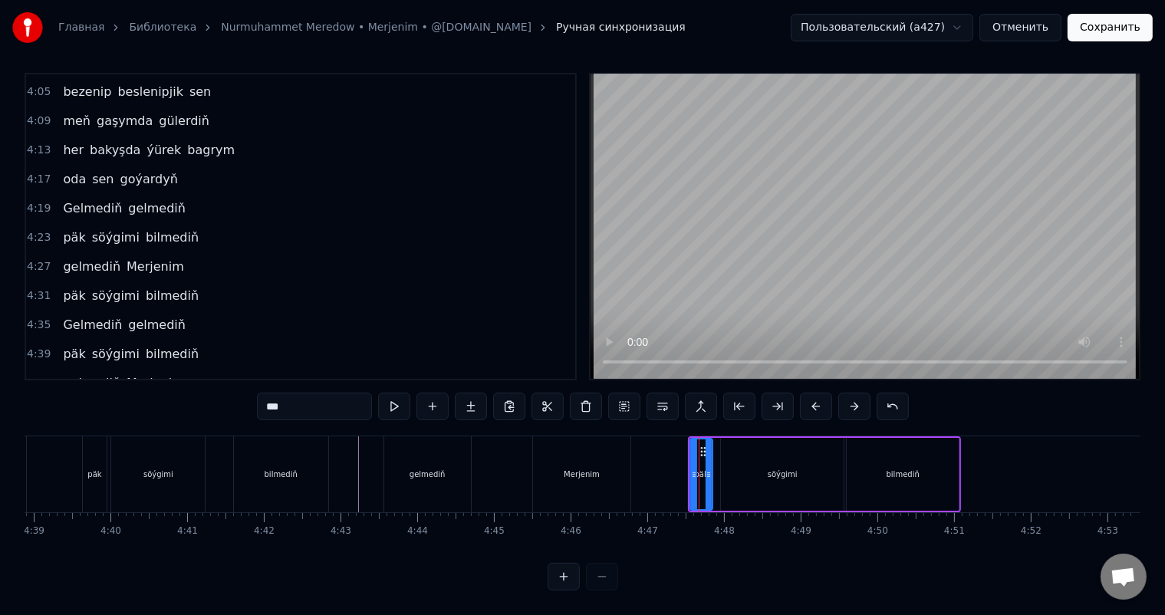
click at [710, 468] on icon at bounding box center [708, 474] width 6 height 12
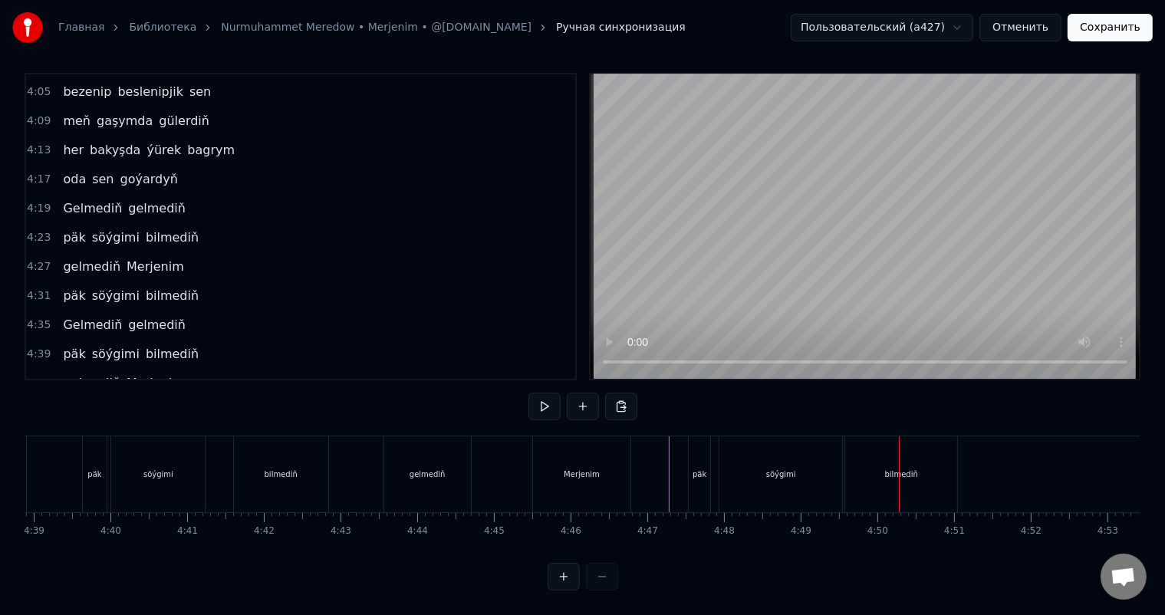
click at [764, 450] on div "söýgimi" at bounding box center [780, 474] width 123 height 76
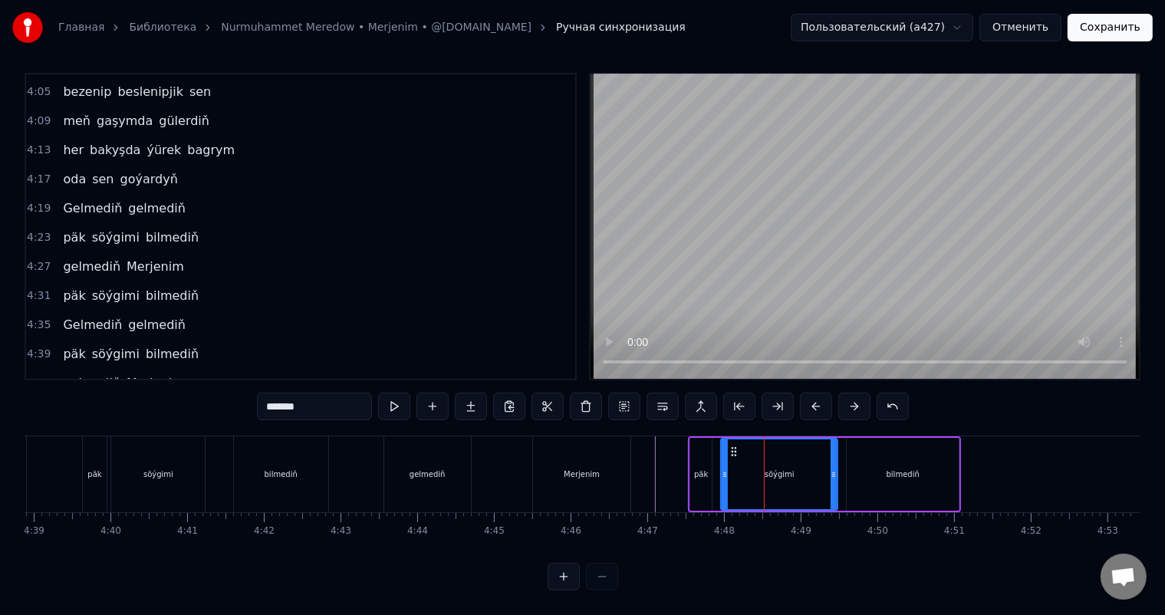
click at [836, 468] on icon at bounding box center [833, 474] width 6 height 12
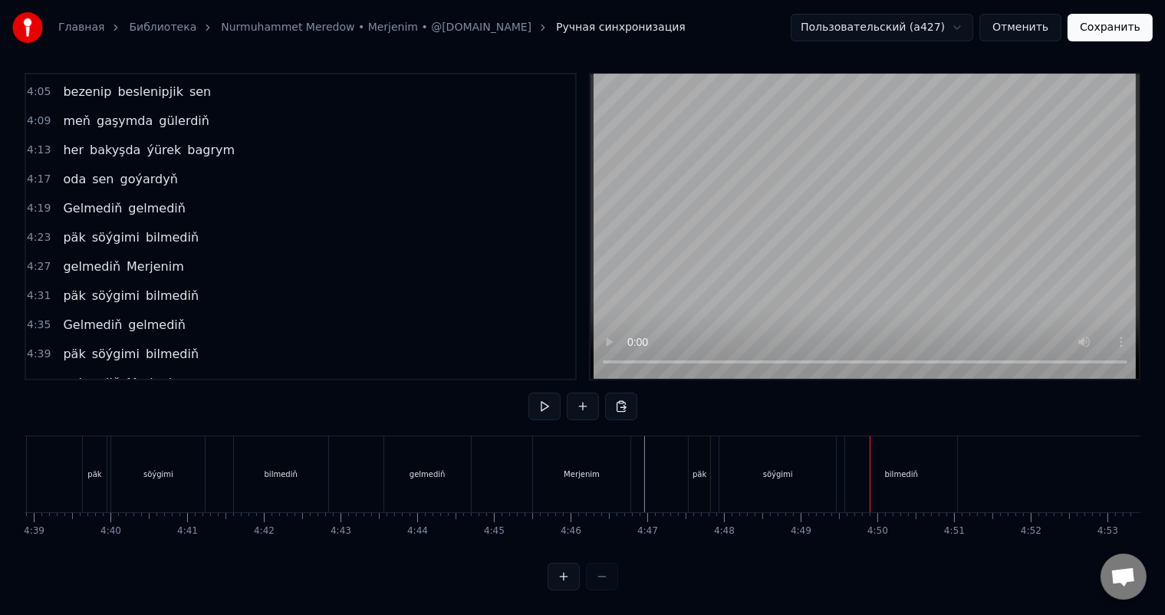
click at [778, 450] on div "söýgimi" at bounding box center [777, 474] width 117 height 76
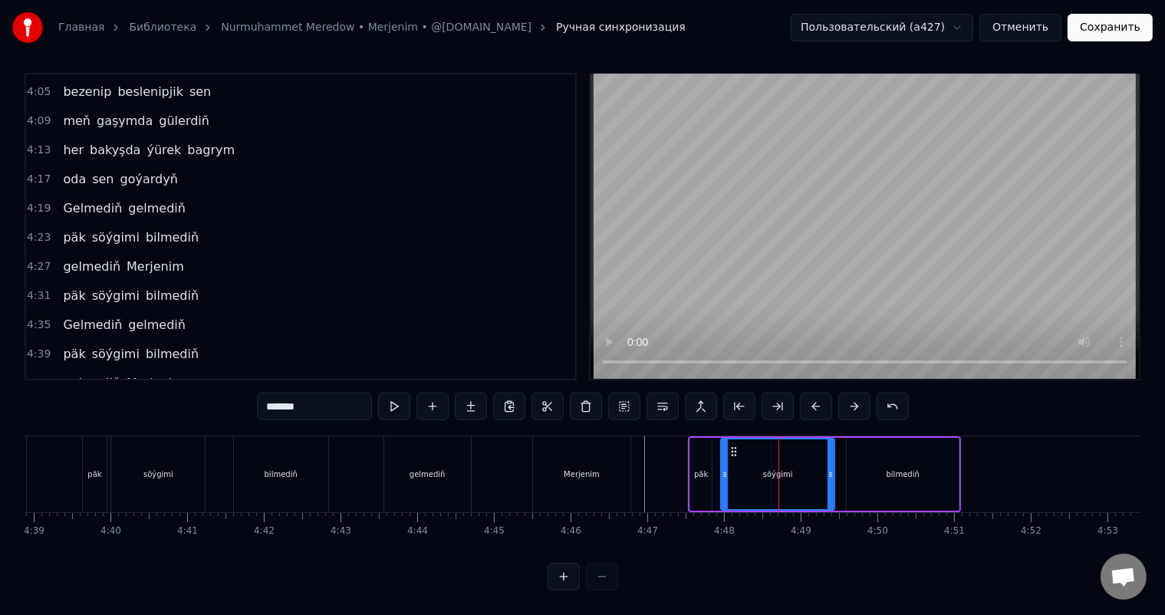
click at [827, 468] on icon at bounding box center [830, 474] width 6 height 12
click at [731, 445] on icon at bounding box center [731, 451] width 12 height 12
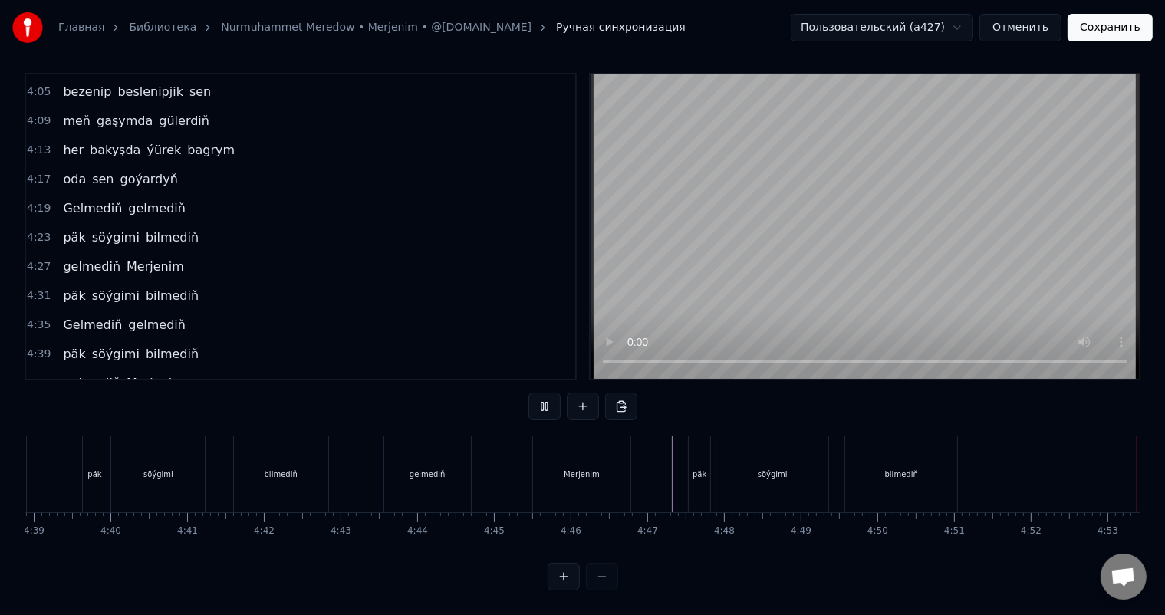
click at [1115, 34] on button "Сохранить" at bounding box center [1109, 28] width 85 height 28
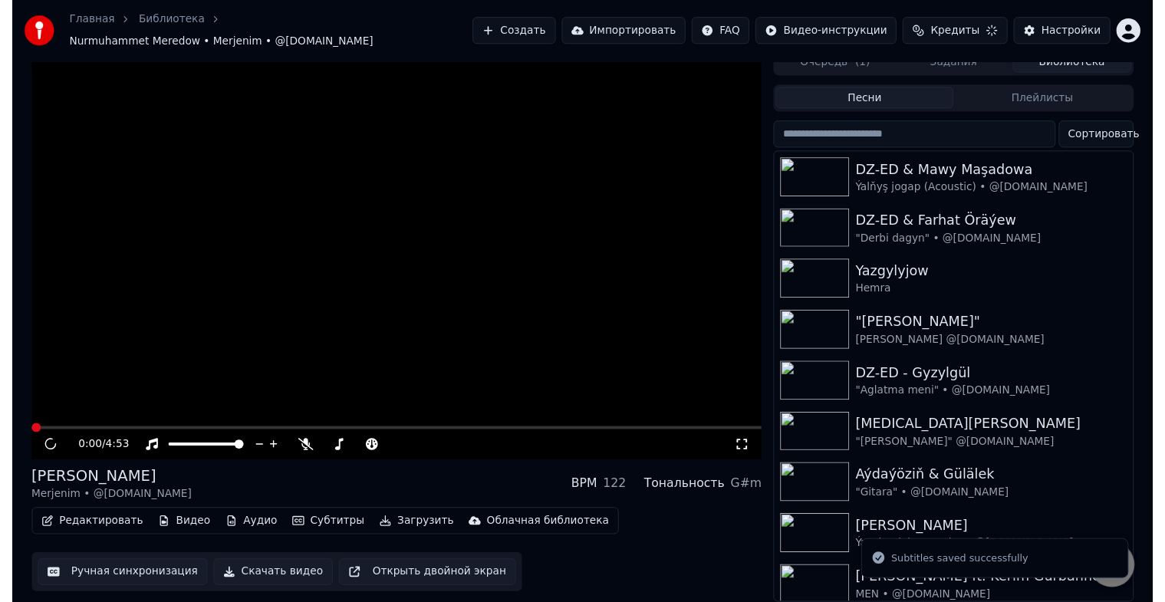
scroll to position [18, 0]
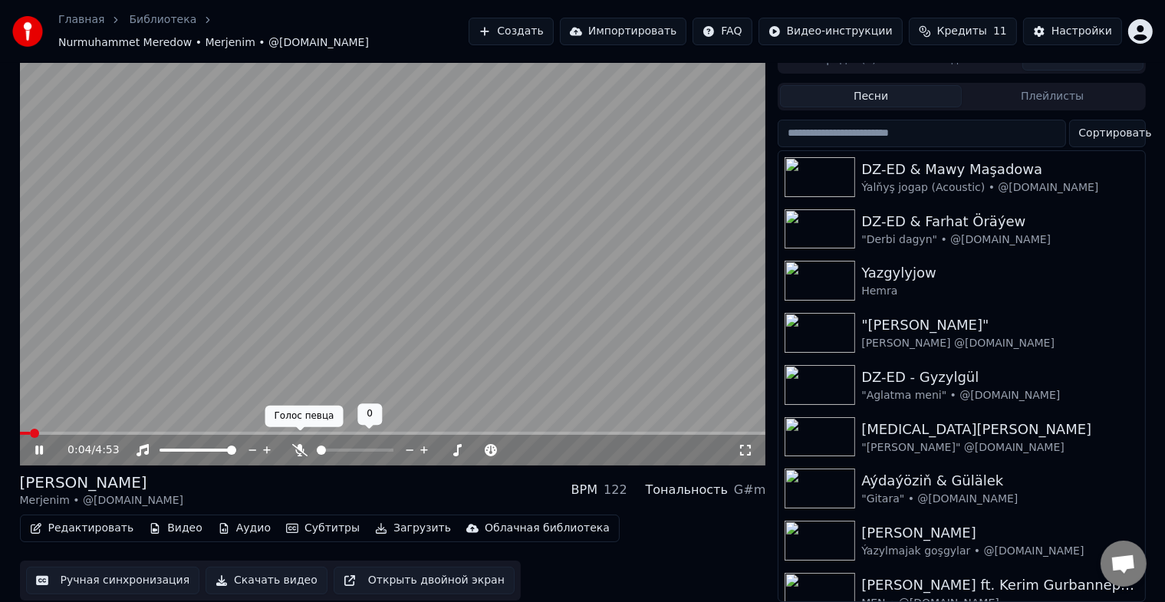
click at [301, 444] on icon at bounding box center [299, 450] width 15 height 12
click at [743, 444] on icon at bounding box center [745, 450] width 15 height 12
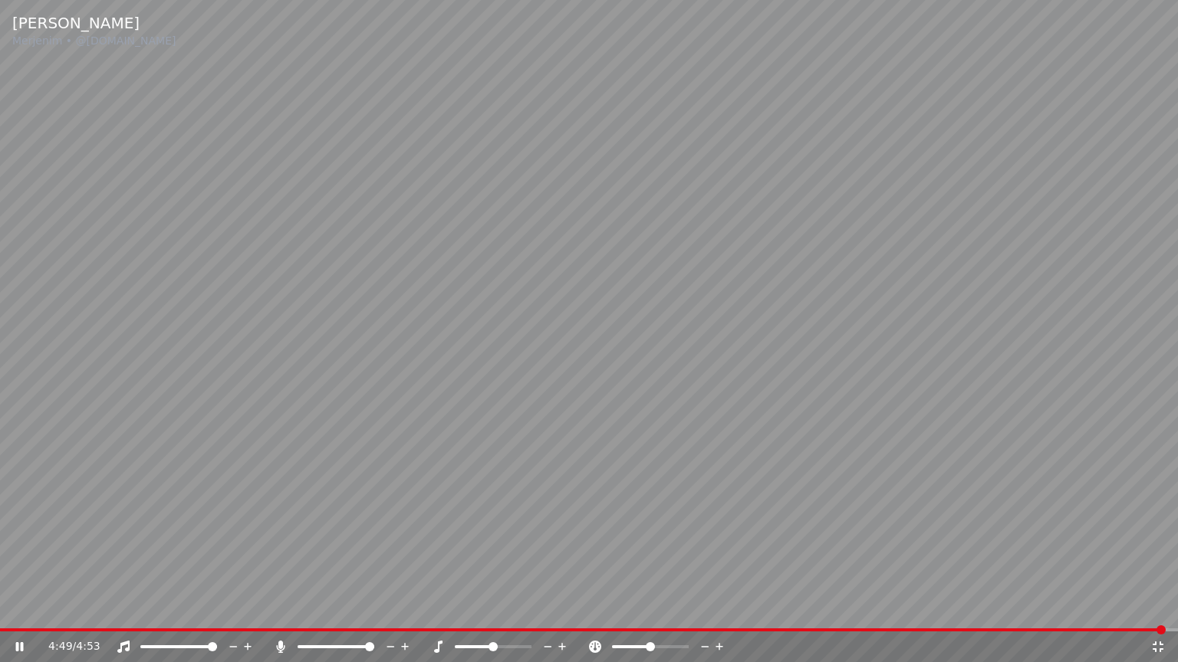
click at [1156, 614] on icon at bounding box center [1157, 647] width 15 height 12
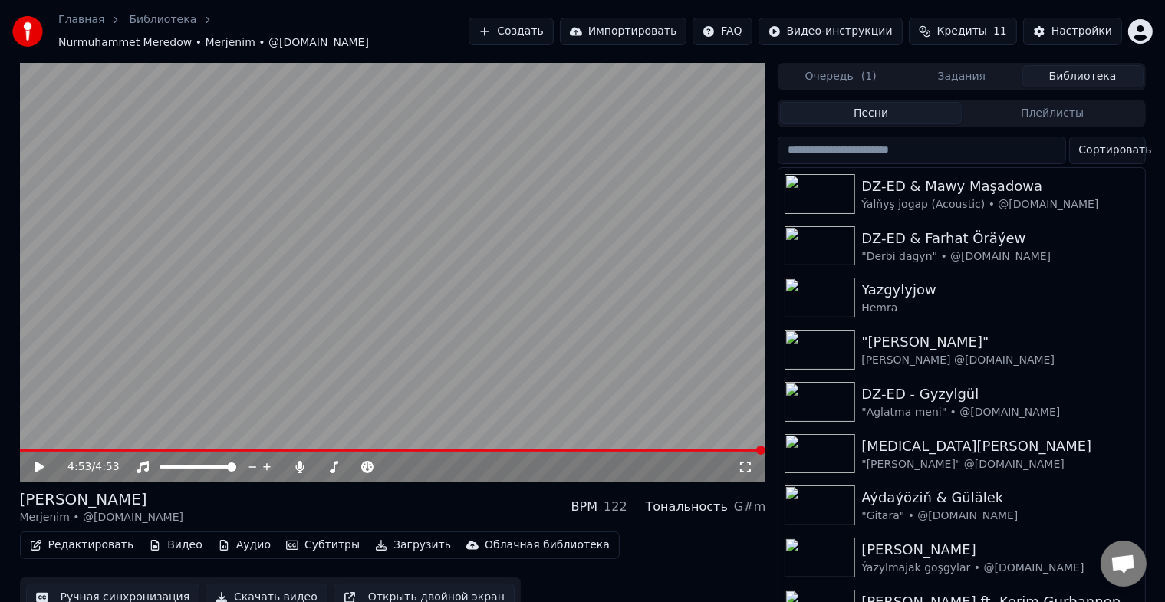
click at [35, 462] on icon at bounding box center [39, 467] width 9 height 11
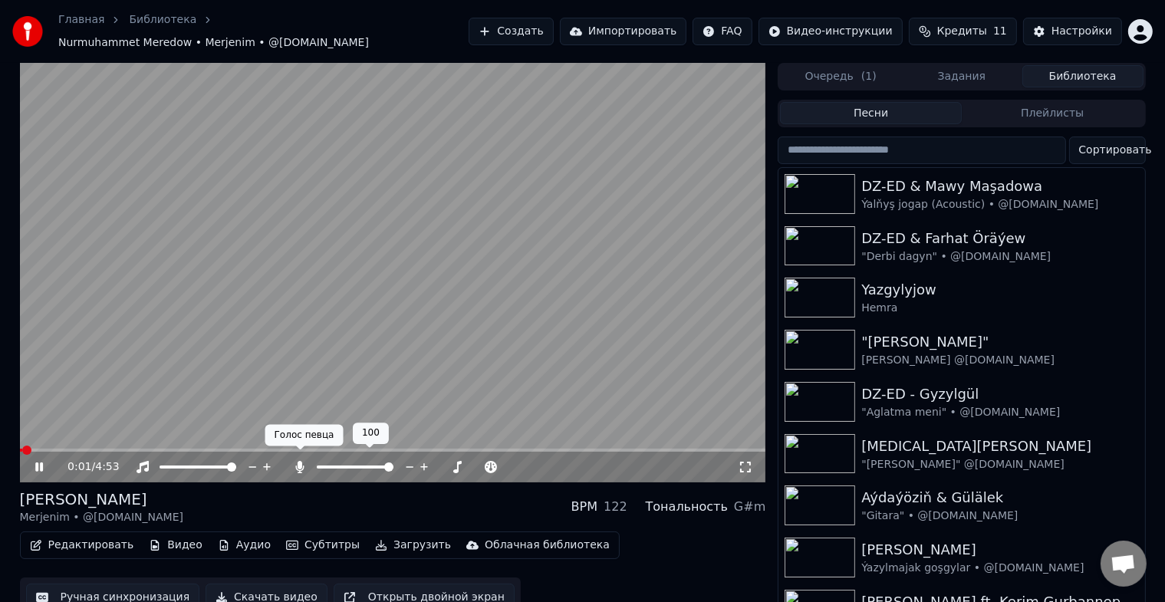
click at [301, 461] on icon at bounding box center [300, 467] width 8 height 12
click at [98, 449] on span at bounding box center [393, 450] width 746 height 3
click at [28, 449] on span at bounding box center [24, 450] width 8 height 3
click at [20, 449] on span at bounding box center [20, 450] width 0 height 3
click at [40, 462] on icon at bounding box center [39, 466] width 8 height 9
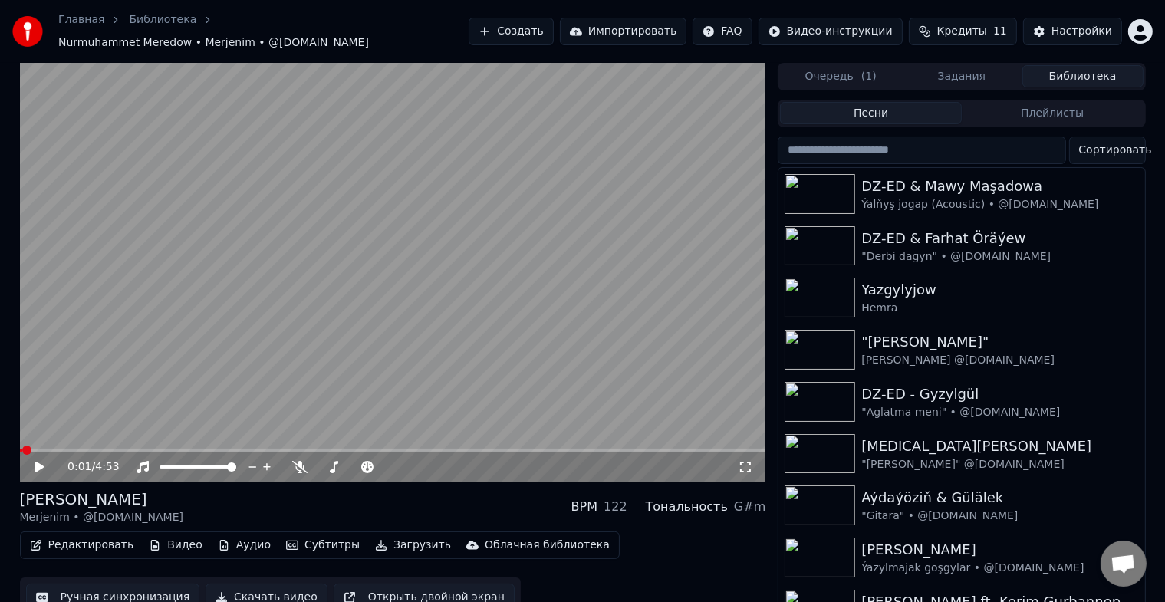
click at [275, 592] on button "Скачать видео" at bounding box center [266, 597] width 122 height 28
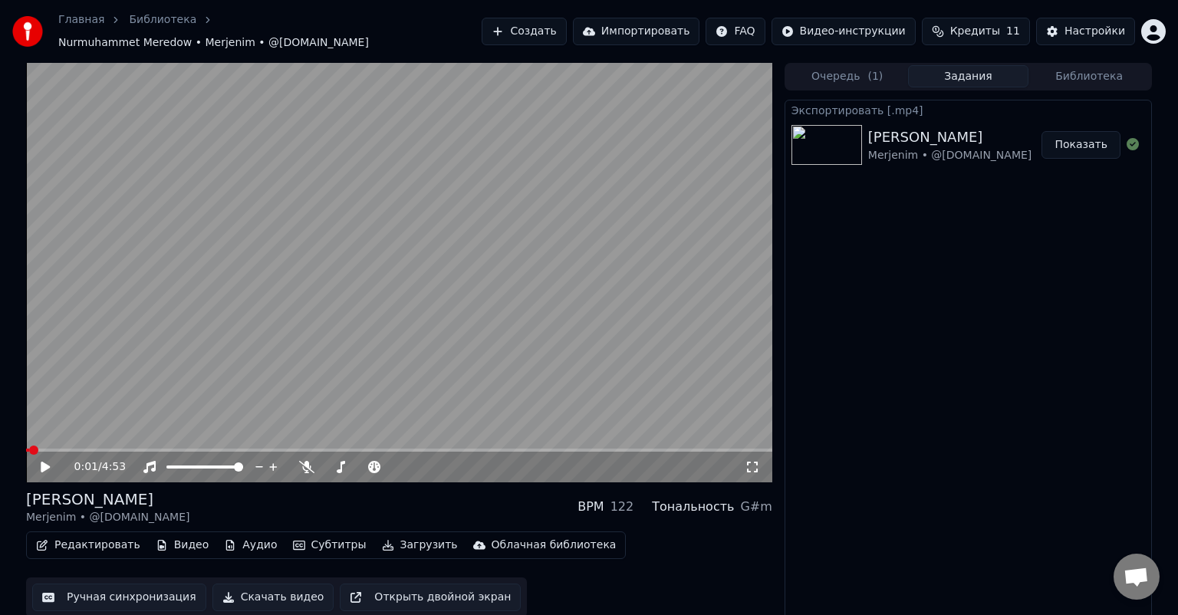
click at [963, 76] on button "Задания" at bounding box center [968, 76] width 121 height 22
click at [1077, 74] on button "Библиотека" at bounding box center [1088, 76] width 121 height 22
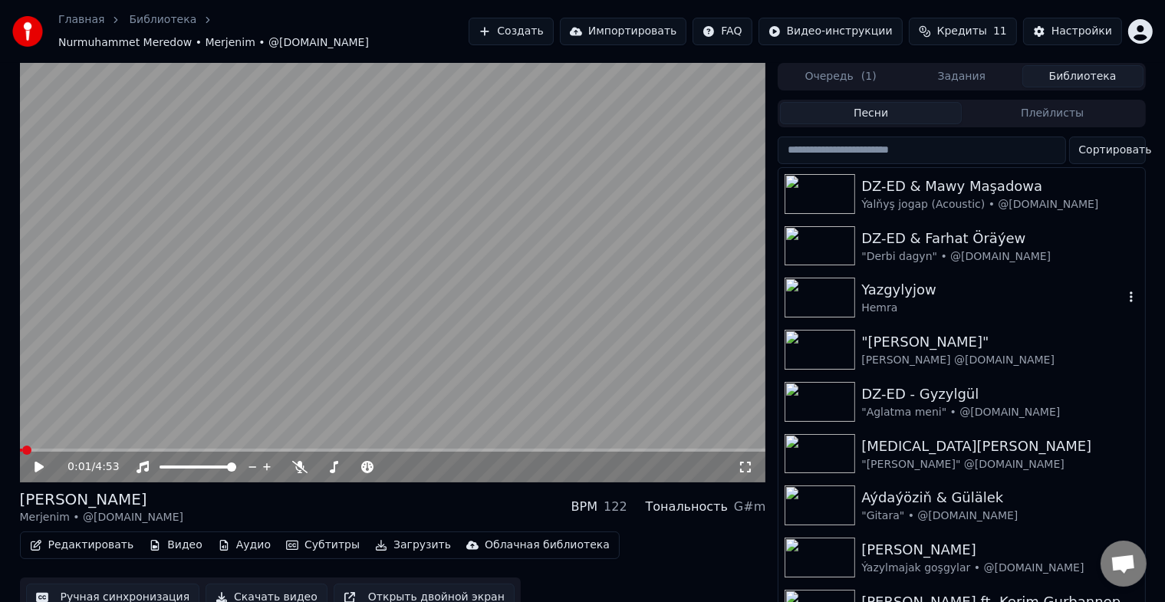
click at [816, 291] on img at bounding box center [819, 298] width 71 height 40
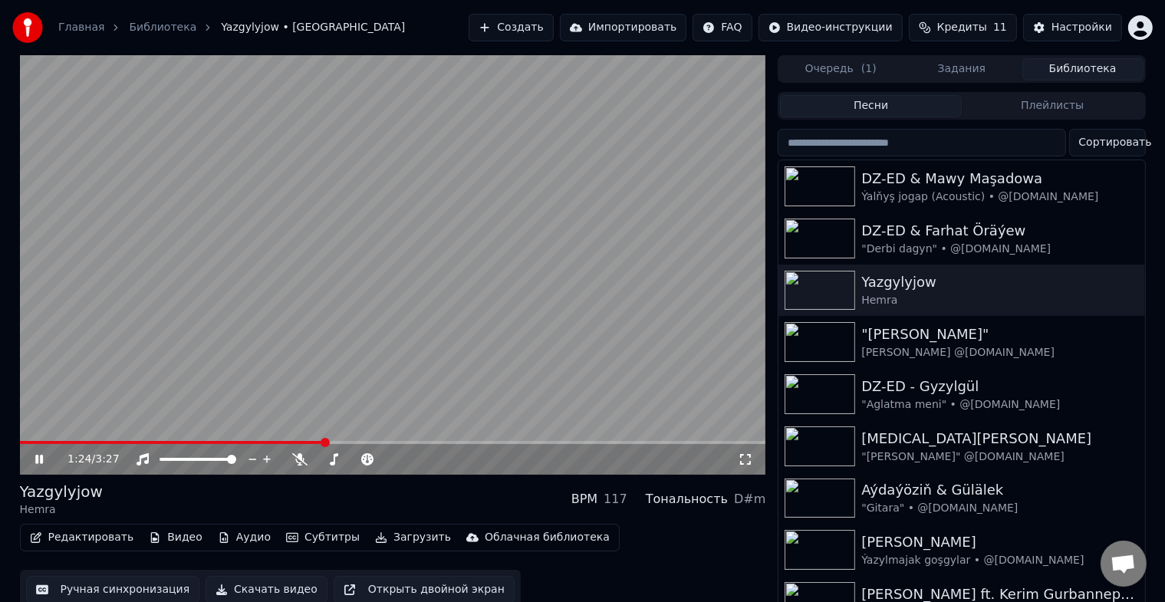
click at [35, 458] on icon at bounding box center [39, 459] width 8 height 9
click at [553, 28] on button "Создать" at bounding box center [510, 28] width 84 height 28
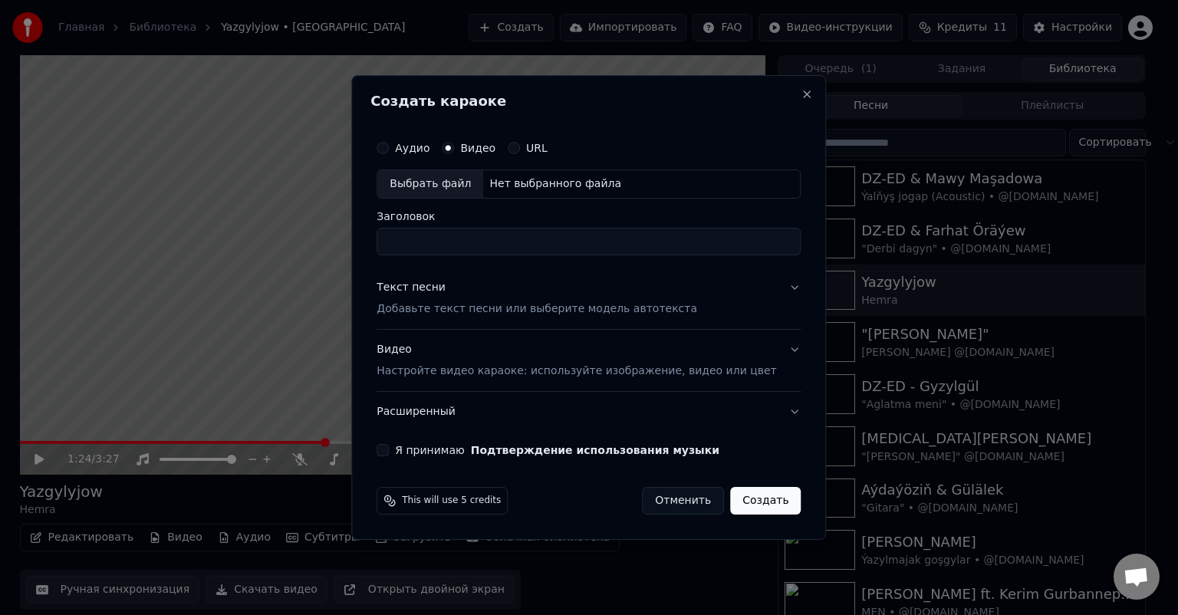
click at [686, 502] on button "Отменить" at bounding box center [683, 501] width 82 height 28
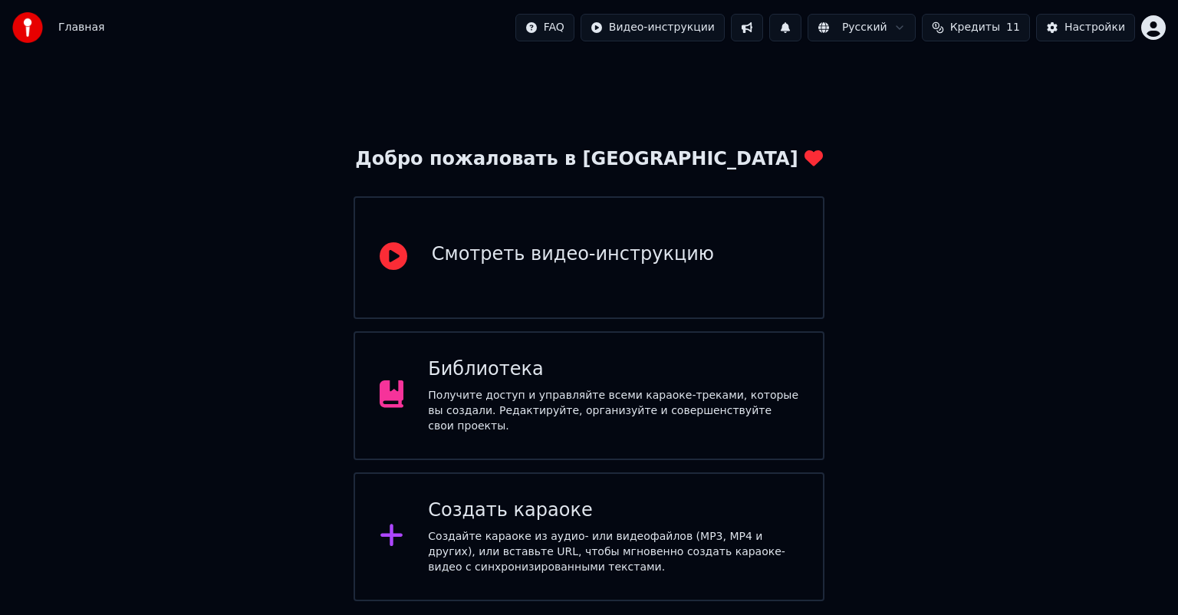
click at [550, 509] on div "Создать караоке" at bounding box center [613, 510] width 370 height 25
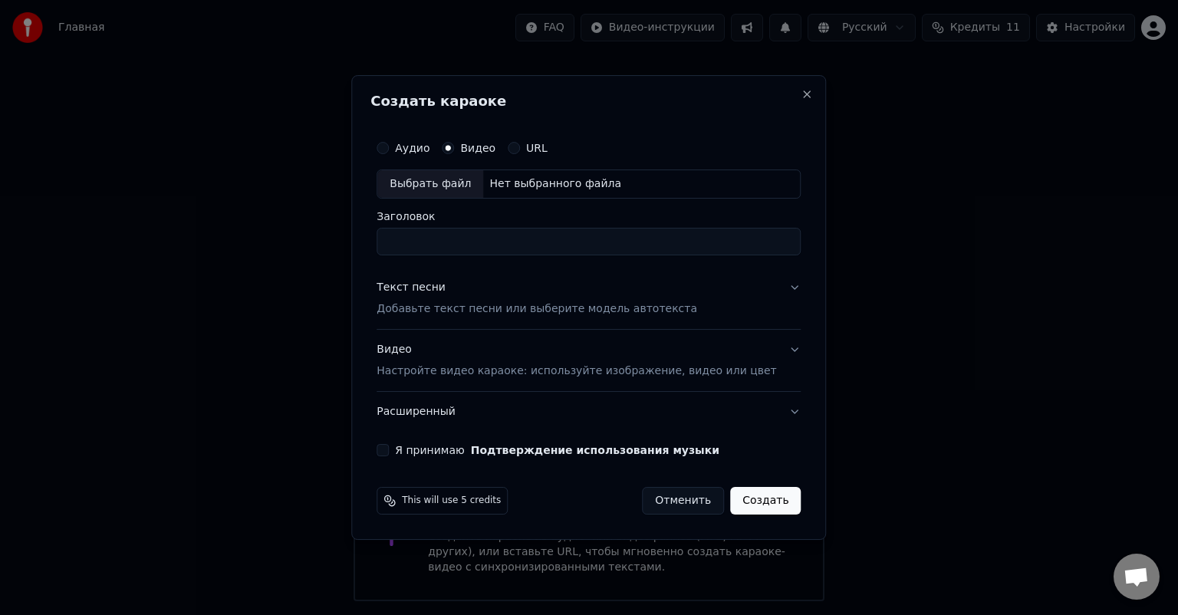
click at [443, 182] on div "Выбрать файл" at bounding box center [430, 184] width 106 height 28
drag, startPoint x: 565, startPoint y: 240, endPoint x: 336, endPoint y: 248, distance: 229.4
click at [336, 248] on body "**********" at bounding box center [589, 300] width 1178 height 601
type input "**********"
click at [412, 451] on div "Я принимаю Подтверждение использования музыки" at bounding box center [588, 450] width 424 height 12
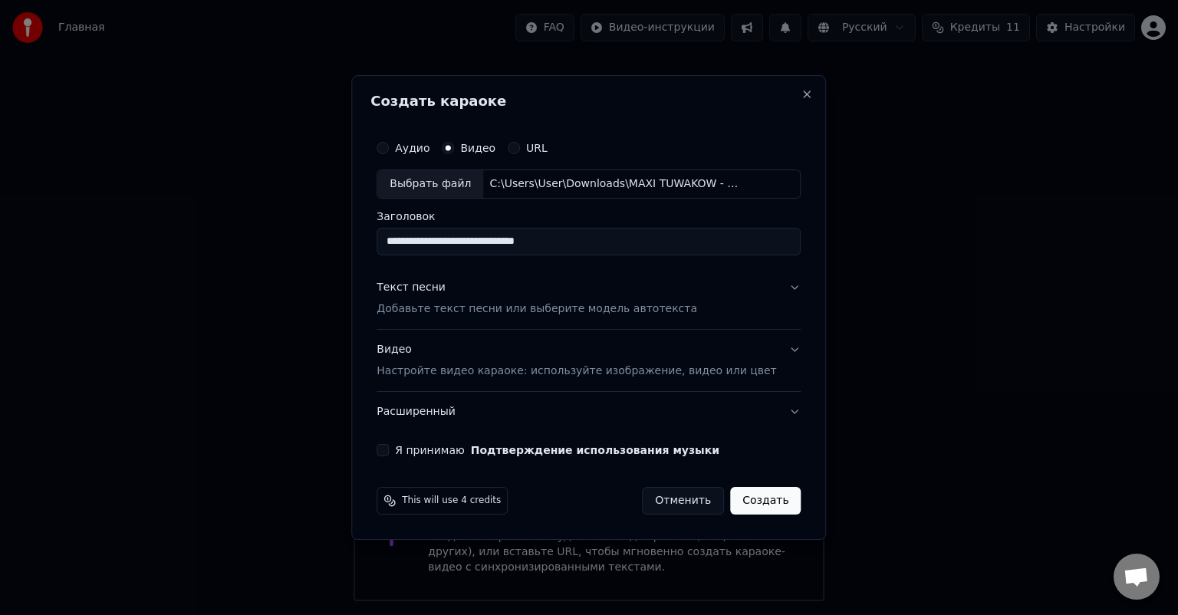
click at [414, 350] on div "Видео Настройте видео караоке: используйте изображение, видео или цвет" at bounding box center [575, 360] width 399 height 37
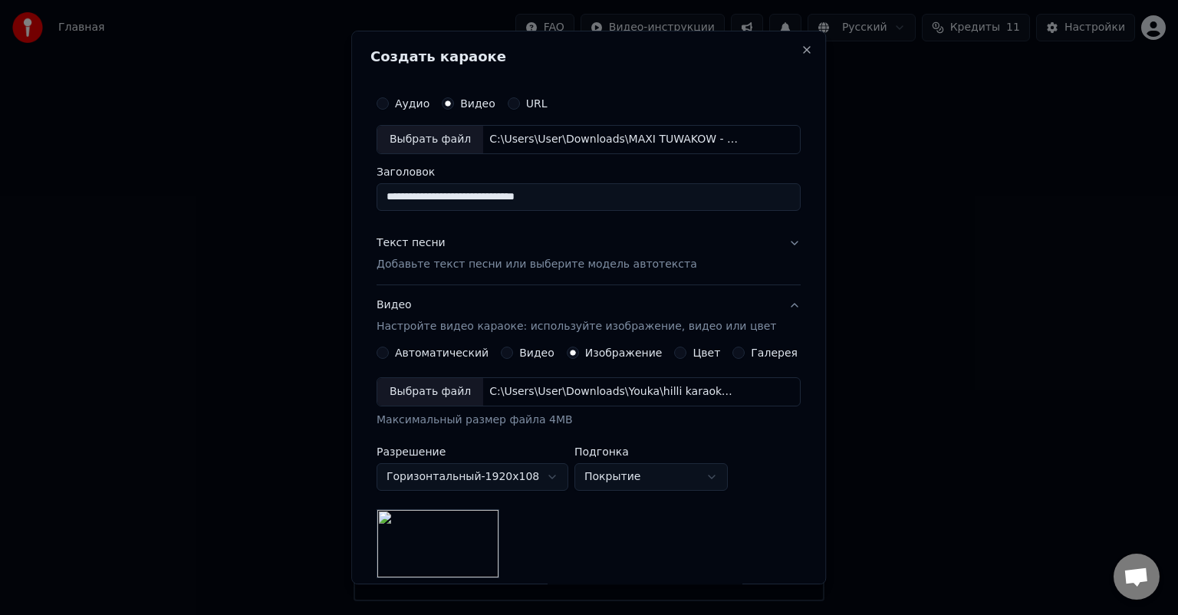
click at [452, 258] on p "Добавьте текст песни или выберите модель автотекста" at bounding box center [536, 264] width 320 height 15
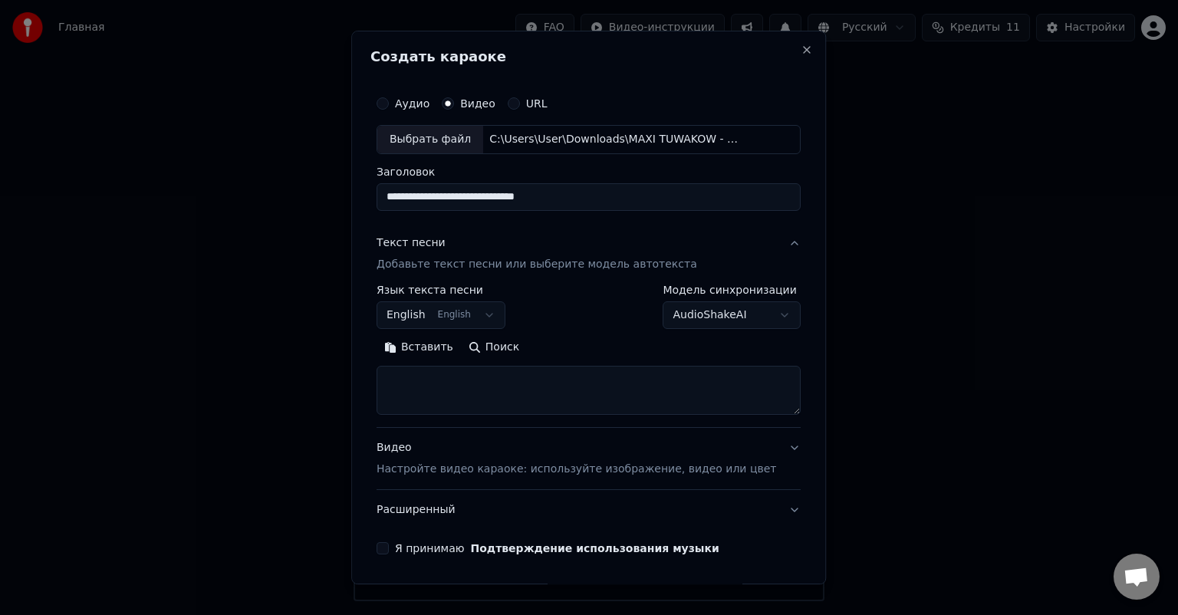
click at [448, 388] on textarea at bounding box center [588, 390] width 424 height 49
paste textarea "**********"
type textarea "**********"
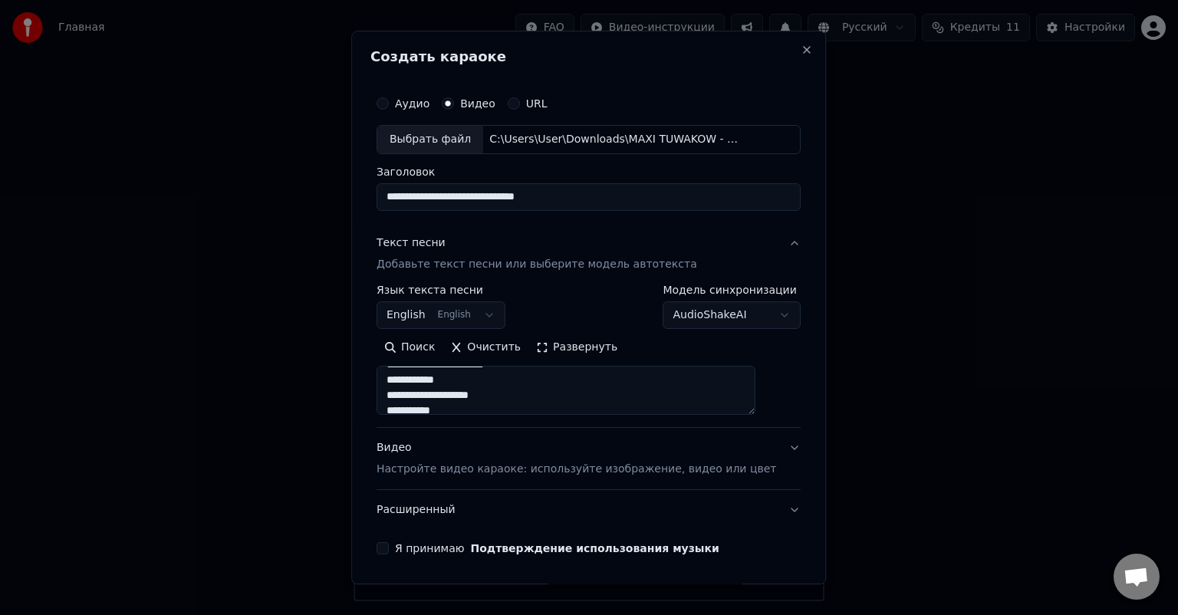
click at [389, 547] on button "Я принимаю Подтверждение использования музыки" at bounding box center [382, 548] width 12 height 12
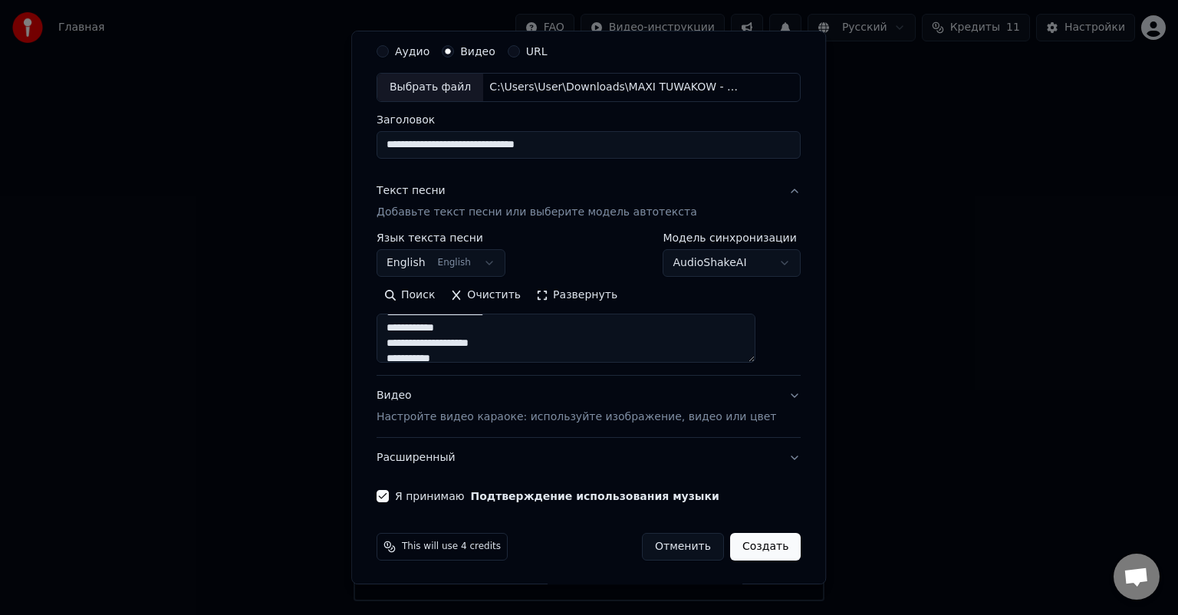
click at [737, 547] on button "Создать" at bounding box center [765, 547] width 71 height 28
select select
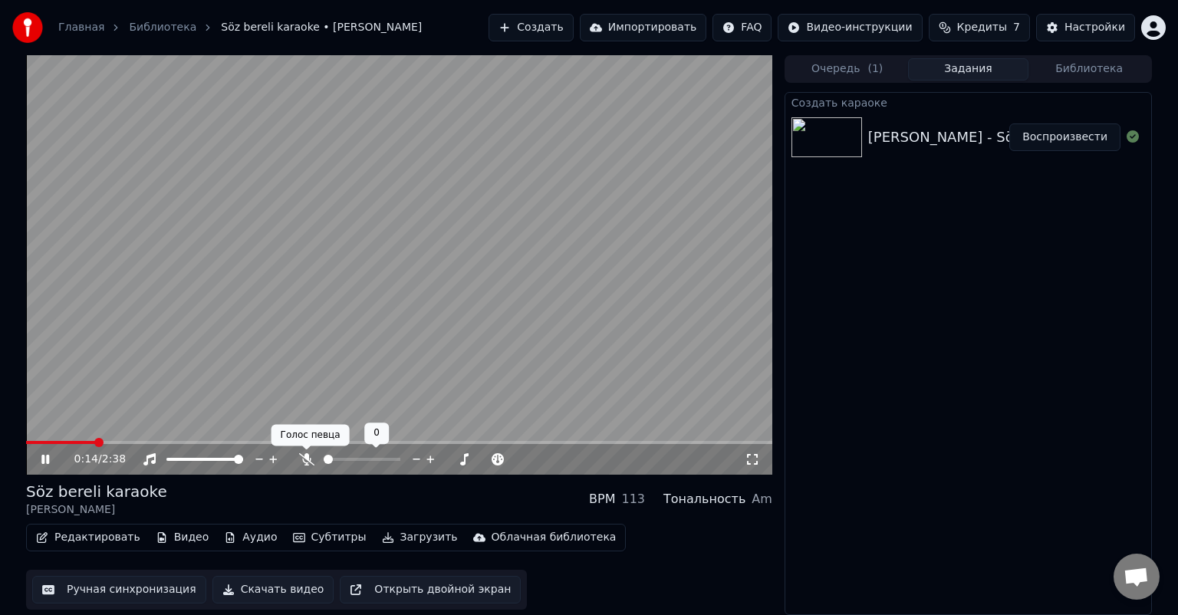
click at [307, 462] on icon at bounding box center [306, 459] width 15 height 12
click at [310, 456] on icon at bounding box center [306, 459] width 15 height 12
drag, startPoint x: 47, startPoint y: 461, endPoint x: 93, endPoint y: 432, distance: 54.0
click at [47, 461] on icon at bounding box center [45, 459] width 8 height 9
click at [92, 542] on button "Редактировать" at bounding box center [88, 537] width 117 height 21
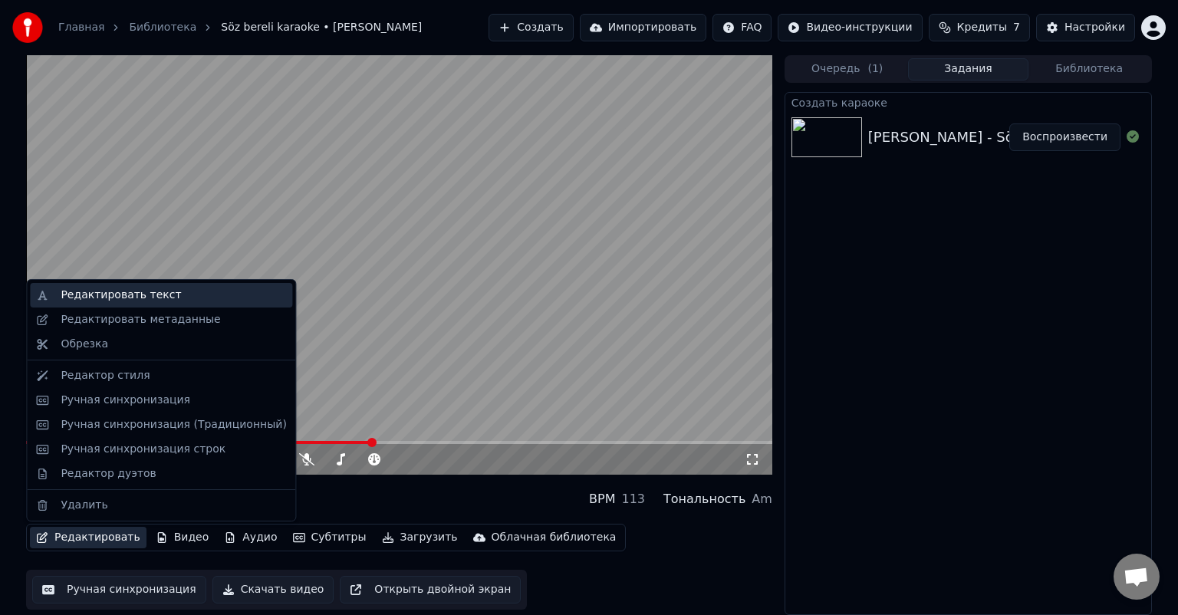
click at [183, 292] on div "Редактировать текст" at bounding box center [173, 295] width 225 height 15
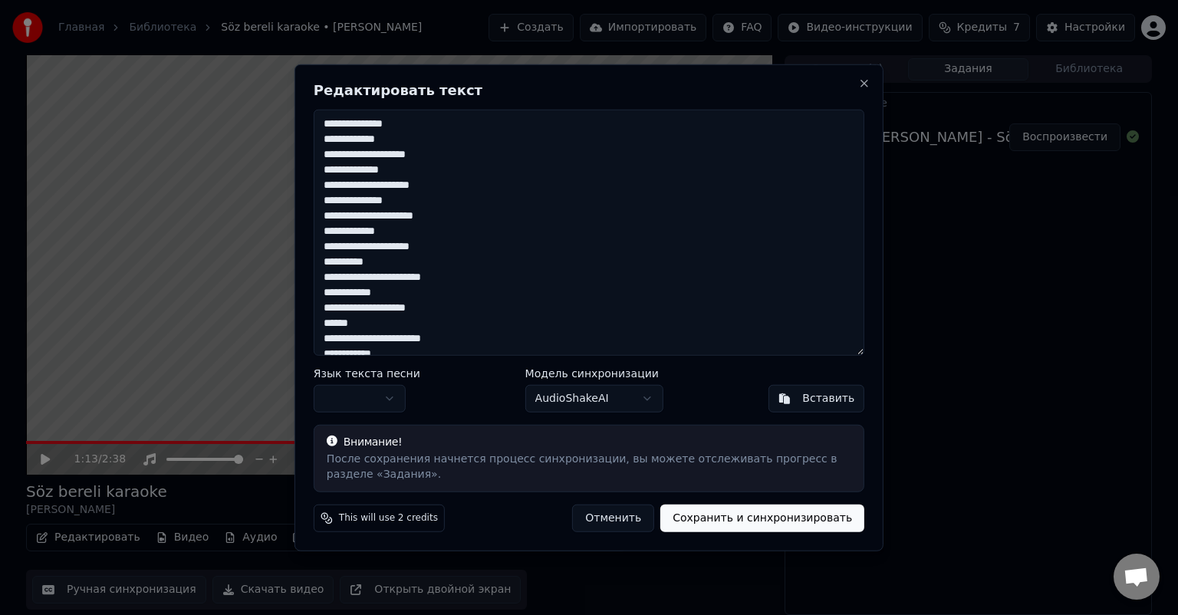
click at [349, 137] on textarea "**********" at bounding box center [589, 233] width 550 height 246
click at [393, 139] on textarea "**********" at bounding box center [589, 233] width 550 height 246
click at [392, 140] on textarea "**********" at bounding box center [589, 233] width 550 height 246
click at [349, 153] on textarea "**********" at bounding box center [589, 233] width 550 height 246
click at [432, 153] on textarea "**********" at bounding box center [589, 233] width 550 height 246
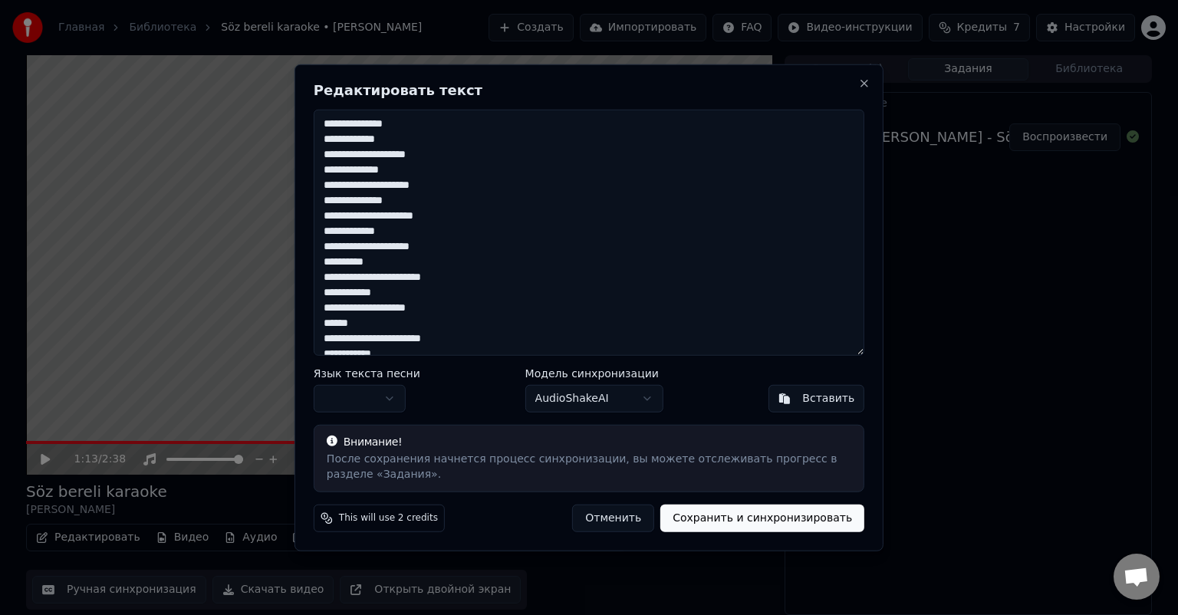
click at [350, 167] on textarea "**********" at bounding box center [589, 233] width 550 height 246
click at [380, 169] on textarea "**********" at bounding box center [589, 233] width 550 height 246
click at [378, 184] on textarea "**********" at bounding box center [589, 233] width 550 height 246
click at [406, 184] on textarea "**********" at bounding box center [589, 233] width 550 height 246
click at [429, 182] on textarea "**********" at bounding box center [589, 233] width 550 height 246
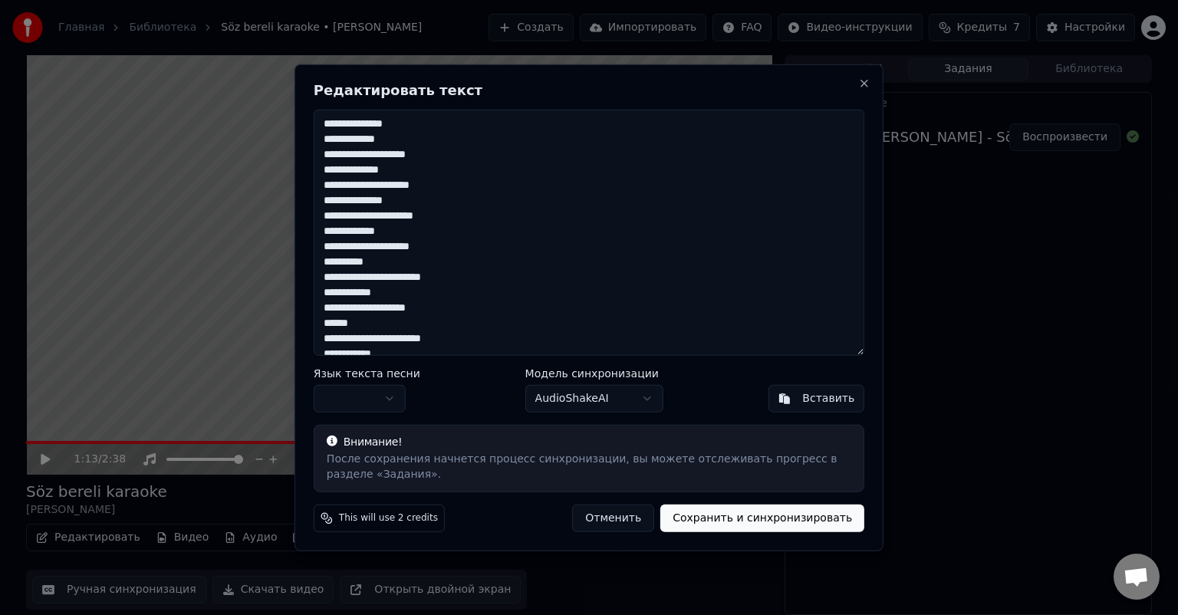
click at [335, 199] on textarea "**********" at bounding box center [589, 233] width 550 height 246
click at [352, 214] on textarea "**********" at bounding box center [589, 233] width 550 height 246
click at [442, 215] on textarea "**********" at bounding box center [589, 233] width 550 height 246
click at [339, 232] on textarea "**********" at bounding box center [589, 233] width 550 height 246
click at [370, 229] on textarea "**********" at bounding box center [589, 233] width 550 height 246
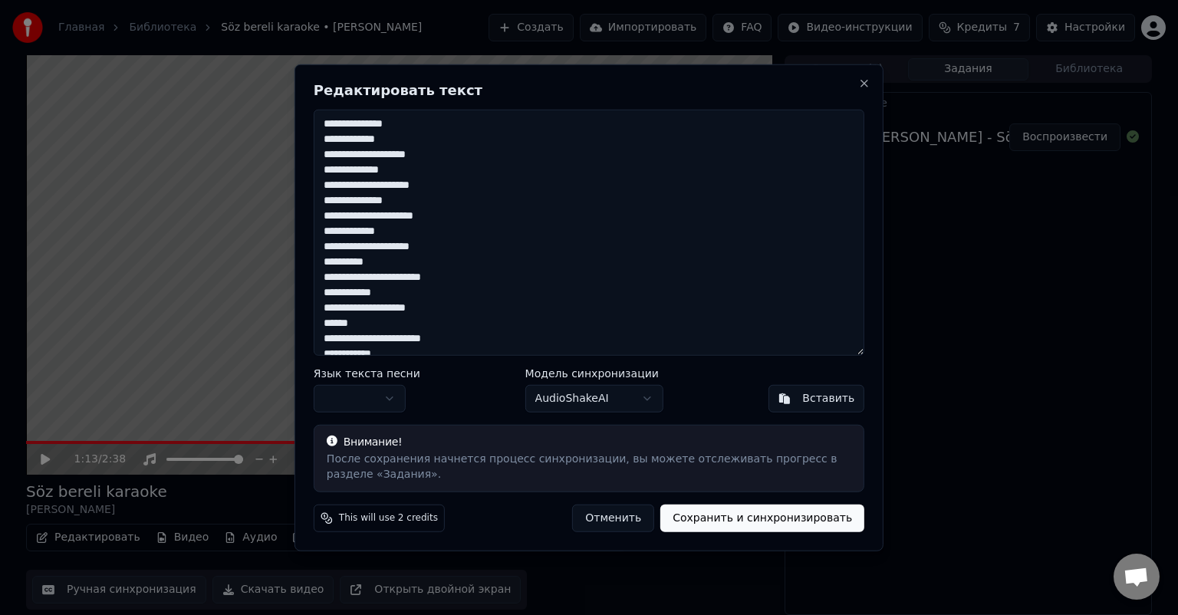
click at [393, 246] on textarea "**********" at bounding box center [589, 233] width 550 height 246
click at [457, 246] on textarea "**********" at bounding box center [589, 233] width 550 height 246
click at [330, 261] on textarea "**********" at bounding box center [589, 233] width 550 height 246
drag, startPoint x: 334, startPoint y: 277, endPoint x: 323, endPoint y: 277, distance: 11.5
click at [323, 277] on textarea "**********" at bounding box center [589, 233] width 550 height 246
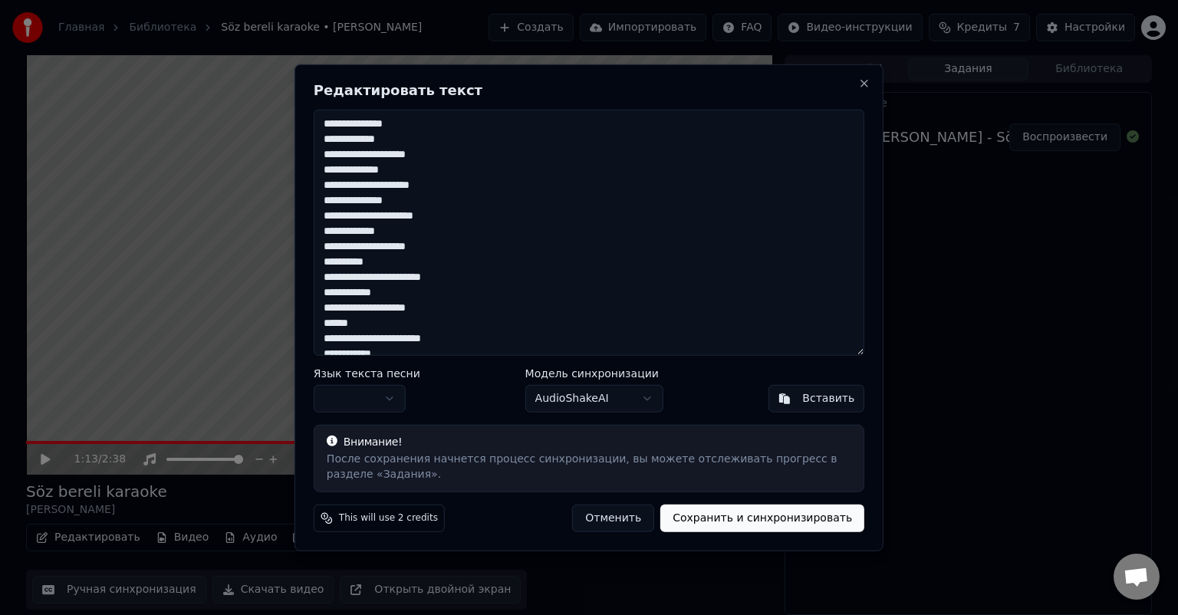
drag, startPoint x: 370, startPoint y: 276, endPoint x: 362, endPoint y: 276, distance: 8.4
click at [362, 276] on textarea "**********" at bounding box center [589, 233] width 550 height 246
click at [366, 277] on textarea "**********" at bounding box center [589, 233] width 550 height 246
drag, startPoint x: 368, startPoint y: 276, endPoint x: 359, endPoint y: 276, distance: 9.2
click at [359, 276] on textarea "**********" at bounding box center [589, 233] width 550 height 246
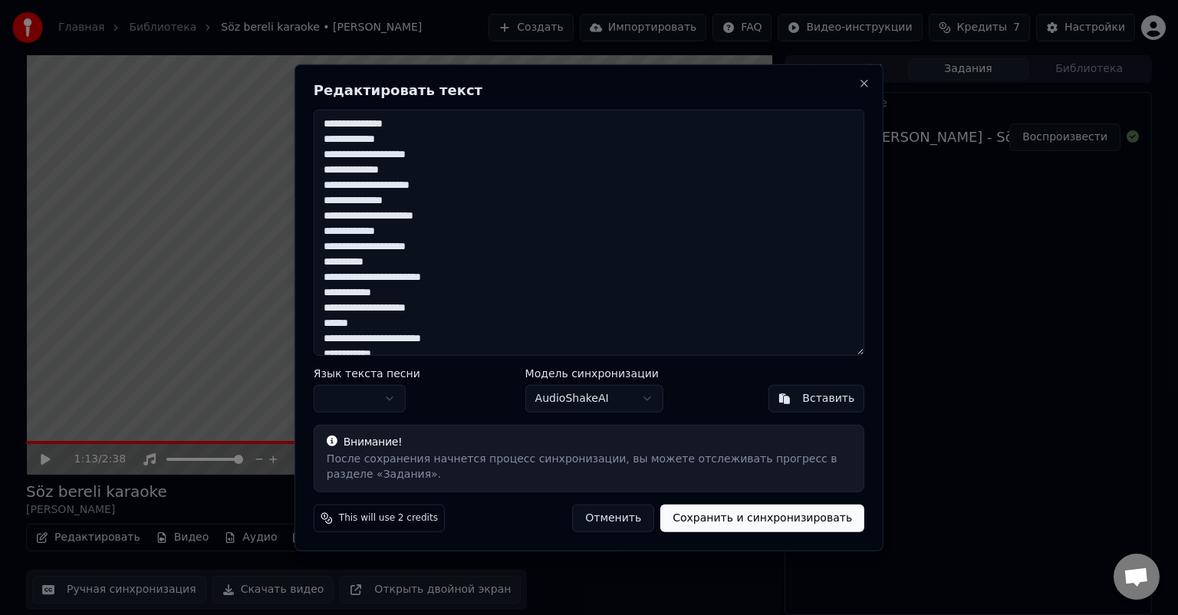
click at [331, 291] on textarea "**********" at bounding box center [589, 233] width 550 height 246
click at [344, 293] on textarea "**********" at bounding box center [589, 233] width 550 height 246
click at [369, 291] on textarea "**********" at bounding box center [589, 233] width 550 height 246
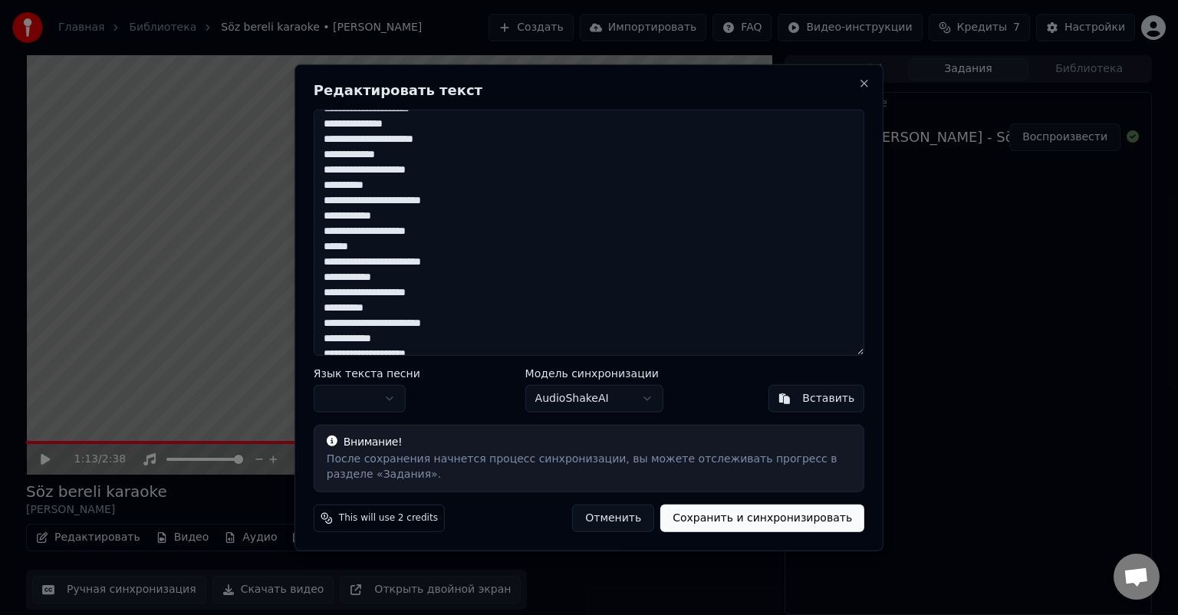
click at [328, 230] on textarea "**********" at bounding box center [589, 233] width 550 height 246
click at [337, 228] on textarea "**********" at bounding box center [589, 233] width 550 height 246
click at [345, 231] on textarea "**********" at bounding box center [589, 233] width 550 height 246
click at [366, 232] on textarea "**********" at bounding box center [589, 233] width 550 height 246
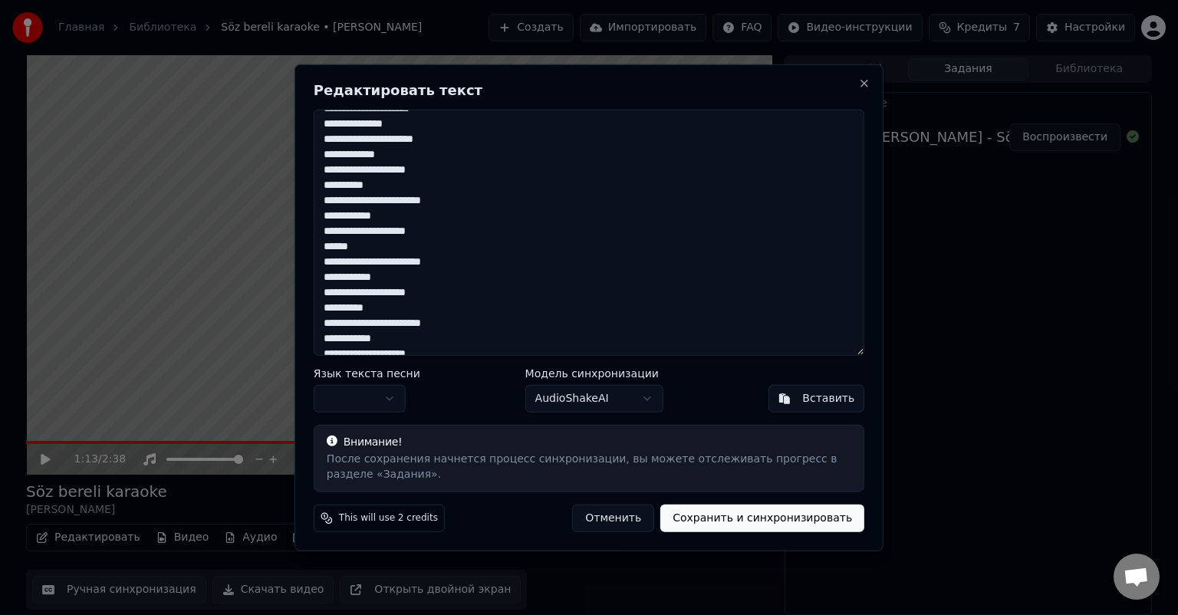
drag, startPoint x: 335, startPoint y: 263, endPoint x: 327, endPoint y: 263, distance: 8.4
click at [327, 263] on textarea "**********" at bounding box center [589, 233] width 550 height 246
click at [327, 261] on textarea "**********" at bounding box center [589, 233] width 550 height 246
click at [325, 261] on textarea "**********" at bounding box center [589, 233] width 550 height 246
drag, startPoint x: 368, startPoint y: 262, endPoint x: 359, endPoint y: 261, distance: 9.2
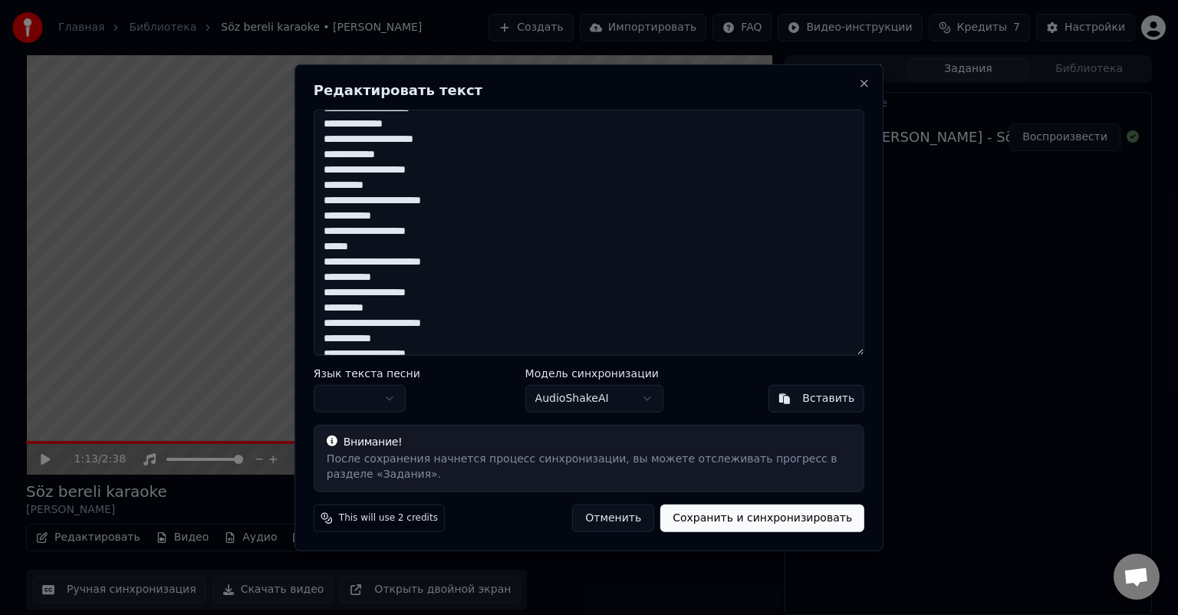
click at [359, 261] on textarea "**********" at bounding box center [589, 233] width 550 height 246
click at [334, 278] on textarea "**********" at bounding box center [589, 233] width 550 height 246
click at [343, 273] on textarea "**********" at bounding box center [589, 233] width 550 height 246
click at [369, 276] on textarea "**********" at bounding box center [589, 233] width 550 height 246
click at [328, 291] on textarea "**********" at bounding box center [589, 233] width 550 height 246
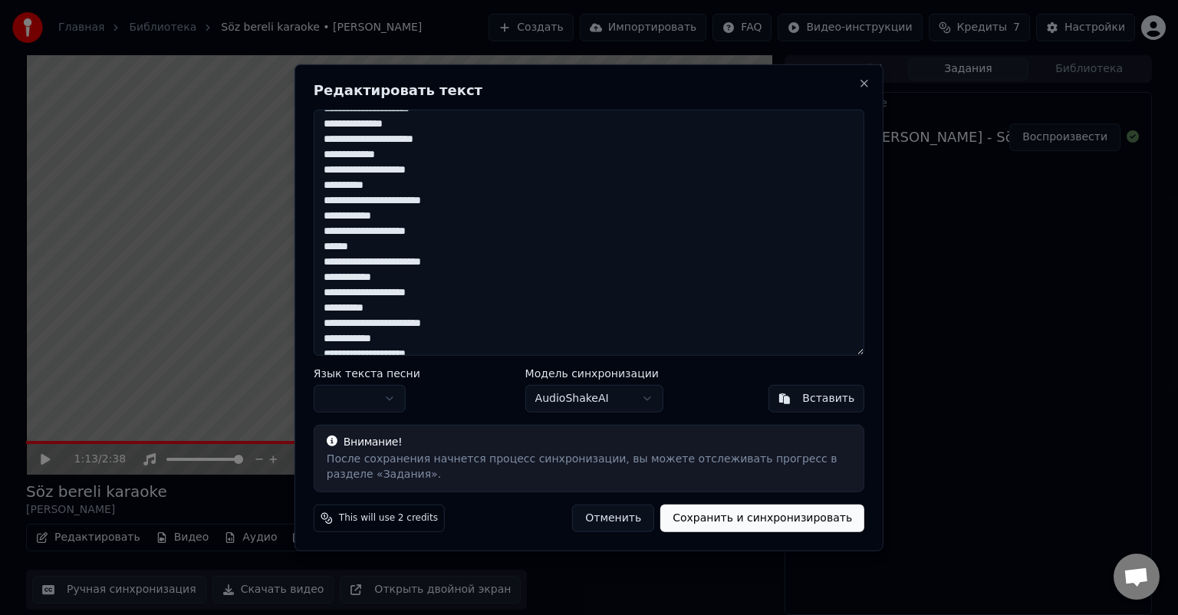
click at [337, 291] on textarea "**********" at bounding box center [589, 233] width 550 height 246
click at [345, 292] on textarea "**********" at bounding box center [589, 233] width 550 height 246
click at [366, 293] on textarea "**********" at bounding box center [589, 233] width 550 height 246
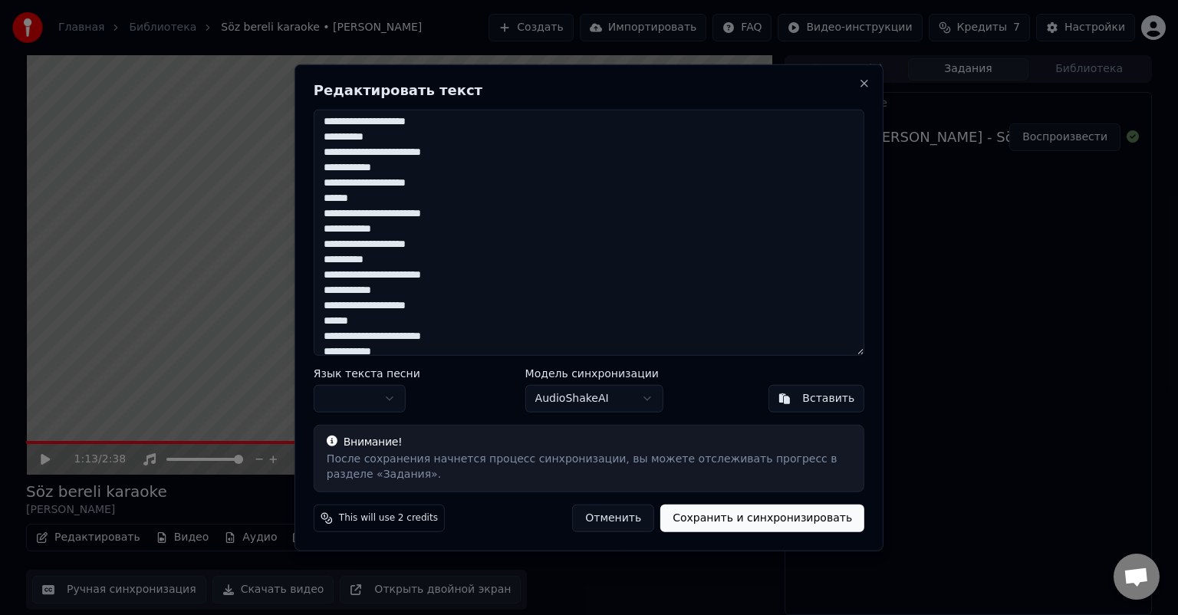
scroll to position [150, 0]
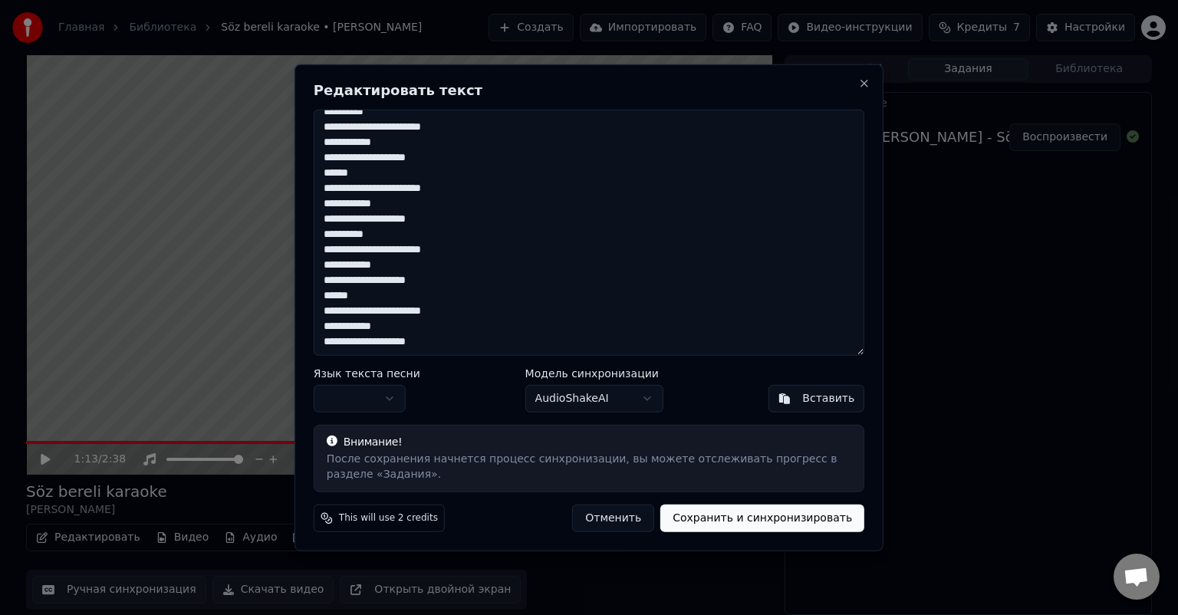
click at [333, 234] on textarea "**********" at bounding box center [589, 233] width 550 height 246
click at [331, 233] on textarea "**********" at bounding box center [589, 233] width 550 height 246
drag, startPoint x: 334, startPoint y: 248, endPoint x: 324, endPoint y: 248, distance: 10.0
click at [324, 248] on textarea "**********" at bounding box center [589, 233] width 550 height 246
click at [363, 248] on textarea "**********" at bounding box center [589, 233] width 550 height 246
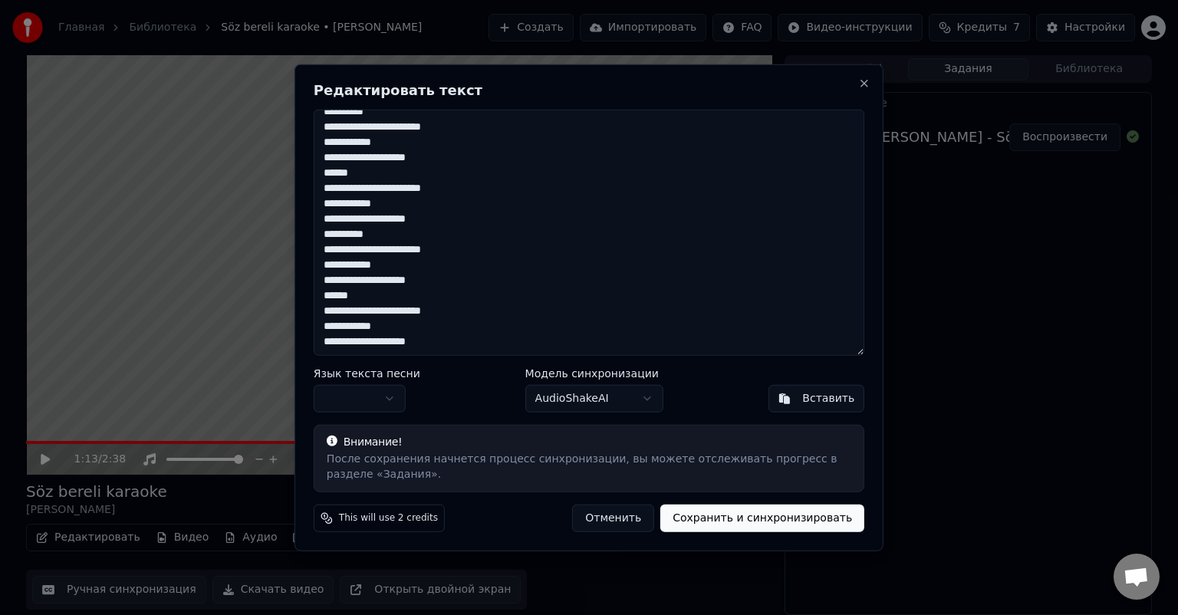
click at [363, 248] on textarea "**********" at bounding box center [589, 233] width 550 height 246
click at [367, 248] on textarea "**********" at bounding box center [589, 233] width 550 height 246
click at [333, 265] on textarea "**********" at bounding box center [589, 233] width 550 height 246
click at [345, 264] on textarea "**********" at bounding box center [589, 233] width 550 height 246
click at [368, 264] on textarea "**********" at bounding box center [589, 233] width 550 height 246
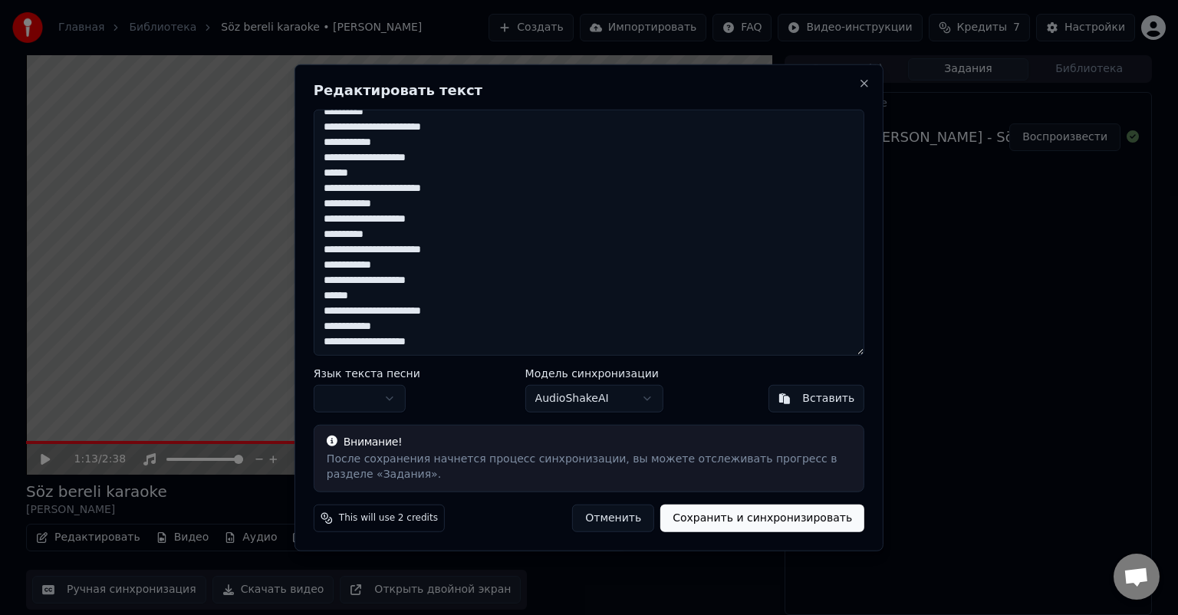
drag, startPoint x: 332, startPoint y: 278, endPoint x: 321, endPoint y: 278, distance: 10.8
click at [321, 278] on textarea "**********" at bounding box center [589, 233] width 550 height 246
click at [330, 279] on textarea "**********" at bounding box center [589, 233] width 550 height 246
click at [328, 280] on textarea "**********" at bounding box center [589, 233] width 550 height 246
click at [339, 279] on textarea "**********" at bounding box center [589, 233] width 550 height 246
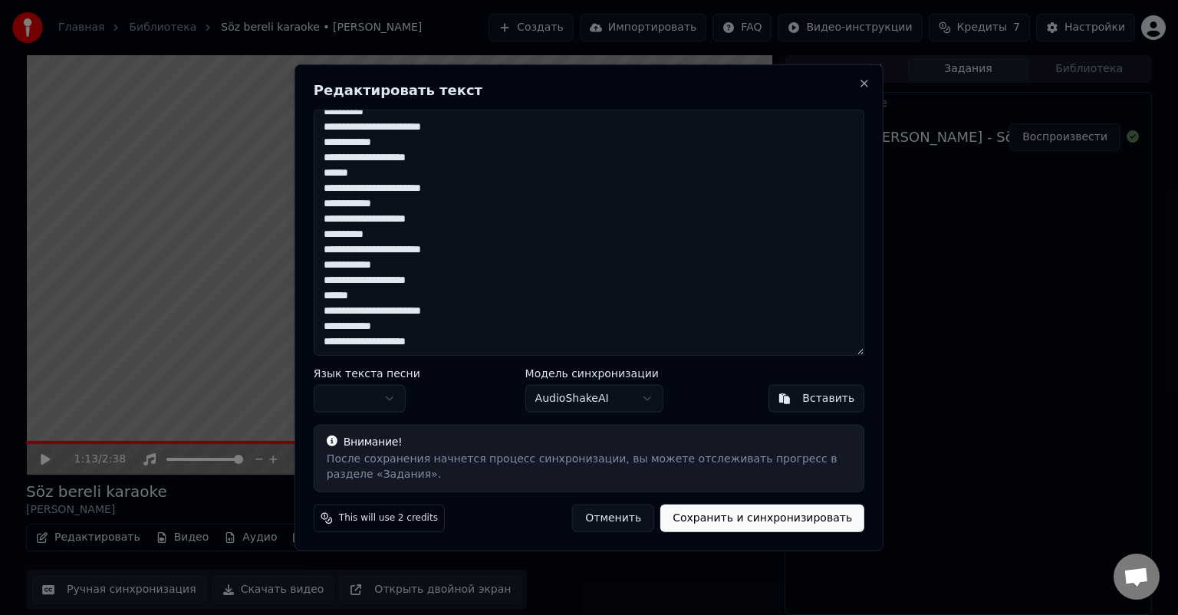
click at [344, 281] on textarea "**********" at bounding box center [589, 233] width 550 height 246
click at [365, 279] on textarea "**********" at bounding box center [589, 233] width 550 height 246
drag, startPoint x: 330, startPoint y: 307, endPoint x: 322, endPoint y: 307, distance: 8.5
click at [322, 307] on textarea "**********" at bounding box center [589, 233] width 550 height 246
click at [359, 309] on textarea "**********" at bounding box center [589, 233] width 550 height 246
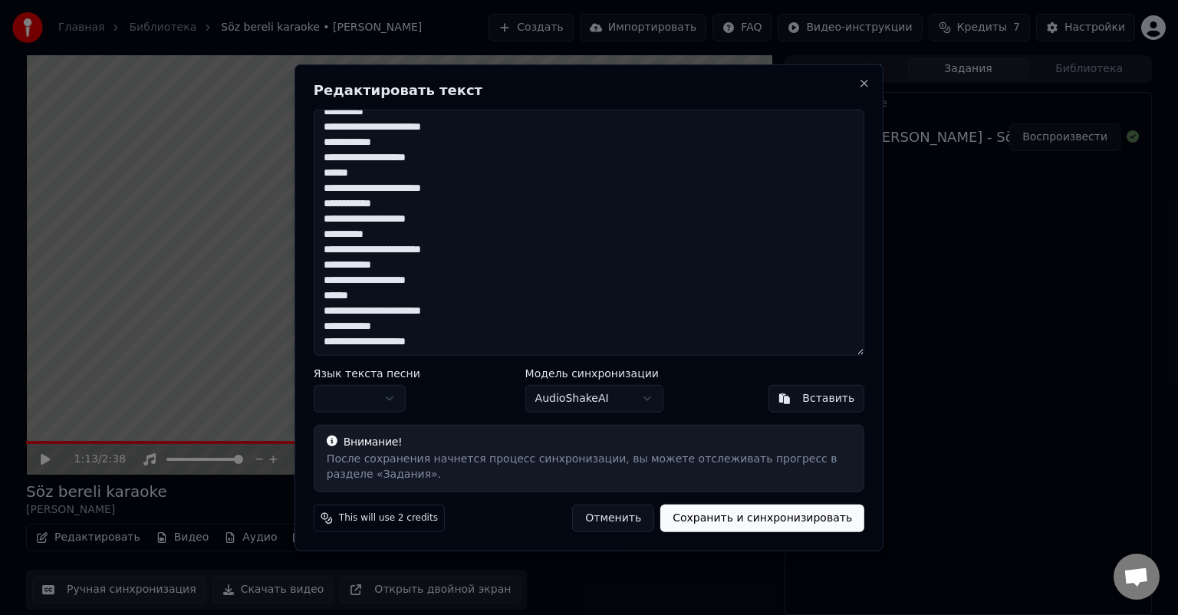
drag, startPoint x: 340, startPoint y: 326, endPoint x: 331, endPoint y: 325, distance: 8.5
click at [331, 325] on textarea "**********" at bounding box center [589, 233] width 550 height 246
click at [345, 324] on textarea "**********" at bounding box center [589, 233] width 550 height 246
click at [369, 326] on textarea "**********" at bounding box center [589, 233] width 550 height 246
click at [330, 340] on textarea "**********" at bounding box center [589, 233] width 550 height 246
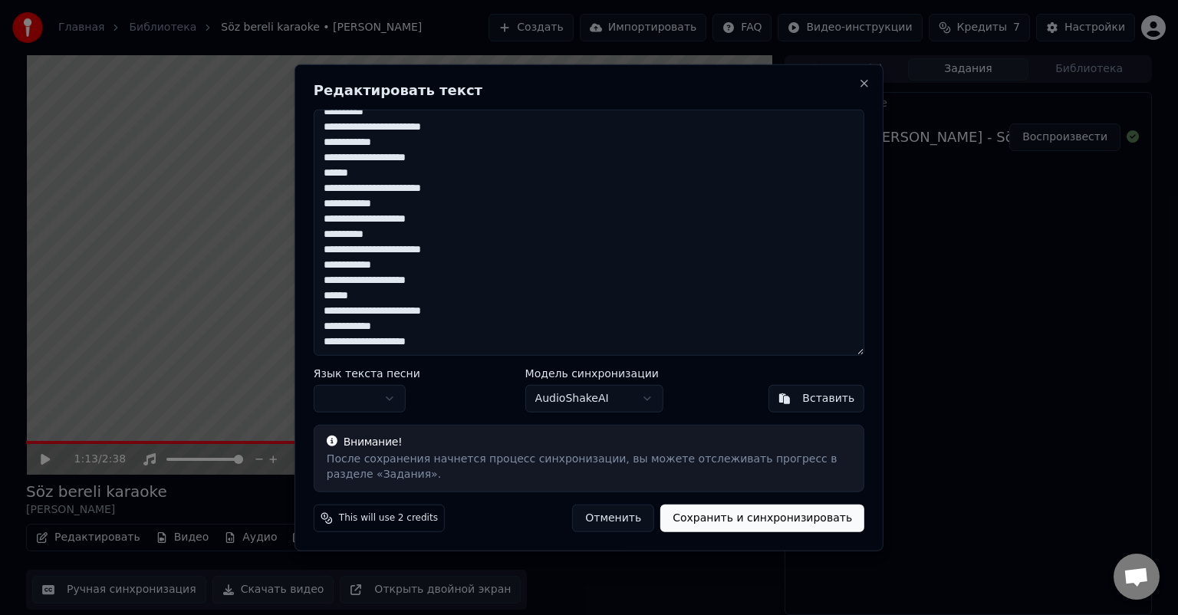
click at [334, 343] on textarea "**********" at bounding box center [589, 233] width 550 height 246
click at [343, 342] on textarea "**********" at bounding box center [589, 233] width 550 height 246
drag, startPoint x: 343, startPoint y: 340, endPoint x: 353, endPoint y: 341, distance: 9.2
click at [353, 341] on textarea "**********" at bounding box center [589, 233] width 550 height 246
click at [350, 343] on textarea "**********" at bounding box center [589, 233] width 550 height 246
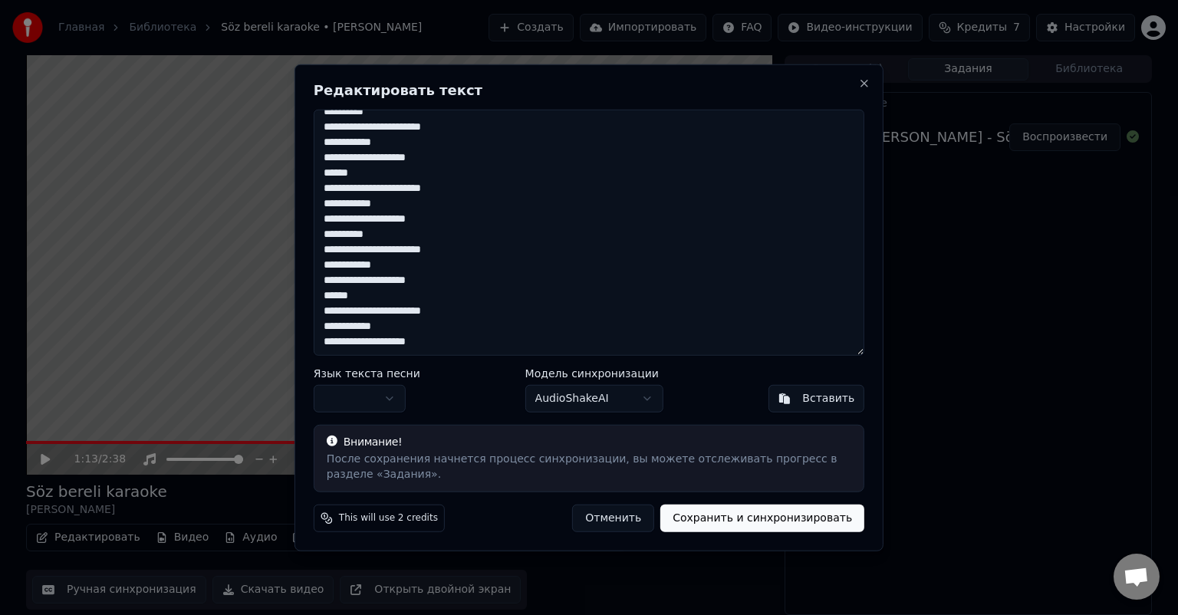
click at [347, 340] on textarea "**********" at bounding box center [589, 233] width 550 height 246
click at [351, 340] on textarea "**********" at bounding box center [589, 233] width 550 height 246
click at [364, 340] on textarea "**********" at bounding box center [589, 233] width 550 height 246
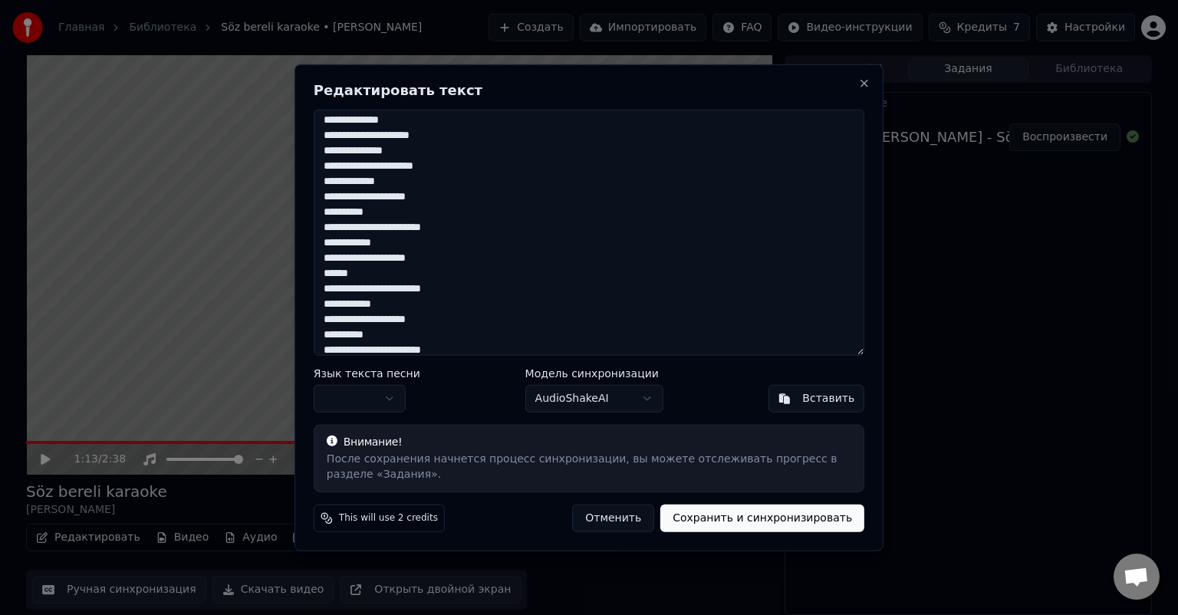
scroll to position [77, 0]
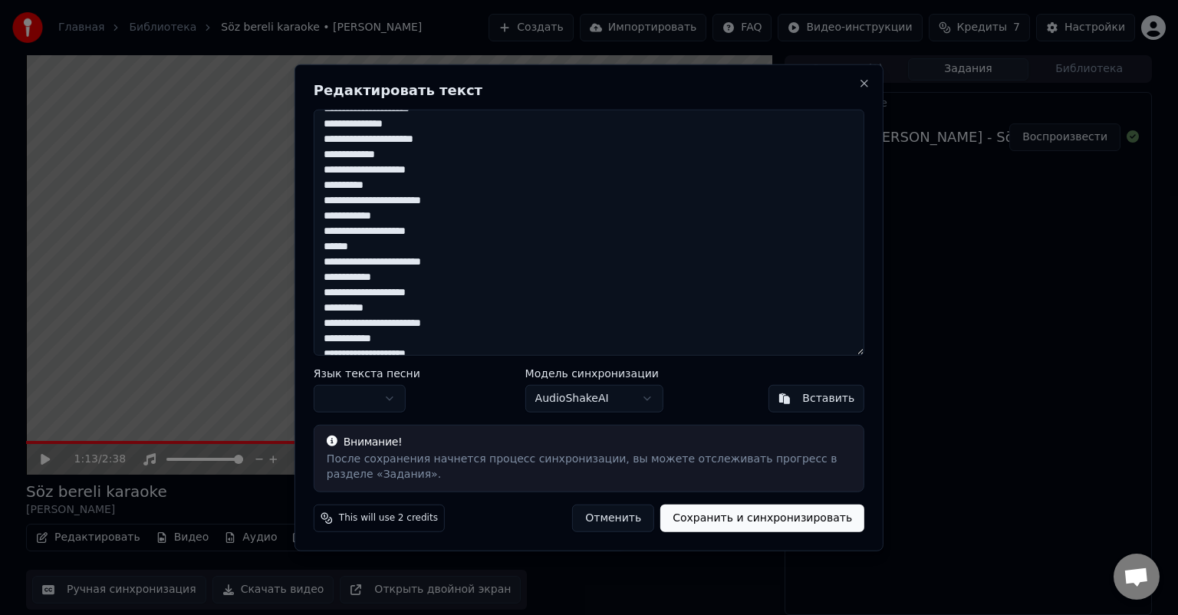
click at [446, 169] on textarea "**********" at bounding box center [589, 233] width 550 height 246
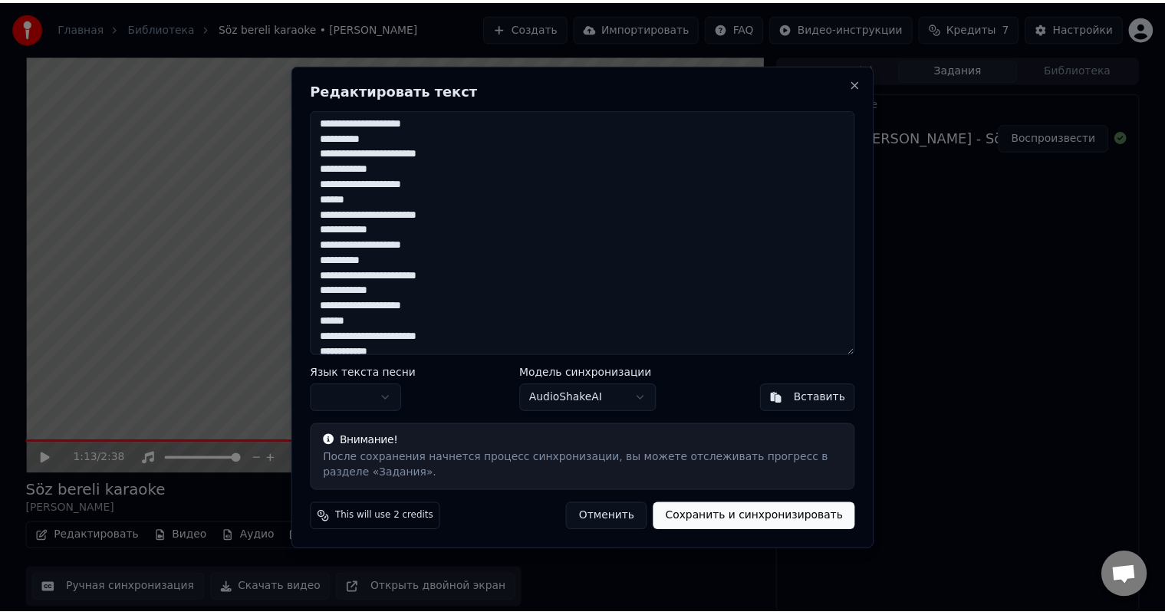
scroll to position [150, 0]
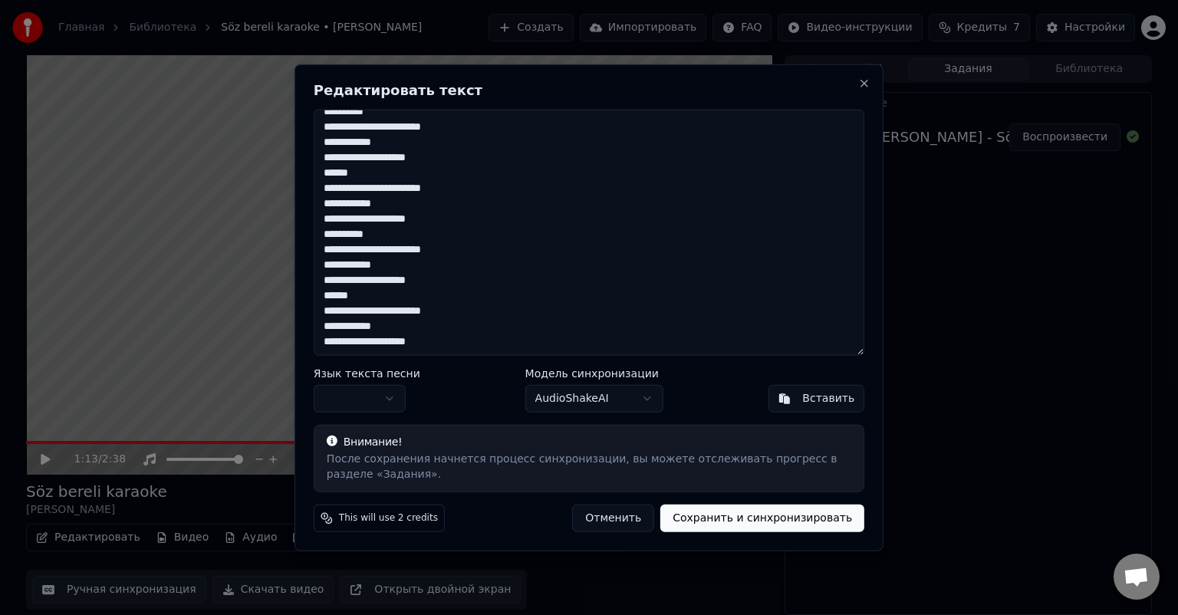
type textarea "**********"
click at [802, 520] on button "Сохранить и синхронизировать" at bounding box center [762, 518] width 204 height 28
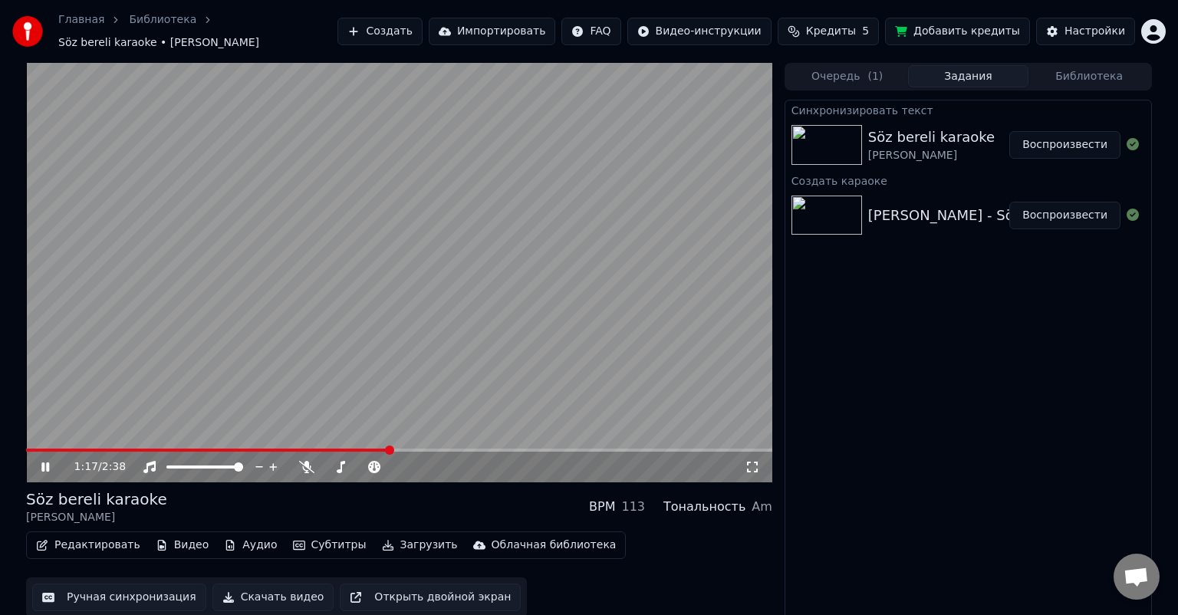
click at [51, 449] on span at bounding box center [207, 450] width 363 height 3
click at [465, 449] on span at bounding box center [399, 450] width 746 height 3
click at [486, 449] on span at bounding box center [399, 450] width 746 height 3
click at [518, 449] on span at bounding box center [399, 450] width 746 height 3
click at [48, 461] on icon at bounding box center [56, 467] width 36 height 12
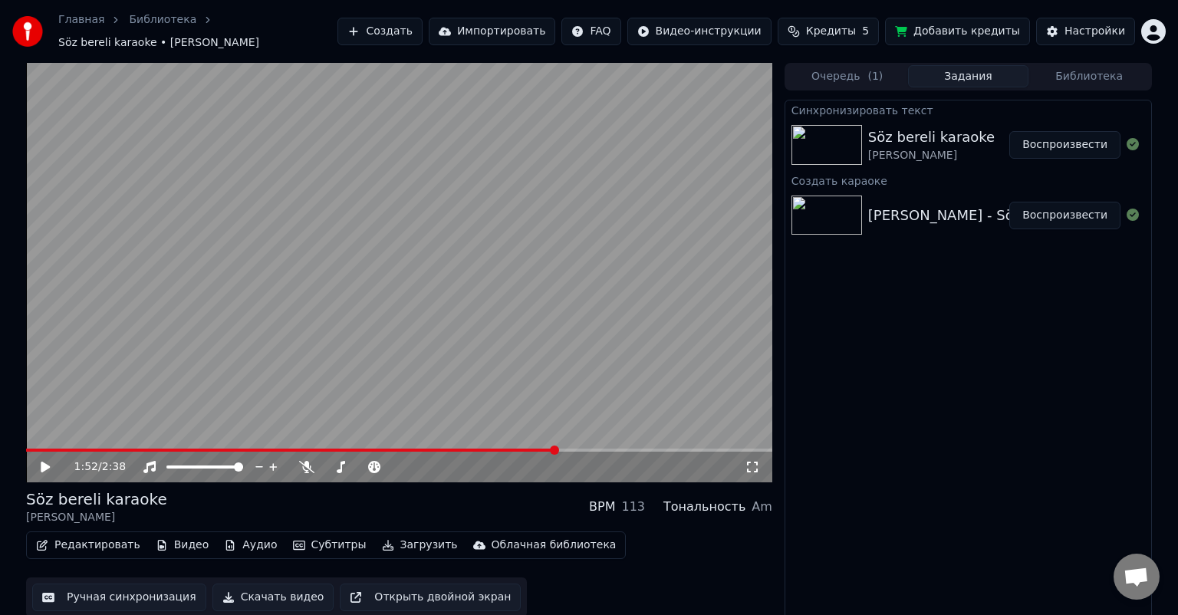
click at [117, 590] on button "Ручная синхронизация" at bounding box center [119, 597] width 174 height 28
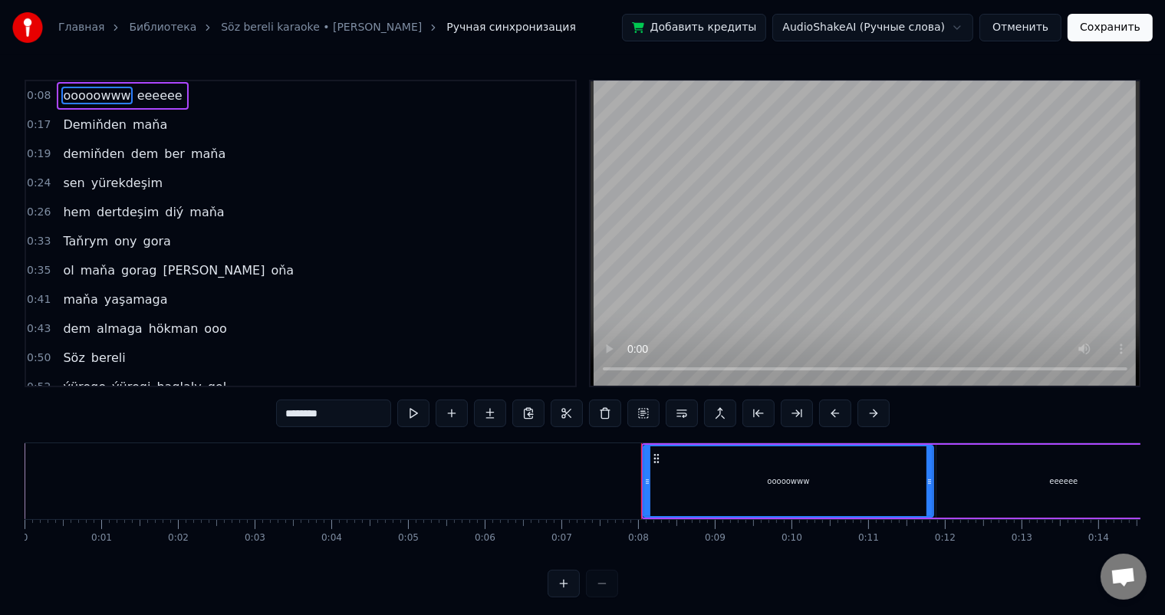
click at [101, 93] on span "ooooowww" at bounding box center [96, 96] width 71 height 18
drag, startPoint x: 360, startPoint y: 414, endPoint x: 239, endPoint y: 416, distance: 121.2
click at [239, 416] on div "0:08 ooooowww eeeeee 0:17 Demiňden maňa 0:19 demiňden dem ber maňa 0:24 sen yür…" at bounding box center [583, 339] width 1116 height 518
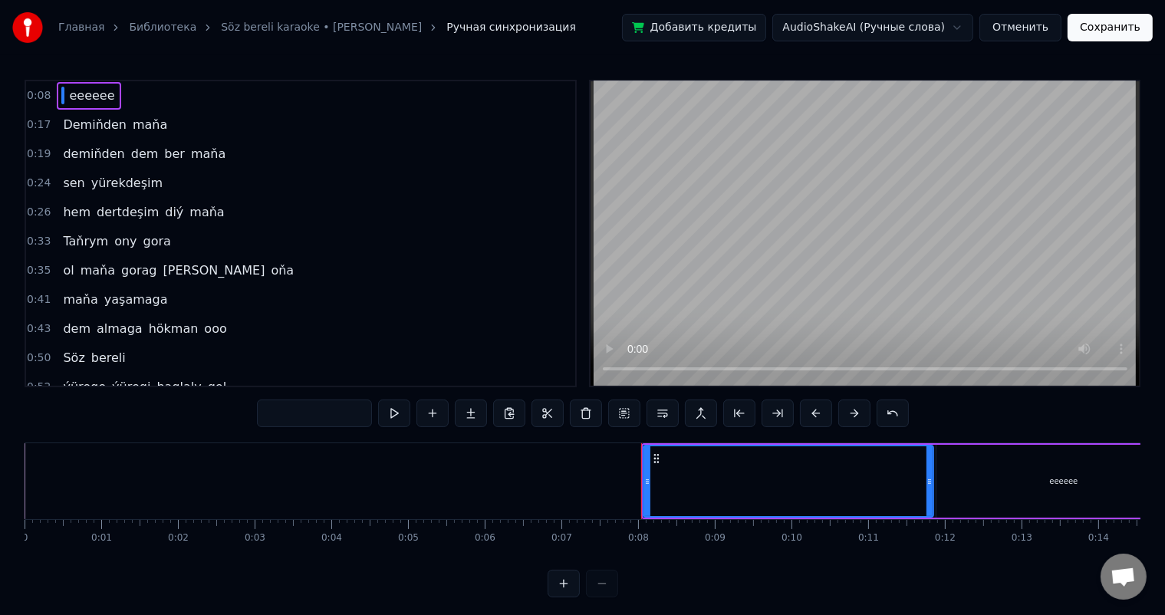
click at [71, 100] on span "eeeeee" at bounding box center [91, 96] width 48 height 18
type input "******"
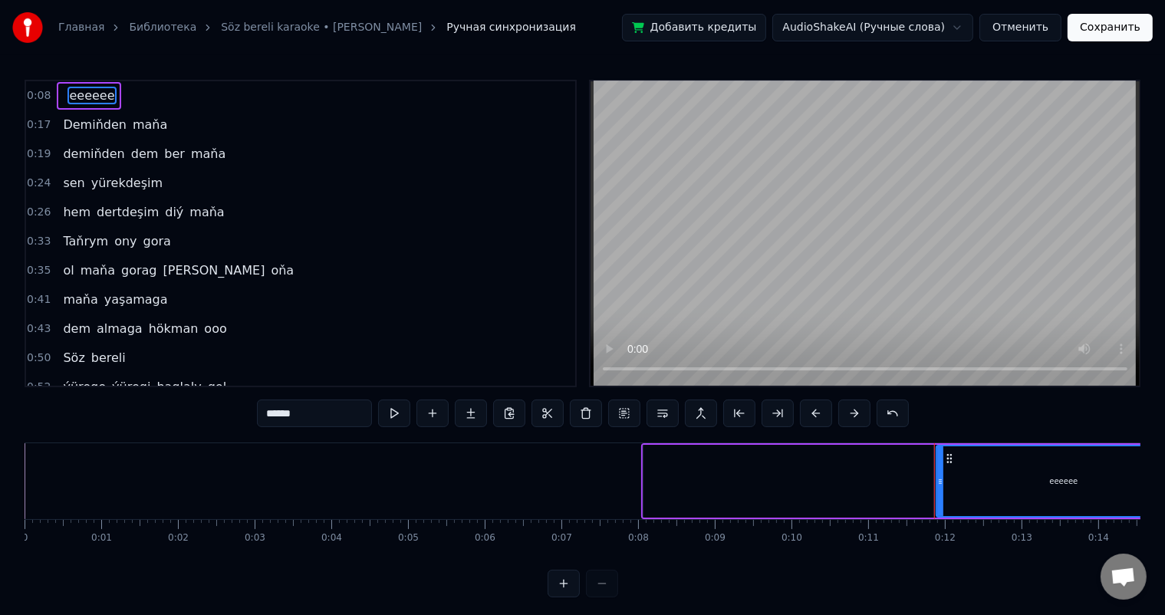
drag, startPoint x: 320, startPoint y: 414, endPoint x: 181, endPoint y: 414, distance: 139.5
click at [181, 414] on div "0:08 eeeeee 0:17 Demiňden maňa 0:19 demiňden dem ber maňa 0:24 sen yürekdeşim 0…" at bounding box center [583, 339] width 1116 height 518
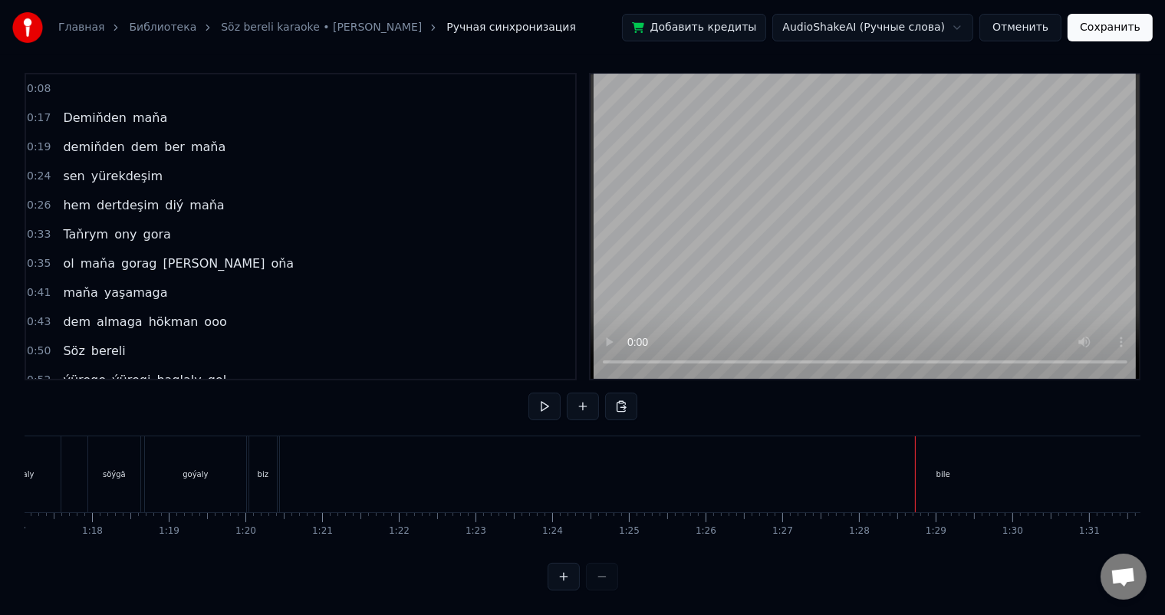
scroll to position [0, 5878]
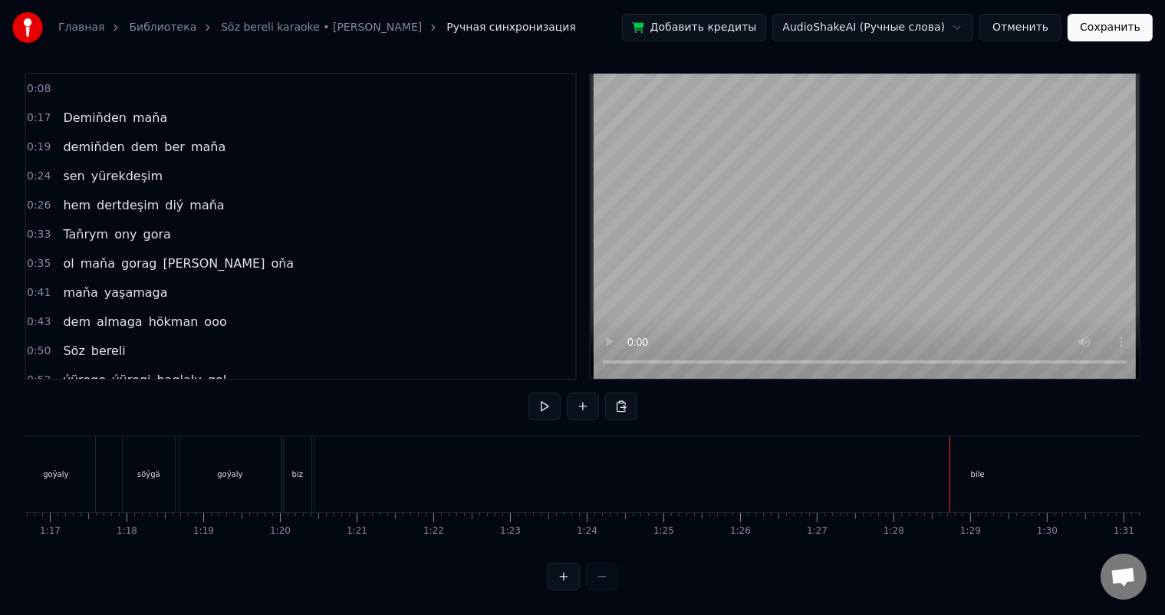
click at [585, 449] on div "bile" at bounding box center [977, 474] width 1326 height 76
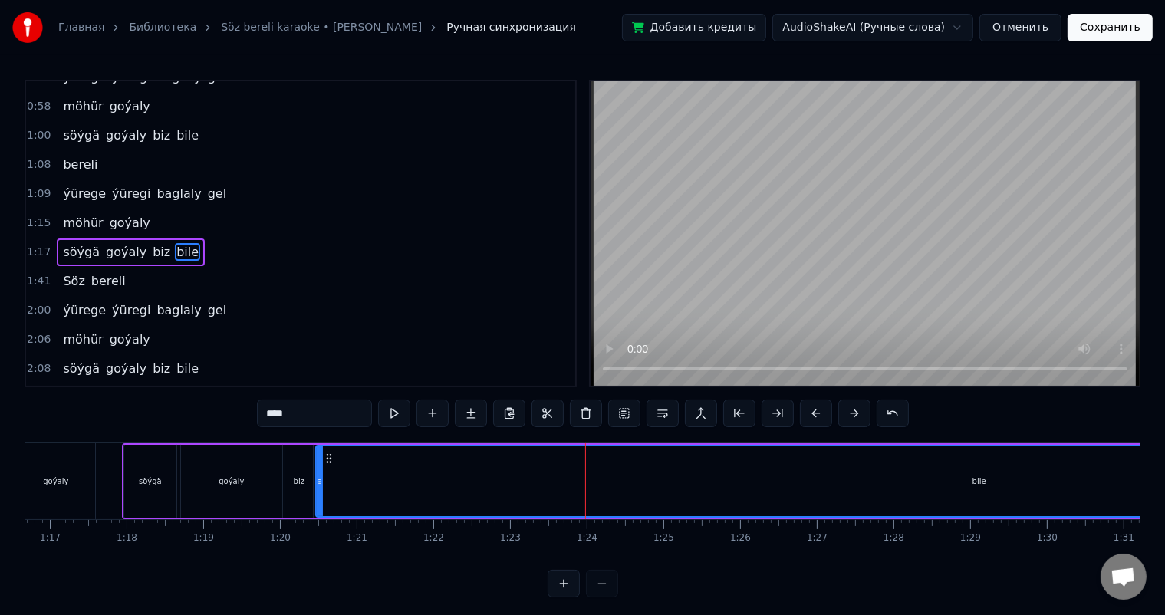
scroll to position [313, 0]
click at [374, 478] on div "bile" at bounding box center [979, 481] width 1325 height 70
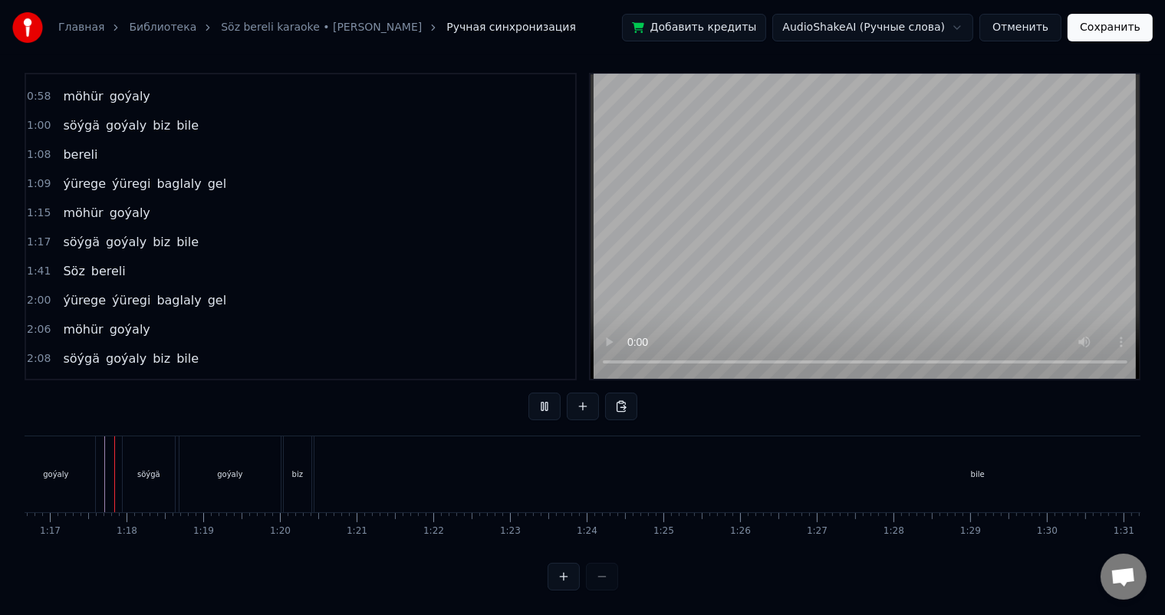
scroll to position [20, 0]
click at [542, 450] on div "bile" at bounding box center [977, 474] width 1326 height 76
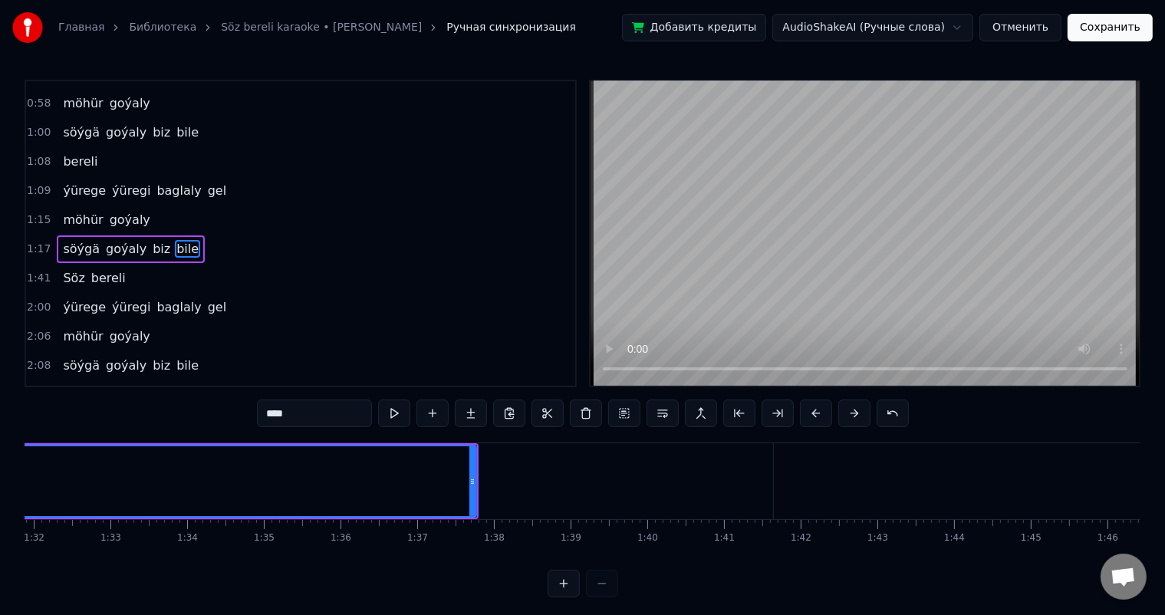
scroll to position [0, 6900]
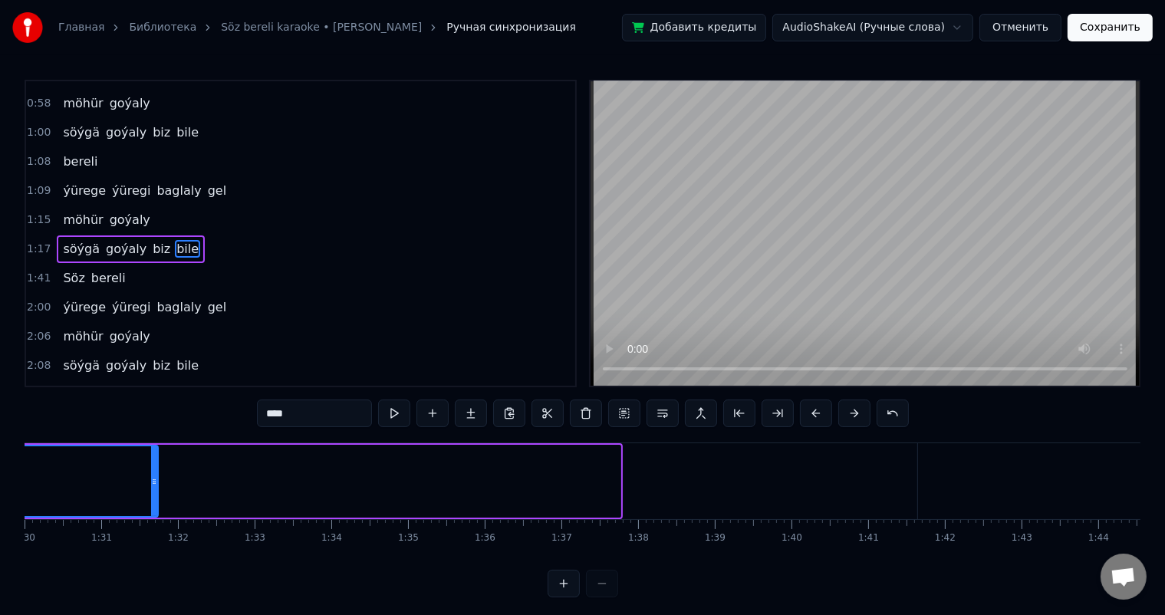
drag, startPoint x: 616, startPoint y: 475, endPoint x: 149, endPoint y: 483, distance: 467.0
click at [151, 484] on icon at bounding box center [154, 481] width 6 height 12
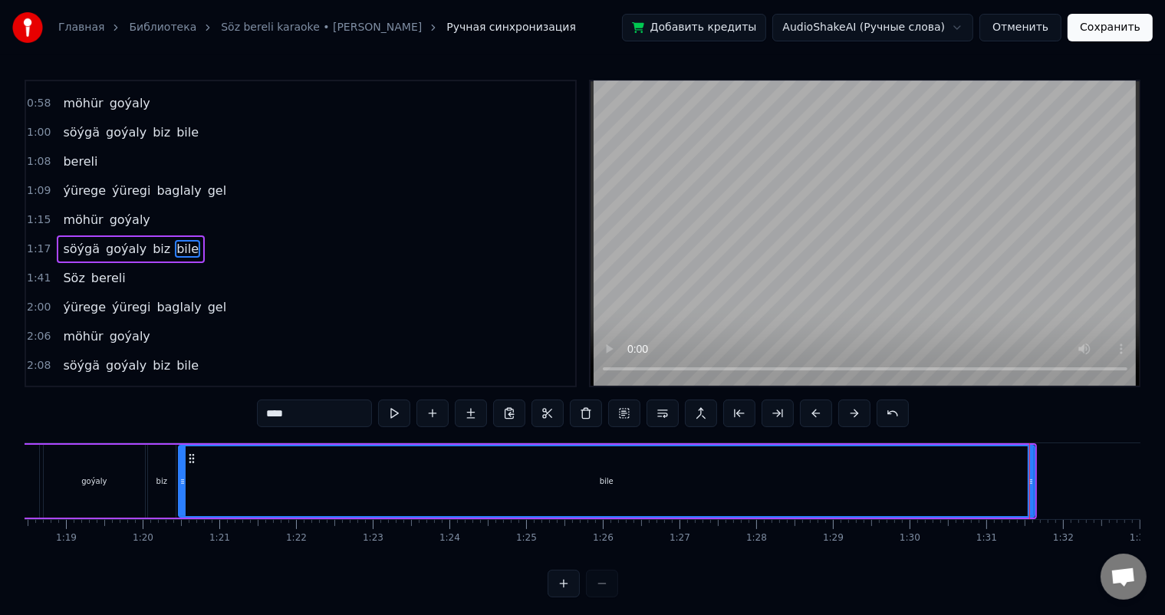
scroll to position [0, 6002]
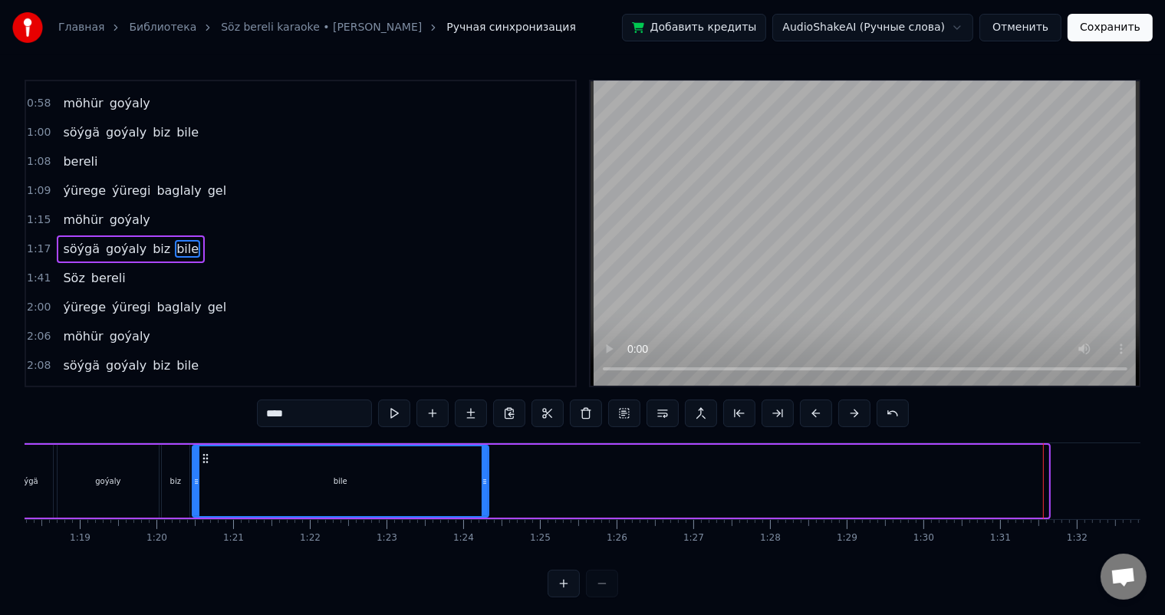
drag, startPoint x: 1046, startPoint y: 474, endPoint x: 486, endPoint y: 475, distance: 559.7
click at [486, 475] on div at bounding box center [484, 481] width 6 height 70
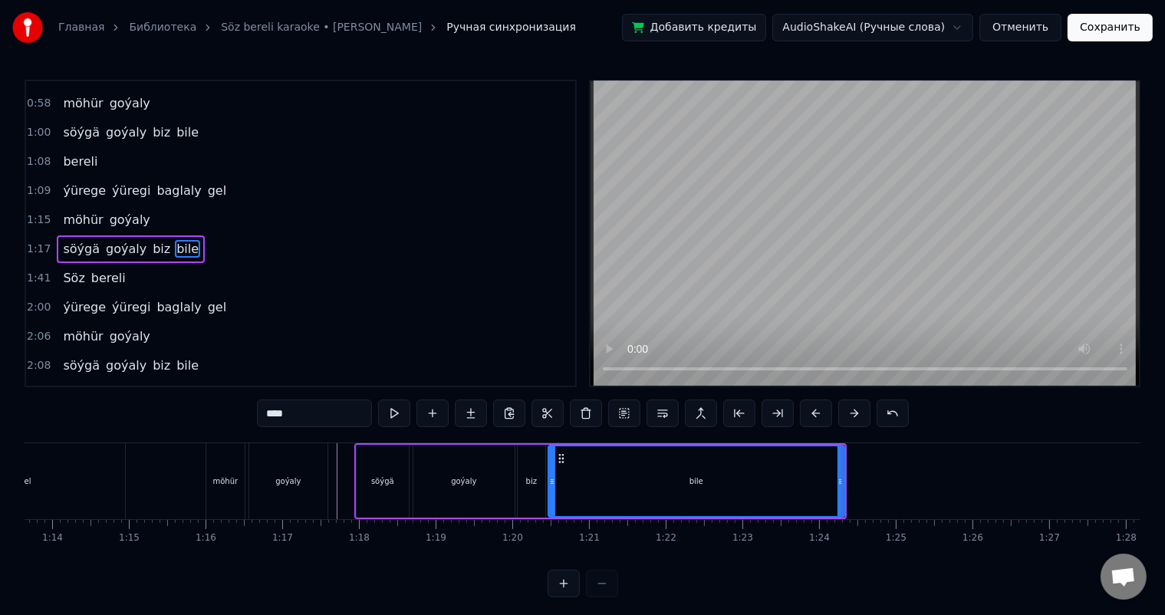
scroll to position [0, 5604]
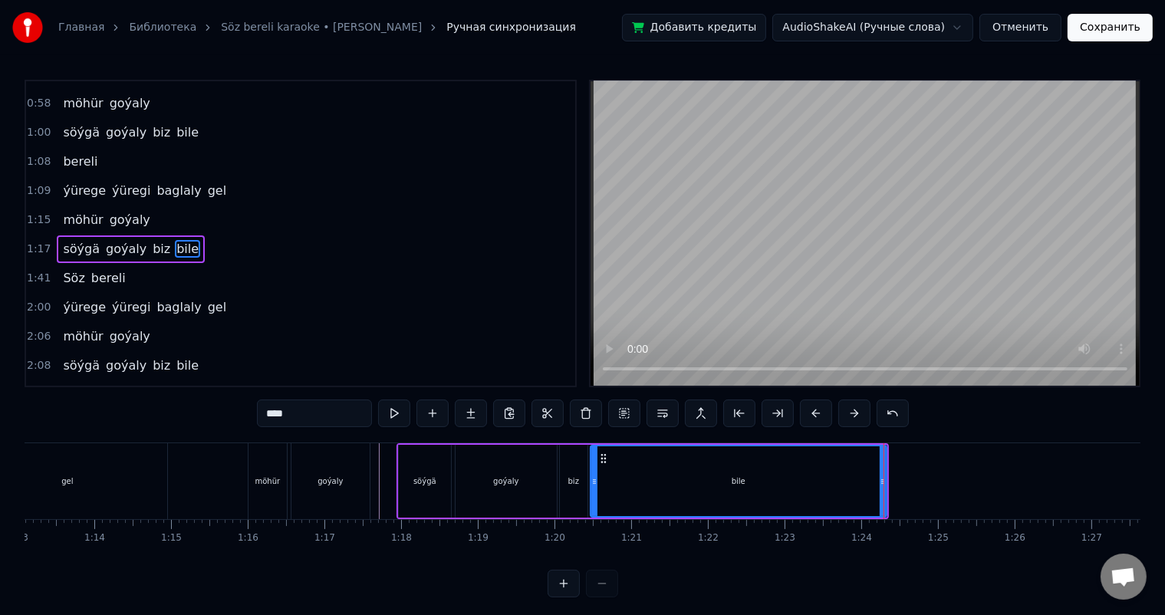
click at [221, 485] on div at bounding box center [514, 481] width 12187 height 76
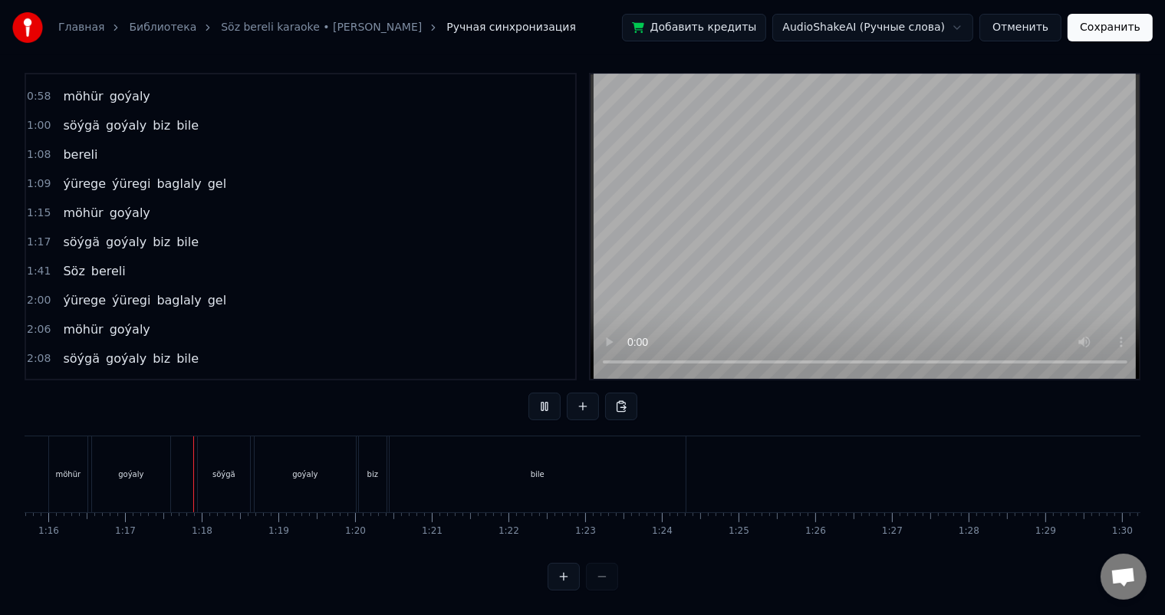
scroll to position [0, 5824]
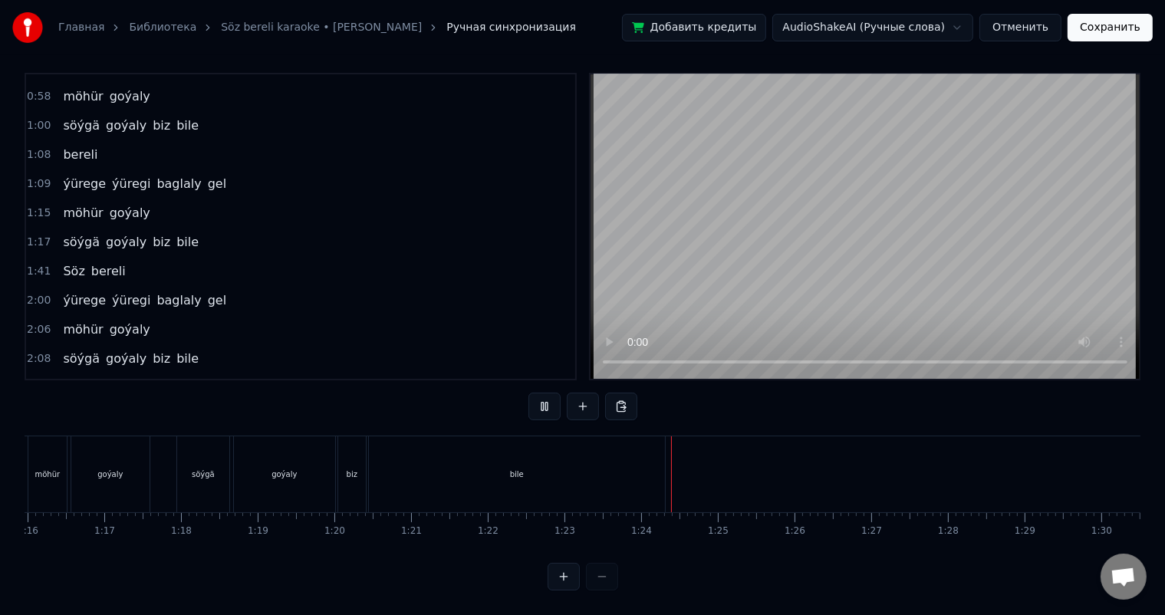
click at [624, 461] on div "bile" at bounding box center [517, 474] width 296 height 76
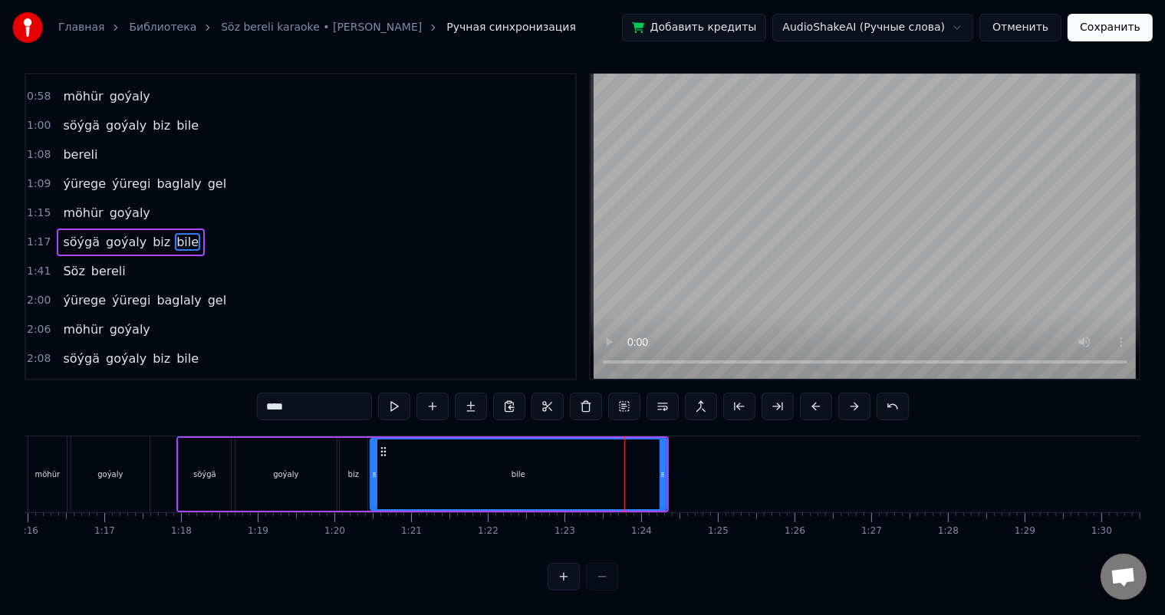
scroll to position [0, 0]
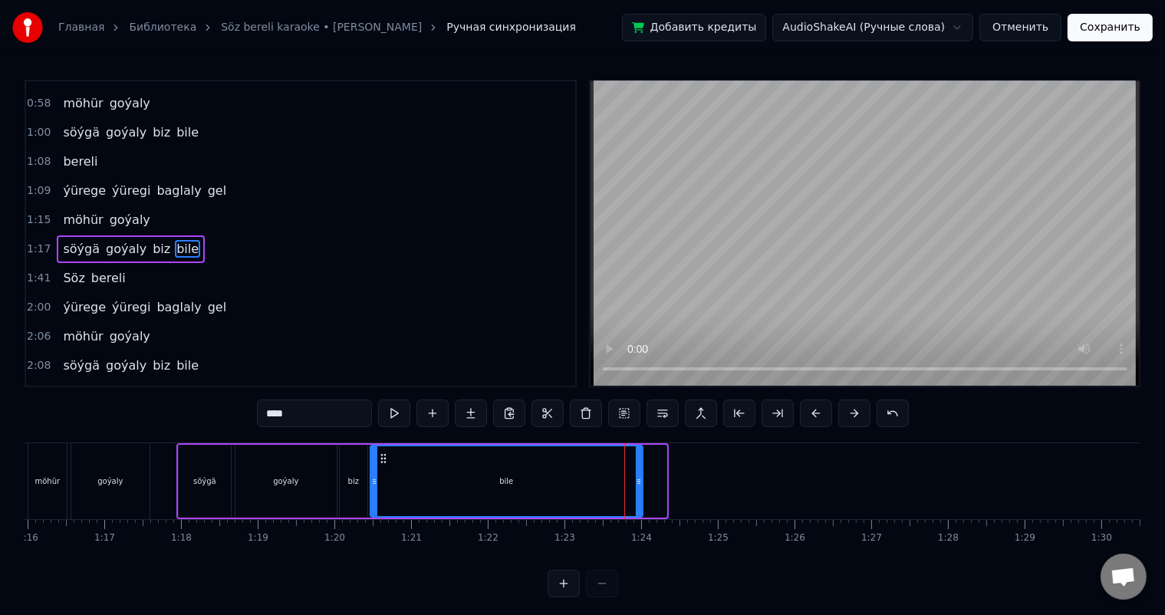
drag, startPoint x: 661, startPoint y: 480, endPoint x: 637, endPoint y: 478, distance: 23.9
click at [637, 478] on icon at bounding box center [639, 481] width 6 height 12
click at [632, 477] on icon at bounding box center [632, 481] width 6 height 12
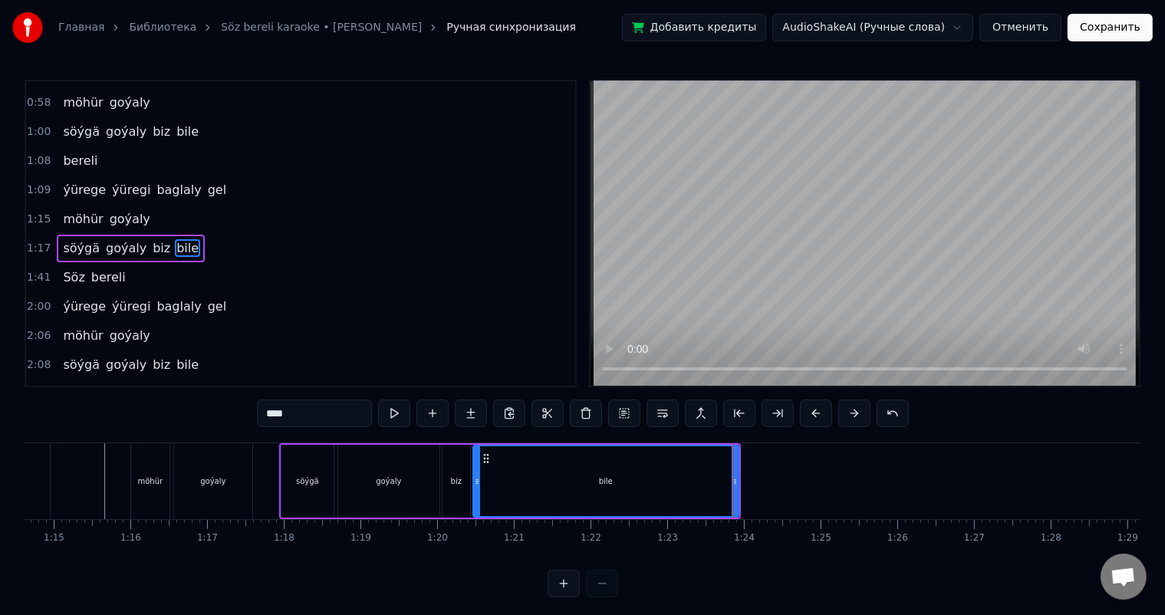
scroll to position [0, 5652]
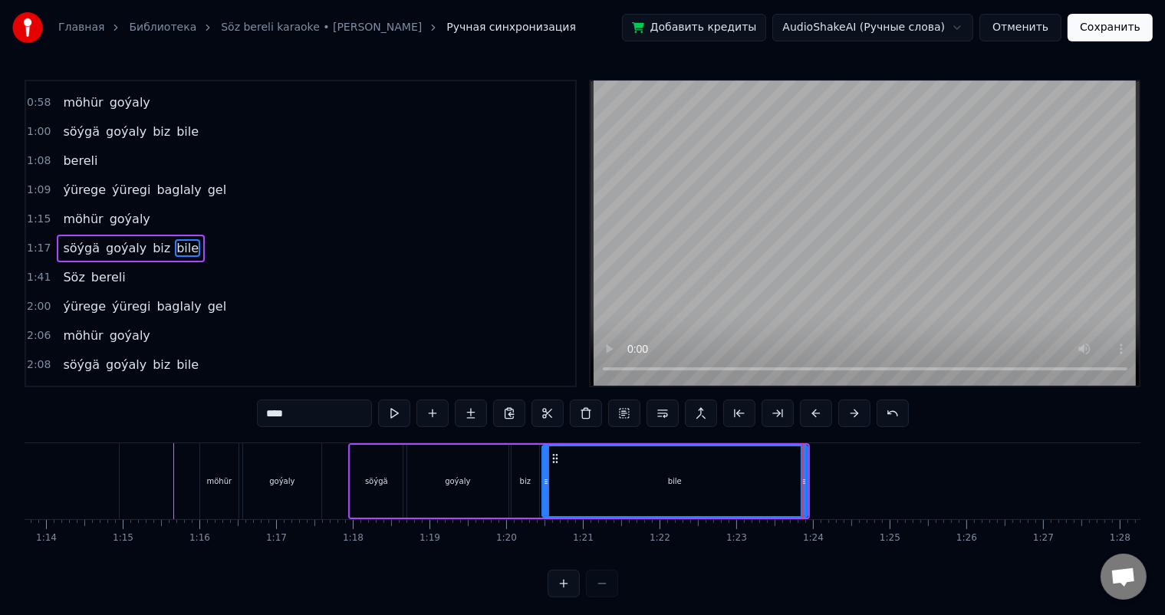
click at [169, 468] on div at bounding box center [466, 481] width 12187 height 76
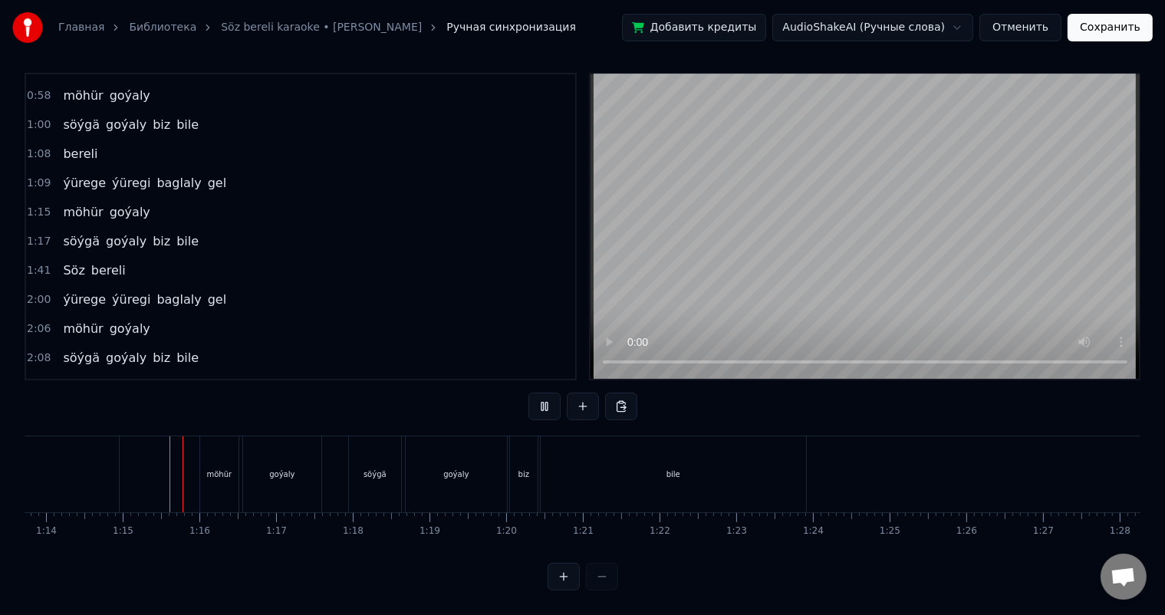
scroll to position [20, 0]
click at [687, 458] on div "bile" at bounding box center [673, 474] width 265 height 76
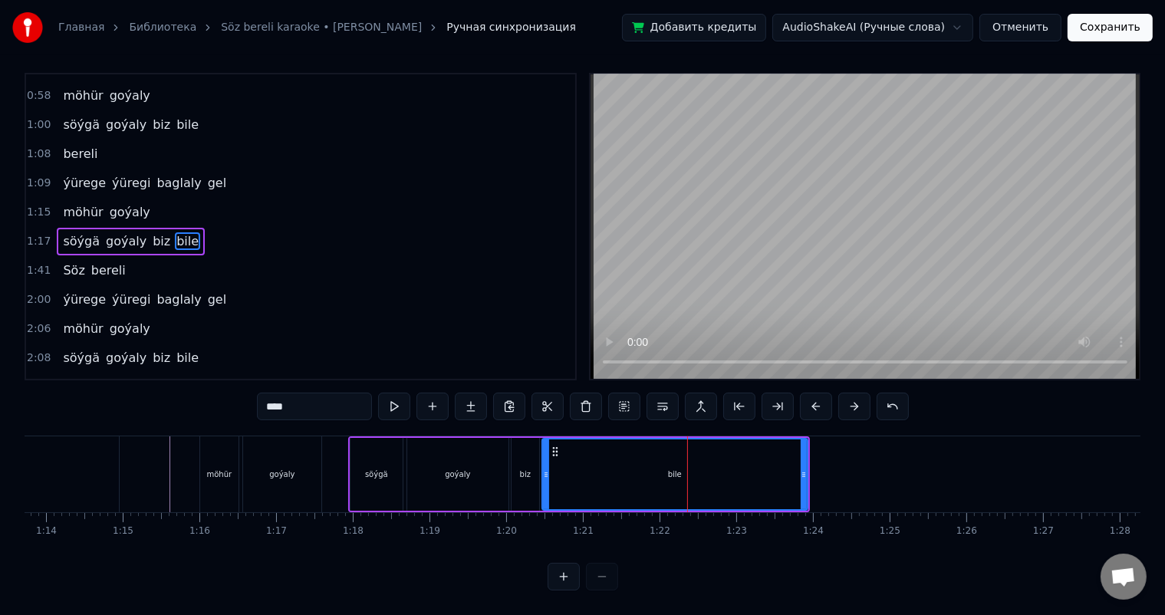
scroll to position [0, 0]
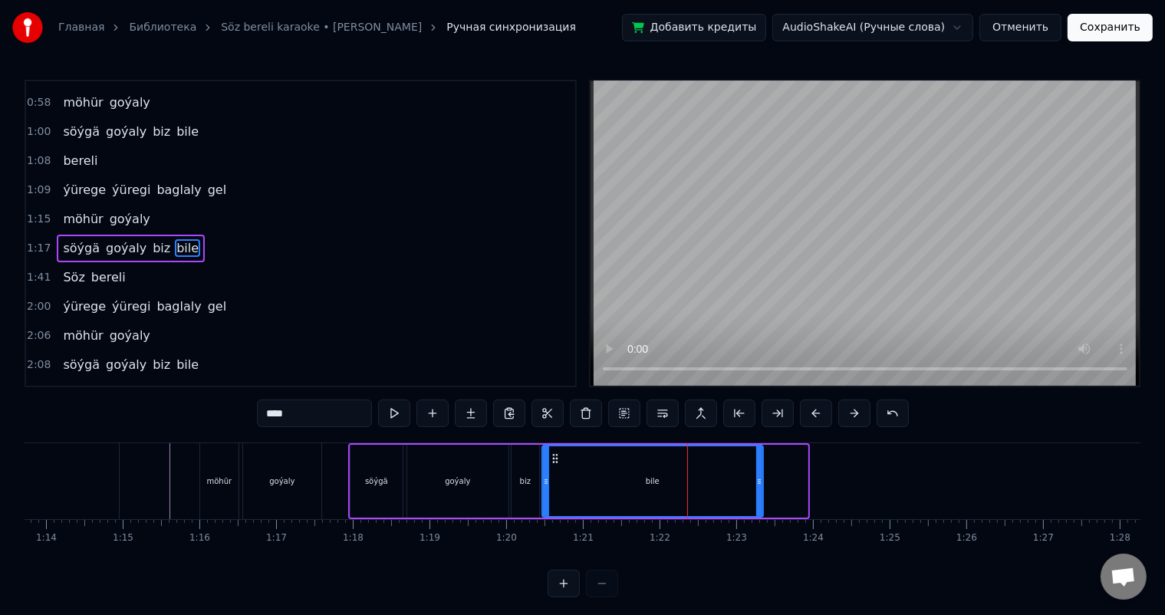
drag, startPoint x: 803, startPoint y: 486, endPoint x: 757, endPoint y: 481, distance: 46.2
click at [757, 481] on icon at bounding box center [759, 481] width 6 height 12
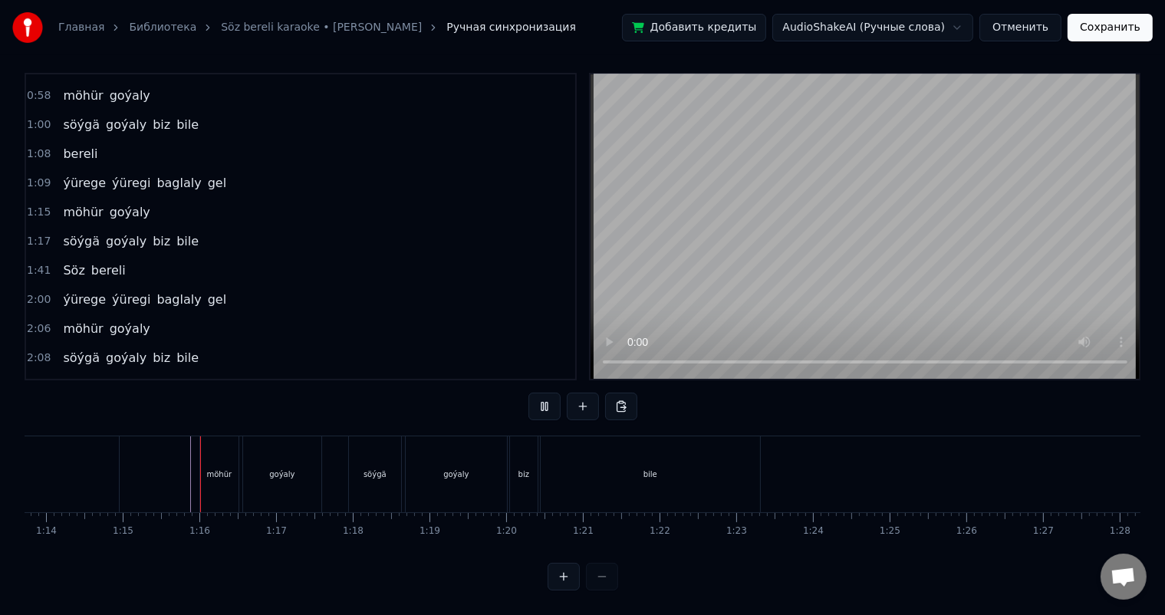
scroll to position [20, 0]
click at [669, 455] on div "bile" at bounding box center [650, 474] width 219 height 76
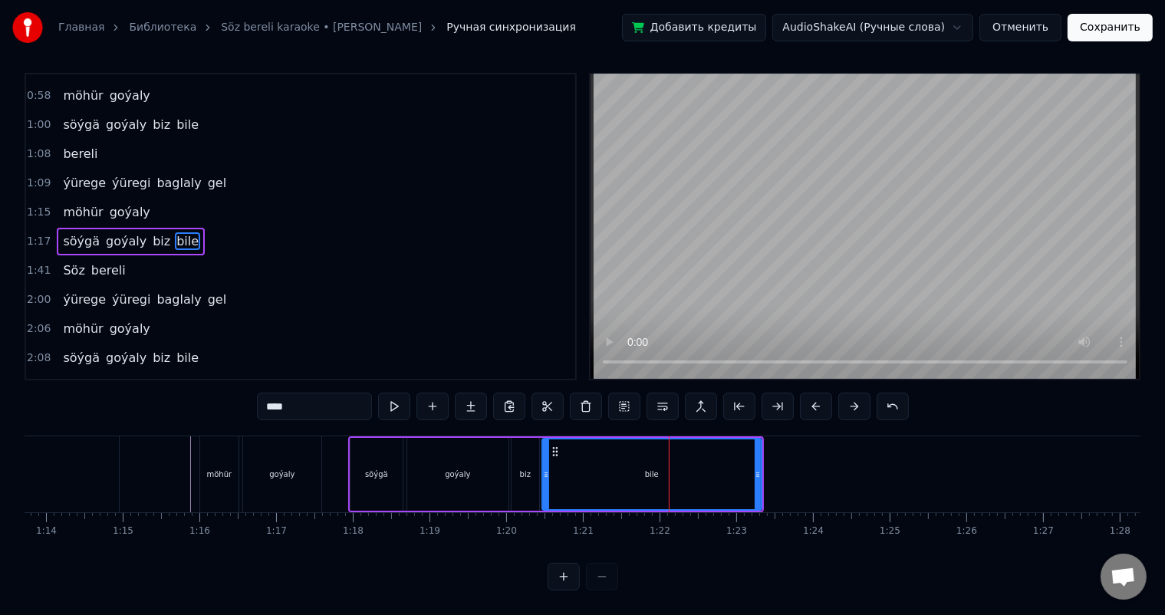
scroll to position [0, 0]
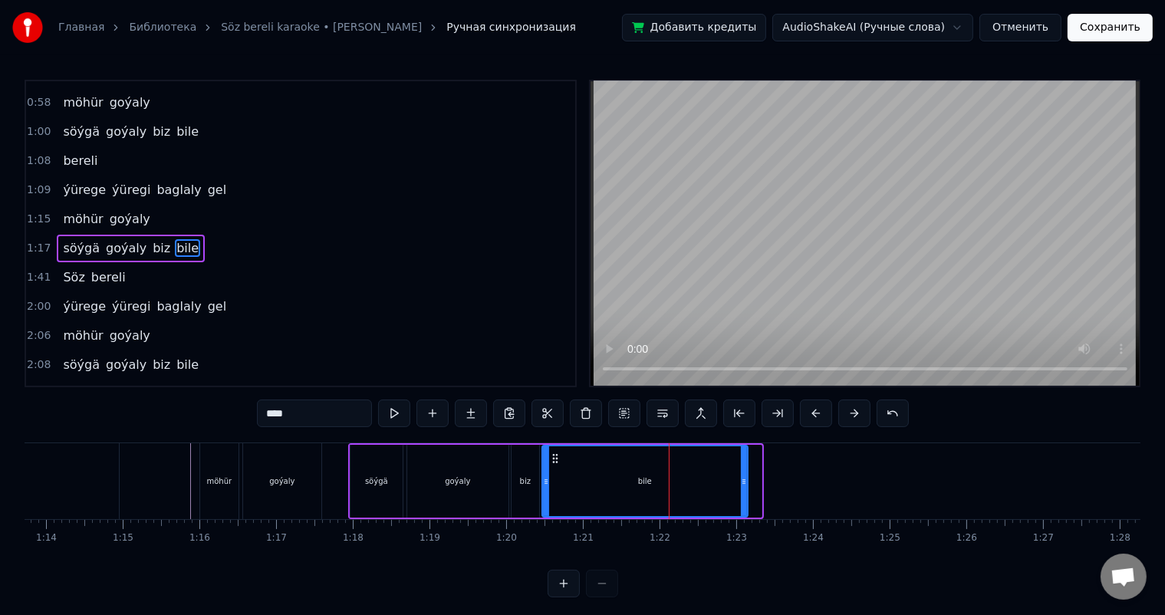
drag, startPoint x: 757, startPoint y: 475, endPoint x: 744, endPoint y: 475, distance: 13.8
click at [744, 475] on icon at bounding box center [744, 481] width 6 height 12
click at [160, 466] on div at bounding box center [466, 481] width 12187 height 76
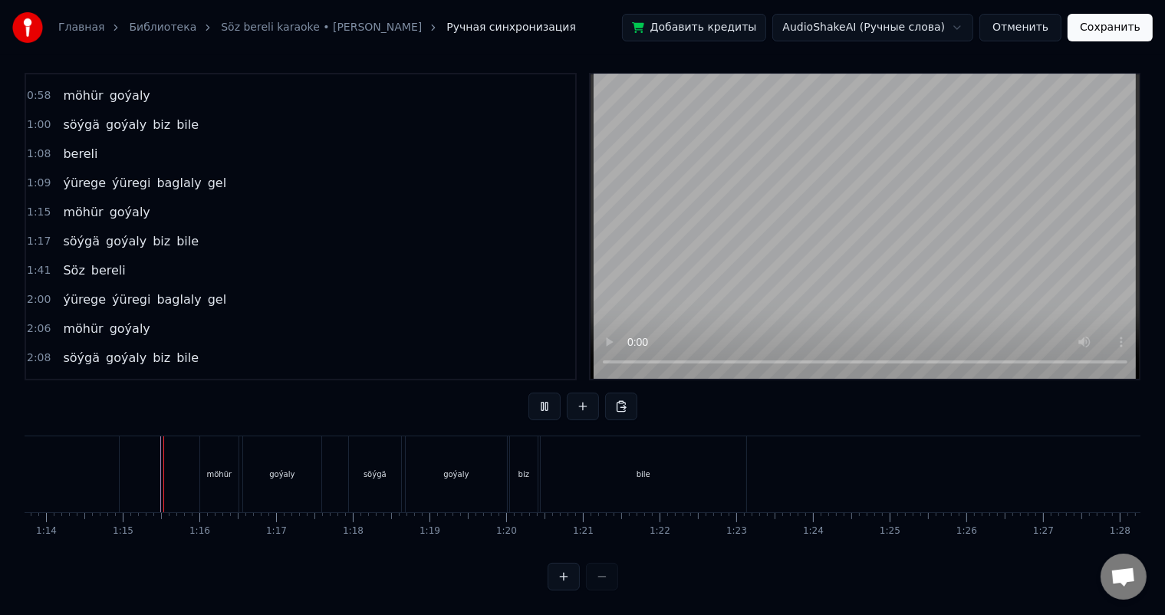
scroll to position [20, 0]
click at [672, 466] on div "bile" at bounding box center [643, 474] width 205 height 76
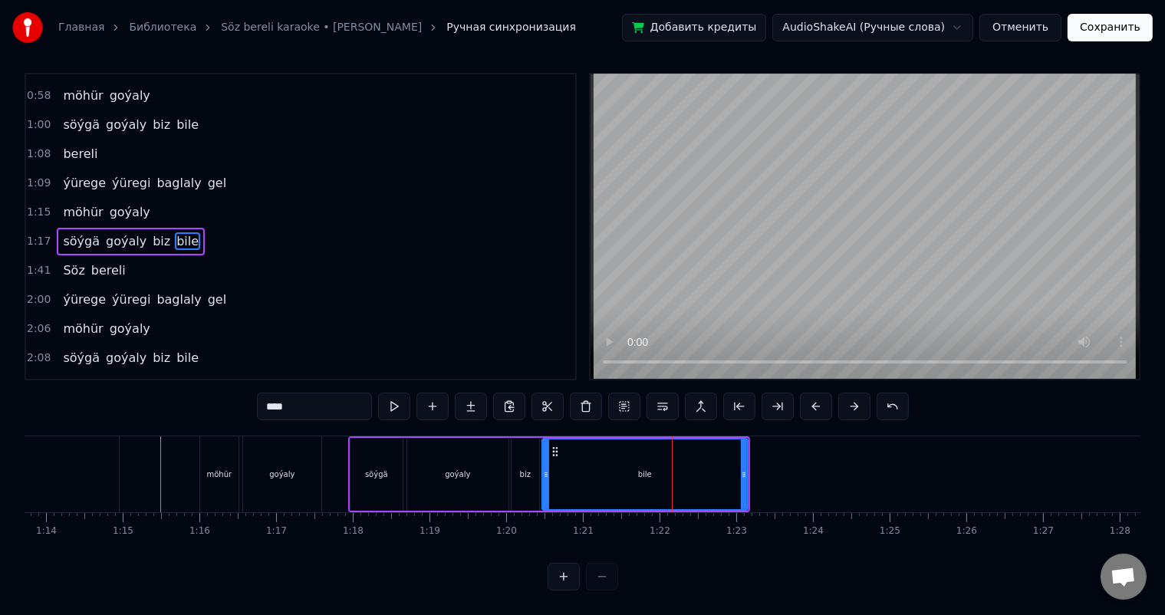
scroll to position [0, 0]
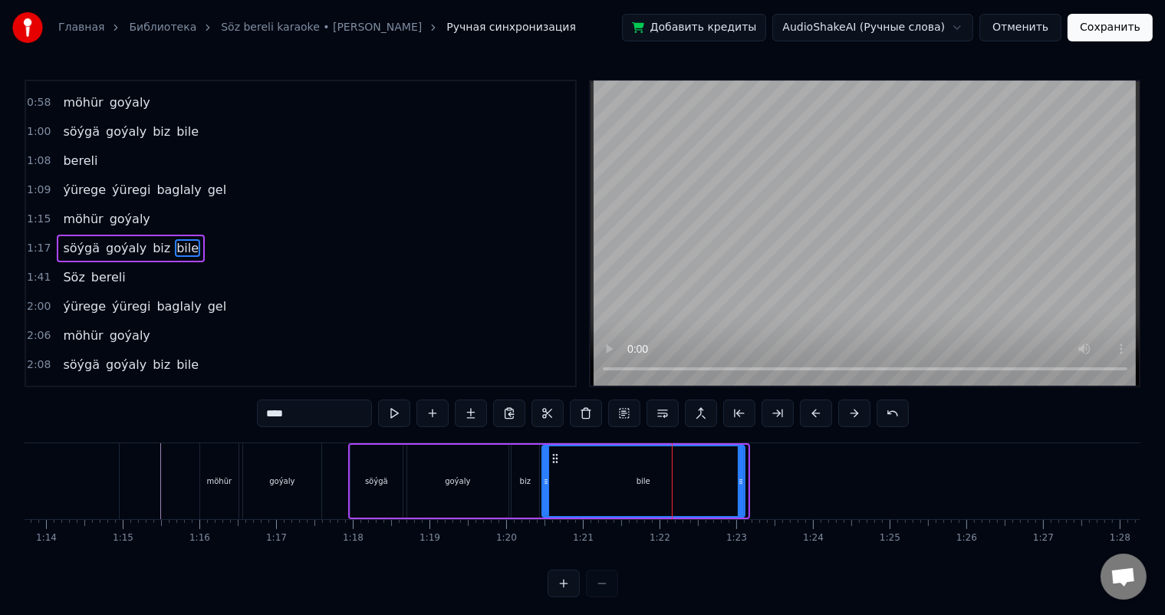
click at [742, 481] on icon at bounding box center [741, 481] width 6 height 12
click at [552, 455] on icon at bounding box center [553, 458] width 12 height 12
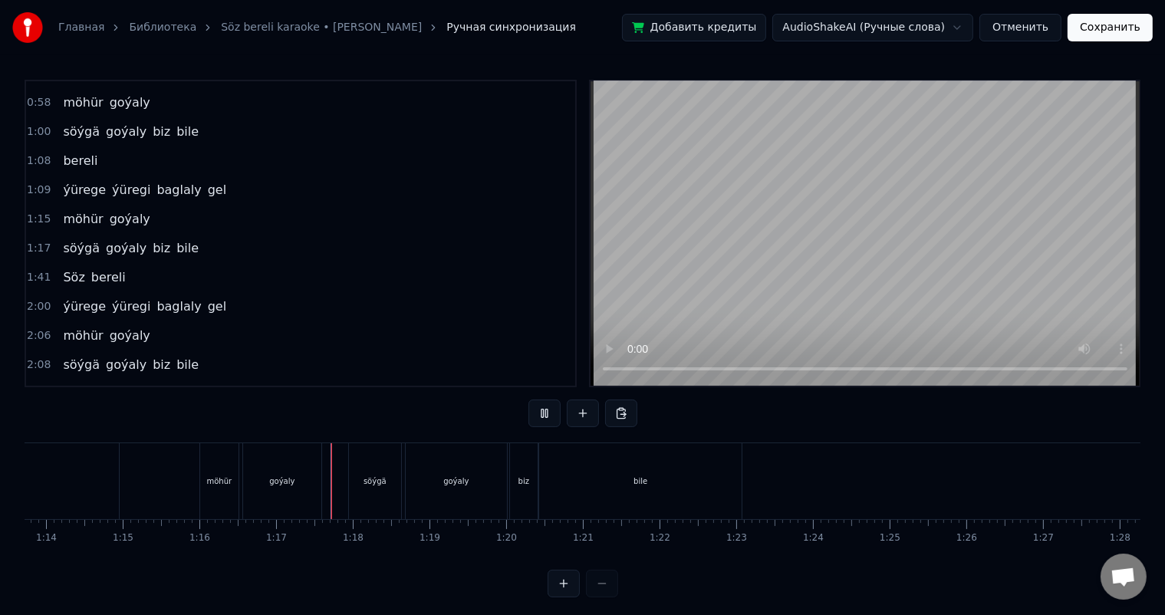
scroll to position [20, 0]
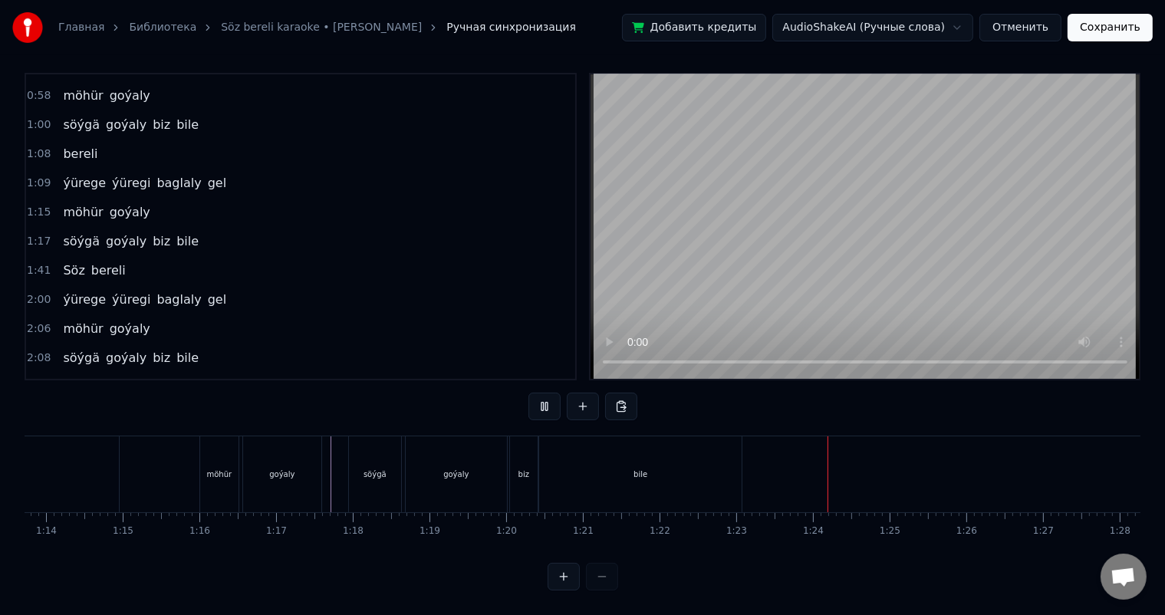
click at [699, 458] on div "bile" at bounding box center [640, 474] width 202 height 76
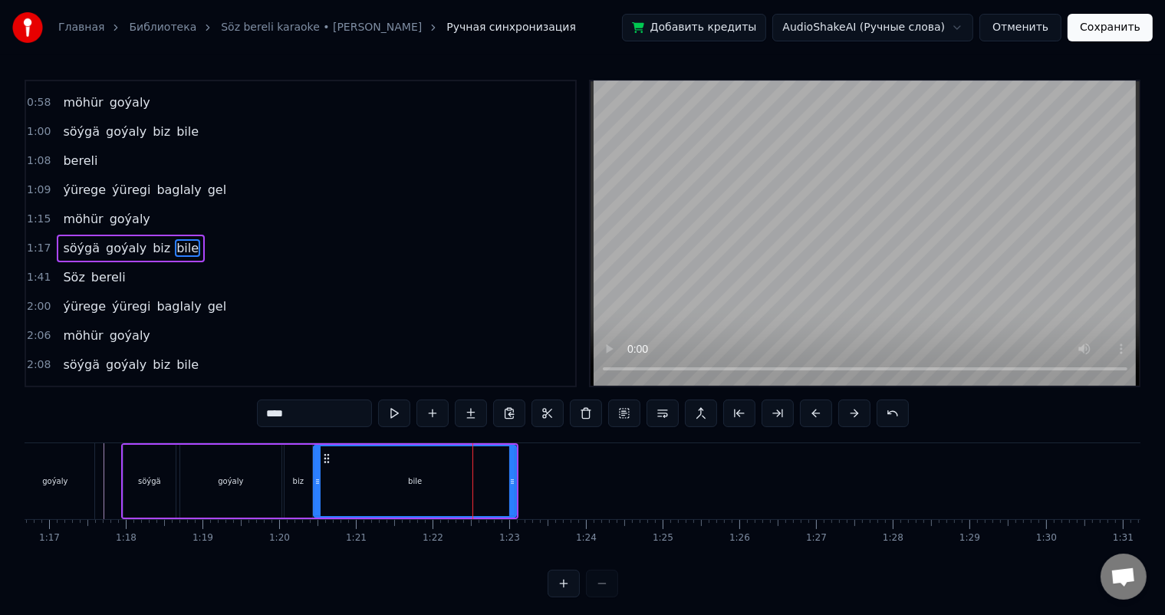
scroll to position [0, 5913]
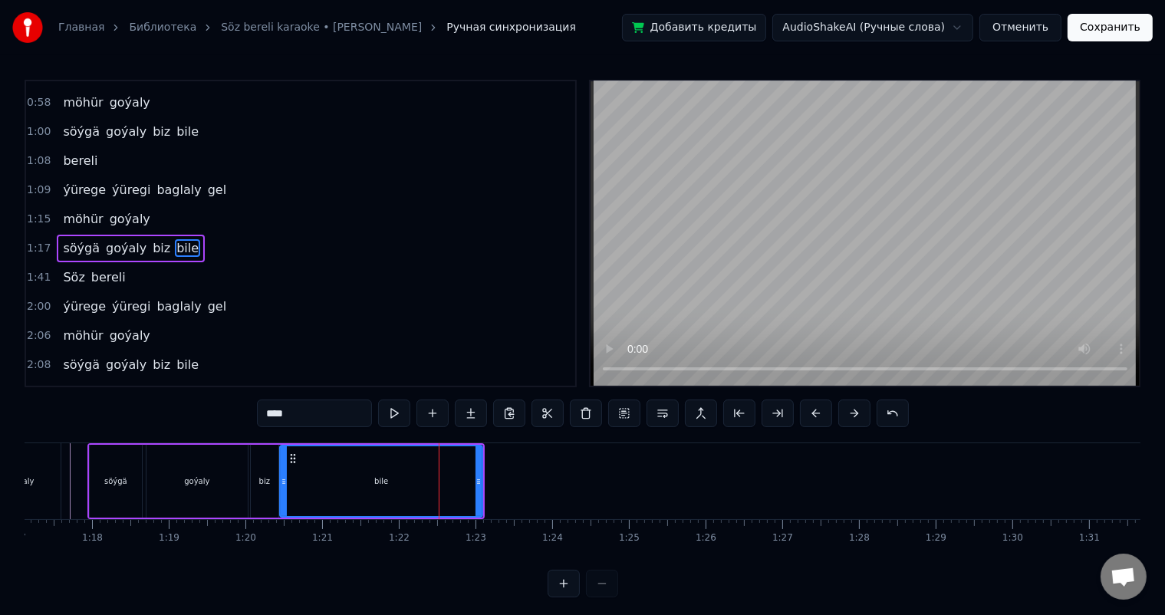
click at [333, 414] on input "****" at bounding box center [314, 413] width 115 height 28
type input "****"
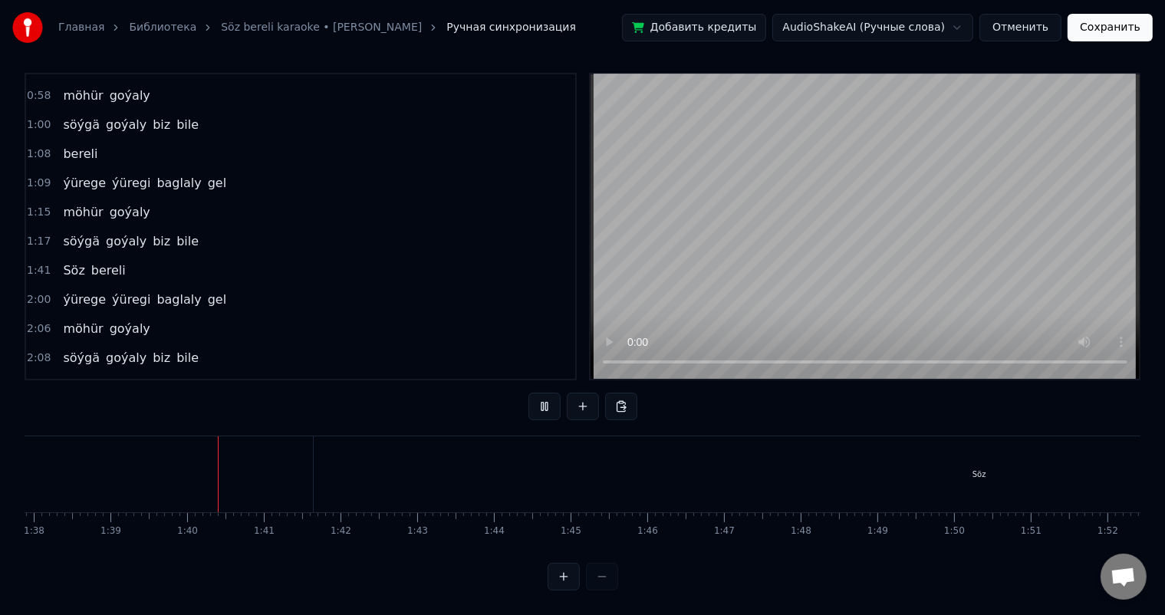
scroll to position [0, 7525]
click at [296, 463] on div "Söz" at bounding box center [958, 474] width 1331 height 76
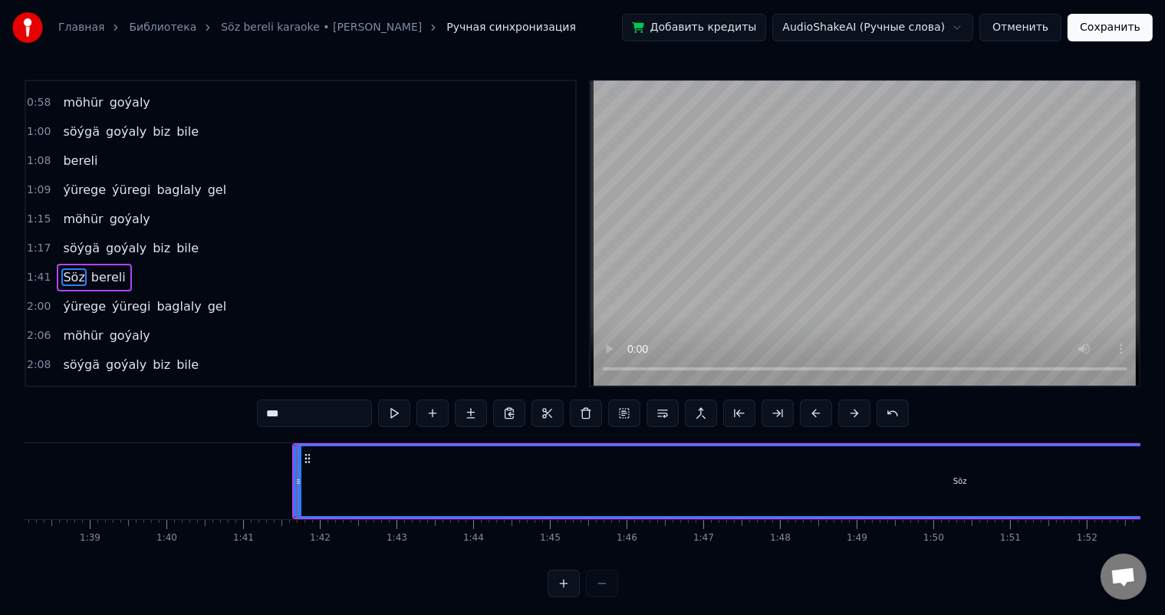
scroll to position [313, 0]
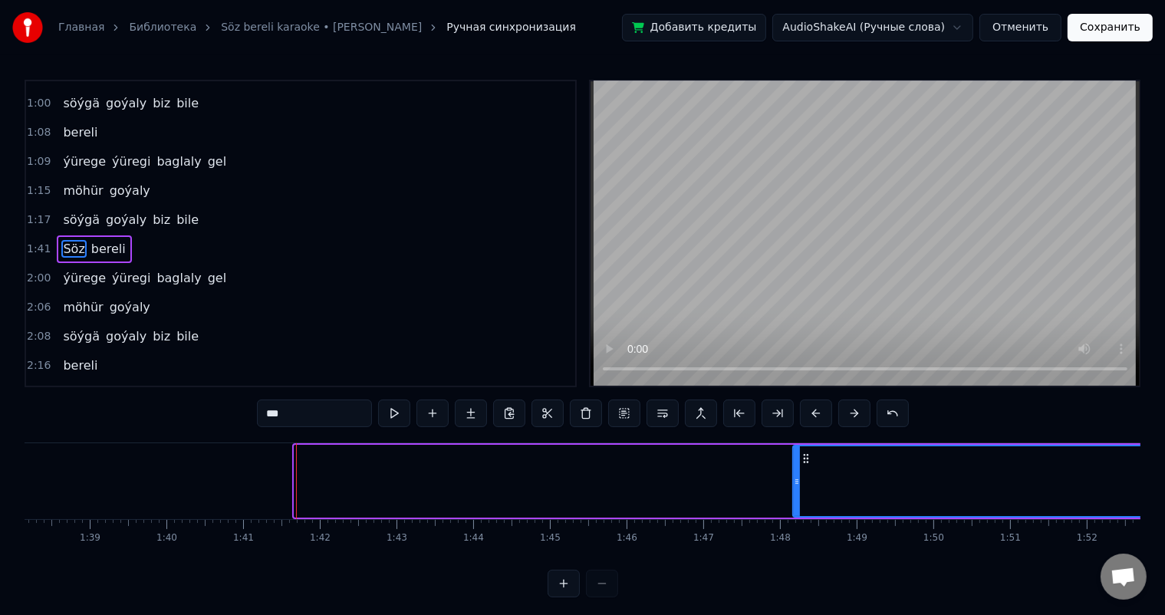
drag, startPoint x: 300, startPoint y: 479, endPoint x: 791, endPoint y: 486, distance: 491.5
click at [799, 481] on icon at bounding box center [797, 481] width 6 height 12
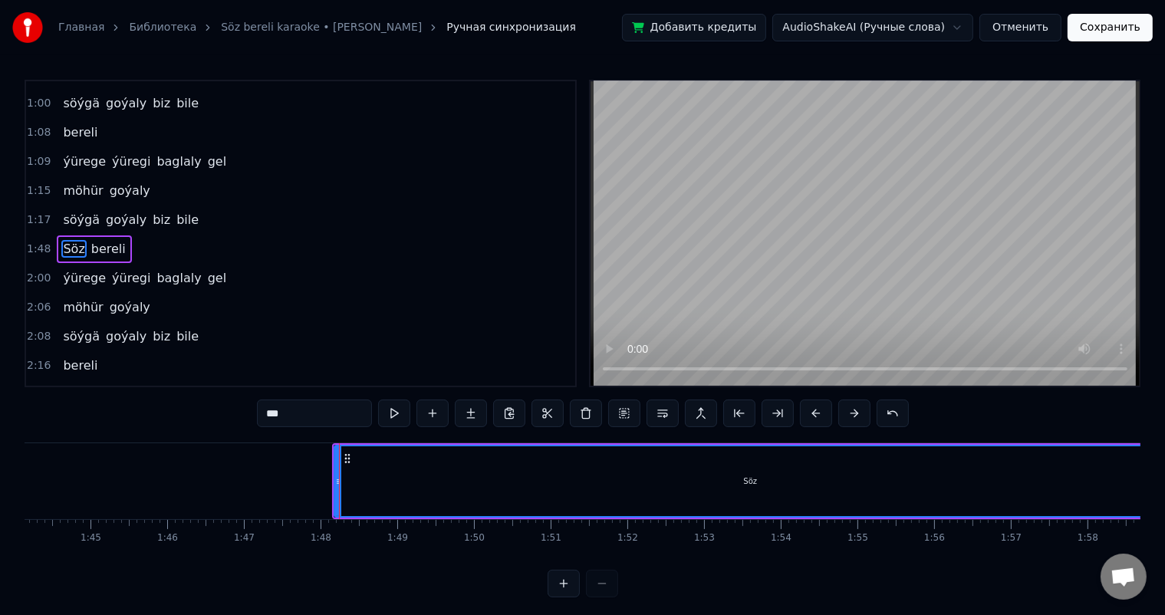
scroll to position [0, 8087]
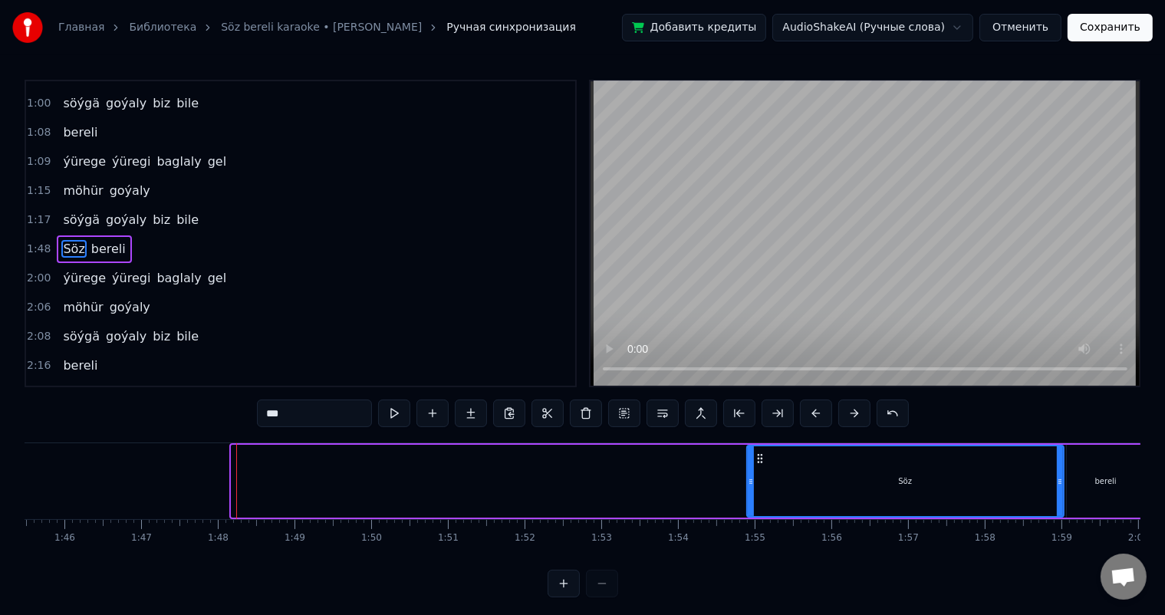
drag, startPoint x: 236, startPoint y: 478, endPoint x: 751, endPoint y: 478, distance: 515.2
click at [751, 478] on icon at bounding box center [751, 481] width 6 height 12
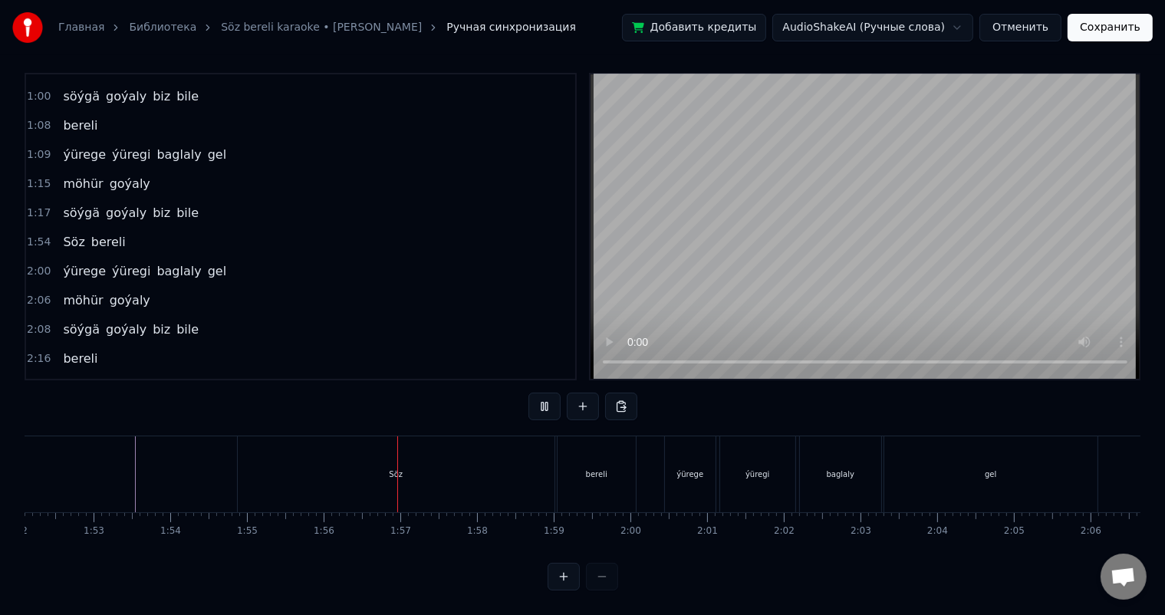
scroll to position [0, 8602]
click at [448, 460] on div "Söz" at bounding box center [388, 474] width 317 height 76
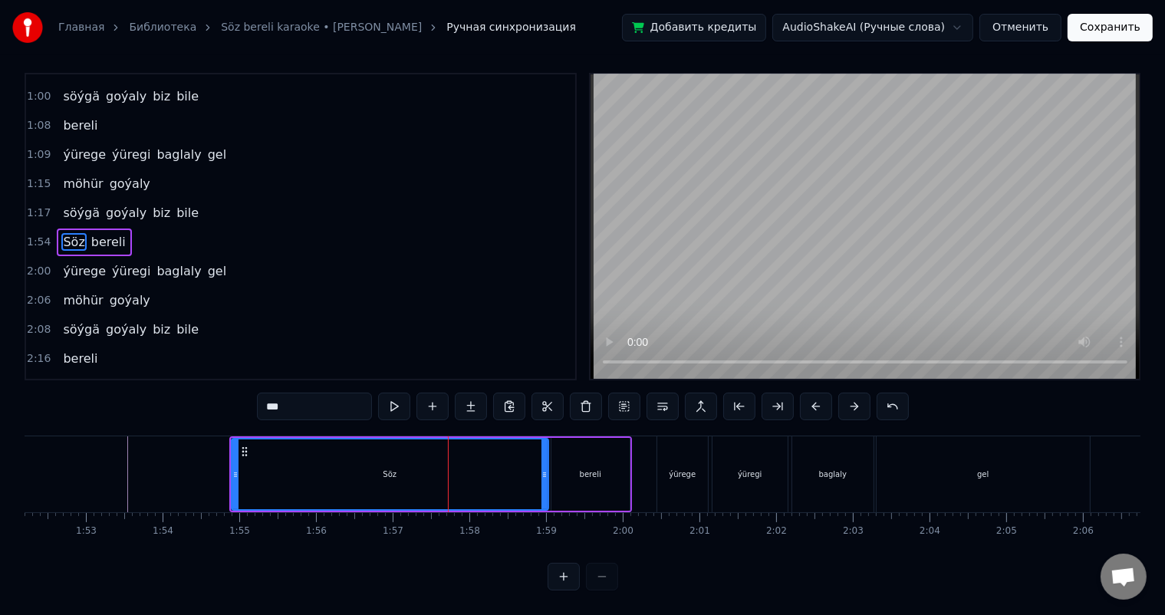
scroll to position [0, 0]
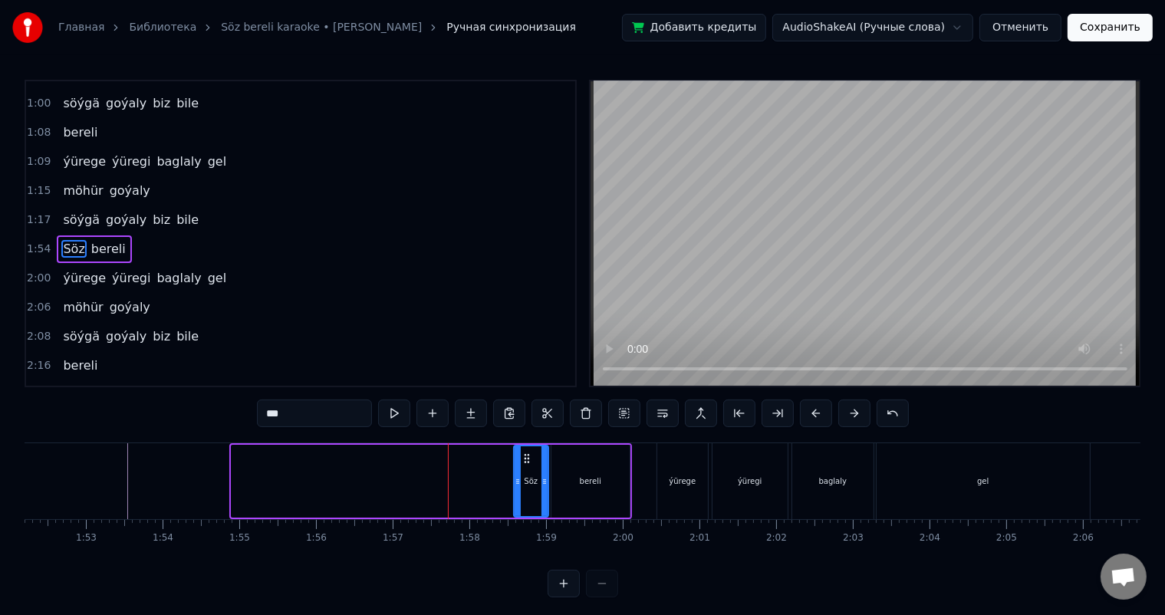
drag, startPoint x: 233, startPoint y: 477, endPoint x: 515, endPoint y: 481, distance: 282.2
click at [515, 481] on icon at bounding box center [517, 481] width 6 height 12
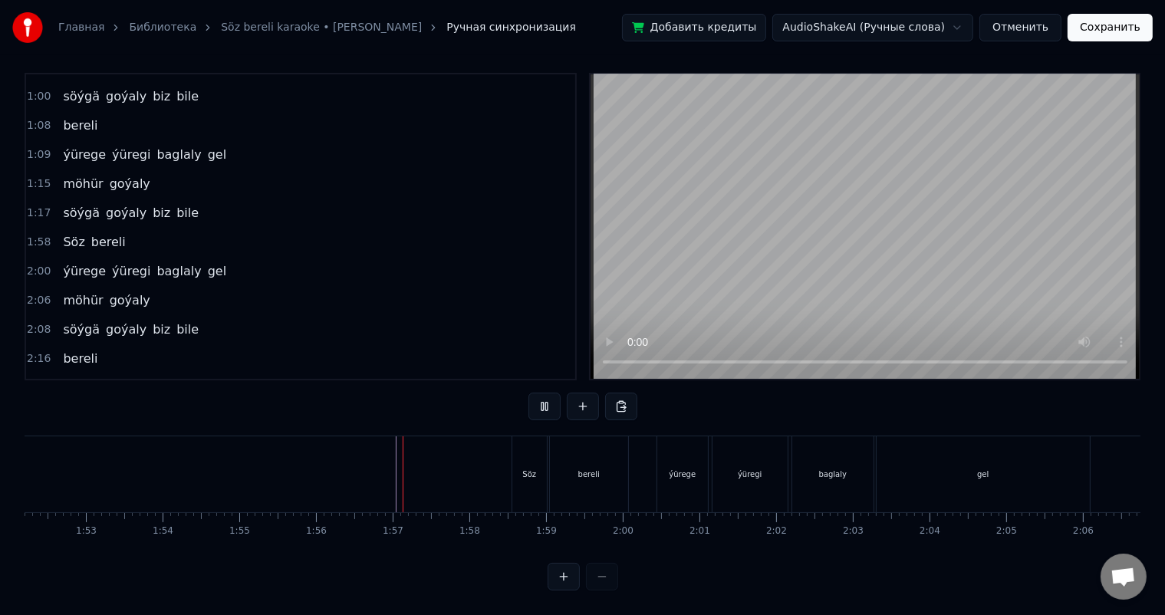
scroll to position [20, 0]
click at [538, 446] on div "Söz" at bounding box center [529, 474] width 35 height 76
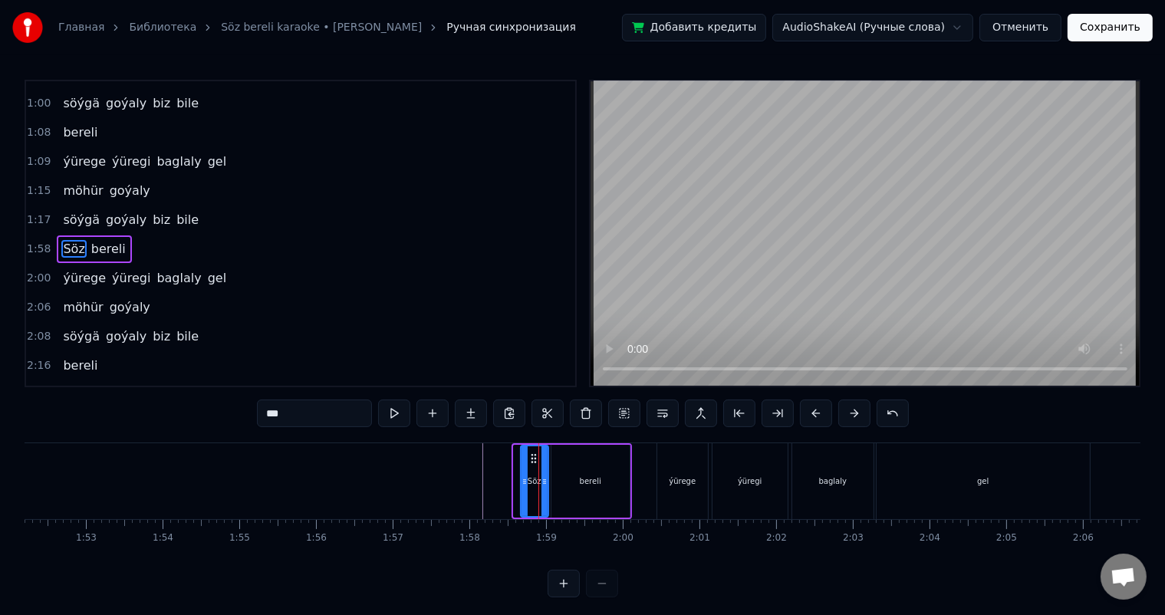
click at [524, 479] on icon at bounding box center [524, 481] width 6 height 12
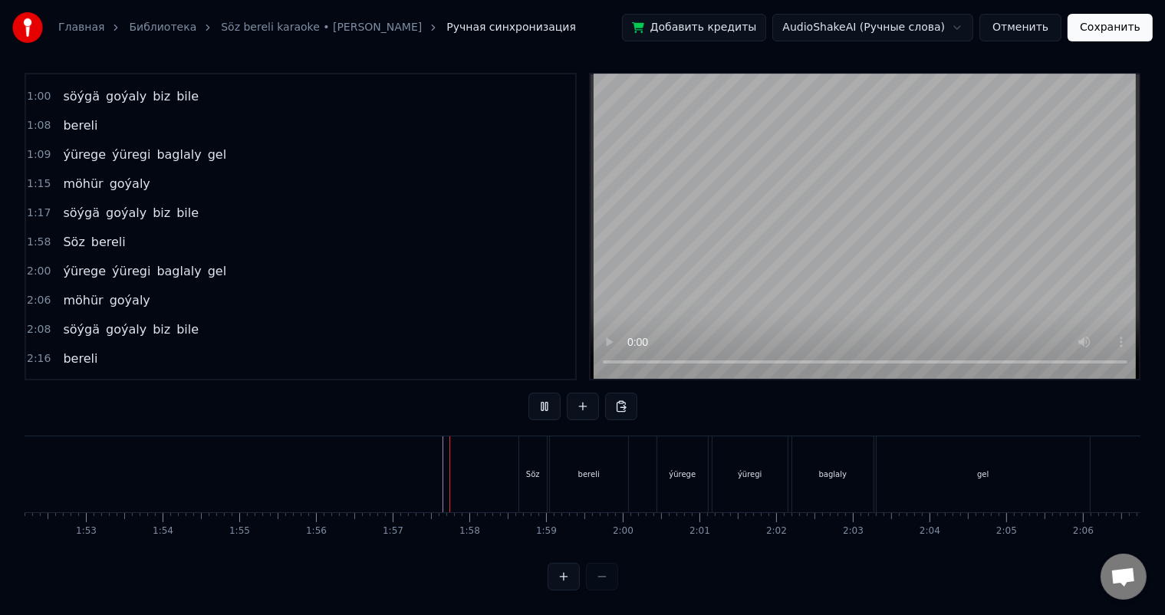
scroll to position [20, 0]
click at [537, 450] on div "Söz" at bounding box center [533, 474] width 28 height 76
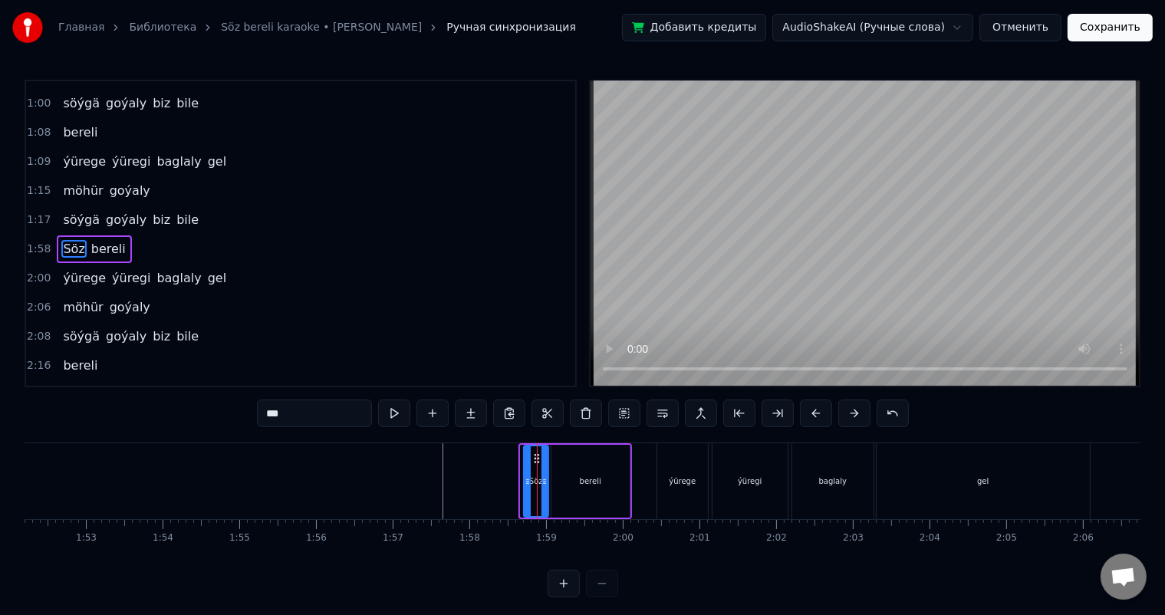
click at [527, 481] on icon at bounding box center [527, 481] width 6 height 12
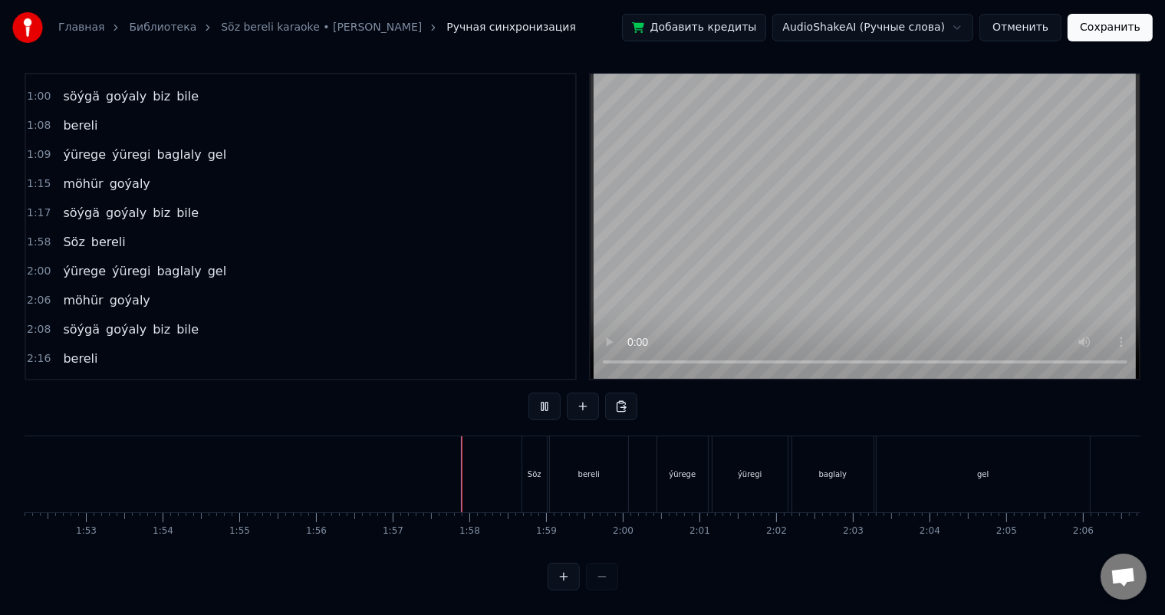
scroll to position [20, 0]
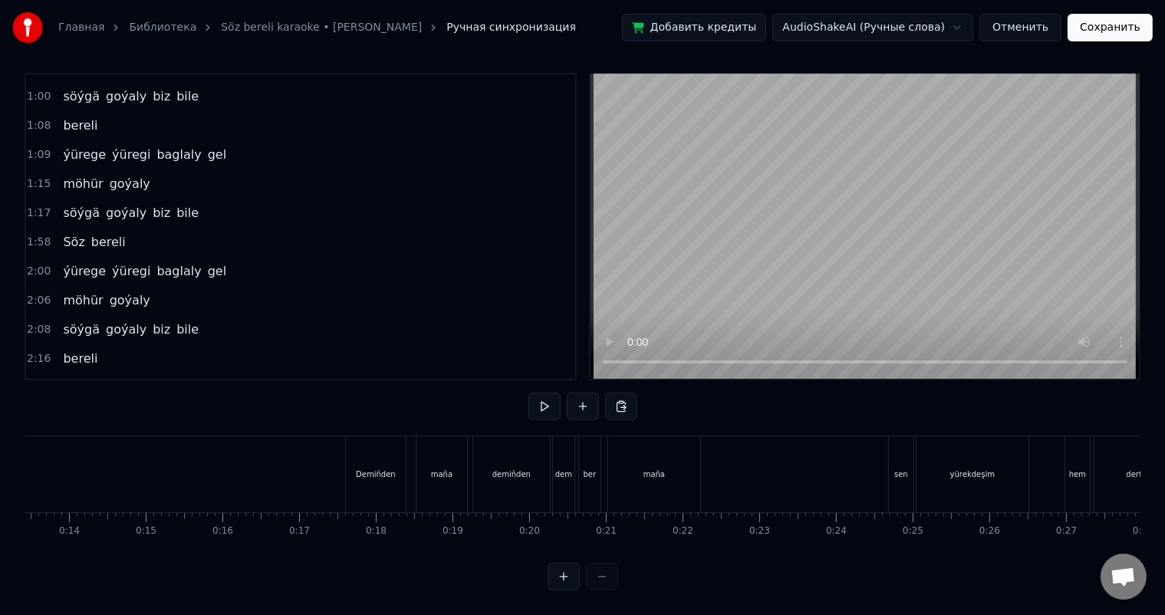
scroll to position [0, 830]
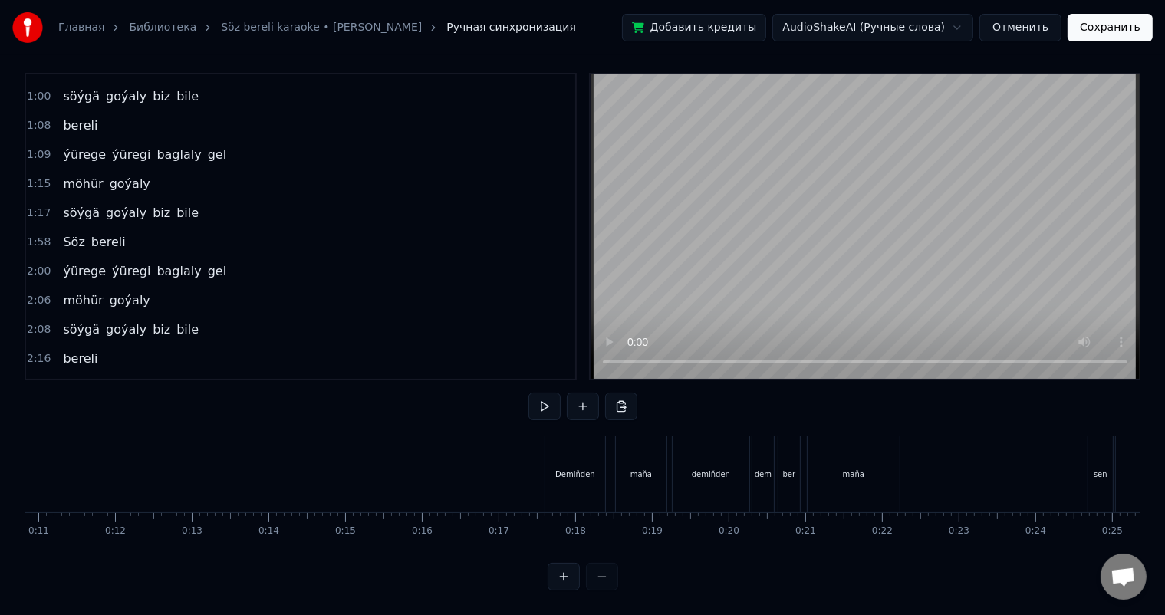
click at [1104, 25] on button "Сохранить" at bounding box center [1109, 28] width 85 height 28
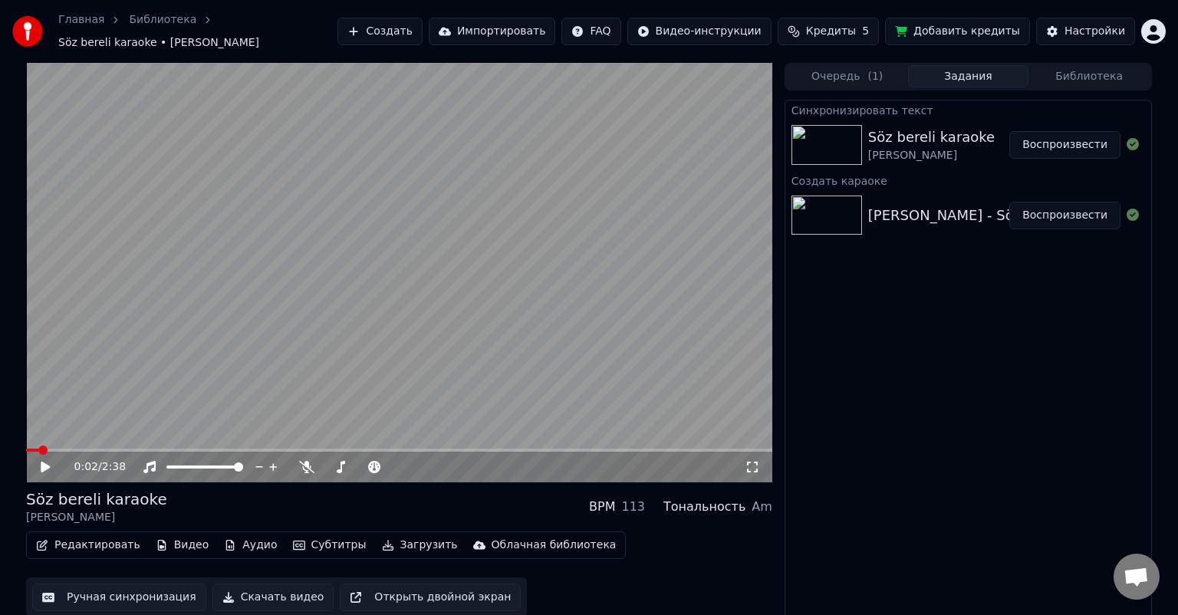
click at [86, 537] on button "Редактировать" at bounding box center [88, 544] width 117 height 21
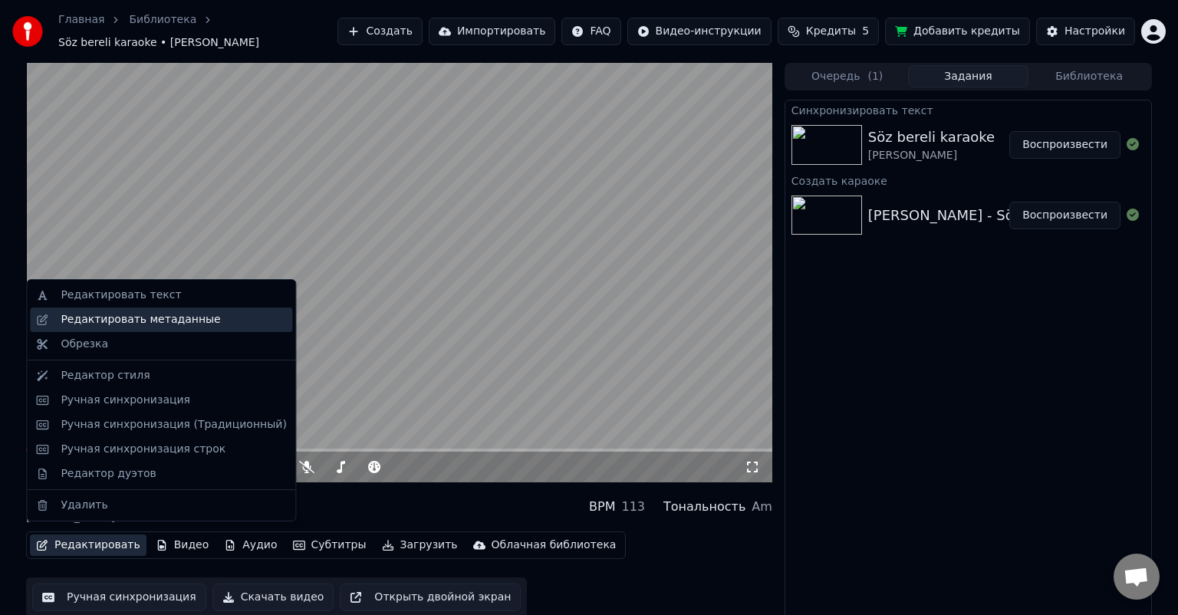
click at [178, 316] on div "Редактировать метаданные" at bounding box center [140, 319] width 159 height 15
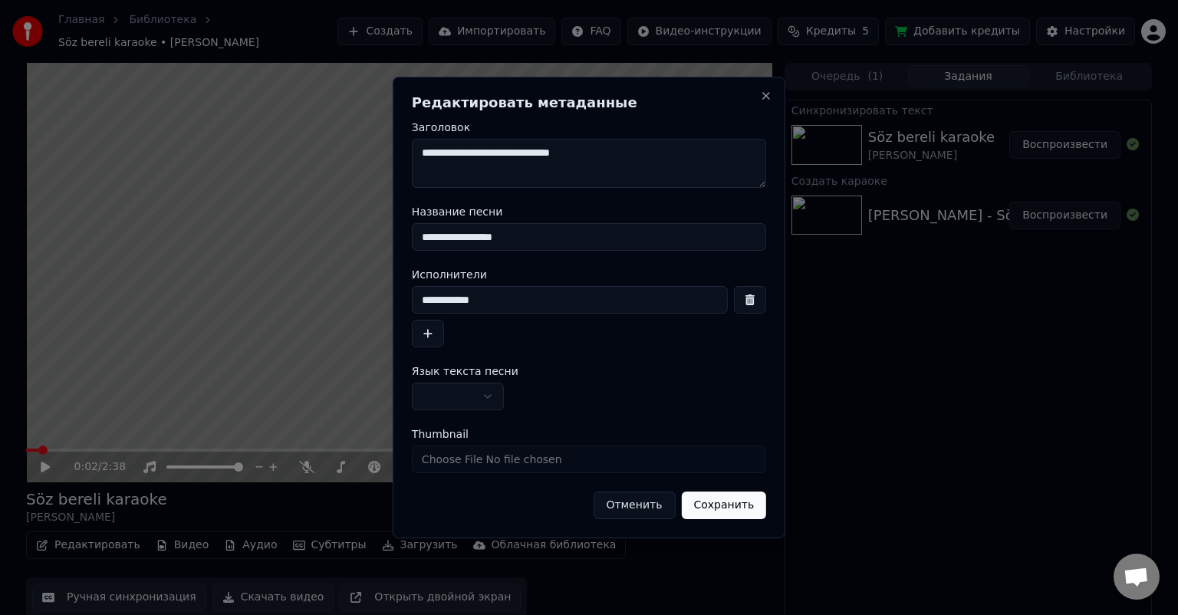
click at [616, 153] on textarea "**********" at bounding box center [589, 163] width 354 height 49
drag, startPoint x: 517, startPoint y: 233, endPoint x: 337, endPoint y: 235, distance: 179.4
click at [337, 235] on body "**********" at bounding box center [589, 307] width 1178 height 615
drag, startPoint x: 515, startPoint y: 302, endPoint x: 347, endPoint y: 294, distance: 168.8
click at [312, 294] on body "**********" at bounding box center [589, 307] width 1178 height 615
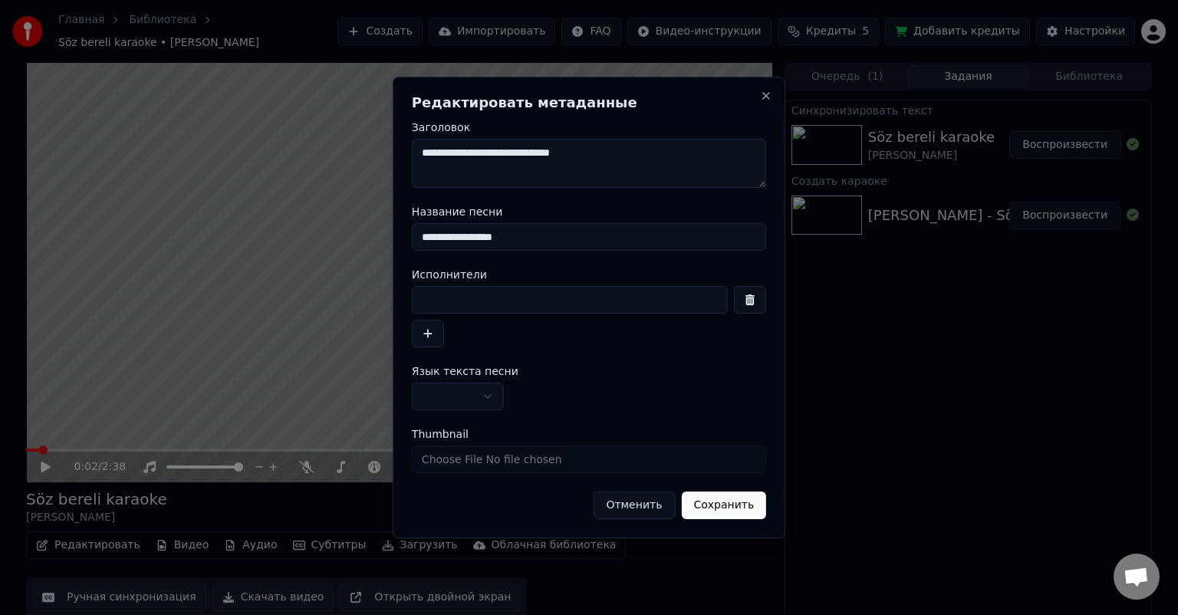
drag, startPoint x: 542, startPoint y: 232, endPoint x: 274, endPoint y: 232, distance: 267.6
click at [274, 232] on body "**********" at bounding box center [589, 307] width 1178 height 615
paste input
type input "**********"
click at [493, 301] on input at bounding box center [570, 300] width 316 height 28
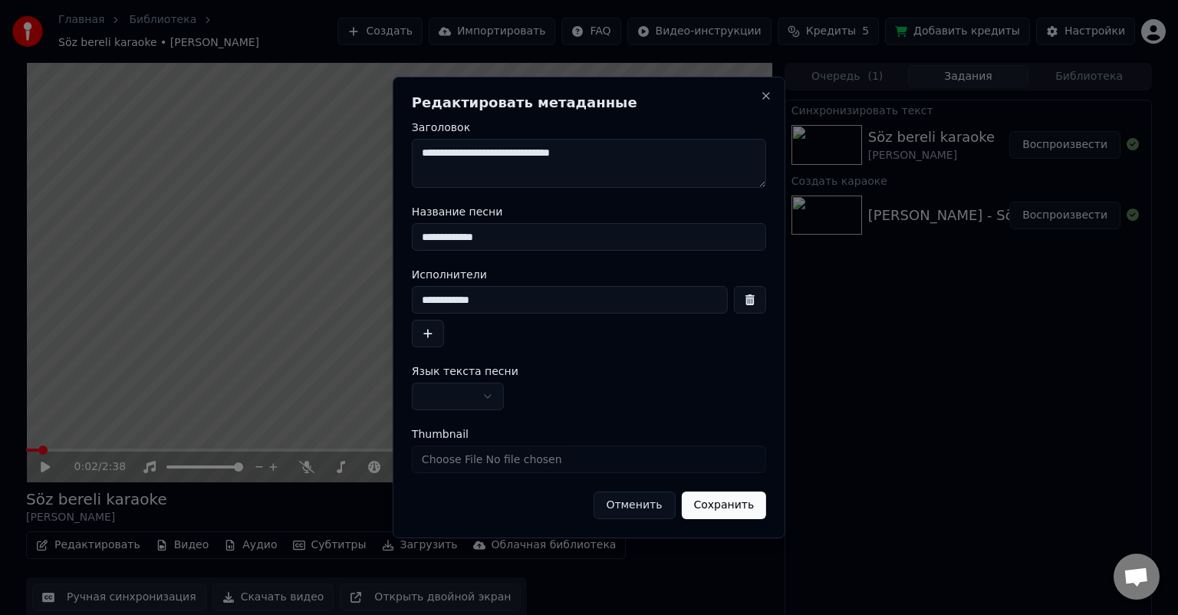
type input "**********"
click at [428, 323] on button "button" at bounding box center [428, 334] width 32 height 28
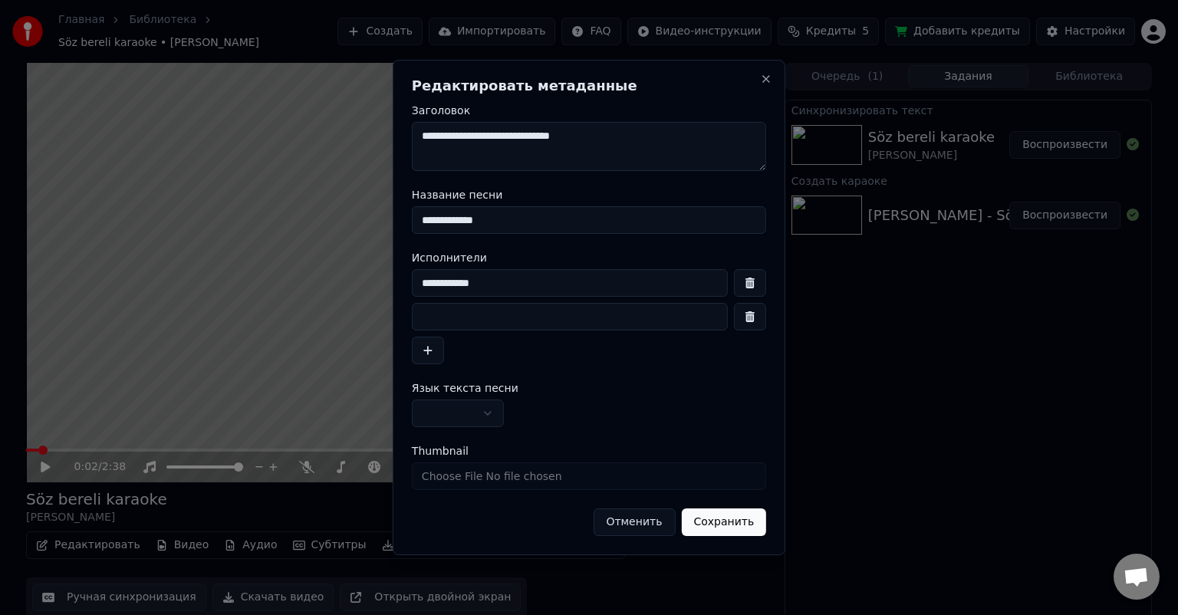
click at [460, 319] on input at bounding box center [570, 317] width 316 height 28
type input "*"
type input "**********"
click at [514, 288] on input "**********" at bounding box center [570, 283] width 316 height 28
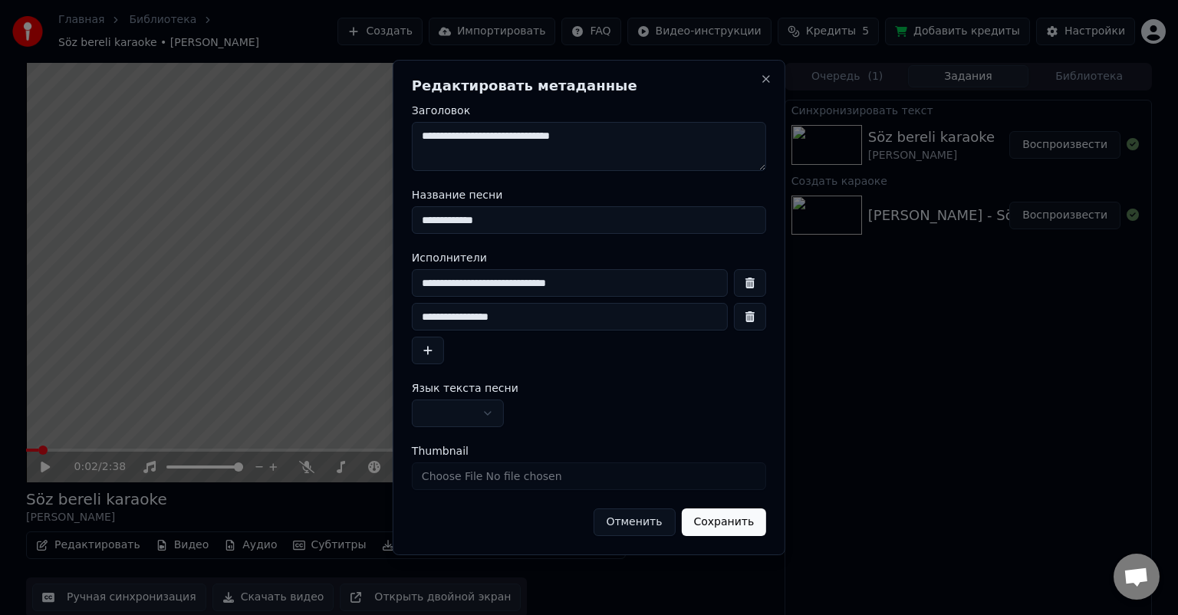
type input "**********"
click at [731, 523] on button "Сохранить" at bounding box center [723, 522] width 85 height 28
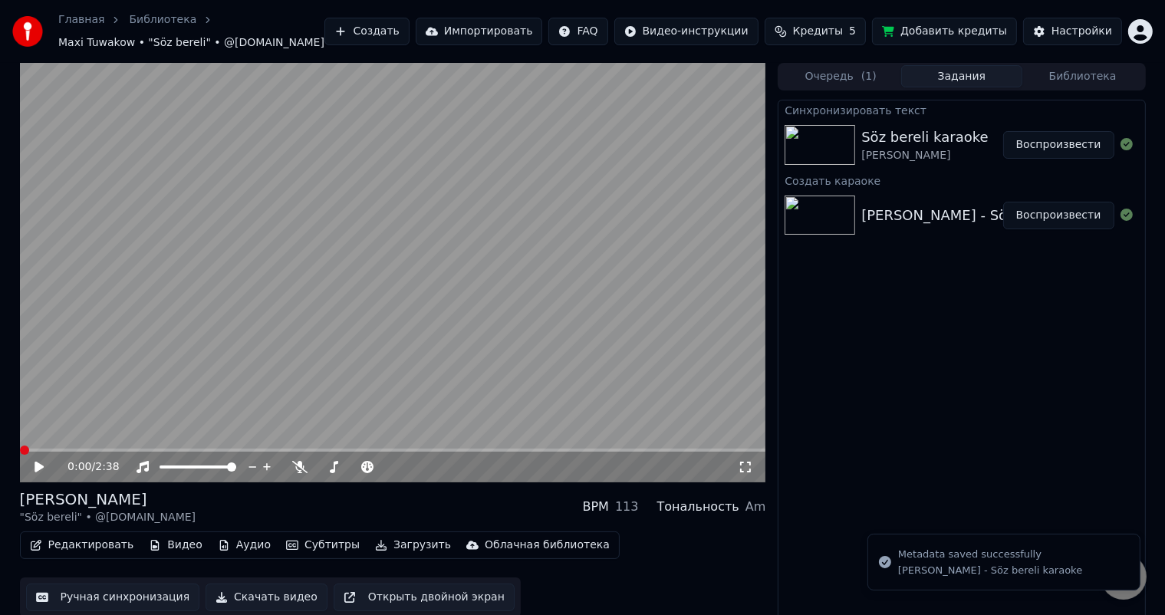
scroll to position [7, 0]
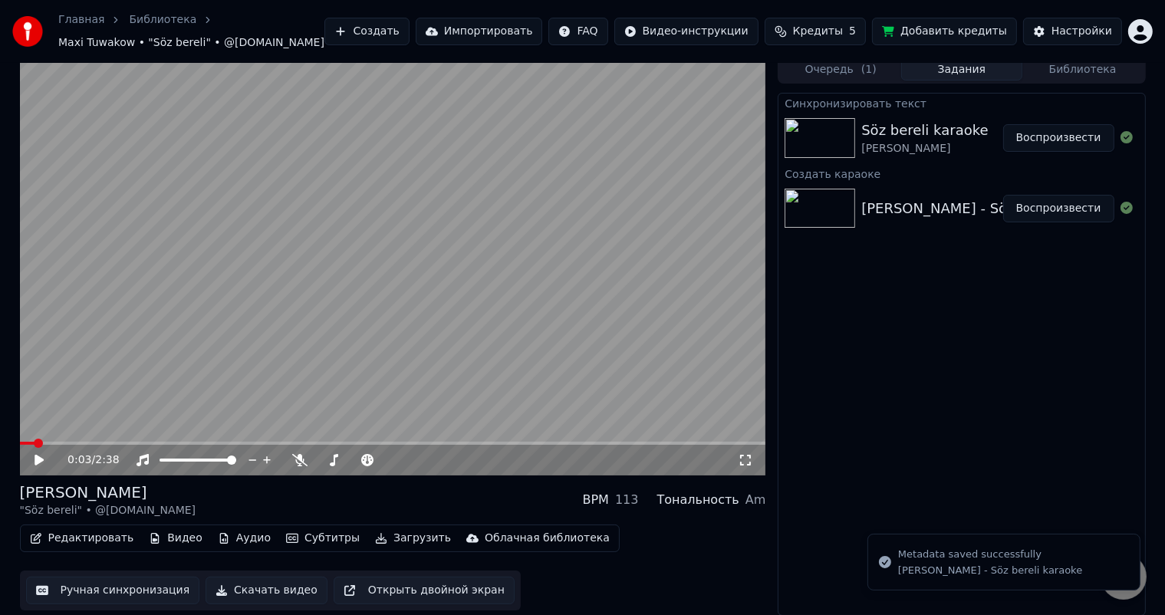
click at [79, 531] on button "Редактировать" at bounding box center [82, 537] width 117 height 21
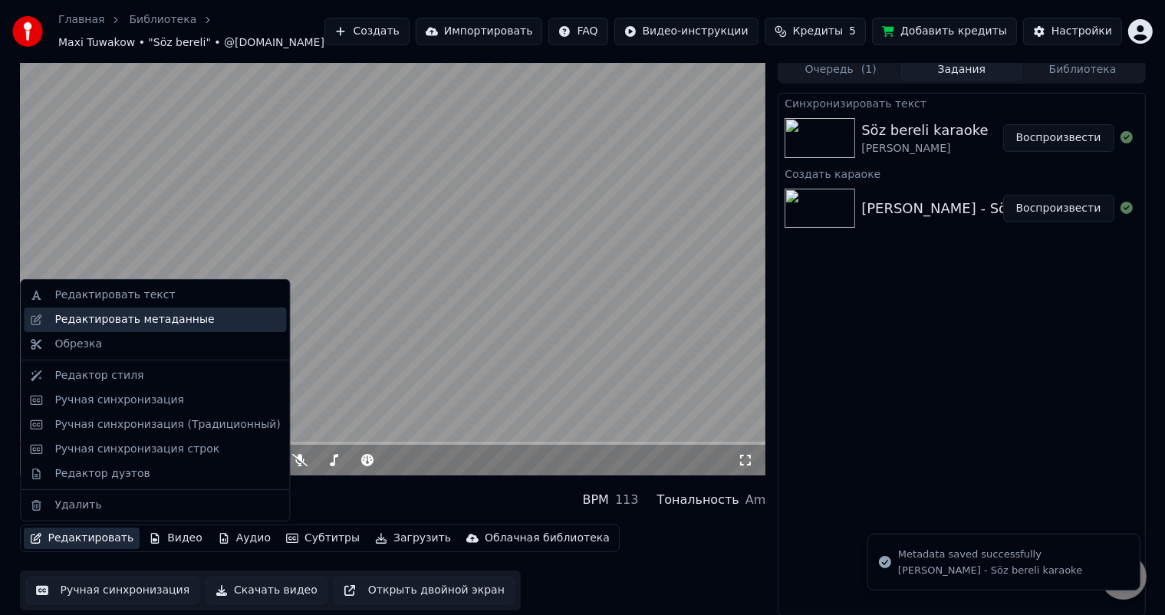
click at [179, 320] on div "Редактировать метаданные" at bounding box center [133, 319] width 159 height 15
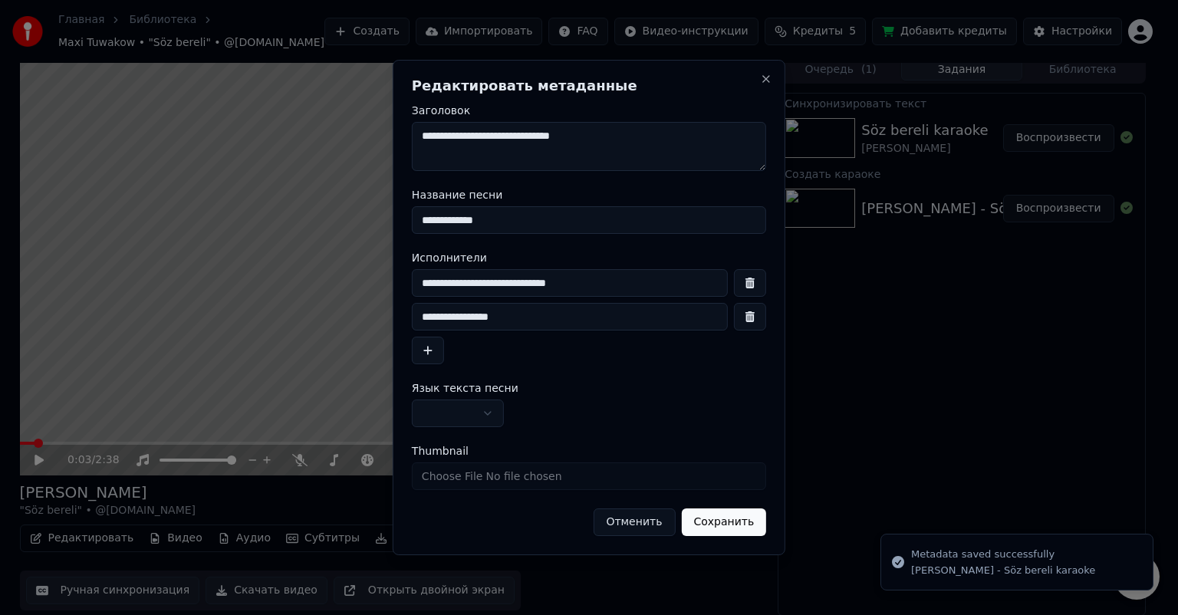
click at [567, 288] on input "**********" at bounding box center [570, 283] width 316 height 28
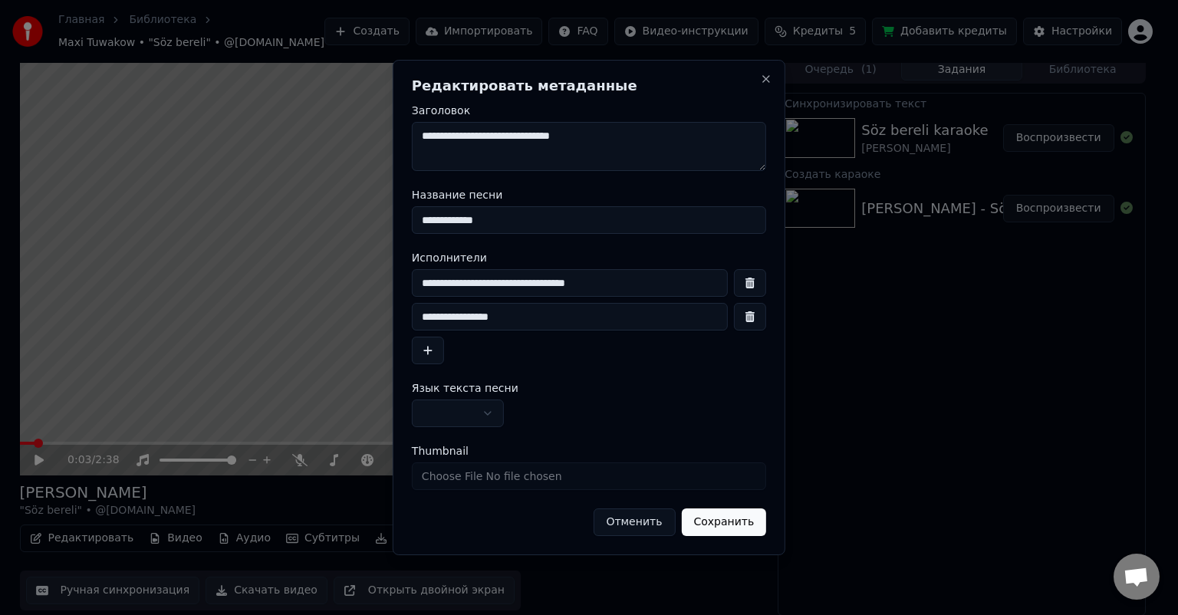
type input "**********"
click at [735, 531] on button "Сохранить" at bounding box center [723, 522] width 85 height 28
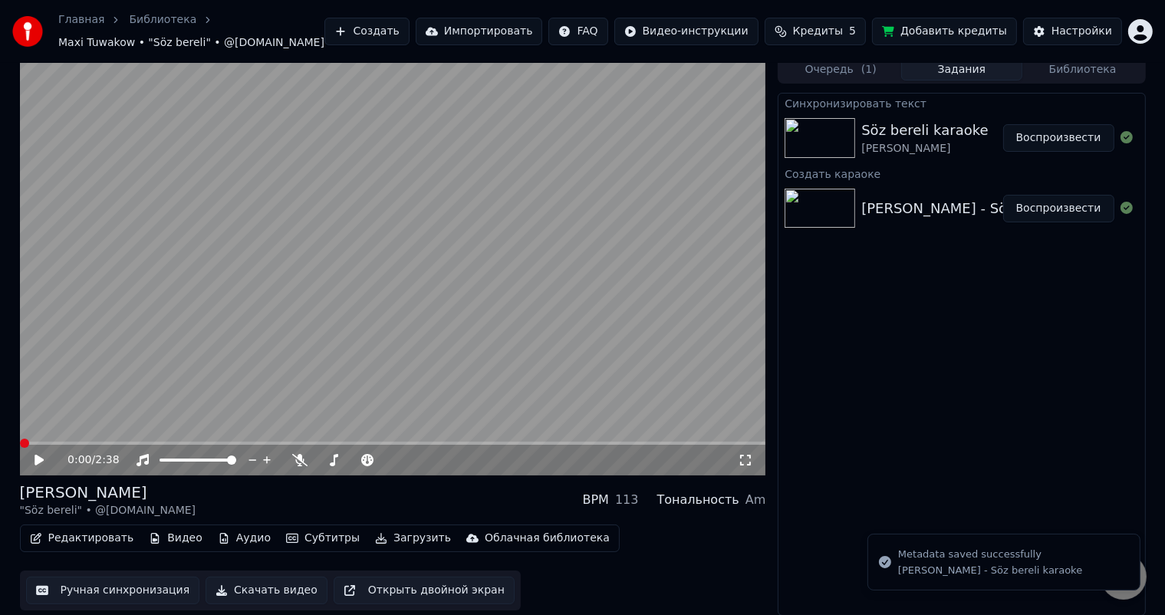
click at [32, 461] on icon at bounding box center [50, 460] width 36 height 12
click at [34, 460] on icon at bounding box center [50, 460] width 36 height 12
click at [20, 442] on span at bounding box center [24, 443] width 9 height 3
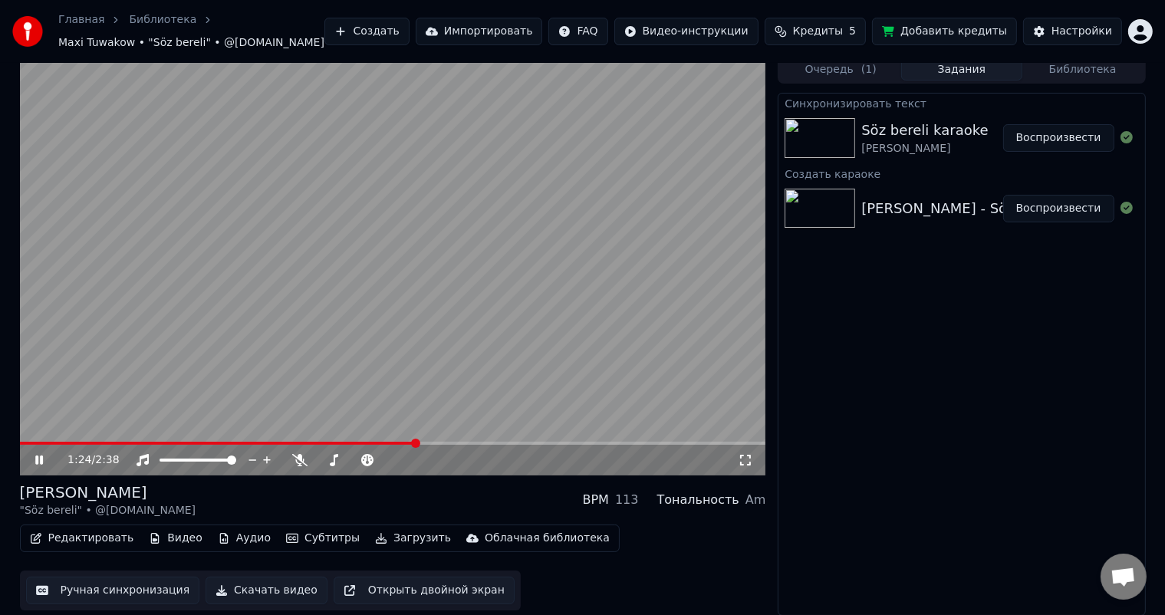
click at [39, 457] on icon at bounding box center [50, 460] width 36 height 12
click at [47, 440] on video at bounding box center [393, 265] width 746 height 419
click at [48, 440] on video at bounding box center [393, 265] width 746 height 419
click at [48, 442] on span at bounding box center [220, 443] width 400 height 3
click at [110, 595] on button "Ручная синхронизация" at bounding box center [113, 591] width 174 height 28
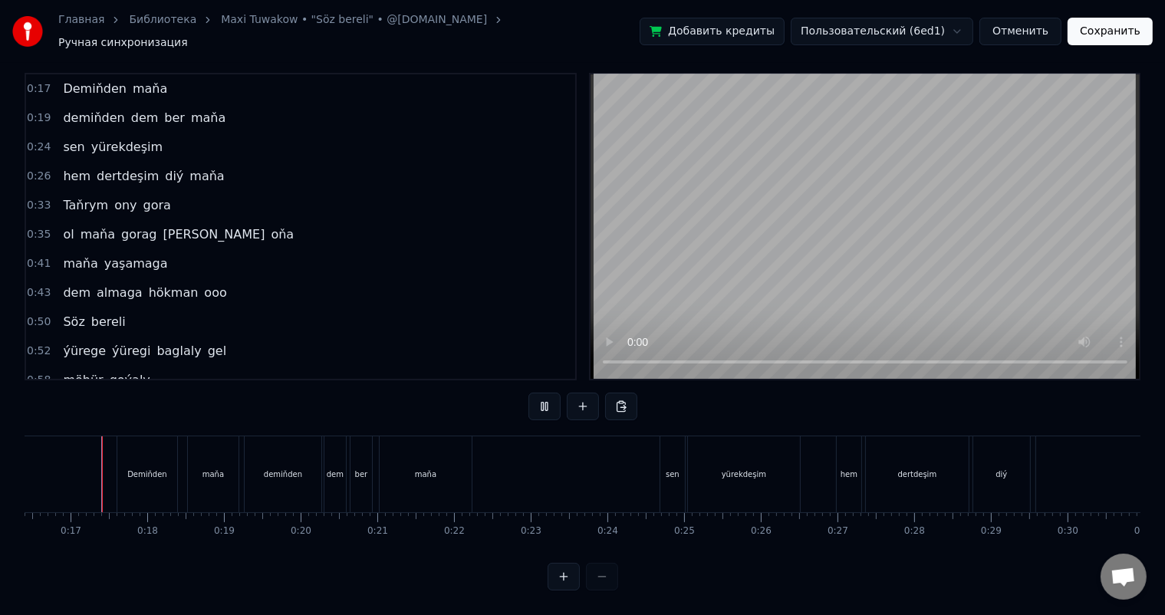
scroll to position [20, 0]
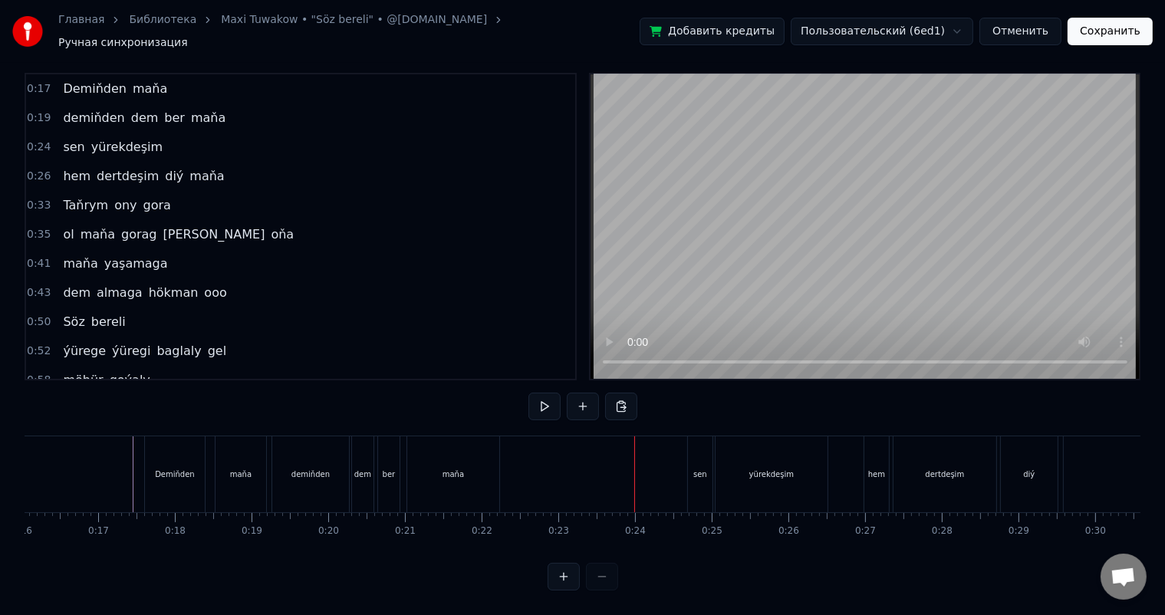
click at [476, 465] on div "maňa" at bounding box center [453, 474] width 92 height 76
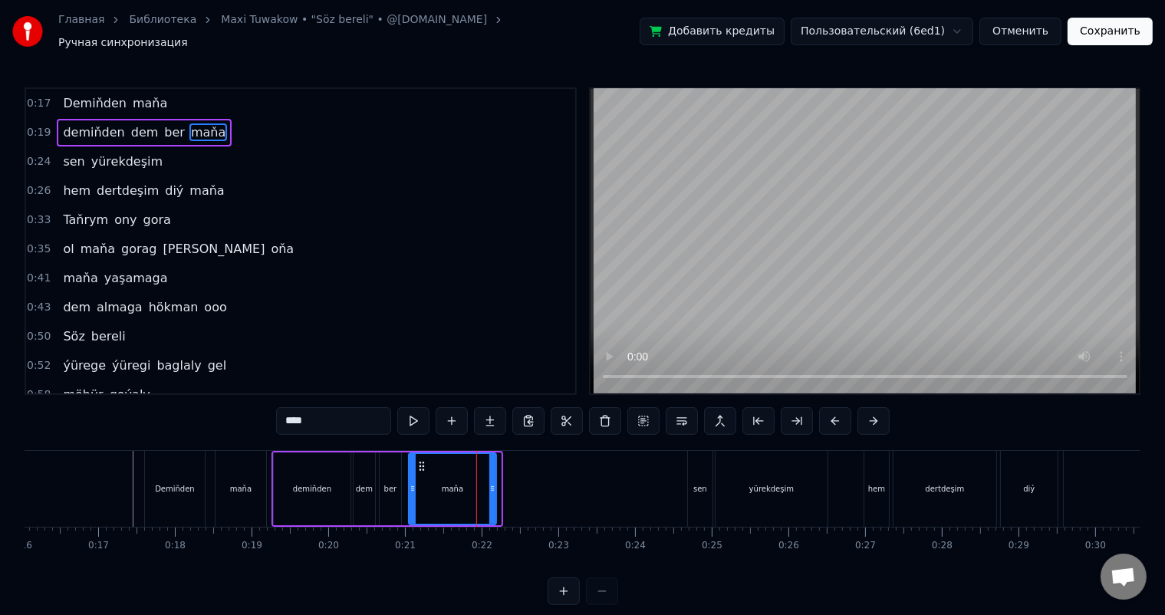
click at [495, 474] on div at bounding box center [492, 489] width 6 height 70
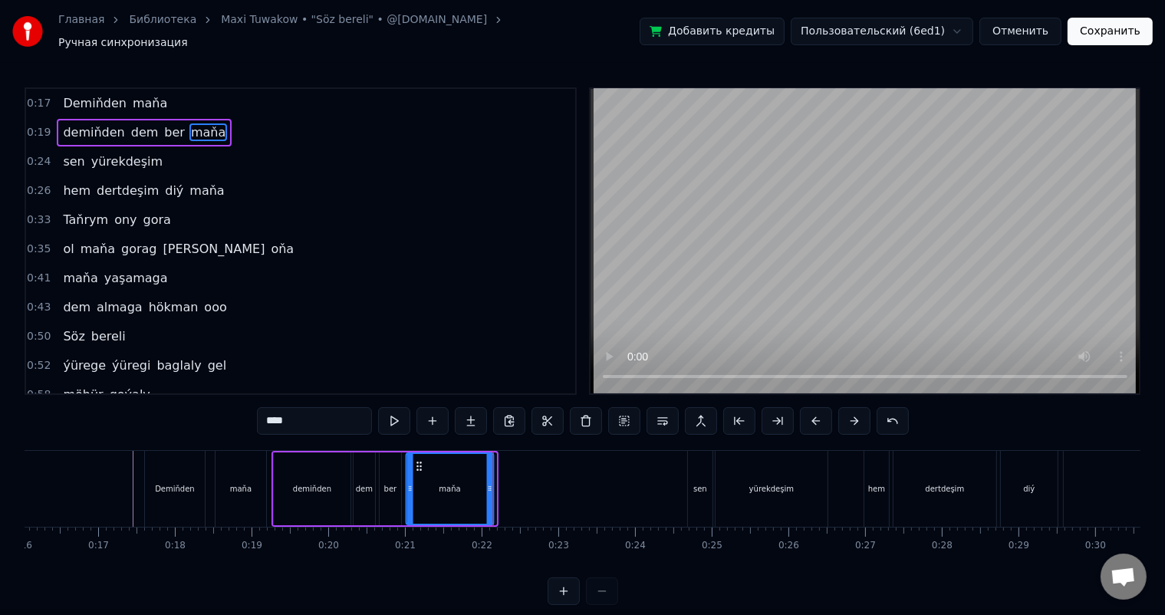
click at [418, 460] on icon at bounding box center [419, 466] width 12 height 12
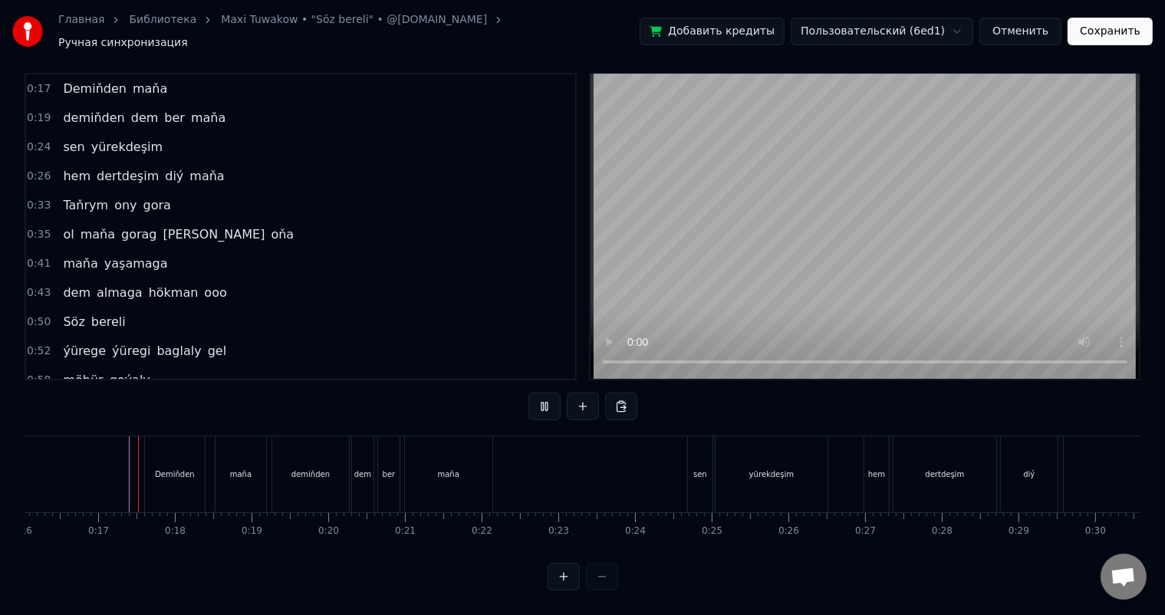
scroll to position [20, 0]
click at [703, 468] on div "sen" at bounding box center [700, 474] width 14 height 12
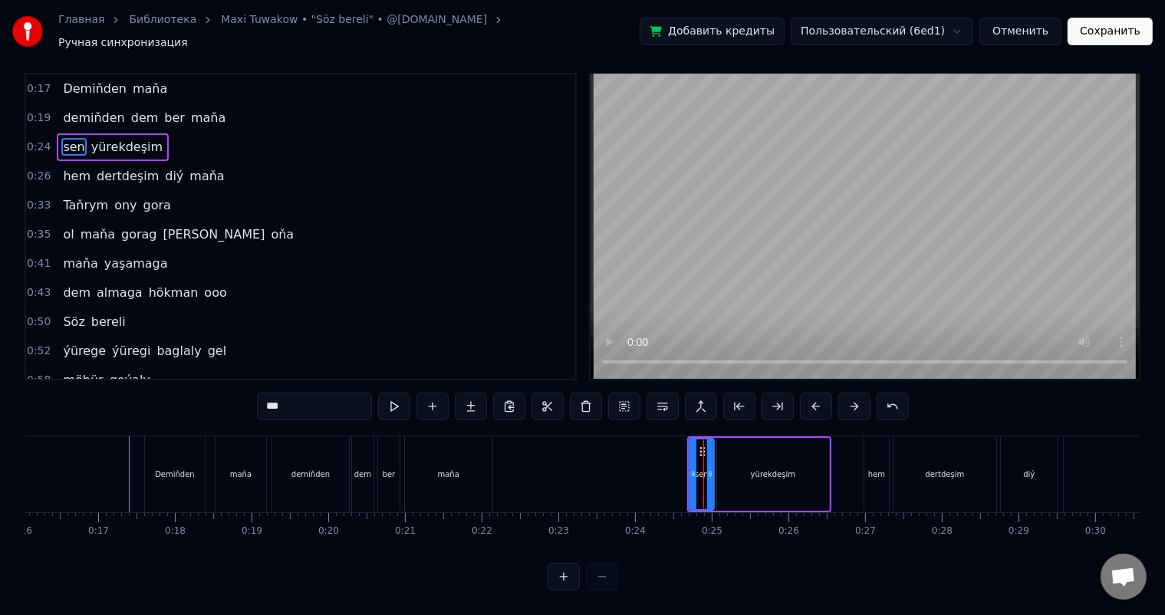
scroll to position [0, 0]
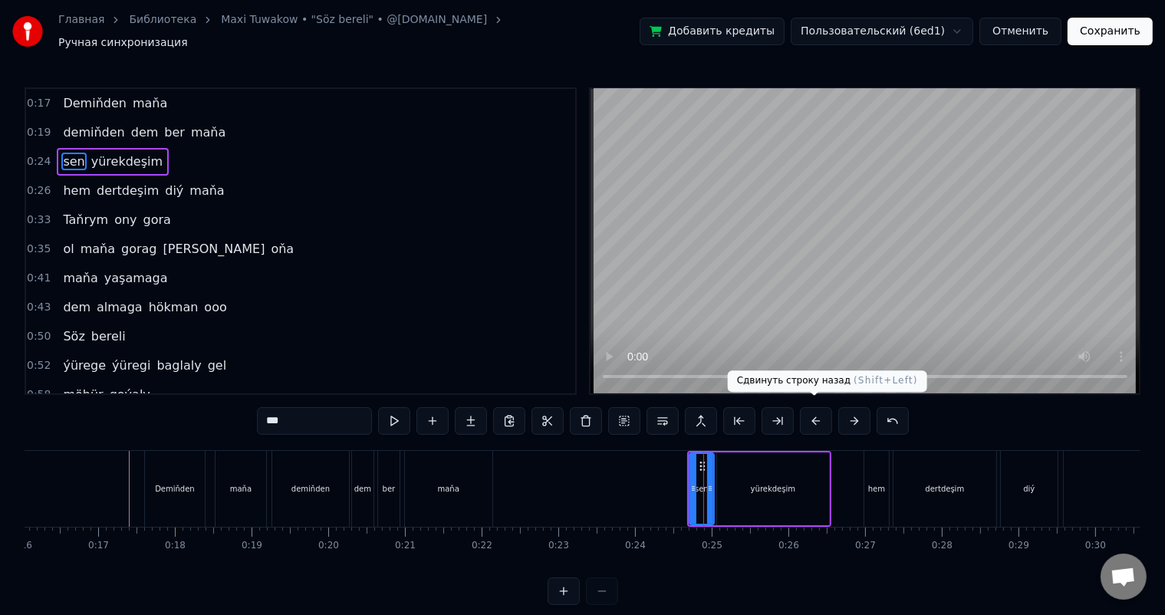
click at [813, 412] on button at bounding box center [816, 421] width 32 height 28
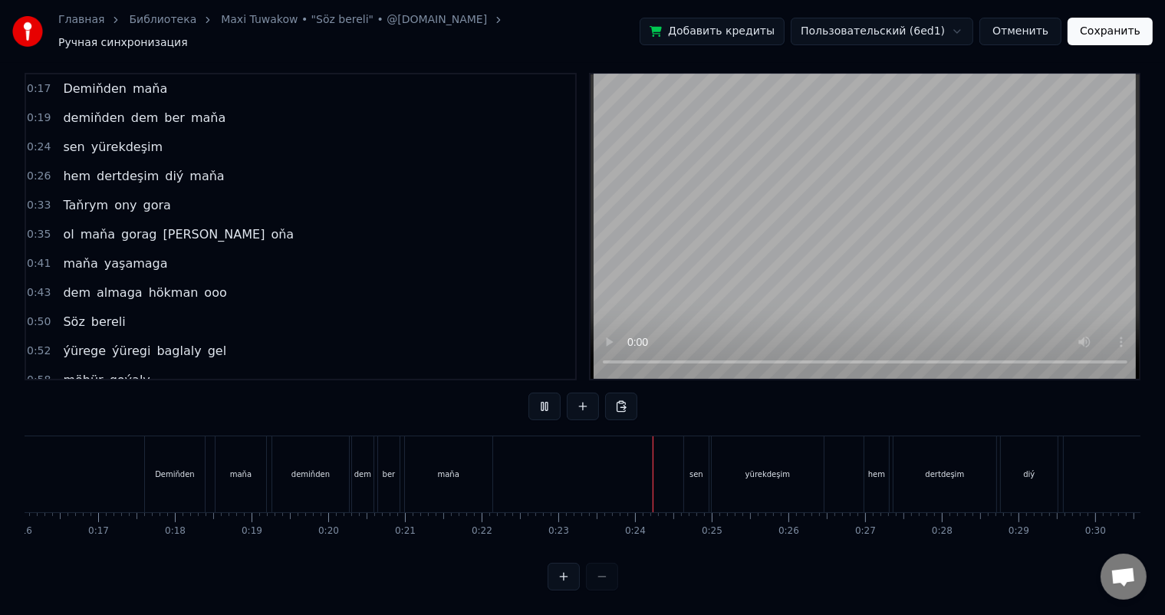
scroll to position [20, 0]
click at [699, 448] on div "sen" at bounding box center [696, 474] width 25 height 76
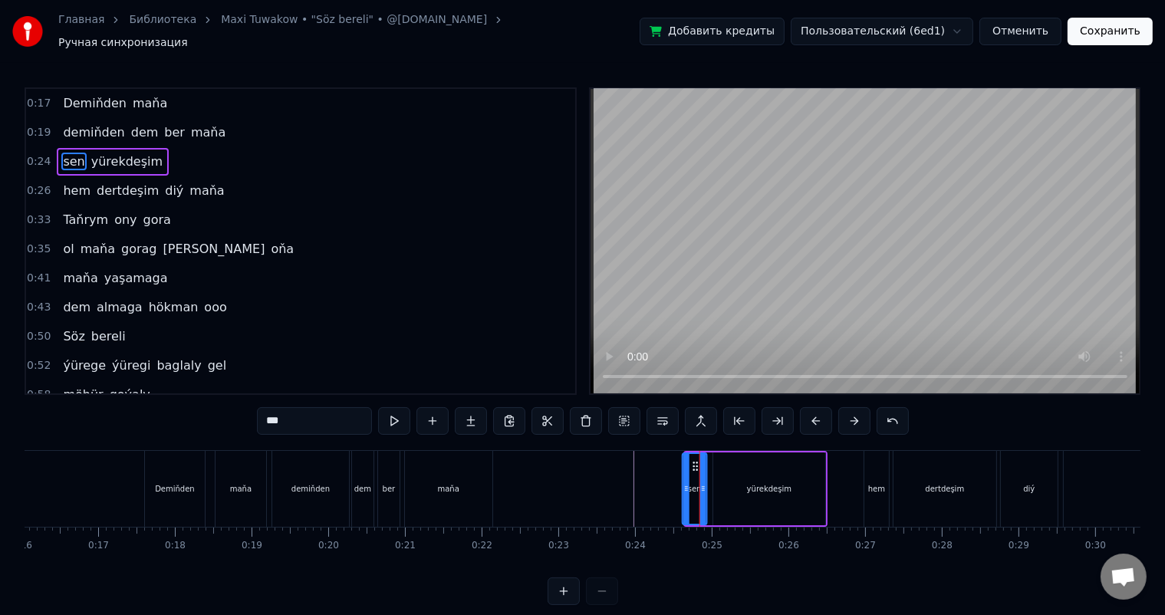
click at [693, 462] on circle at bounding box center [693, 462] width 1 height 1
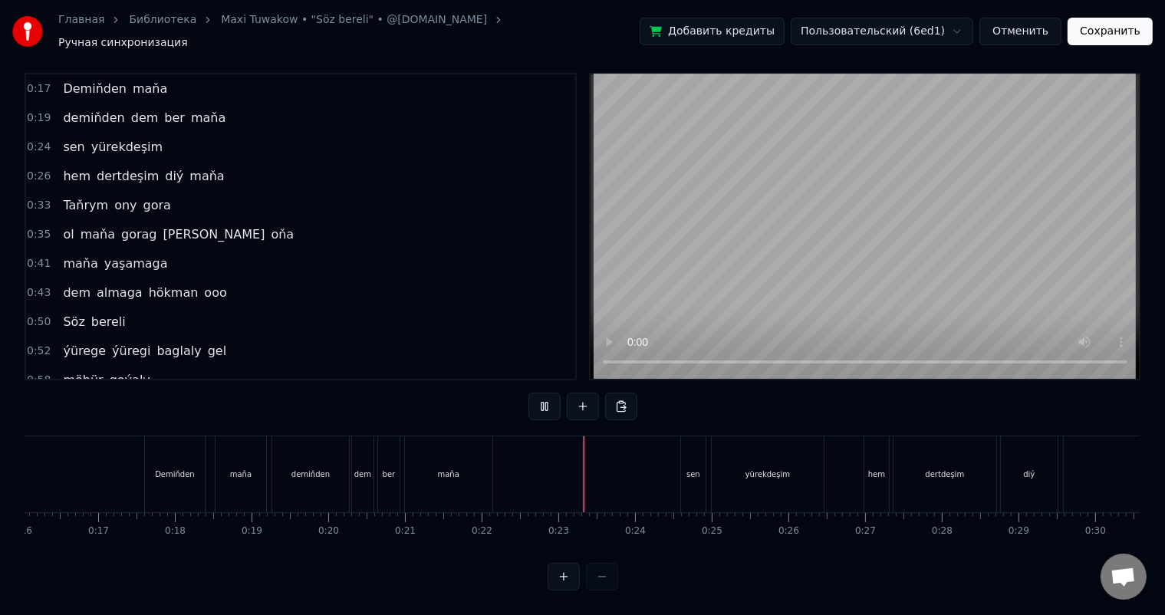
scroll to position [20, 0]
click at [696, 442] on div "sen" at bounding box center [693, 474] width 25 height 76
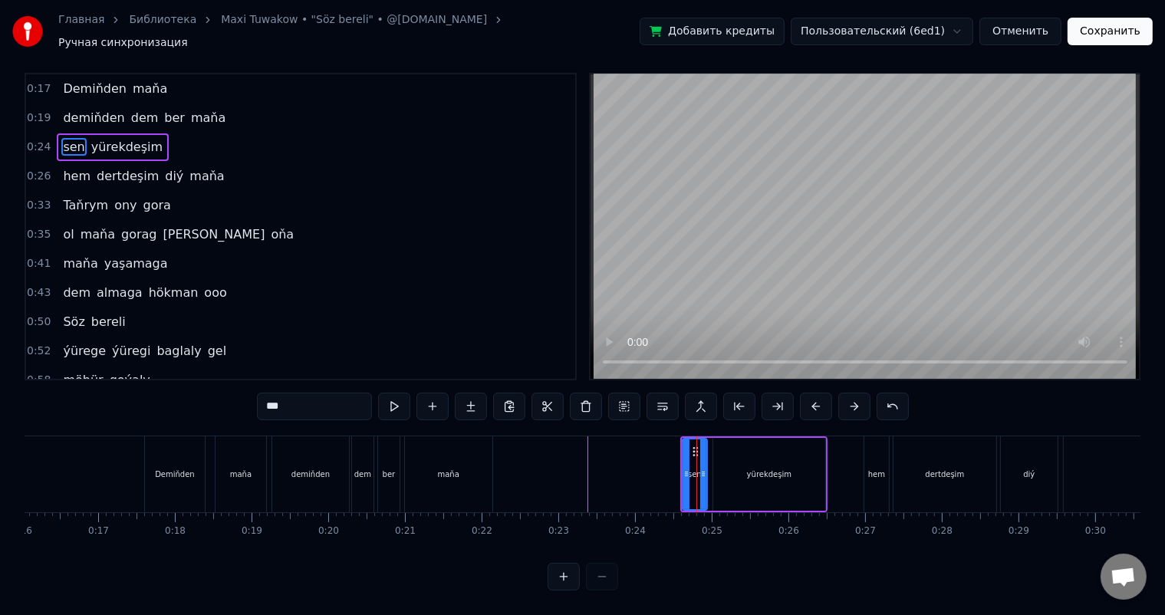
scroll to position [0, 0]
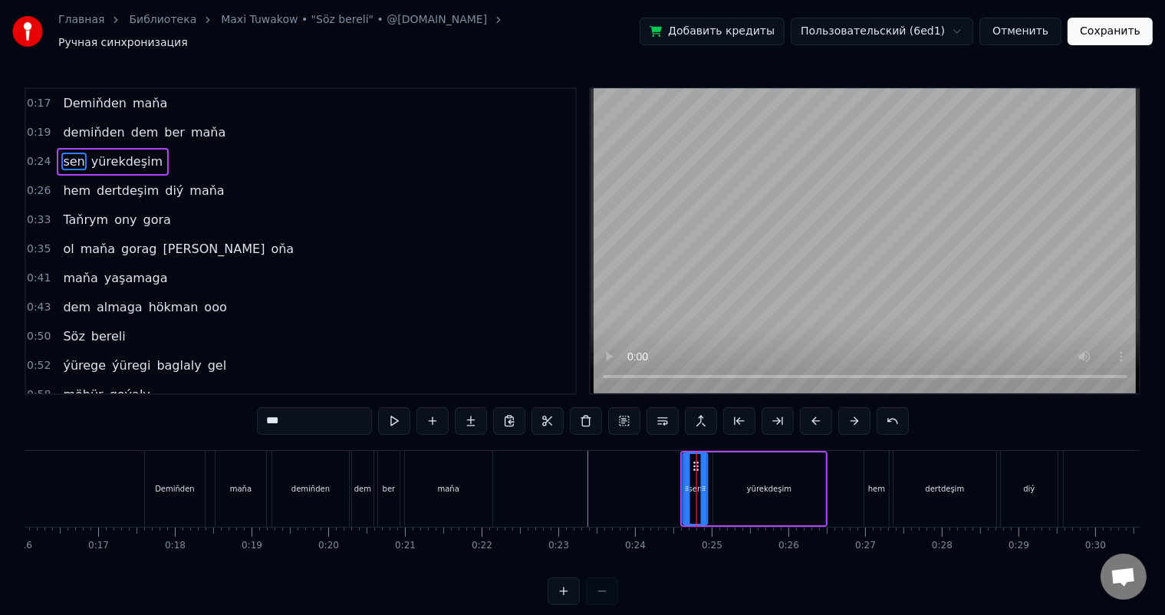
click at [692, 460] on icon at bounding box center [696, 466] width 12 height 12
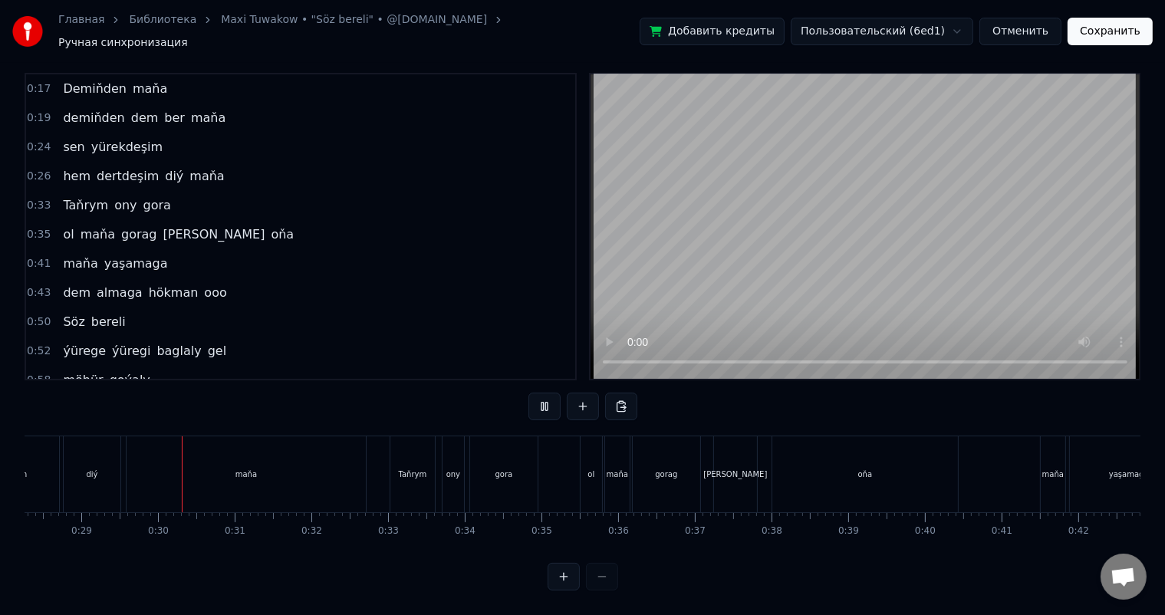
scroll to position [0, 2193]
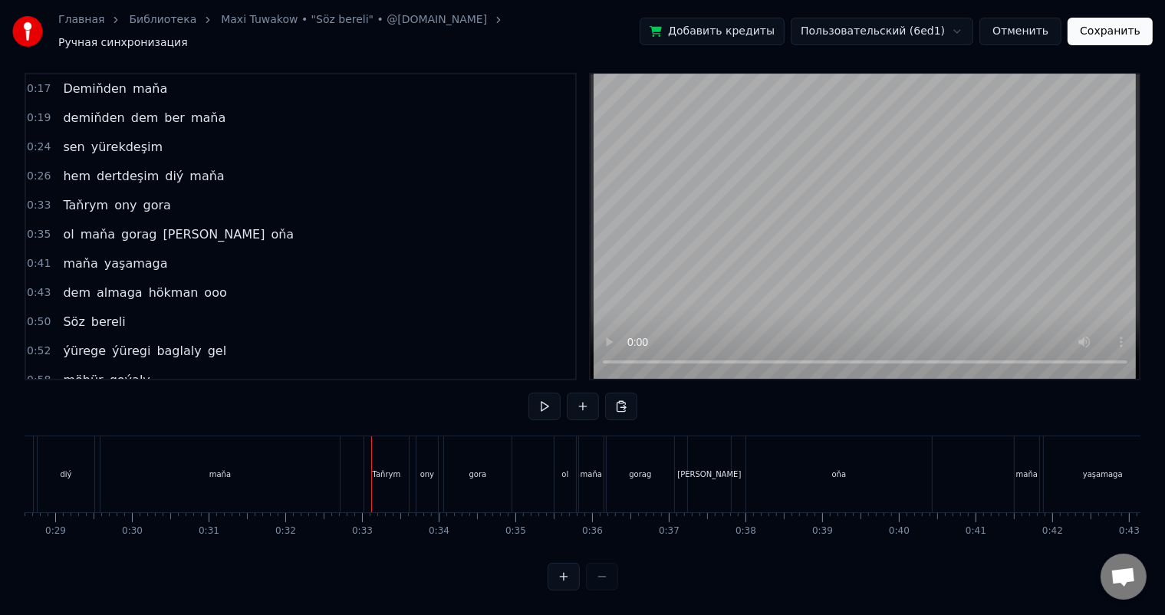
click at [313, 456] on div "maňa" at bounding box center [219, 474] width 239 height 76
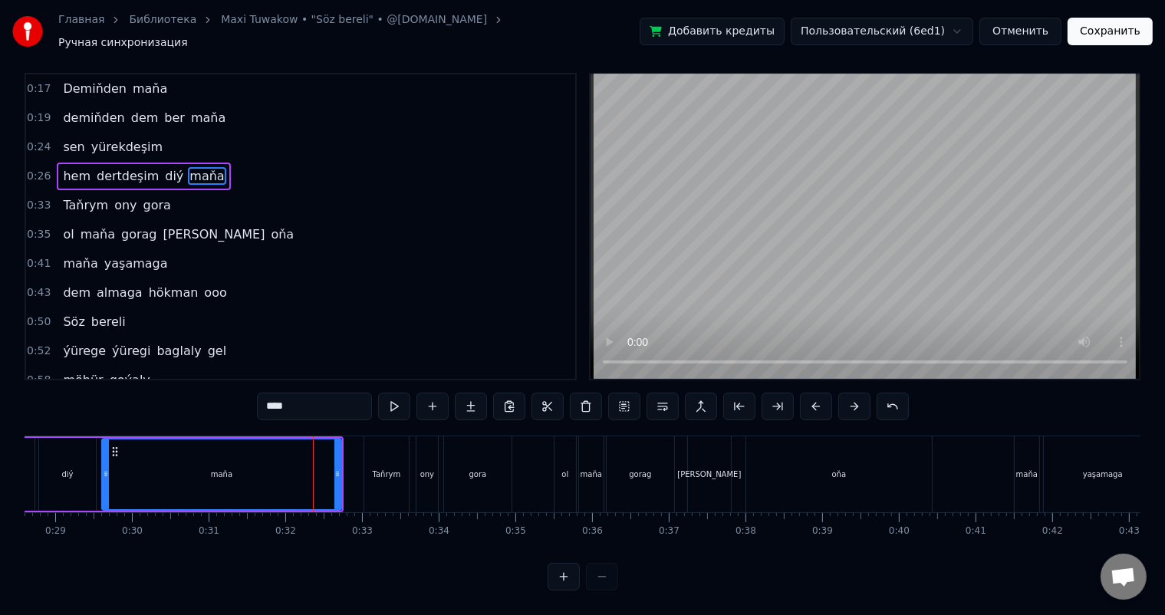
scroll to position [0, 0]
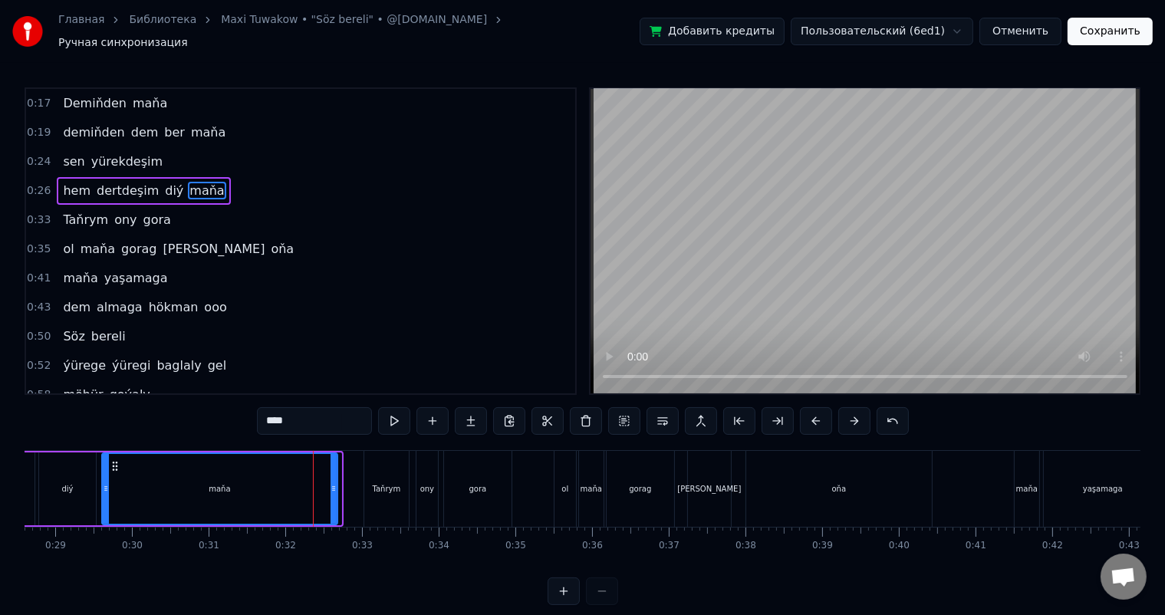
click at [334, 482] on icon at bounding box center [333, 488] width 6 height 12
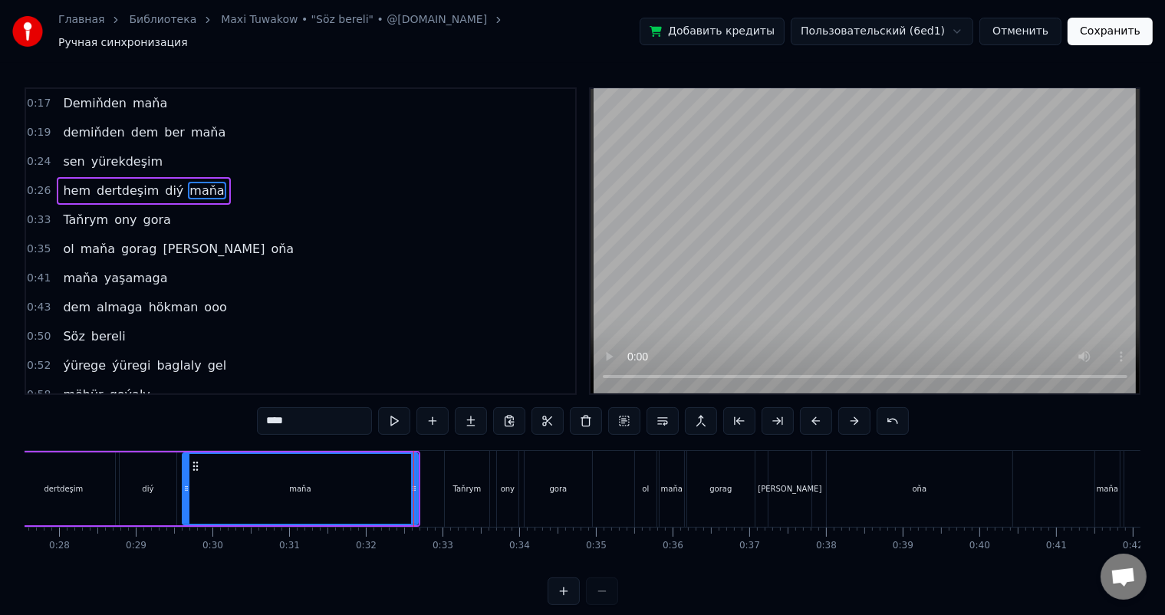
scroll to position [0, 1947]
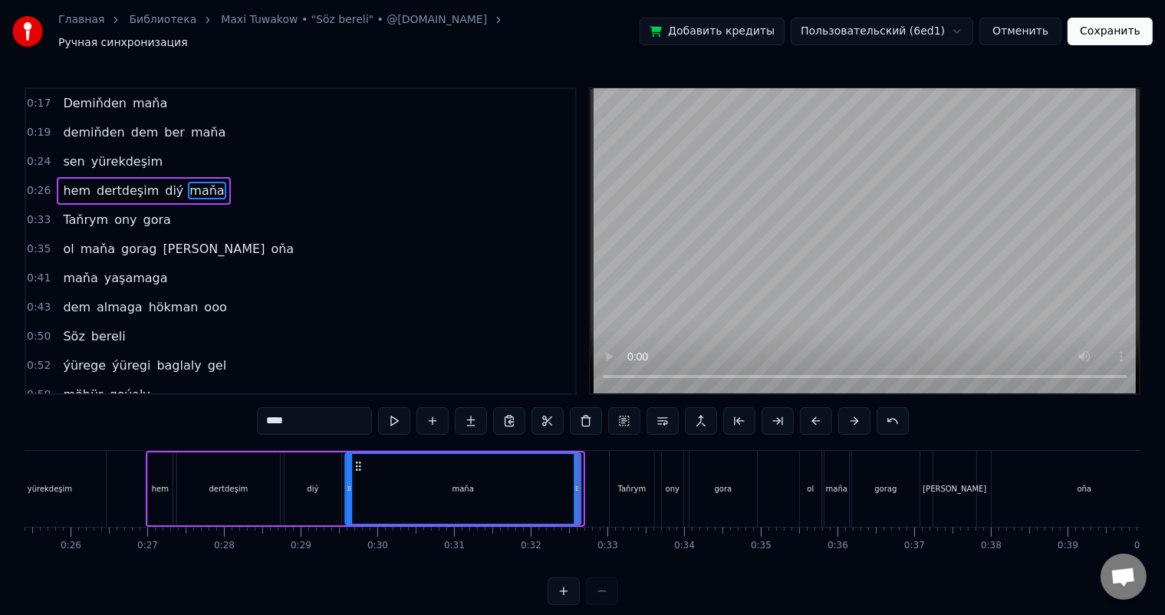
click at [357, 460] on icon at bounding box center [359, 466] width 12 height 12
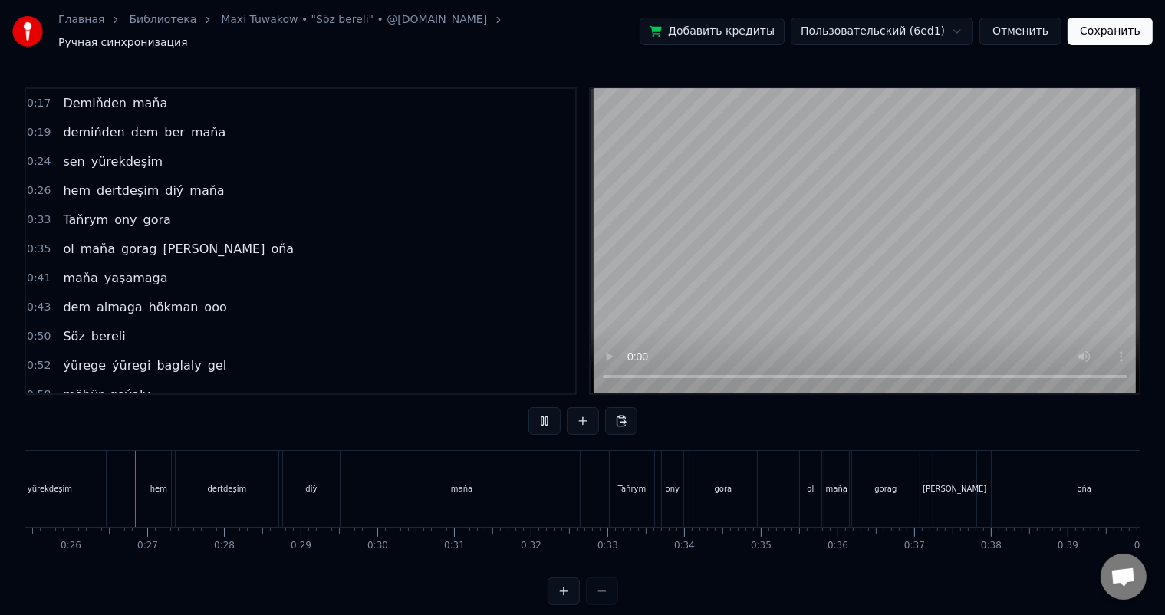
scroll to position [20, 0]
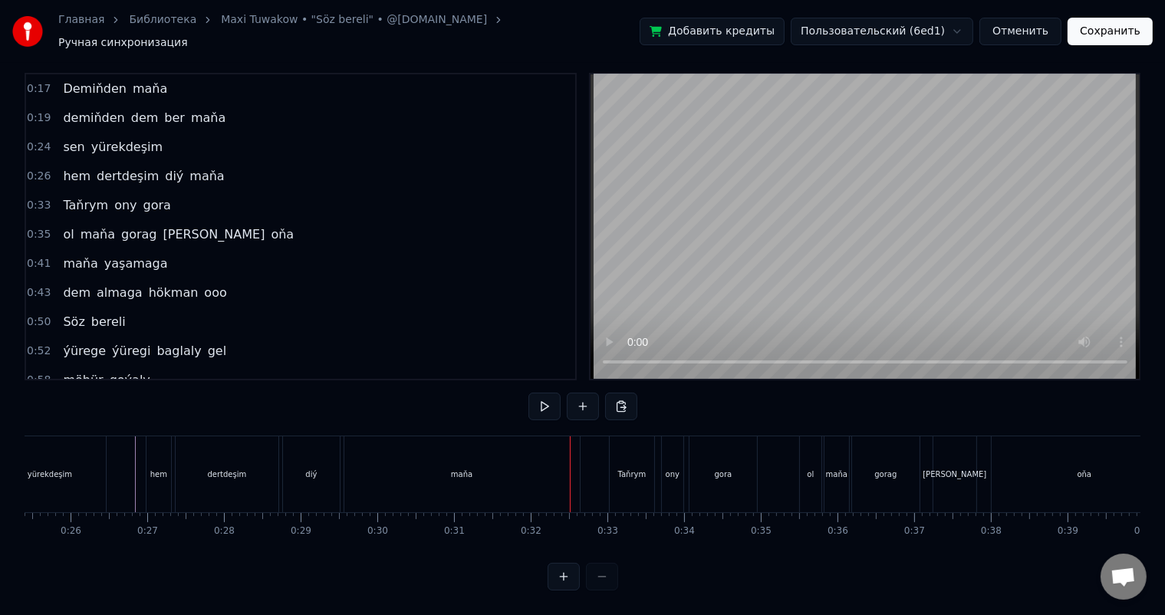
click at [503, 455] on div "maňa" at bounding box center [461, 474] width 235 height 76
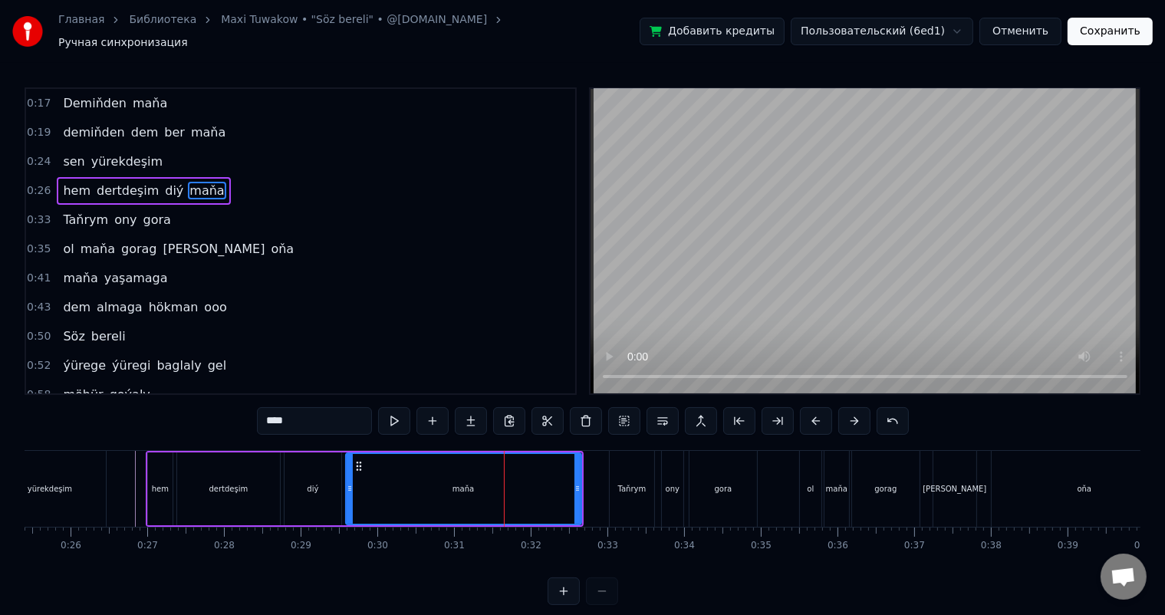
click at [265, 411] on input "****" at bounding box center [314, 421] width 115 height 28
click at [322, 413] on input "****" at bounding box center [314, 421] width 115 height 28
click at [546, 477] on div "maňa" at bounding box center [464, 489] width 234 height 70
click at [328, 417] on input "****" at bounding box center [314, 421] width 115 height 28
type input "****"
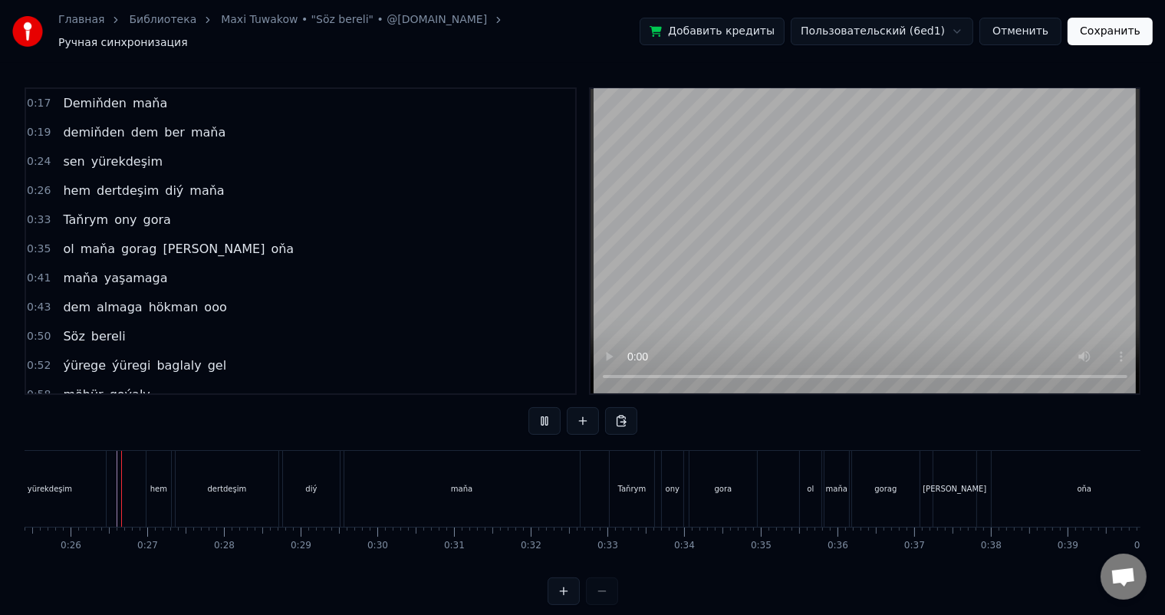
scroll to position [20, 0]
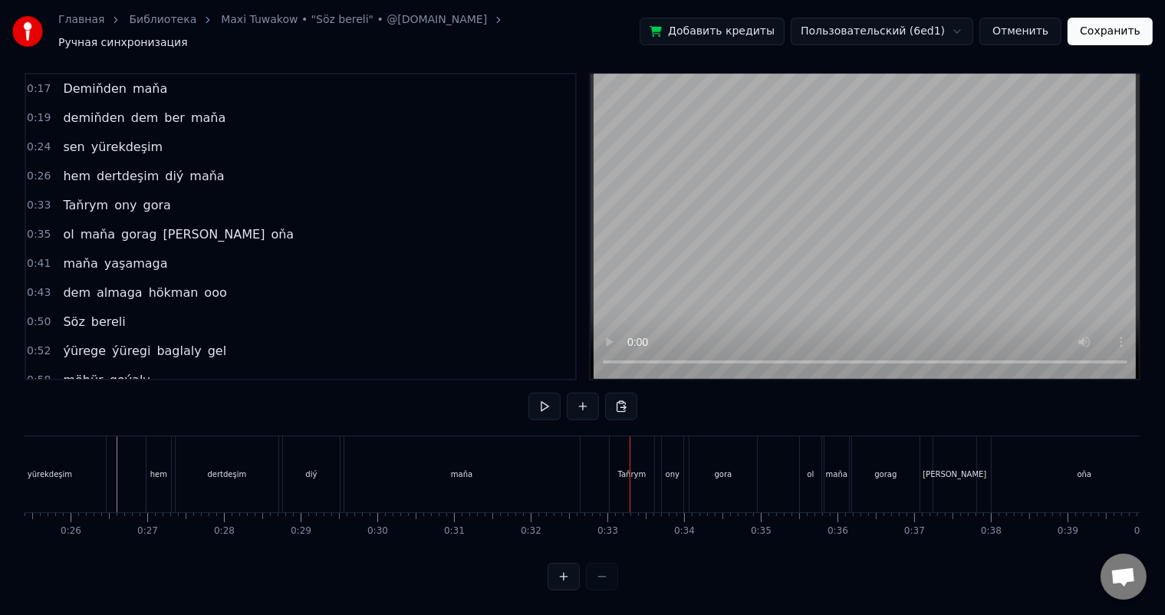
click at [496, 465] on div "maňa" at bounding box center [461, 474] width 235 height 76
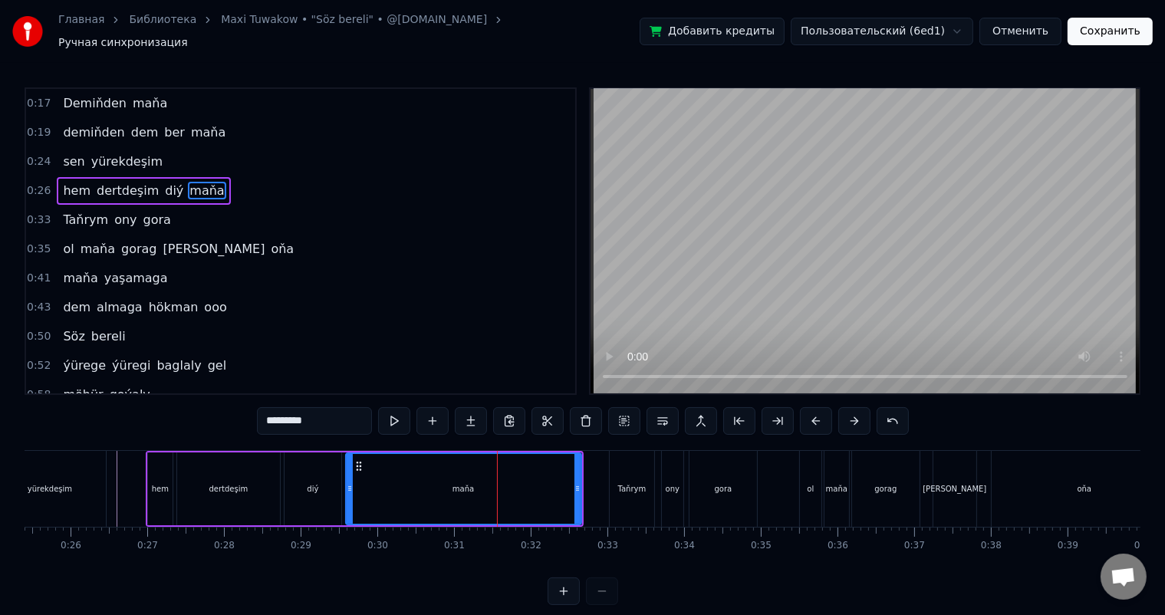
click at [335, 424] on input "****" at bounding box center [314, 421] width 115 height 28
drag, startPoint x: 346, startPoint y: 415, endPoint x: 294, endPoint y: 411, distance: 51.5
click at [294, 411] on input "****" at bounding box center [314, 421] width 115 height 28
type input "****"
click at [527, 475] on div "maňa" at bounding box center [464, 489] width 234 height 70
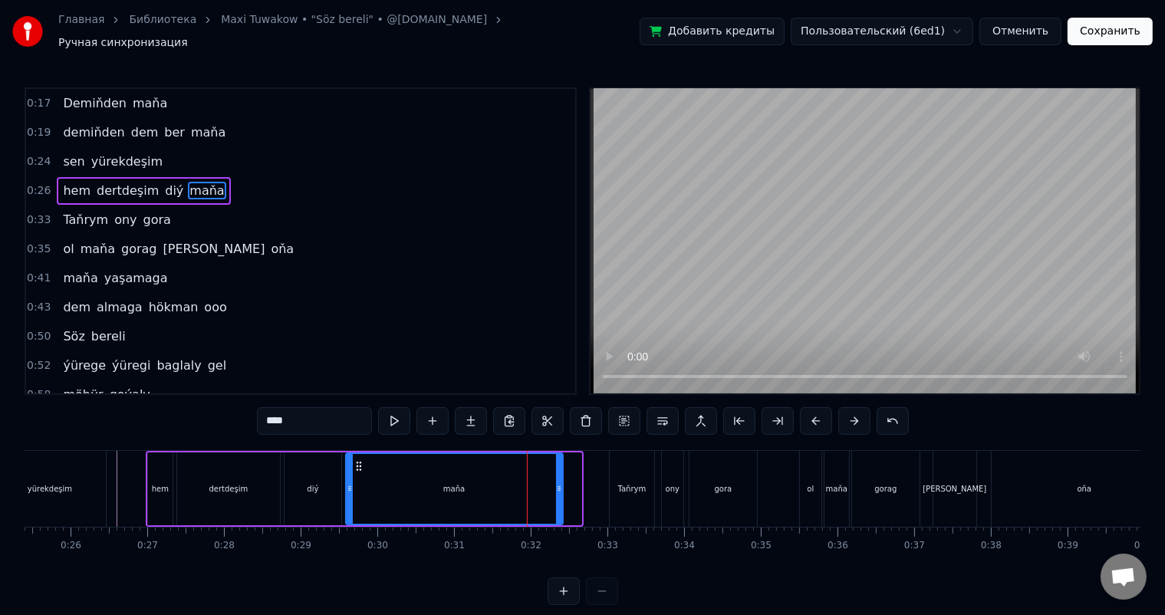
drag, startPoint x: 577, startPoint y: 478, endPoint x: 558, endPoint y: 476, distance: 18.5
click at [558, 482] on icon at bounding box center [559, 488] width 6 height 12
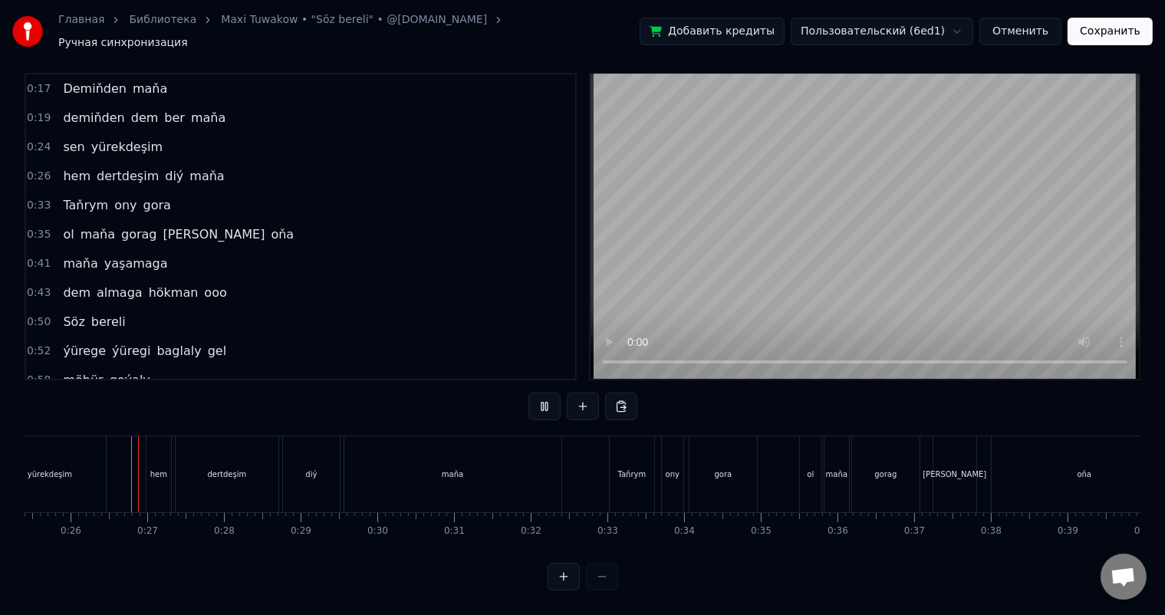
scroll to position [20, 0]
click at [507, 464] on div "maňa" at bounding box center [452, 474] width 217 height 76
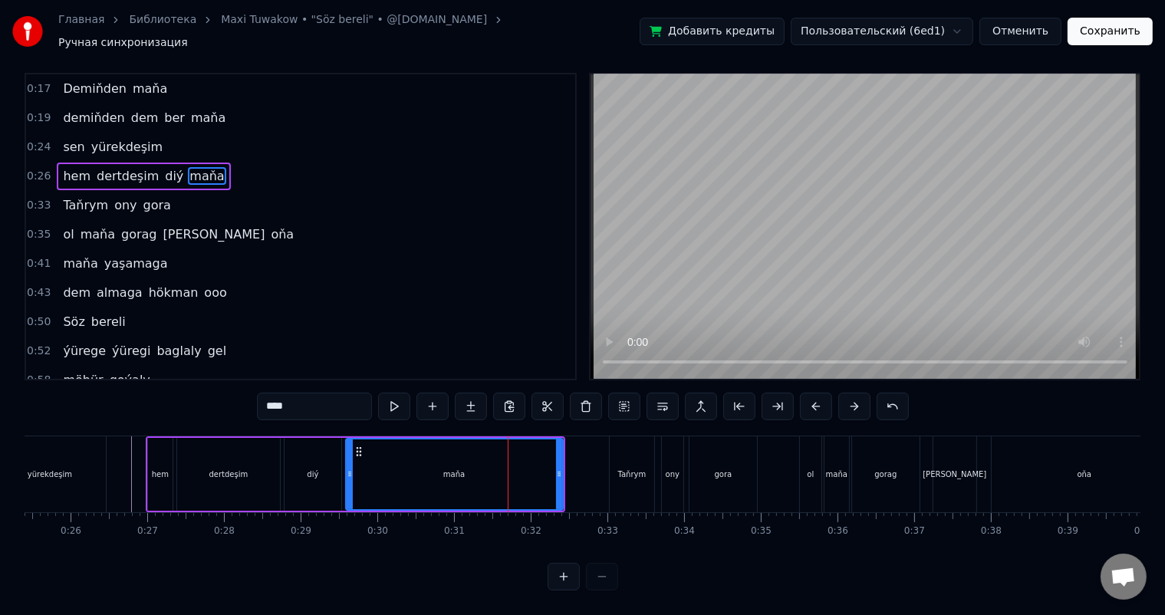
scroll to position [0, 0]
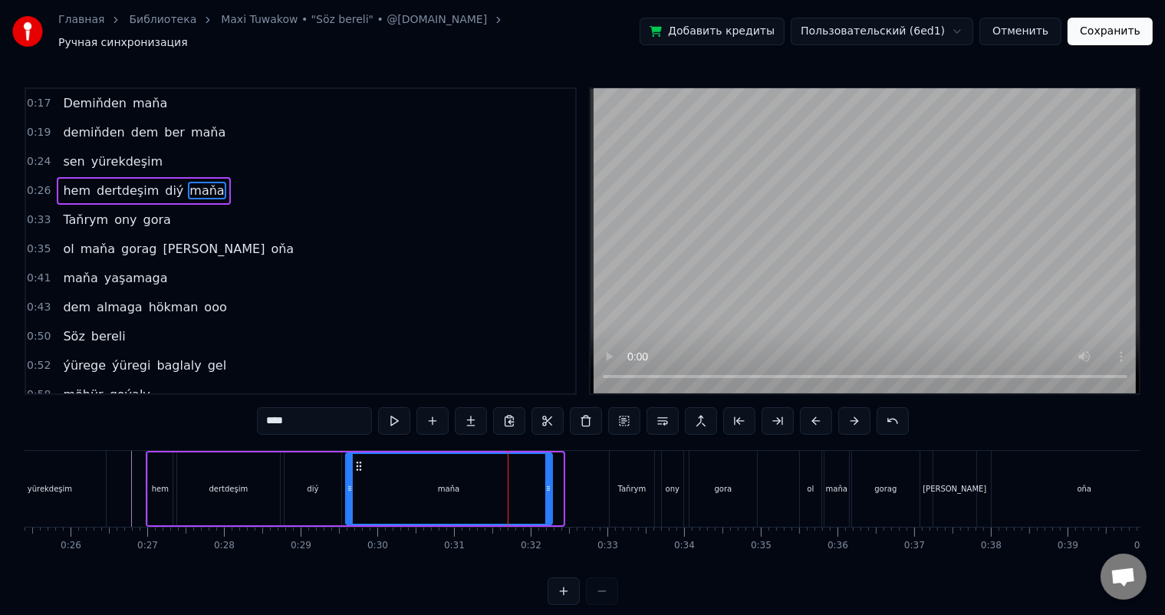
drag, startPoint x: 559, startPoint y: 478, endPoint x: 547, endPoint y: 478, distance: 11.5
click at [547, 482] on icon at bounding box center [548, 488] width 6 height 12
click at [356, 460] on icon at bounding box center [355, 466] width 12 height 12
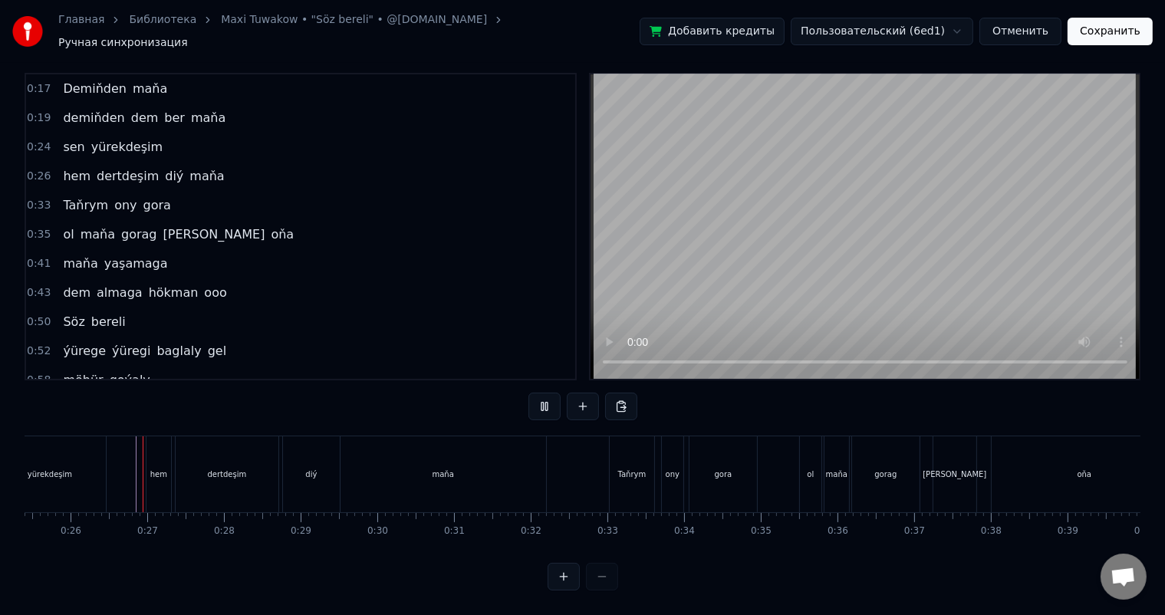
scroll to position [20, 0]
click at [478, 455] on div "maňa" at bounding box center [442, 474] width 205 height 76
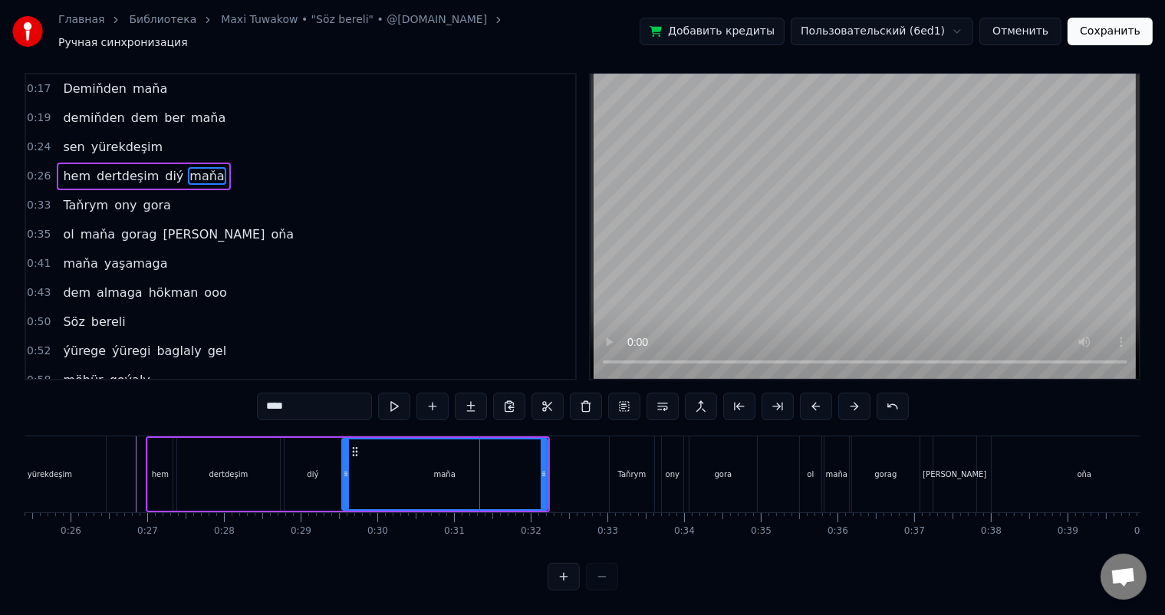
scroll to position [0, 0]
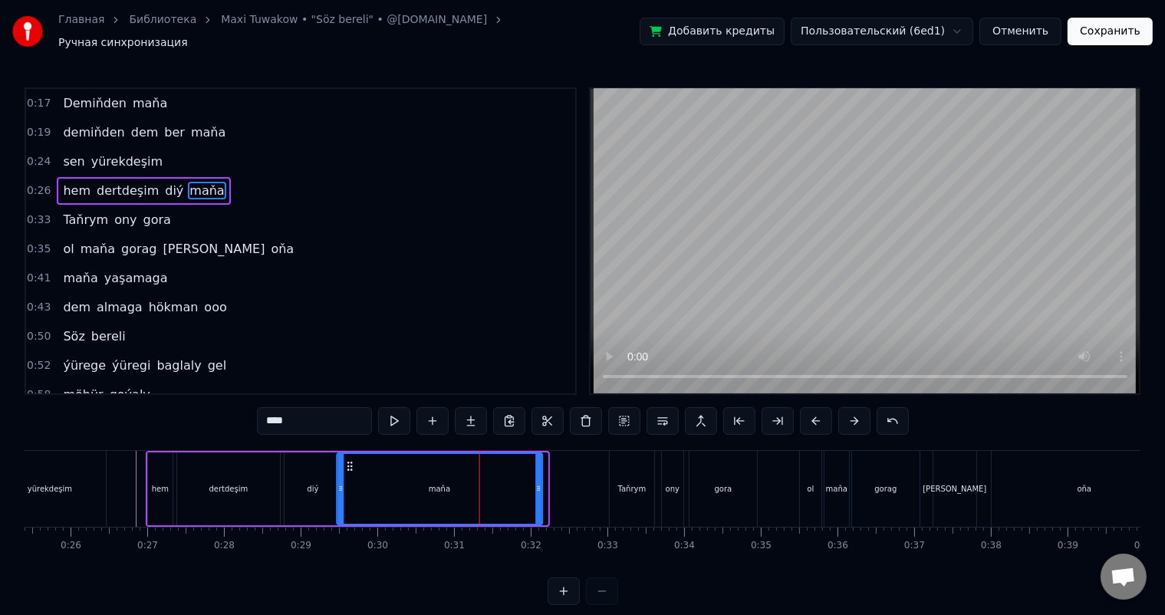
click at [344, 460] on icon at bounding box center [349, 466] width 12 height 12
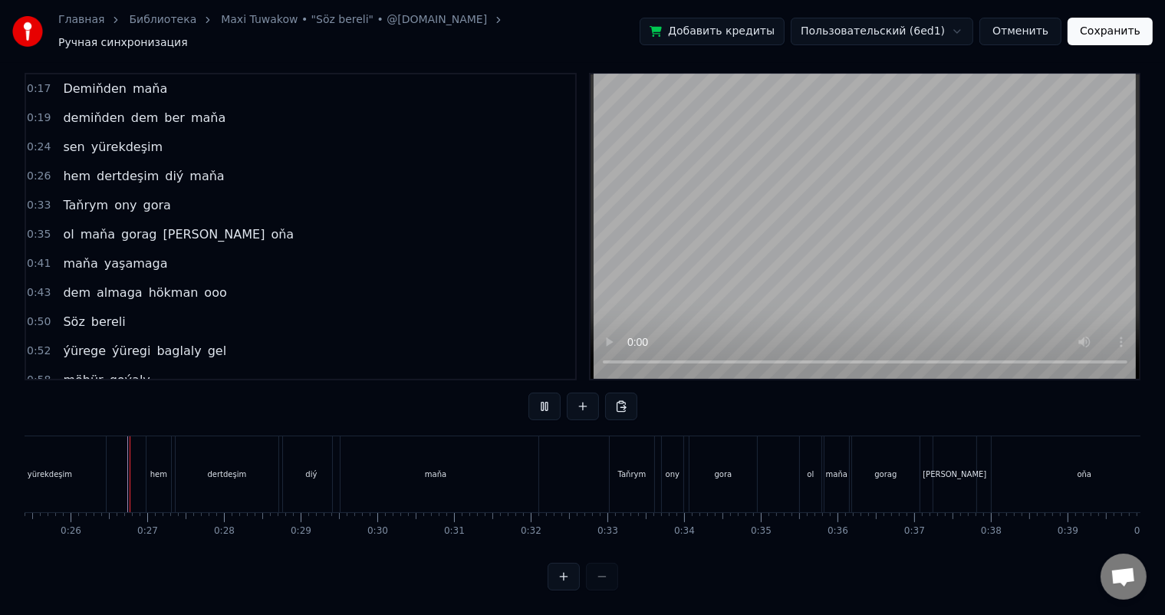
scroll to position [20, 0]
click at [384, 448] on div "maňa" at bounding box center [435, 474] width 205 height 76
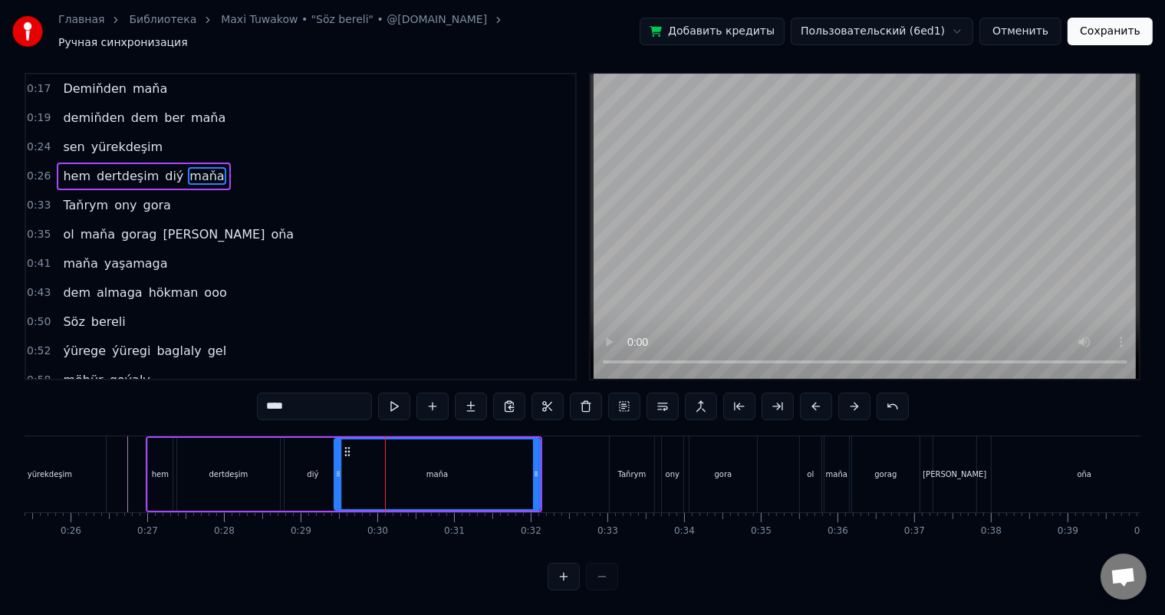
scroll to position [0, 0]
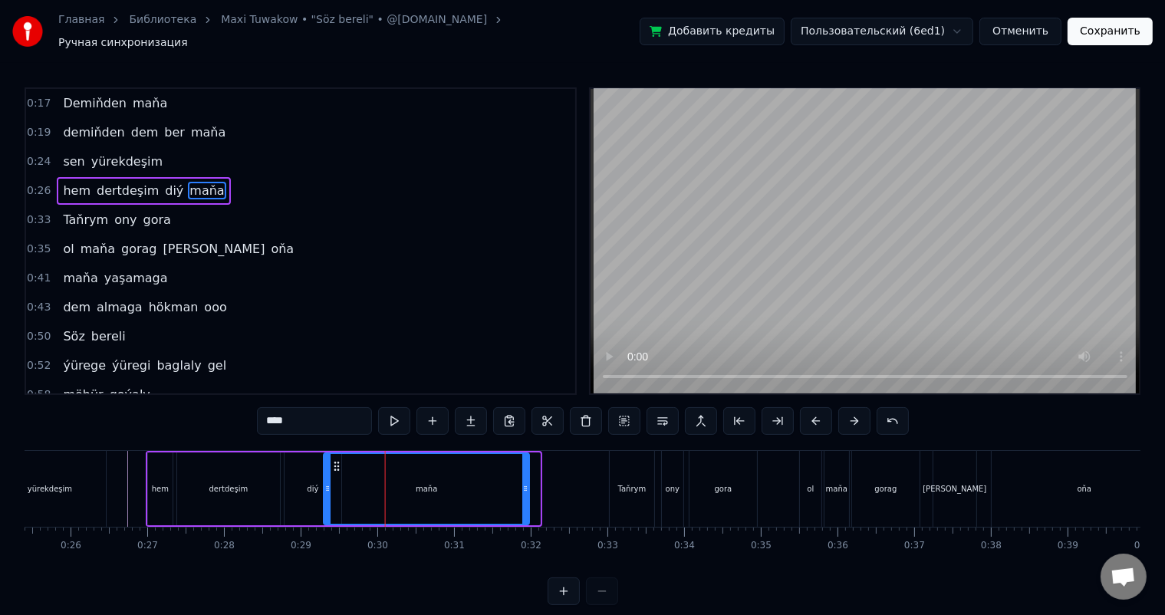
drag, startPoint x: 345, startPoint y: 454, endPoint x: 334, endPoint y: 454, distance: 10.7
click at [335, 462] on circle at bounding box center [335, 462] width 1 height 1
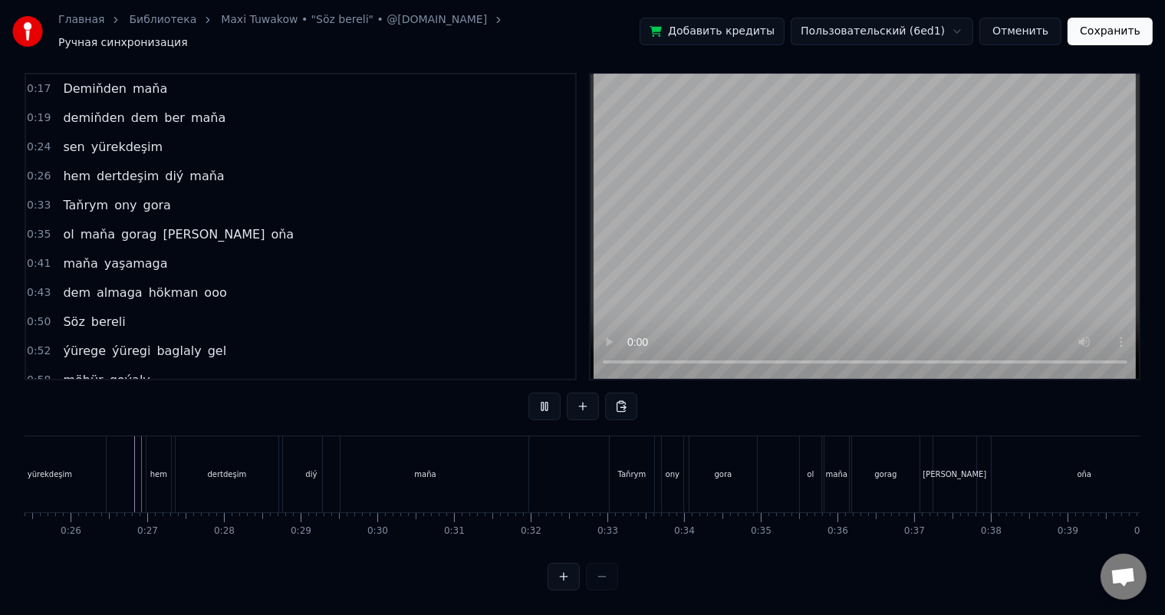
scroll to position [20, 0]
click at [389, 465] on div "maňa" at bounding box center [425, 474] width 205 height 76
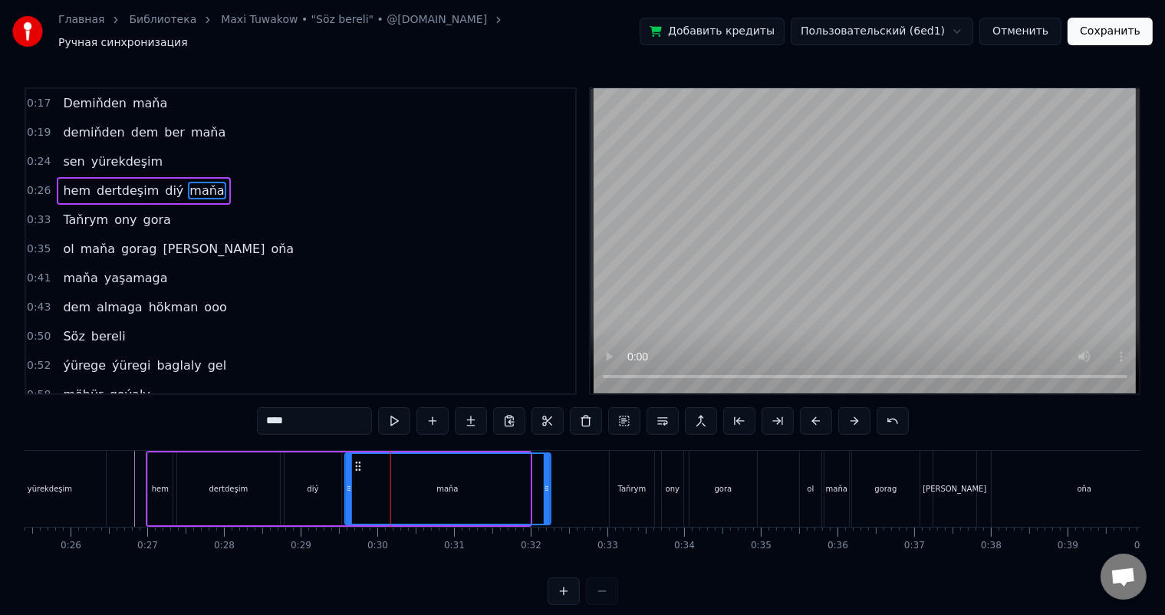
drag, startPoint x: 336, startPoint y: 454, endPoint x: 357, endPoint y: 453, distance: 20.7
click at [357, 460] on icon at bounding box center [358, 466] width 12 height 12
drag, startPoint x: 544, startPoint y: 485, endPoint x: 521, endPoint y: 481, distance: 23.3
click at [521, 482] on icon at bounding box center [524, 488] width 6 height 12
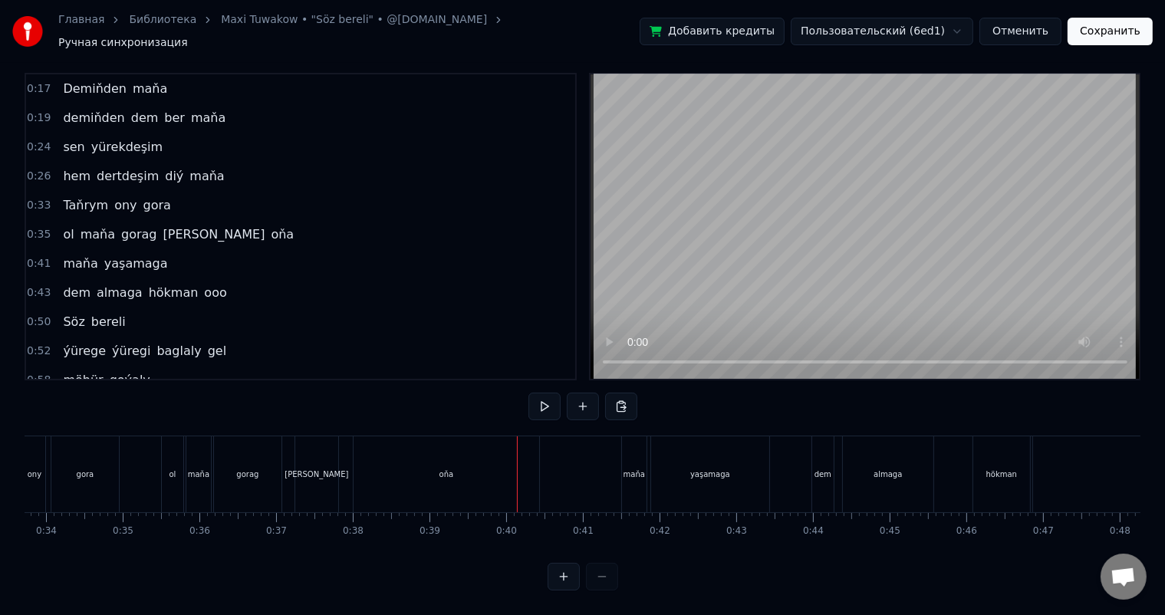
scroll to position [0, 2552]
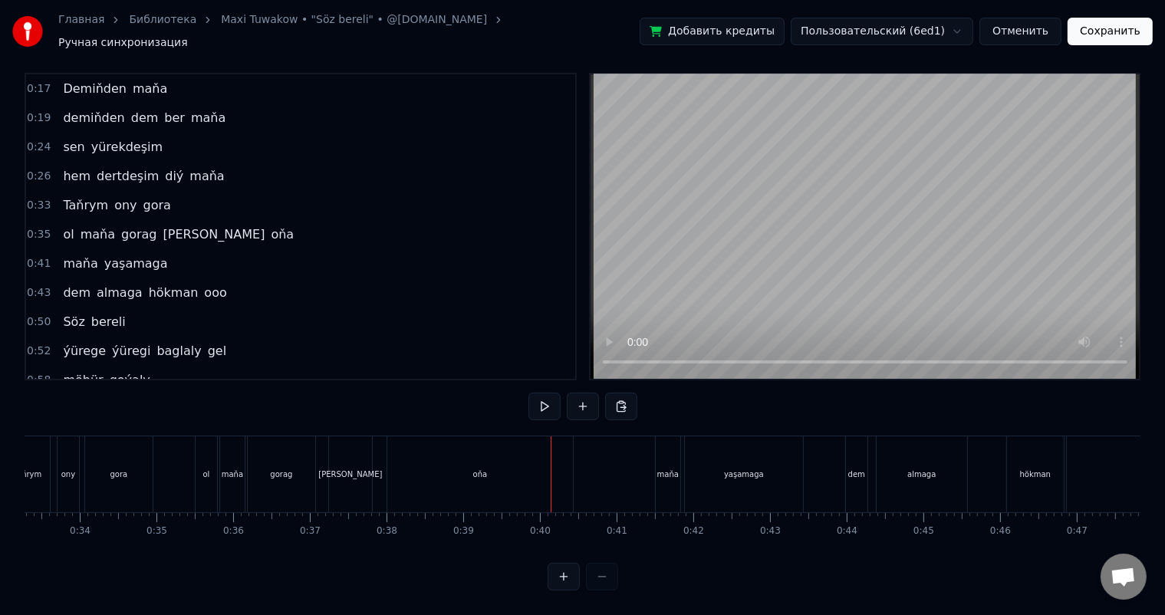
click at [491, 462] on div "oňa" at bounding box center [480, 474] width 186 height 76
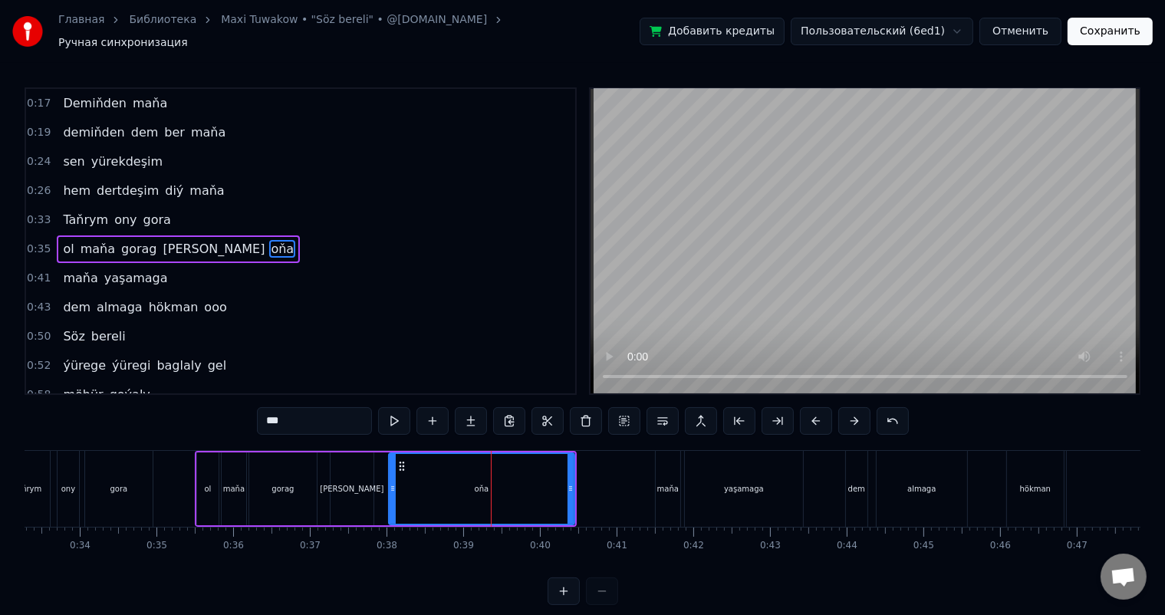
scroll to position [2, 0]
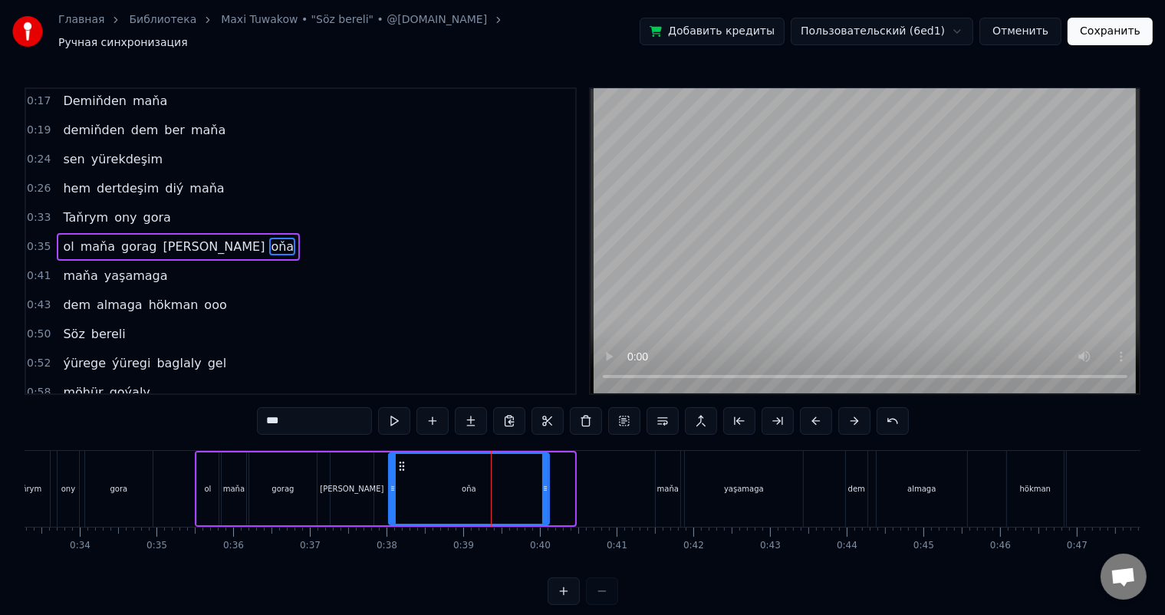
drag, startPoint x: 571, startPoint y: 480, endPoint x: 546, endPoint y: 478, distance: 25.4
click at [546, 482] on icon at bounding box center [545, 488] width 6 height 12
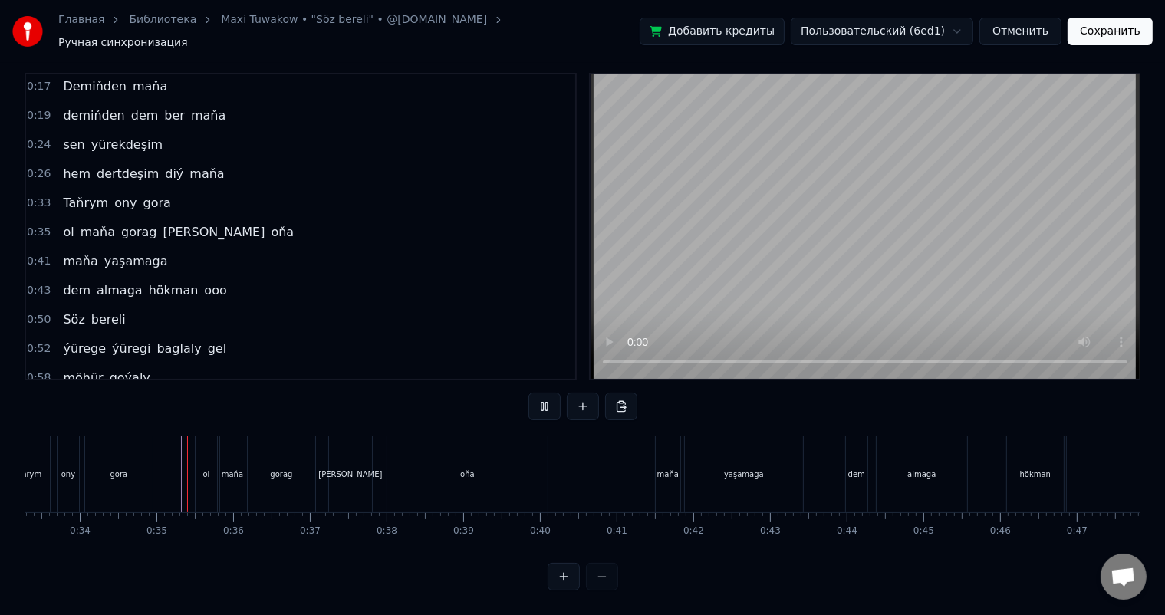
scroll to position [20, 0]
click at [172, 454] on div at bounding box center [172, 474] width 1 height 76
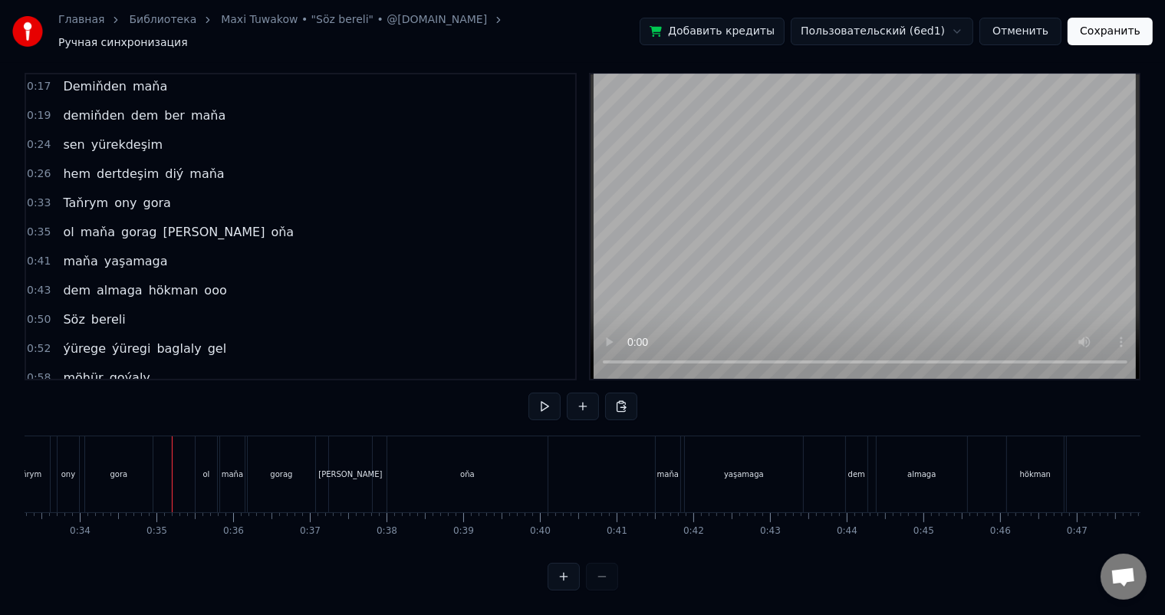
click at [172, 454] on div at bounding box center [172, 474] width 1 height 76
click at [495, 463] on div "oňa" at bounding box center [467, 474] width 160 height 76
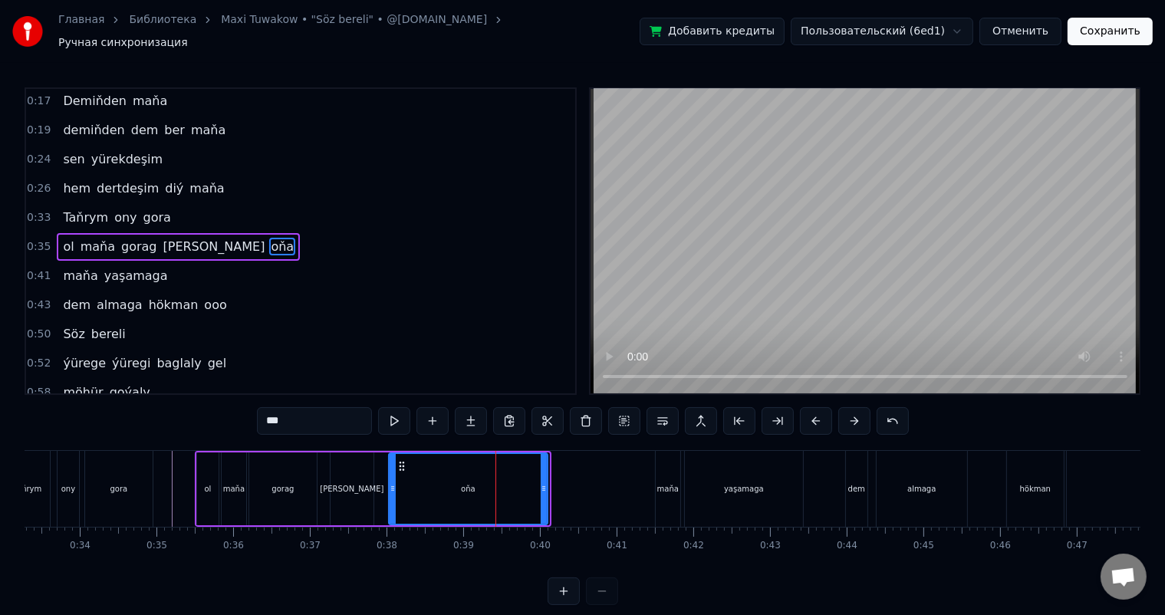
click at [543, 482] on icon at bounding box center [544, 488] width 6 height 12
click at [396, 462] on circle at bounding box center [396, 462] width 1 height 1
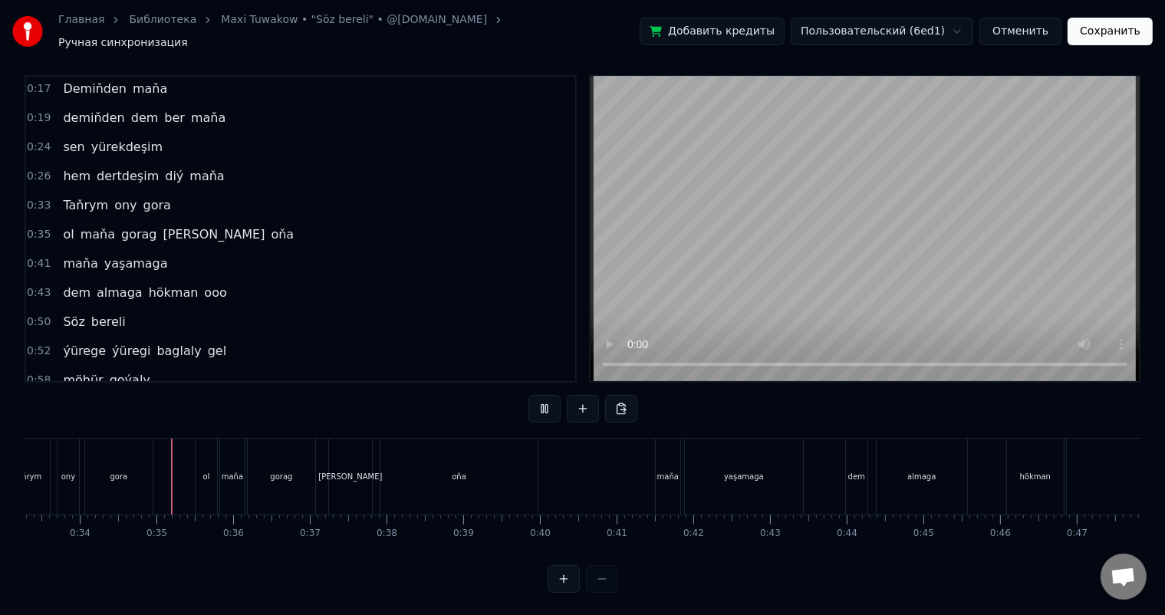
scroll to position [20, 0]
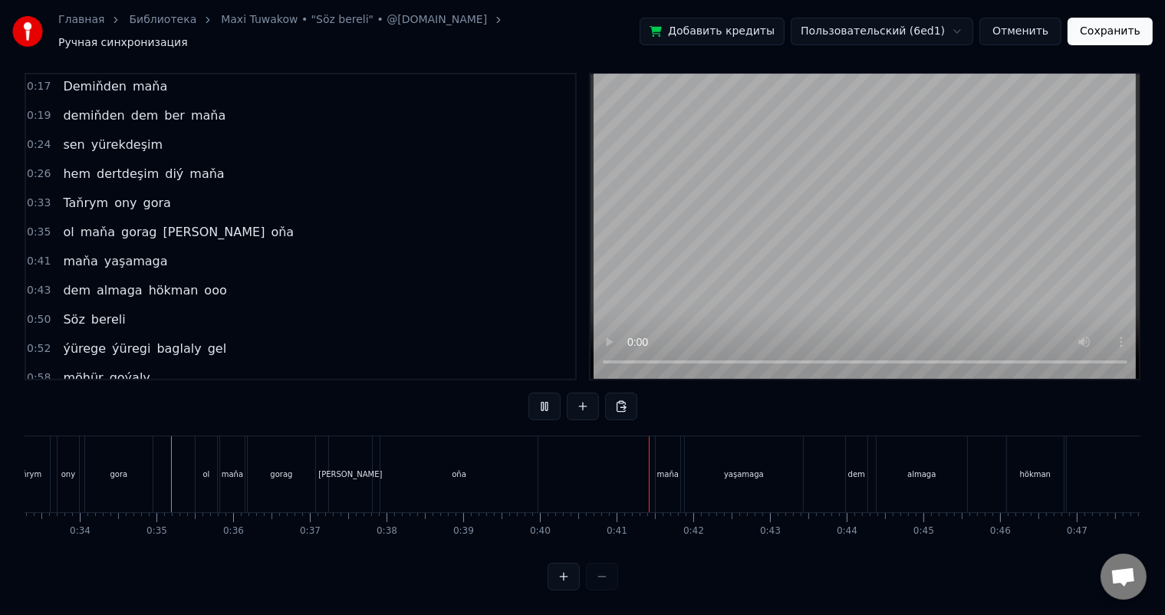
click at [487, 457] on div "oňa" at bounding box center [458, 474] width 157 height 76
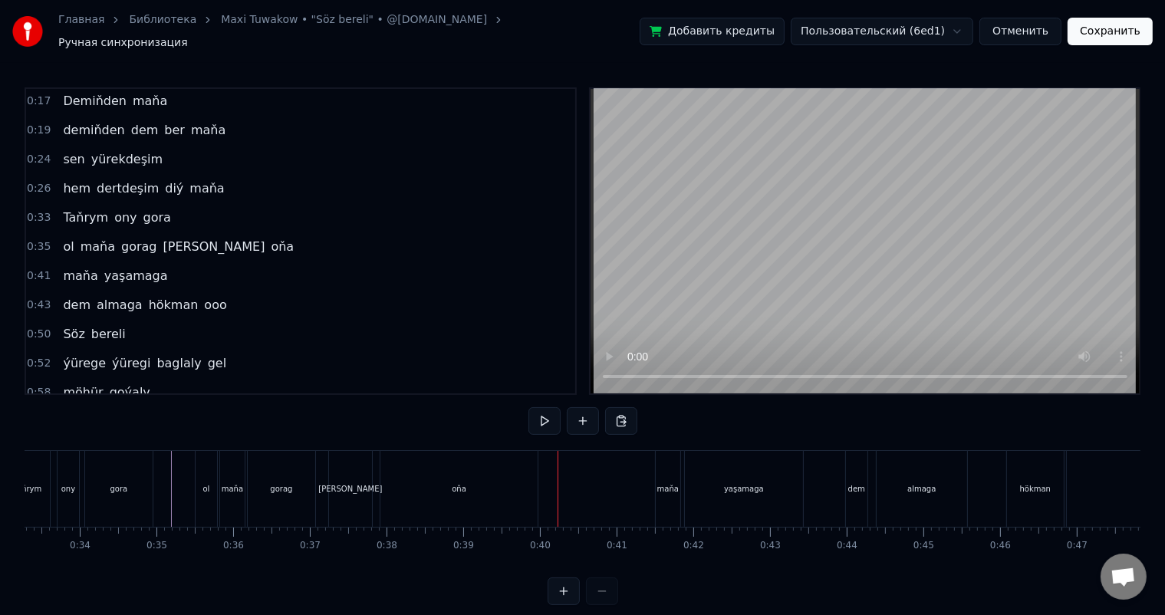
click at [518, 481] on div "oňa" at bounding box center [458, 489] width 157 height 76
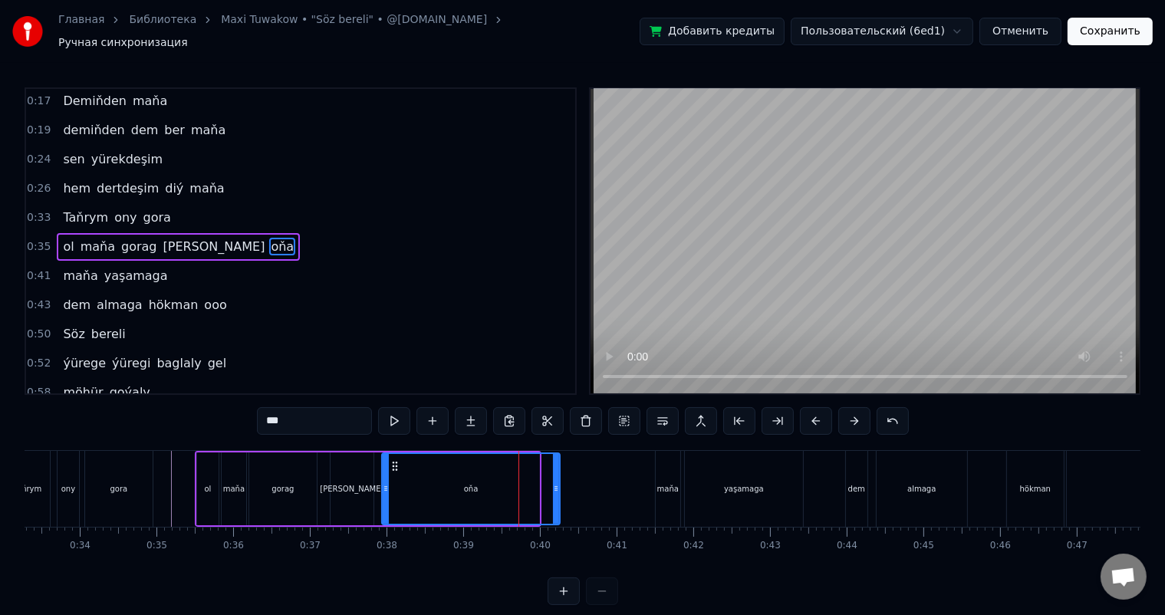
drag, startPoint x: 537, startPoint y: 482, endPoint x: 559, endPoint y: 482, distance: 22.2
click at [559, 482] on icon at bounding box center [556, 488] width 6 height 12
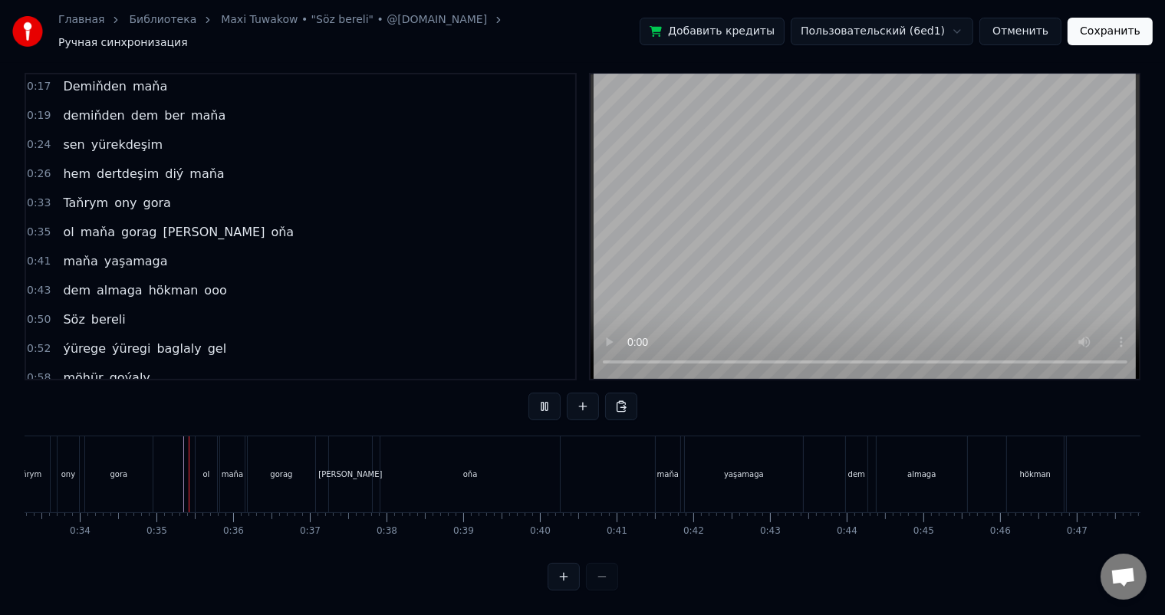
scroll to position [20, 0]
click at [671, 449] on div "maňa" at bounding box center [668, 474] width 25 height 76
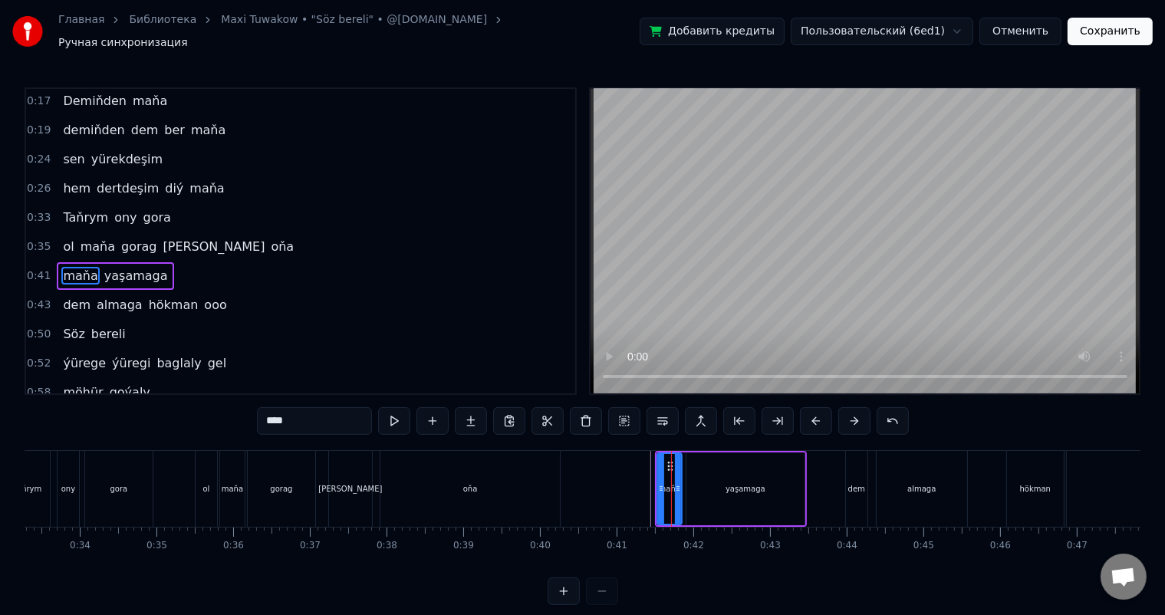
scroll to position [31, 0]
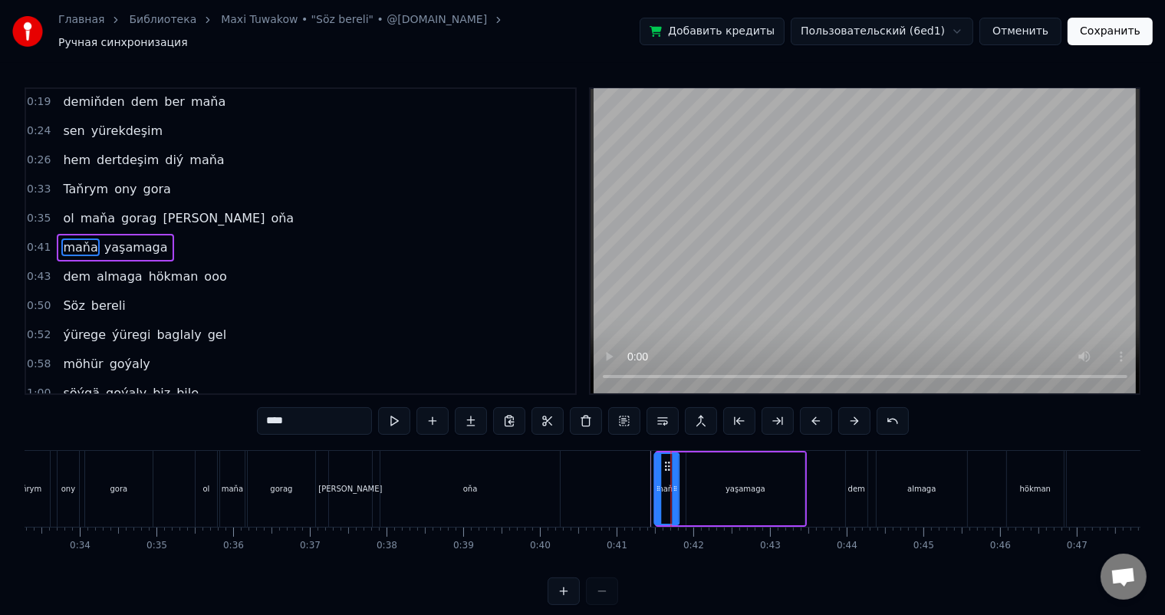
click at [665, 460] on icon at bounding box center [668, 466] width 12 height 12
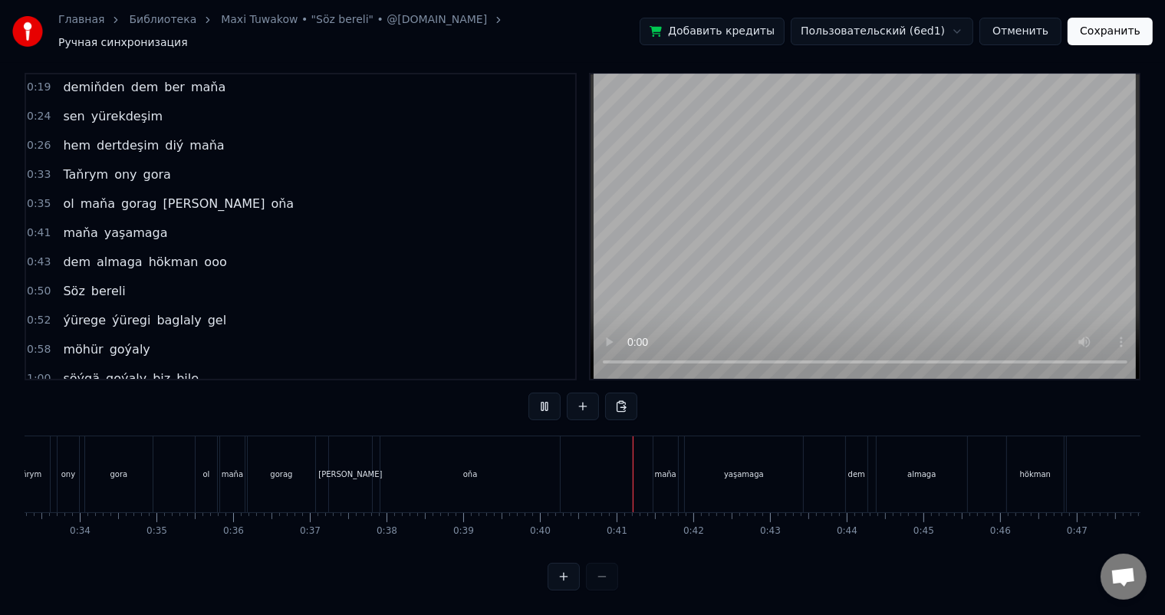
scroll to position [20, 0]
click at [997, 455] on div "dem almaga hökman ooo" at bounding box center [1082, 474] width 475 height 76
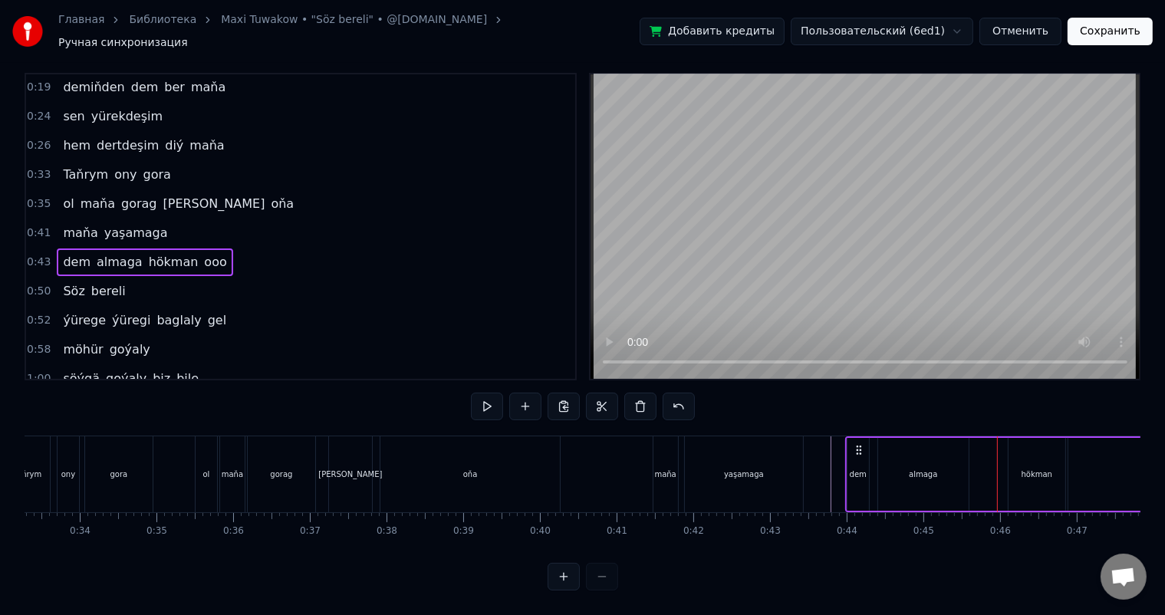
click at [1001, 452] on div "dem almaga hökman ooo" at bounding box center [1082, 474] width 475 height 76
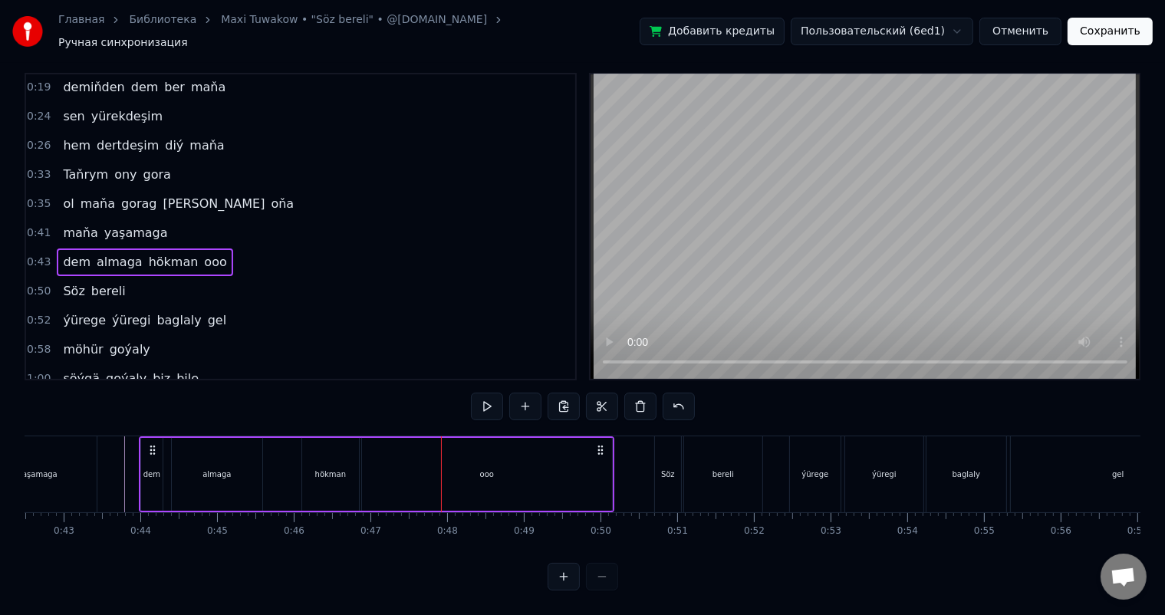
scroll to position [0, 3245]
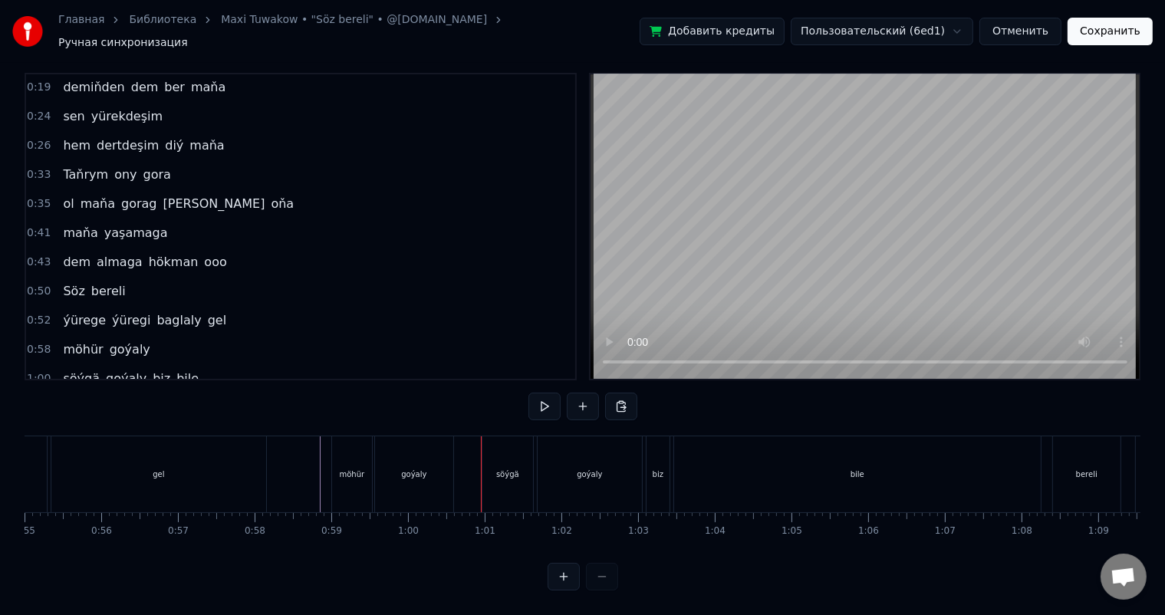
click at [400, 459] on div "goýaly" at bounding box center [414, 474] width 78 height 76
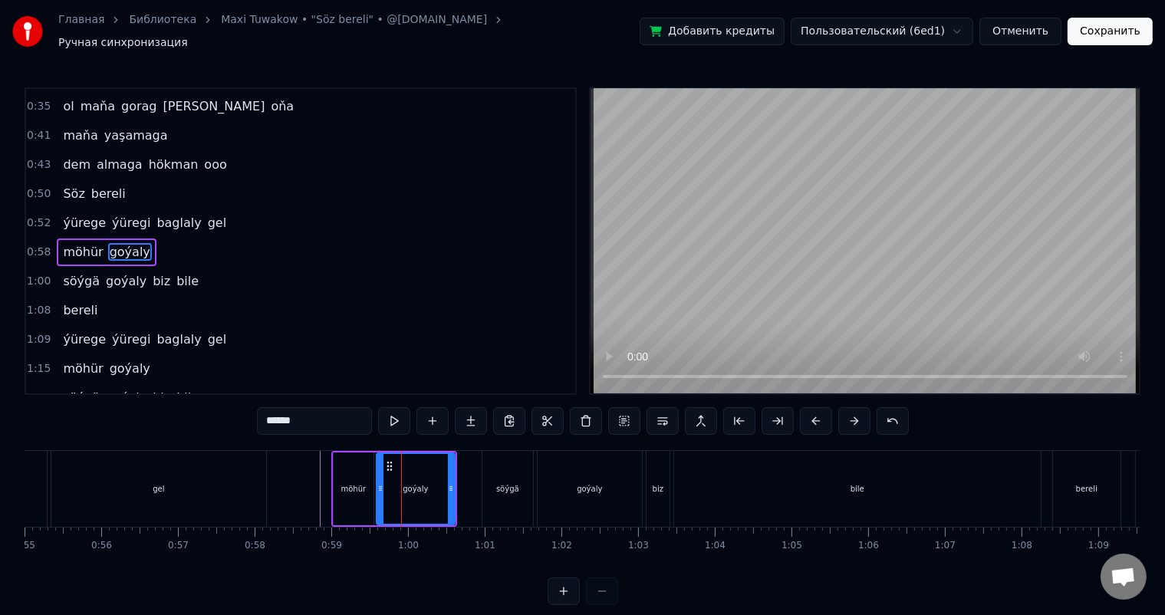
scroll to position [143, 0]
drag, startPoint x: 451, startPoint y: 478, endPoint x: 440, endPoint y: 477, distance: 10.8
click at [448, 482] on icon at bounding box center [448, 488] width 6 height 12
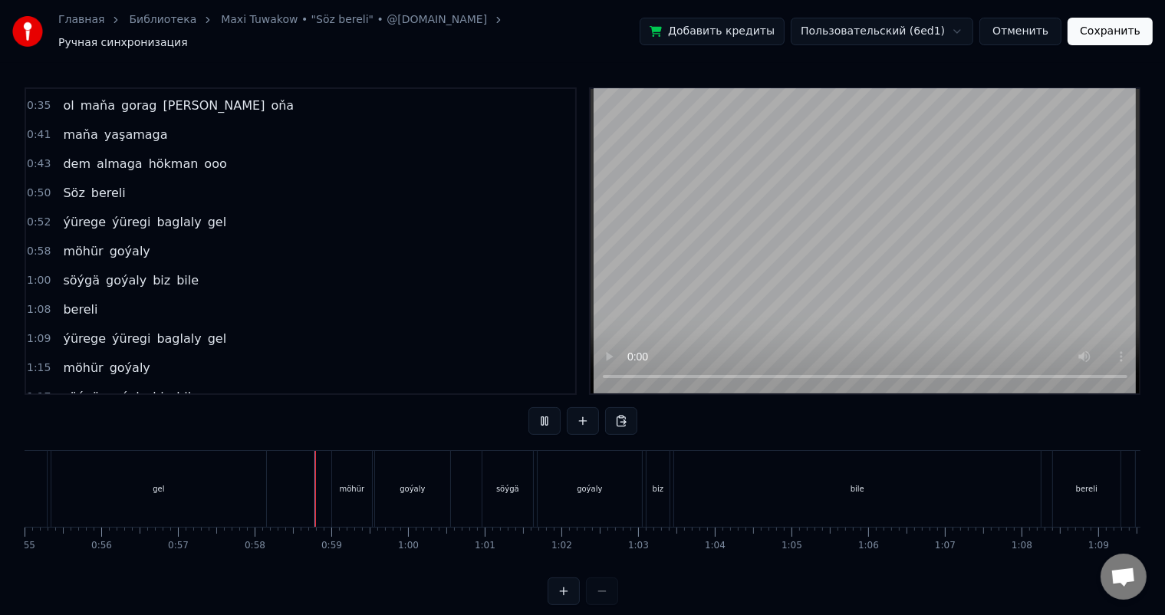
scroll to position [20, 0]
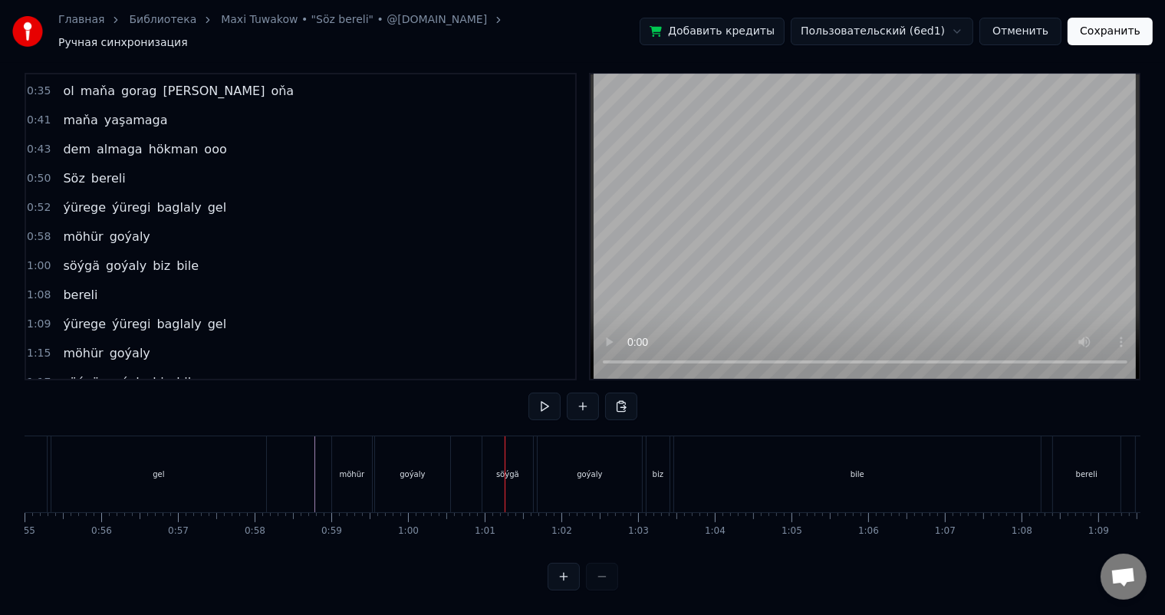
click at [420, 468] on div "goýaly" at bounding box center [411, 474] width 25 height 12
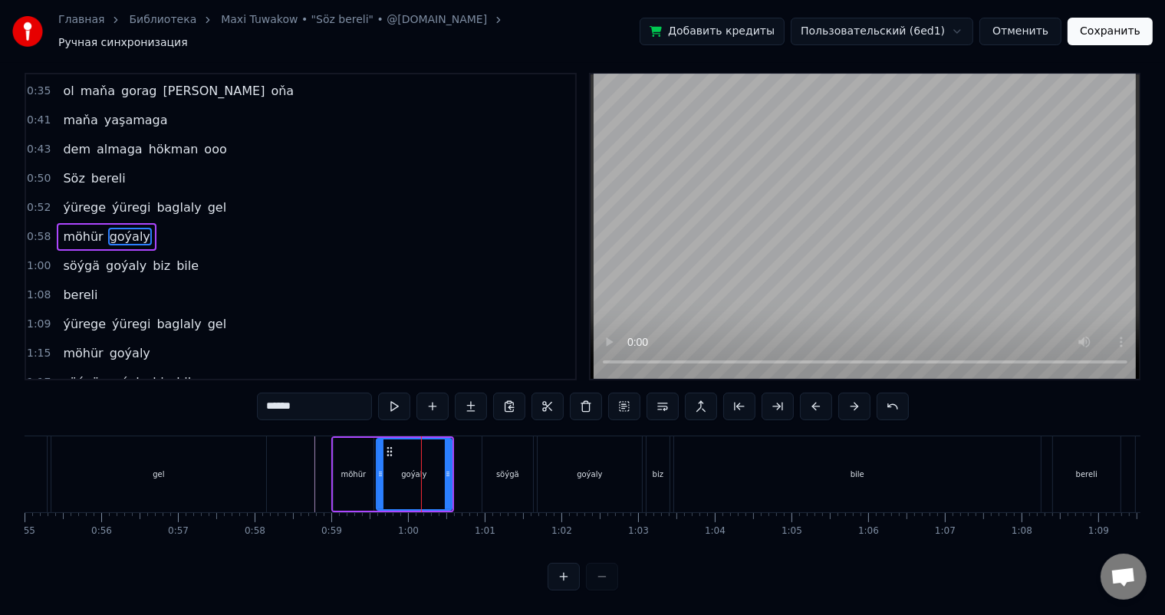
scroll to position [0, 0]
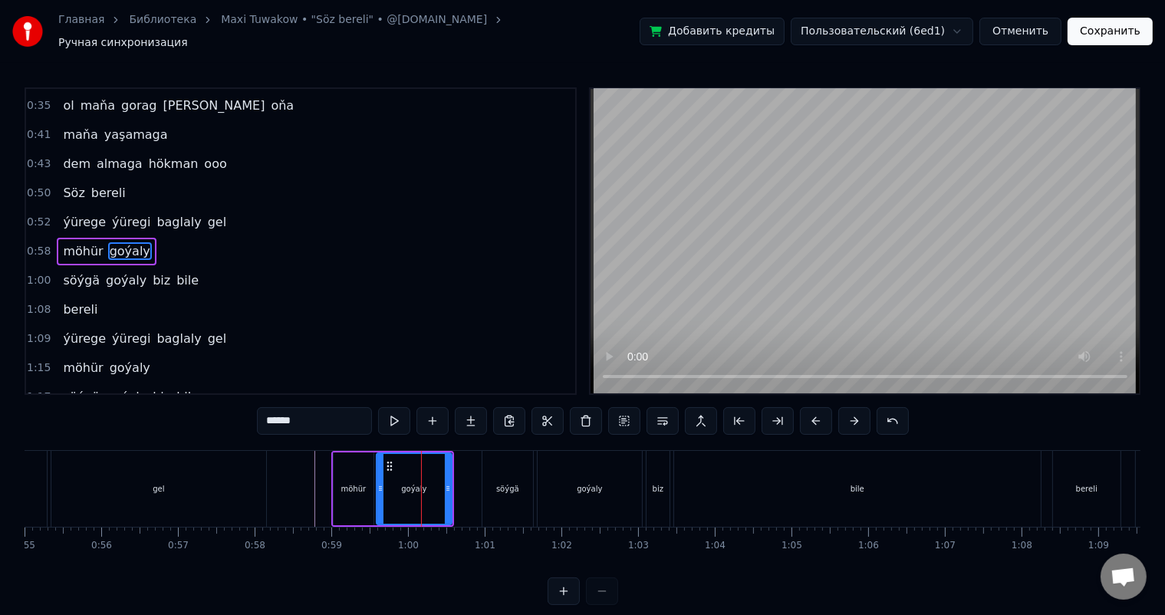
click at [451, 472] on div "goýaly" at bounding box center [414, 488] width 77 height 73
click at [445, 482] on icon at bounding box center [445, 488] width 6 height 12
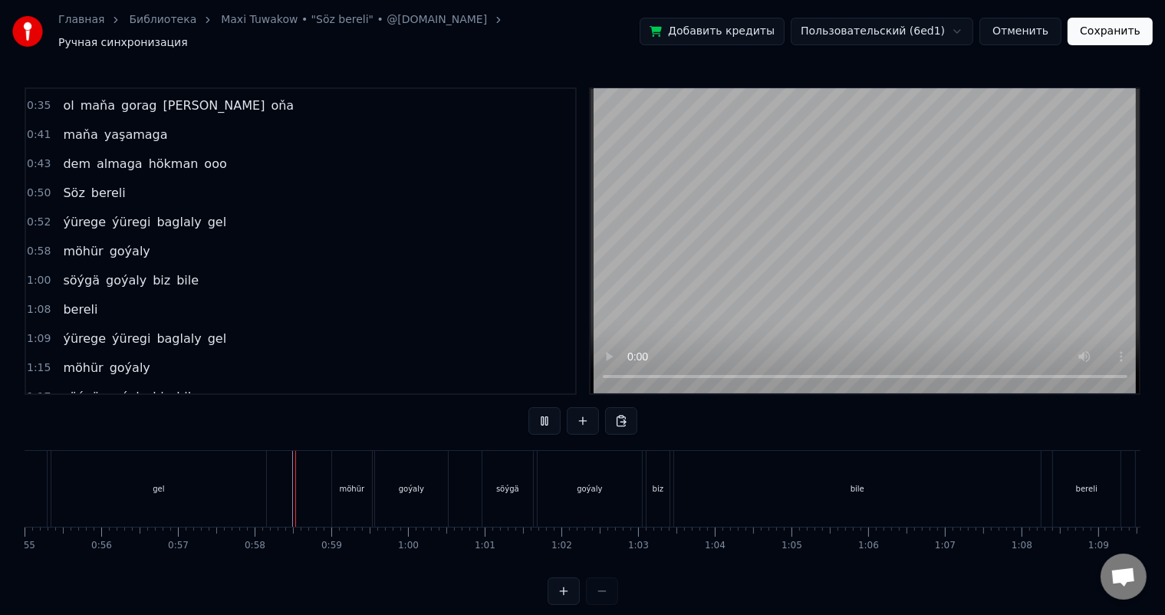
scroll to position [20, 0]
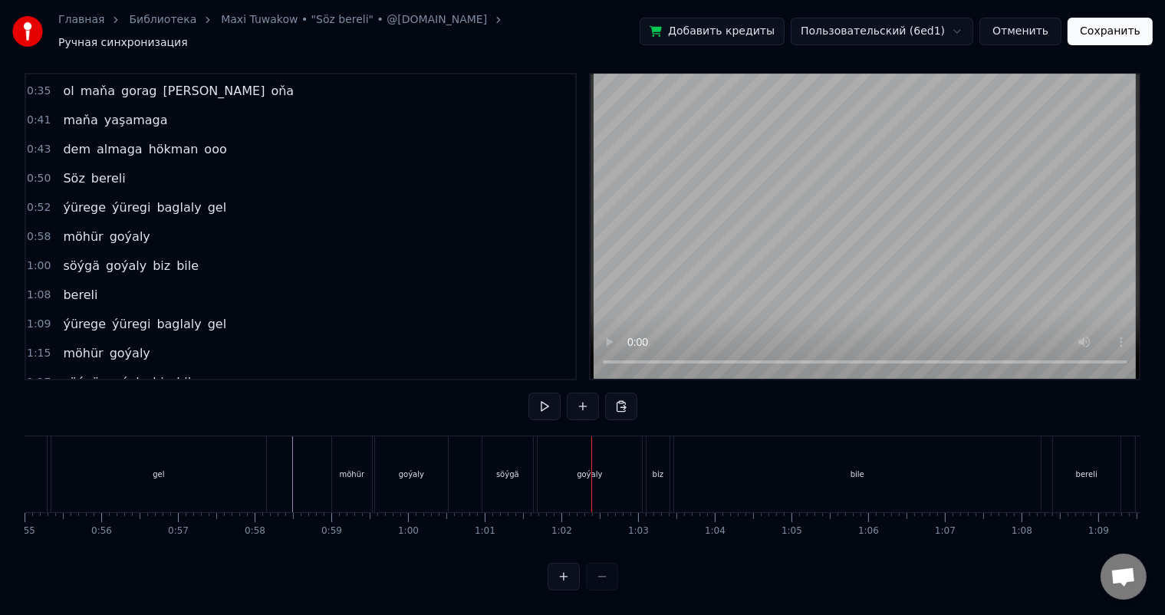
click at [495, 451] on div "söýgä" at bounding box center [507, 474] width 51 height 76
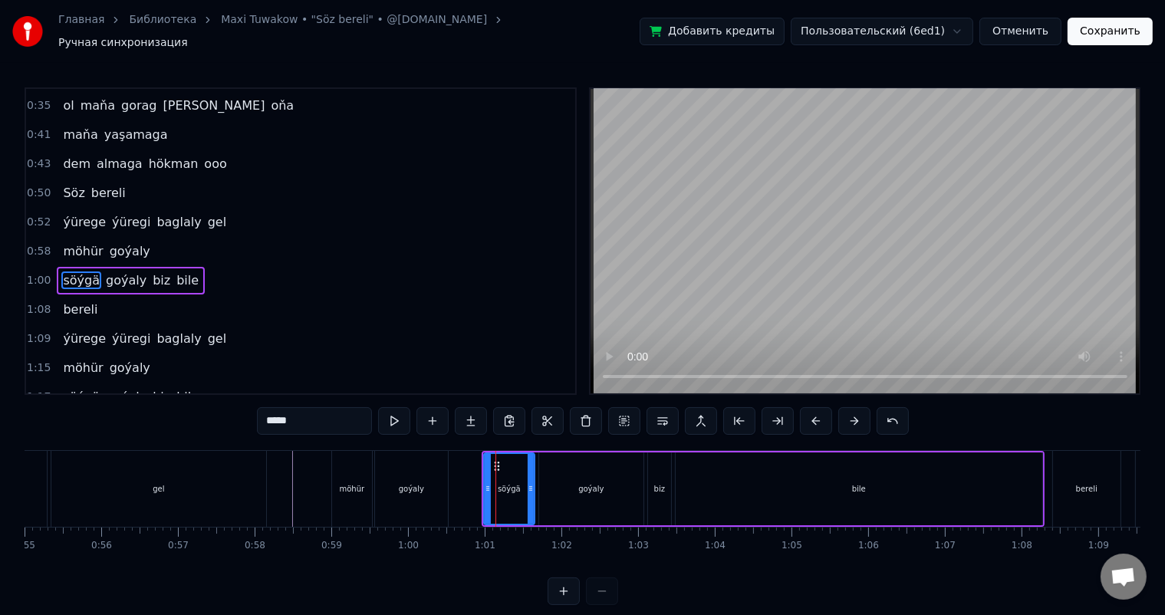
scroll to position [172, 0]
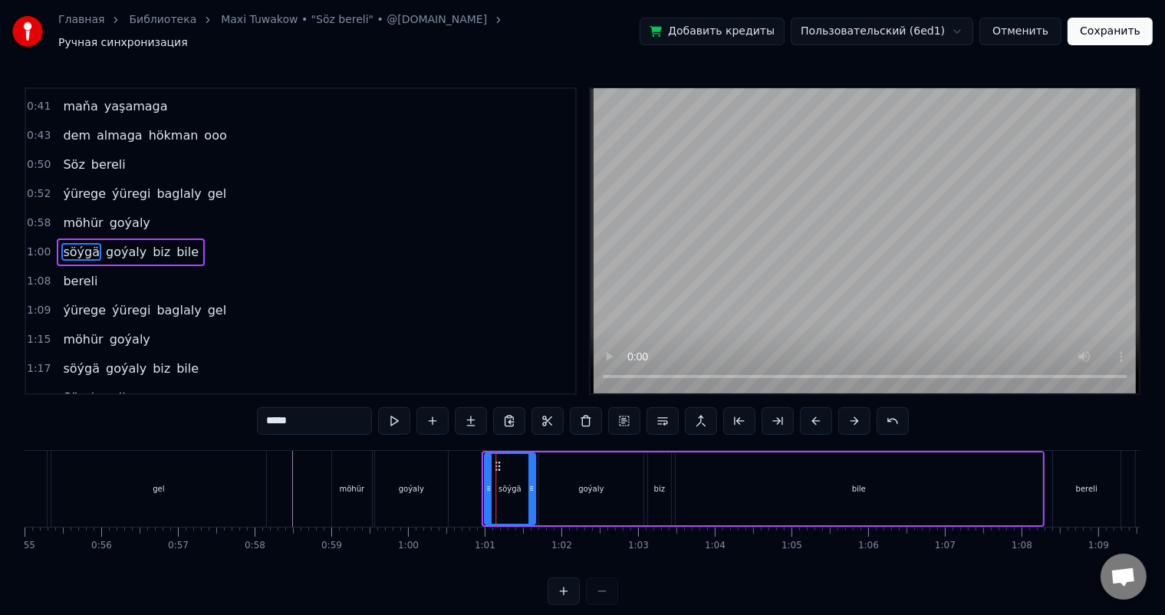
click at [494, 460] on icon at bounding box center [497, 466] width 12 height 12
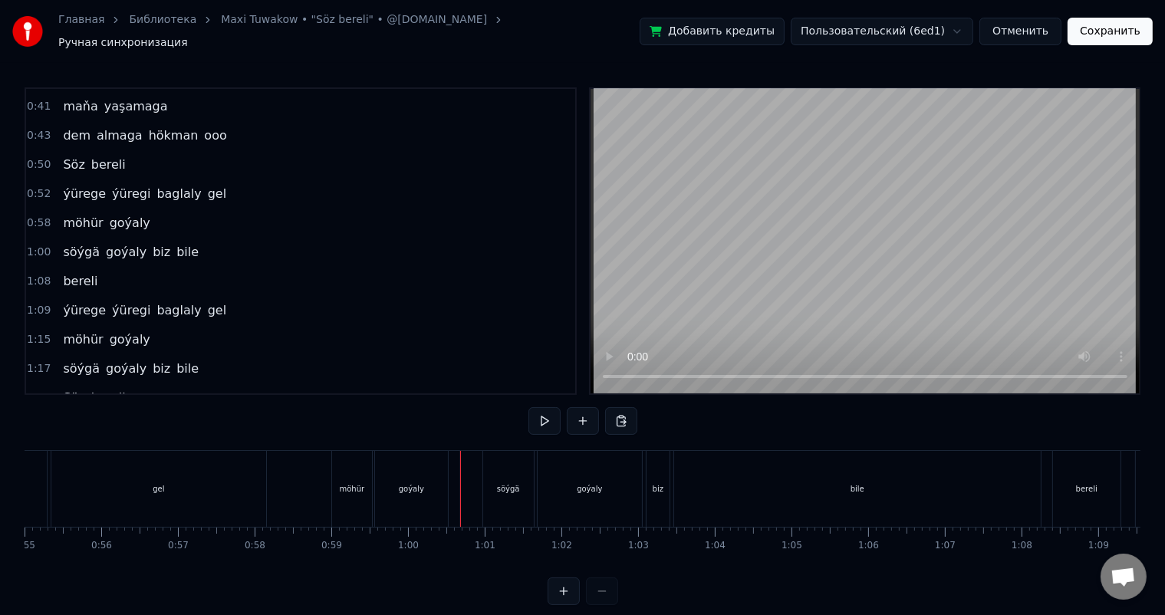
scroll to position [20, 0]
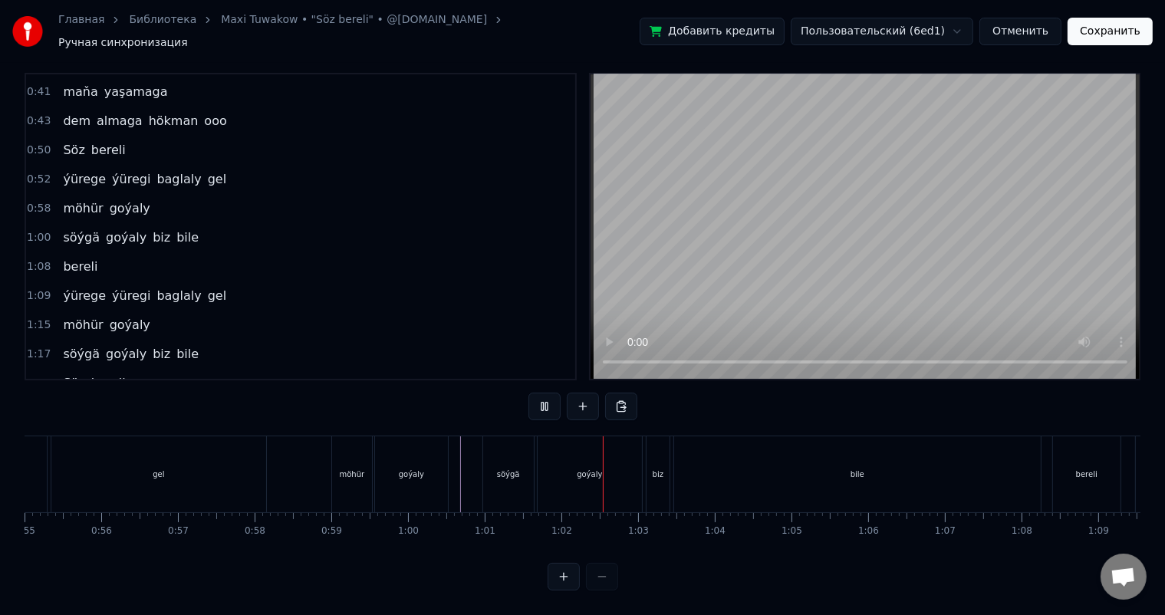
click at [825, 465] on div "bile" at bounding box center [857, 474] width 366 height 76
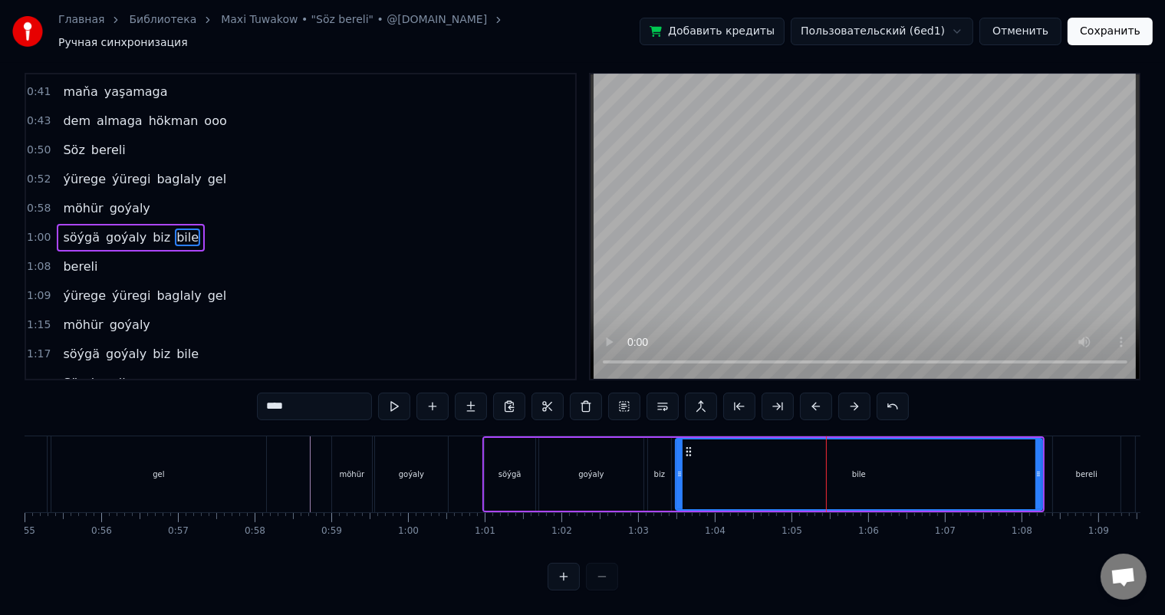
scroll to position [0, 0]
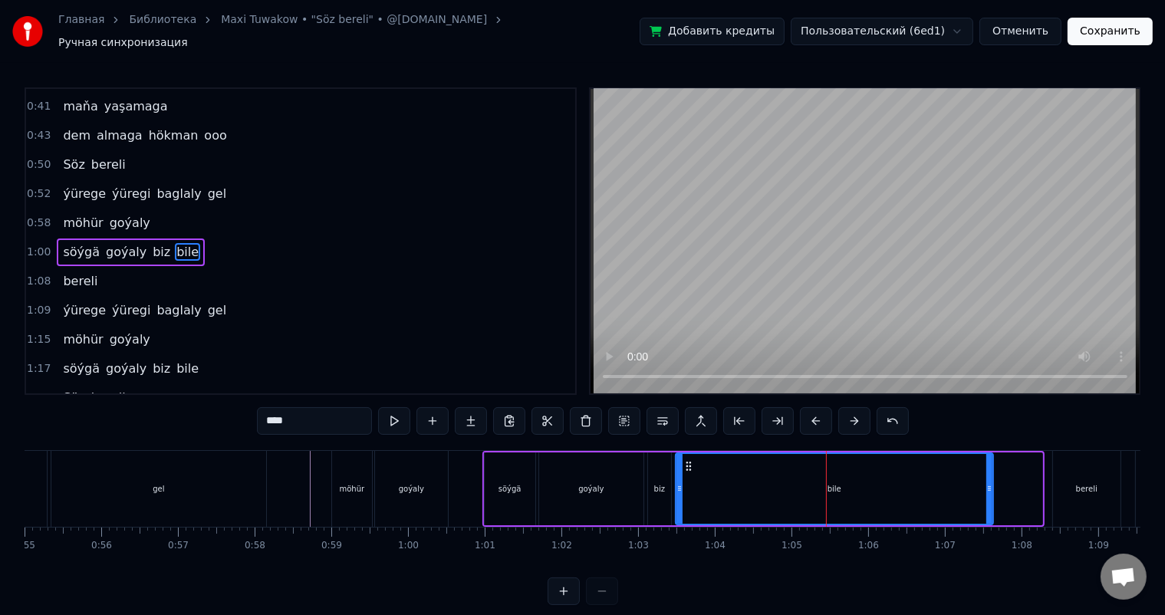
drag, startPoint x: 1037, startPoint y: 479, endPoint x: 988, endPoint y: 475, distance: 49.3
click at [988, 482] on icon at bounding box center [989, 488] width 6 height 12
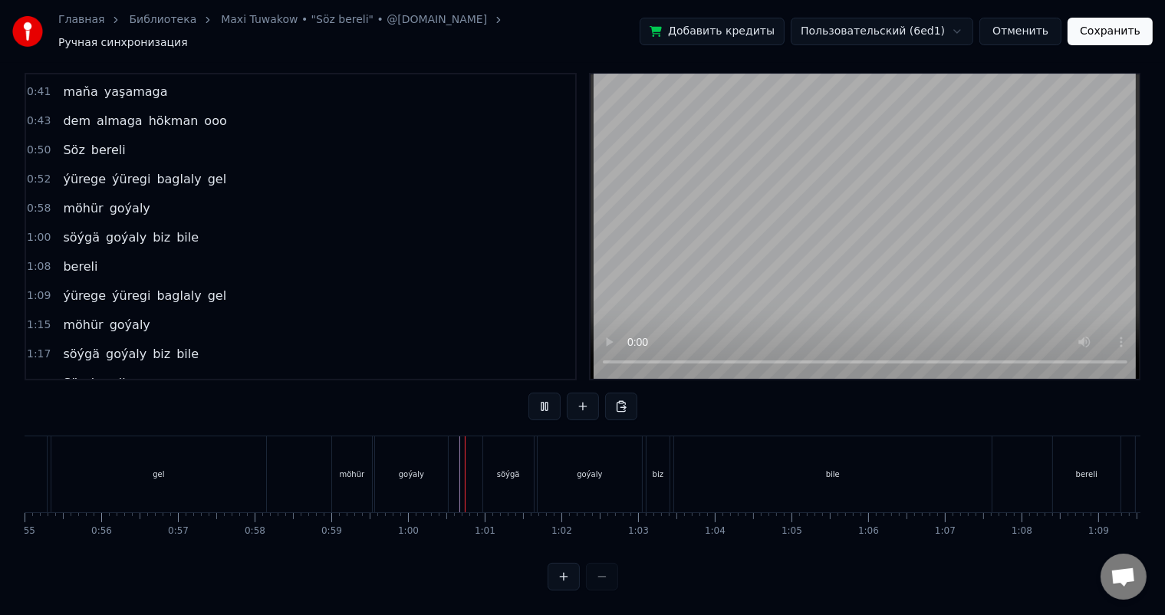
scroll to position [20, 0]
click at [886, 452] on div "bile" at bounding box center [832, 474] width 317 height 76
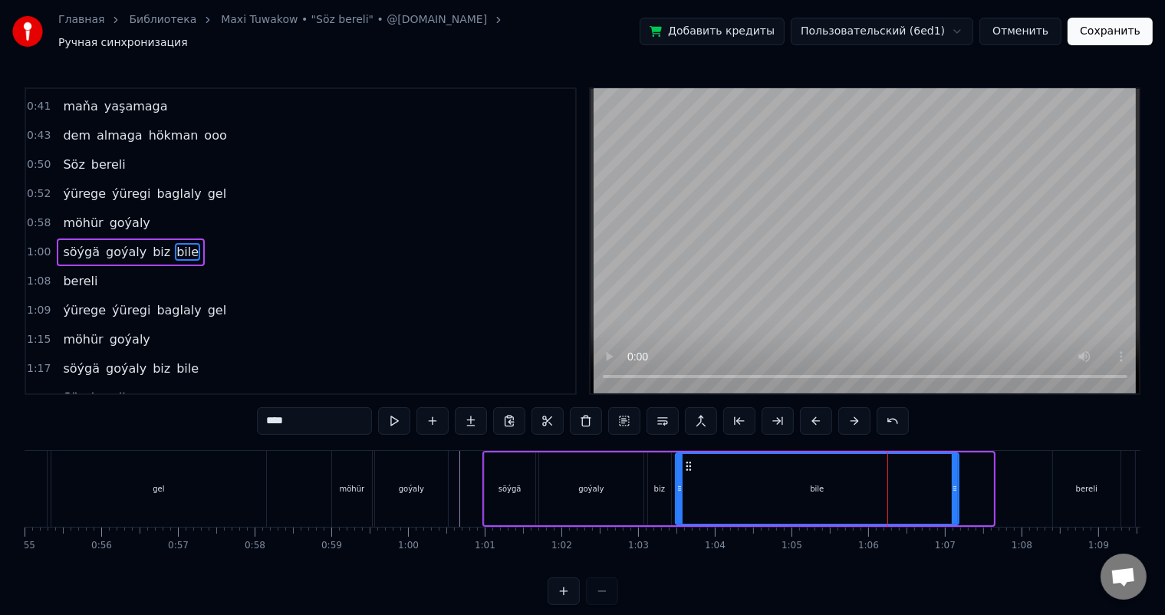
drag, startPoint x: 989, startPoint y: 481, endPoint x: 954, endPoint y: 477, distance: 35.5
click at [954, 482] on icon at bounding box center [954, 488] width 6 height 12
click at [685, 462] on circle at bounding box center [685, 462] width 1 height 1
drag, startPoint x: 954, startPoint y: 478, endPoint x: 905, endPoint y: 476, distance: 49.1
click at [910, 482] on icon at bounding box center [913, 488] width 6 height 12
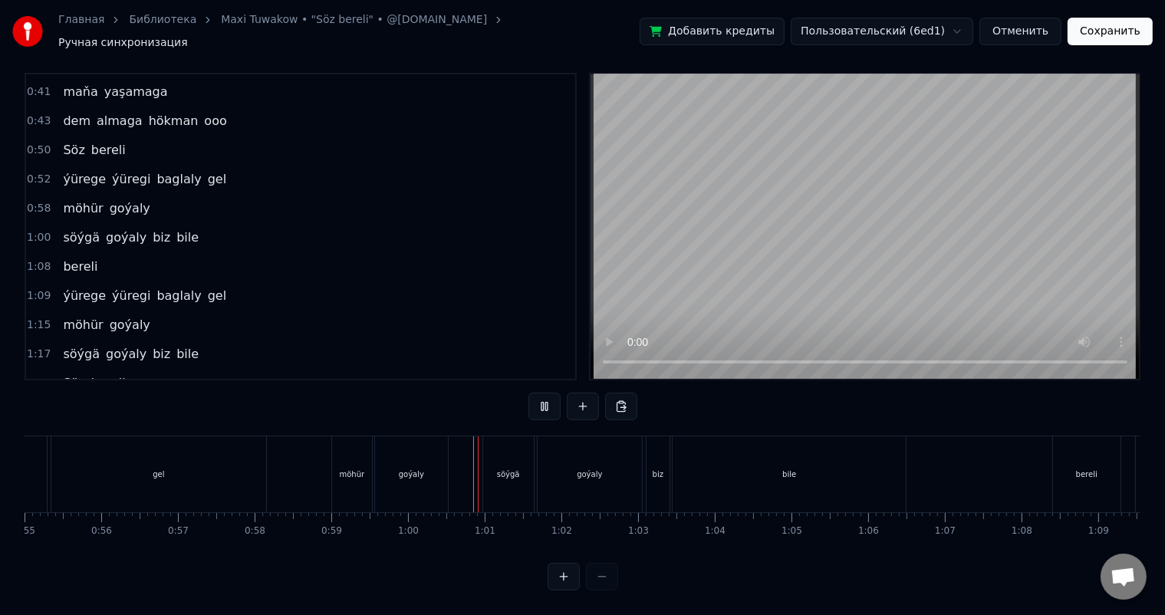
scroll to position [20, 0]
click at [859, 469] on div "bile" at bounding box center [788, 474] width 233 height 76
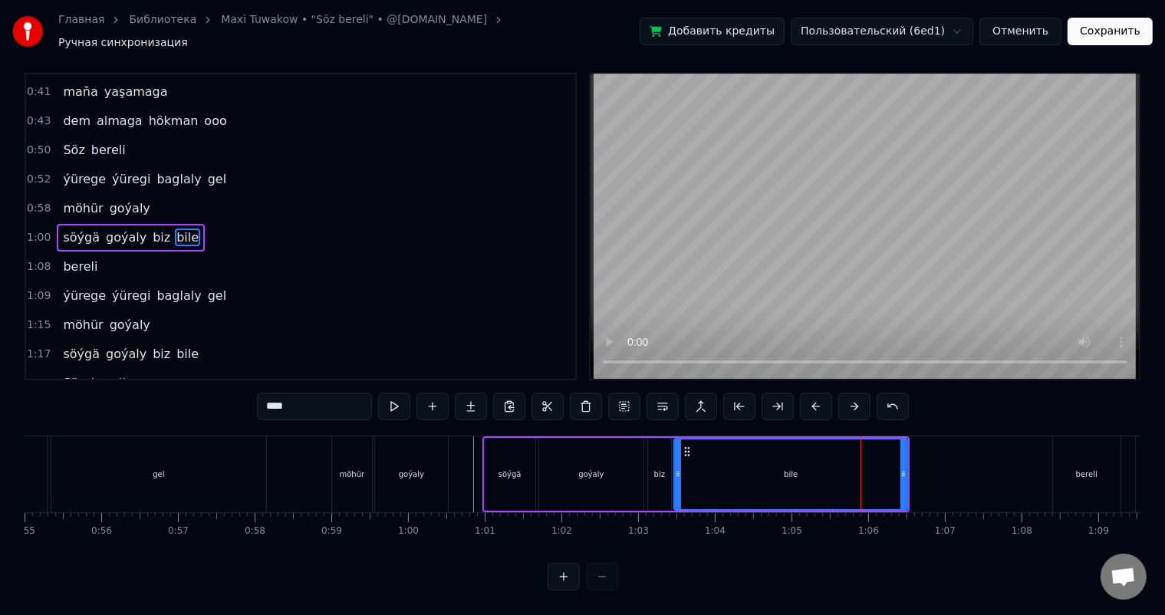
scroll to position [0, 0]
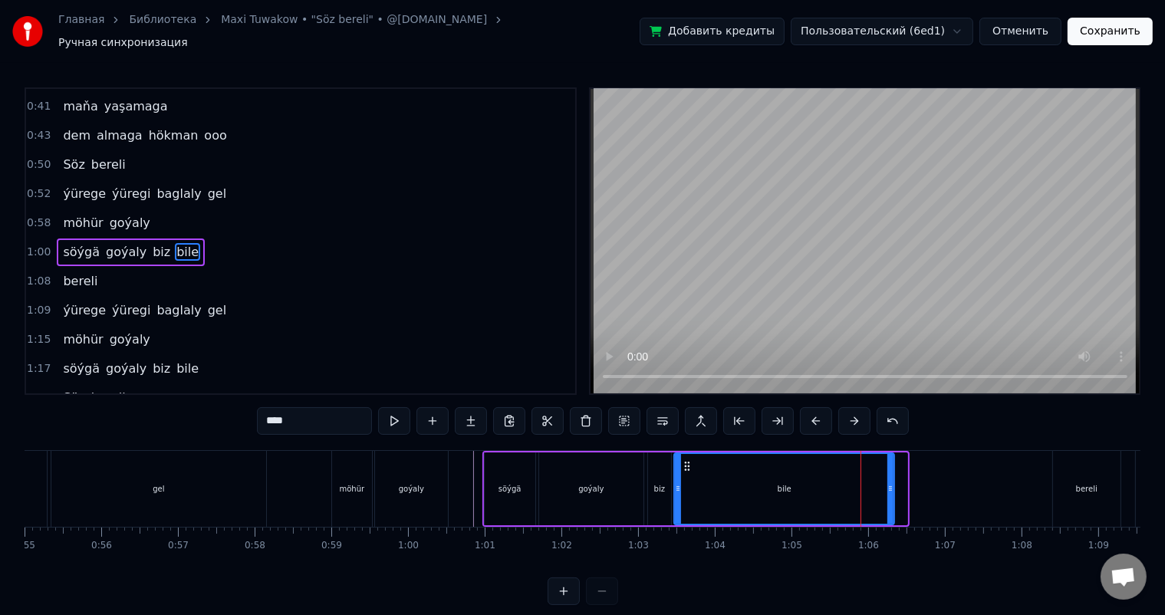
drag, startPoint x: 905, startPoint y: 479, endPoint x: 892, endPoint y: 479, distance: 13.0
click at [892, 482] on icon at bounding box center [890, 488] width 6 height 12
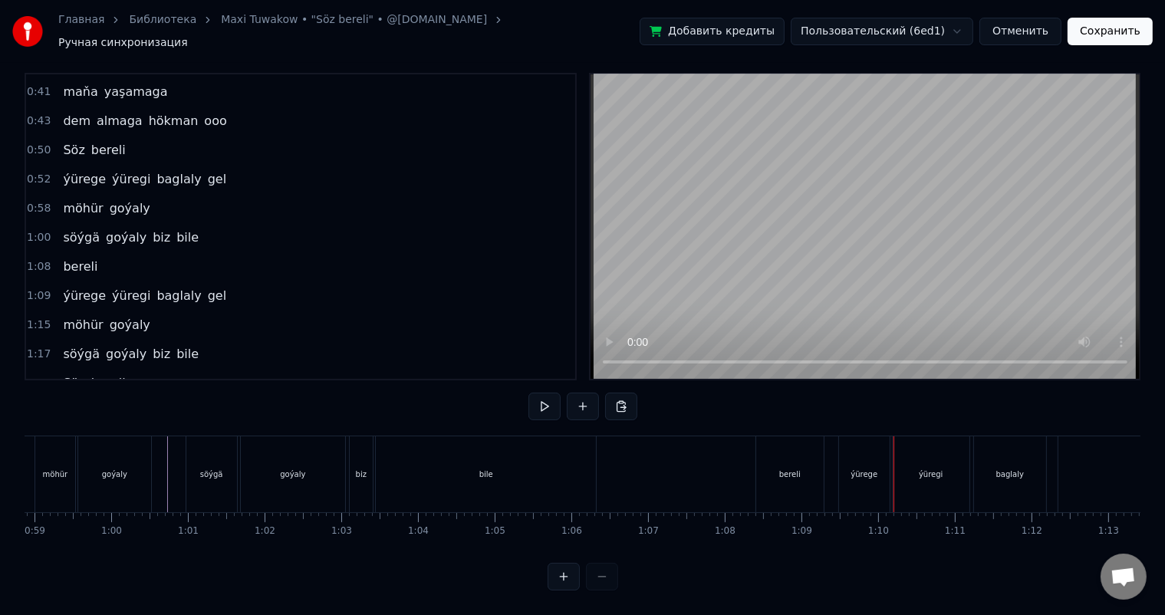
scroll to position [0, 4362]
click at [611, 442] on div "bile" at bounding box center [637, 474] width 220 height 76
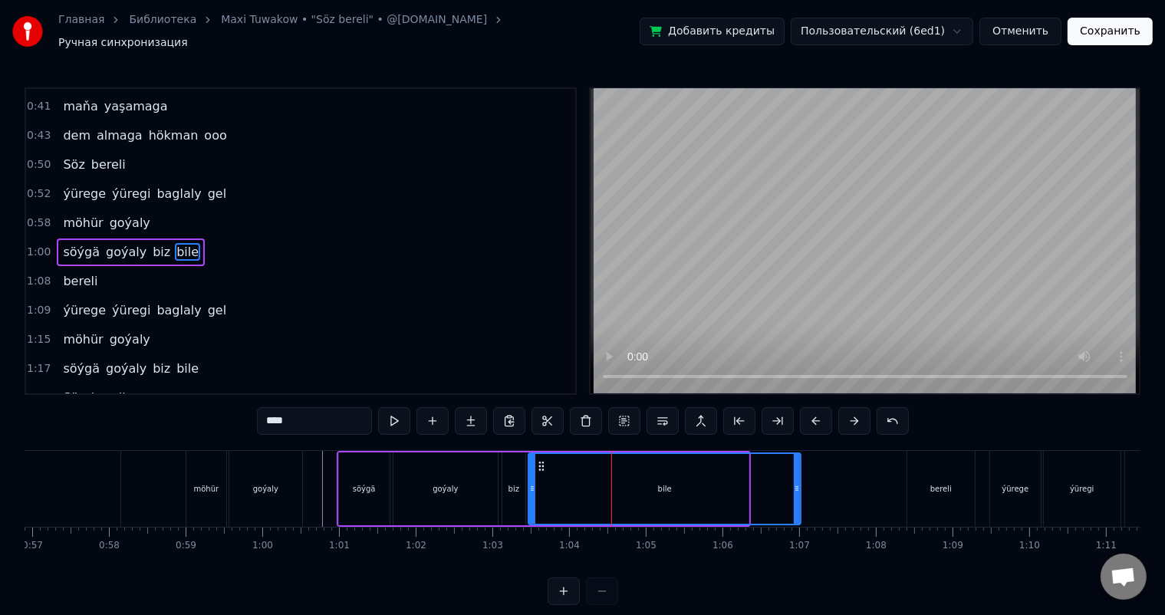
drag, startPoint x: 744, startPoint y: 481, endPoint x: 796, endPoint y: 481, distance: 52.1
click at [796, 482] on icon at bounding box center [797, 488] width 6 height 12
click at [325, 415] on input "****" at bounding box center [314, 421] width 115 height 28
type input "********"
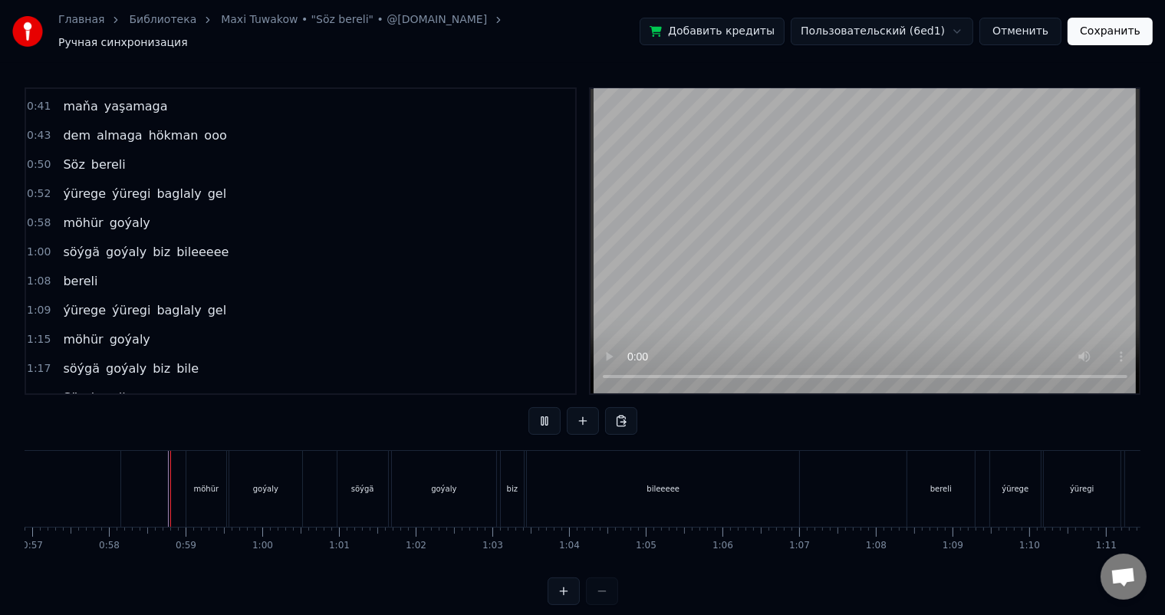
scroll to position [20, 0]
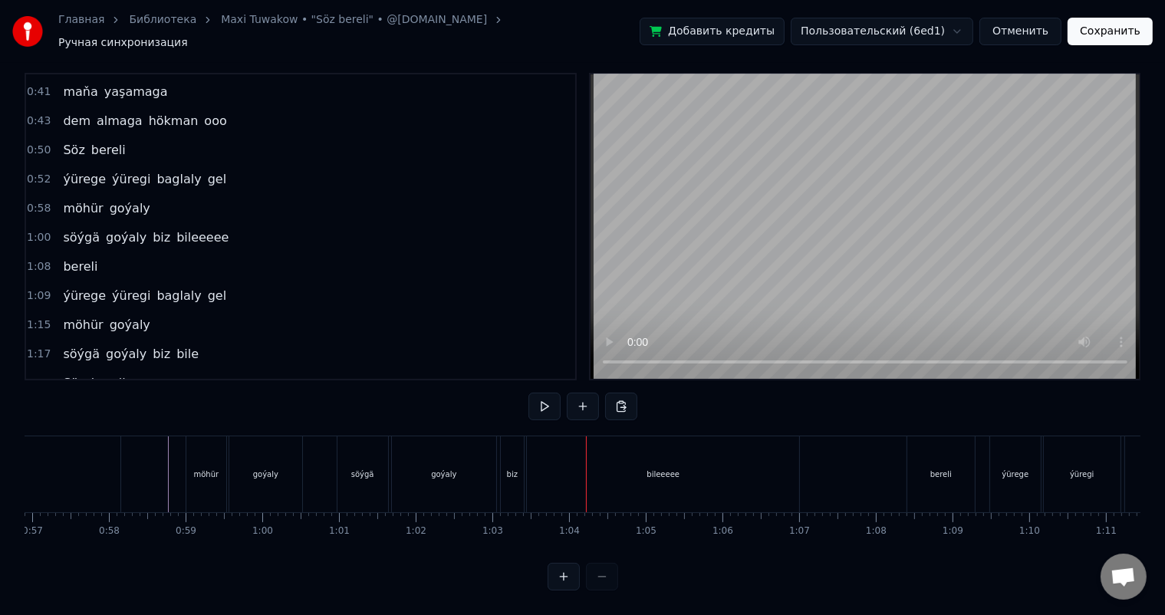
click at [471, 460] on div "goýaly" at bounding box center [444, 474] width 104 height 76
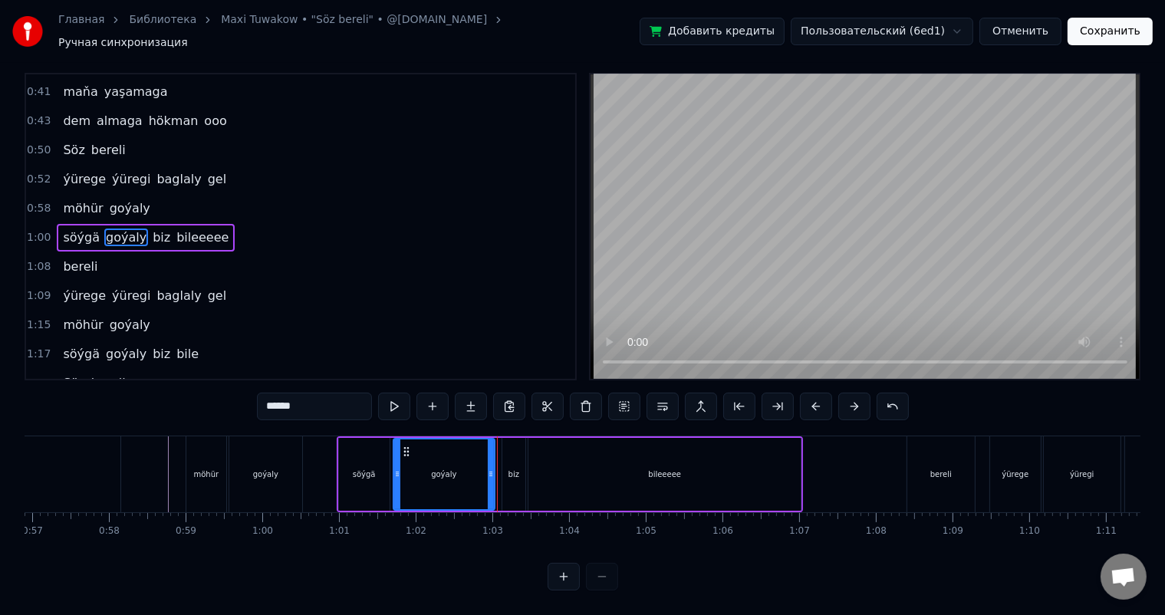
click at [488, 468] on icon at bounding box center [491, 474] width 6 height 12
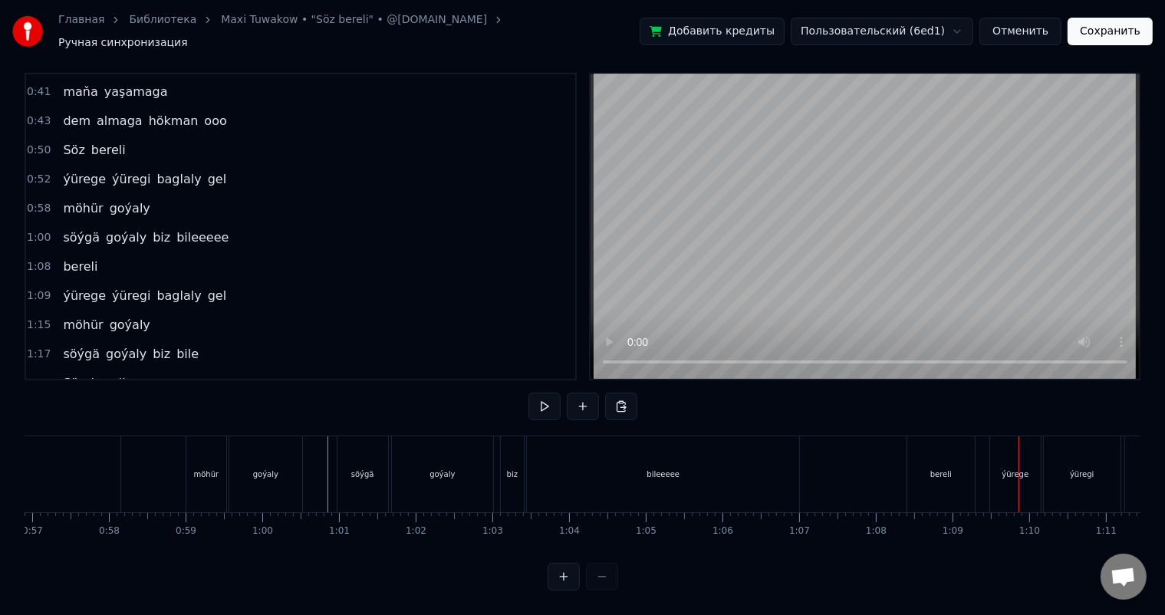
click at [704, 460] on div "bileeeee" at bounding box center [663, 474] width 272 height 76
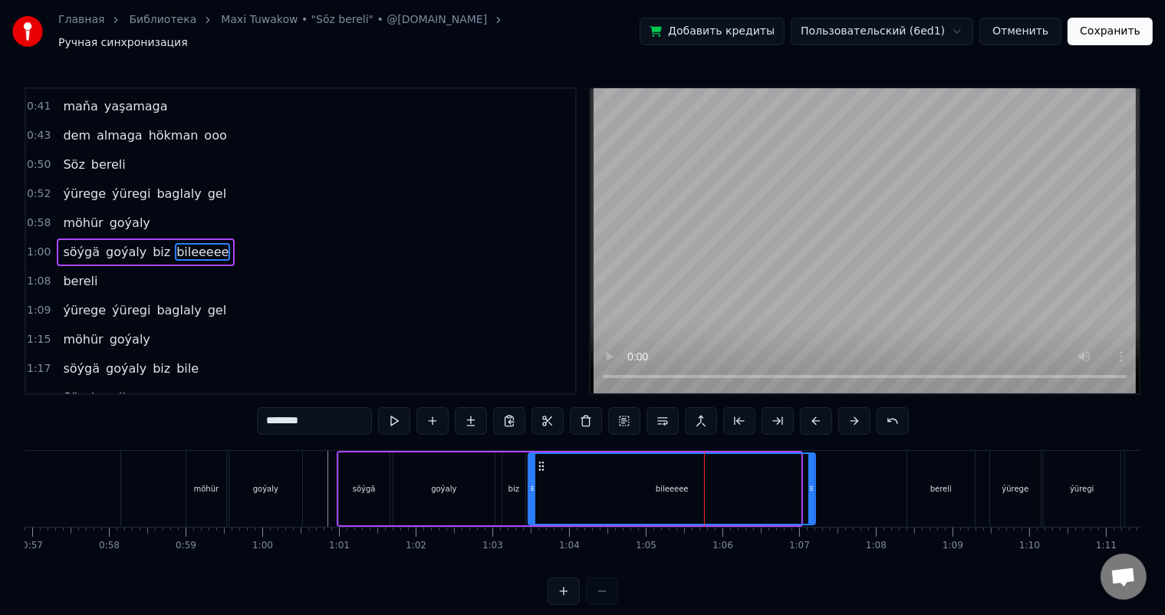
drag, startPoint x: 797, startPoint y: 478, endPoint x: 813, endPoint y: 479, distance: 16.1
click at [813, 482] on icon at bounding box center [811, 488] width 6 height 12
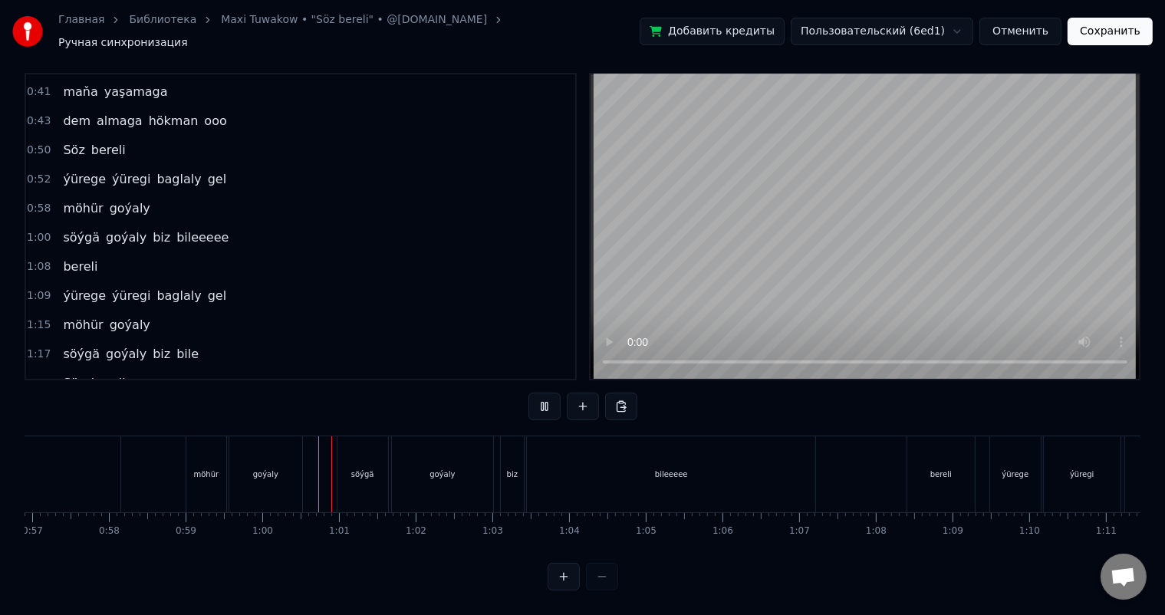
scroll to position [20, 0]
click at [917, 463] on div "bereli" at bounding box center [940, 474] width 67 height 76
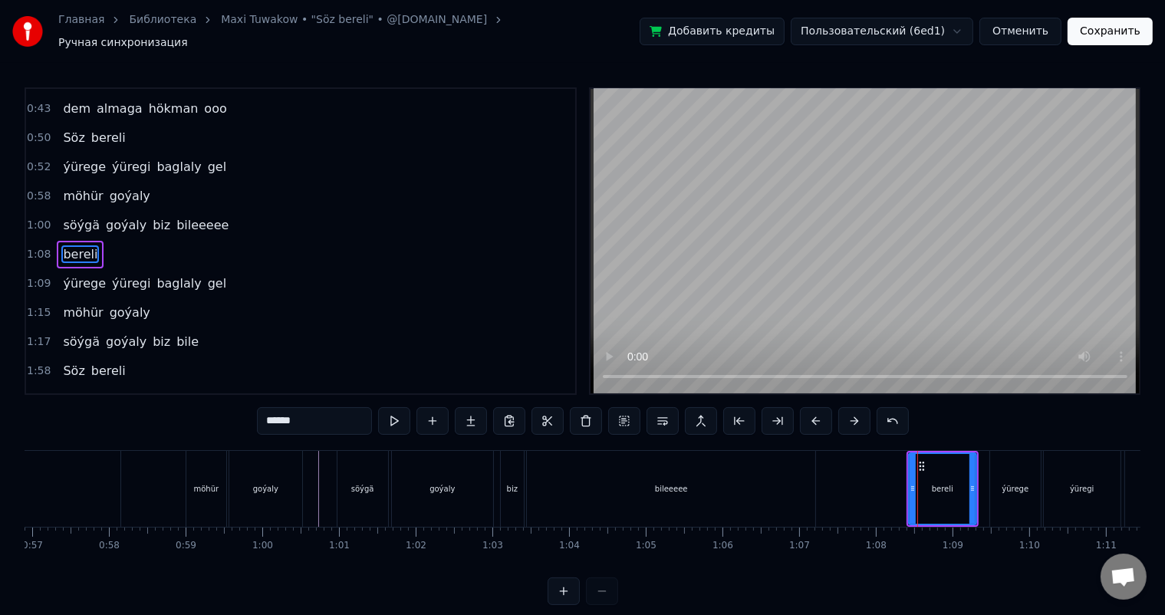
scroll to position [199, 0]
click at [921, 460] on icon at bounding box center [922, 466] width 12 height 12
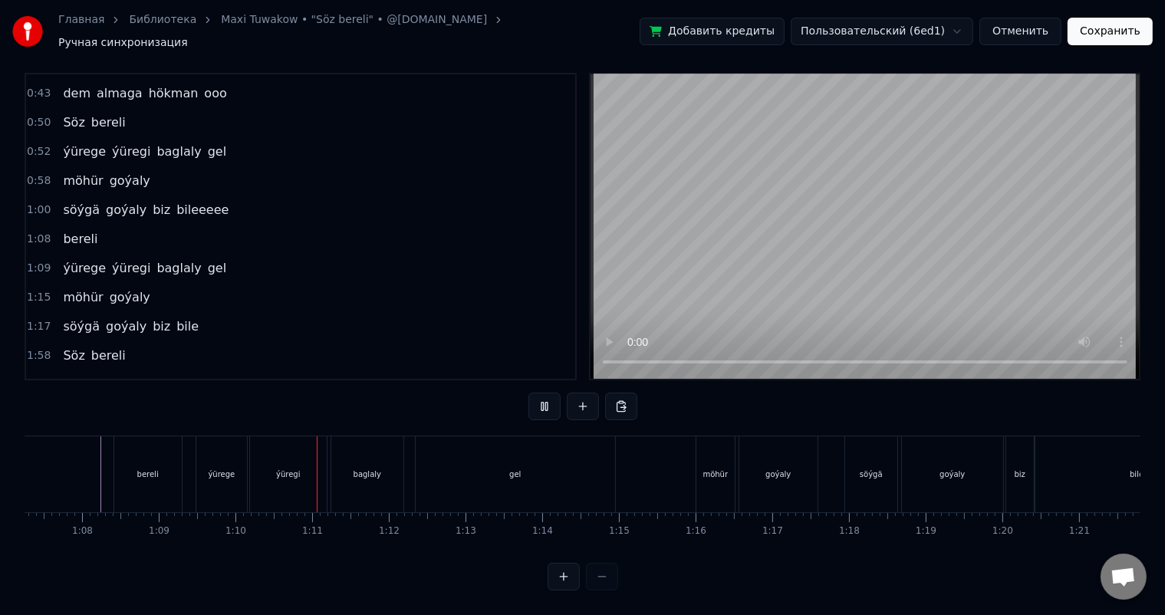
scroll to position [0, 5333]
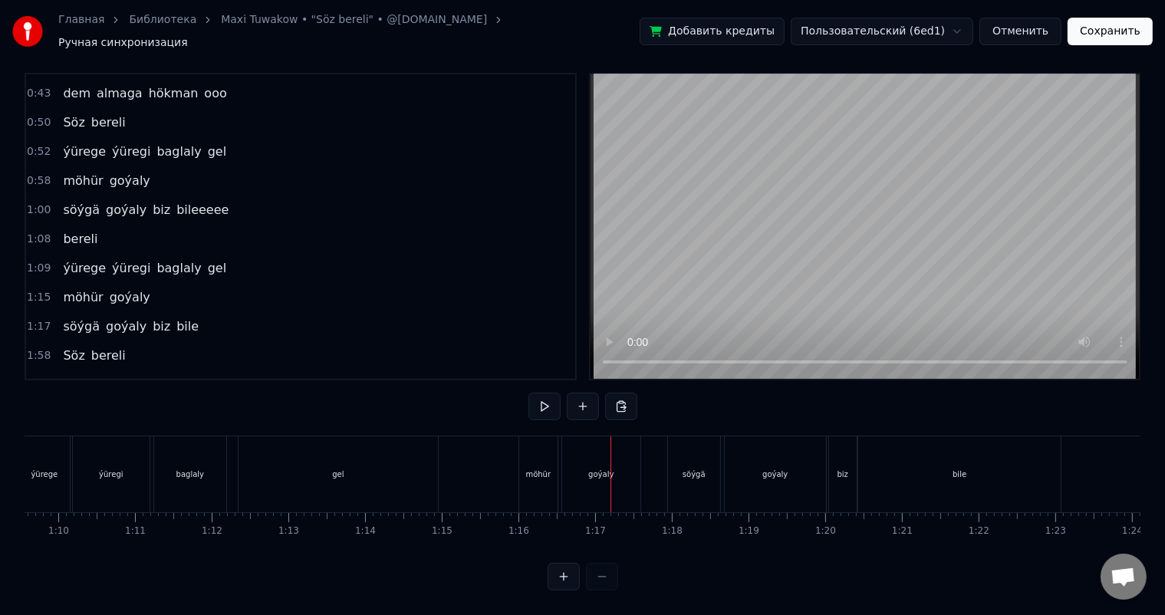
click at [543, 445] on div "möhür" at bounding box center [538, 474] width 38 height 76
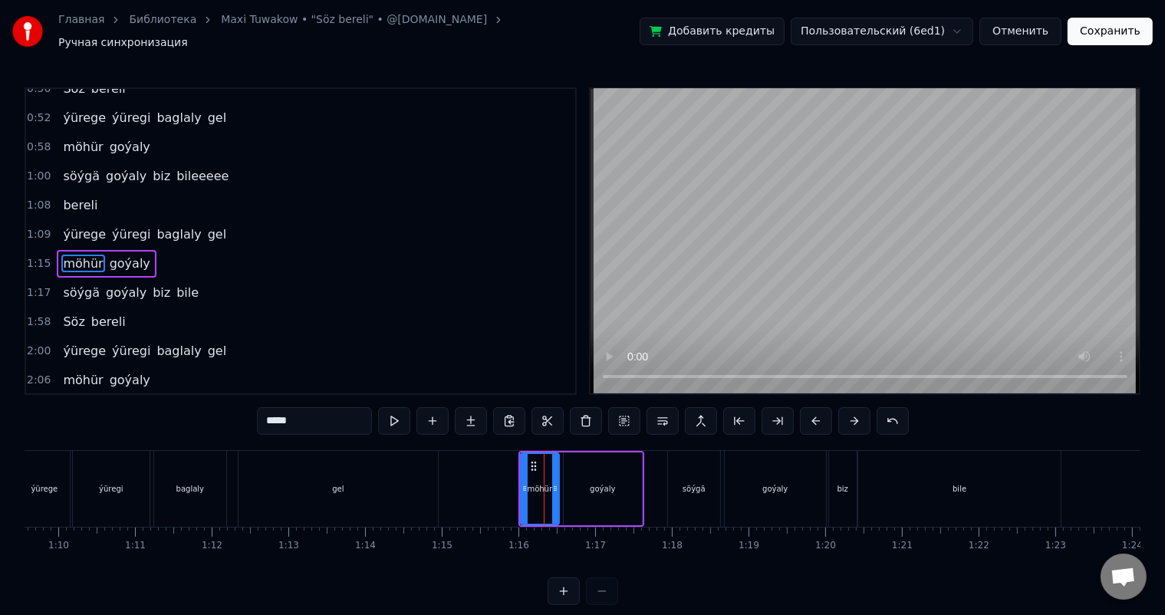
scroll to position [256, 0]
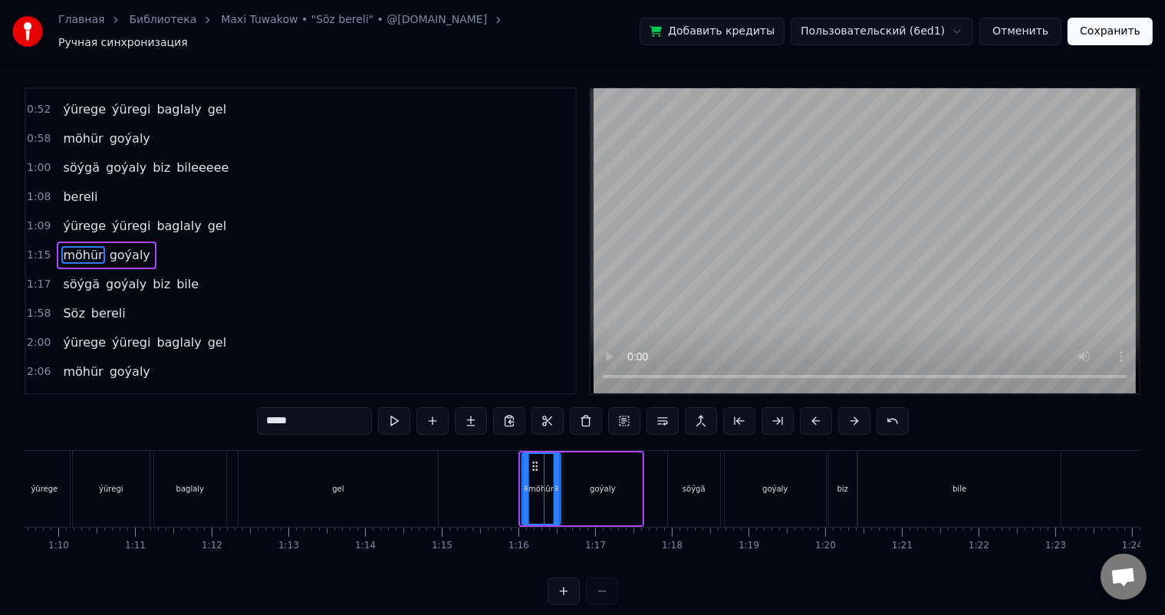
click at [534, 460] on icon at bounding box center [534, 466] width 12 height 12
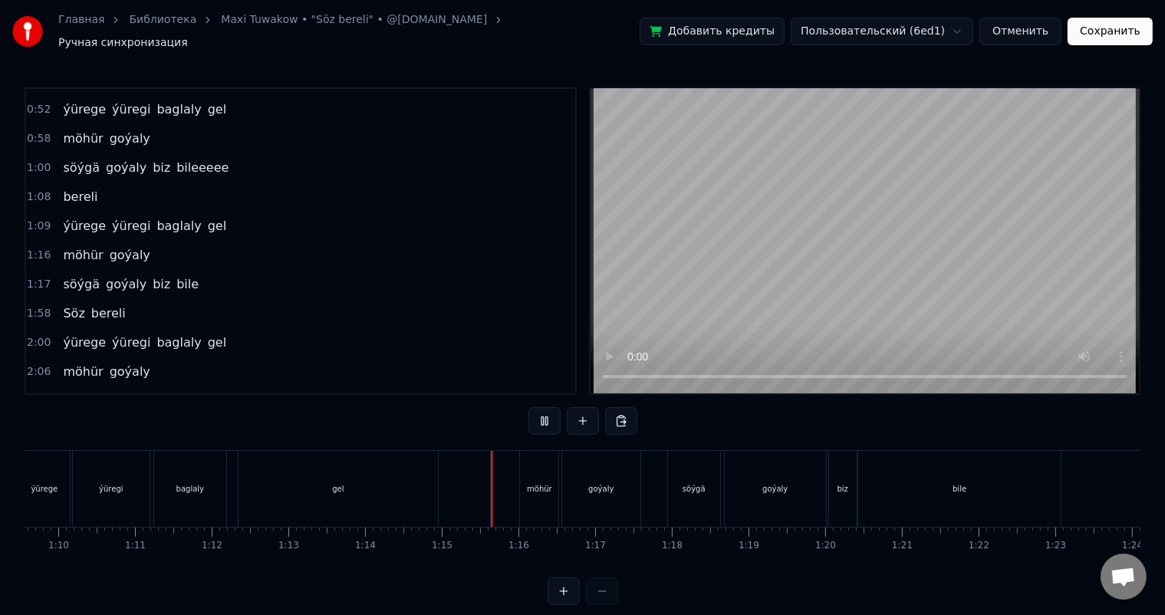
scroll to position [20, 0]
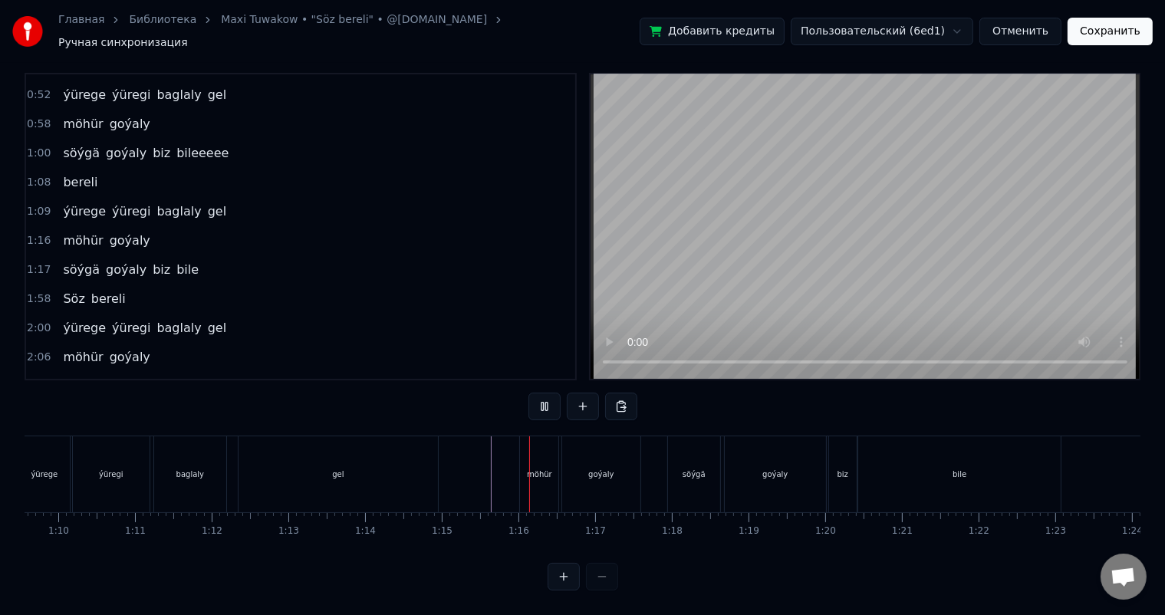
click at [485, 471] on div at bounding box center [785, 474] width 12187 height 76
click at [938, 478] on div "bile" at bounding box center [959, 474] width 202 height 76
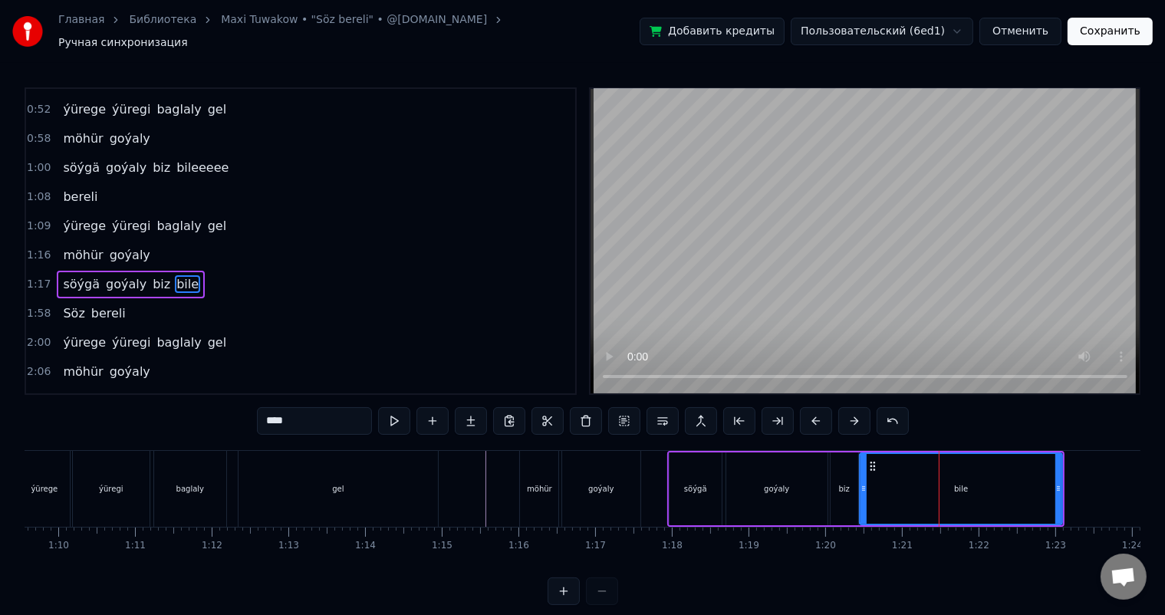
scroll to position [284, 0]
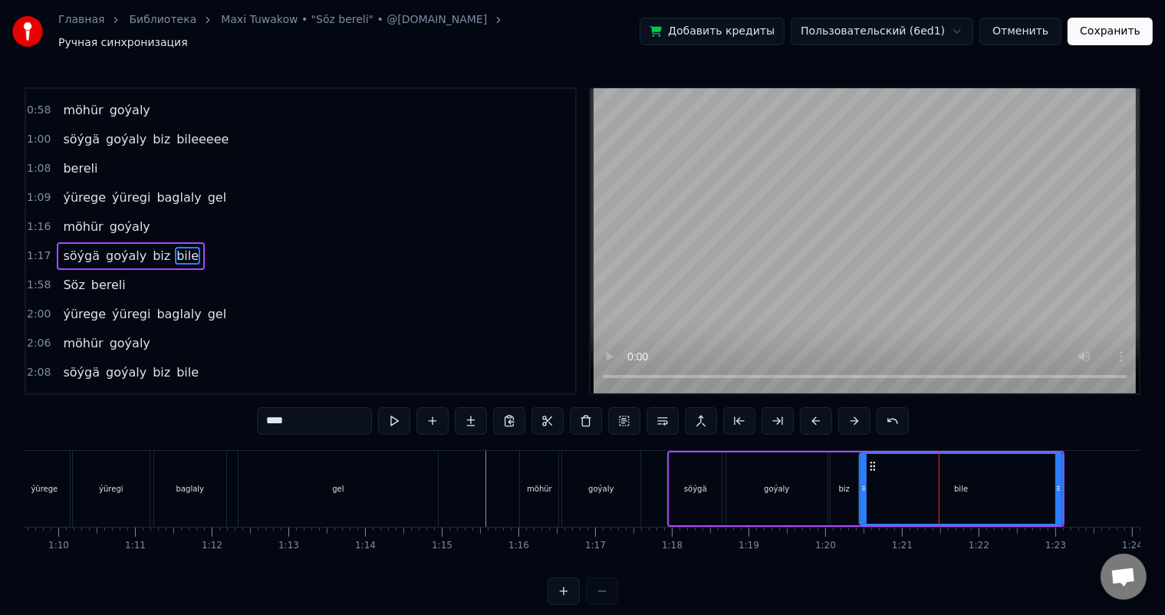
click at [326, 417] on input "****" at bounding box center [314, 421] width 115 height 28
drag, startPoint x: 1060, startPoint y: 478, endPoint x: 1047, endPoint y: 478, distance: 13.0
click at [1047, 482] on icon at bounding box center [1046, 488] width 6 height 12
type input "******"
click at [480, 469] on div at bounding box center [785, 489] width 12187 height 76
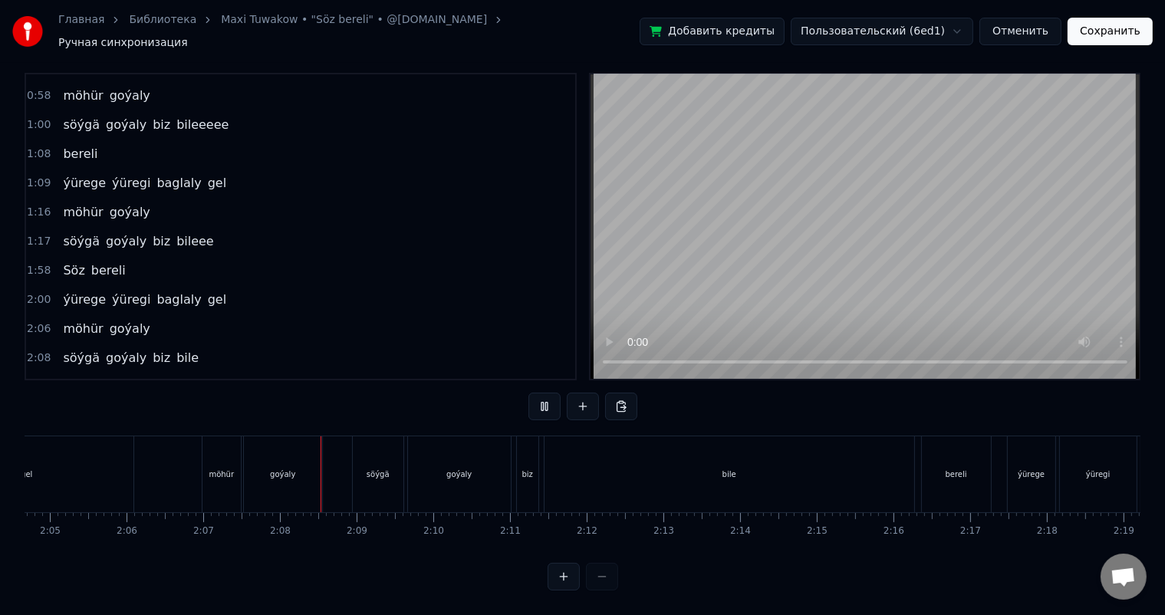
scroll to position [0, 9740]
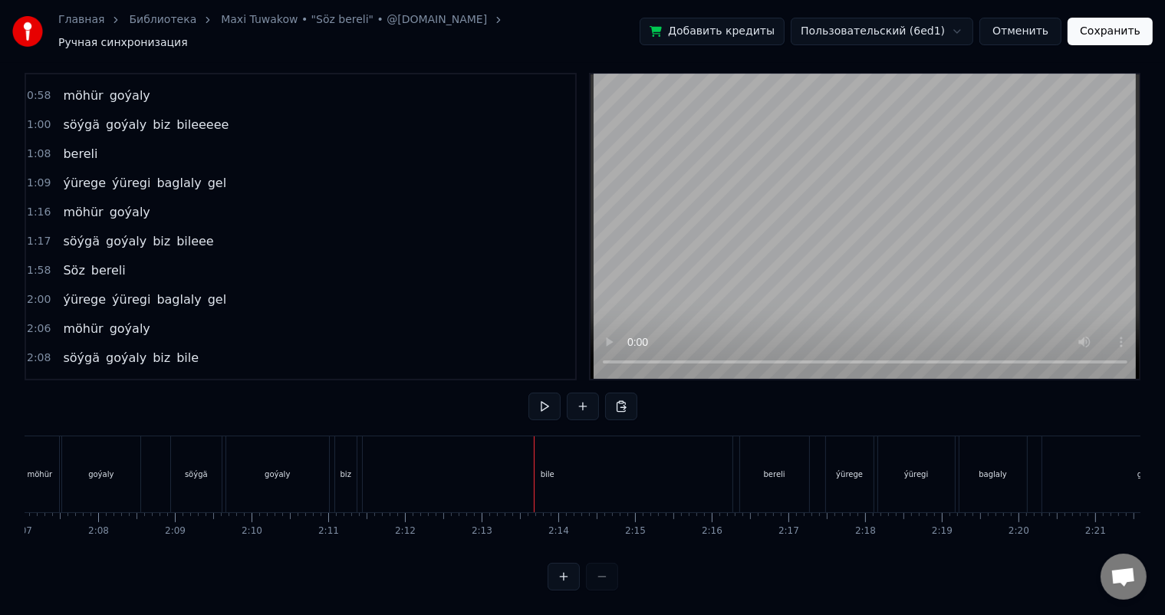
click at [488, 456] on div "bile" at bounding box center [548, 474] width 370 height 76
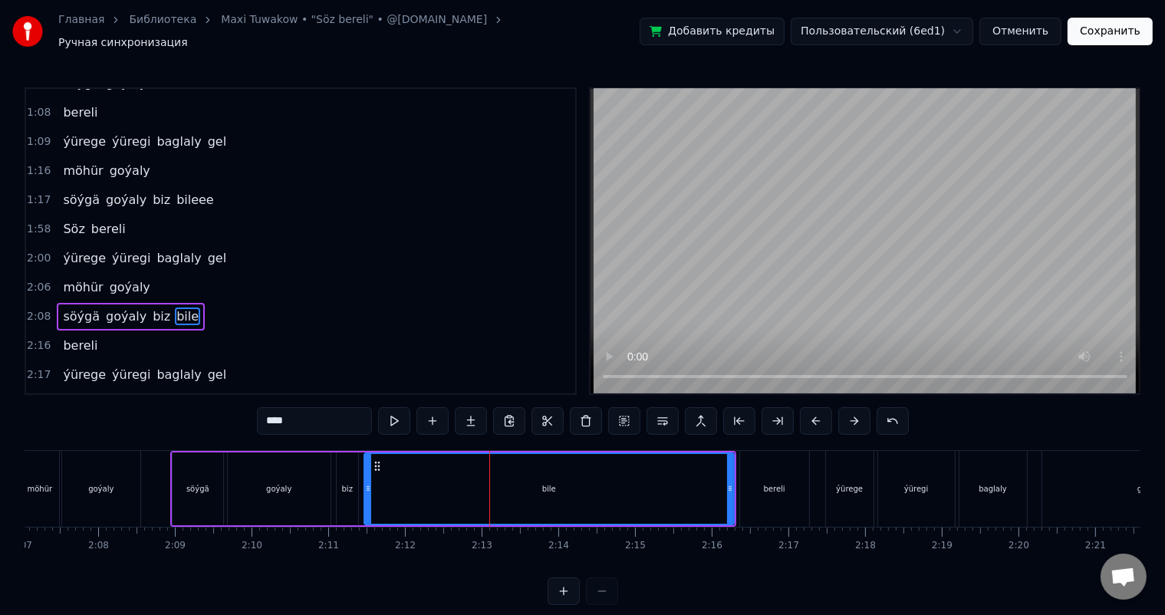
scroll to position [372, 0]
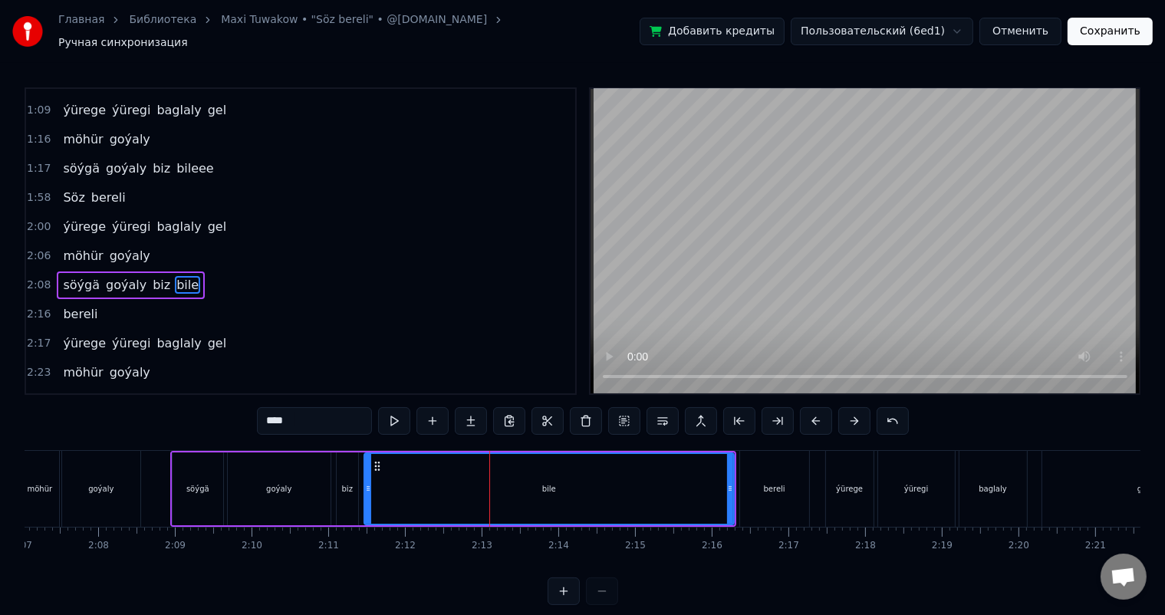
click at [336, 407] on input "****" at bounding box center [314, 421] width 115 height 28
drag, startPoint x: 730, startPoint y: 478, endPoint x: 702, endPoint y: 475, distance: 27.8
click at [702, 482] on icon at bounding box center [702, 488] width 6 height 12
type input "*******"
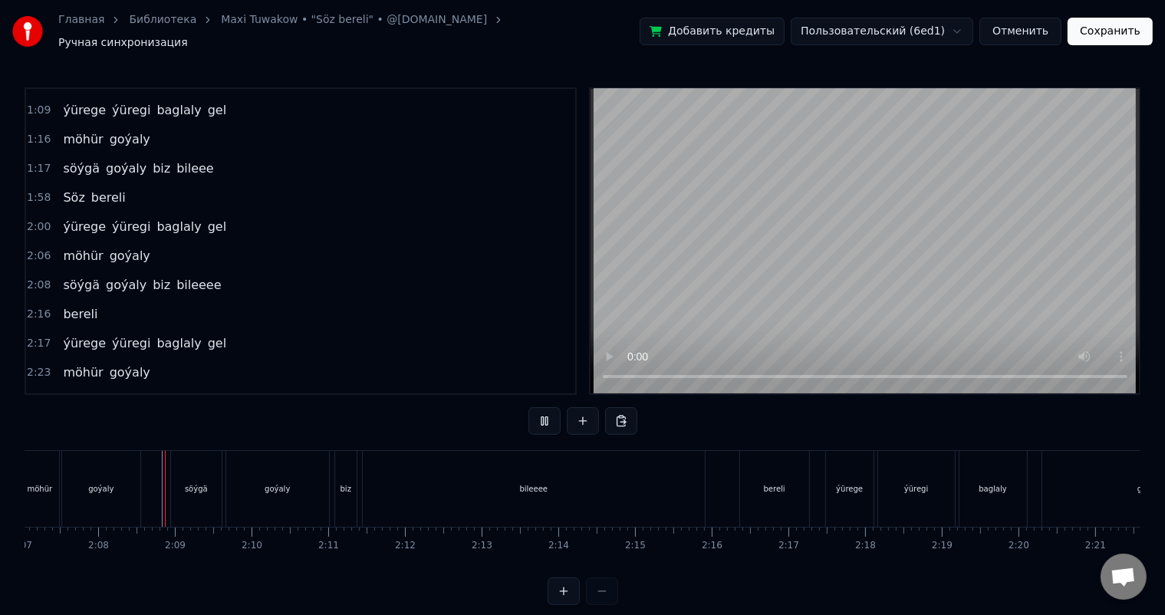
scroll to position [20, 0]
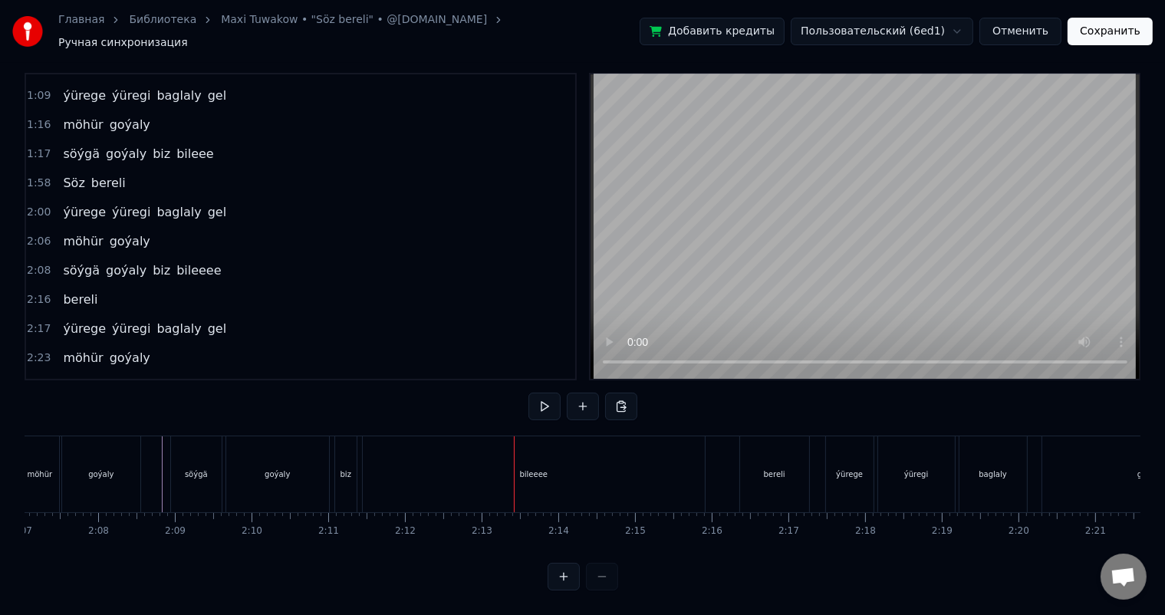
click at [616, 465] on div "bileeee" at bounding box center [534, 474] width 342 height 76
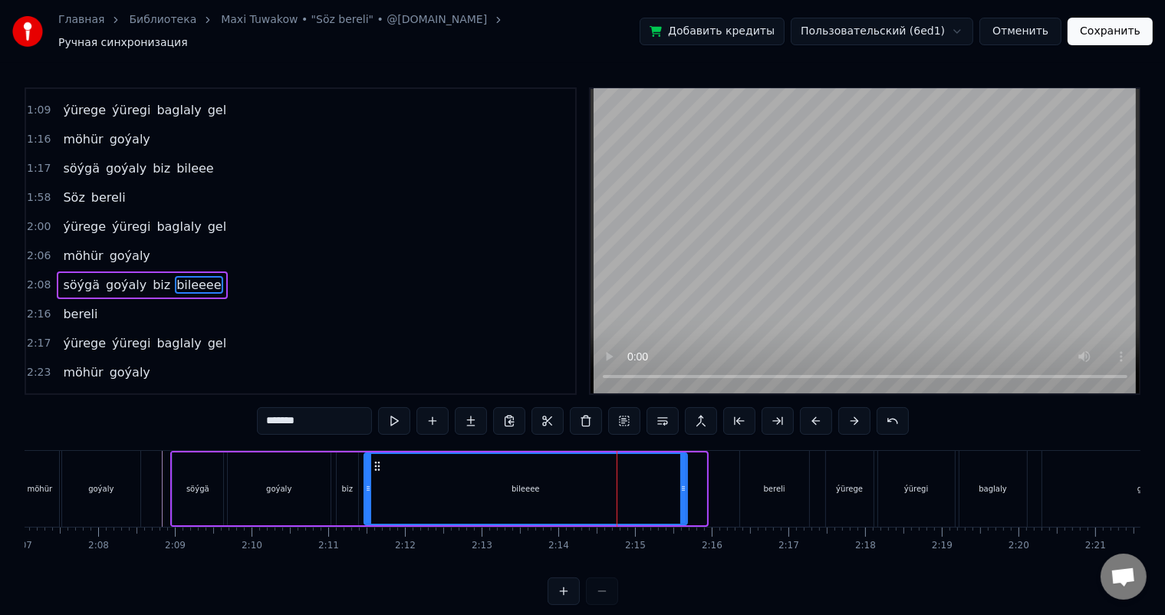
drag, startPoint x: 704, startPoint y: 481, endPoint x: 685, endPoint y: 481, distance: 19.2
click at [685, 482] on icon at bounding box center [683, 488] width 6 height 12
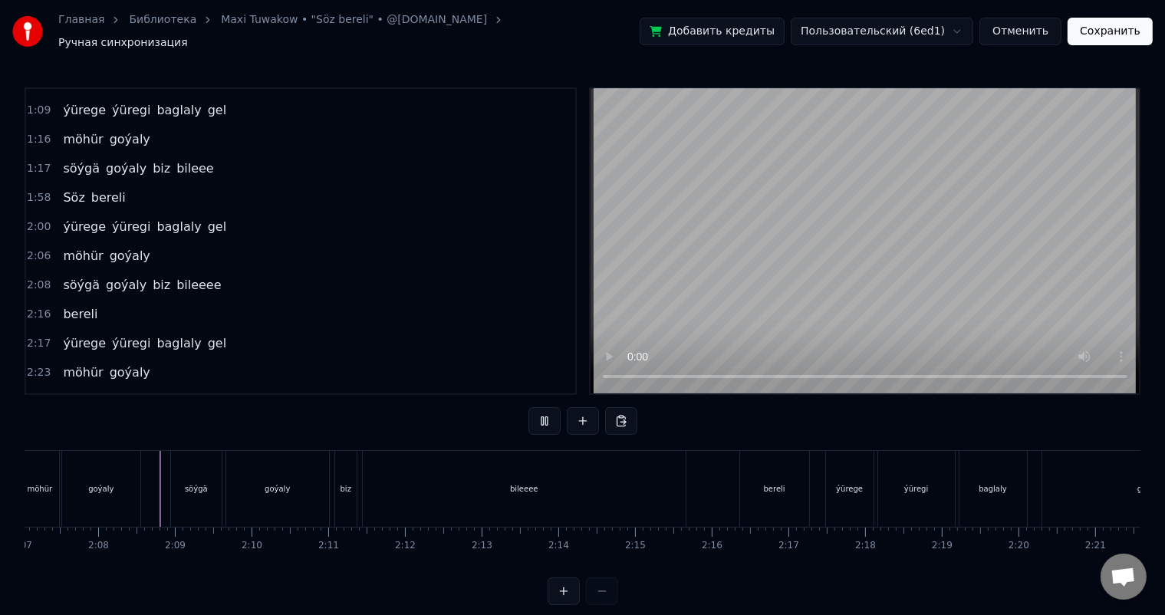
scroll to position [20, 0]
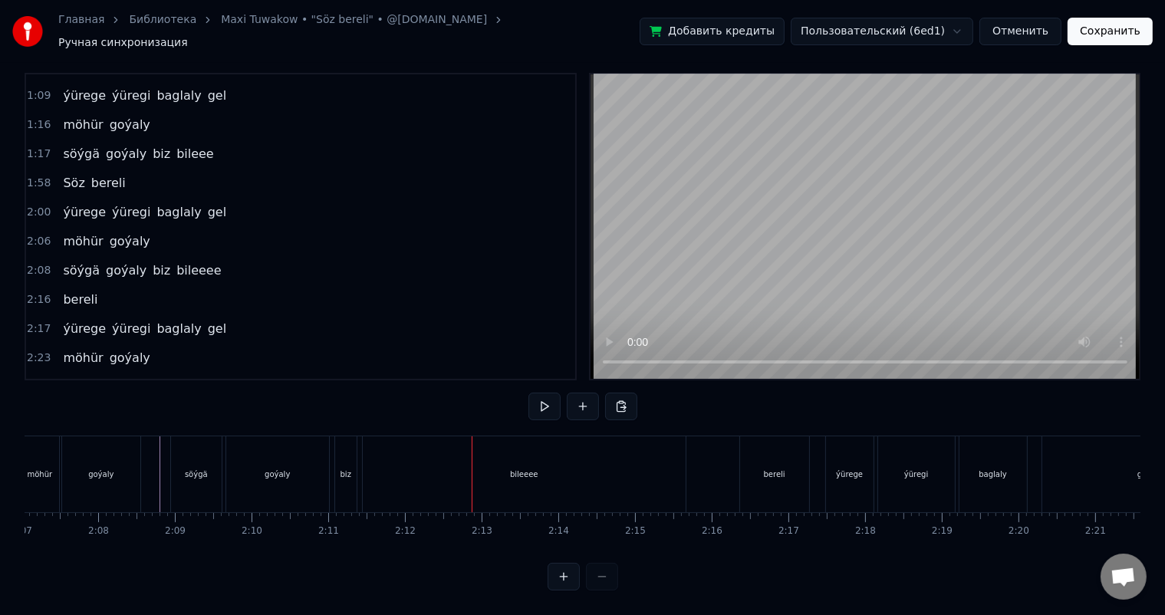
click at [448, 455] on div "bileeee" at bounding box center [524, 474] width 323 height 76
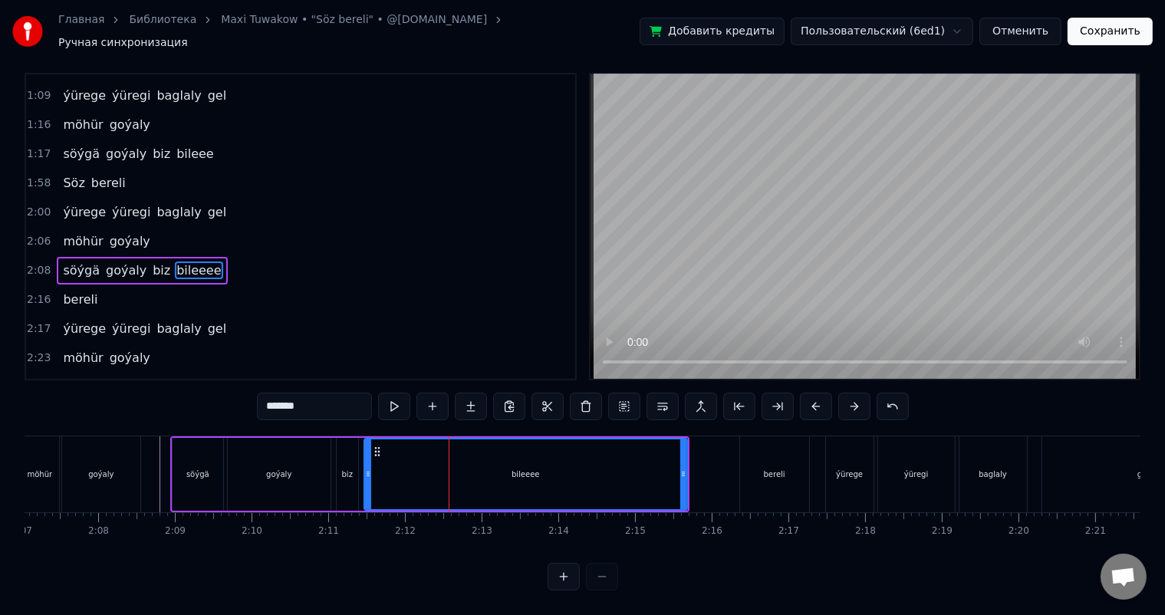
scroll to position [0, 0]
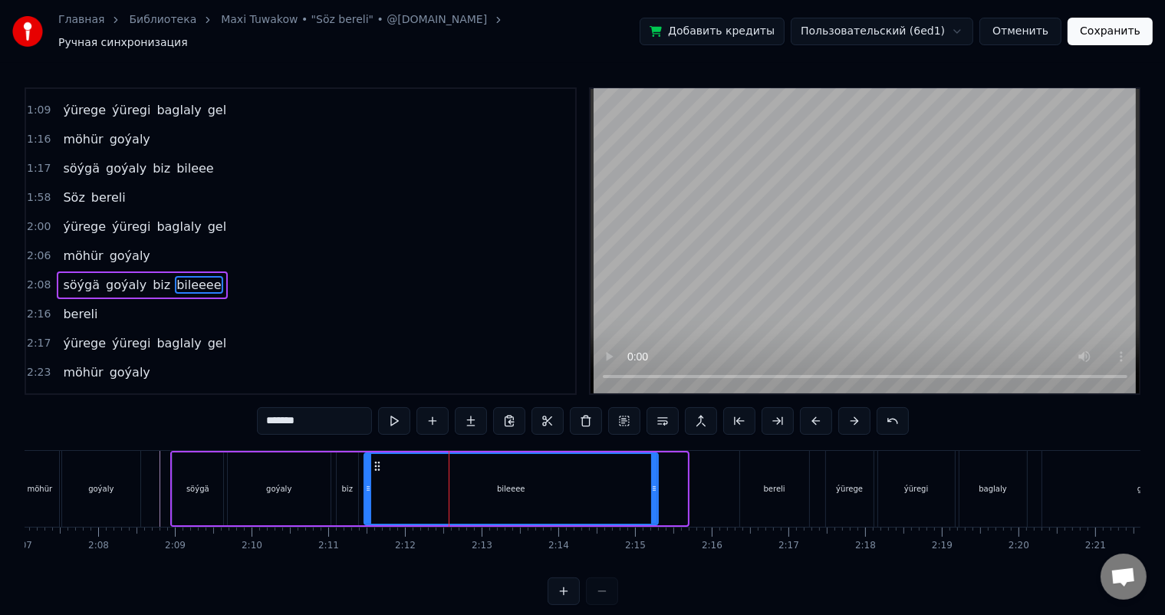
drag, startPoint x: 683, startPoint y: 481, endPoint x: 653, endPoint y: 478, distance: 30.1
click at [653, 482] on icon at bounding box center [654, 488] width 6 height 12
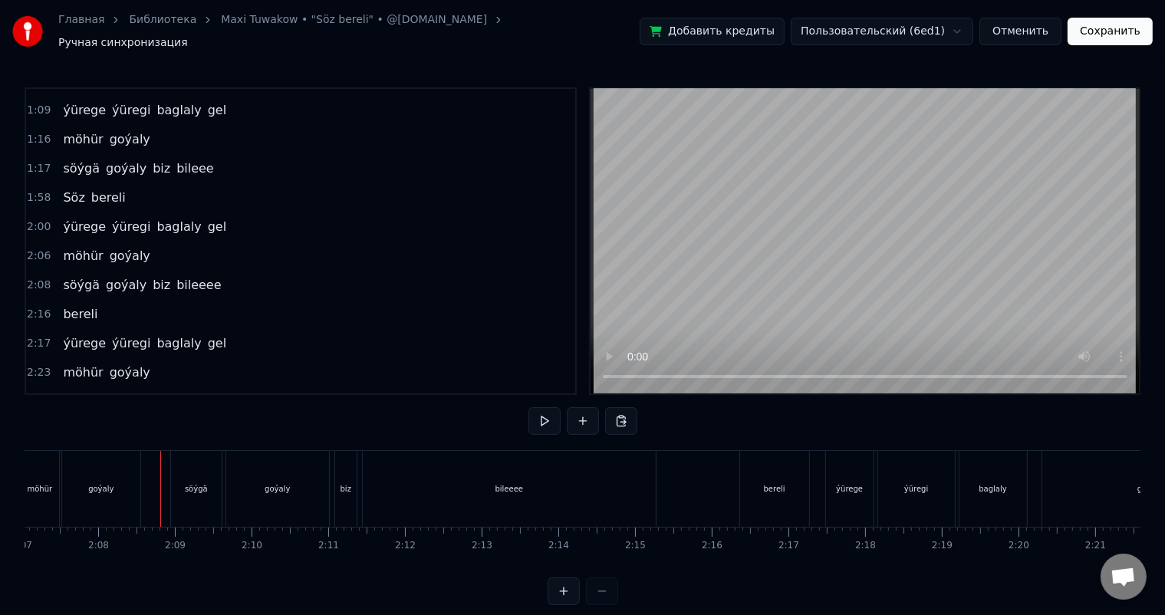
scroll to position [20, 0]
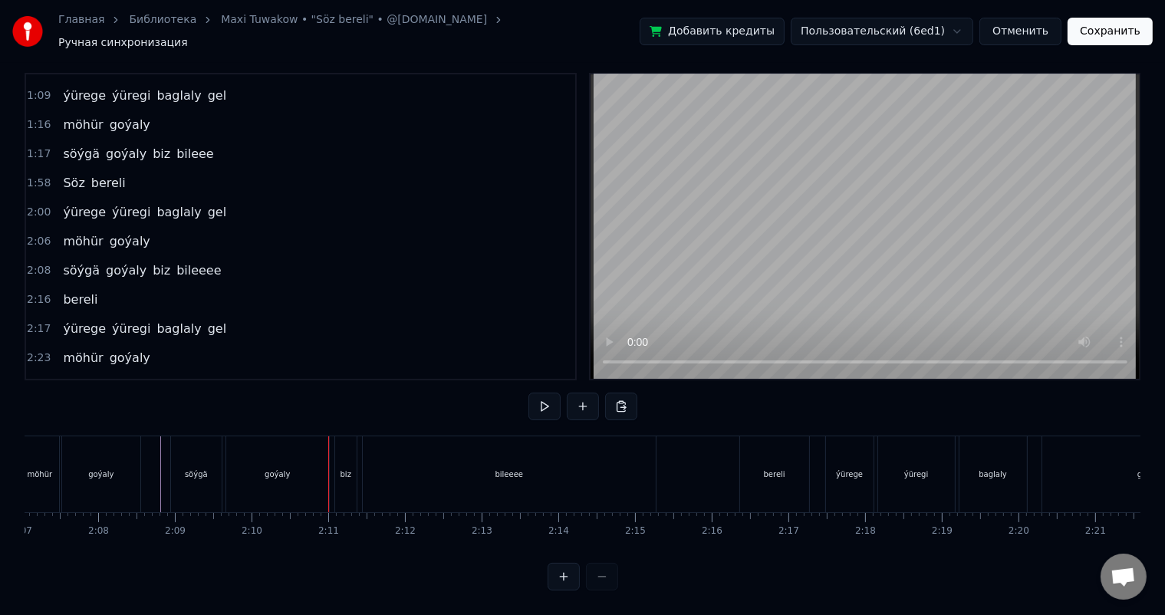
click at [279, 468] on div "goýaly" at bounding box center [277, 474] width 25 height 12
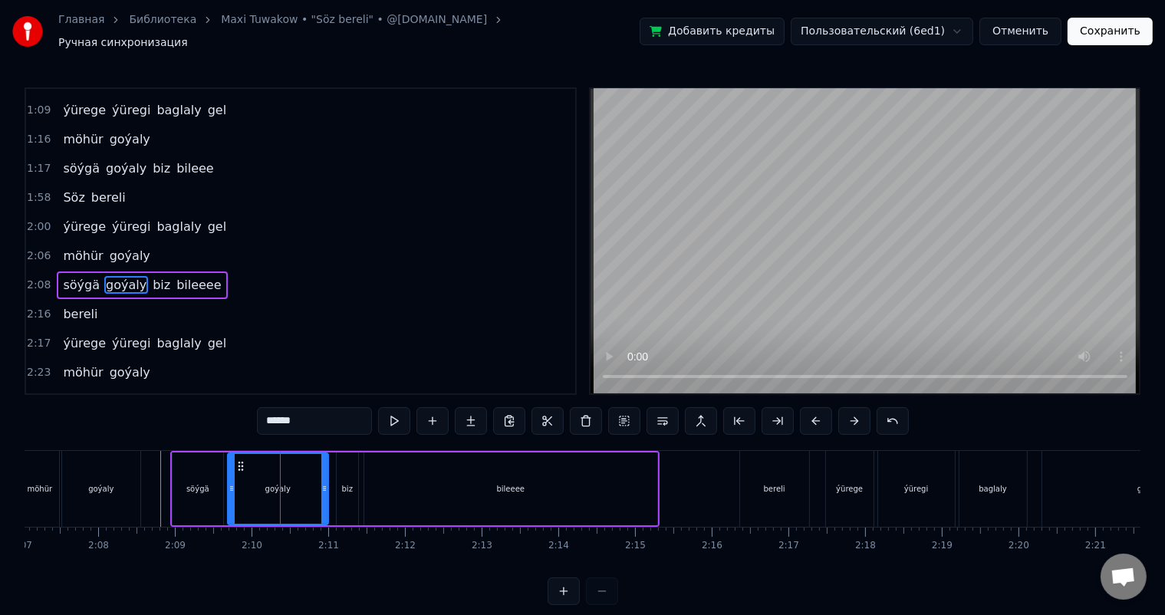
click at [321, 482] on icon at bounding box center [324, 488] width 6 height 12
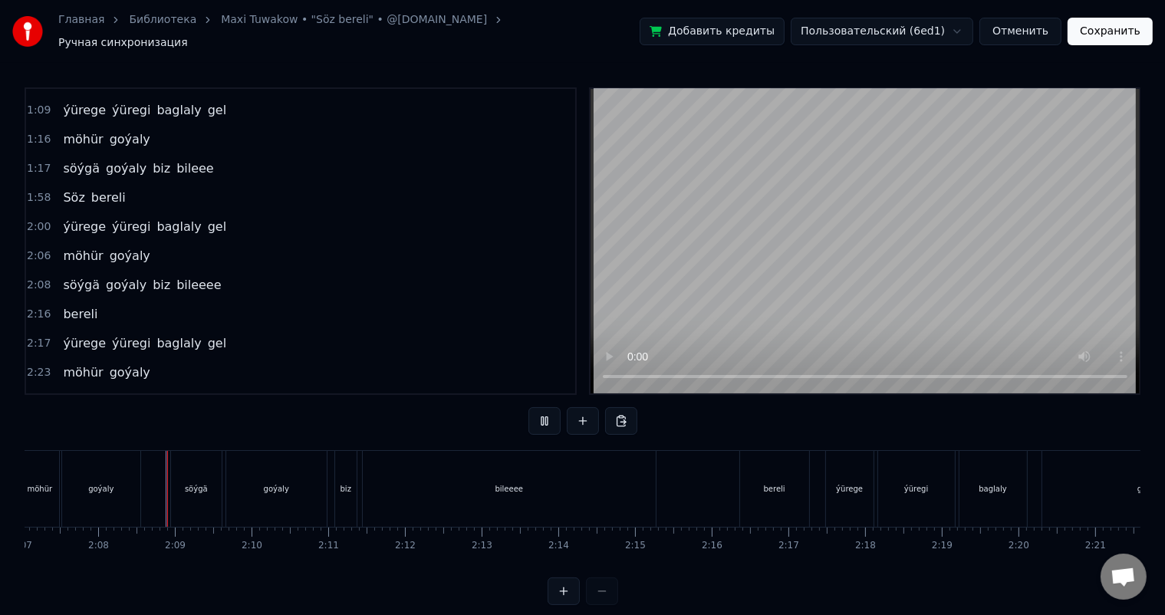
scroll to position [20, 0]
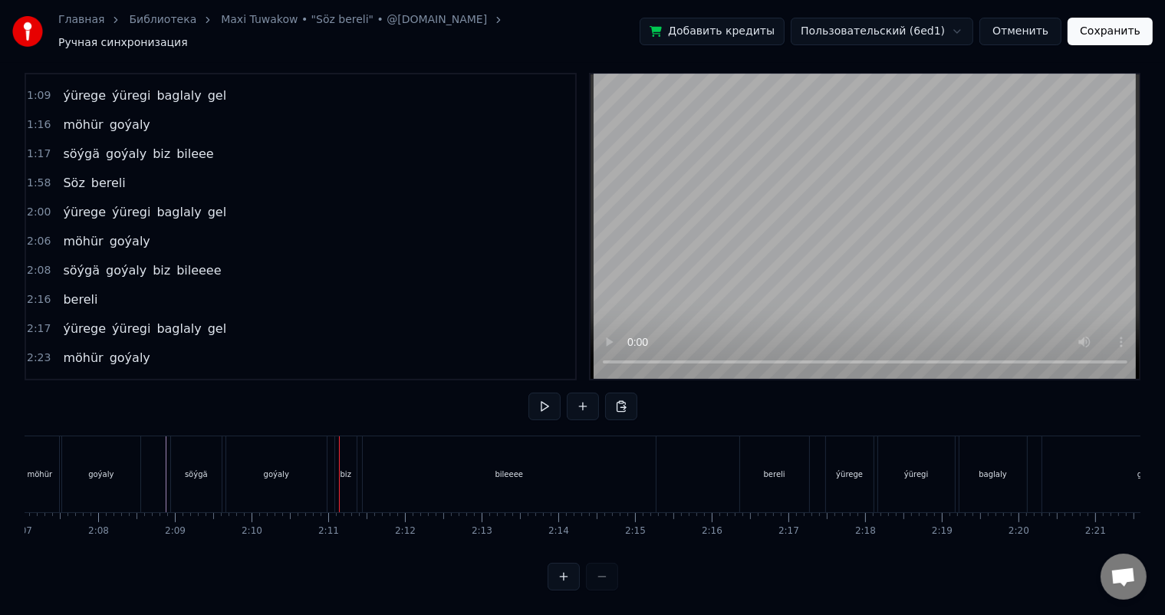
click at [261, 469] on div "goýaly" at bounding box center [276, 474] width 100 height 76
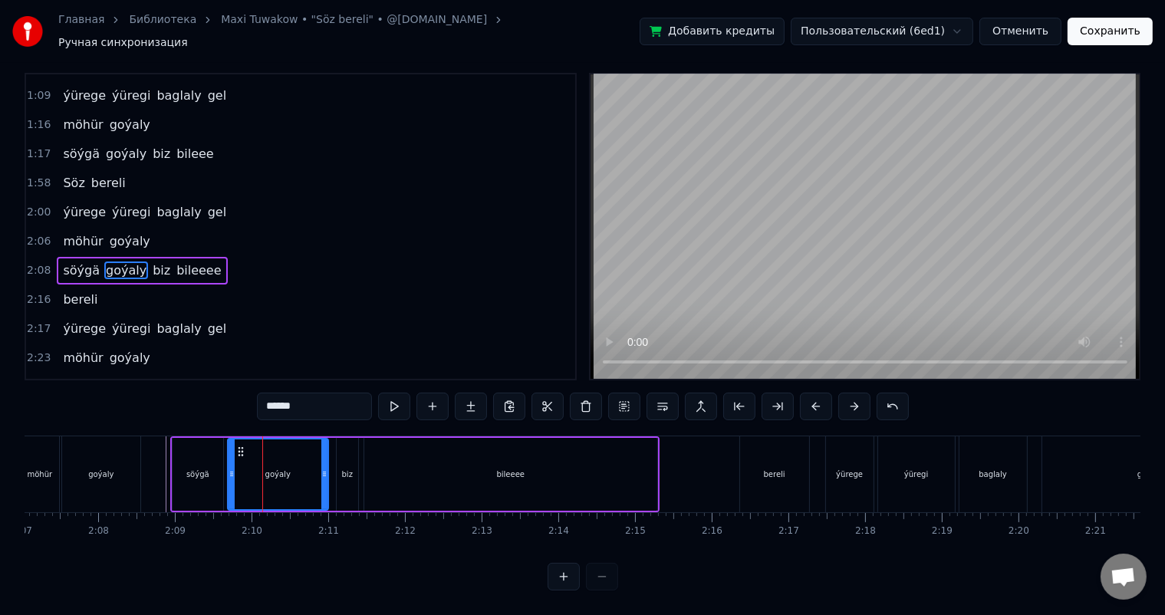
scroll to position [0, 0]
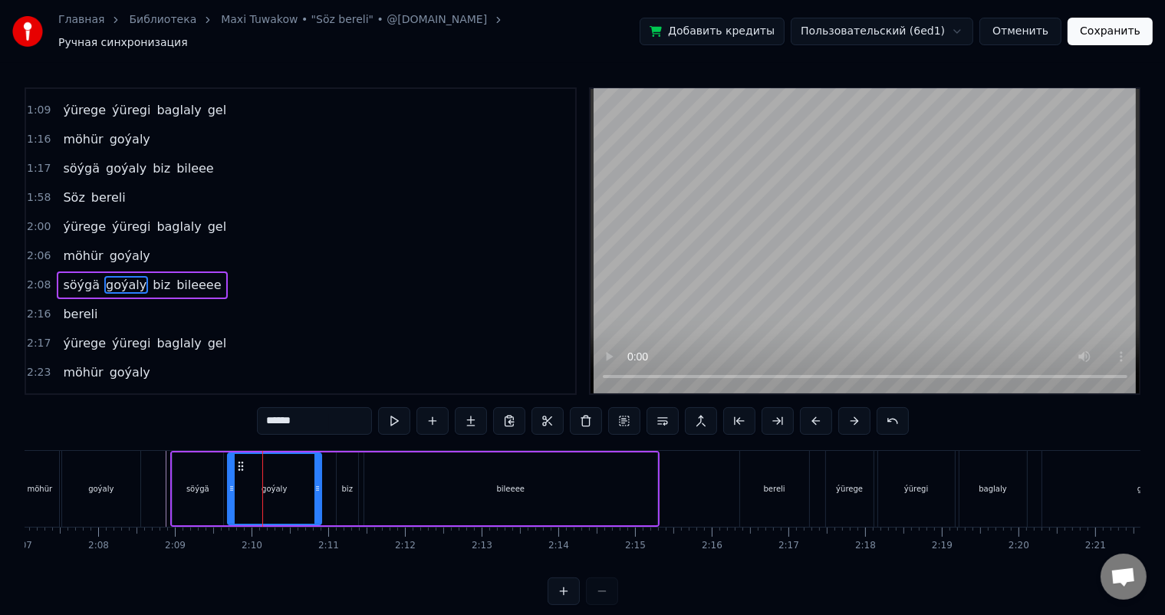
click at [314, 482] on icon at bounding box center [317, 488] width 6 height 12
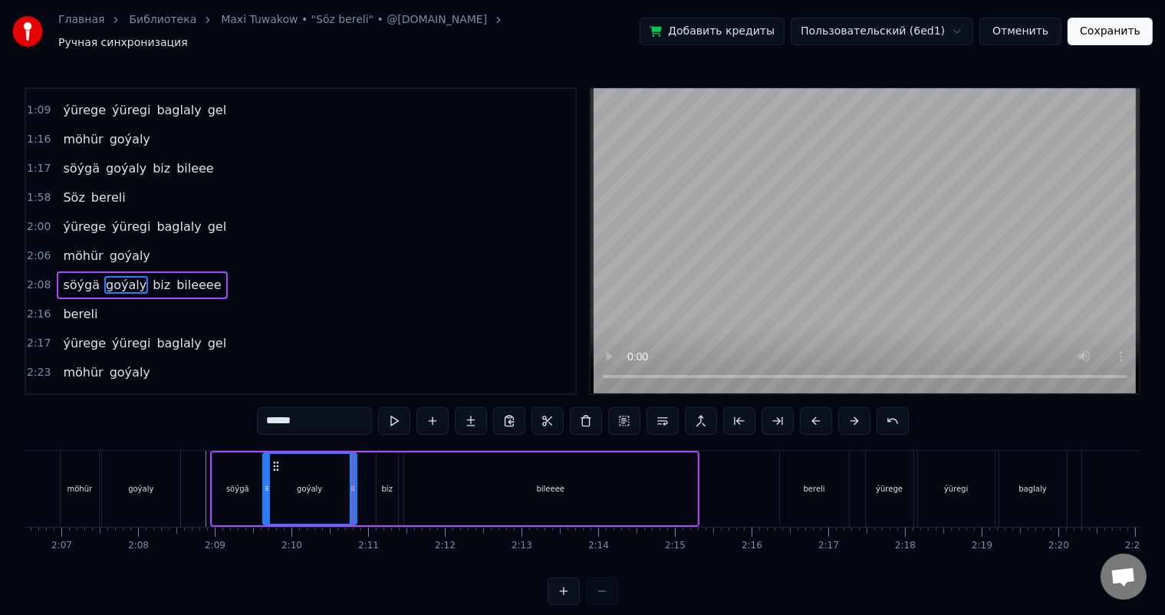
scroll to position [0, 9700]
drag, startPoint x: 236, startPoint y: 455, endPoint x: 276, endPoint y: 461, distance: 40.2
click at [276, 461] on icon at bounding box center [281, 466] width 12 height 12
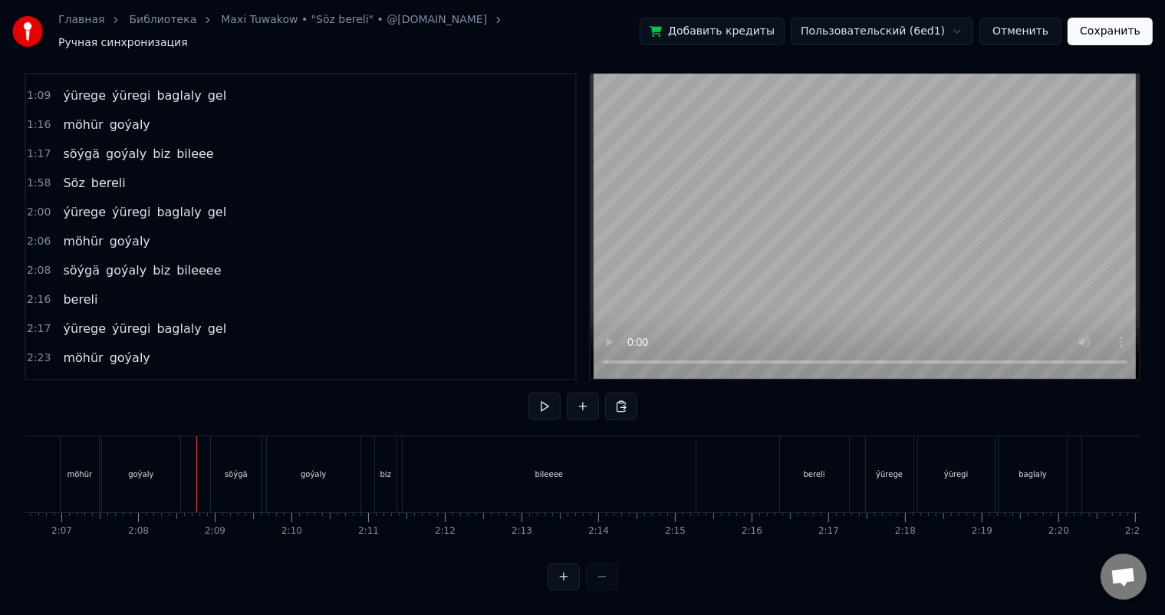
scroll to position [20, 0]
click at [561, 468] on div "bileeee" at bounding box center [549, 474] width 293 height 76
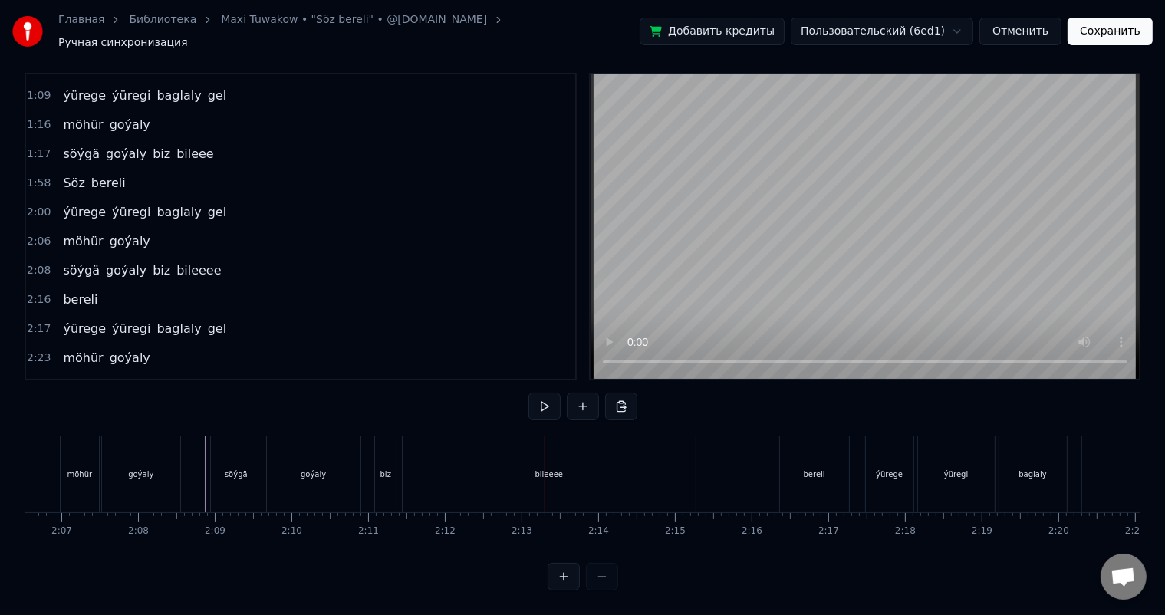
click at [336, 475] on div "goýaly" at bounding box center [314, 474] width 94 height 76
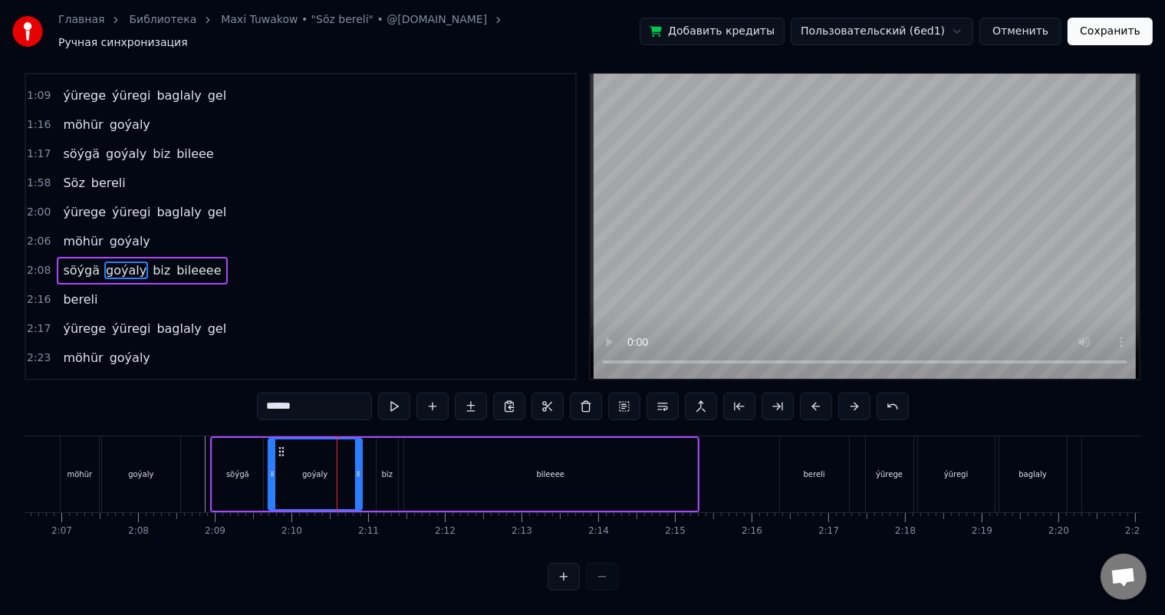
scroll to position [0, 0]
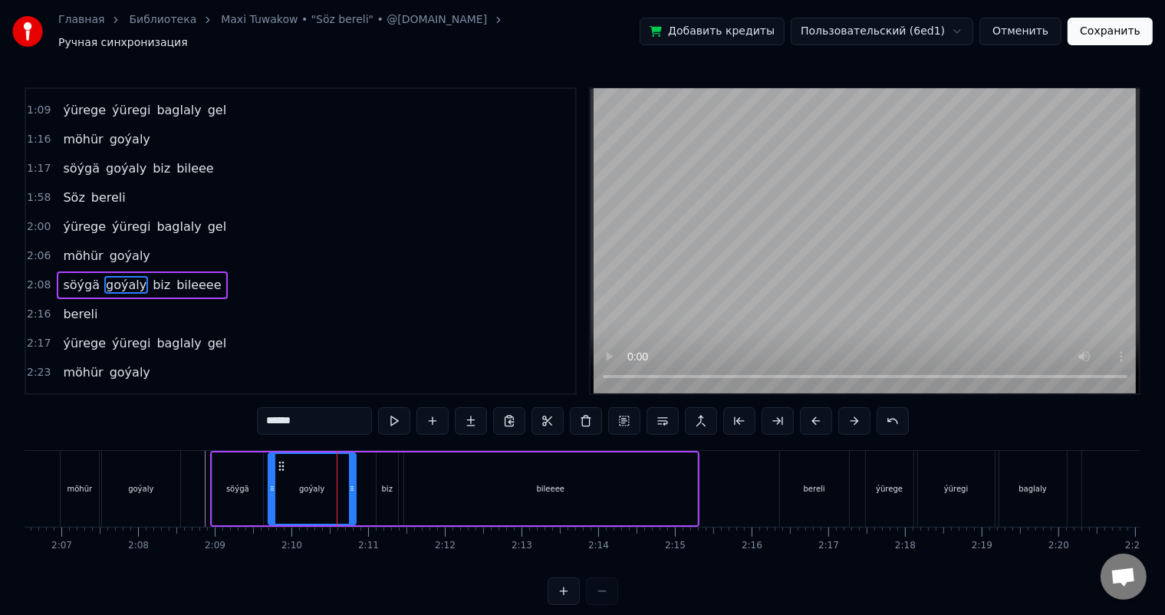
click at [353, 482] on icon at bounding box center [352, 488] width 6 height 12
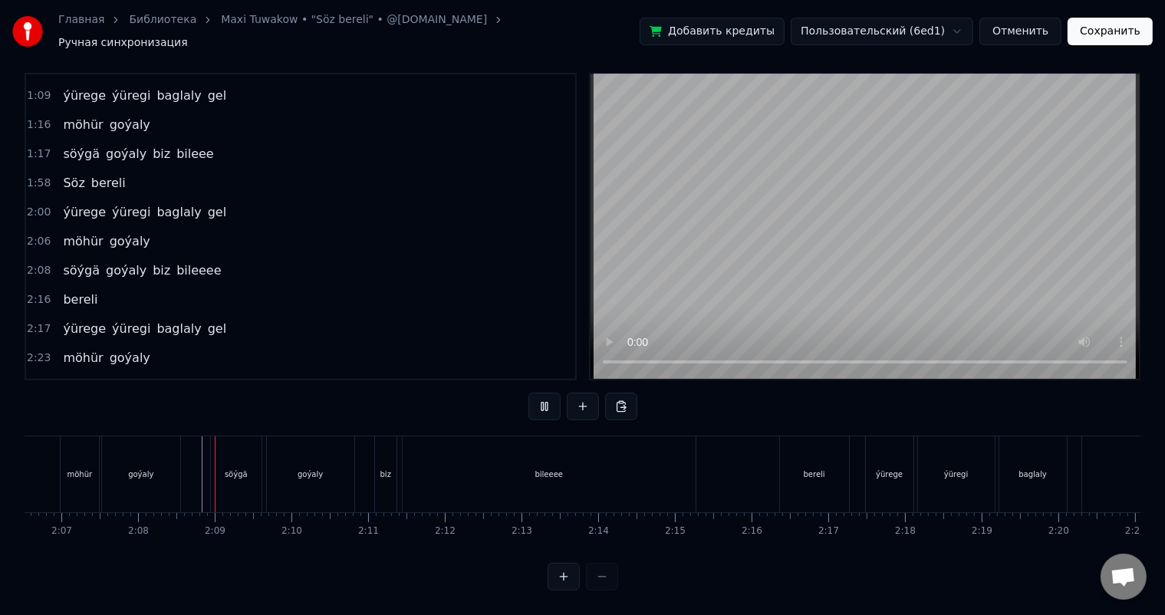
scroll to position [20, 0]
click at [641, 463] on div "bileeee" at bounding box center [549, 474] width 293 height 76
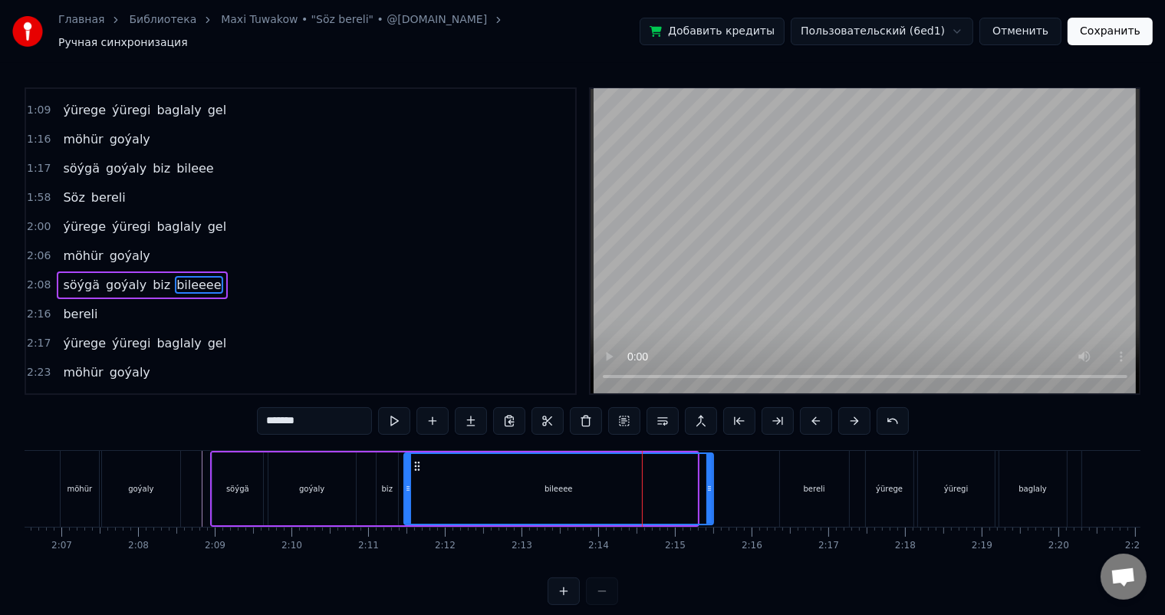
drag, startPoint x: 692, startPoint y: 480, endPoint x: 710, endPoint y: 481, distance: 18.4
click at [710, 482] on icon at bounding box center [709, 488] width 6 height 12
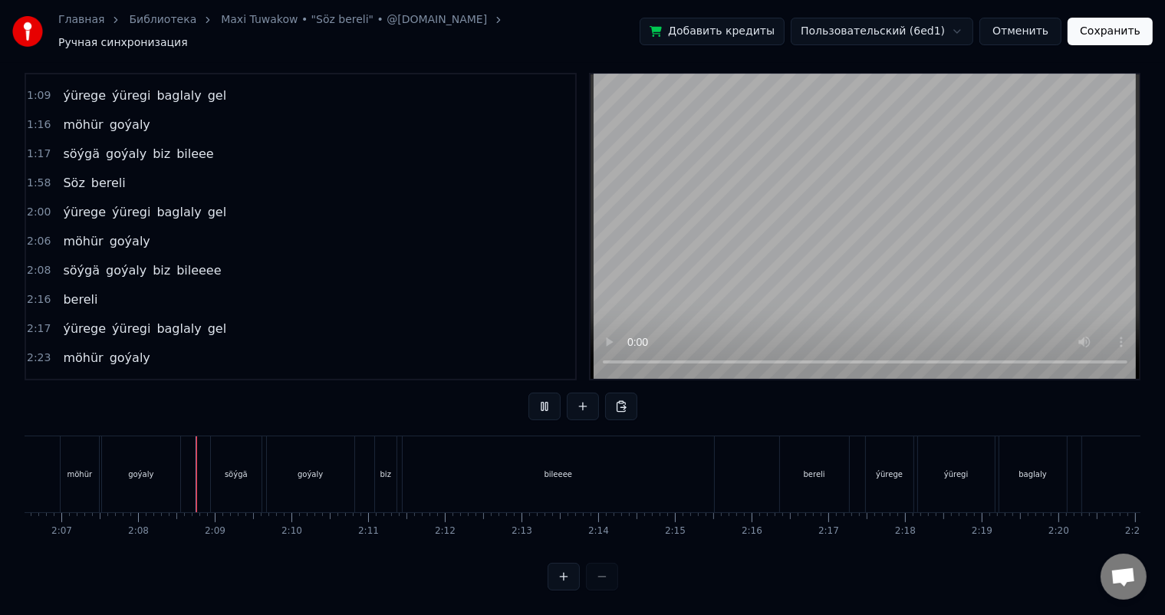
scroll to position [20, 0]
click at [380, 451] on div "biz" at bounding box center [385, 474] width 21 height 76
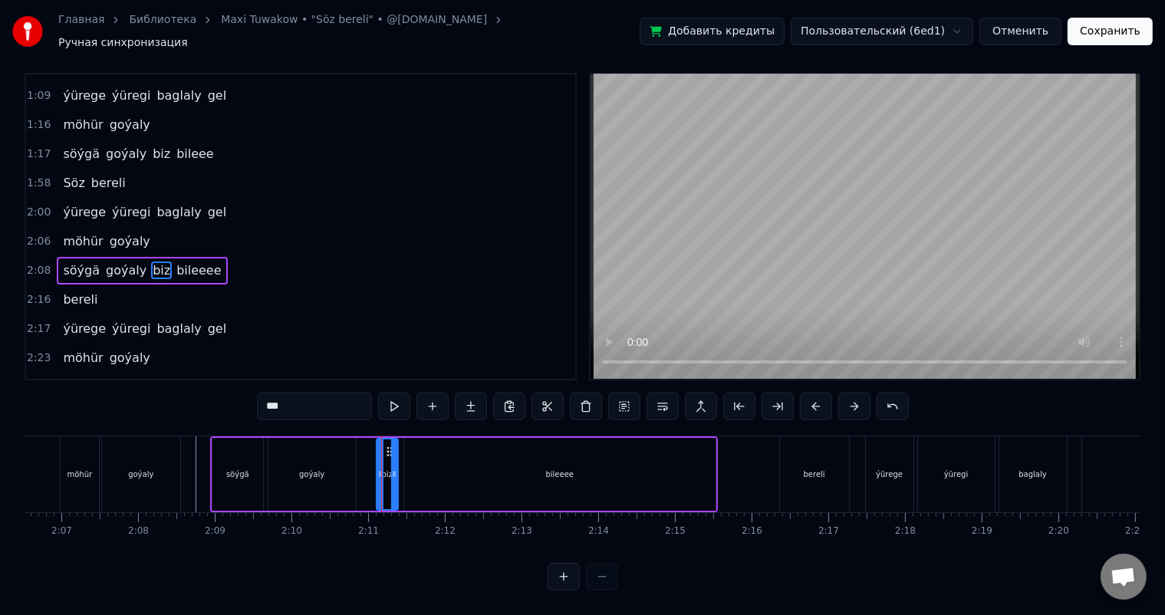
scroll to position [0, 0]
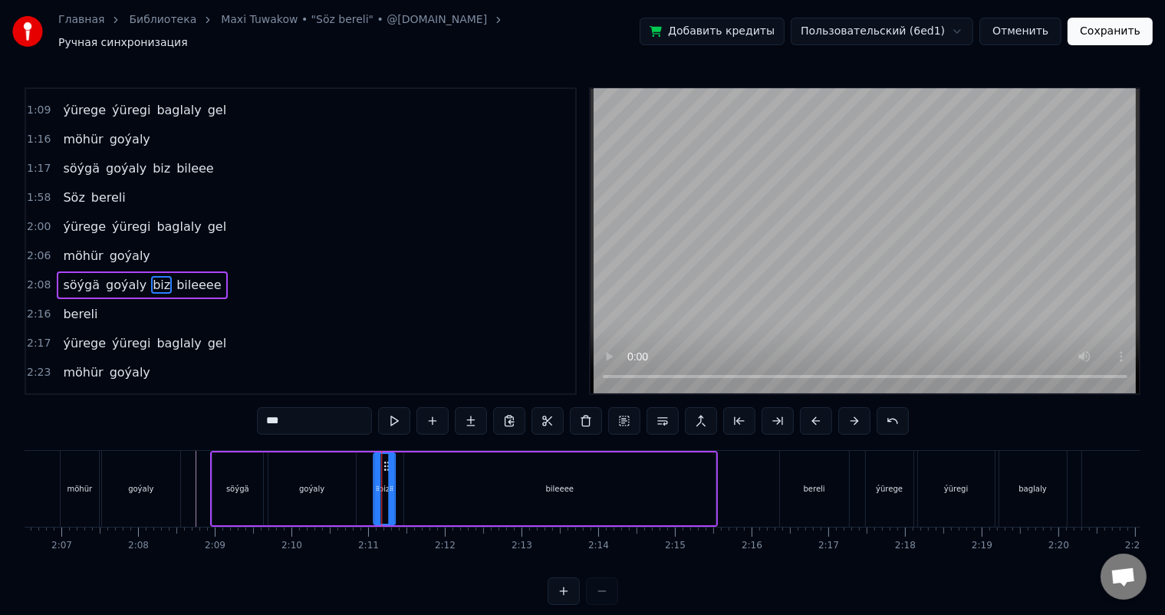
click at [384, 460] on icon at bounding box center [386, 466] width 12 height 12
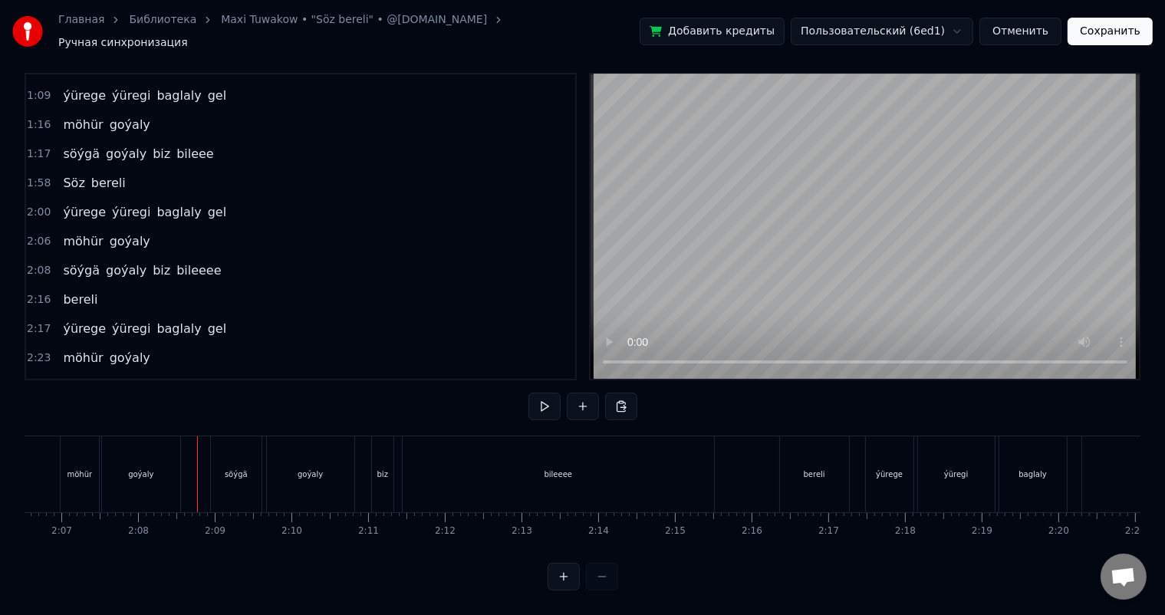
scroll to position [20, 0]
click at [625, 462] on div "bileeee" at bounding box center [558, 474] width 311 height 76
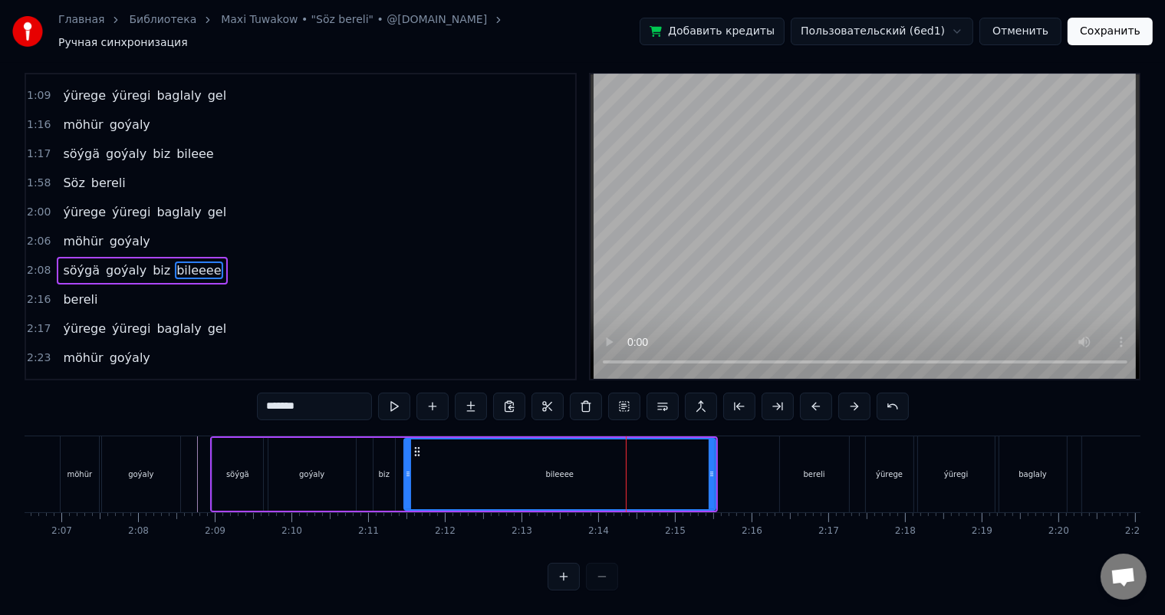
scroll to position [0, 0]
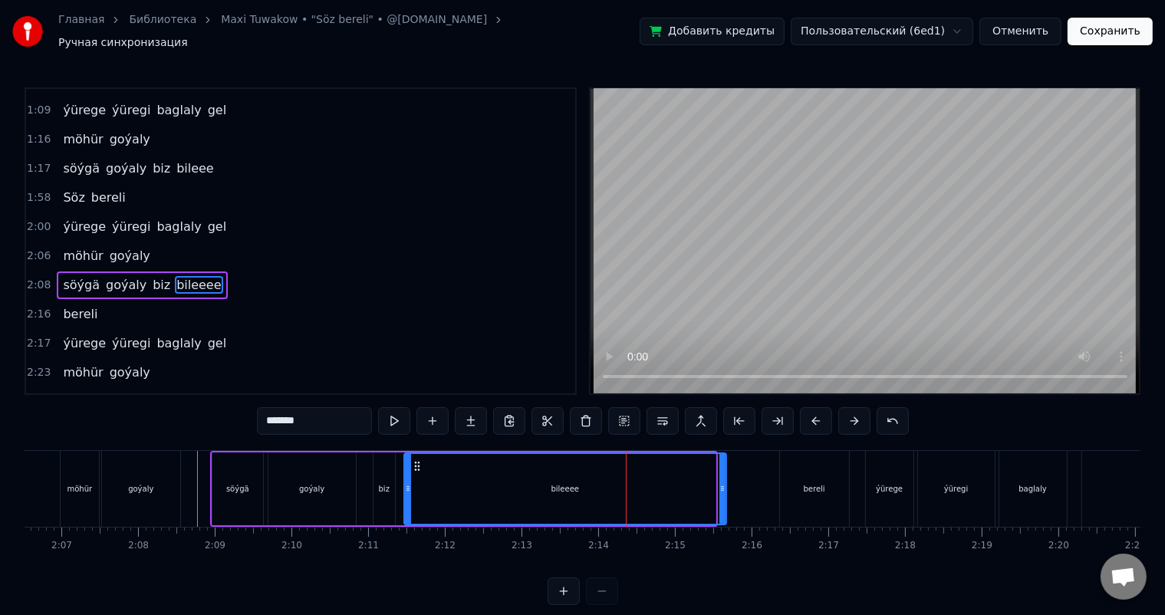
drag, startPoint x: 711, startPoint y: 478, endPoint x: 722, endPoint y: 478, distance: 10.7
click at [722, 487] on circle at bounding box center [722, 487] width 1 height 1
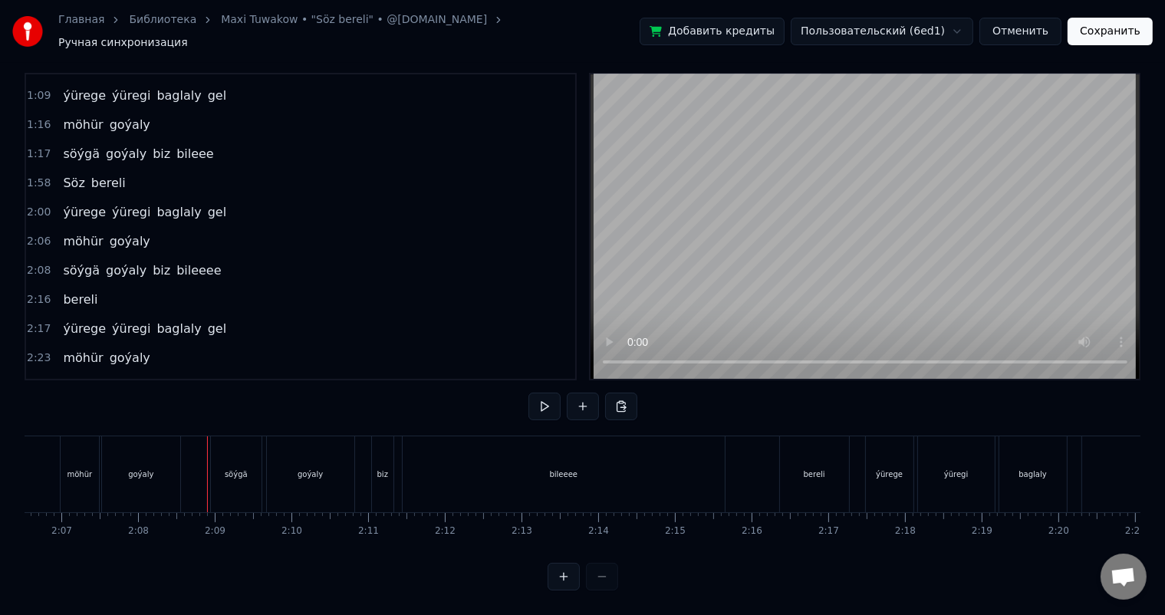
scroll to position [20, 0]
click at [637, 458] on div "bileeee" at bounding box center [564, 474] width 322 height 76
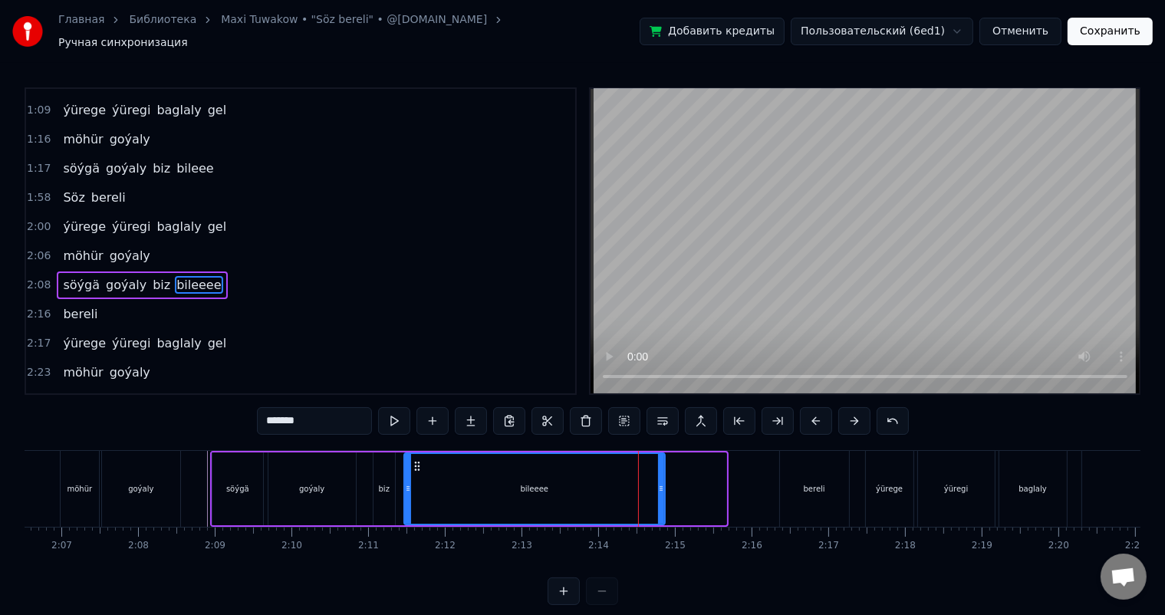
drag, startPoint x: 723, startPoint y: 478, endPoint x: 662, endPoint y: 481, distance: 61.4
click at [662, 482] on icon at bounding box center [661, 488] width 6 height 12
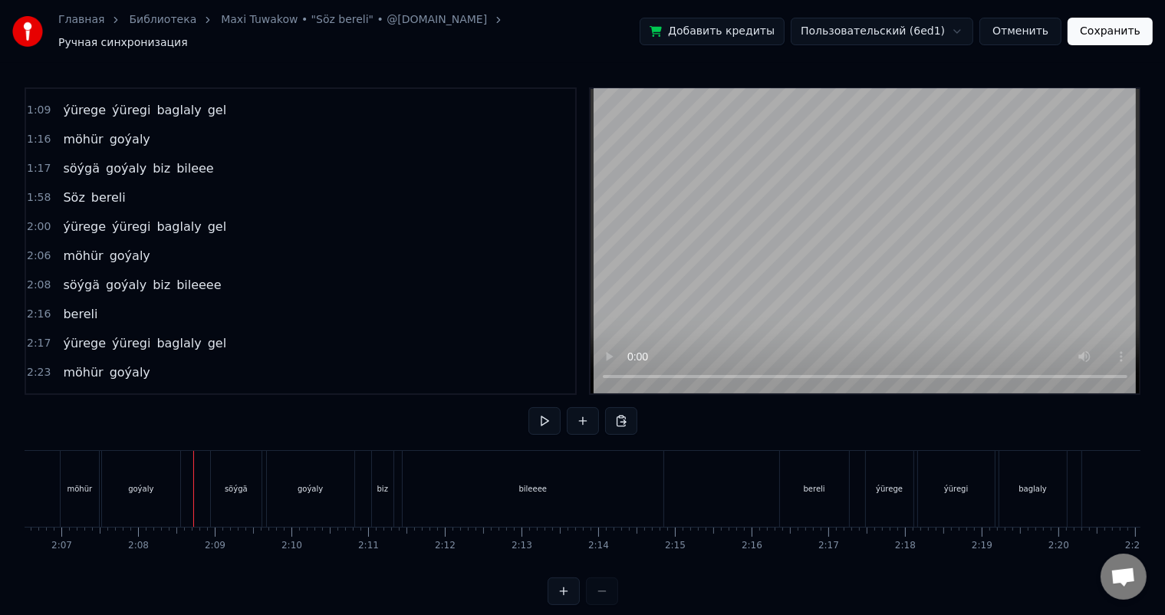
scroll to position [20, 0]
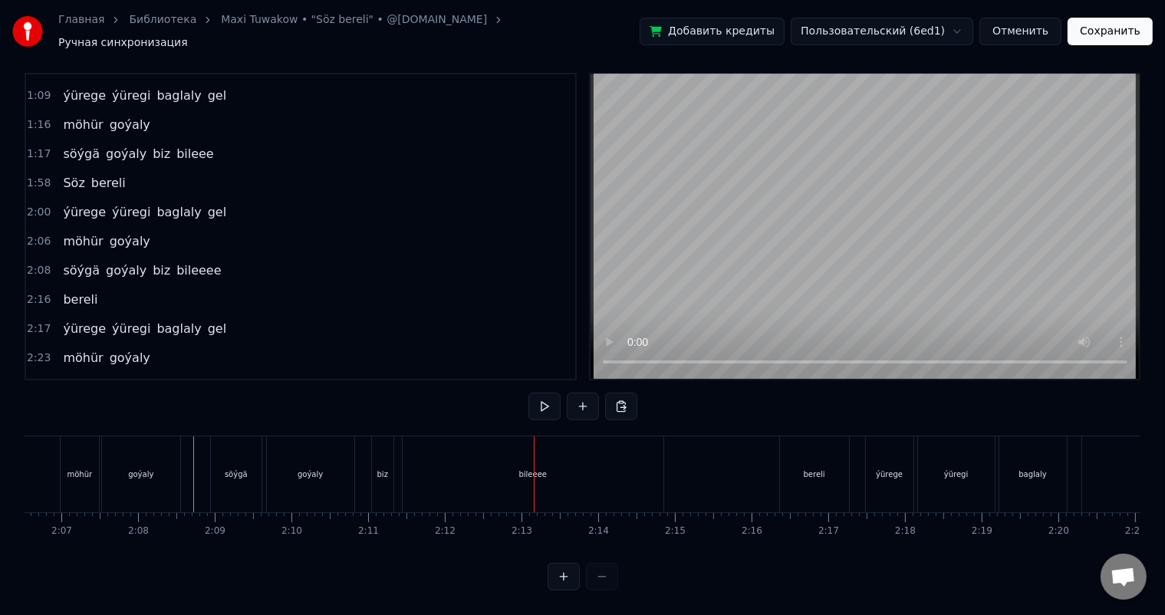
click at [616, 461] on div "bileeee" at bounding box center [533, 474] width 261 height 76
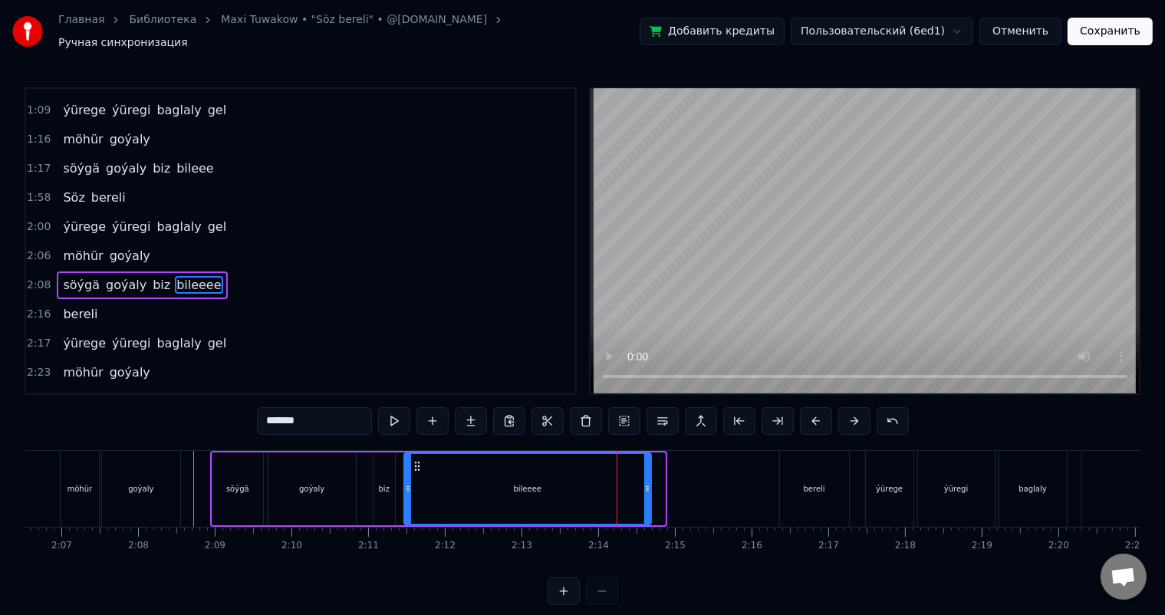
drag, startPoint x: 662, startPoint y: 478, endPoint x: 648, endPoint y: 478, distance: 14.6
click at [648, 482] on icon at bounding box center [647, 488] width 6 height 12
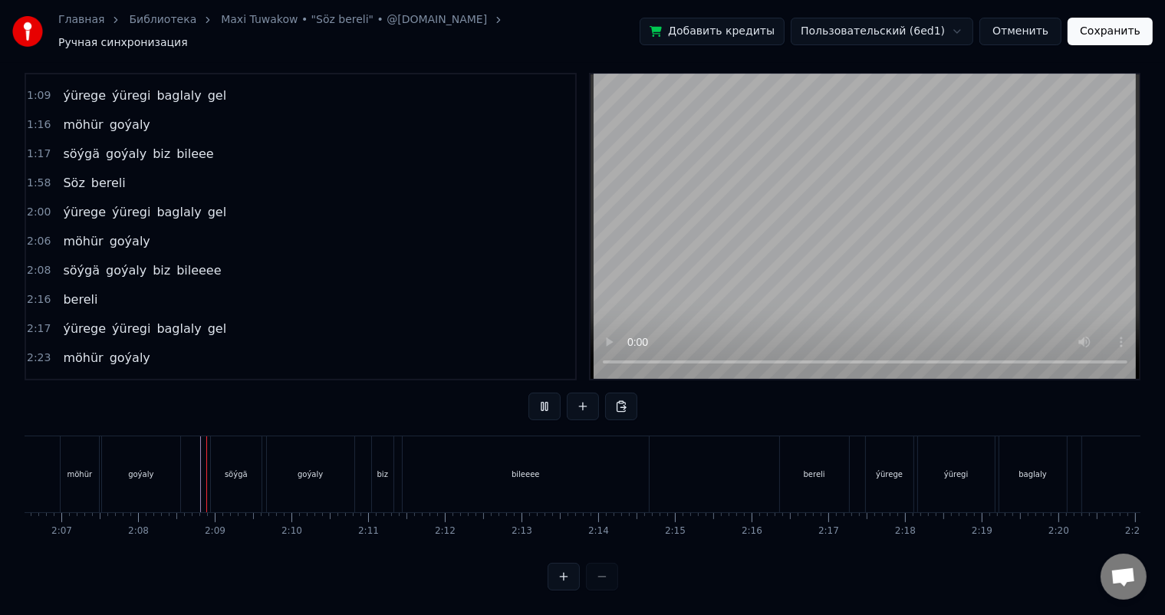
scroll to position [20, 0]
click at [578, 464] on div "bileeee" at bounding box center [526, 474] width 246 height 76
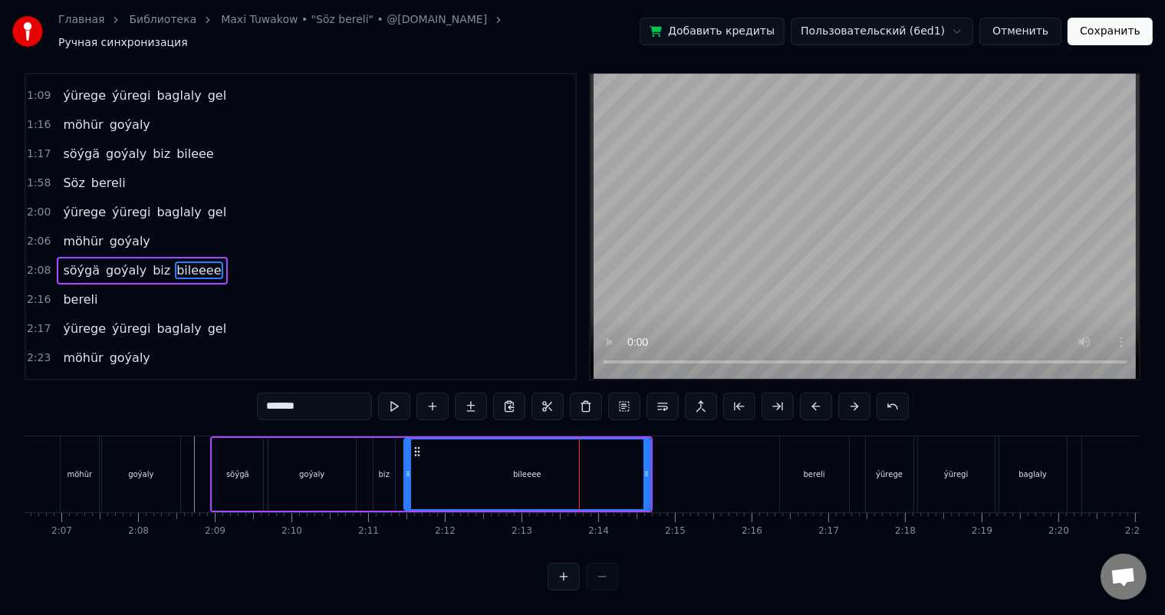
scroll to position [0, 0]
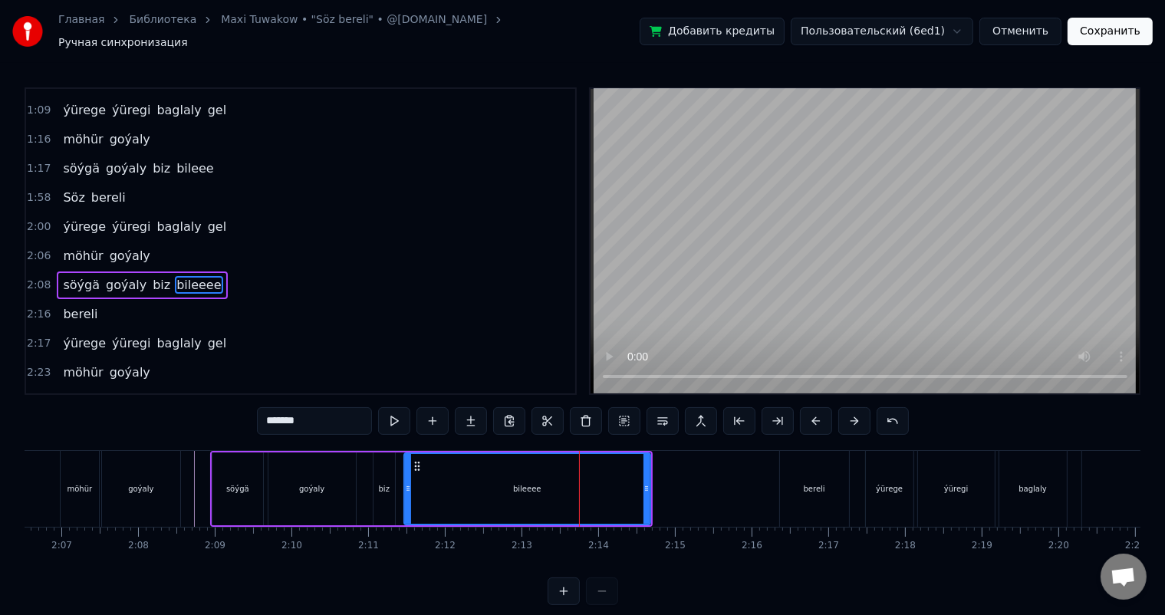
click at [315, 416] on input "*******" at bounding box center [314, 421] width 115 height 28
type input "********"
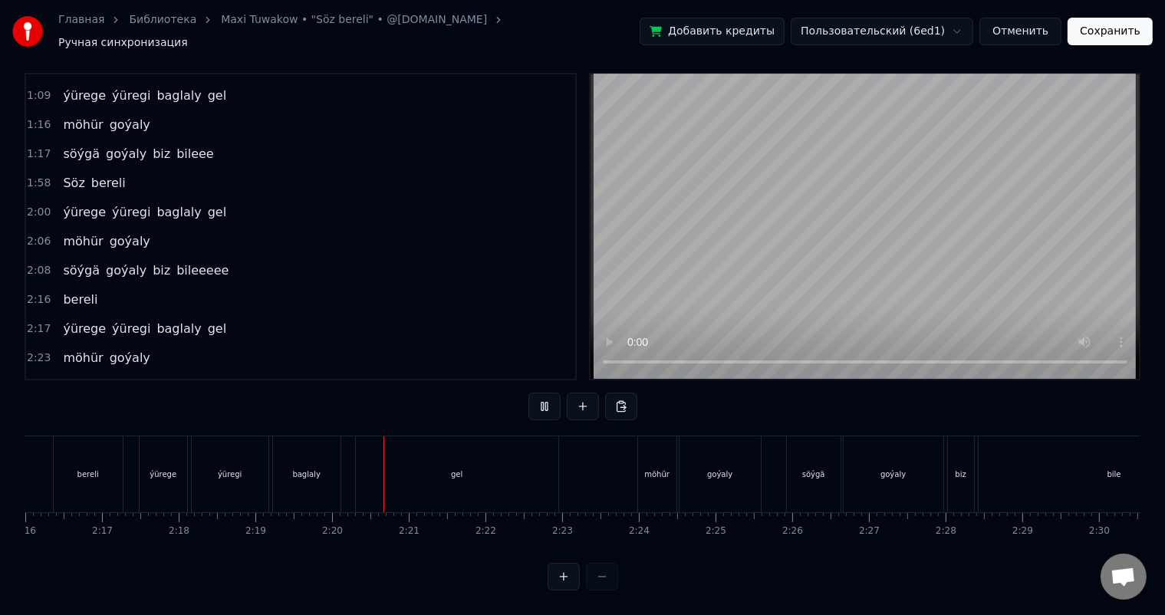
scroll to position [0, 10664]
click at [889, 464] on div "bile" at bounding box center [875, 474] width 271 height 76
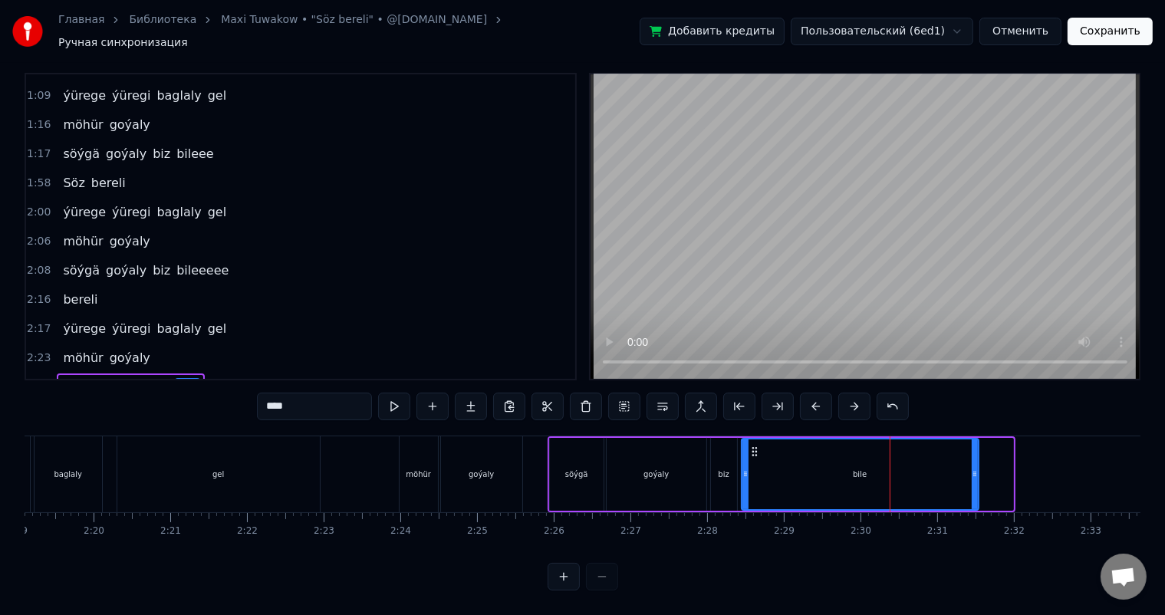
drag, startPoint x: 1009, startPoint y: 461, endPoint x: 973, endPoint y: 462, distance: 36.0
click at [973, 468] on icon at bounding box center [974, 474] width 6 height 12
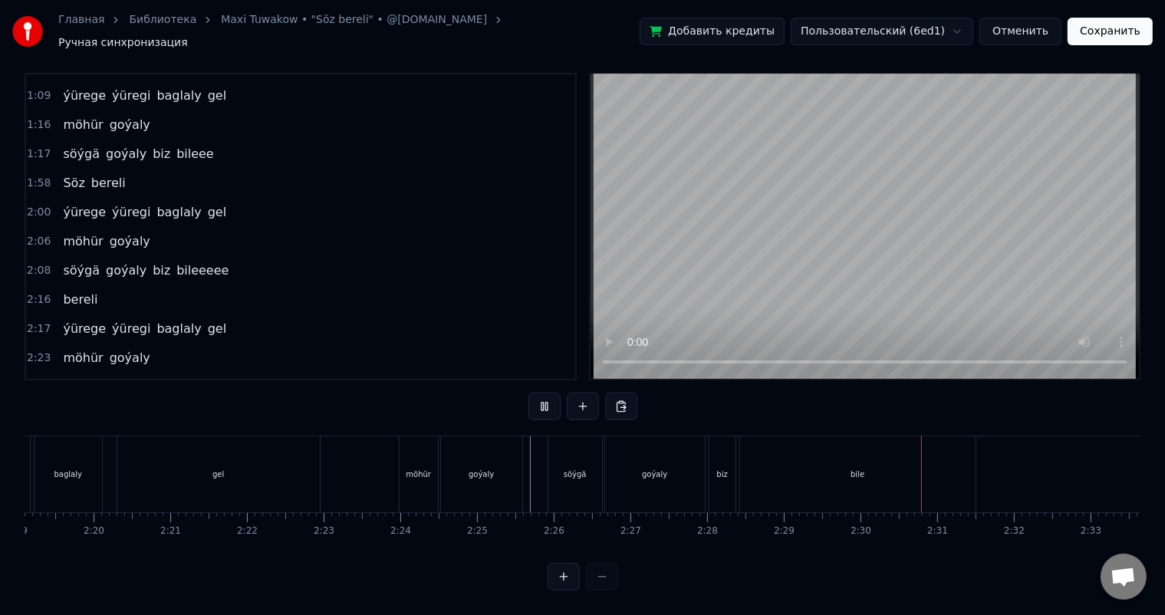
click at [853, 453] on div "bile" at bounding box center [857, 474] width 235 height 76
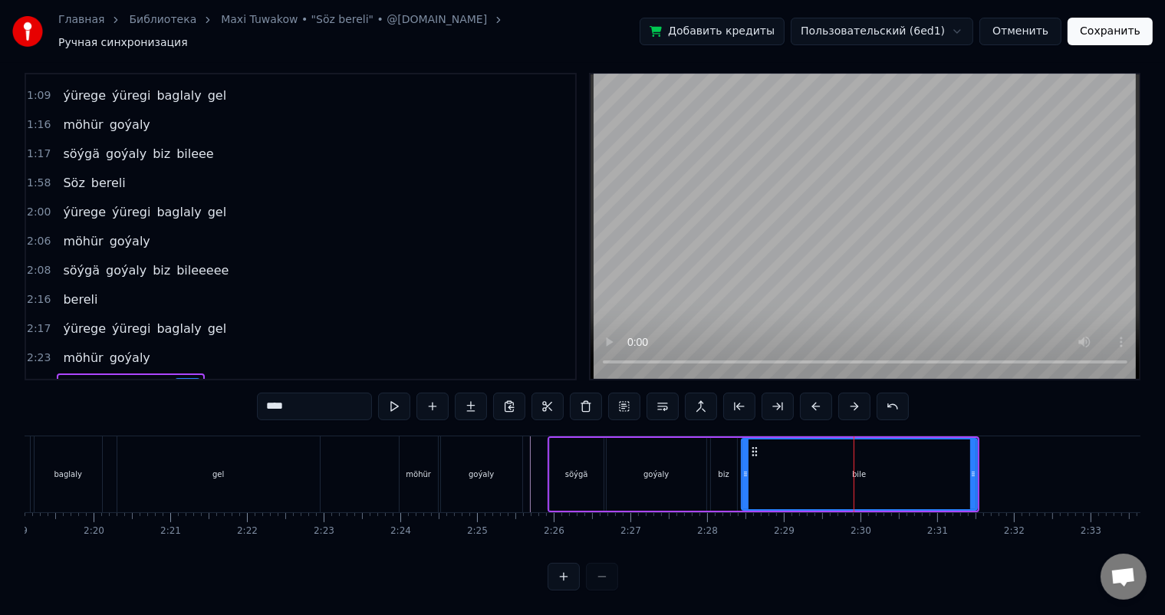
click at [332, 399] on input "****" at bounding box center [314, 407] width 115 height 28
type input "*******"
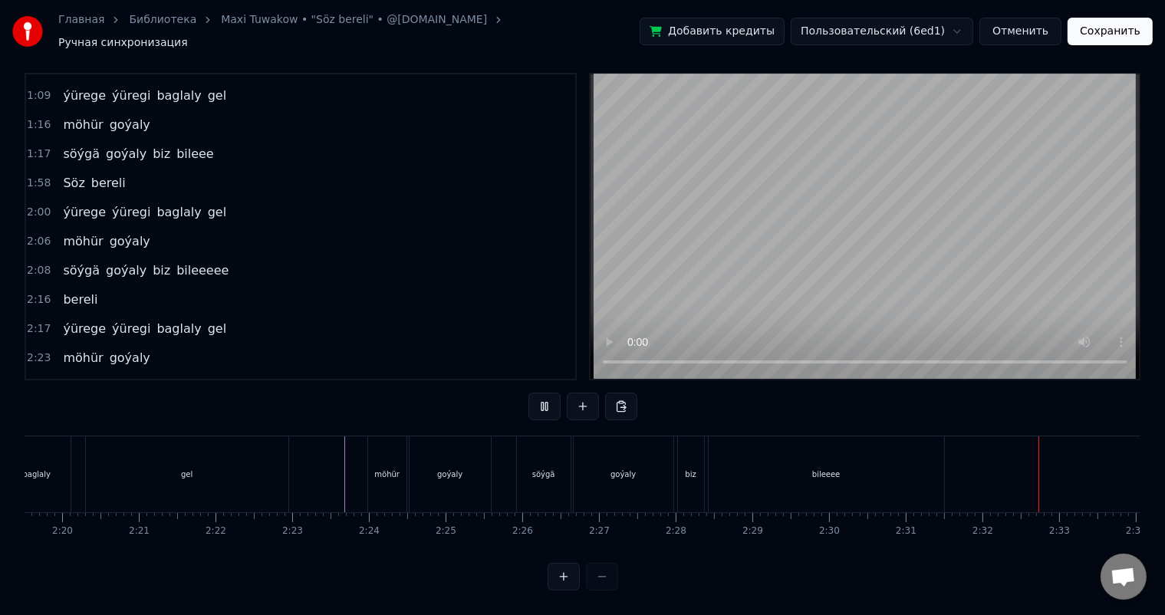
click at [507, 464] on div "bileeee" at bounding box center [451, 474] width 235 height 76
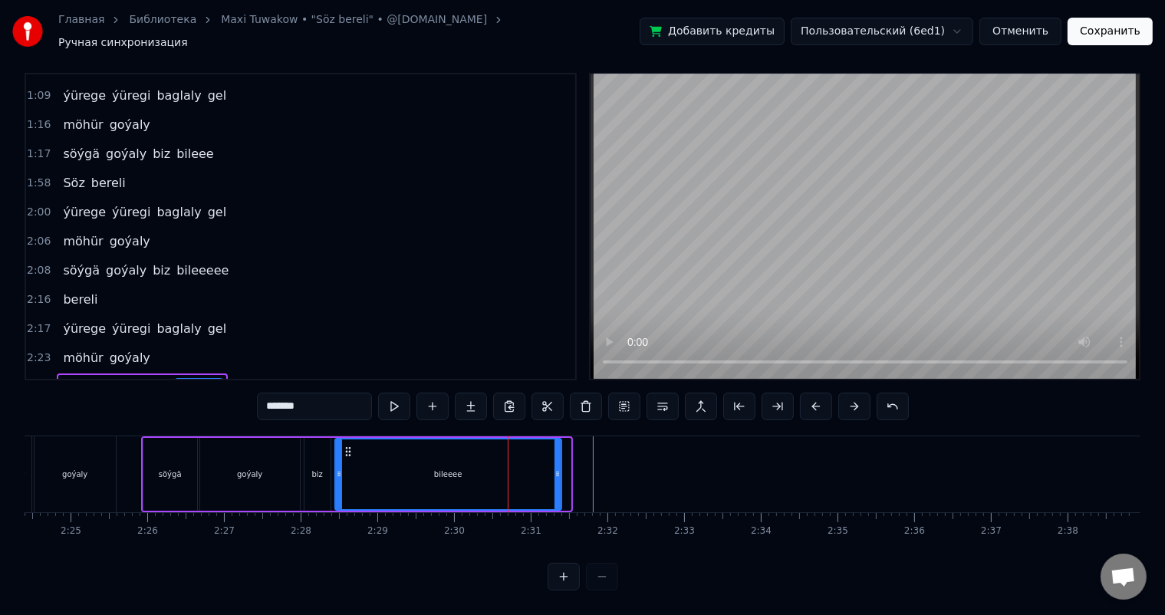
drag, startPoint x: 567, startPoint y: 462, endPoint x: 557, endPoint y: 462, distance: 10.0
click at [557, 468] on icon at bounding box center [557, 474] width 6 height 12
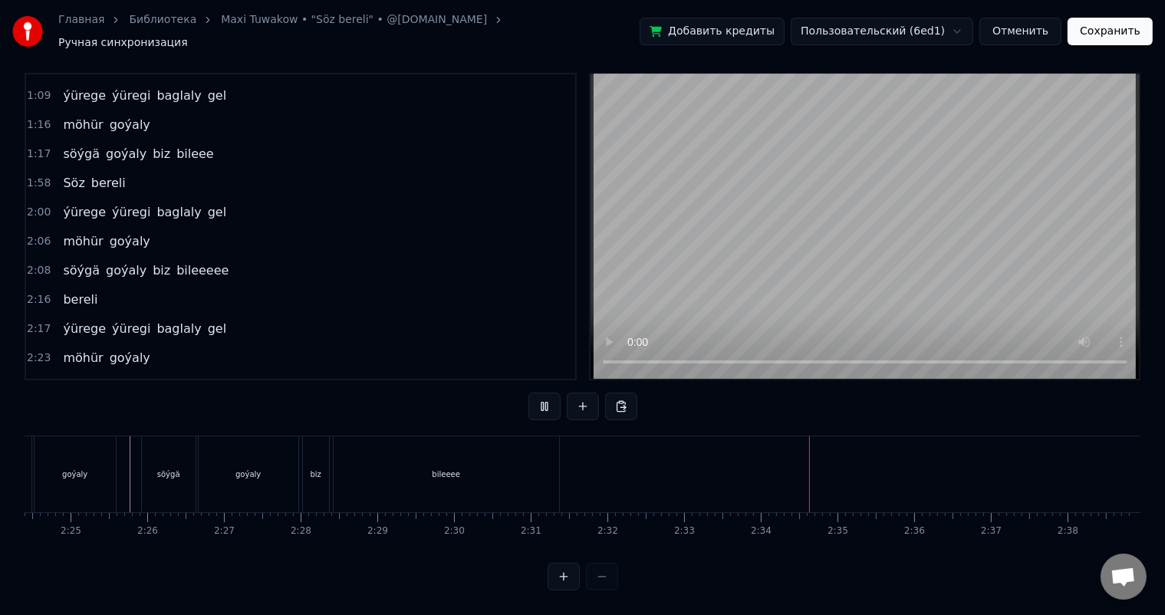
click at [1122, 31] on button "Сохранить" at bounding box center [1109, 32] width 85 height 28
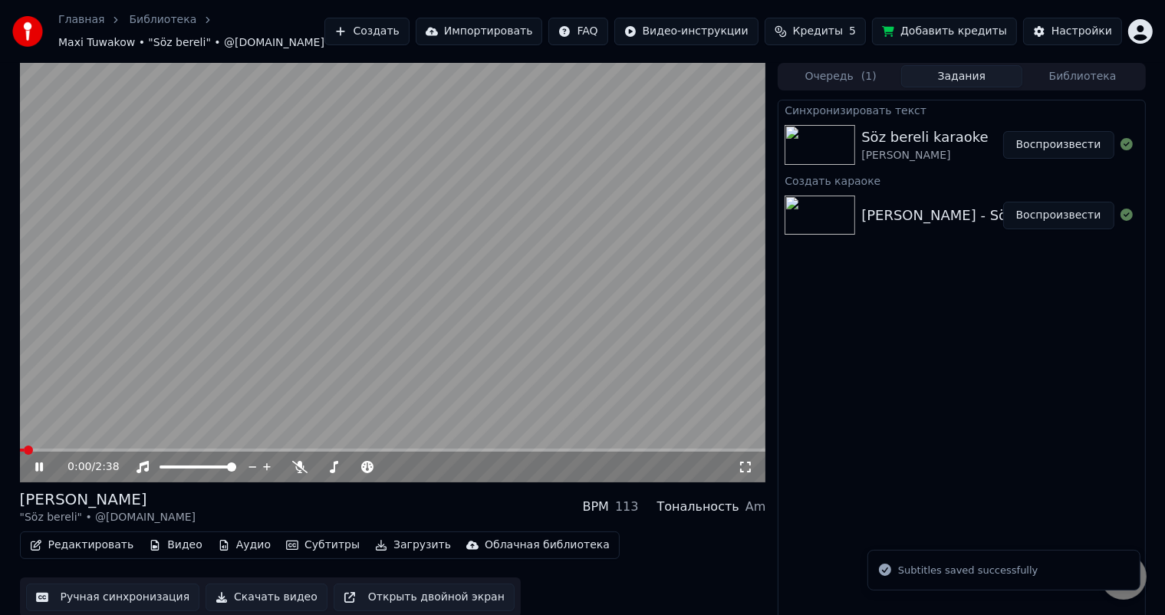
click at [744, 465] on icon at bounding box center [745, 467] width 15 height 12
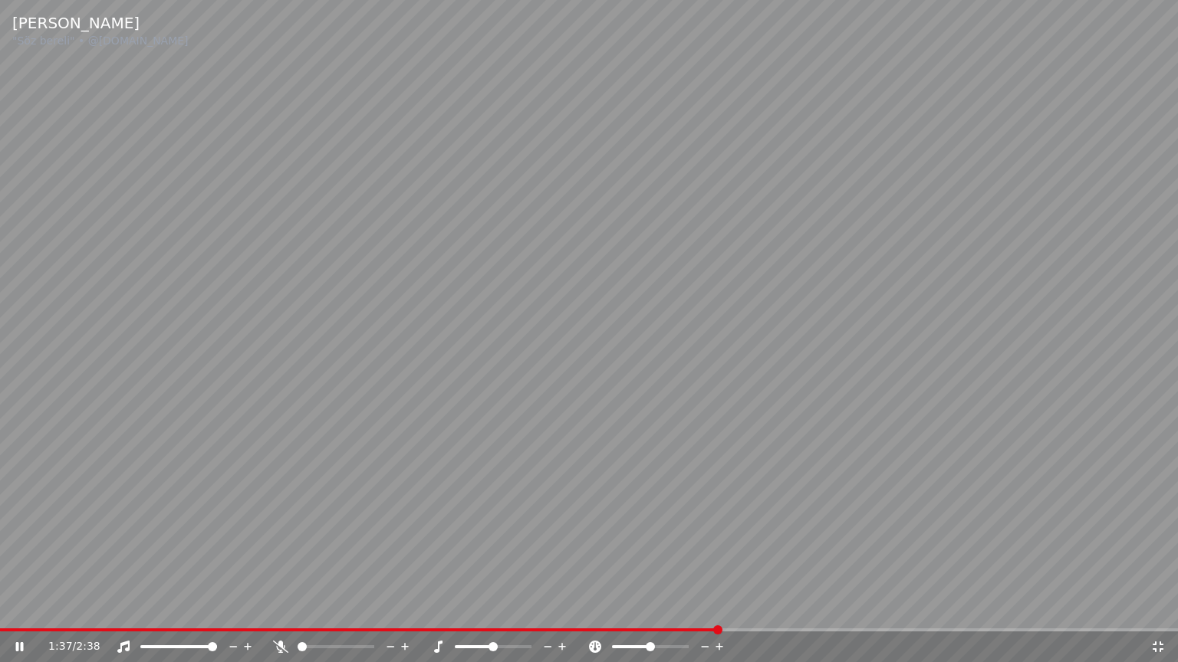
click at [715, 614] on span at bounding box center [589, 630] width 1178 height 3
click at [777, 614] on video at bounding box center [589, 331] width 1178 height 662
click at [790, 614] on span at bounding box center [589, 630] width 1178 height 3
click at [639, 435] on video at bounding box center [589, 331] width 1178 height 662
click at [843, 614] on span at bounding box center [589, 630] width 1178 height 3
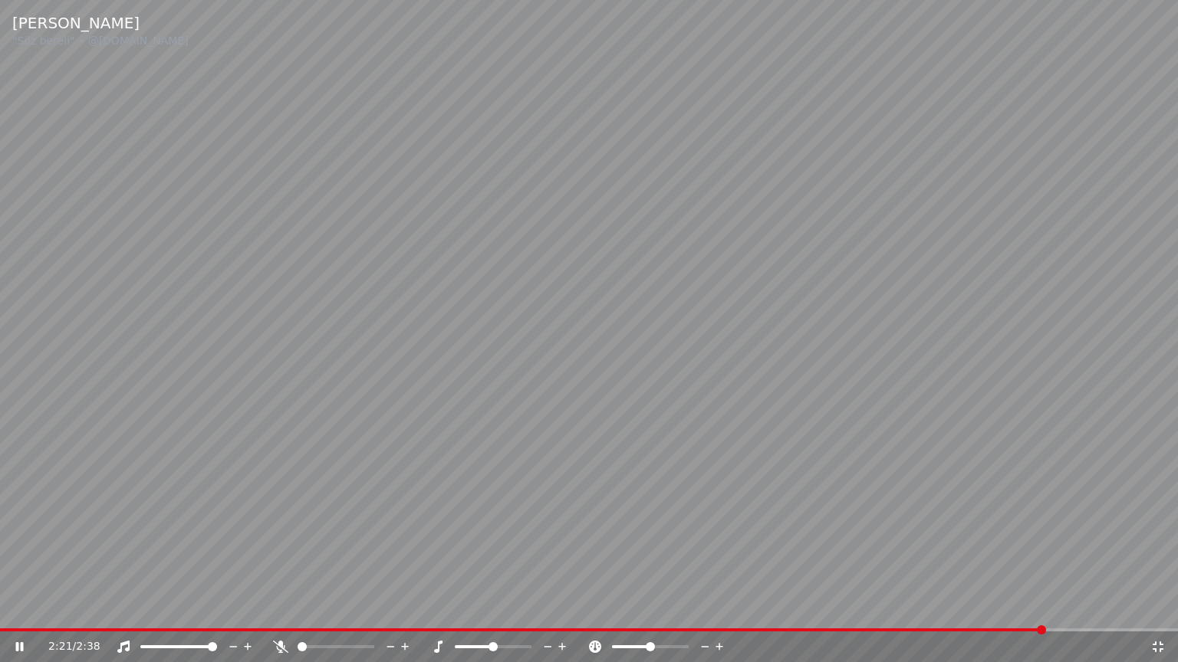
click at [1158, 614] on icon at bounding box center [1157, 647] width 15 height 12
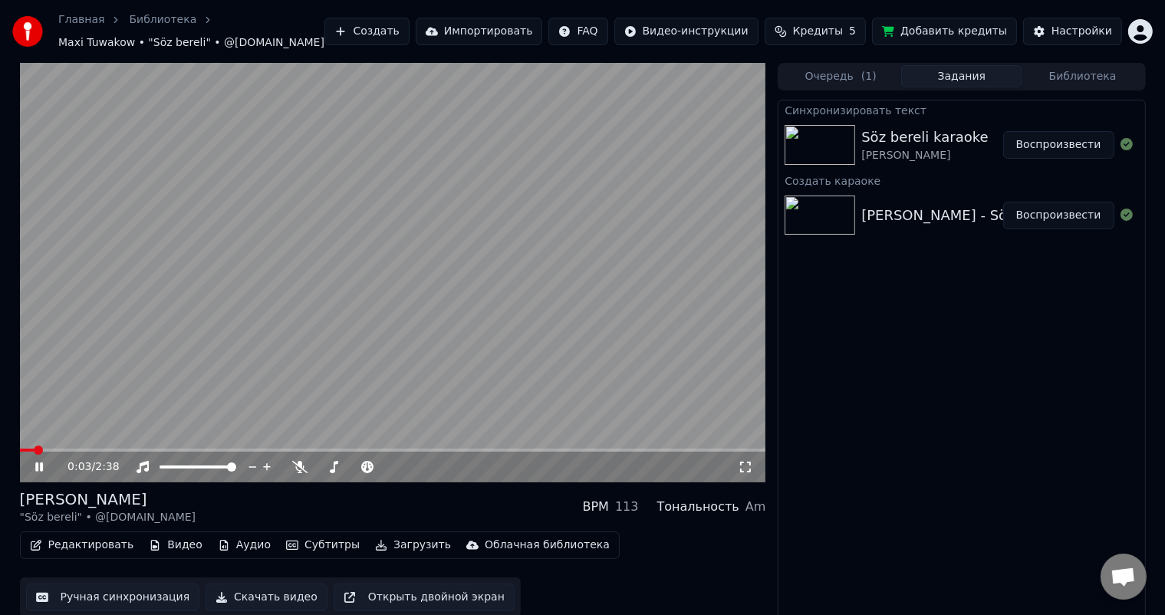
click at [34, 449] on span at bounding box center [27, 450] width 14 height 3
click at [53, 449] on span at bounding box center [36, 450] width 33 height 3
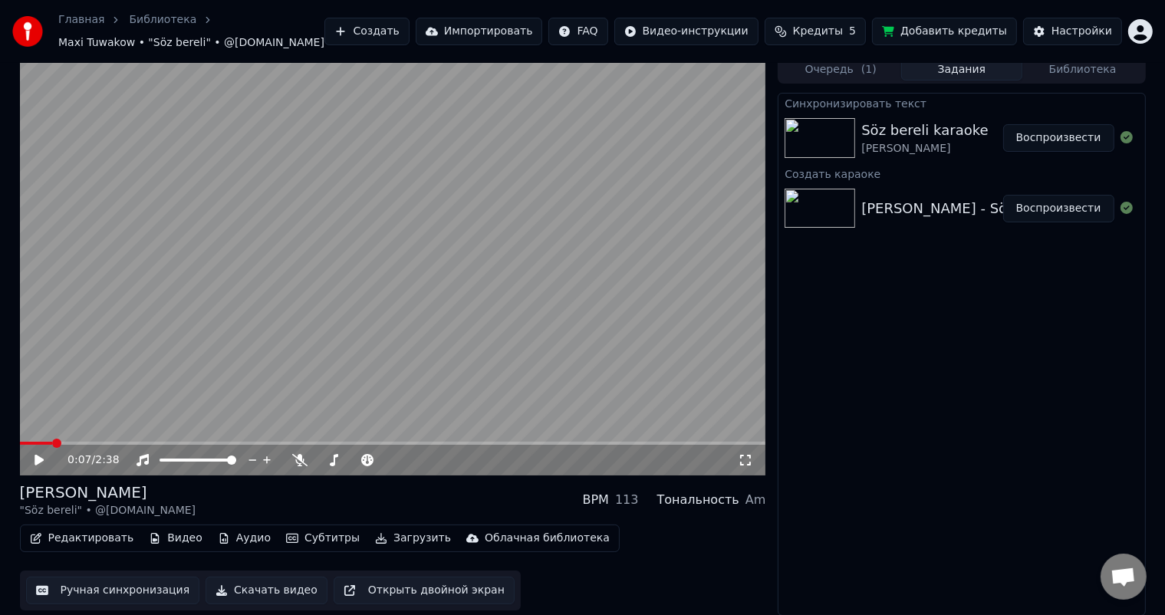
click at [132, 587] on button "Ручная синхронизация" at bounding box center [113, 591] width 174 height 28
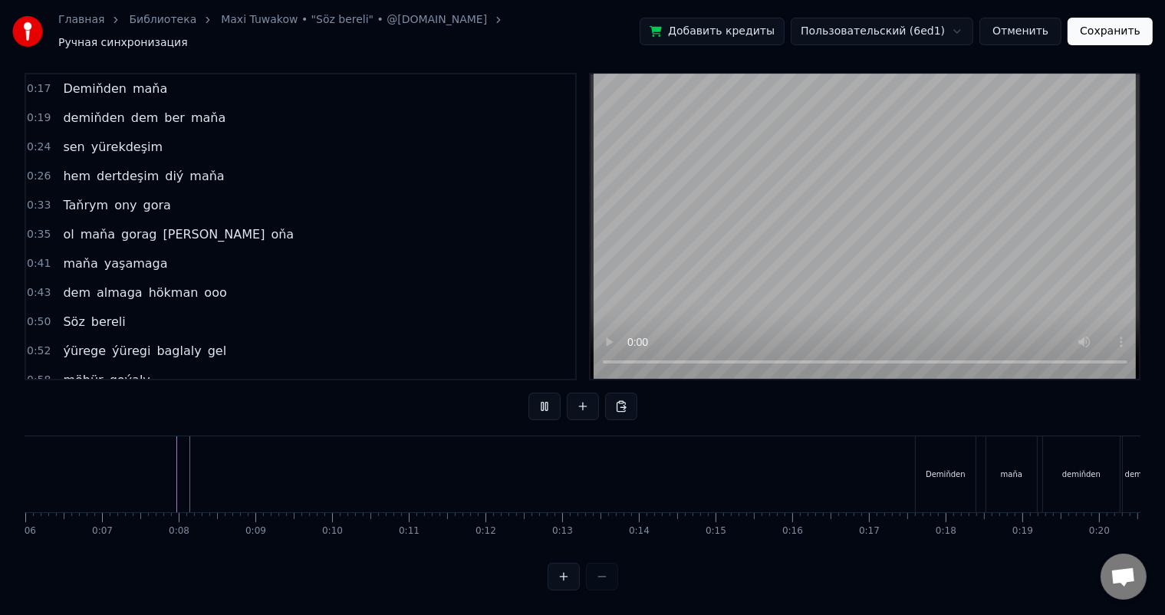
scroll to position [20, 0]
click at [588, 393] on button at bounding box center [583, 407] width 32 height 28
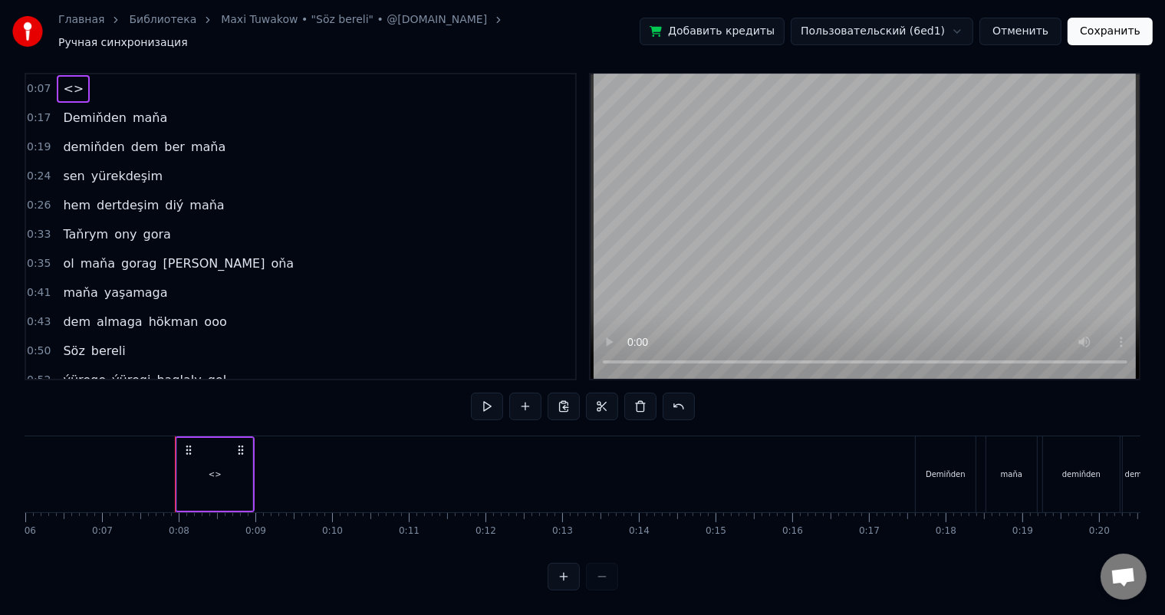
click at [212, 468] on div "<>" at bounding box center [215, 474] width 13 height 12
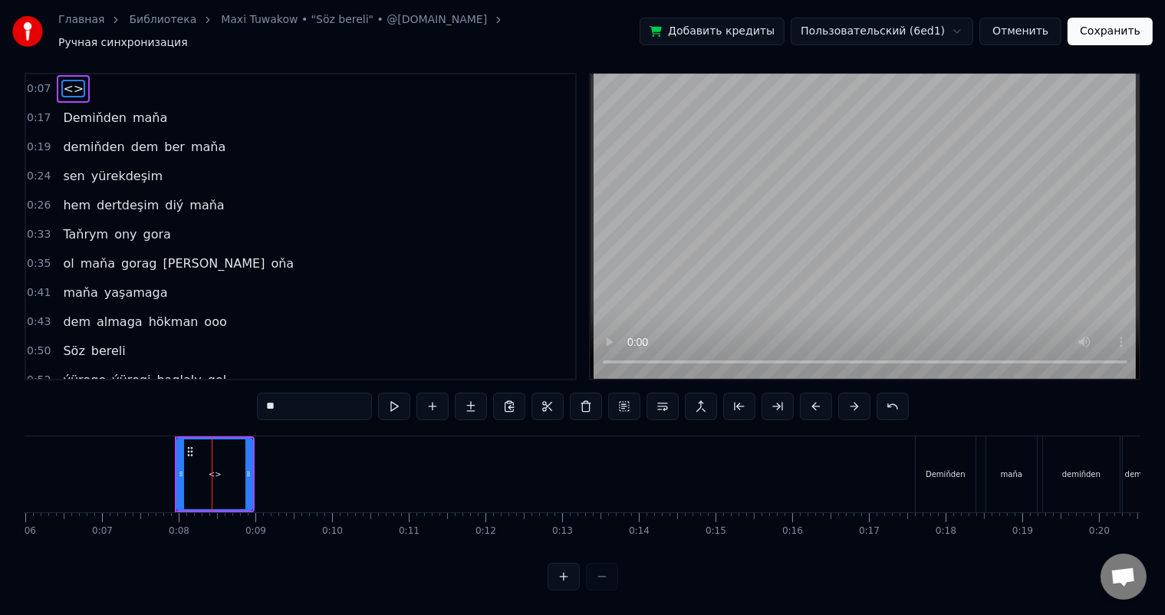
scroll to position [0, 0]
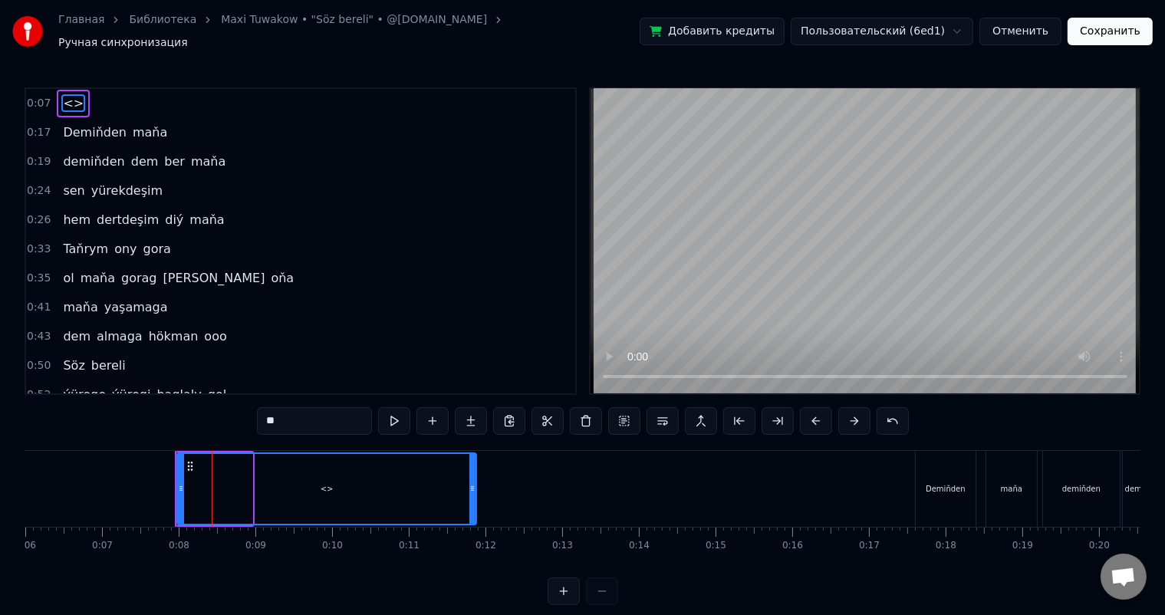
drag, startPoint x: 248, startPoint y: 478, endPoint x: 472, endPoint y: 473, distance: 223.9
click at [472, 473] on div at bounding box center [472, 489] width 6 height 70
drag, startPoint x: 308, startPoint y: 412, endPoint x: 216, endPoint y: 411, distance: 92.0
click at [215, 411] on div "0:07 <> 0:17 Demiňden maňa 0:19 demiňden dem ber maňa 0:24 sen yürekdeşim 0:26 …" at bounding box center [583, 346] width 1116 height 518
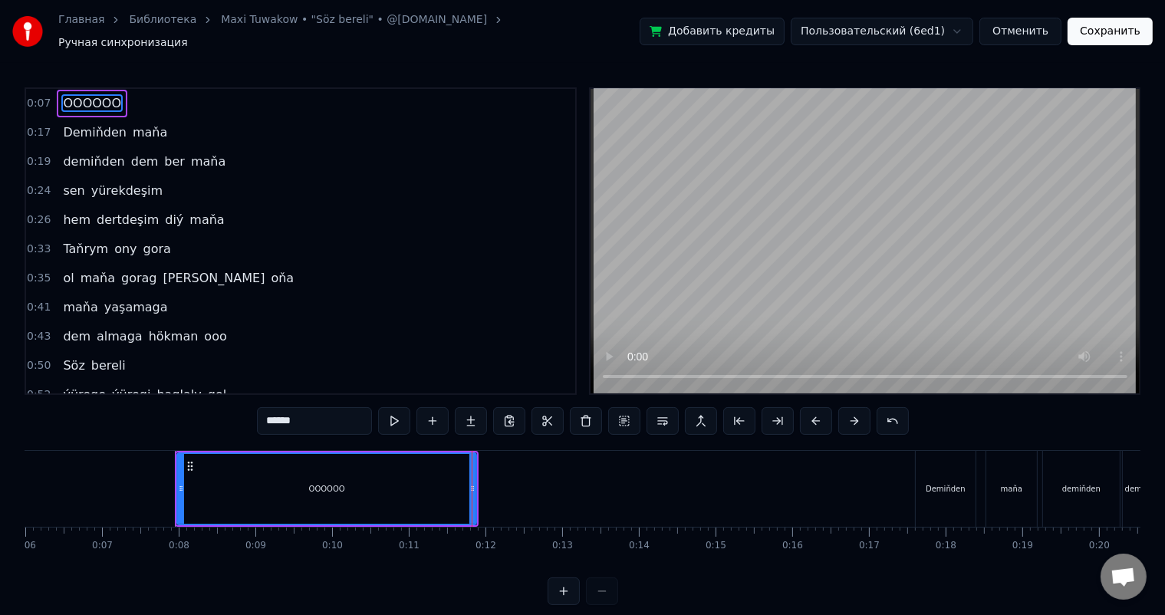
type input "******"
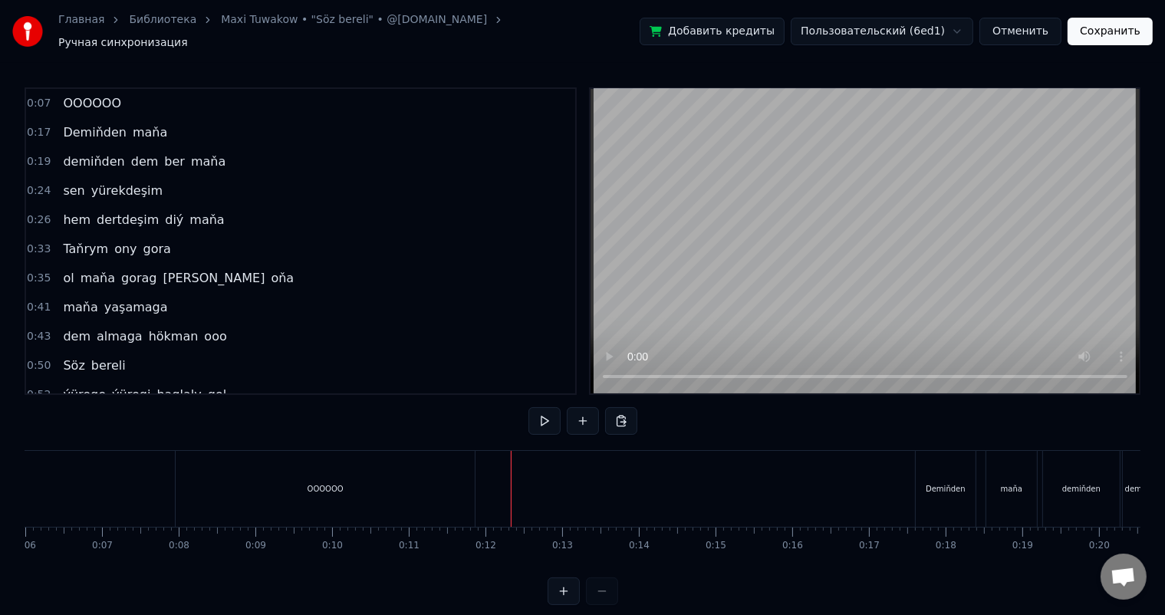
click at [317, 483] on div "OOOOOO" at bounding box center [325, 489] width 36 height 12
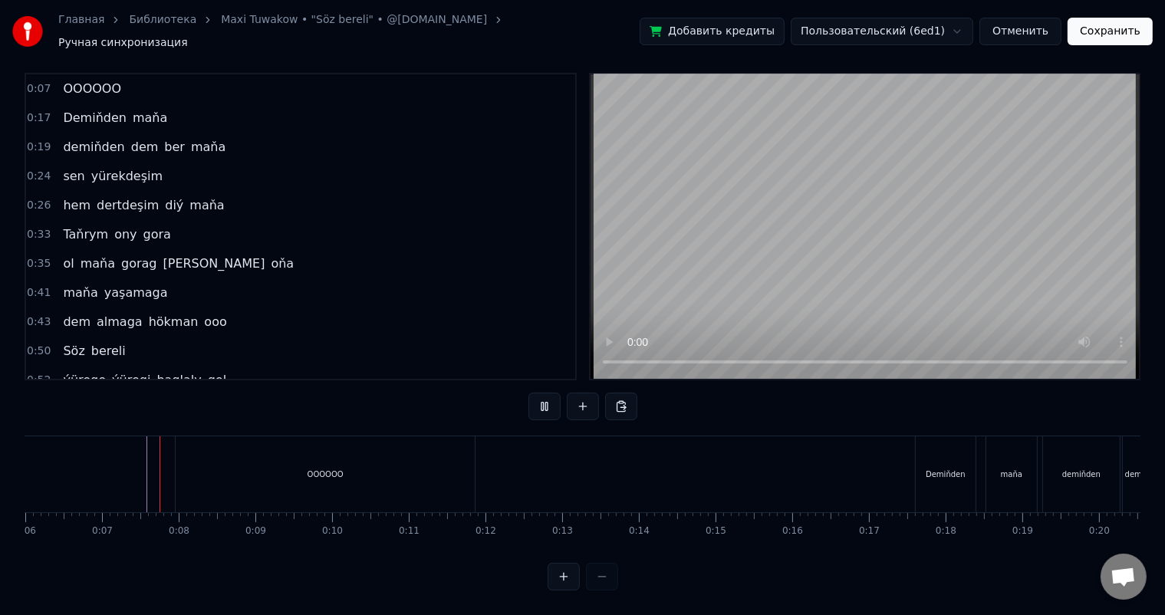
scroll to position [20, 0]
click at [586, 393] on button at bounding box center [583, 407] width 32 height 28
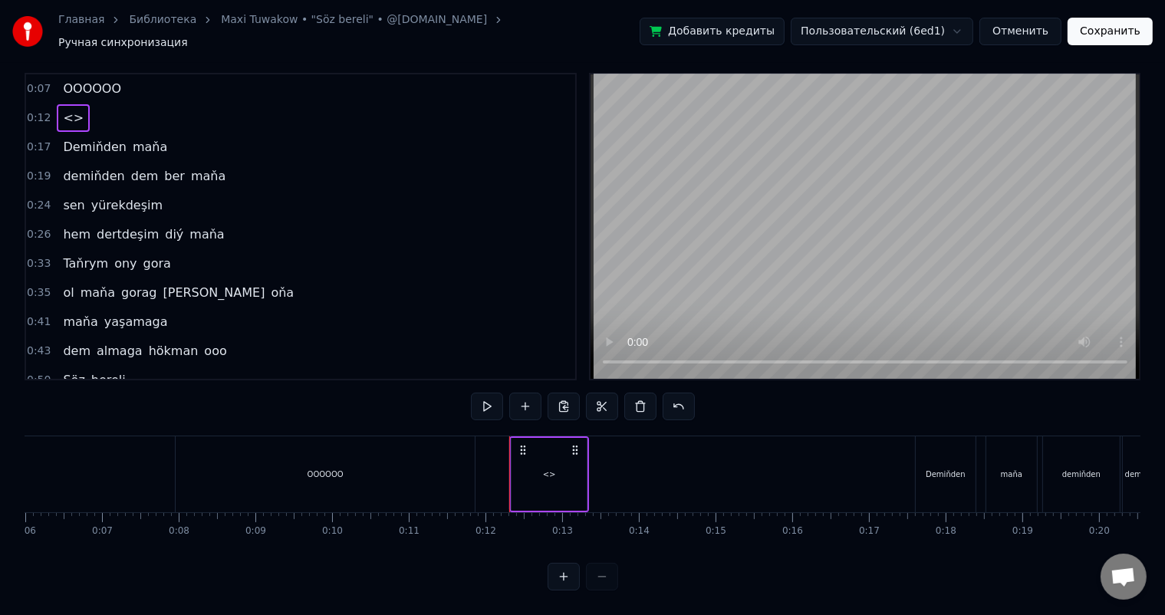
click at [558, 454] on div "<>" at bounding box center [548, 474] width 75 height 73
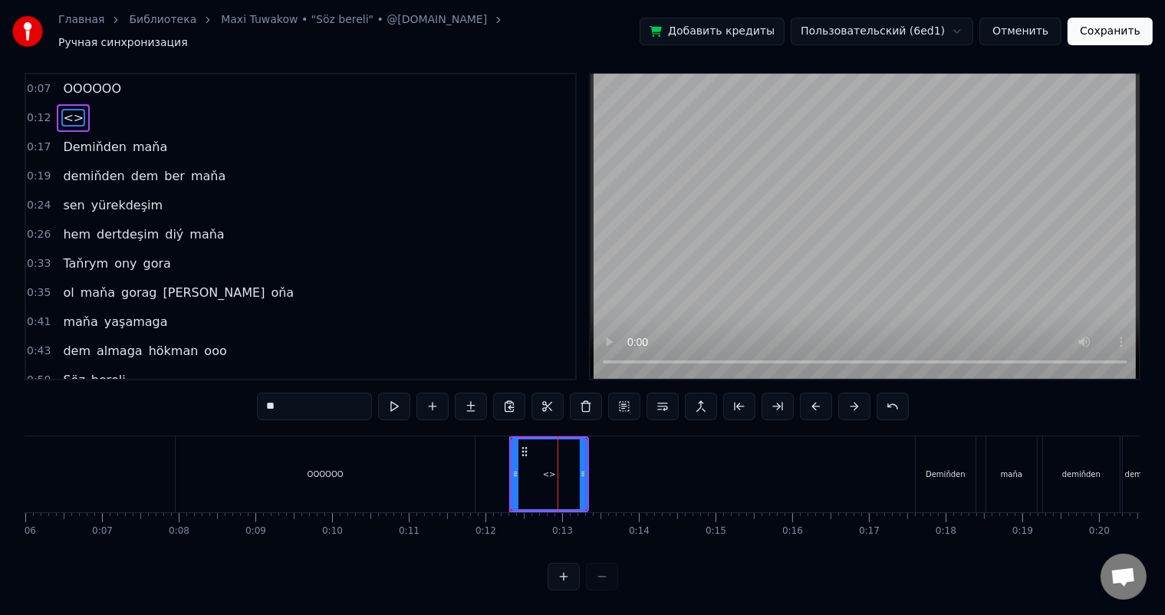
scroll to position [0, 0]
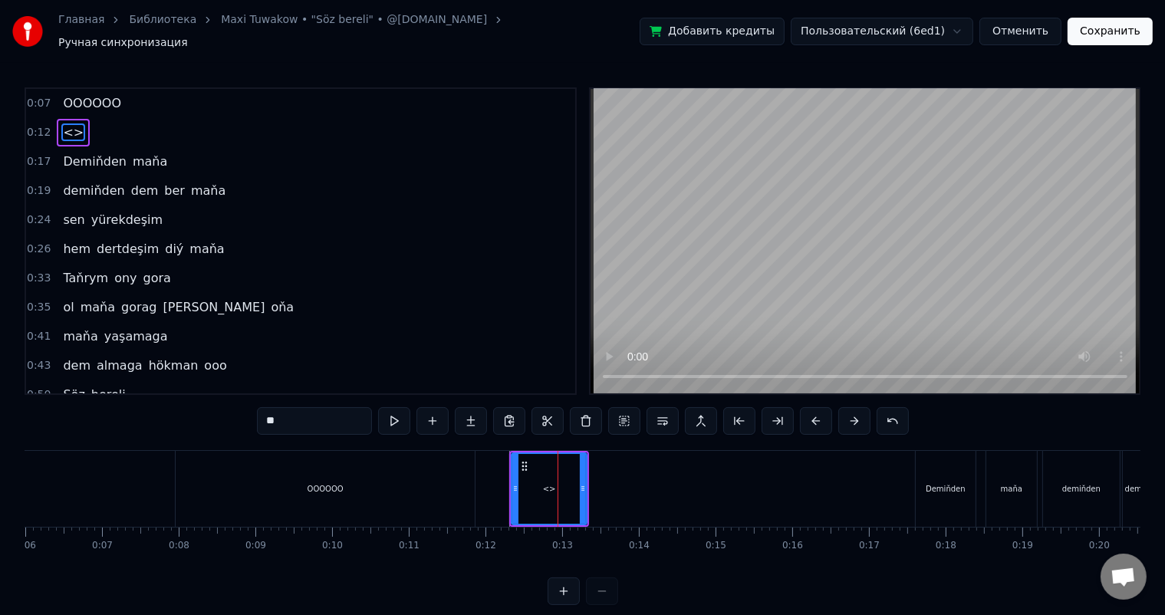
click at [586, 477] on div "<>" at bounding box center [549, 488] width 77 height 73
drag, startPoint x: 583, startPoint y: 480, endPoint x: 789, endPoint y: 480, distance: 206.2
click at [789, 482] on icon at bounding box center [789, 488] width 6 height 12
click at [537, 478] on div "<>" at bounding box center [652, 489] width 280 height 70
drag, startPoint x: 300, startPoint y: 407, endPoint x: 228, endPoint y: 409, distance: 72.1
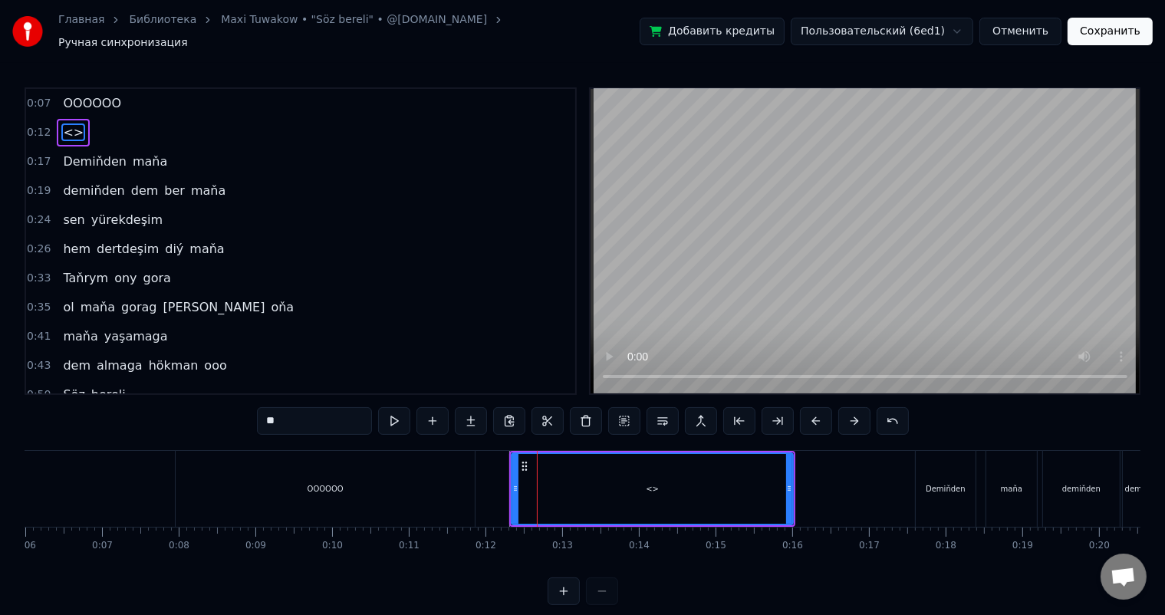
click at [227, 410] on div "0:07 OOOOOO 0:12 <> 0:17 Demiňden maňa 0:19 demiňden dem ber maňa 0:24 sen yüre…" at bounding box center [583, 346] width 1116 height 518
type input "**********"
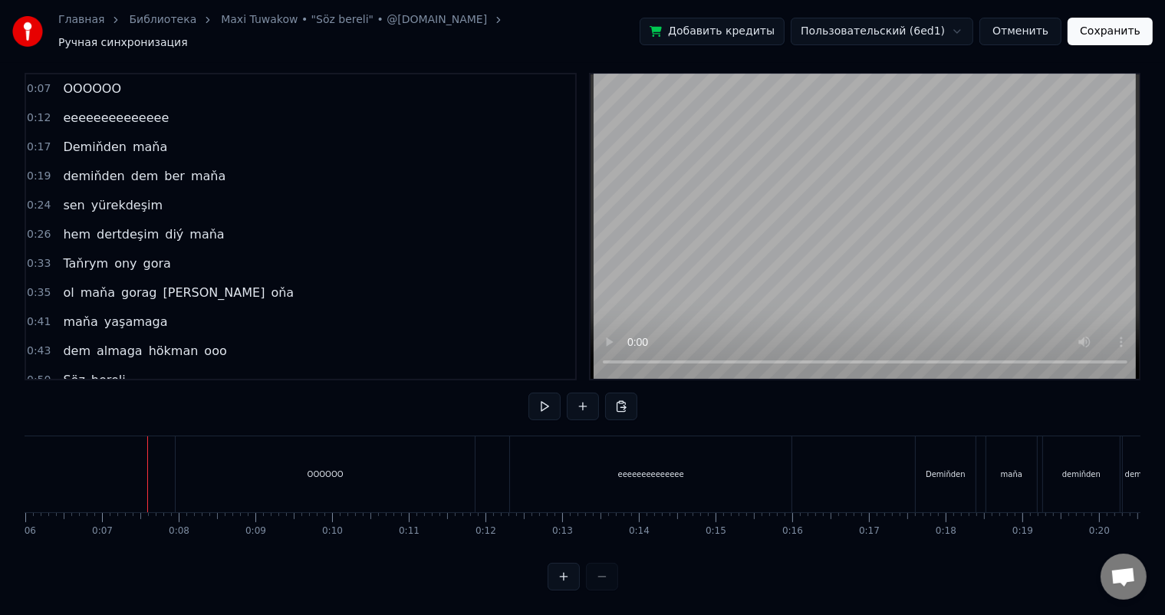
scroll to position [20, 0]
click at [352, 460] on div "OOOOOO" at bounding box center [325, 474] width 299 height 76
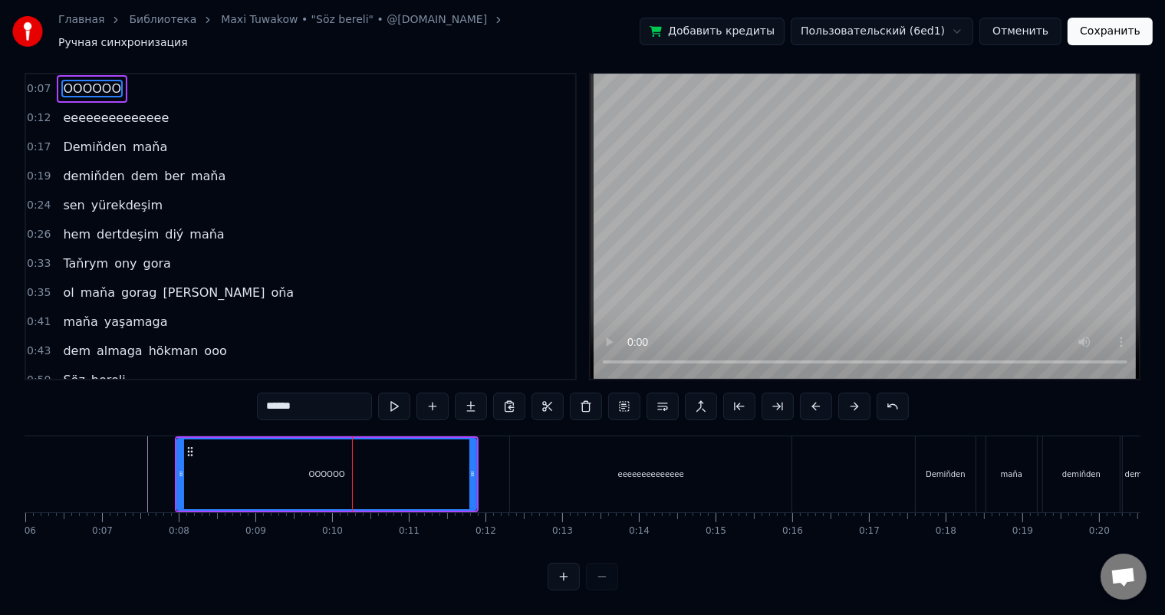
scroll to position [0, 0]
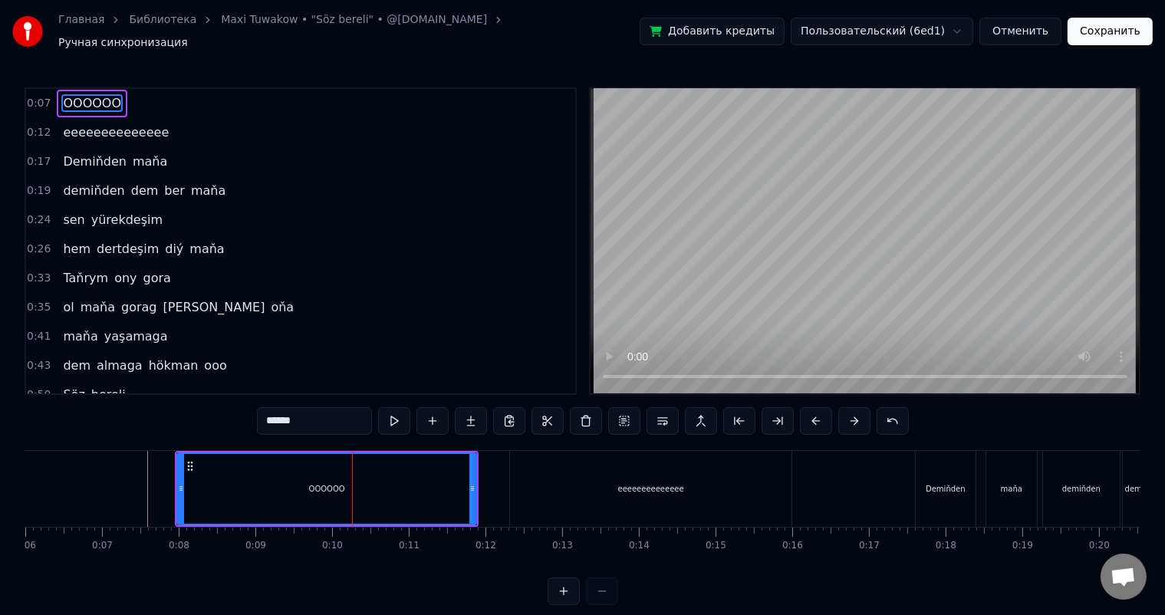
drag, startPoint x: 316, startPoint y: 415, endPoint x: 173, endPoint y: 415, distance: 142.6
click at [173, 415] on div "0:07 OOOOOO 0:12 eeeeeeeeeeeeee 0:17 Demiňden maňa 0:19 demiňden dem ber maňa 0…" at bounding box center [583, 346] width 1116 height 518
type input "*"
type input "******"
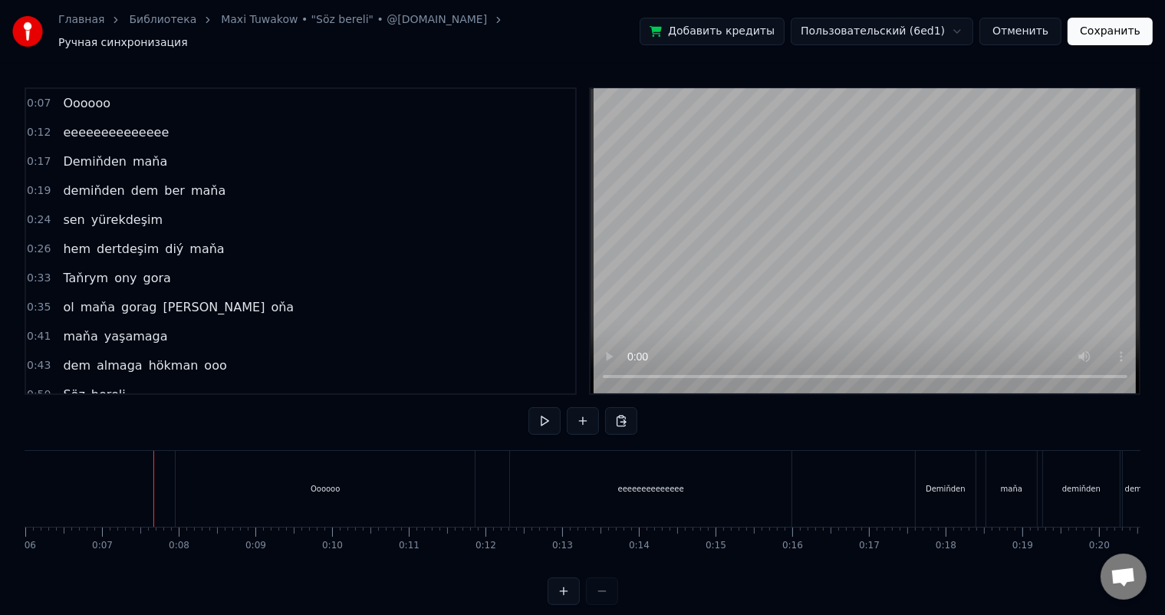
scroll to position [20, 0]
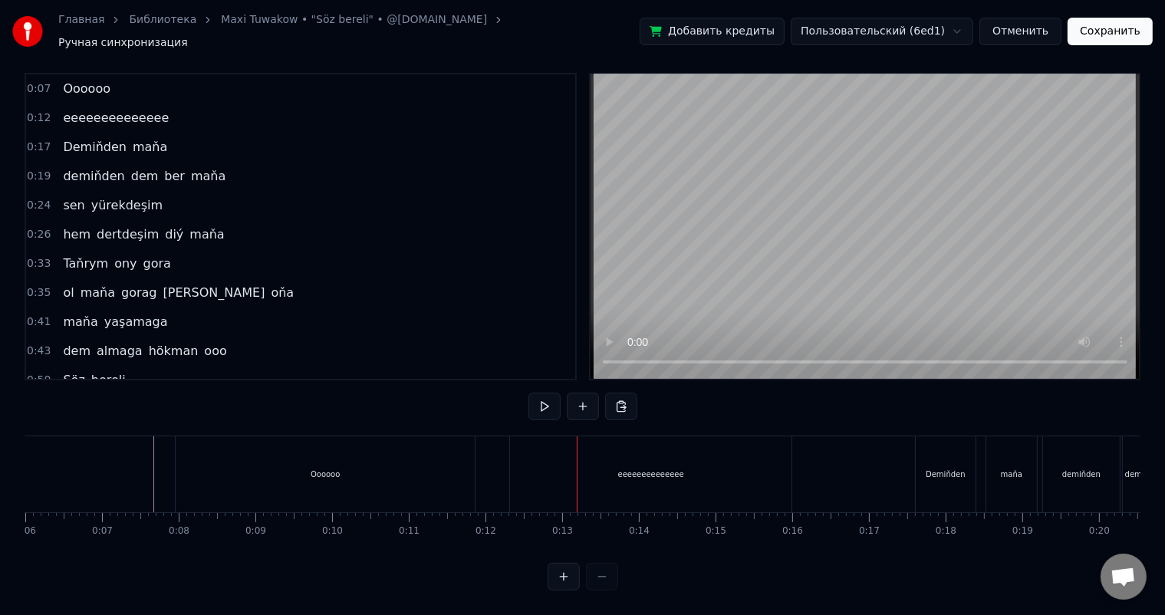
click at [534, 445] on div "eeeeeeeeeeeeee" at bounding box center [650, 474] width 281 height 76
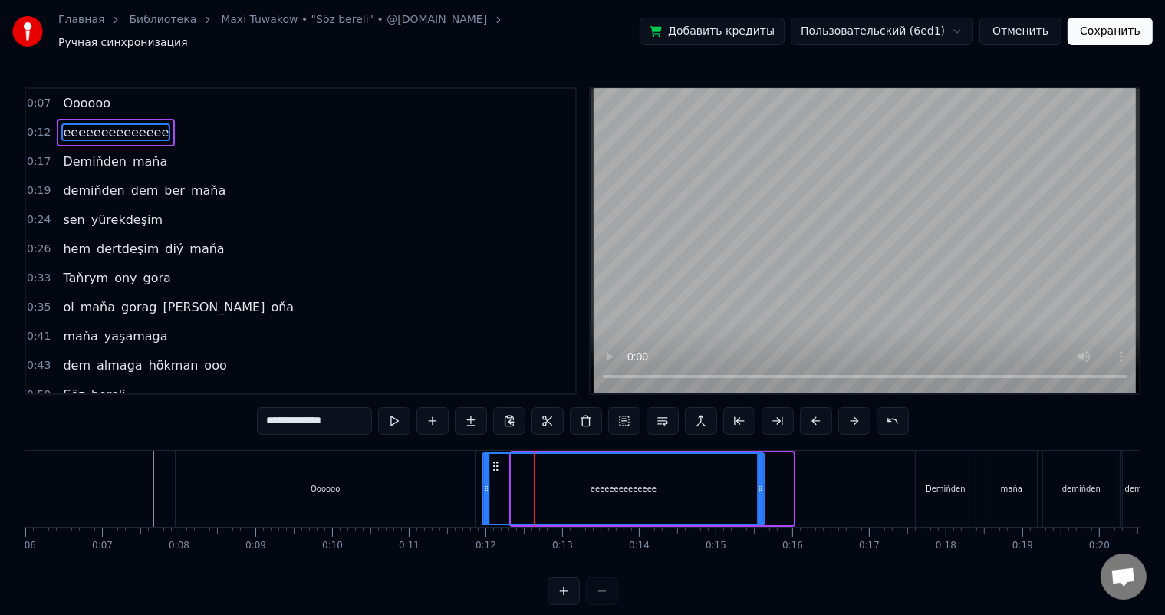
drag, startPoint x: 521, startPoint y: 452, endPoint x: 493, endPoint y: 454, distance: 28.4
click at [493, 460] on icon at bounding box center [496, 466] width 12 height 12
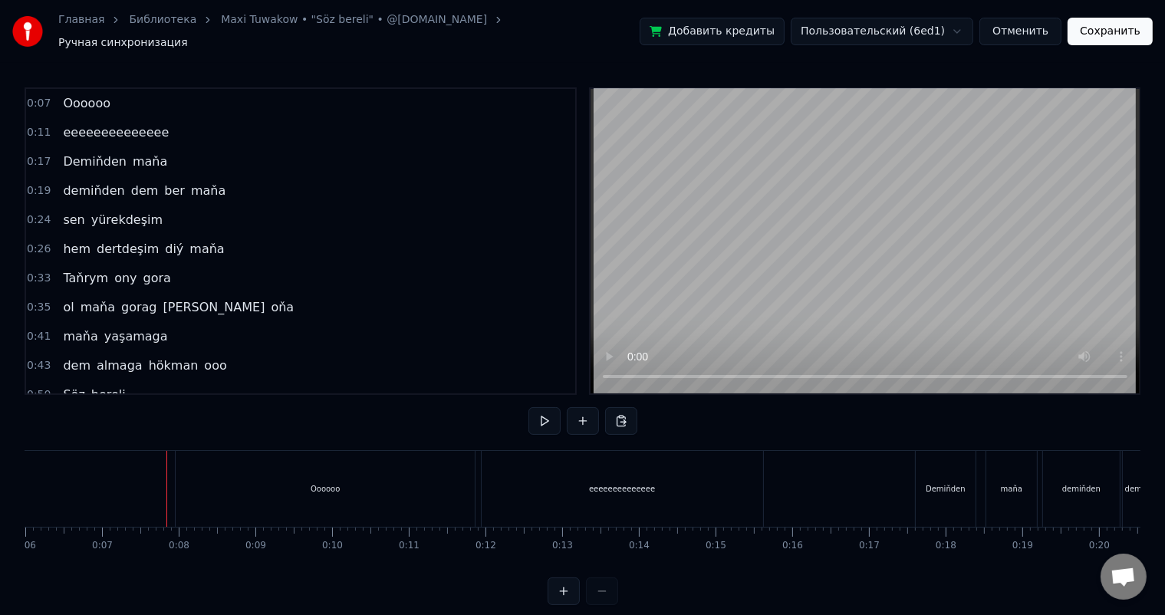
scroll to position [20, 0]
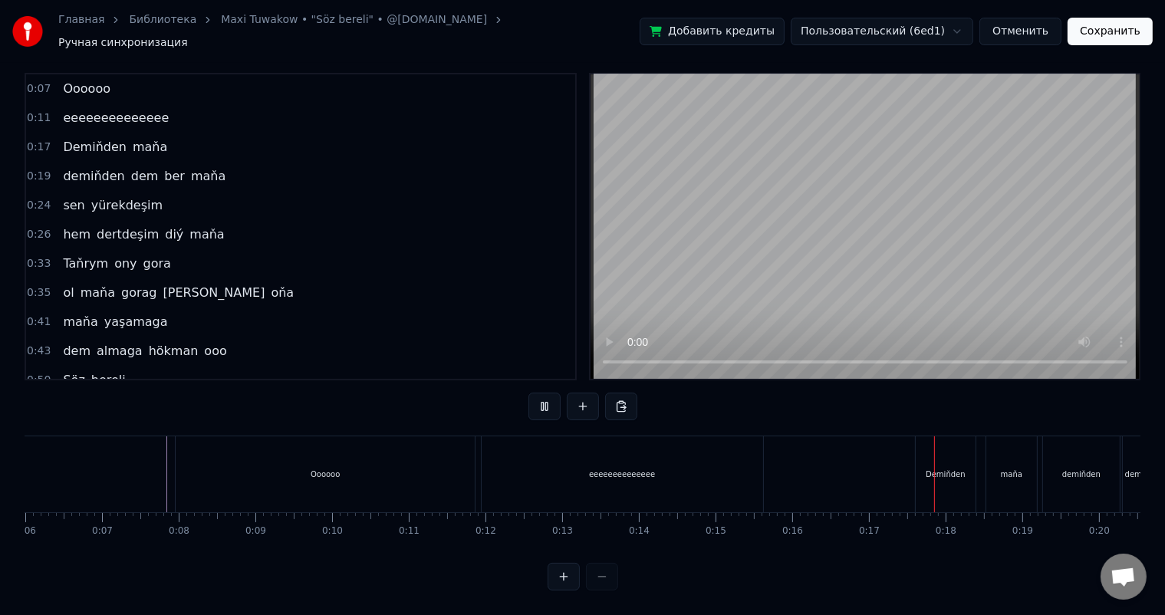
click at [447, 444] on div "Oooooo" at bounding box center [325, 474] width 299 height 76
click at [648, 453] on div at bounding box center [301, 474] width 12187 height 76
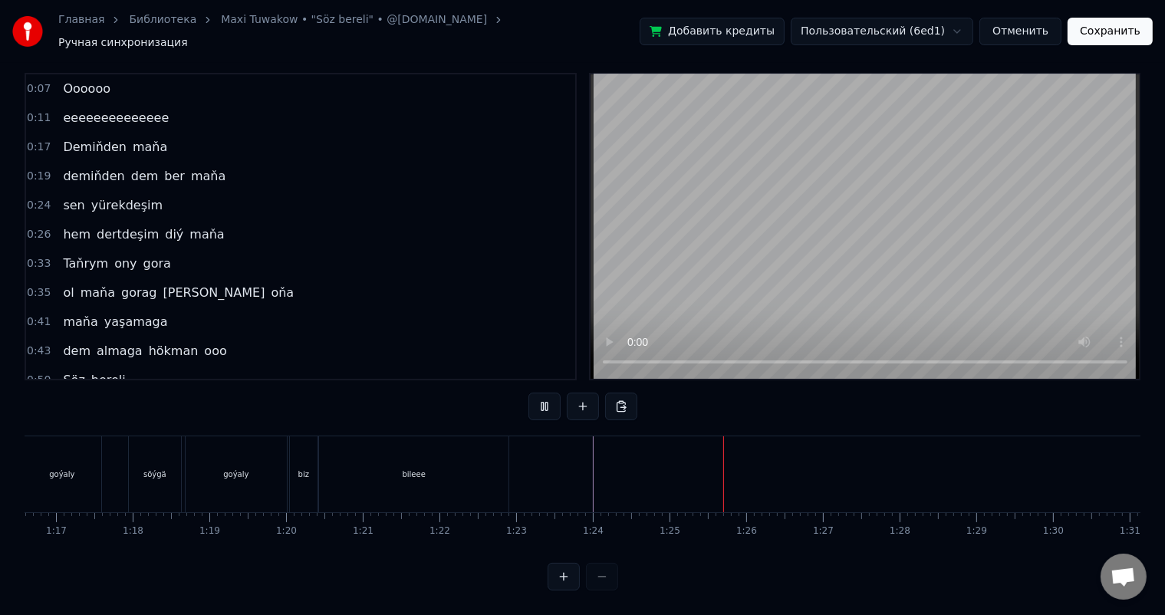
scroll to position [0, 5885]
click at [522, 457] on div at bounding box center [233, 474] width 12187 height 76
click at [508, 451] on div at bounding box center [233, 474] width 12187 height 76
click at [501, 449] on div at bounding box center [233, 474] width 12187 height 76
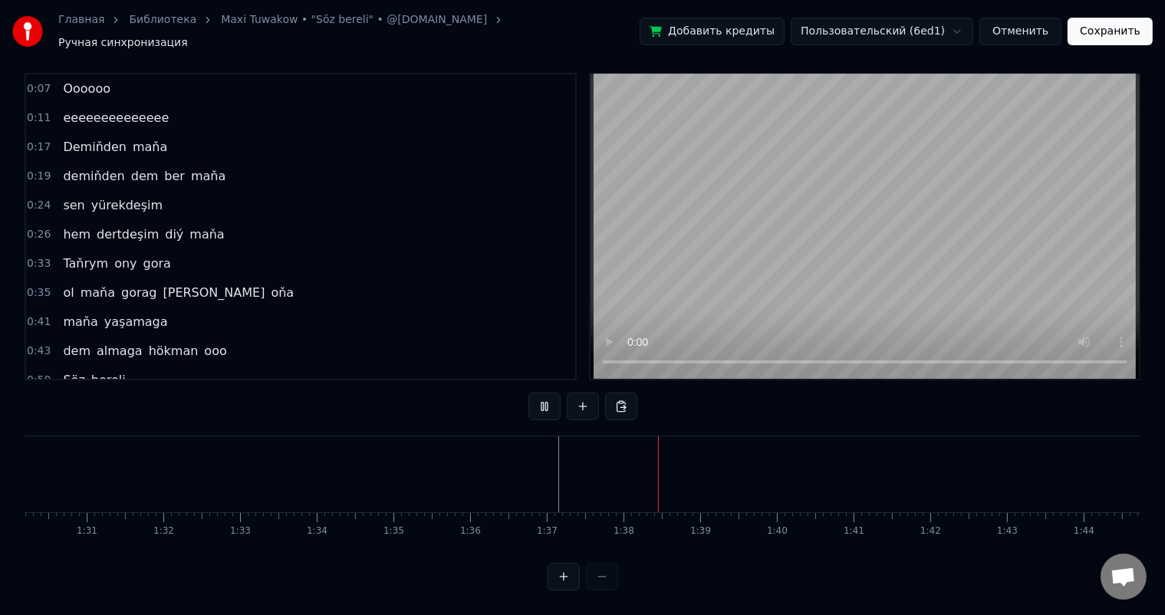
scroll to position [0, 7010]
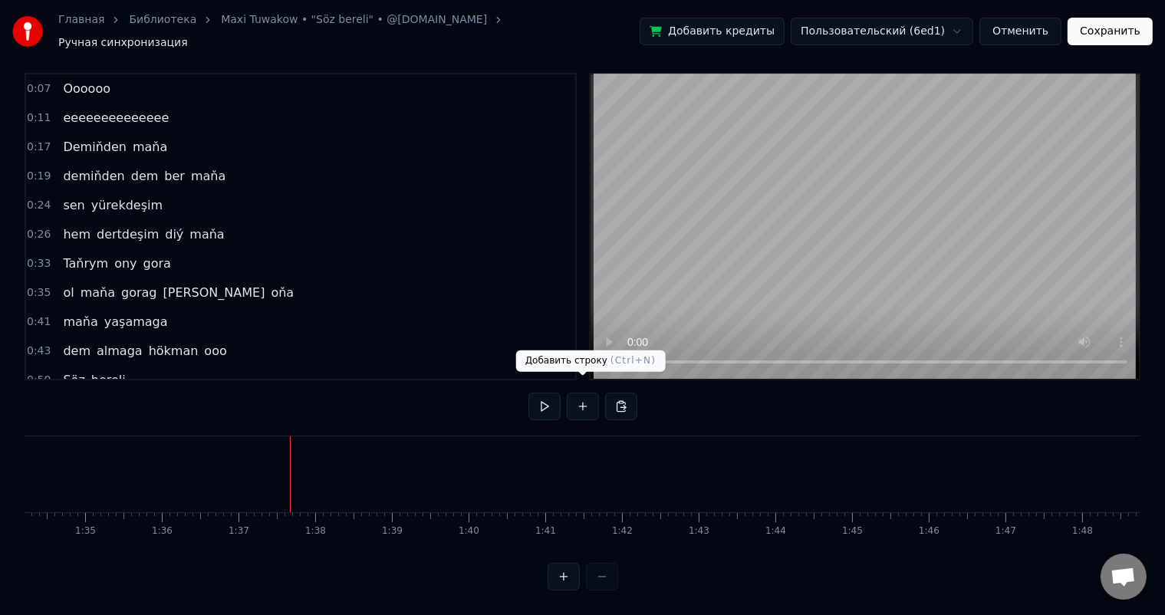
click at [584, 393] on button at bounding box center [583, 407] width 32 height 28
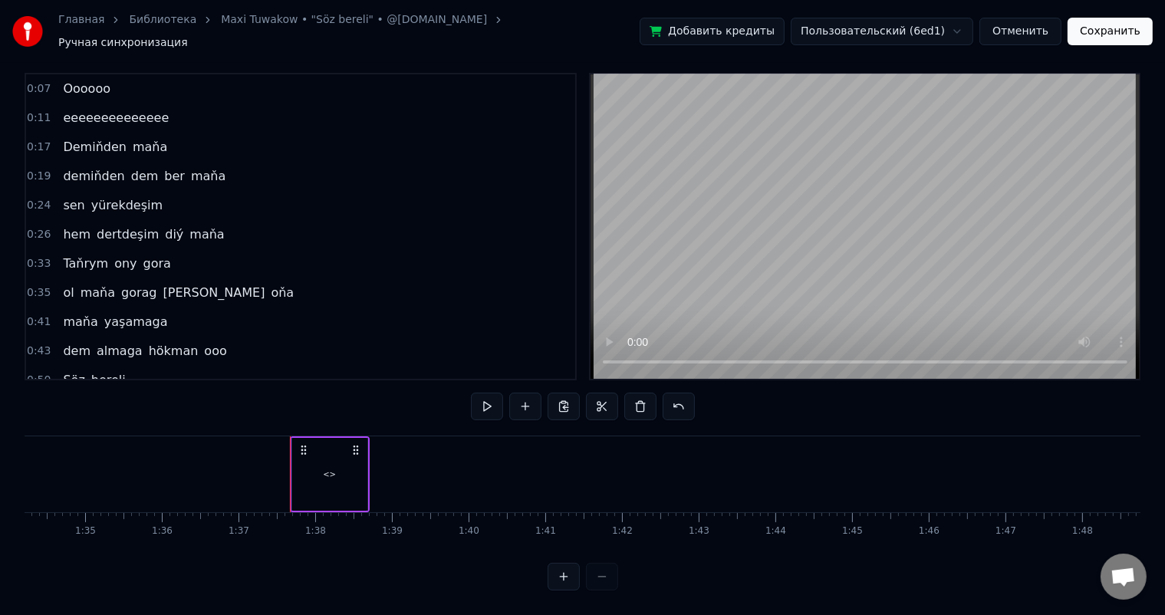
click at [329, 468] on div "<>" at bounding box center [329, 474] width 13 height 12
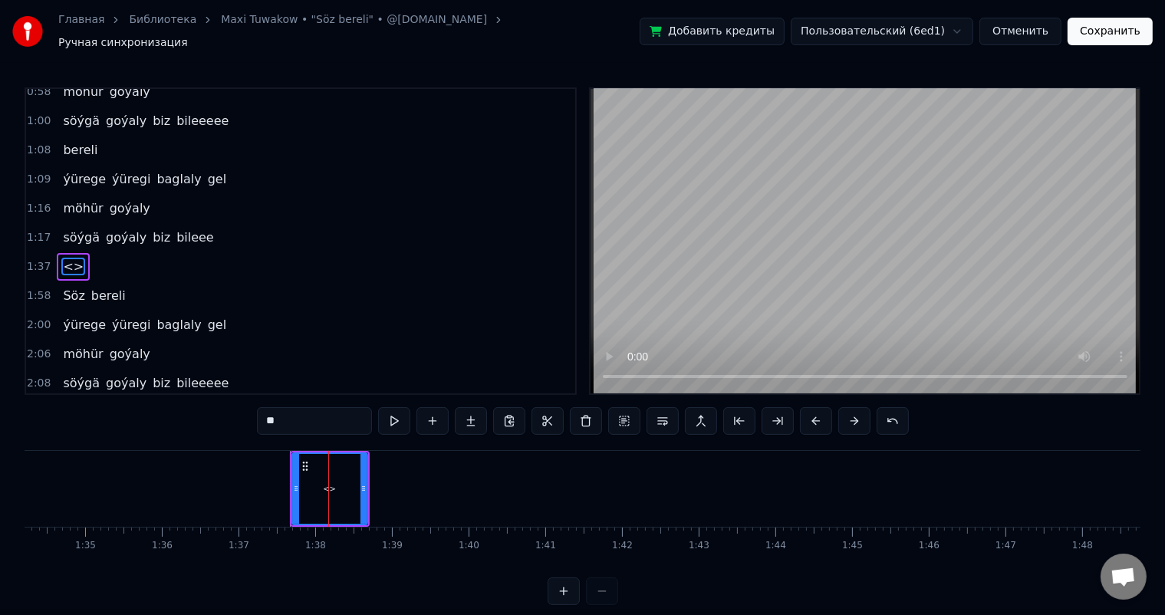
scroll to position [369, 0]
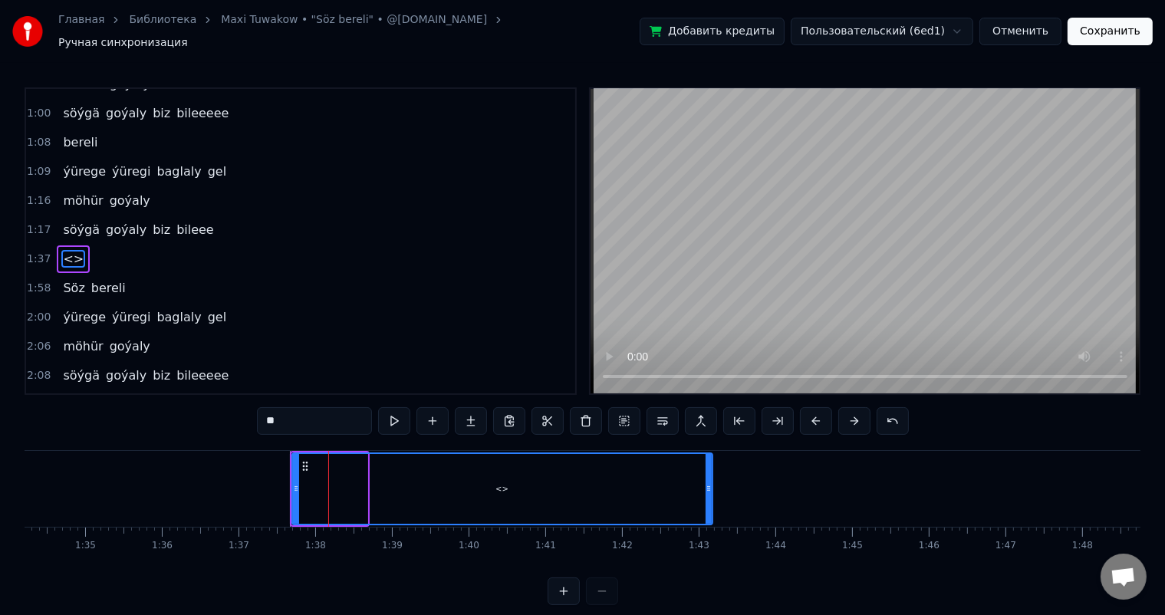
drag, startPoint x: 363, startPoint y: 478, endPoint x: 708, endPoint y: 483, distance: 345.0
click at [708, 483] on icon at bounding box center [708, 488] width 6 height 12
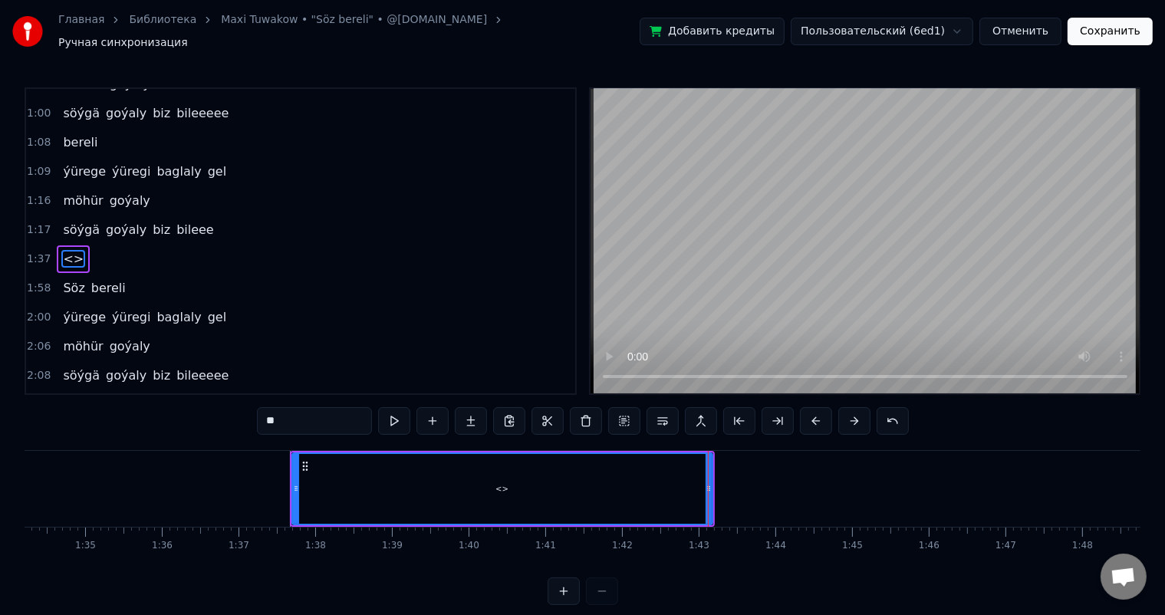
click at [401, 480] on div "<>" at bounding box center [502, 489] width 419 height 70
drag, startPoint x: 301, startPoint y: 411, endPoint x: 242, endPoint y: 411, distance: 58.3
click at [242, 411] on div "0:07 Oooooo 0:11 eeeeeeeeeeeeee 0:17 Demiňden maňa 0:19 demiňden dem ber maňa 0…" at bounding box center [583, 346] width 1116 height 518
type input "**********"
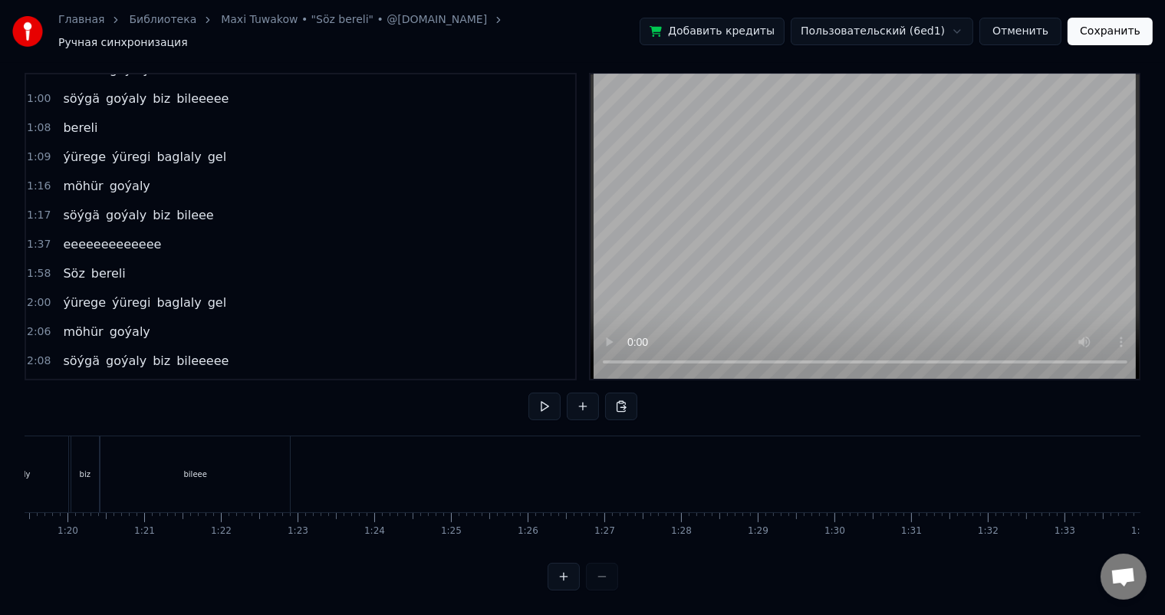
scroll to position [0, 5981]
click at [424, 467] on div at bounding box center [137, 474] width 12187 height 76
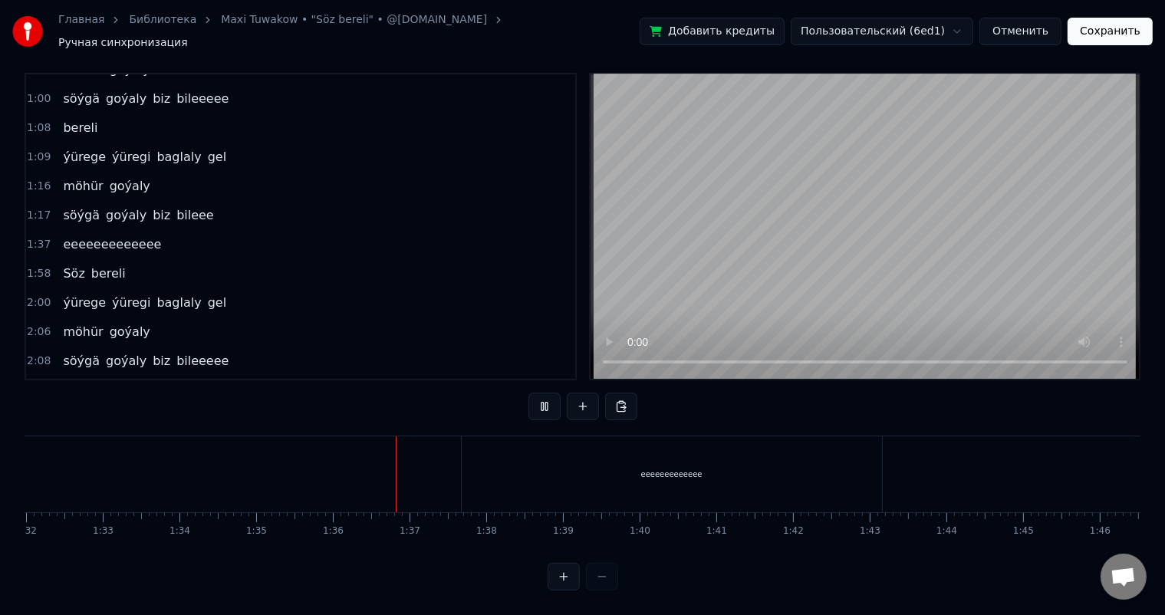
scroll to position [0, 7168]
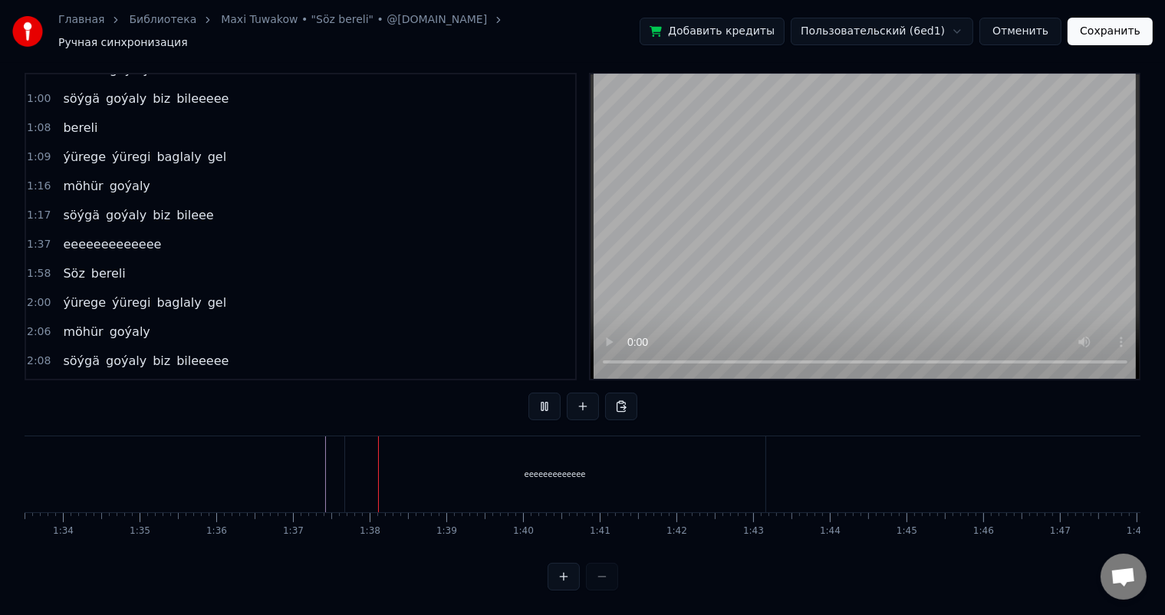
click at [406, 462] on div "eeeeeeeeeeeee" at bounding box center [555, 474] width 420 height 76
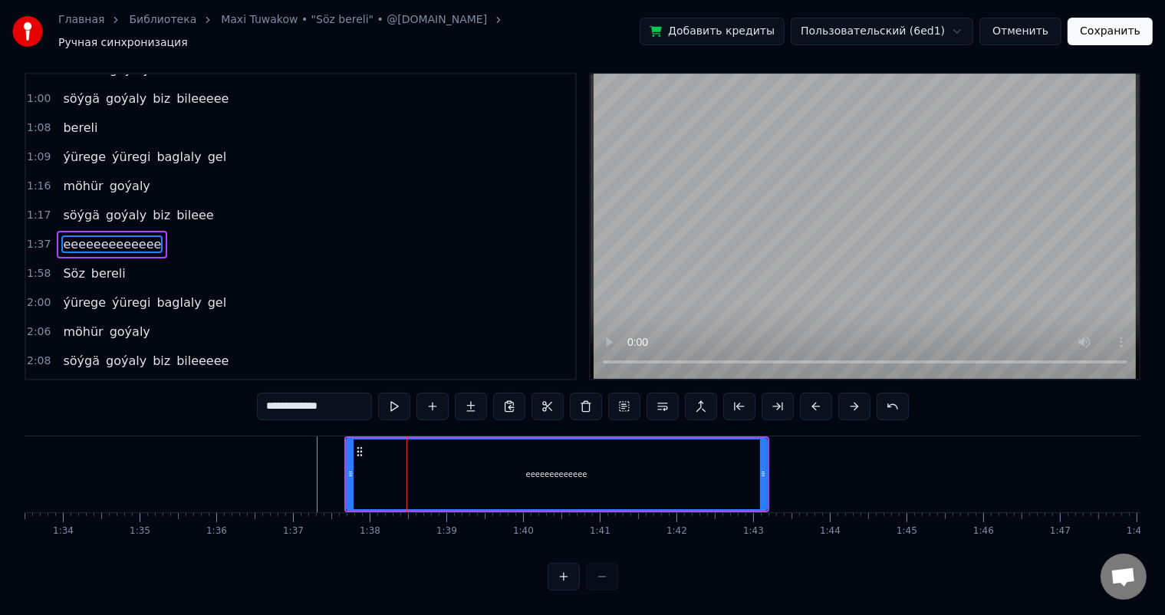
scroll to position [0, 0]
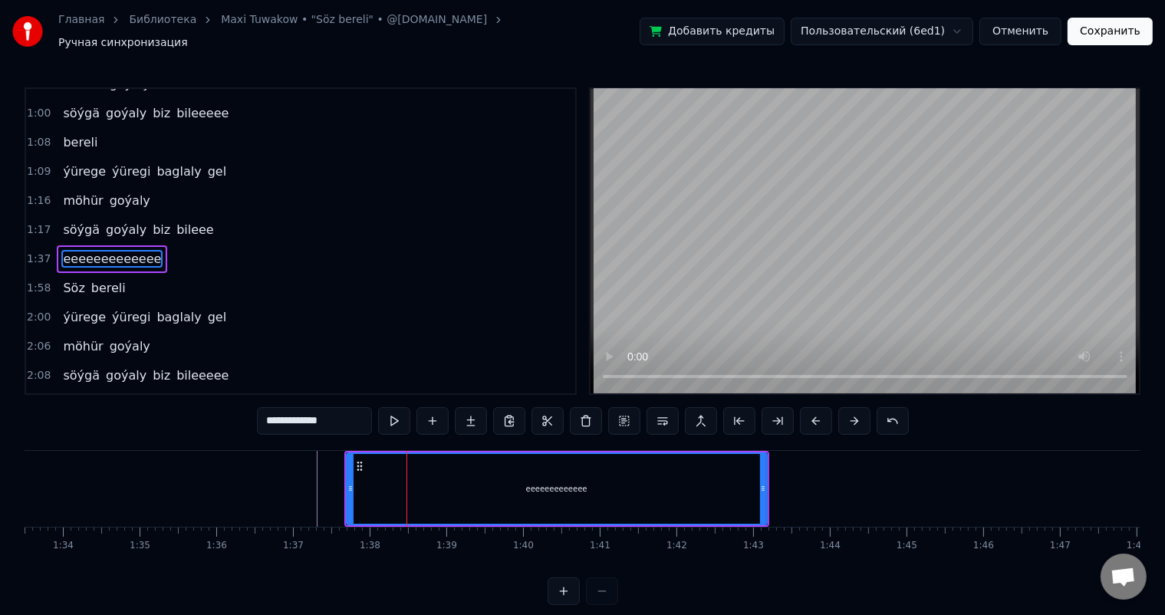
click at [269, 413] on input "**********" at bounding box center [314, 421] width 115 height 28
click at [347, 414] on input "**********" at bounding box center [314, 421] width 115 height 28
type input "**********"
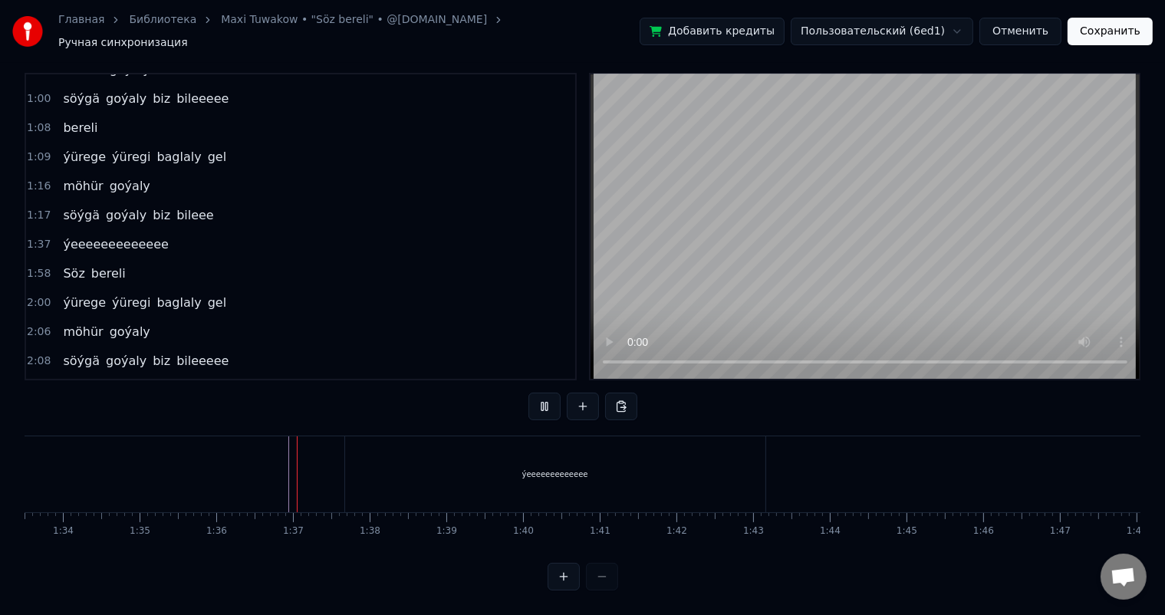
scroll to position [20, 0]
click at [445, 465] on div "ýeeeeeeeeeeeee" at bounding box center [555, 474] width 420 height 76
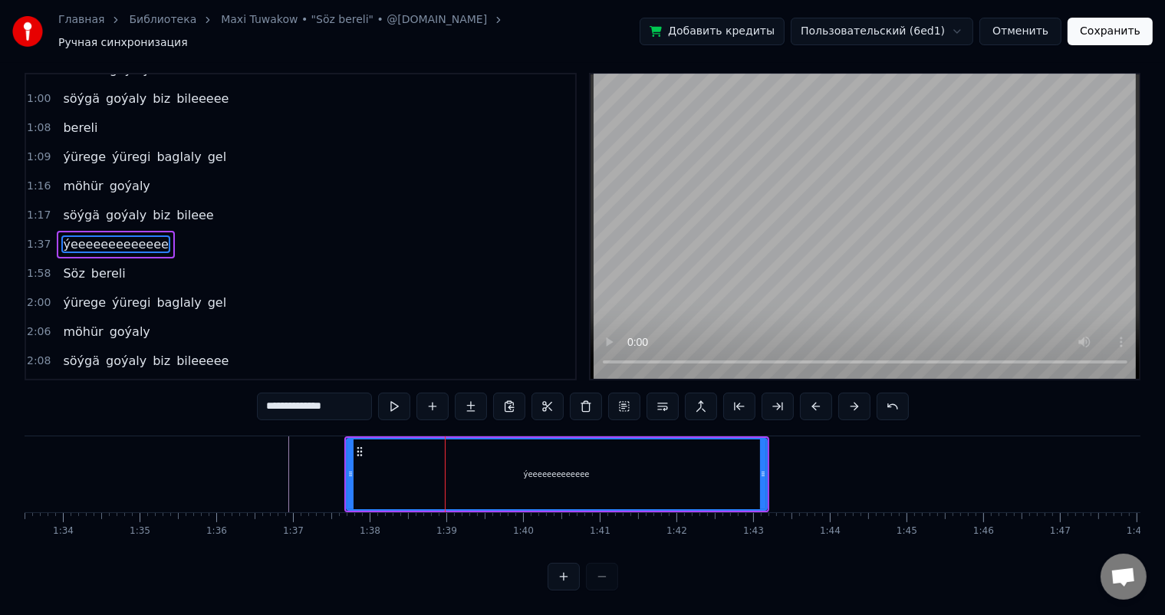
scroll to position [0, 0]
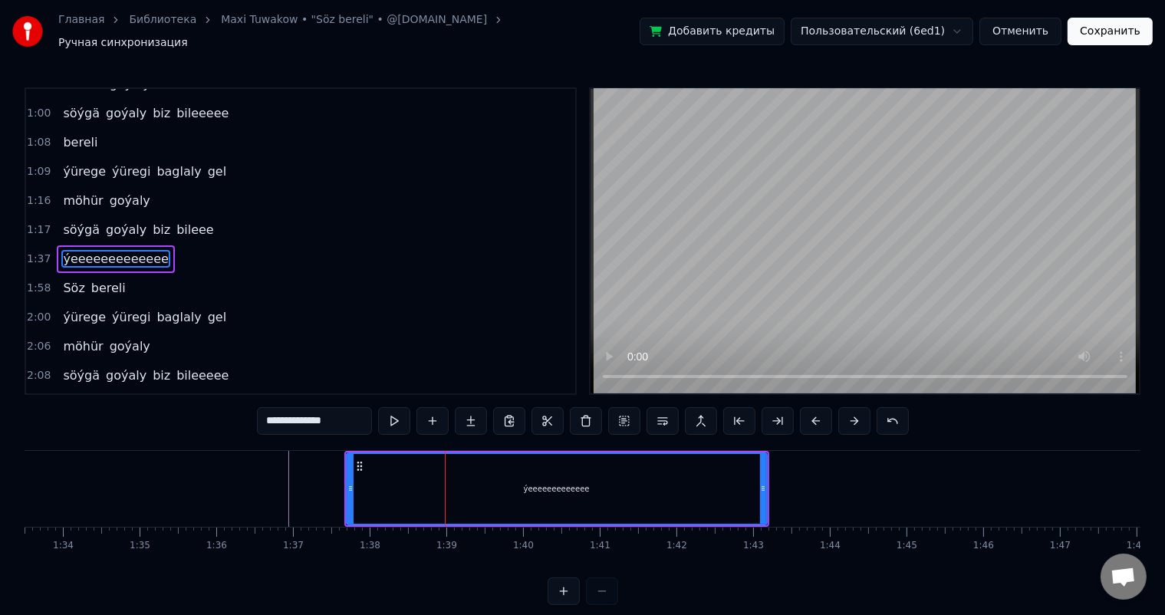
click at [273, 412] on input "**********" at bounding box center [314, 421] width 115 height 28
type input "**********"
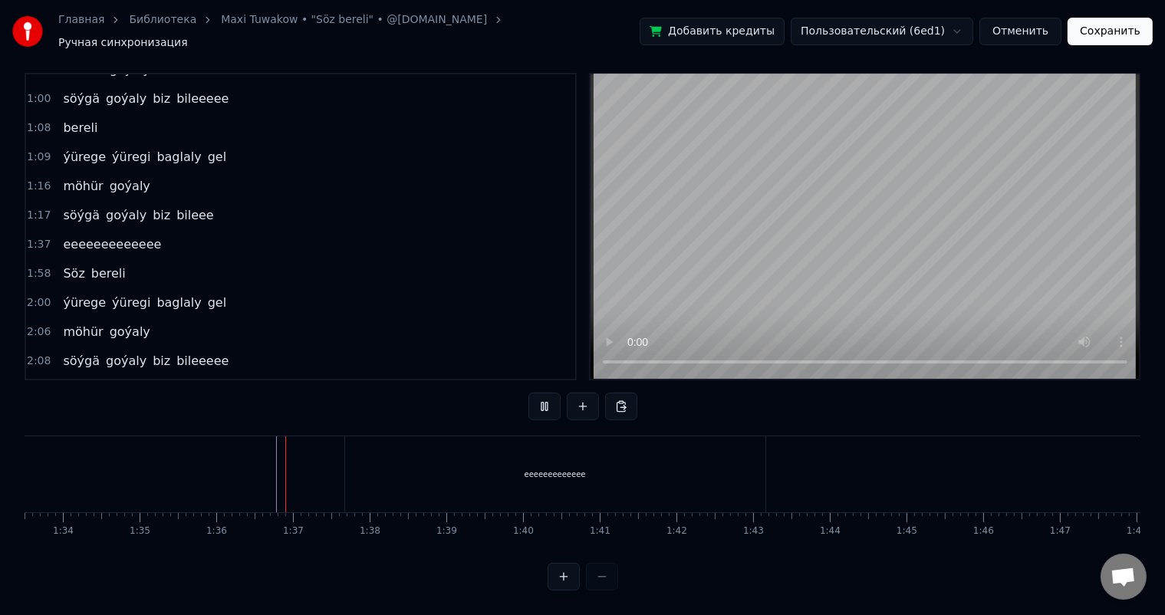
scroll to position [20, 0]
click at [396, 453] on div "eeeeeeeeeeeee" at bounding box center [555, 474] width 420 height 76
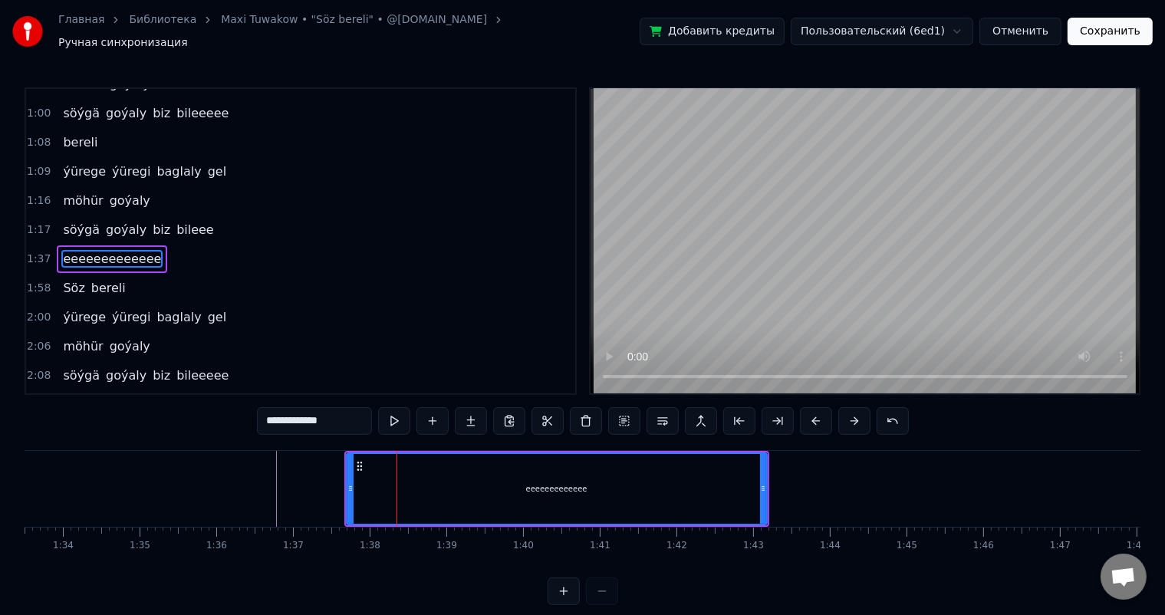
click at [265, 413] on input "**********" at bounding box center [314, 421] width 115 height 28
type input "**********"
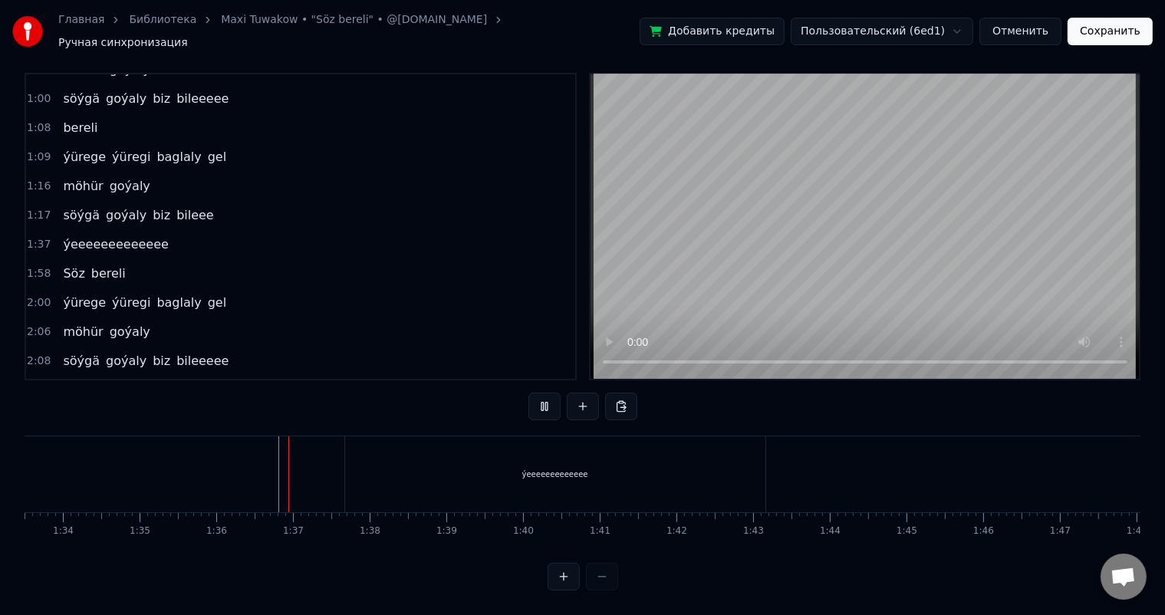
scroll to position [20, 0]
click at [687, 472] on div "ýeeeeeeeeeeeee" at bounding box center [555, 474] width 420 height 76
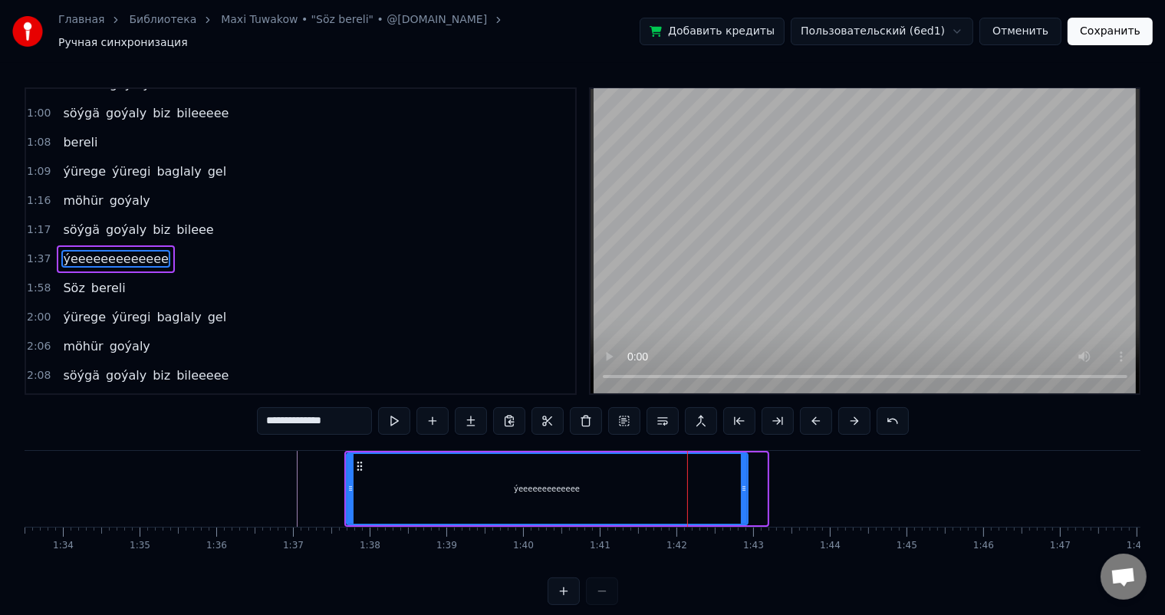
drag, startPoint x: 762, startPoint y: 480, endPoint x: 743, endPoint y: 480, distance: 19.2
click at [743, 482] on icon at bounding box center [744, 488] width 6 height 12
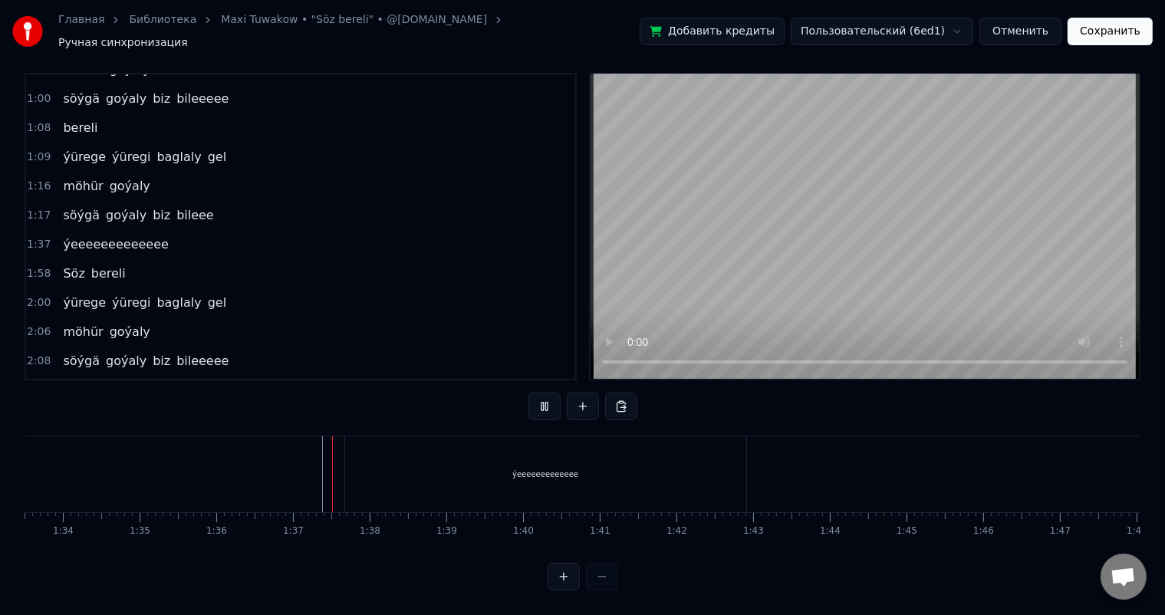
scroll to position [20, 0]
click at [1109, 26] on button "Сохранить" at bounding box center [1109, 32] width 85 height 28
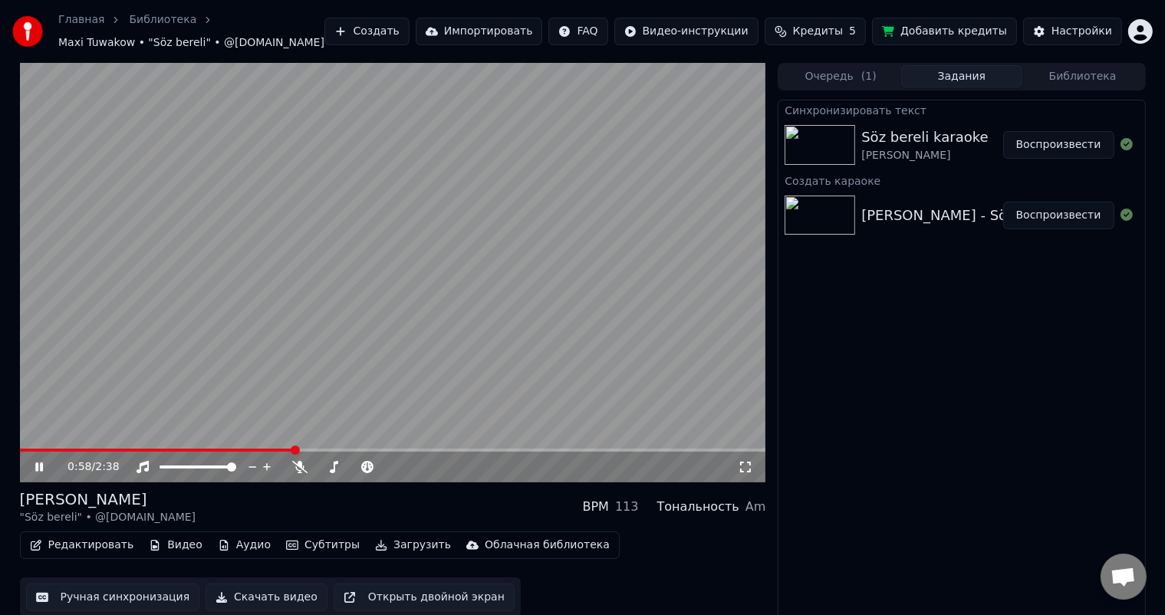
click at [92, 449] on span at bounding box center [157, 450] width 274 height 3
click at [60, 448] on video at bounding box center [393, 272] width 746 height 419
click at [58, 449] on span at bounding box center [61, 450] width 82 height 3
click at [37, 466] on icon at bounding box center [39, 467] width 9 height 11
click at [35, 448] on video at bounding box center [393, 272] width 746 height 419
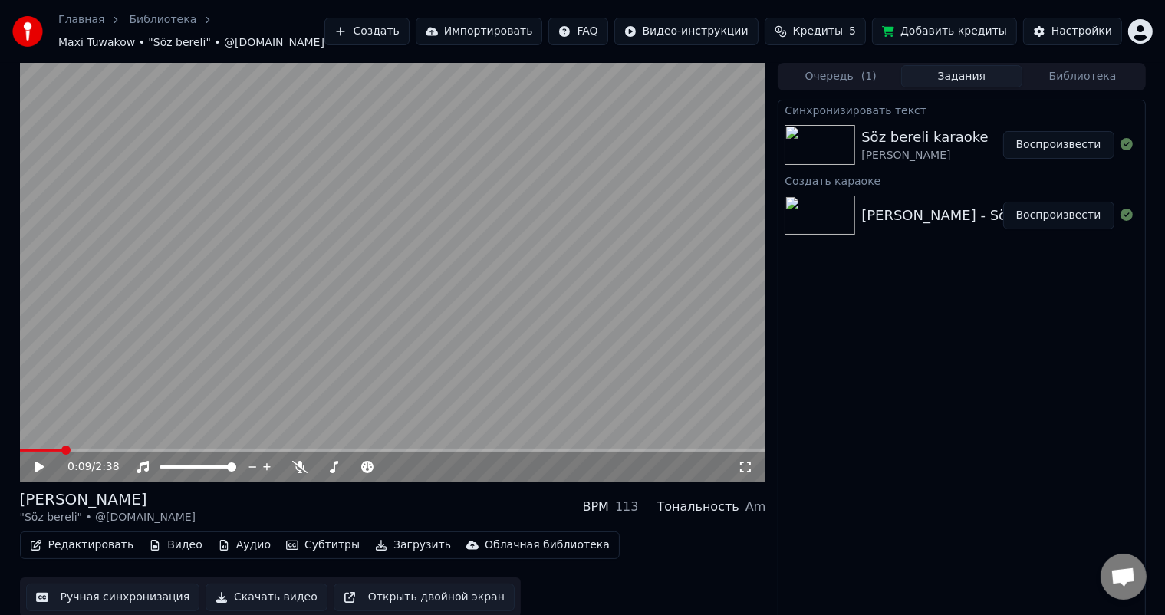
click at [35, 452] on div "0:09 / 2:38" at bounding box center [393, 467] width 746 height 31
click at [34, 449] on span at bounding box center [41, 450] width 42 height 3
click at [41, 466] on icon at bounding box center [39, 467] width 9 height 11
click at [475, 451] on span at bounding box center [393, 450] width 746 height 3
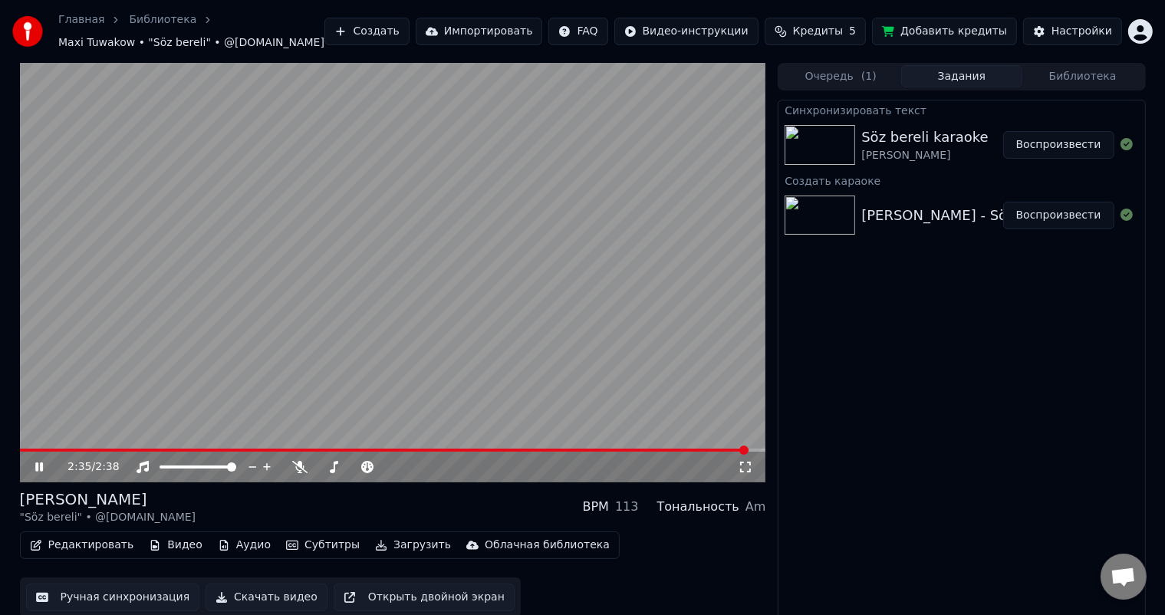
click at [137, 592] on button "Ручная синхронизация" at bounding box center [113, 597] width 174 height 28
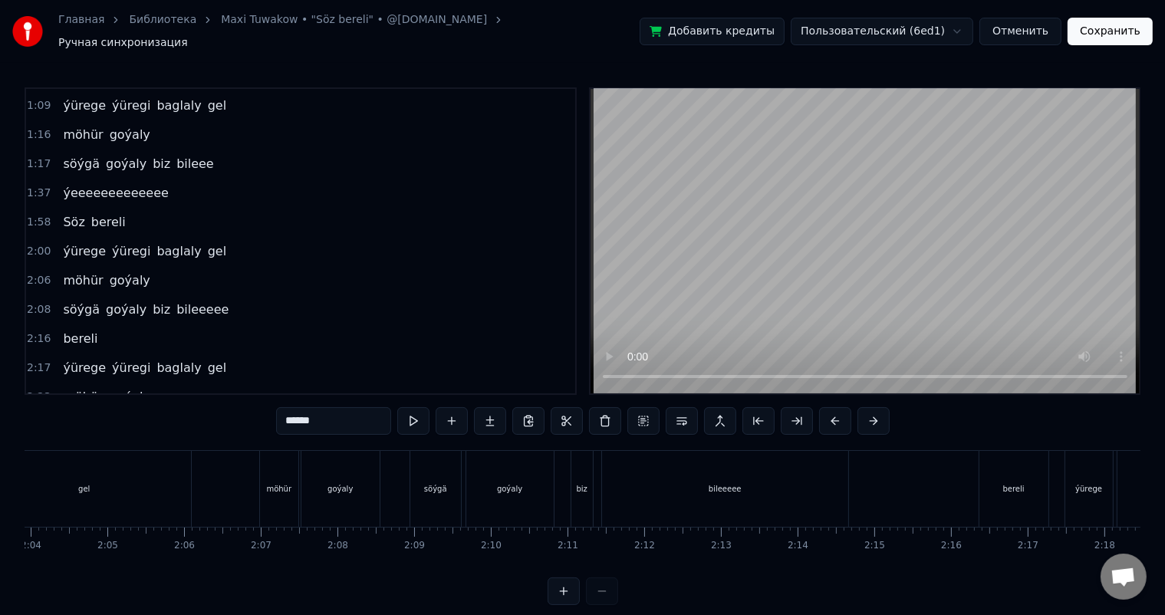
scroll to position [439, 0]
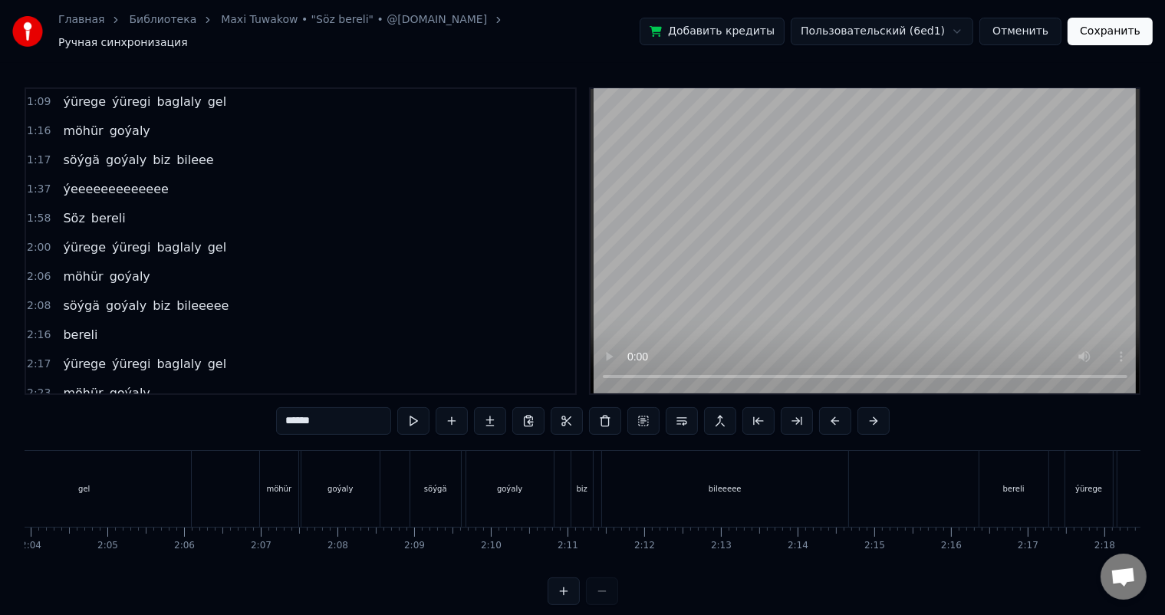
click at [94, 180] on span "ýeeeeeeeeeeeee" at bounding box center [115, 189] width 108 height 18
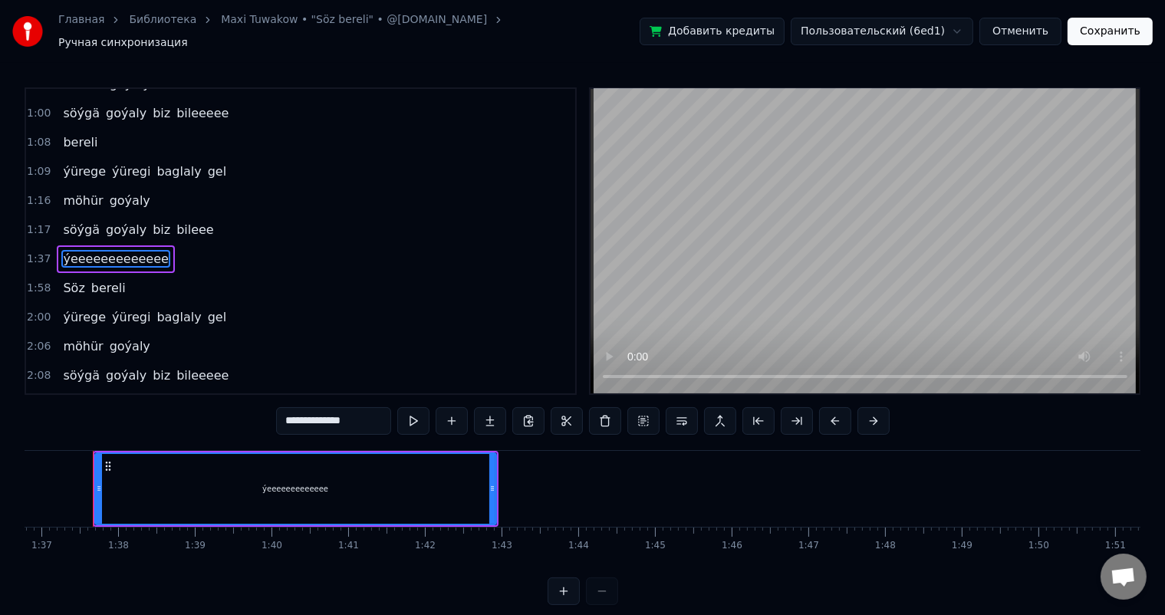
scroll to position [0, 7411]
drag, startPoint x: 291, startPoint y: 414, endPoint x: 279, endPoint y: 416, distance: 12.4
click at [279, 416] on input "**********" at bounding box center [333, 421] width 115 height 28
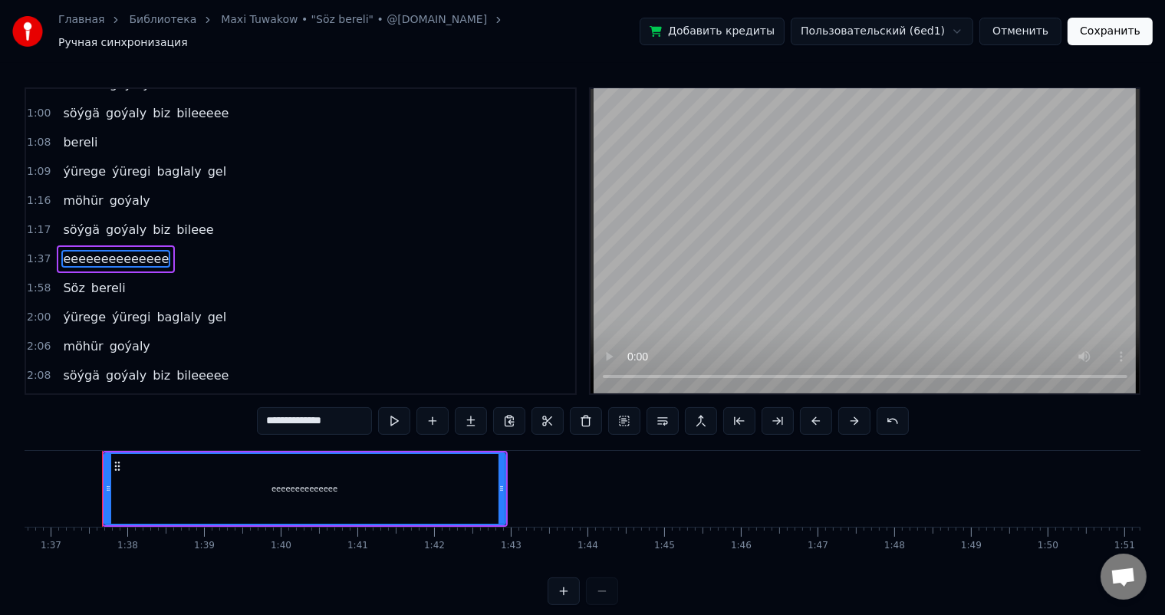
type input "**********"
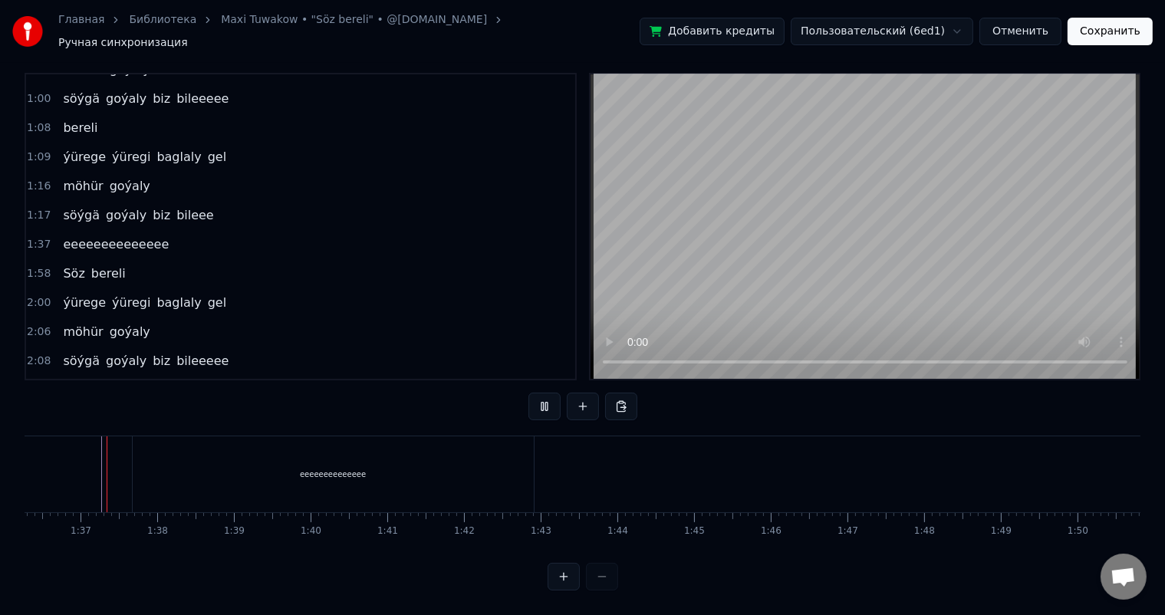
scroll to position [20, 0]
click at [255, 452] on div "eeeeeeeeeeeeee" at bounding box center [333, 474] width 401 height 76
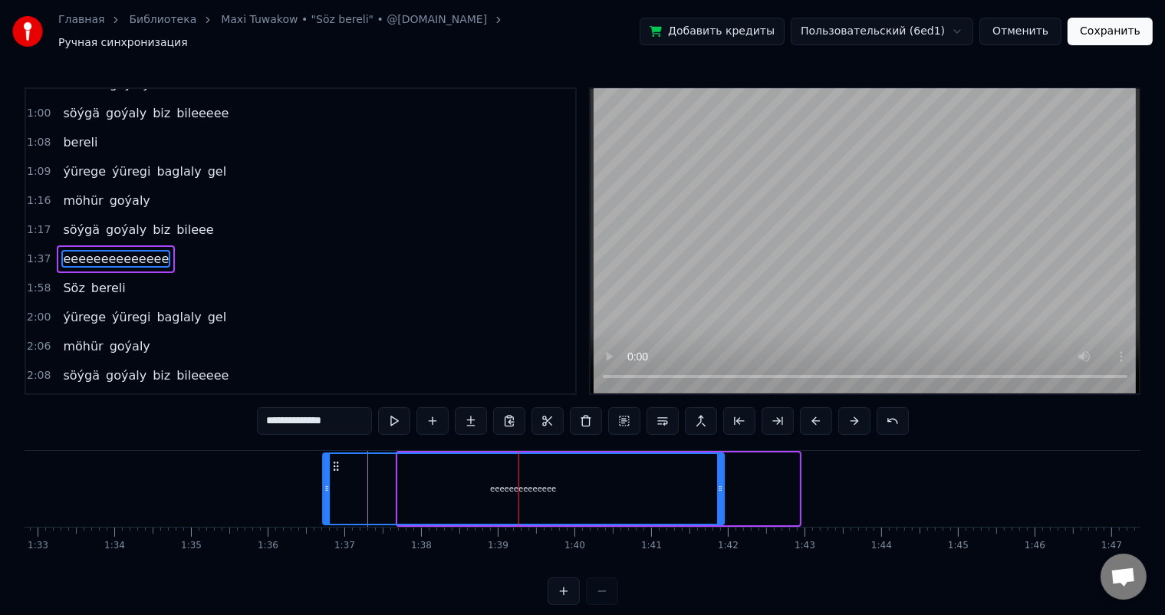
scroll to position [0, 7117]
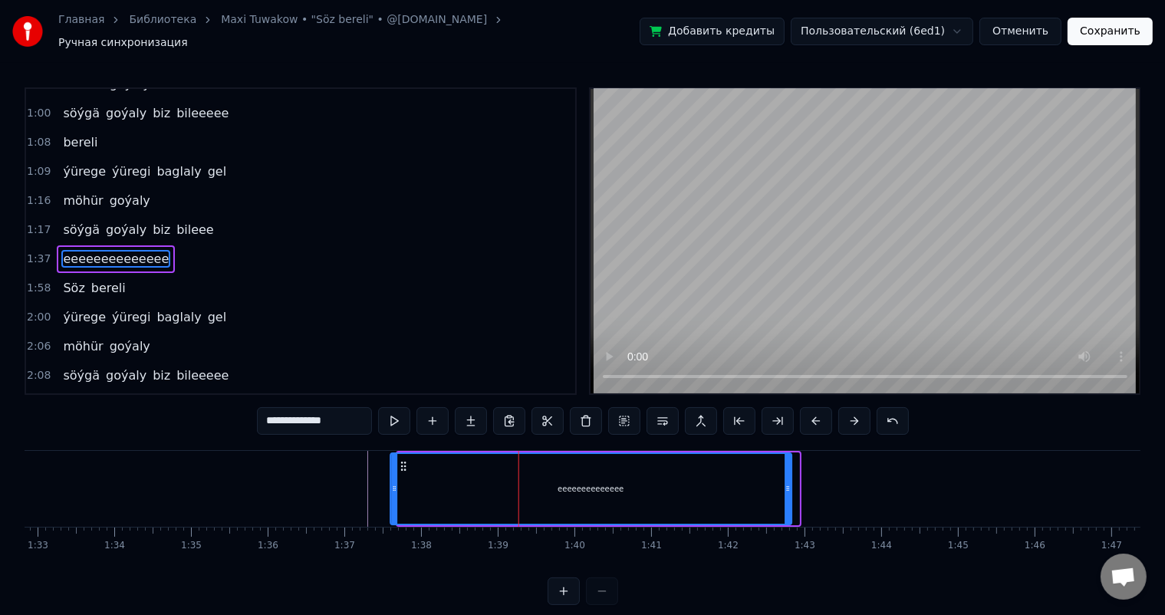
drag, startPoint x: 147, startPoint y: 457, endPoint x: 404, endPoint y: 462, distance: 256.9
click at [404, 462] on icon at bounding box center [403, 466] width 12 height 12
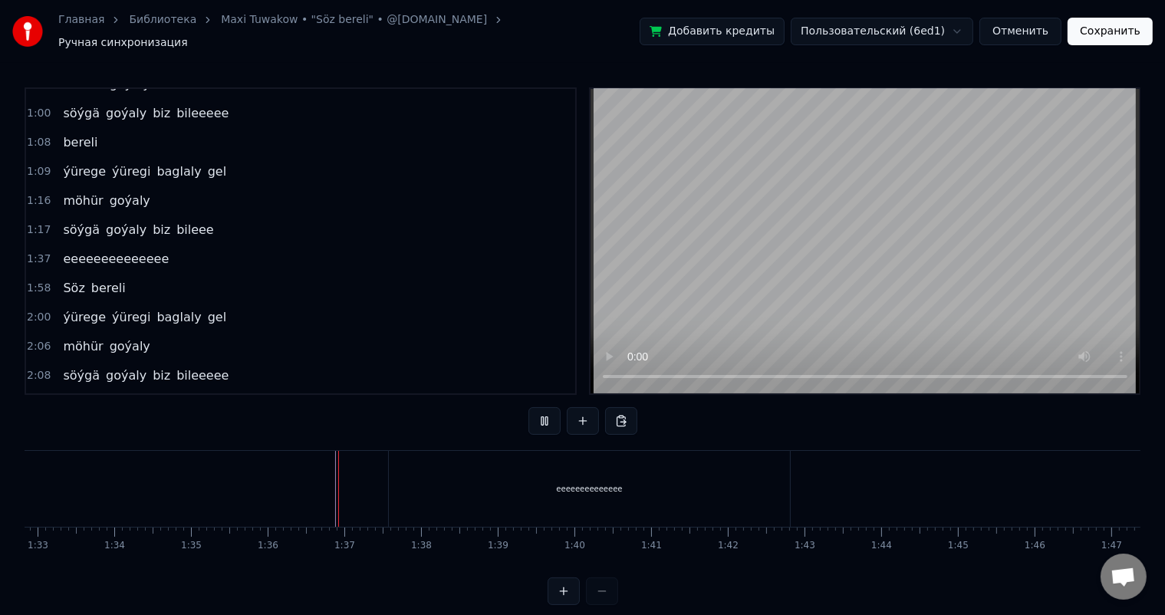
scroll to position [20, 0]
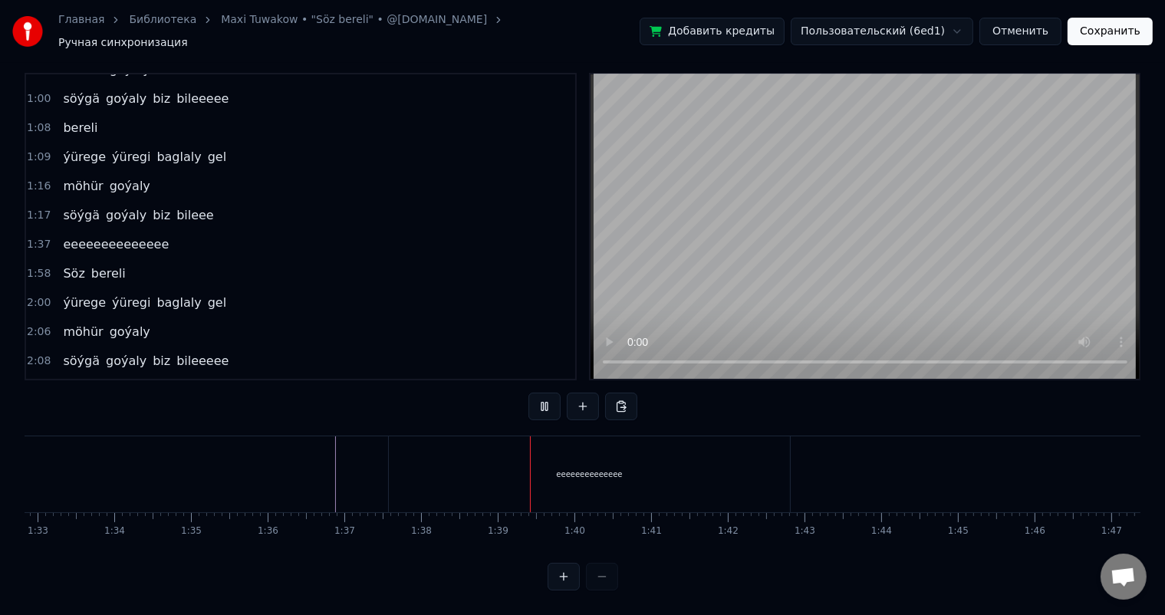
click at [422, 456] on div "eeeeeeeeeeeeee" at bounding box center [589, 474] width 401 height 76
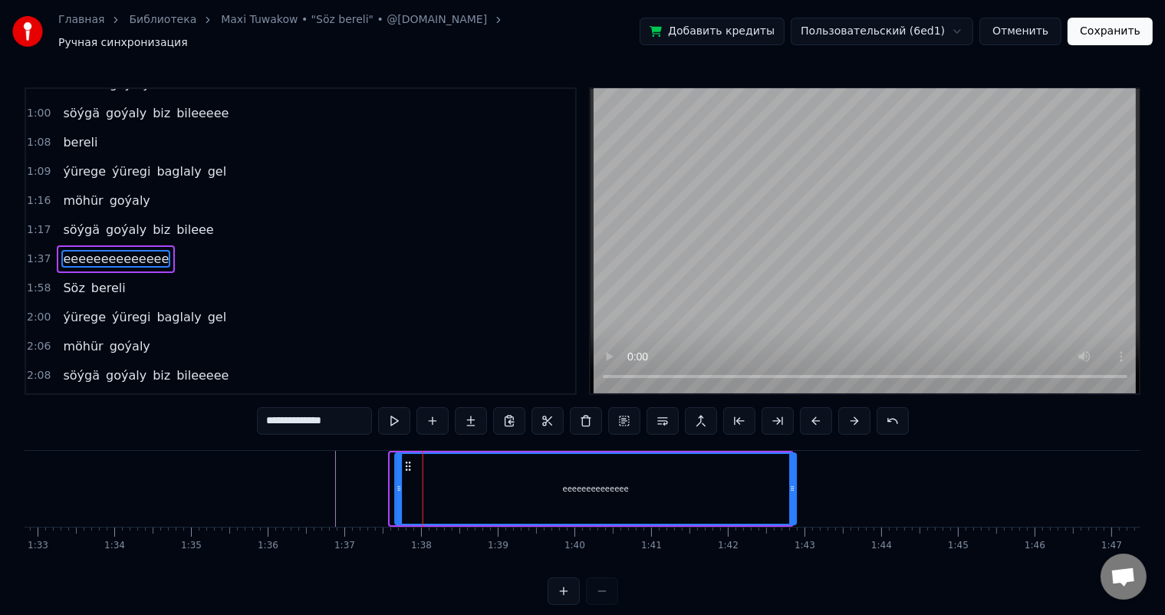
click at [406, 460] on icon at bounding box center [408, 466] width 12 height 12
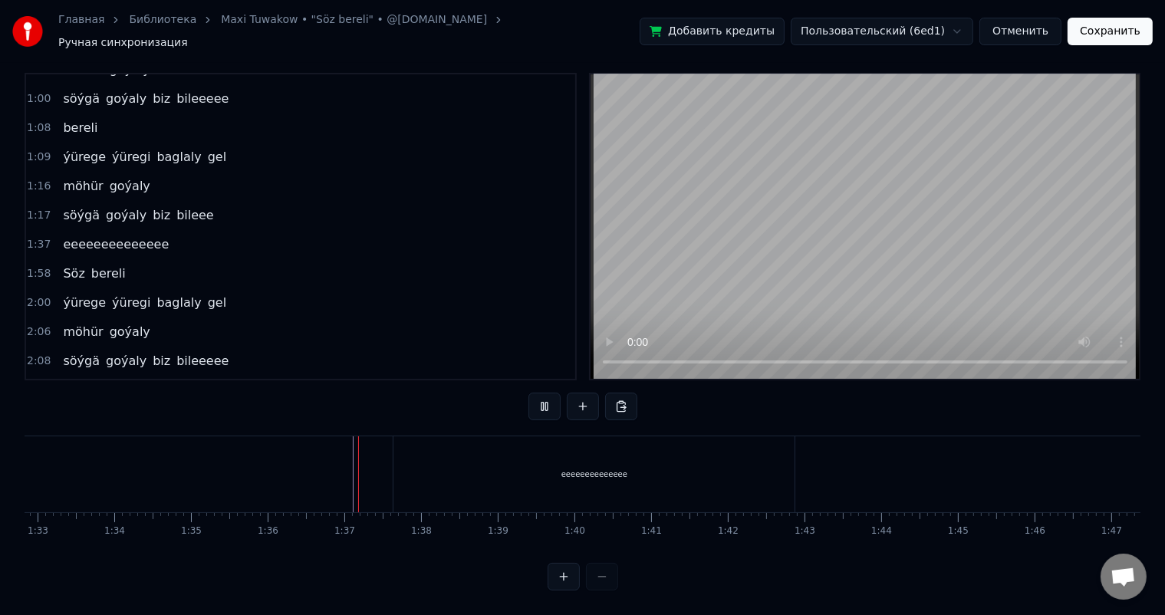
scroll to position [20, 0]
click at [1106, 25] on button "Сохранить" at bounding box center [1109, 32] width 85 height 28
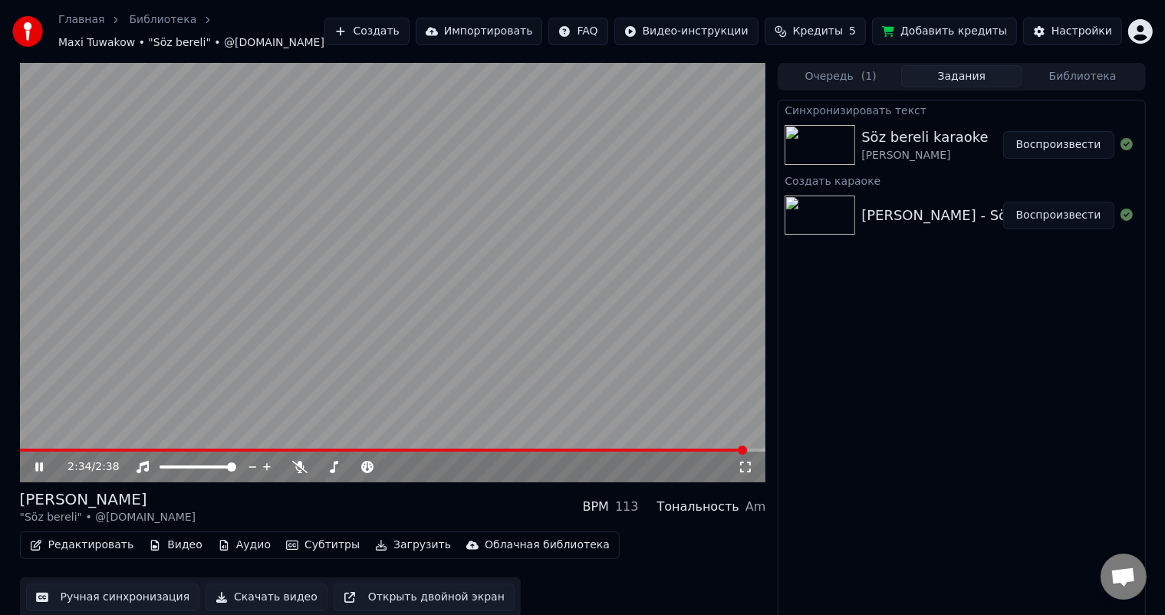
click at [36, 473] on div "2:34 / 2:38" at bounding box center [393, 466] width 734 height 15
click at [40, 467] on icon at bounding box center [39, 466] width 8 height 9
